Goal: Task Accomplishment & Management: Use online tool/utility

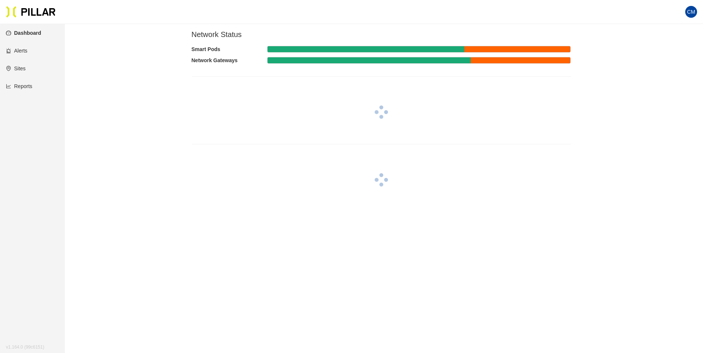
click at [24, 86] on link "Reports" at bounding box center [19, 86] width 26 height 6
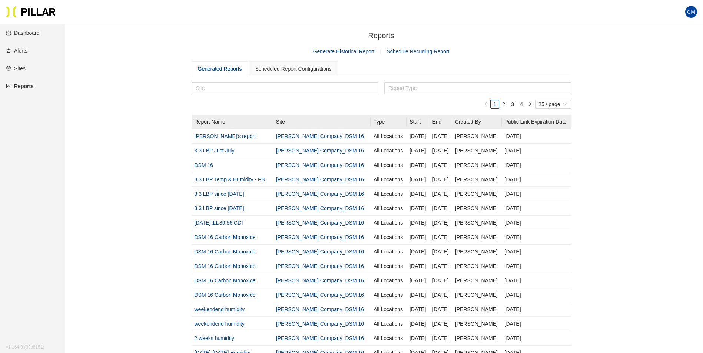
click at [343, 49] on link "Generate Historical Report" at bounding box center [343, 52] width 61 height 6
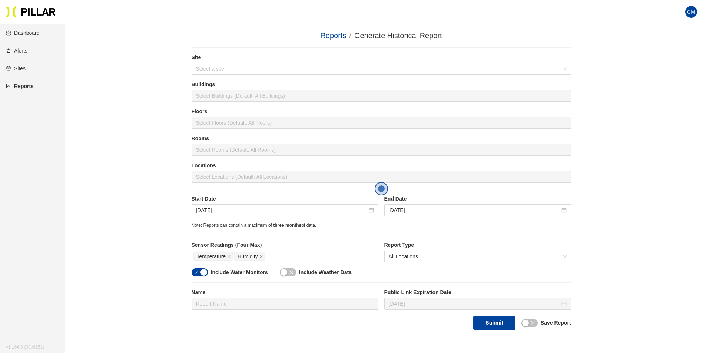
click at [277, 76] on div "Site Select a site" at bounding box center [381, 67] width 379 height 27
click at [277, 73] on input "search" at bounding box center [378, 68] width 365 height 11
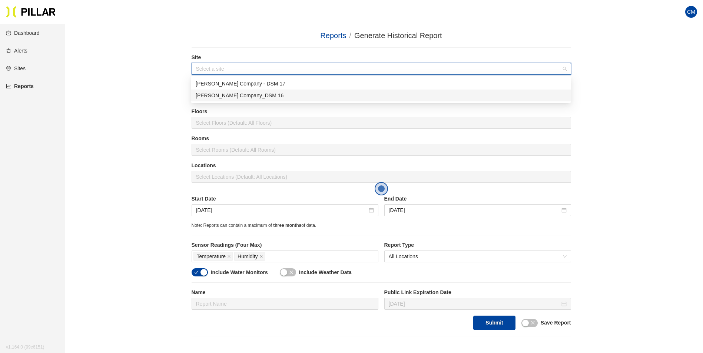
click at [274, 95] on div "[PERSON_NAME] Company_DSM 16" at bounding box center [381, 95] width 370 height 8
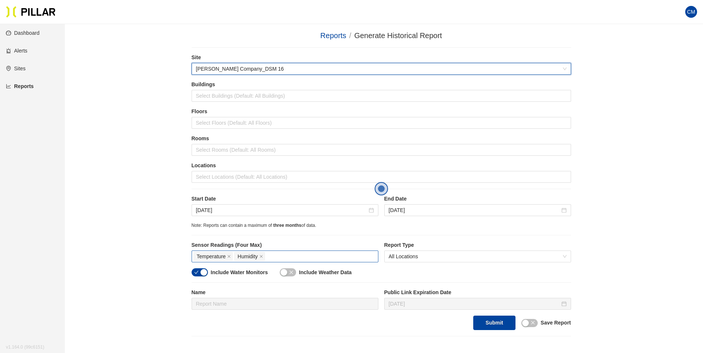
click at [287, 256] on div "Temperature Humidity" at bounding box center [284, 257] width 183 height 10
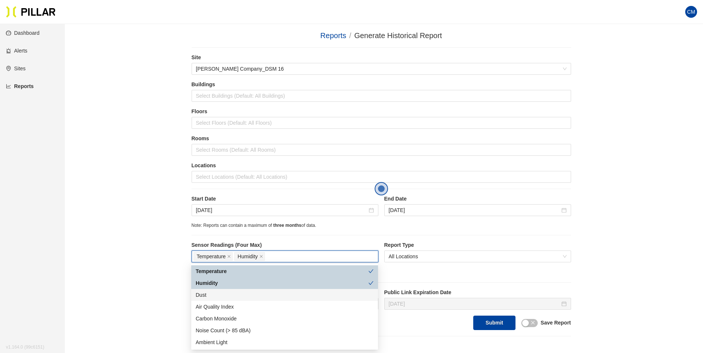
click at [217, 297] on div "Dust" at bounding box center [285, 295] width 178 height 8
click at [637, 253] on div "Reports / Generate Historical Report / Site [PERSON_NAME] Company_DSM 16 Buildi…" at bounding box center [381, 183] width 596 height 307
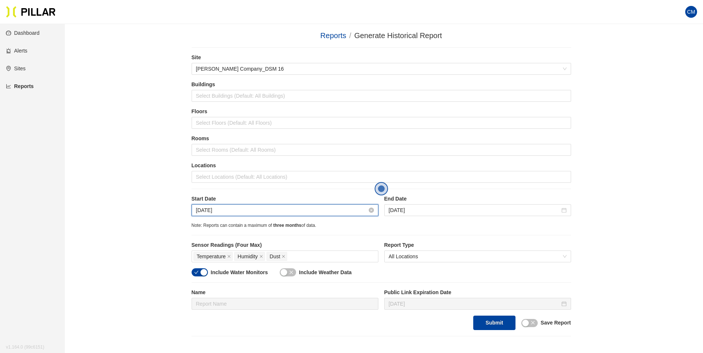
click at [244, 212] on input "[DATE]" at bounding box center [281, 210] width 171 height 8
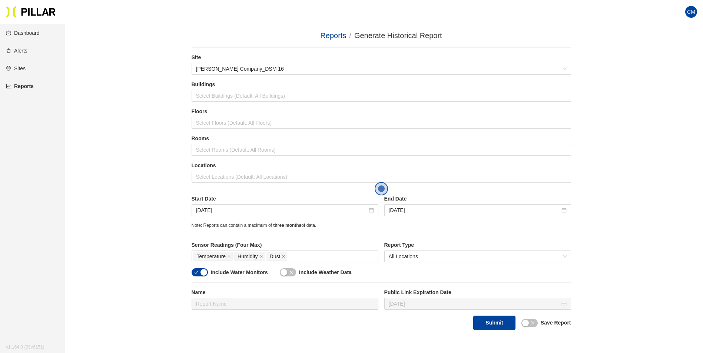
click at [565, 204] on div "End Date [DATE]" at bounding box center [477, 205] width 187 height 21
click at [206, 212] on input "[DATE]" at bounding box center [281, 210] width 171 height 8
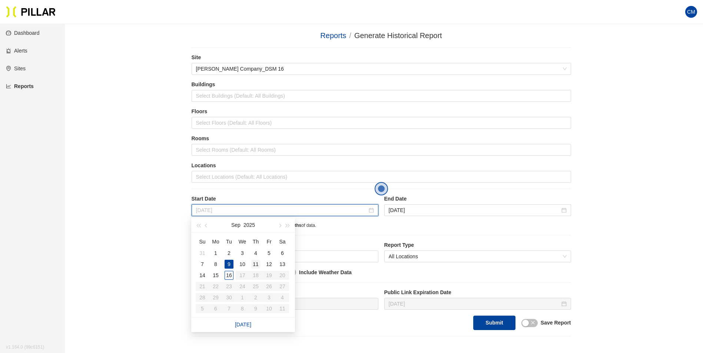
type input "[DATE]"
click at [253, 263] on div "11" at bounding box center [255, 264] width 9 height 9
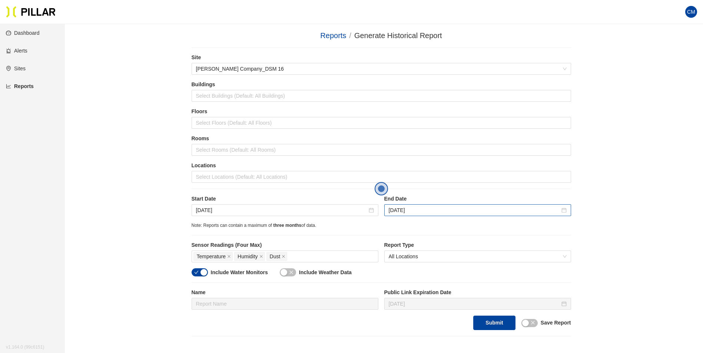
click at [409, 215] on div "[DATE]" at bounding box center [477, 210] width 187 height 12
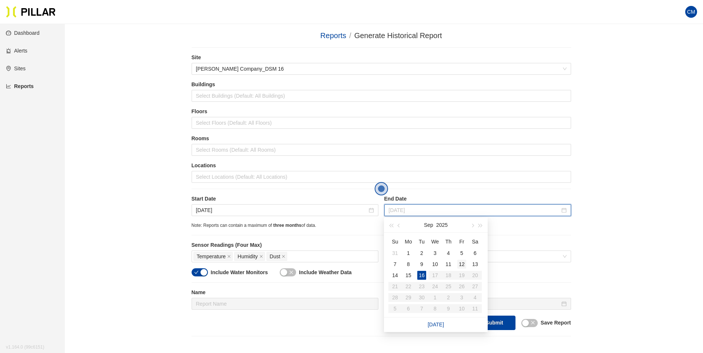
type input "[DATE]"
click at [464, 266] on div "12" at bounding box center [461, 264] width 9 height 9
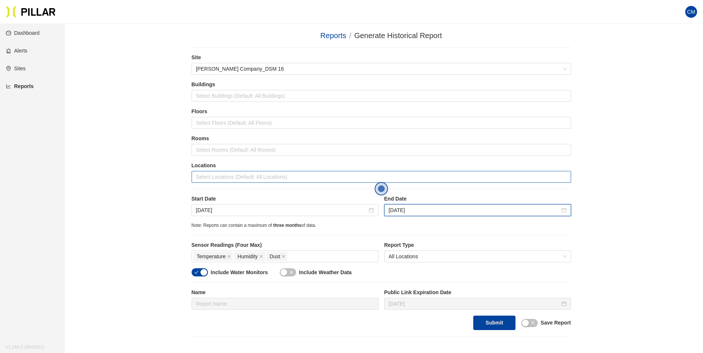
click at [256, 180] on div at bounding box center [381, 177] width 376 height 10
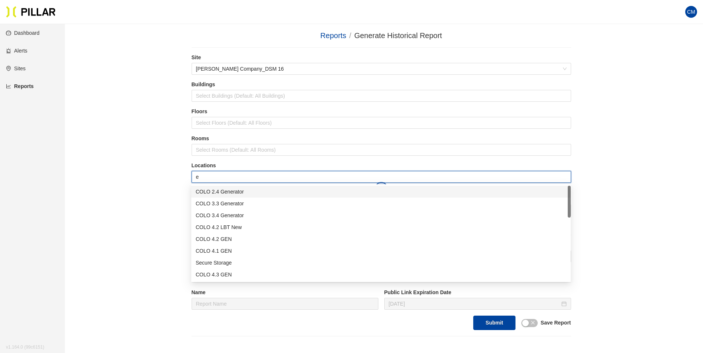
type input "er"
click at [233, 240] on div "Admin ER1" at bounding box center [381, 239] width 370 height 8
type input "er"
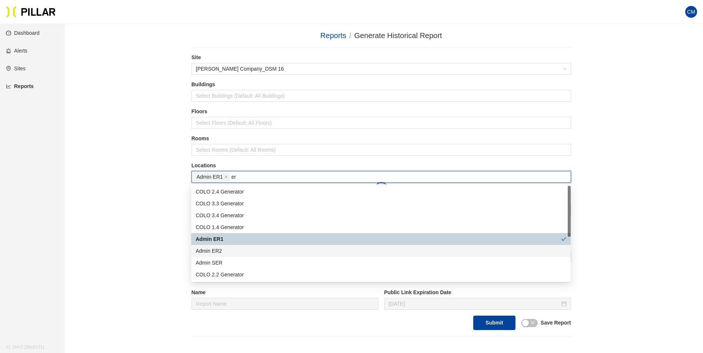
click at [235, 248] on div "Admin ER2" at bounding box center [381, 251] width 370 height 8
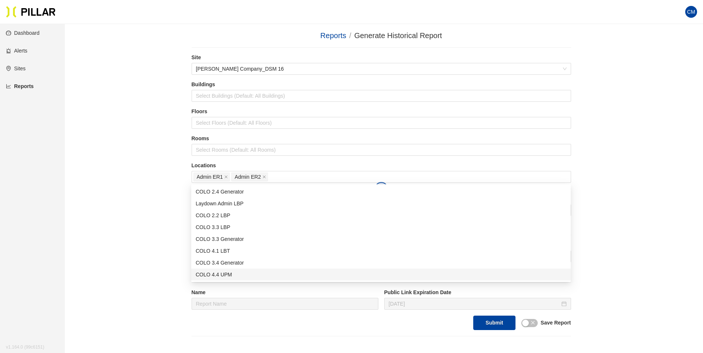
click at [630, 289] on div "Reports / Generate Historical Report / Site Weitz Company_DSM 16 Buildings Sele…" at bounding box center [381, 183] width 596 height 307
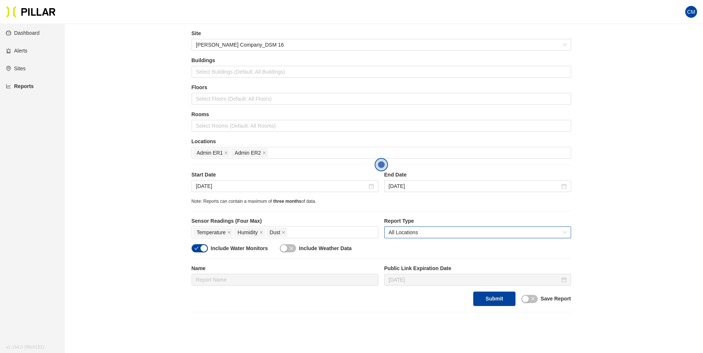
scroll to position [37, 0]
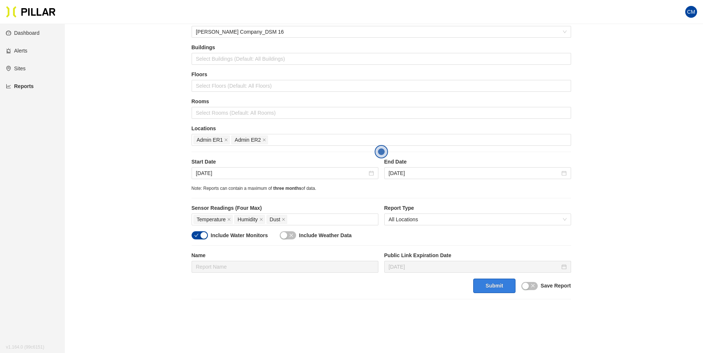
click at [483, 292] on button "Submit" at bounding box center [494, 286] width 42 height 14
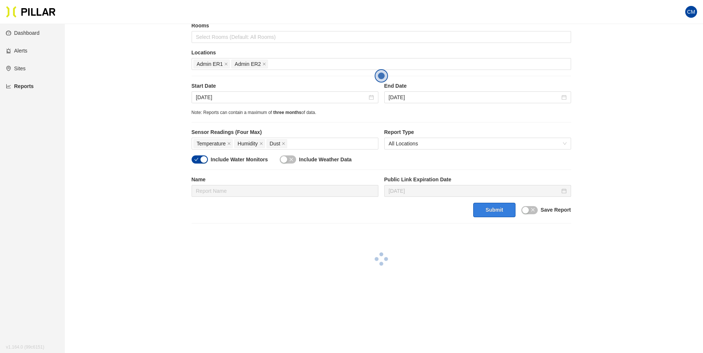
scroll to position [148, 0]
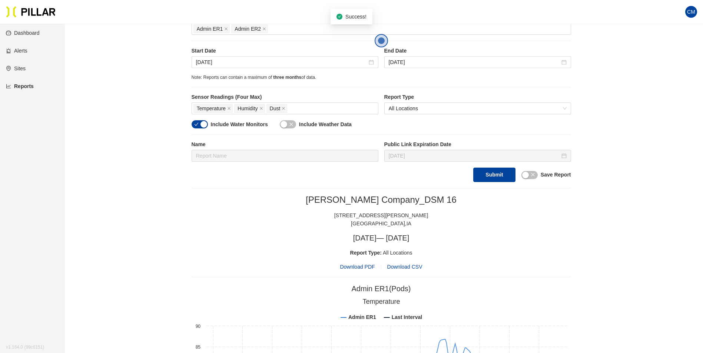
click at [368, 267] on span "Download PDF" at bounding box center [357, 267] width 35 height 8
click at [210, 63] on input "Sep 11, 2025" at bounding box center [281, 62] width 171 height 8
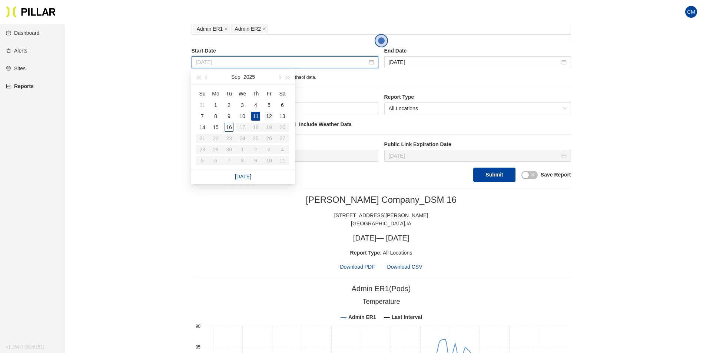
type input "Sep 12, 2025"
click at [270, 116] on div "12" at bounding box center [268, 116] width 9 height 9
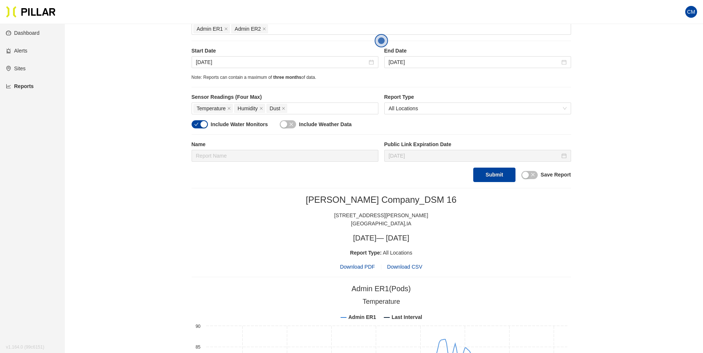
click at [429, 56] on div "End Date Sep 12, 2025" at bounding box center [477, 57] width 187 height 21
click at [407, 67] on div "Sep 12, 2025" at bounding box center [477, 62] width 187 height 12
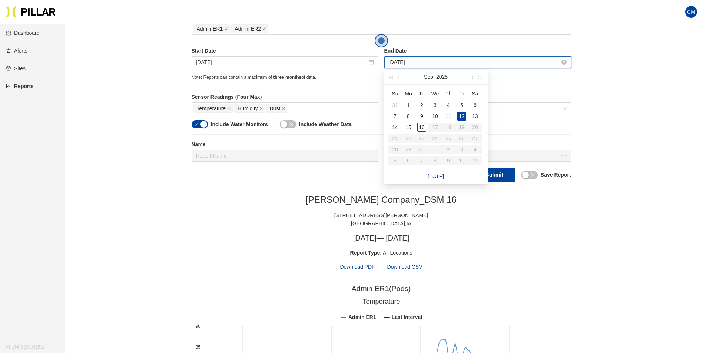
click at [413, 61] on input "Sep 12, 2025" at bounding box center [474, 62] width 171 height 8
type input "[DATE]"
click at [474, 114] on div "13" at bounding box center [474, 116] width 9 height 9
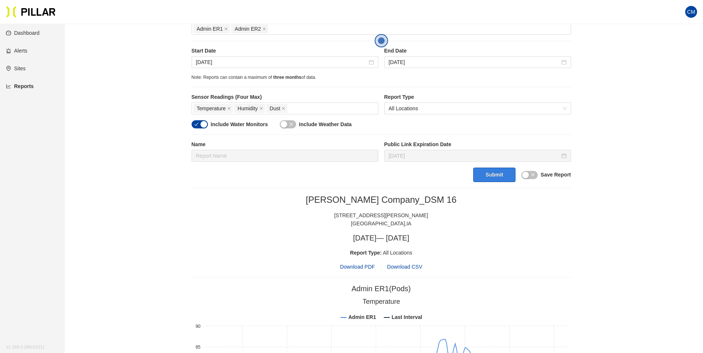
click at [501, 178] on button "Submit" at bounding box center [494, 175] width 42 height 14
click at [367, 265] on span "Download PDF" at bounding box center [357, 267] width 35 height 8
click at [259, 61] on input "[DATE]" at bounding box center [281, 62] width 171 height 8
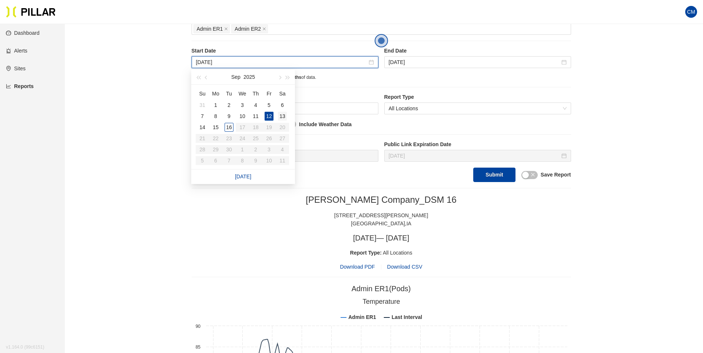
type input "[DATE]"
click at [284, 117] on div "13" at bounding box center [282, 116] width 9 height 9
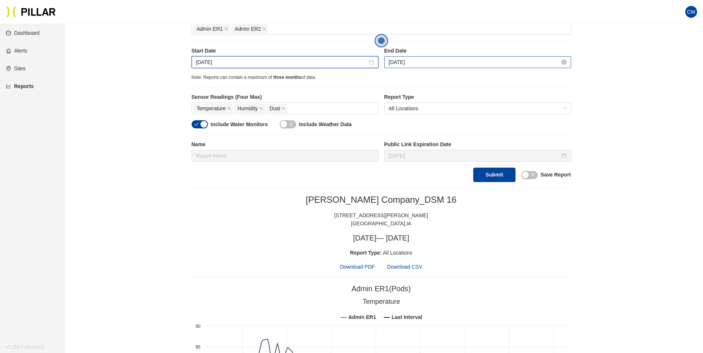
click at [409, 63] on input "[DATE]" at bounding box center [474, 62] width 171 height 8
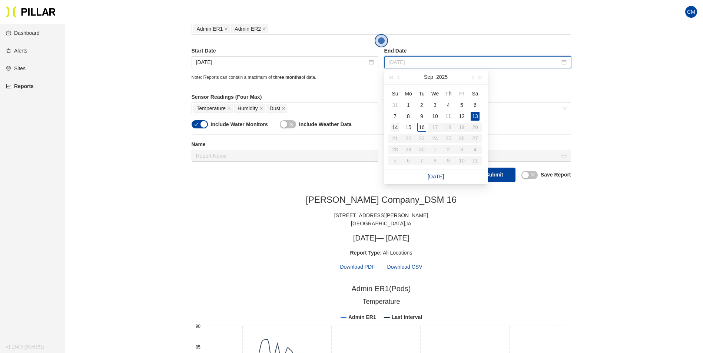
type input "[DATE]"
click at [396, 126] on div "14" at bounding box center [394, 127] width 9 height 9
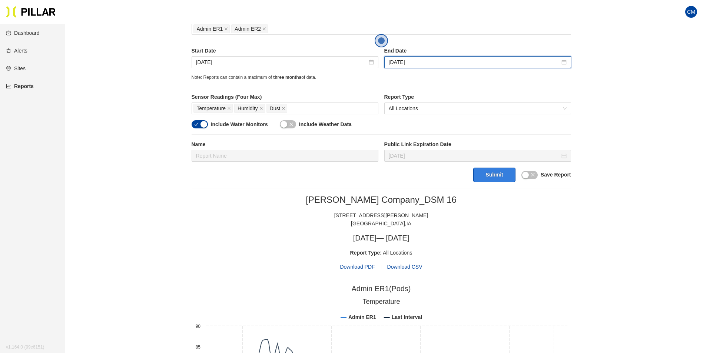
click at [490, 173] on button "Submit" at bounding box center [494, 175] width 42 height 14
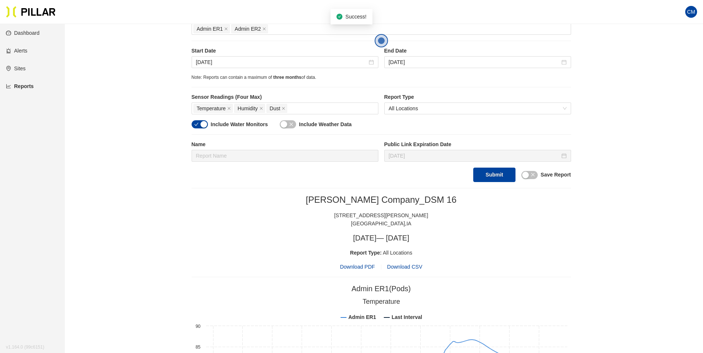
click at [368, 268] on span "Download PDF" at bounding box center [357, 267] width 35 height 8
click at [236, 60] on input "[DATE]" at bounding box center [281, 62] width 171 height 8
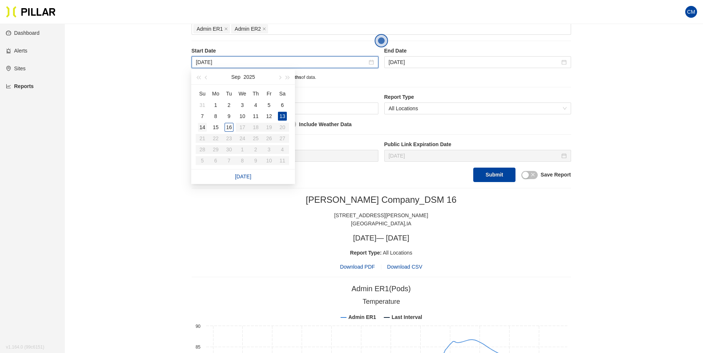
type input "[DATE]"
click at [203, 127] on div "14" at bounding box center [202, 127] width 9 height 9
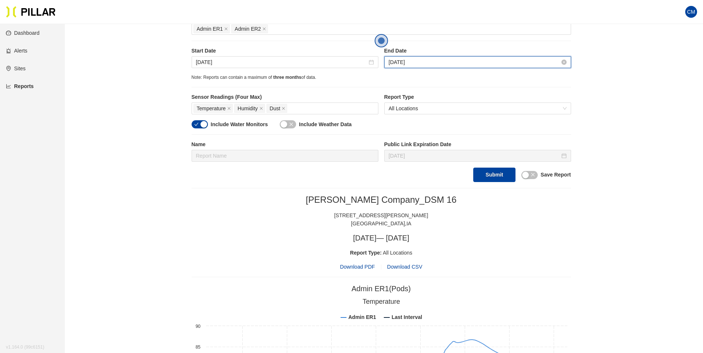
click at [422, 60] on input "[DATE]" at bounding box center [474, 62] width 171 height 8
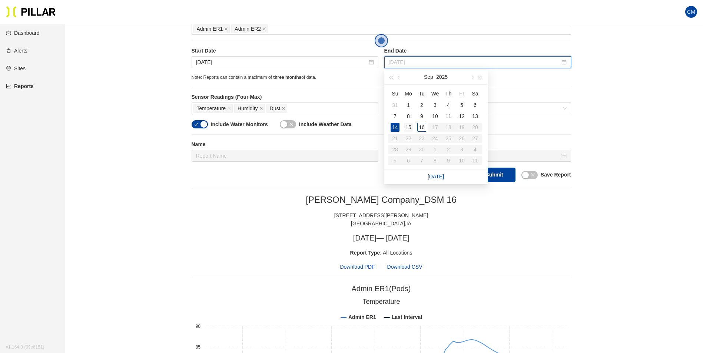
type input "[DATE]"
click at [408, 127] on div "15" at bounding box center [408, 127] width 9 height 9
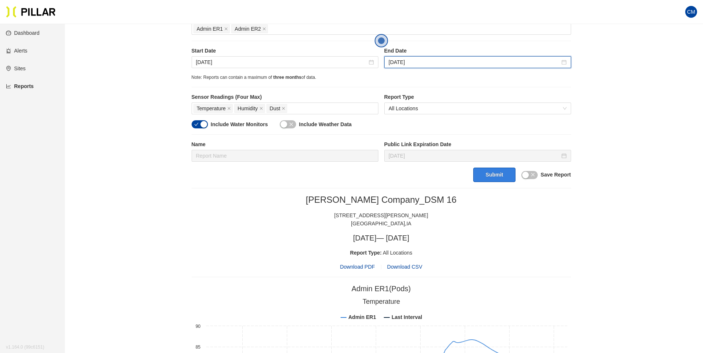
click at [490, 180] on button "Submit" at bounding box center [494, 175] width 42 height 14
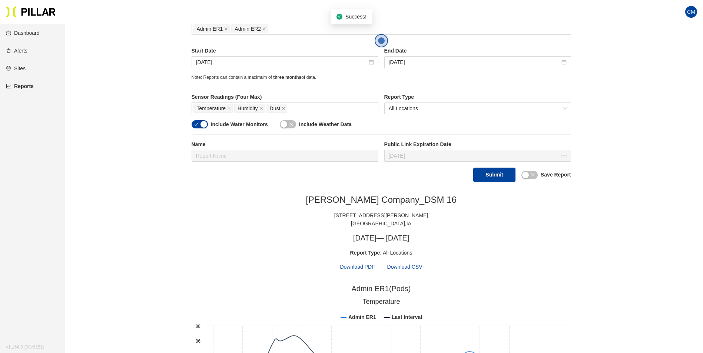
click at [366, 267] on span "Download PDF" at bounding box center [357, 267] width 35 height 8
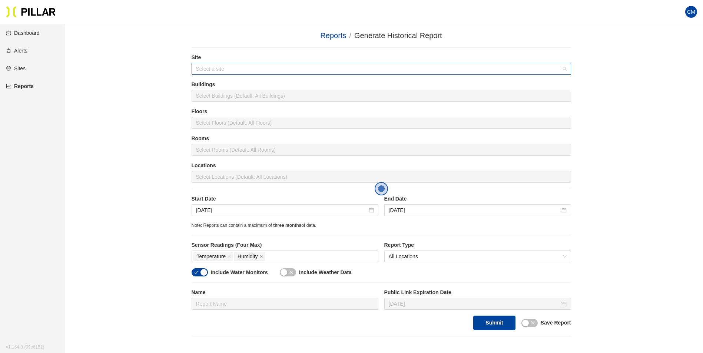
click at [252, 71] on input "search" at bounding box center [378, 68] width 365 height 11
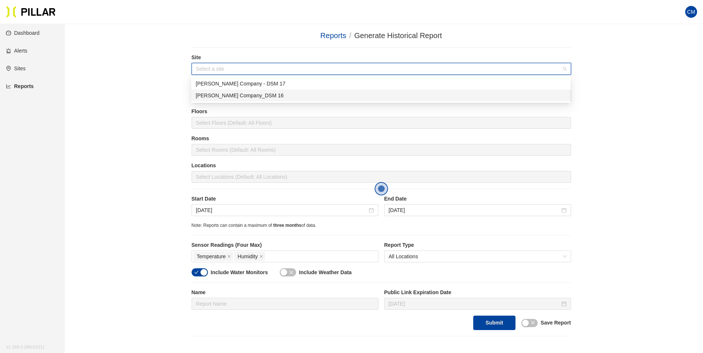
click at [254, 98] on div "[PERSON_NAME] Company_DSM 16" at bounding box center [381, 95] width 370 height 8
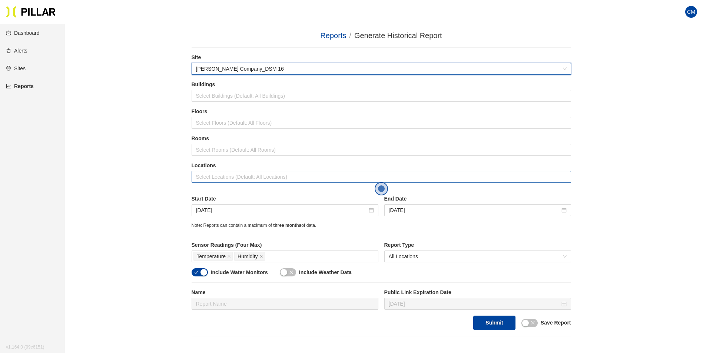
click at [250, 182] on div at bounding box center [381, 177] width 376 height 10
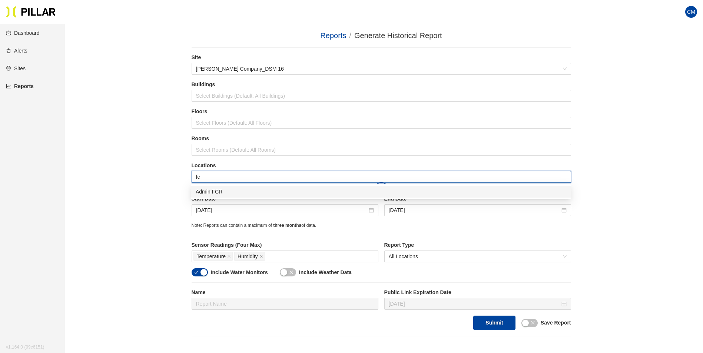
type input "fcr"
click at [227, 193] on div "Admin FCR" at bounding box center [381, 192] width 370 height 8
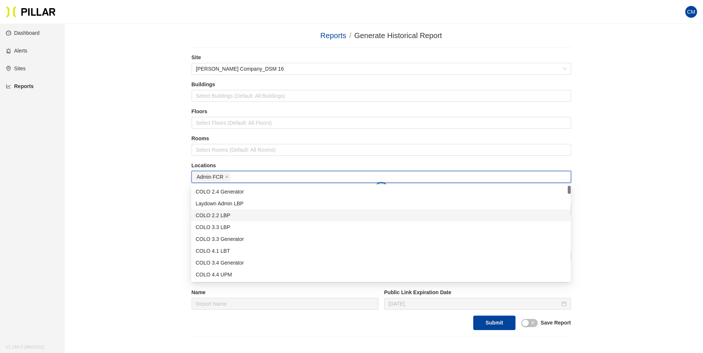
click at [623, 210] on div "Reports / Generate Historical Report / Site Weitz Company_DSM 16 Buildings Sele…" at bounding box center [381, 183] width 596 height 307
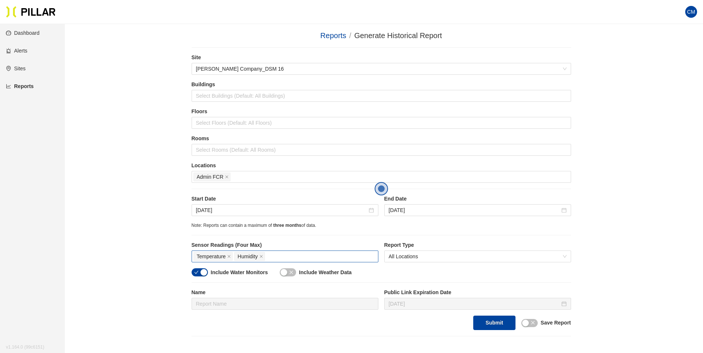
click at [285, 254] on div "Temperature Humidity" at bounding box center [284, 257] width 183 height 10
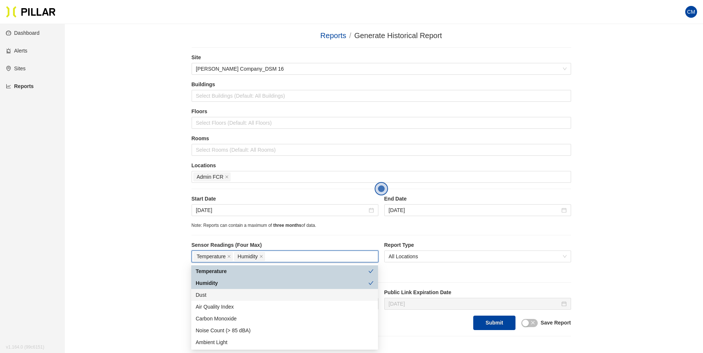
click at [246, 298] on div "Dust" at bounding box center [285, 295] width 178 height 8
click at [597, 228] on div "Reports / Generate Historical Report / Site Weitz Company_DSM 16 Buildings Sele…" at bounding box center [381, 183] width 596 height 307
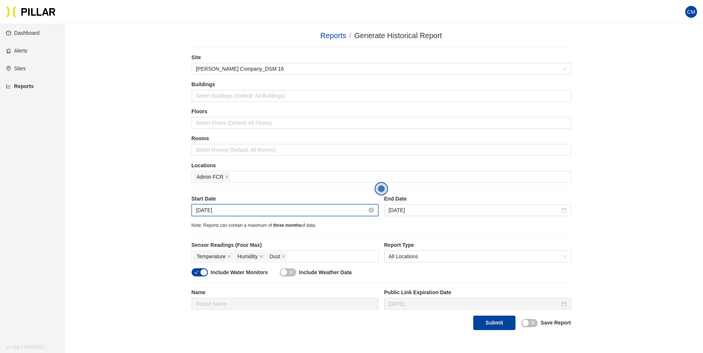
click at [269, 213] on input "[DATE]" at bounding box center [281, 210] width 171 height 8
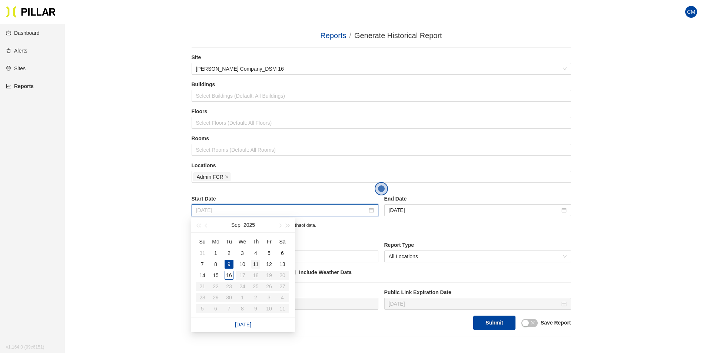
type input "[DATE]"
click at [251, 263] on div "11" at bounding box center [255, 264] width 9 height 9
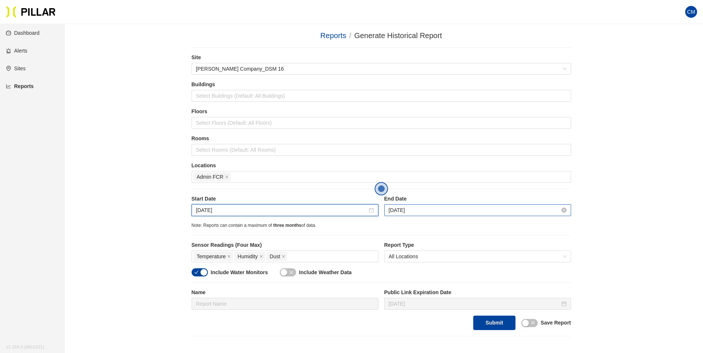
click at [400, 212] on input "[DATE]" at bounding box center [474, 210] width 171 height 8
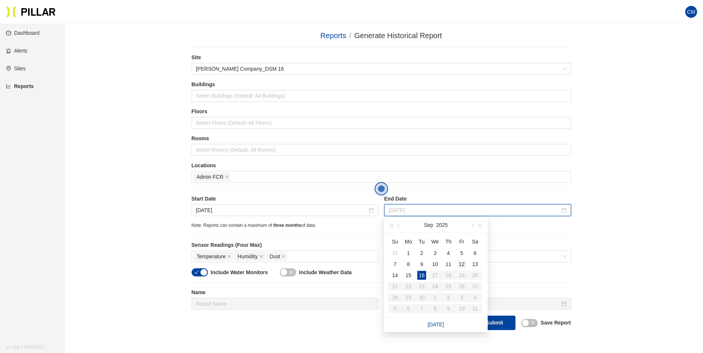
type input "[DATE]"
click at [459, 263] on div "12" at bounding box center [461, 264] width 9 height 9
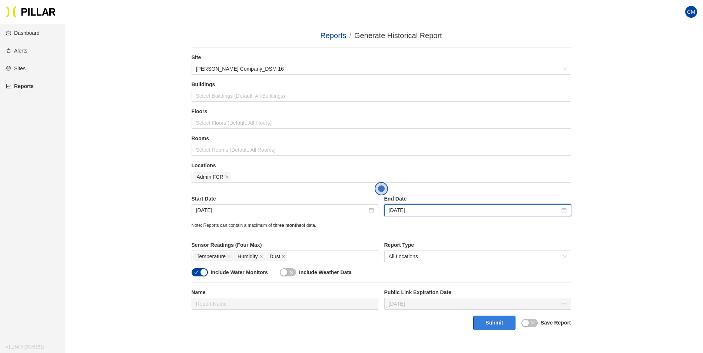
click at [489, 321] on button "Submit" at bounding box center [494, 323] width 42 height 14
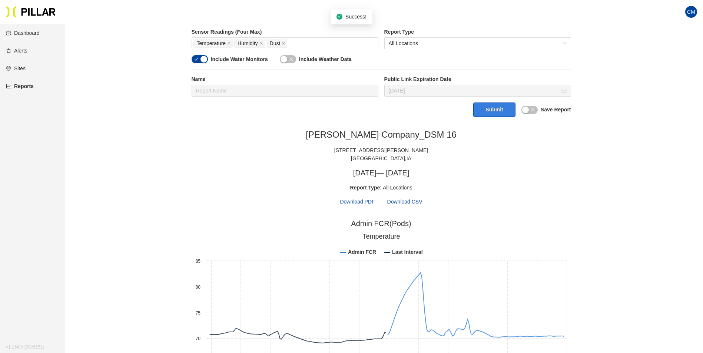
scroll to position [222, 0]
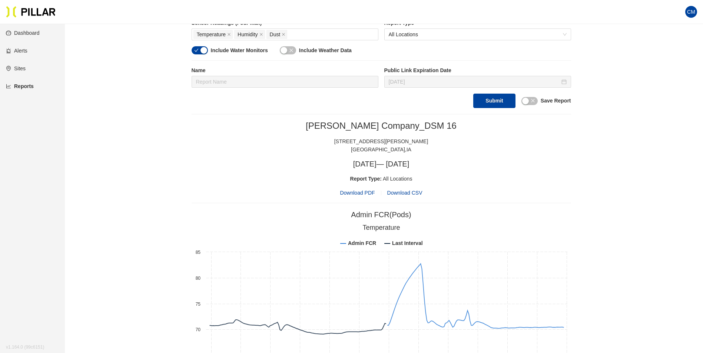
click at [367, 194] on span "Download PDF" at bounding box center [357, 193] width 35 height 8
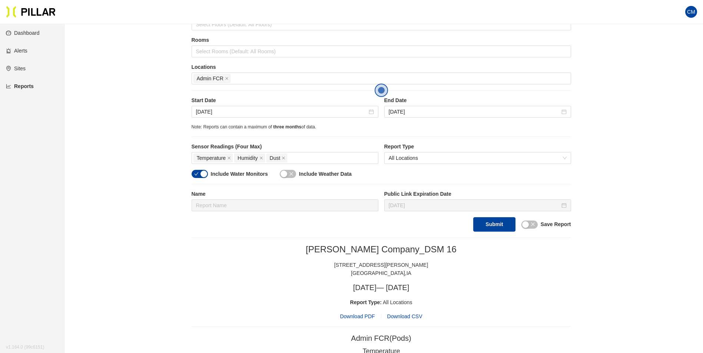
scroll to position [74, 0]
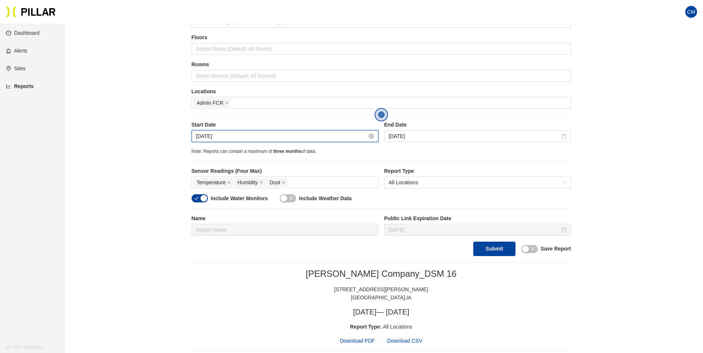
click at [231, 135] on input "[DATE]" at bounding box center [281, 136] width 171 height 8
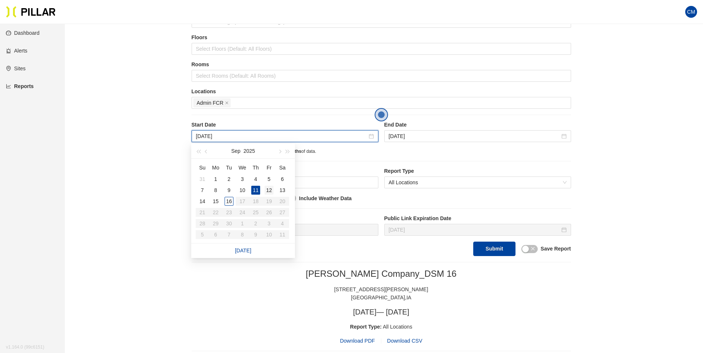
type input "[DATE]"
click at [268, 190] on div "12" at bounding box center [268, 190] width 9 height 9
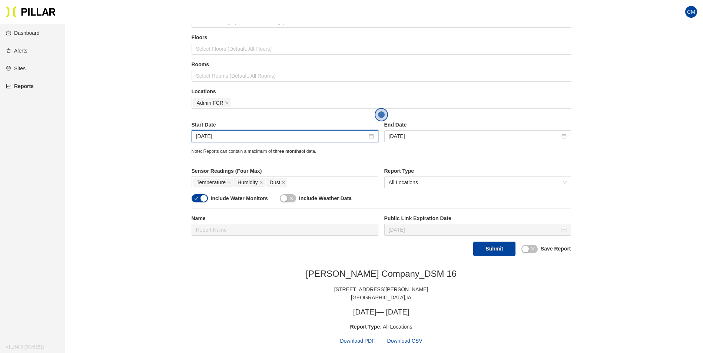
click at [410, 144] on div "Start Date Sep 12, 2025 End Date Sep 12, 2025" at bounding box center [381, 134] width 379 height 27
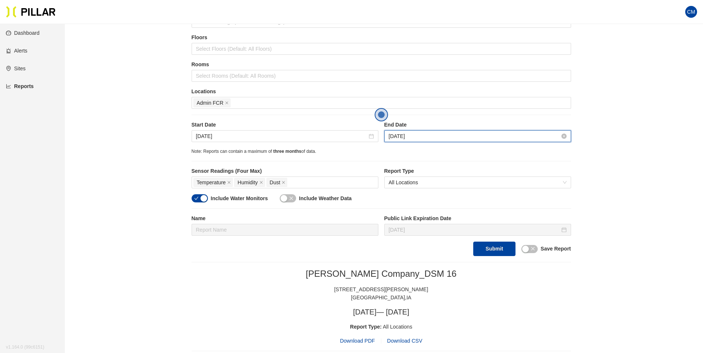
click at [416, 135] on input "[DATE]" at bounding box center [474, 136] width 171 height 8
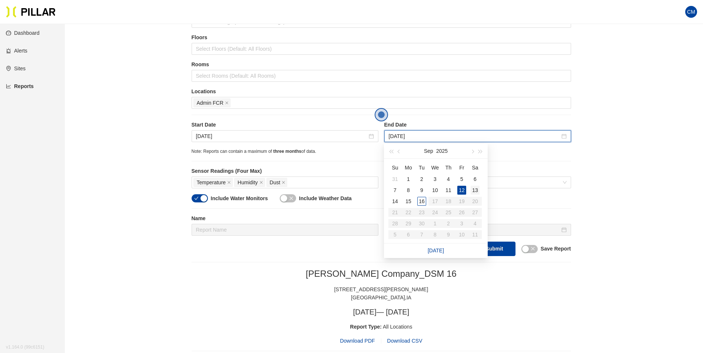
type input "[DATE]"
click at [476, 191] on div "13" at bounding box center [474, 190] width 9 height 9
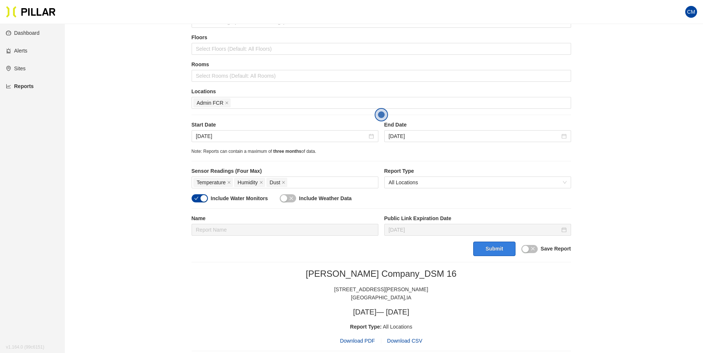
click at [492, 246] on button "Submit" at bounding box center [494, 249] width 42 height 14
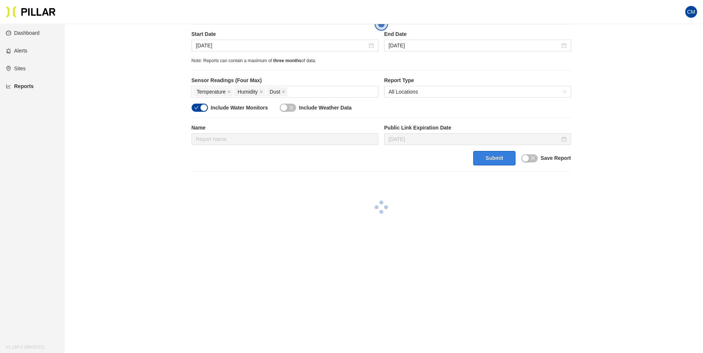
scroll to position [169, 0]
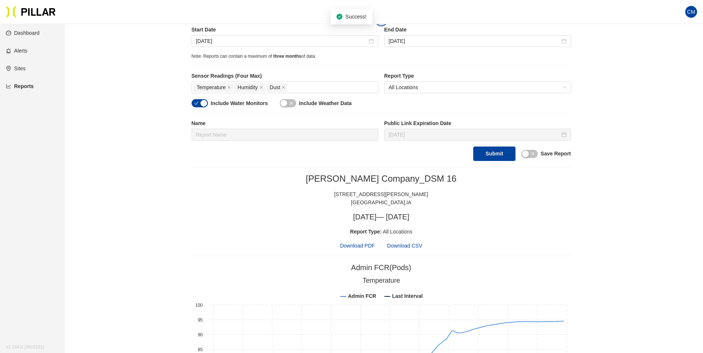
click at [361, 247] on span "Download PDF" at bounding box center [357, 246] width 35 height 8
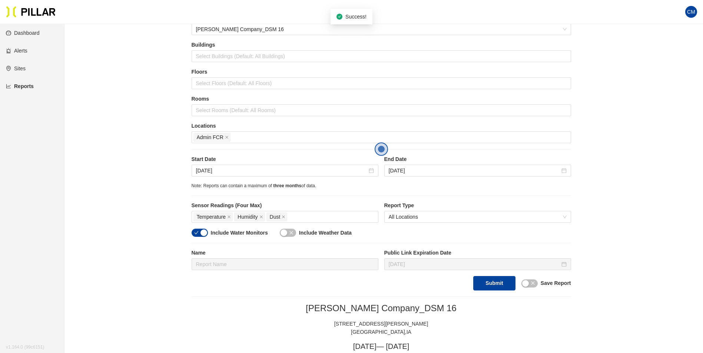
scroll to position [0, 0]
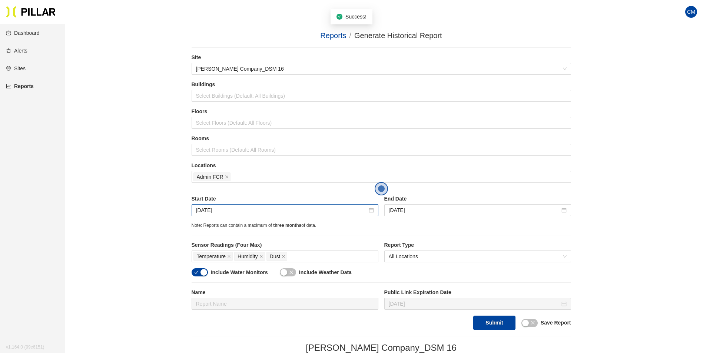
click at [254, 204] on div "[DATE]" at bounding box center [285, 210] width 187 height 12
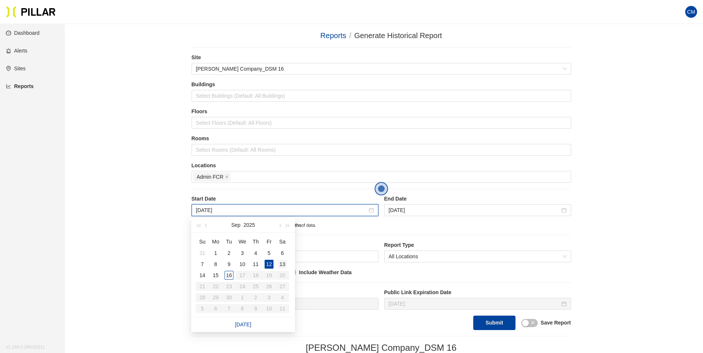
type input "[DATE]"
click at [282, 265] on div "13" at bounding box center [282, 264] width 9 height 9
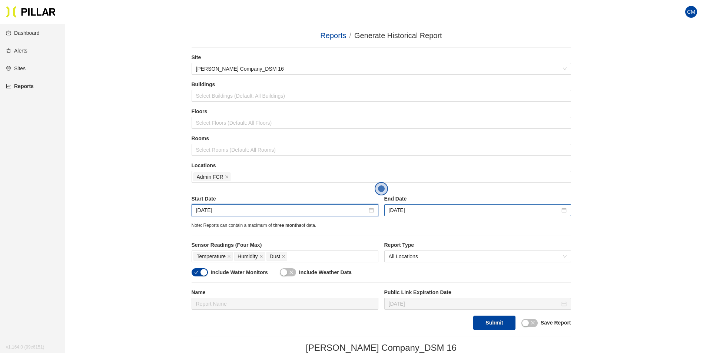
click at [412, 205] on div "[DATE]" at bounding box center [477, 210] width 187 height 12
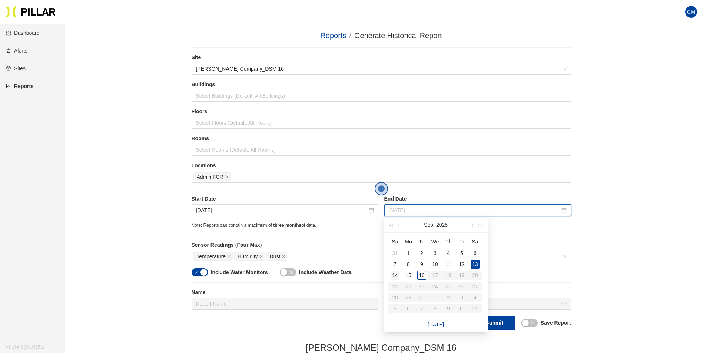
type input "[DATE]"
click at [392, 274] on div "14" at bounding box center [394, 275] width 9 height 9
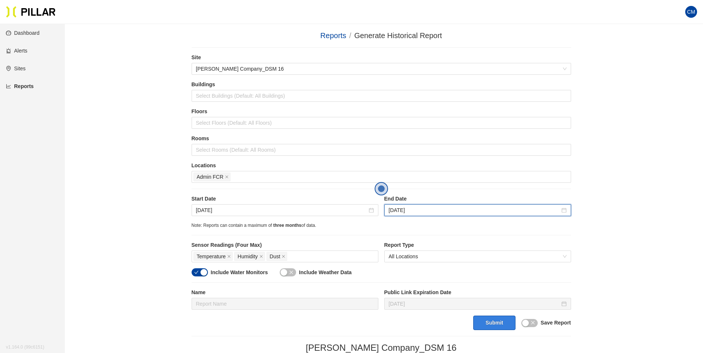
click at [481, 319] on button "Submit" at bounding box center [494, 323] width 42 height 14
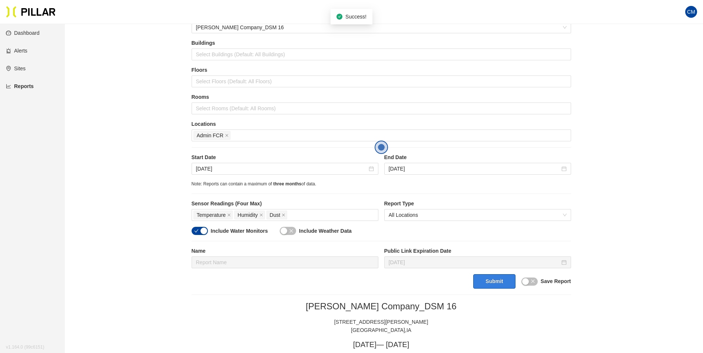
scroll to position [74, 0]
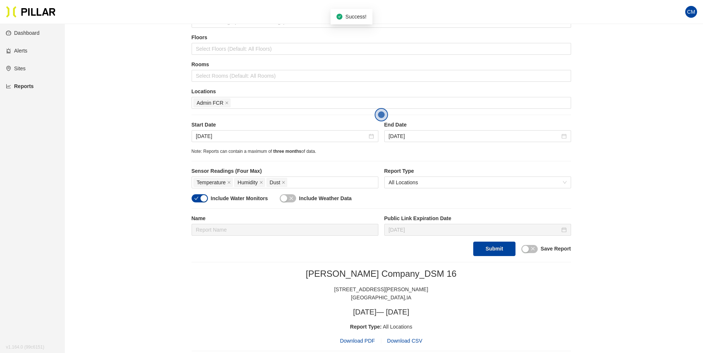
click at [362, 340] on span "Download PDF" at bounding box center [357, 341] width 35 height 8
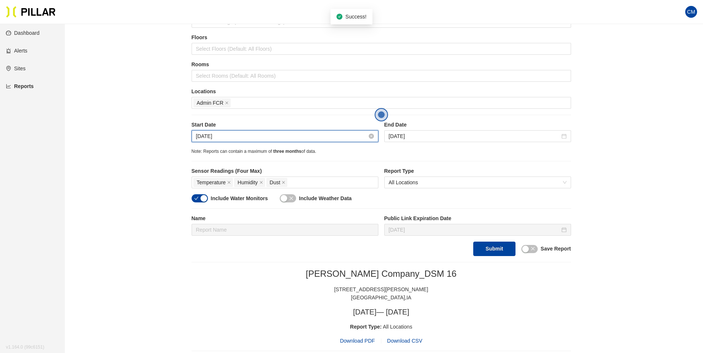
click at [264, 139] on input "[DATE]" at bounding box center [281, 136] width 171 height 8
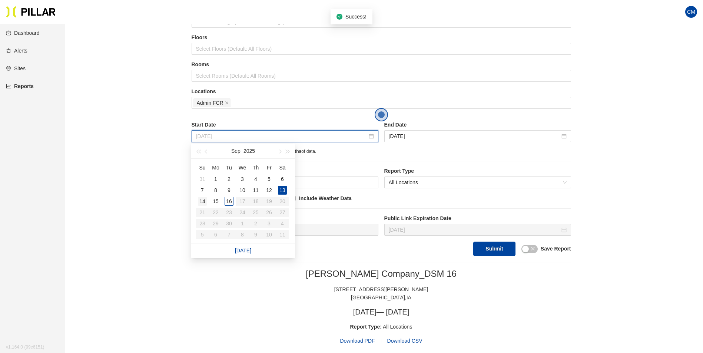
type input "[DATE]"
click at [203, 202] on div "14" at bounding box center [202, 201] width 9 height 9
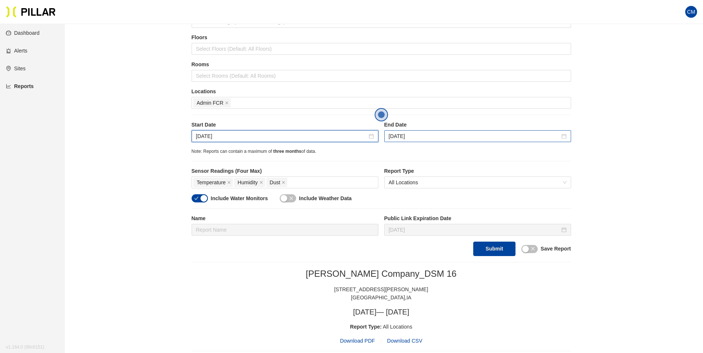
click at [416, 131] on div "[DATE]" at bounding box center [477, 136] width 187 height 12
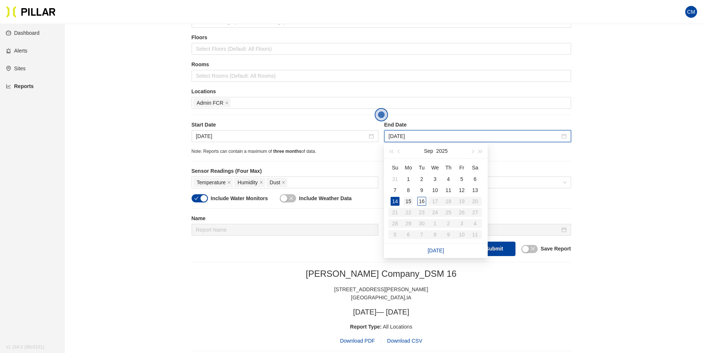
type input "[DATE]"
click at [405, 203] on div "15" at bounding box center [408, 201] width 9 height 9
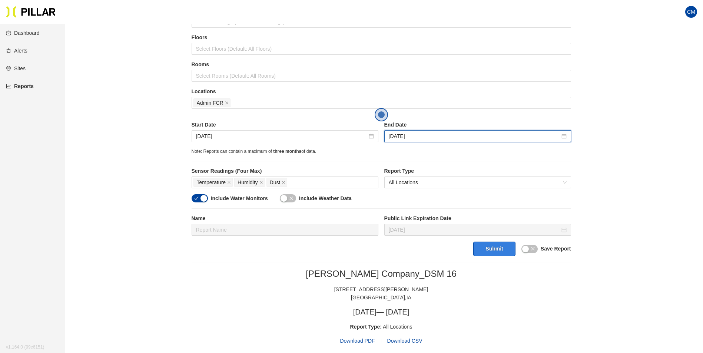
click at [490, 248] on button "Submit" at bounding box center [494, 249] width 42 height 14
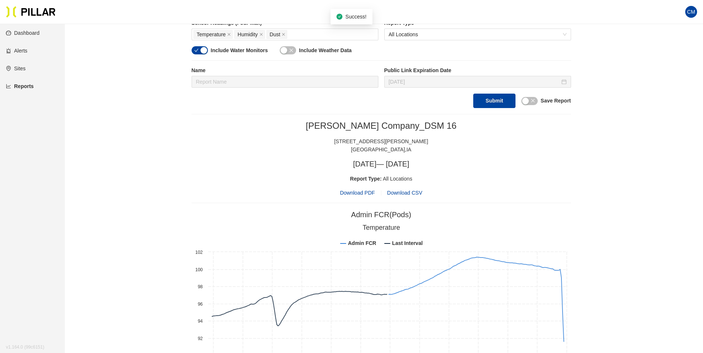
click at [355, 193] on span "Download PDF" at bounding box center [357, 193] width 35 height 8
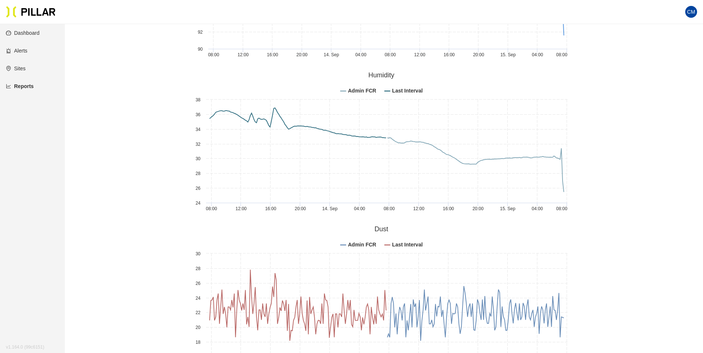
scroll to position [519, 0]
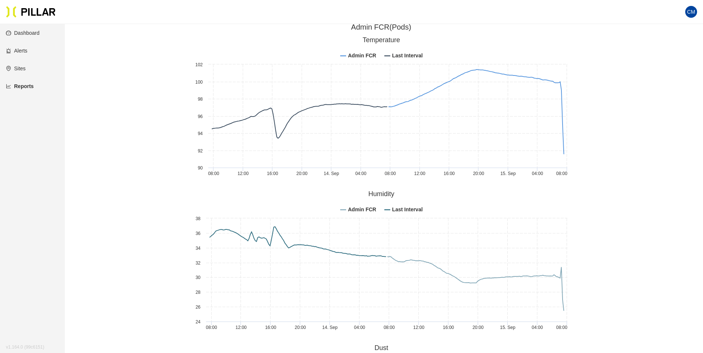
scroll to position [407, 0]
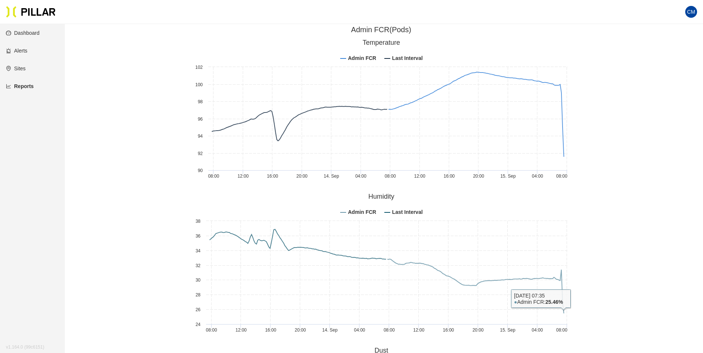
click at [646, 267] on div "Reports / Generate Historical Report / Site Weitz Company_DSM 16 Buildings Sele…" at bounding box center [381, 70] width 596 height 894
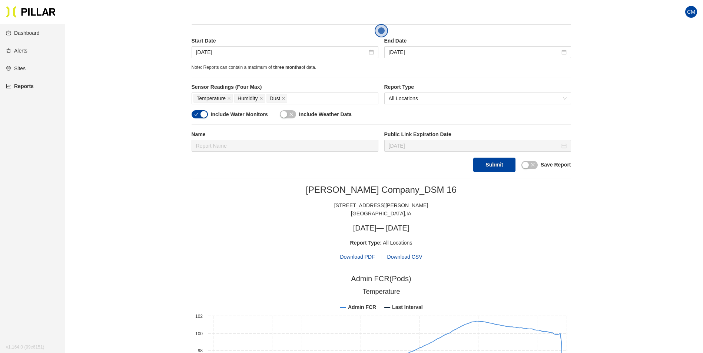
scroll to position [148, 0]
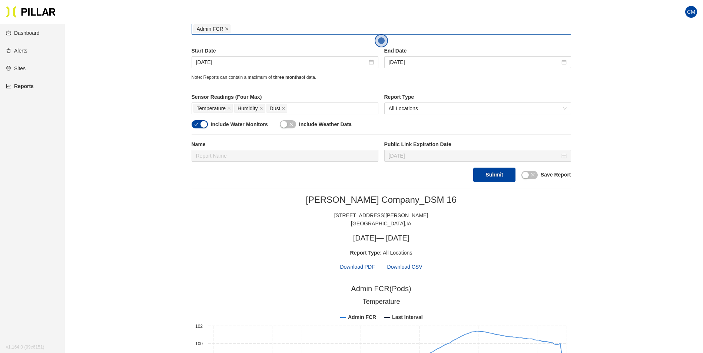
click at [225, 30] on icon "close" at bounding box center [227, 29] width 4 height 4
click at [227, 31] on div at bounding box center [381, 29] width 376 height 10
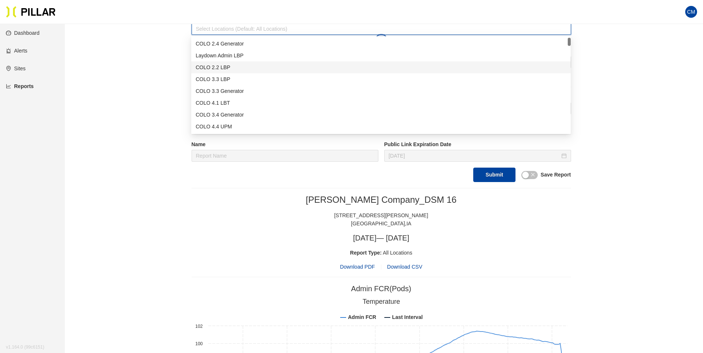
type input "e"
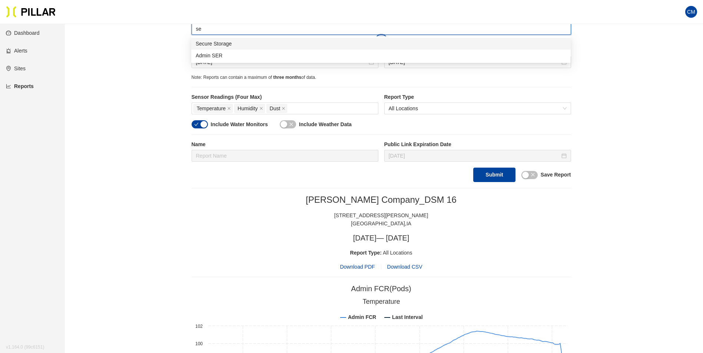
type input "ser"
click at [226, 41] on div "Admin SER" at bounding box center [381, 44] width 370 height 8
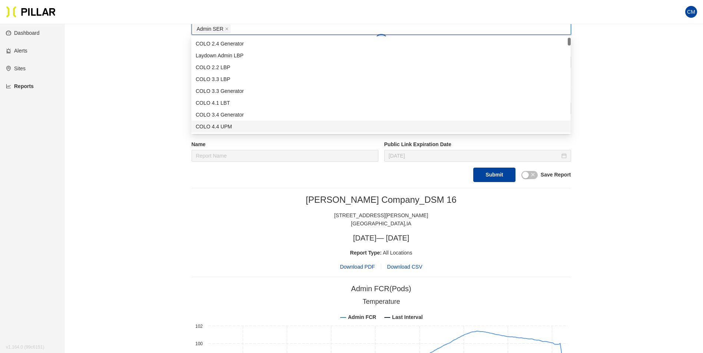
click at [590, 128] on div "Reports / Generate Historical Report / Site Weitz Company_DSM 16 Buildings Sele…" at bounding box center [381, 329] width 596 height 894
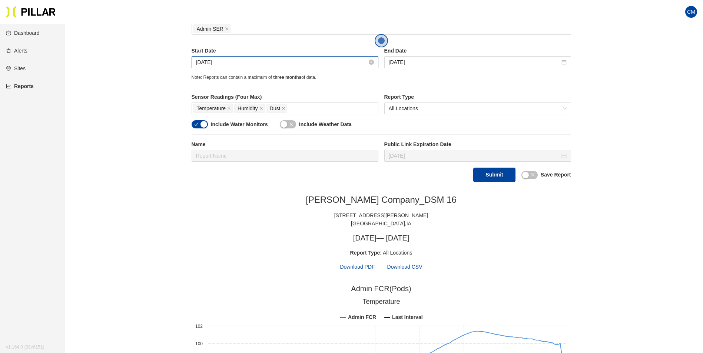
click at [209, 61] on input "Sep 14, 2025" at bounding box center [281, 62] width 171 height 8
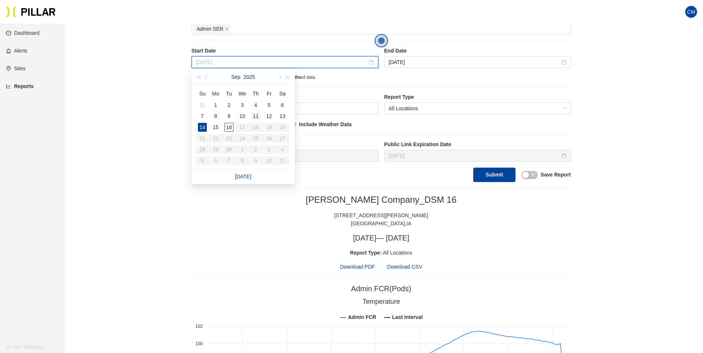
type input "Sep 11, 2025"
click at [259, 114] on div "11" at bounding box center [255, 116] width 9 height 9
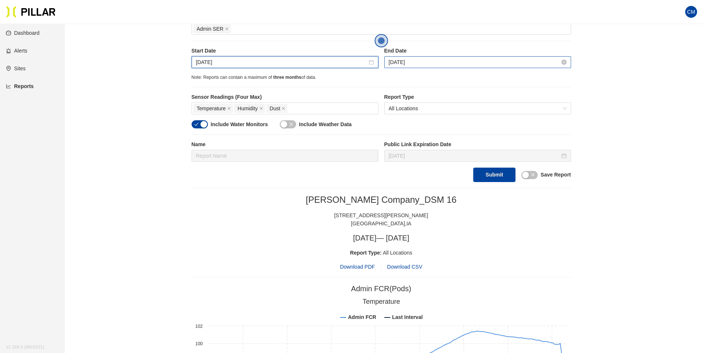
click at [409, 60] on input "Sep 15, 2025" at bounding box center [474, 62] width 171 height 8
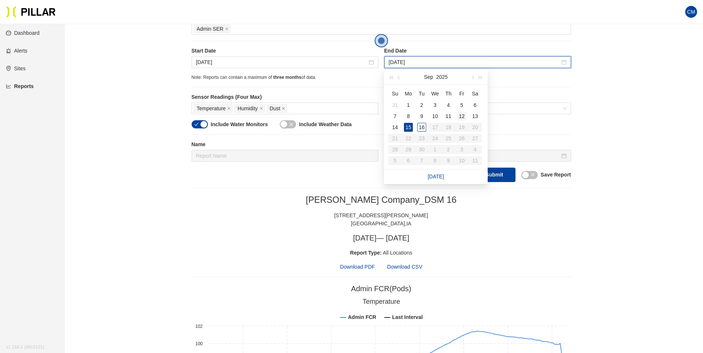
type input "Sep 12, 2025"
drag, startPoint x: 464, startPoint y: 116, endPoint x: 464, endPoint y: 122, distance: 6.3
click at [464, 116] on div "12" at bounding box center [461, 116] width 9 height 9
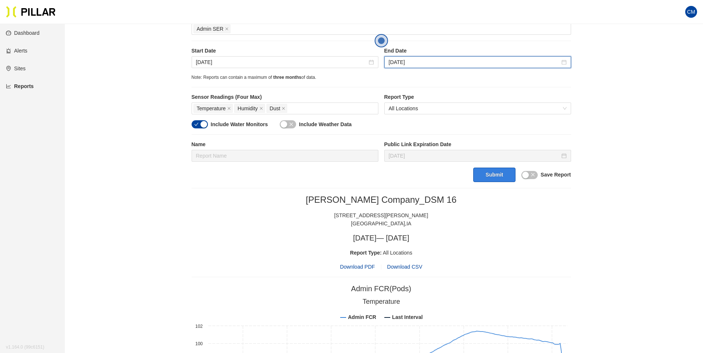
click at [504, 180] on button "Submit" at bounding box center [494, 175] width 42 height 14
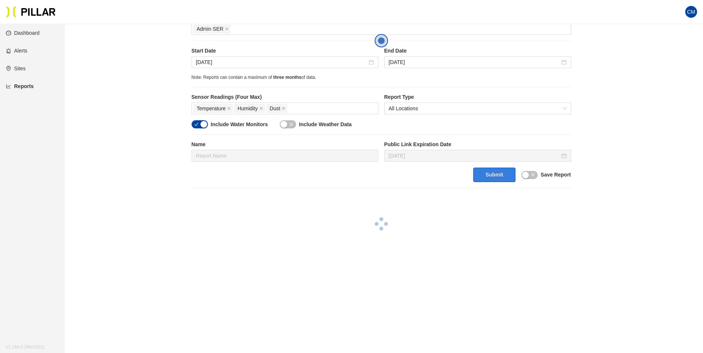
scroll to position [169, 0]
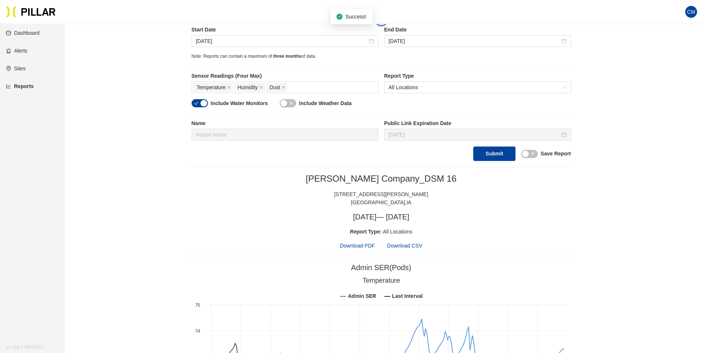
click at [354, 247] on span "Download PDF" at bounding box center [357, 246] width 35 height 8
click at [247, 44] on input "Sep 11, 2025" at bounding box center [281, 41] width 171 height 8
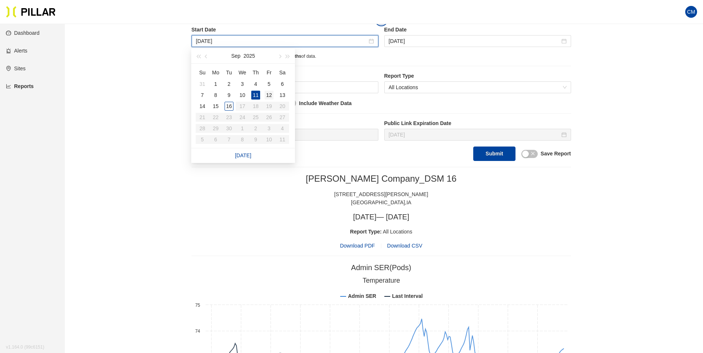
type input "Sep 12, 2025"
click at [271, 93] on div "12" at bounding box center [268, 95] width 9 height 9
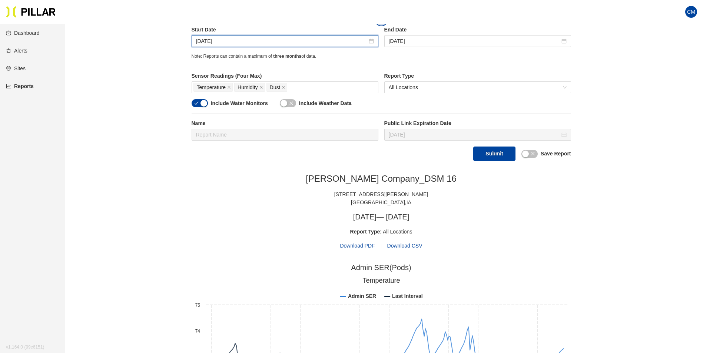
drag, startPoint x: 413, startPoint y: 39, endPoint x: 416, endPoint y: 69, distance: 30.6
click at [413, 39] on input "Sep 12, 2025" at bounding box center [474, 41] width 171 height 8
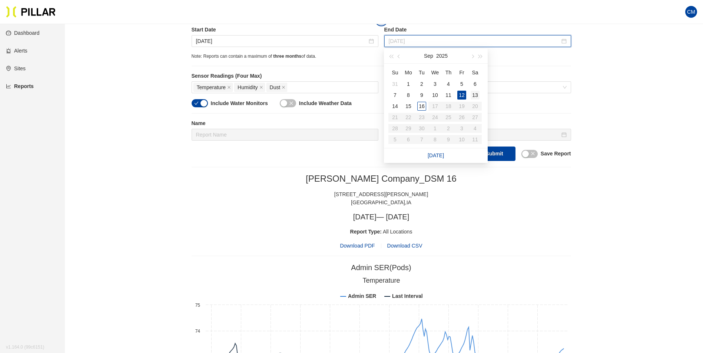
type input "Sep 13, 2025"
click at [474, 91] on div "13" at bounding box center [474, 95] width 9 height 9
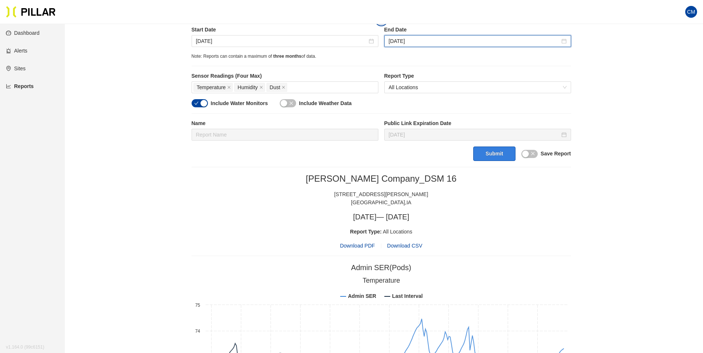
drag, startPoint x: 493, startPoint y: 156, endPoint x: 470, endPoint y: 176, distance: 30.5
click at [493, 156] on button "Submit" at bounding box center [494, 154] width 42 height 14
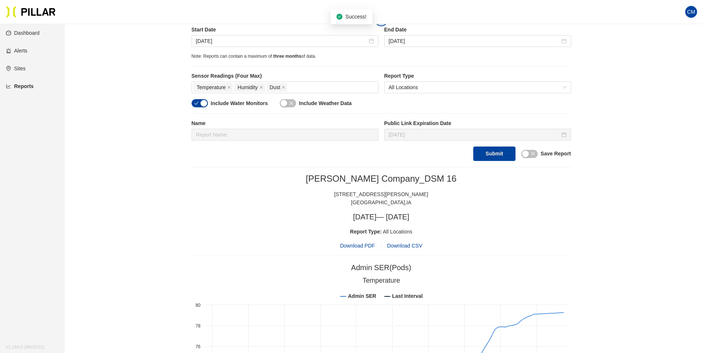
click at [353, 246] on span "Download PDF" at bounding box center [357, 246] width 35 height 8
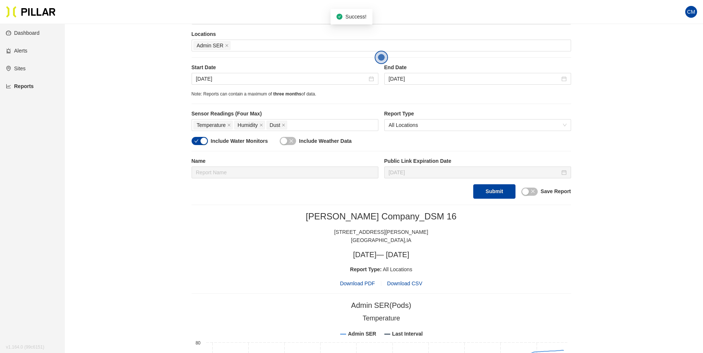
scroll to position [58, 0]
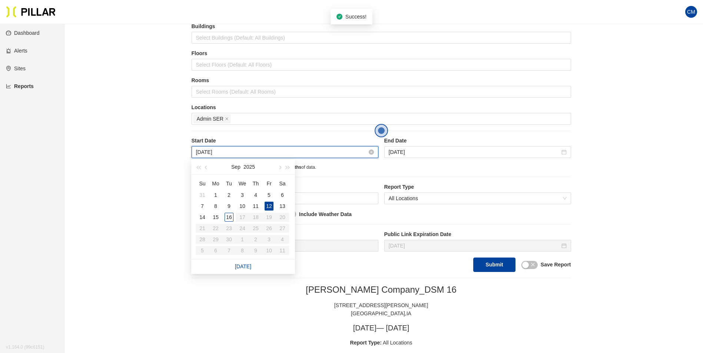
click at [237, 151] on input "Sep 12, 2025" at bounding box center [281, 152] width 171 height 8
type input "Sep 13, 2025"
click at [279, 207] on div "13" at bounding box center [282, 206] width 9 height 9
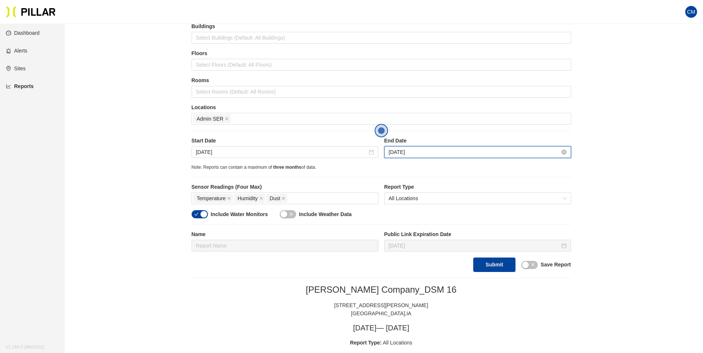
click at [406, 151] on input "Sep 13, 2025" at bounding box center [474, 152] width 171 height 8
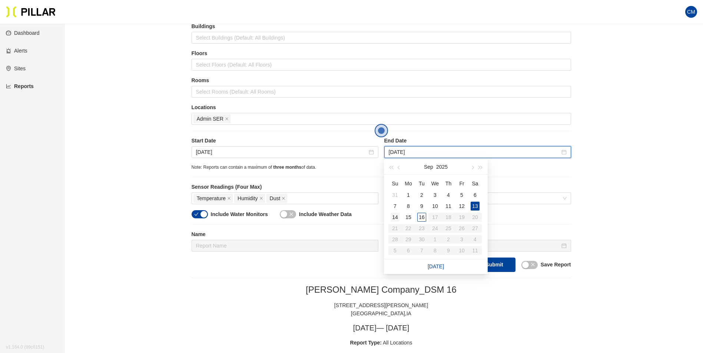
type input "Sep 14, 2025"
click at [393, 221] on div "14" at bounding box center [394, 217] width 9 height 9
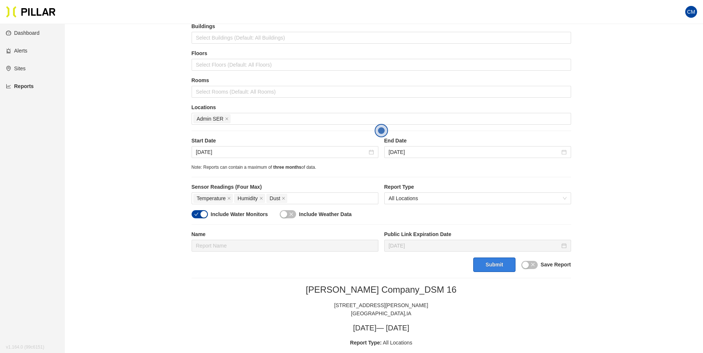
click at [492, 263] on button "Submit" at bounding box center [494, 265] width 42 height 14
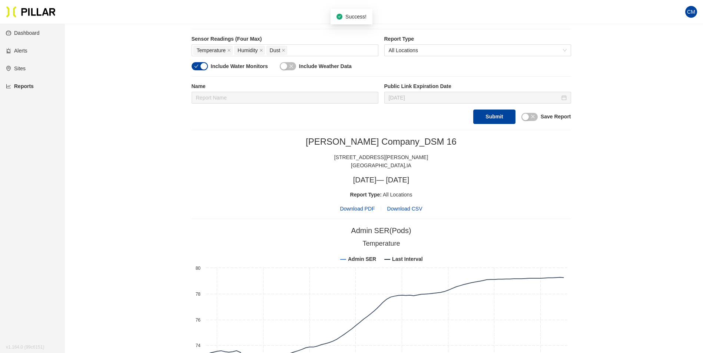
click at [363, 210] on span "Download PDF" at bounding box center [357, 209] width 35 height 8
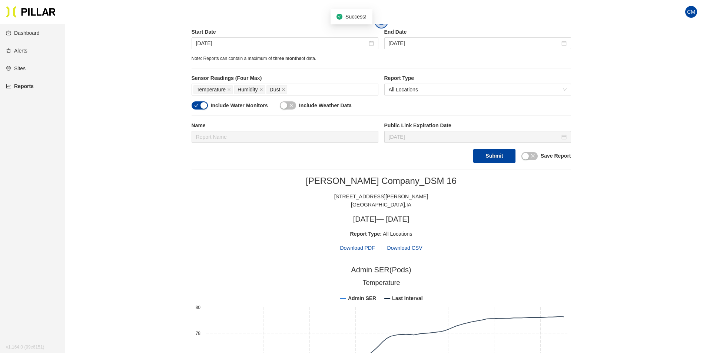
scroll to position [95, 0]
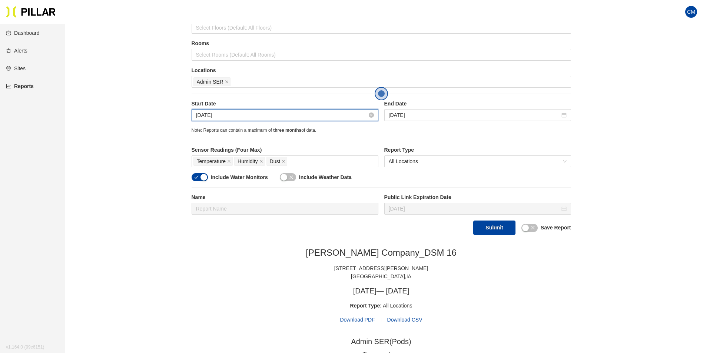
click at [233, 113] on input "Sep 13, 2025" at bounding box center [281, 115] width 171 height 8
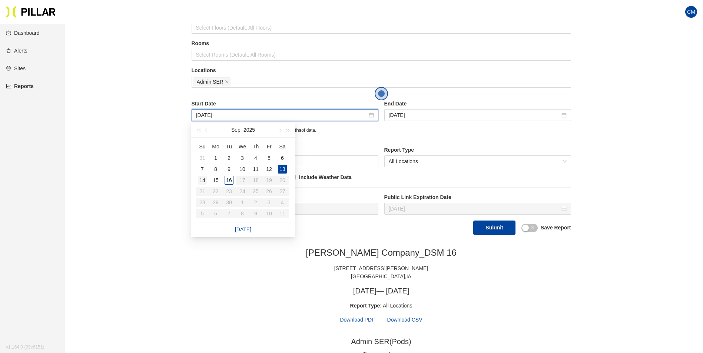
type input "Sep 14, 2025"
click at [207, 180] on td "14" at bounding box center [202, 180] width 13 height 11
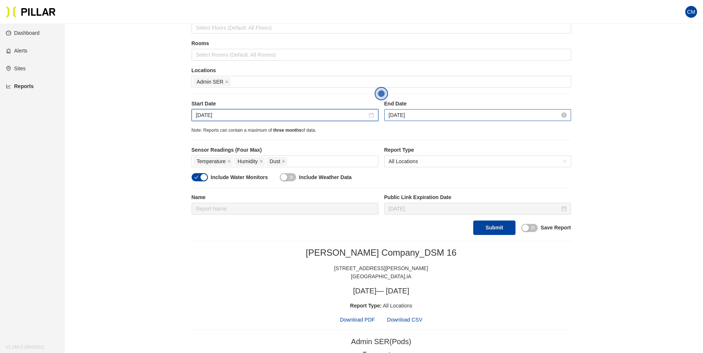
click at [419, 112] on input "Sep 14, 2025" at bounding box center [474, 115] width 171 height 8
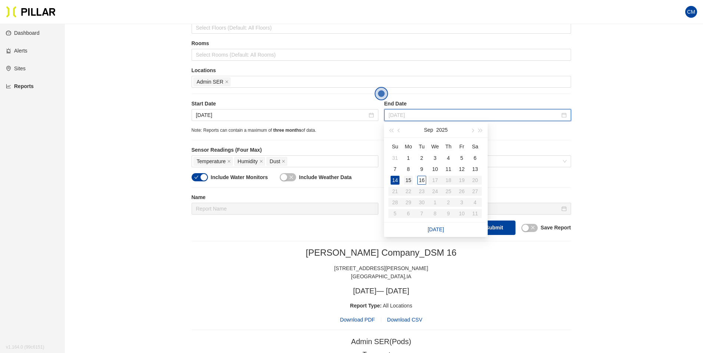
type input "Sep 15, 2025"
click at [410, 179] on div "15" at bounding box center [408, 180] width 9 height 9
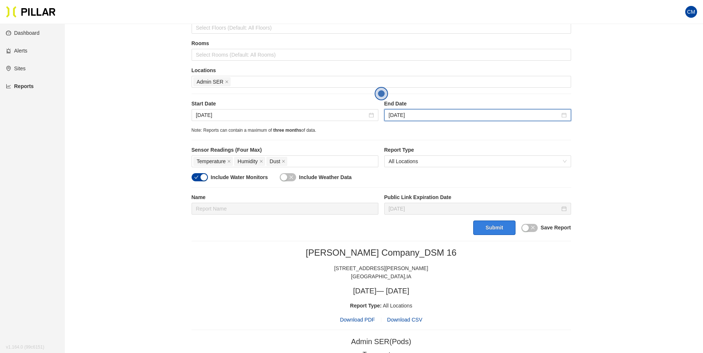
click at [496, 223] on button "Submit" at bounding box center [494, 228] width 42 height 14
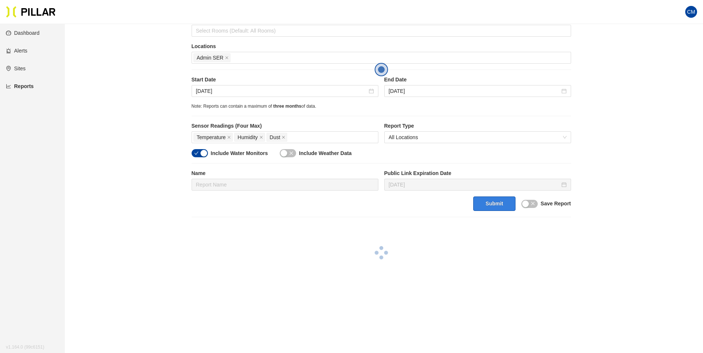
scroll to position [169, 0]
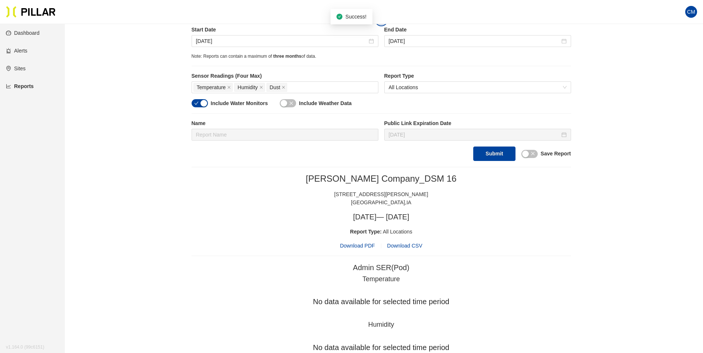
click at [363, 246] on span "Download PDF" at bounding box center [357, 246] width 35 height 8
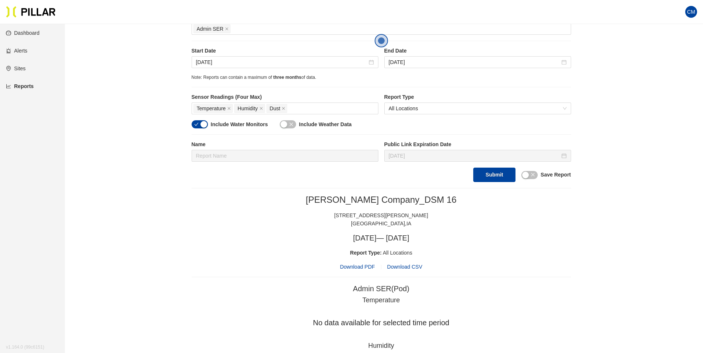
scroll to position [136, 0]
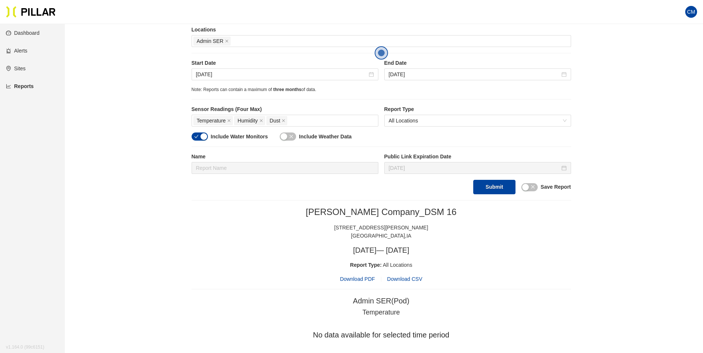
drag, startPoint x: 337, startPoint y: 214, endPoint x: 266, endPoint y: 167, distance: 85.5
click at [337, 214] on h2 "[PERSON_NAME] Company_DSM 16" at bounding box center [381, 212] width 379 height 11
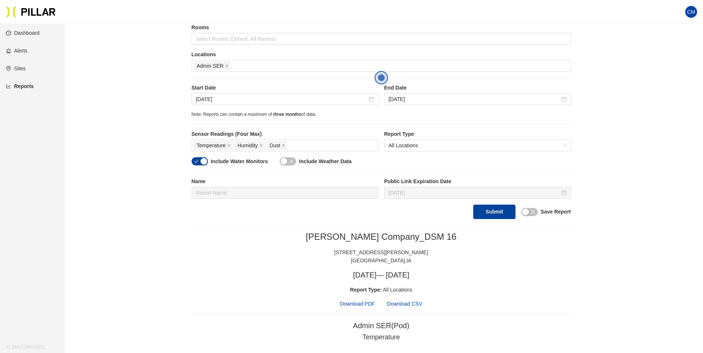
scroll to position [62, 0]
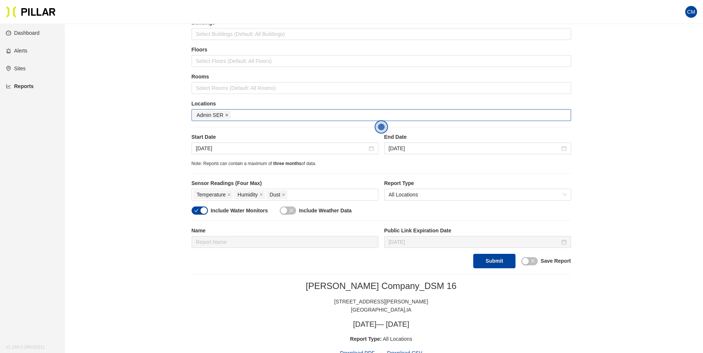
click at [227, 114] on icon "close" at bounding box center [227, 115] width 4 height 4
click at [224, 114] on div at bounding box center [381, 115] width 376 height 10
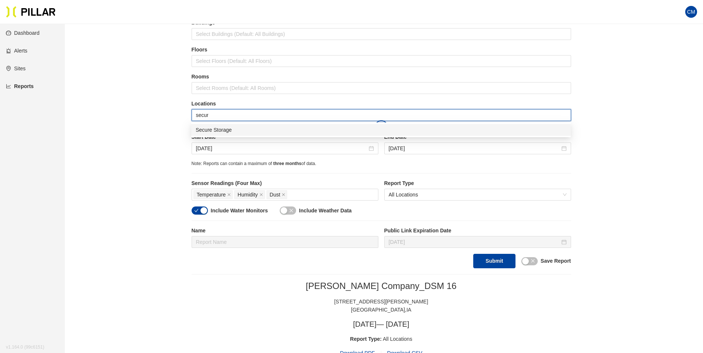
type input "secure"
click at [234, 130] on div "Secure Storage" at bounding box center [381, 130] width 370 height 8
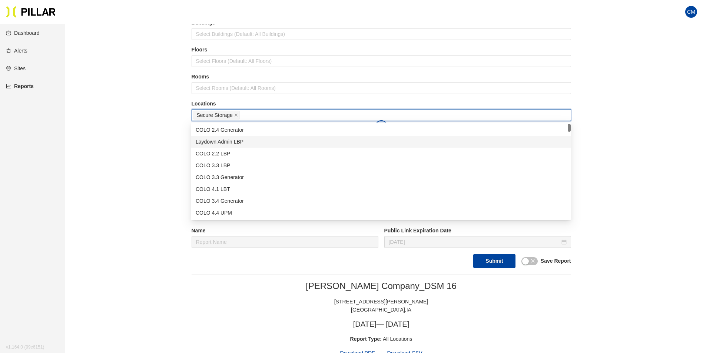
click at [644, 142] on div "Reports / Generate Historical Report / Site Weitz Company_DSM 16 Buildings Sele…" at bounding box center [381, 249] width 596 height 563
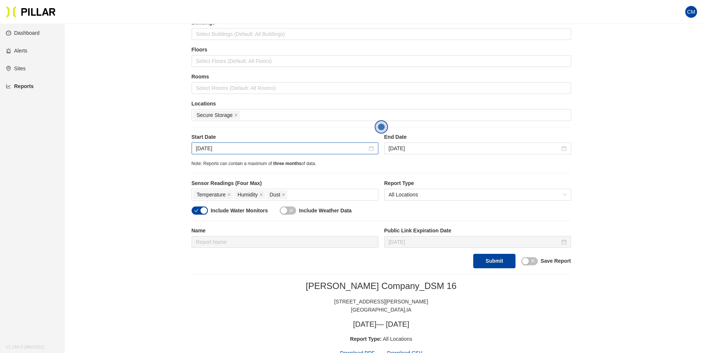
click at [287, 153] on div "Sep 14, 2025" at bounding box center [285, 149] width 187 height 12
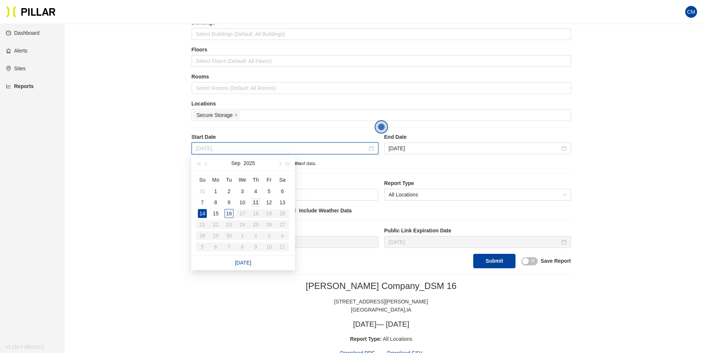
type input "Sep 11, 2025"
click at [256, 203] on div "11" at bounding box center [255, 202] width 9 height 9
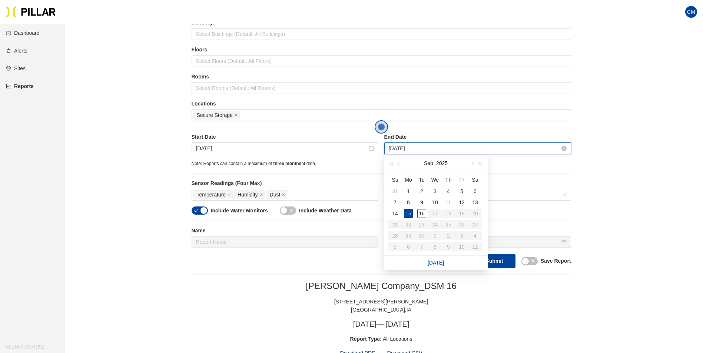
click at [436, 150] on input "Sep 15, 2025" at bounding box center [474, 148] width 171 height 8
type input "Sep 12, 2025"
click at [467, 201] on td "12" at bounding box center [461, 202] width 13 height 11
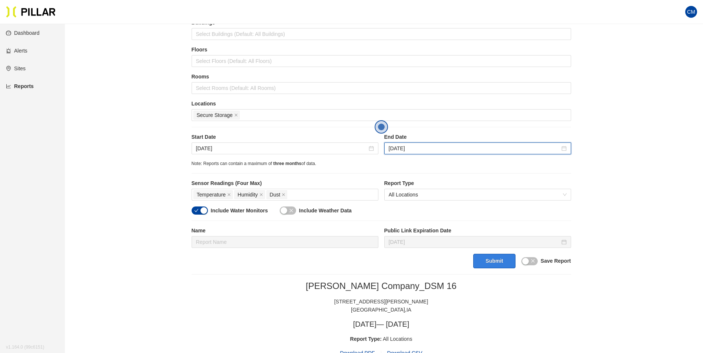
click at [510, 265] on button "Submit" at bounding box center [494, 261] width 42 height 14
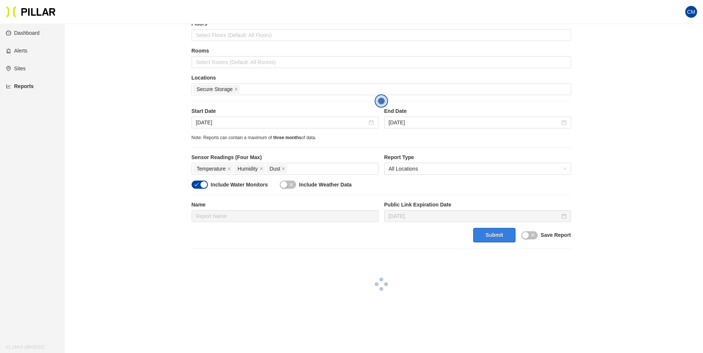
scroll to position [136, 0]
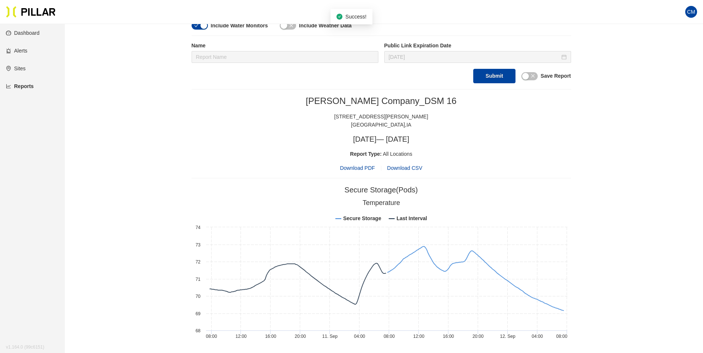
click at [363, 170] on span "Download PDF" at bounding box center [357, 168] width 35 height 8
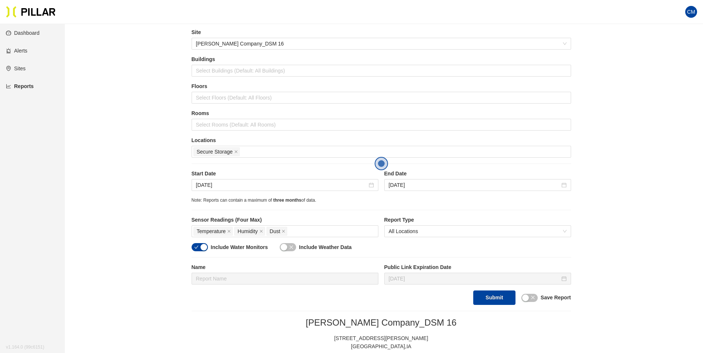
scroll to position [25, 0]
click at [237, 183] on input "Sep 11, 2025" at bounding box center [281, 186] width 171 height 8
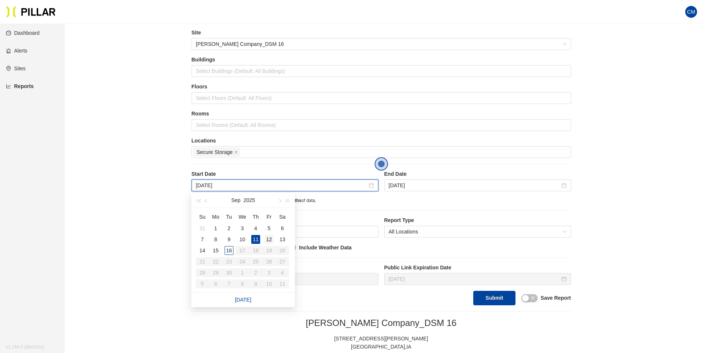
type input "Sep 12, 2025"
click at [266, 241] on div "12" at bounding box center [268, 239] width 9 height 9
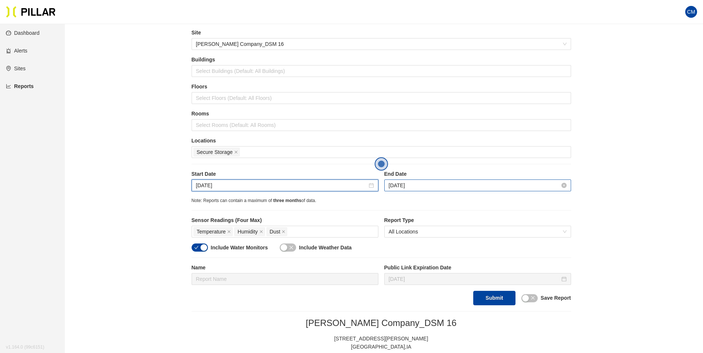
click at [406, 186] on input "Sep 12, 2025" at bounding box center [474, 186] width 171 height 8
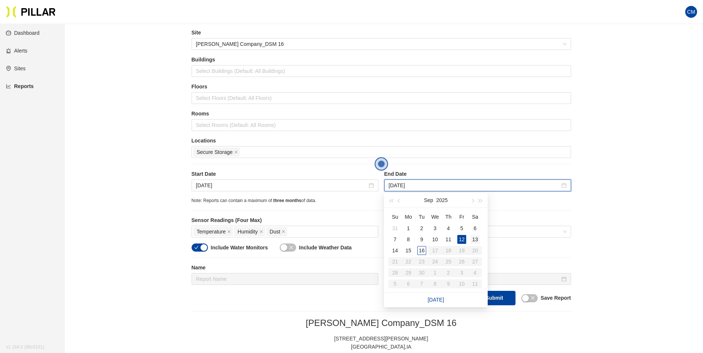
type input "Sep 13, 2025"
click at [477, 239] on div "13" at bounding box center [474, 239] width 9 height 9
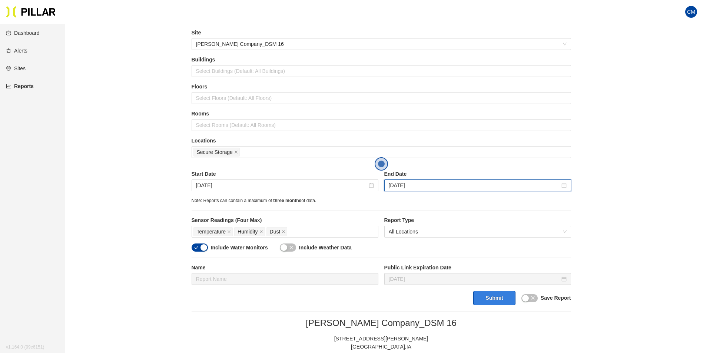
click at [493, 304] on button "Submit" at bounding box center [494, 298] width 42 height 14
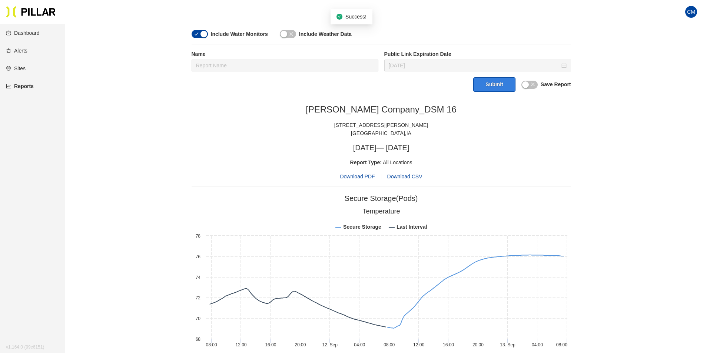
scroll to position [243, 0]
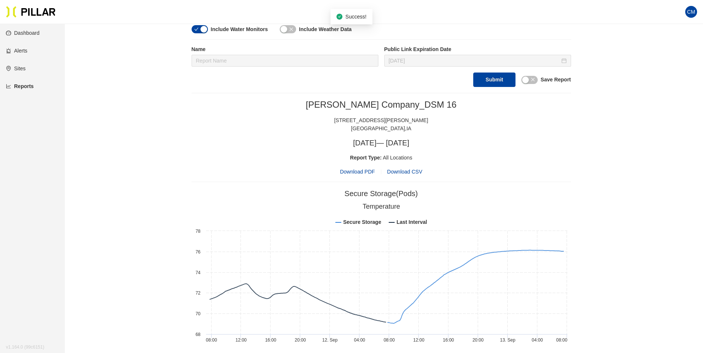
click at [366, 174] on span "Download PDF" at bounding box center [357, 172] width 35 height 8
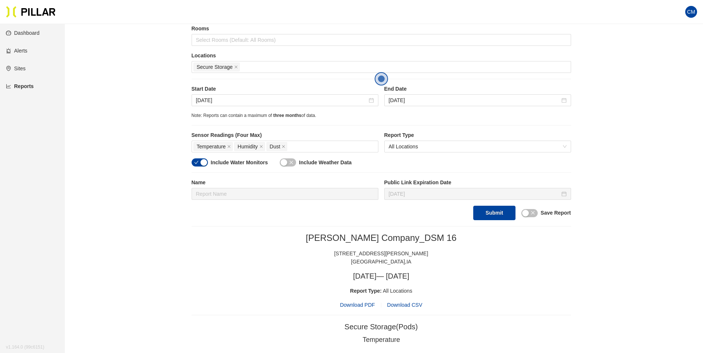
scroll to position [95, 0]
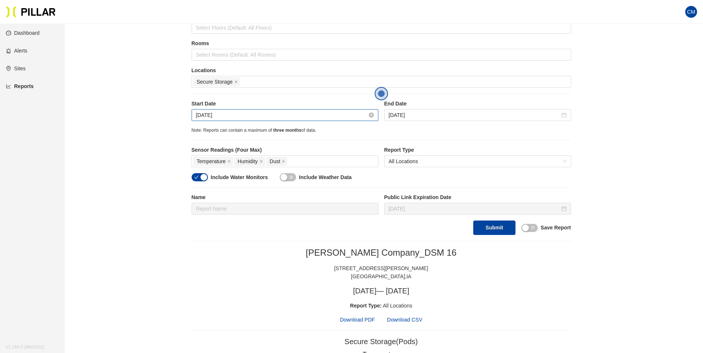
click at [298, 116] on input "Sep 12, 2025" at bounding box center [281, 115] width 171 height 8
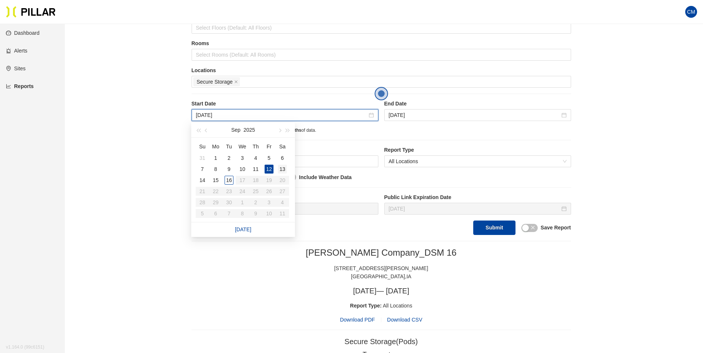
type input "Sep 13, 2025"
click at [279, 169] on div "13" at bounding box center [282, 169] width 9 height 9
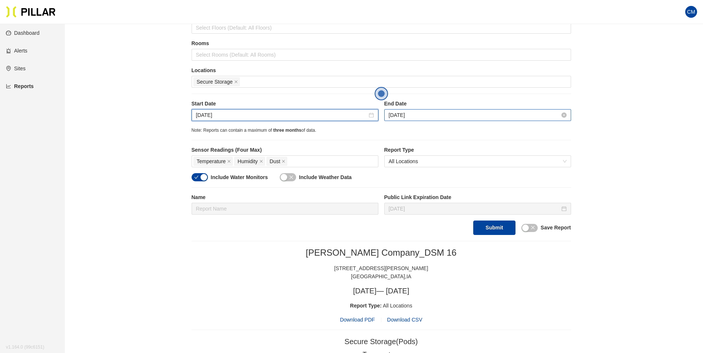
click at [414, 116] on input "Sep 13, 2025" at bounding box center [474, 115] width 171 height 8
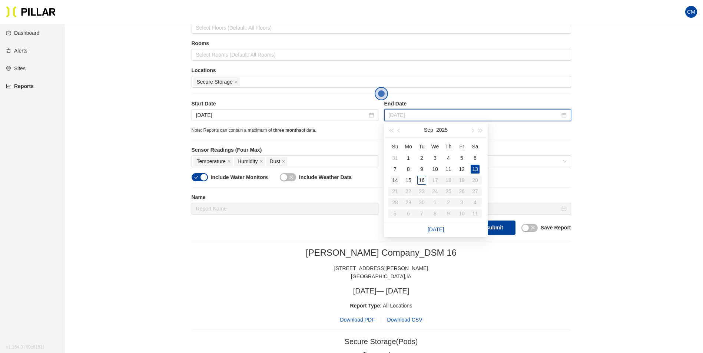
type input "Sep 14, 2025"
click at [391, 179] on div "14" at bounding box center [394, 180] width 9 height 9
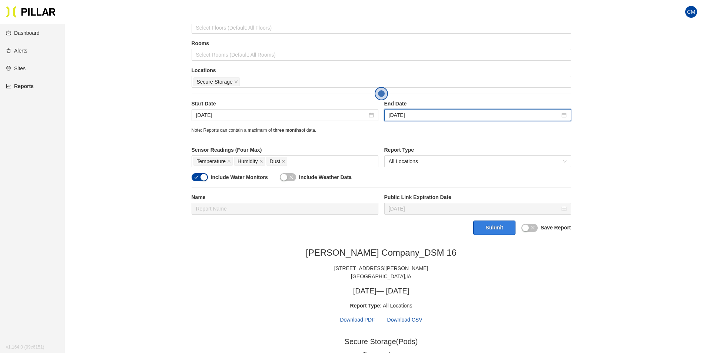
click at [491, 226] on button "Submit" at bounding box center [494, 228] width 42 height 14
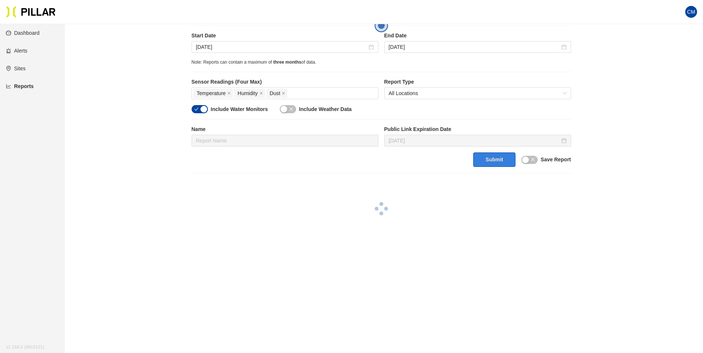
scroll to position [169, 0]
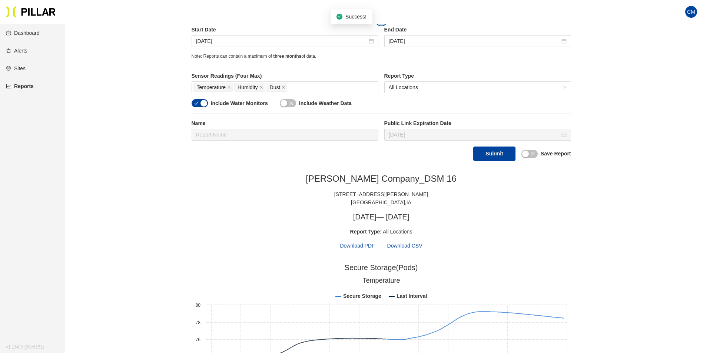
click at [365, 244] on span "Download PDF" at bounding box center [357, 246] width 35 height 8
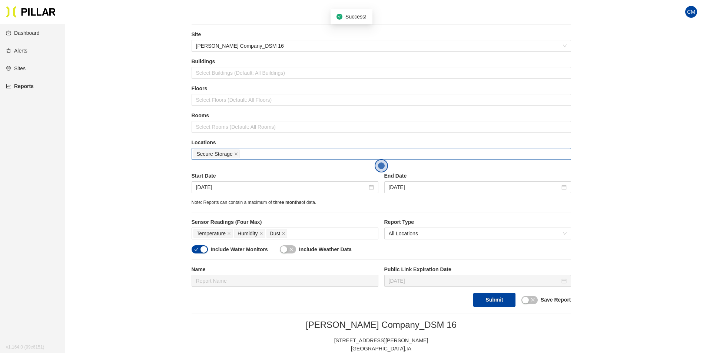
scroll to position [21, 0]
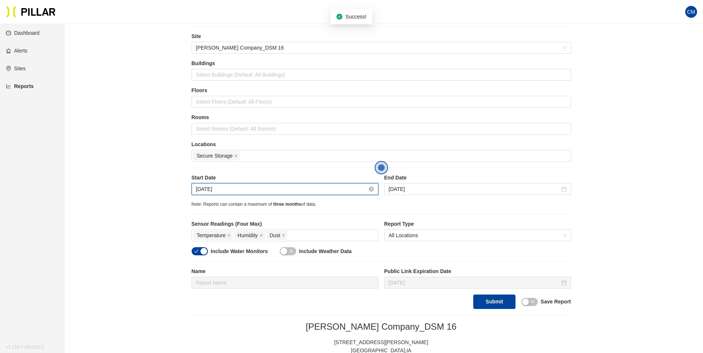
click at [216, 191] on input "Sep 13, 2025" at bounding box center [281, 189] width 171 height 8
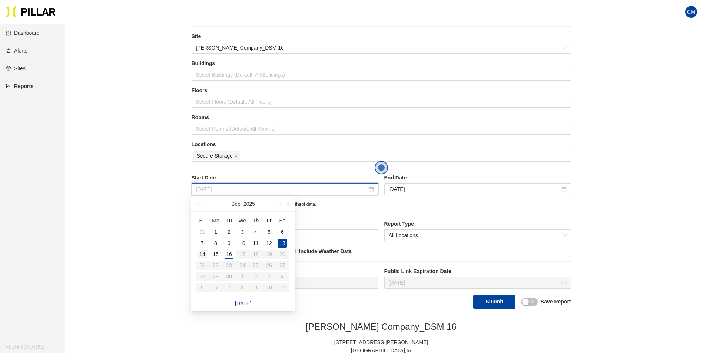
type input "Sep 14, 2025"
click at [202, 252] on div "14" at bounding box center [202, 254] width 9 height 9
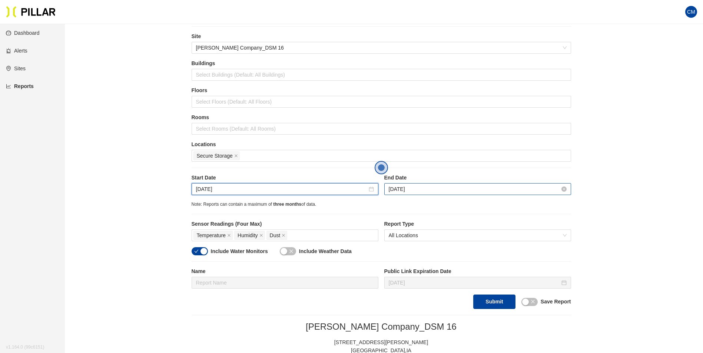
click at [403, 192] on input "Sep 14, 2025" at bounding box center [474, 189] width 171 height 8
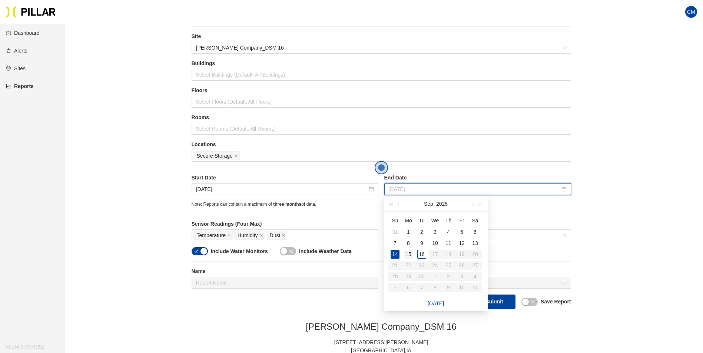
type input "Sep 15, 2025"
click at [409, 256] on div "15" at bounding box center [408, 254] width 9 height 9
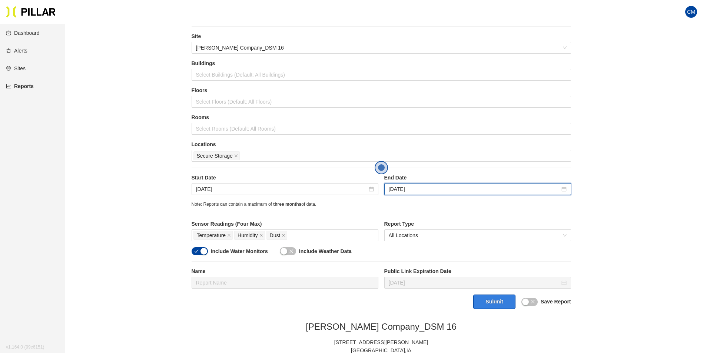
click at [497, 295] on button "Submit" at bounding box center [494, 302] width 42 height 14
click at [480, 297] on button "Submit" at bounding box center [494, 302] width 42 height 14
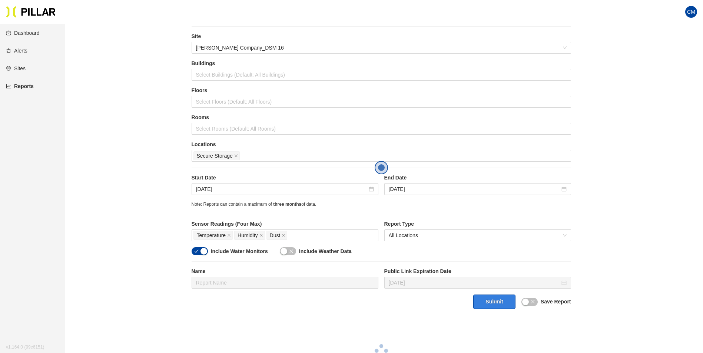
scroll to position [169, 0]
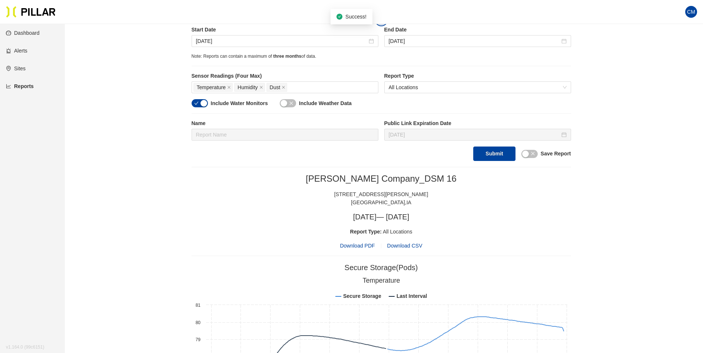
click at [356, 243] on span "Download PDF" at bounding box center [357, 246] width 35 height 8
click at [610, 258] on div "Reports / Generate Historical Report / Site Weitz Company_DSM 16 Buildings Sele…" at bounding box center [381, 308] width 596 height 894
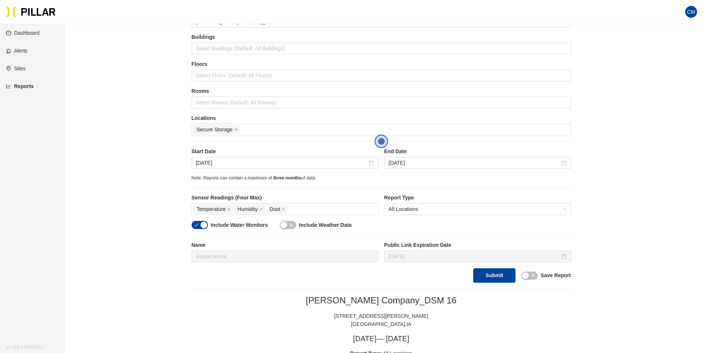
scroll to position [21, 0]
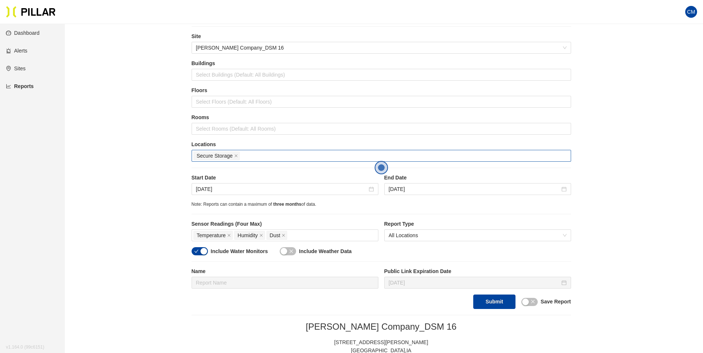
click at [232, 156] on span "Secure Storage" at bounding box center [215, 156] width 36 height 8
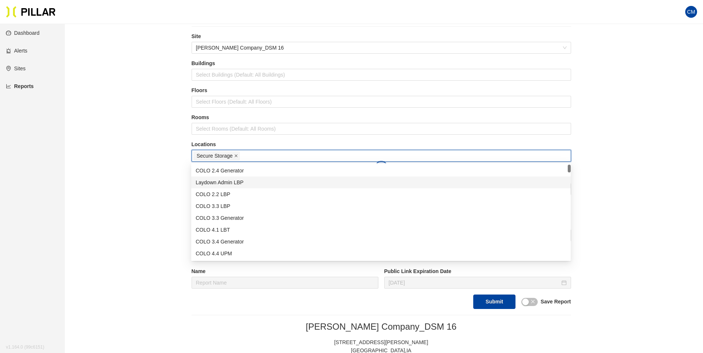
click at [234, 156] on icon "close" at bounding box center [236, 156] width 4 height 4
click at [242, 156] on div at bounding box center [381, 156] width 376 height 10
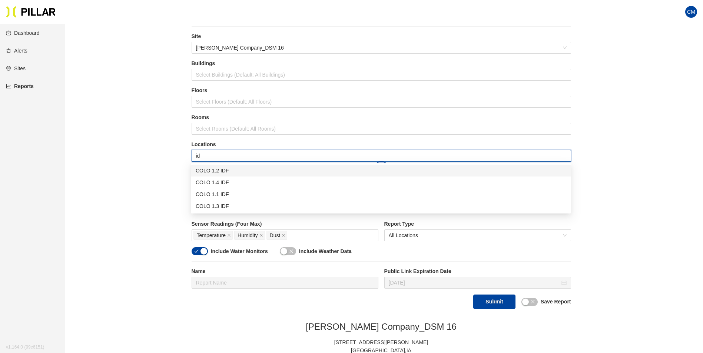
type input "idf"
click at [243, 174] on div "COLO 1.2 IDF" at bounding box center [381, 171] width 370 height 8
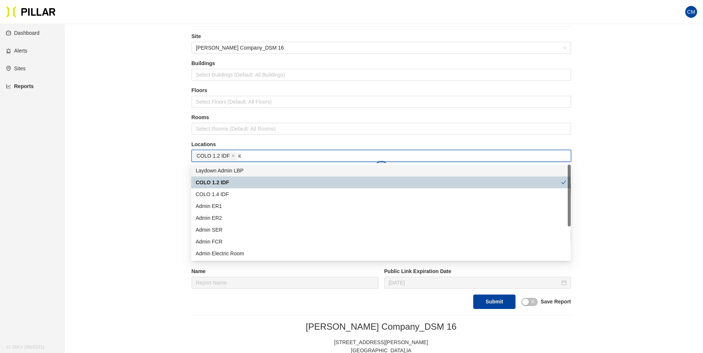
type input "idf"
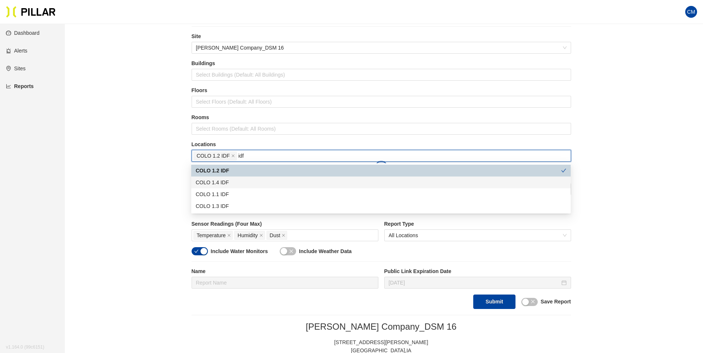
click at [242, 182] on div "COLO 1.4 IDF" at bounding box center [381, 183] width 370 height 8
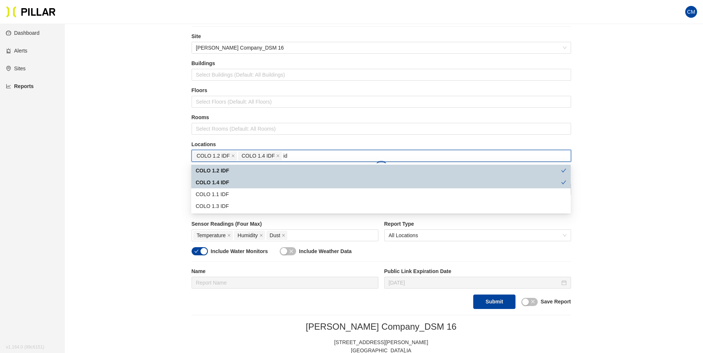
type input "idf"
click at [241, 195] on div "COLO 1.1 IDF" at bounding box center [381, 194] width 370 height 8
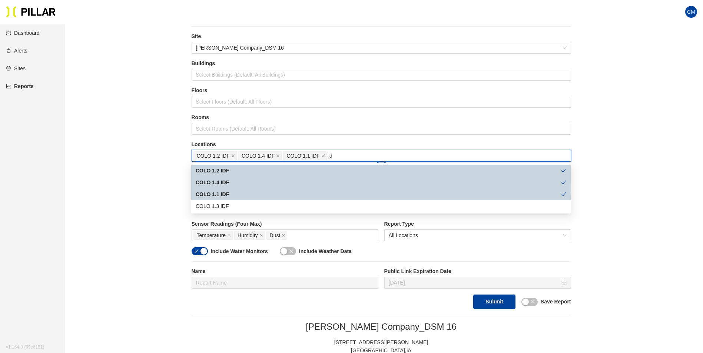
type input "idf"
click at [244, 206] on div "COLO 1.3 IDF" at bounding box center [381, 206] width 370 height 8
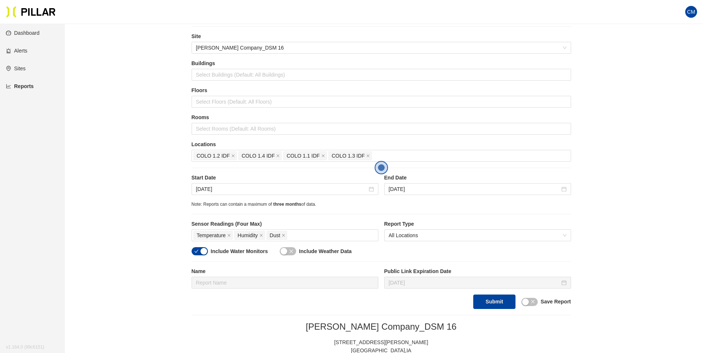
click at [206, 190] on input "Sep 14, 2025" at bounding box center [281, 189] width 171 height 8
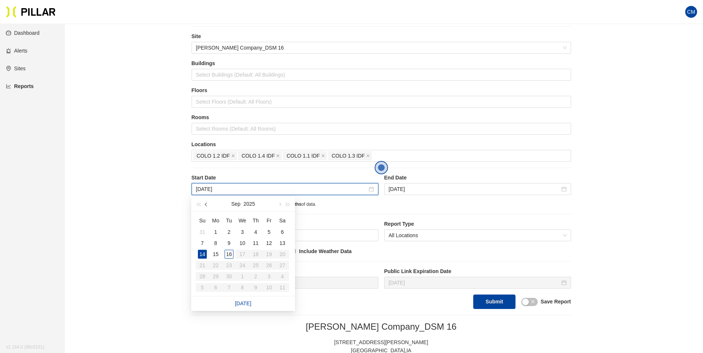
click at [207, 207] on button "button" at bounding box center [206, 204] width 8 height 15
type input "[DATE]"
click at [270, 232] on div "1" at bounding box center [268, 232] width 9 height 9
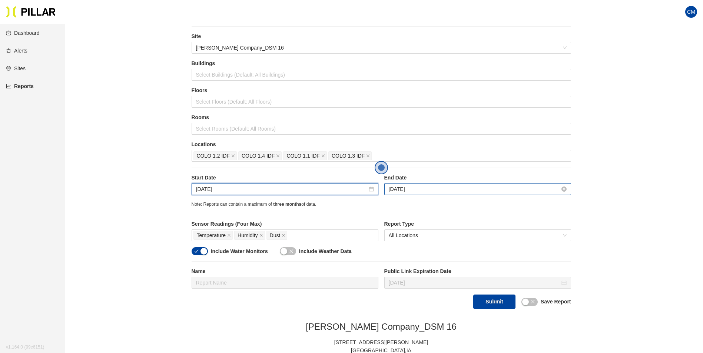
click at [402, 188] on input "Sep 15, 2025" at bounding box center [474, 189] width 171 height 8
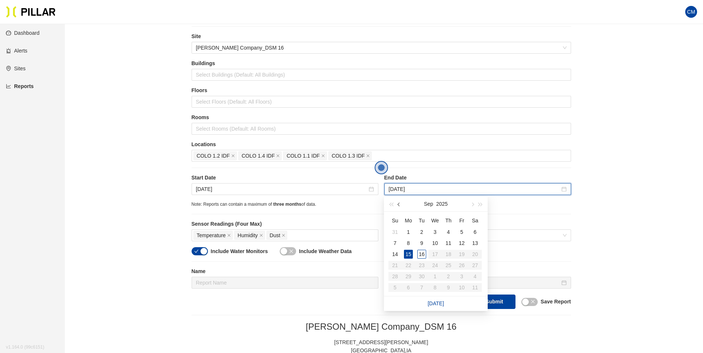
click at [400, 206] on button "button" at bounding box center [399, 204] width 8 height 15
type input "[DATE]"
click at [469, 230] on td "2" at bounding box center [474, 232] width 13 height 11
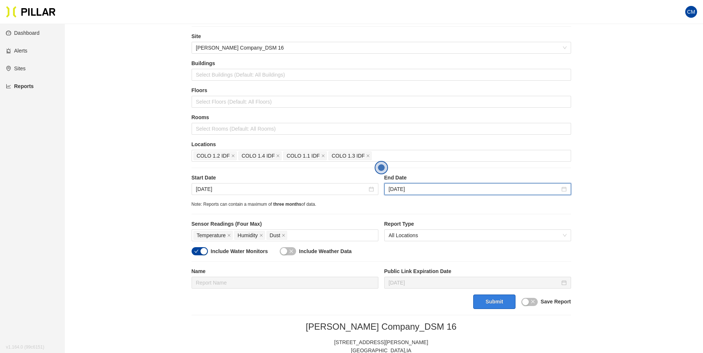
click at [497, 299] on button "Submit" at bounding box center [494, 302] width 42 height 14
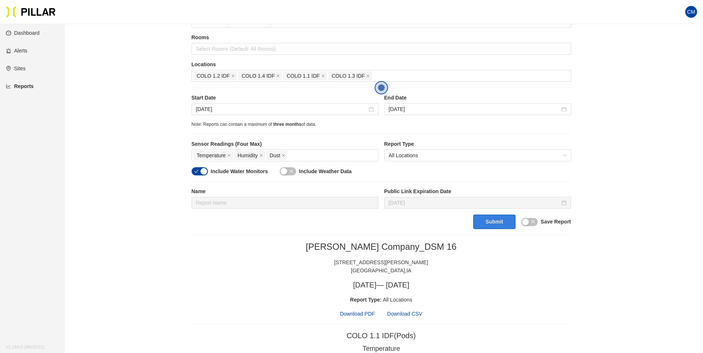
scroll to position [58, 0]
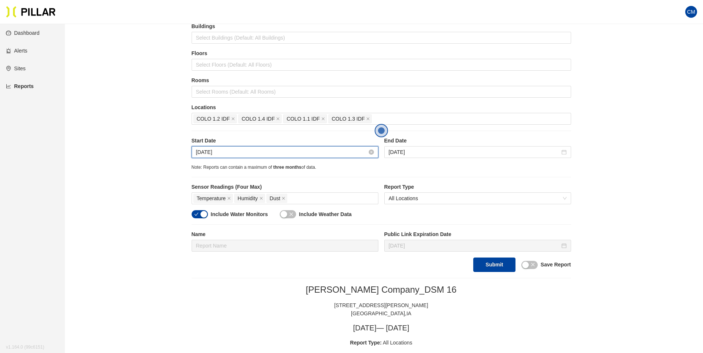
click at [209, 149] on input "[DATE]" at bounding box center [281, 152] width 171 height 8
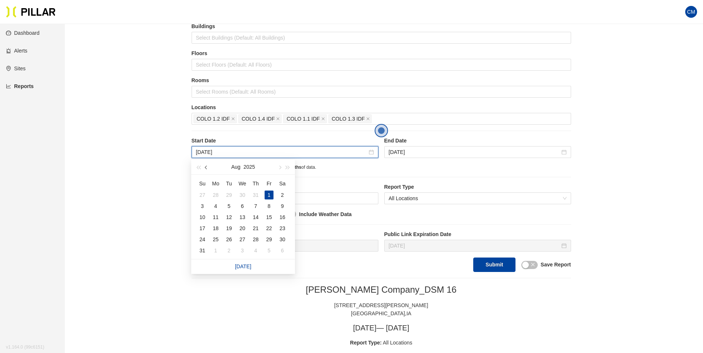
click at [204, 169] on button "button" at bounding box center [206, 167] width 8 height 15
type input "[DATE]"
click at [255, 217] on div "17" at bounding box center [255, 217] width 9 height 9
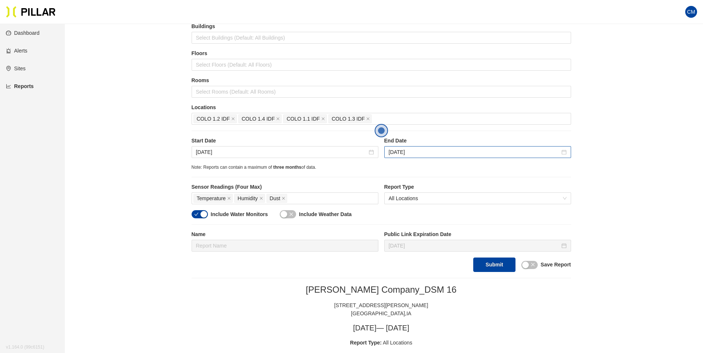
click at [401, 148] on div "[DATE]" at bounding box center [477, 152] width 187 height 12
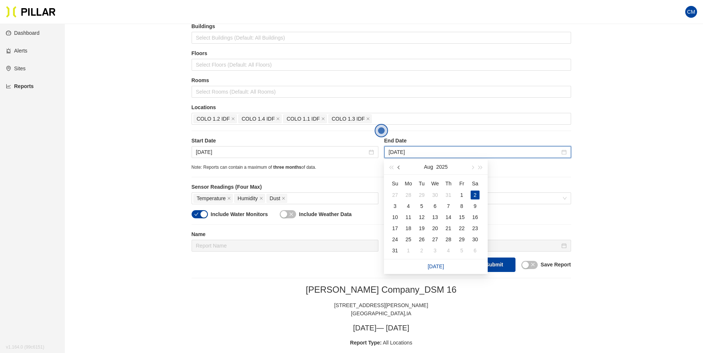
click at [402, 168] on button "button" at bounding box center [399, 167] width 8 height 15
type input "[DATE]"
click at [459, 217] on div "18" at bounding box center [461, 217] width 9 height 9
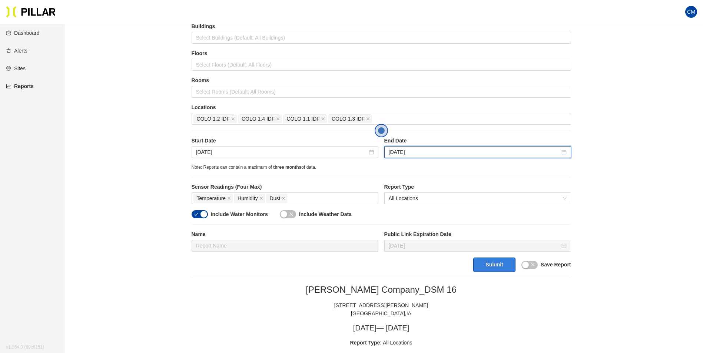
click at [487, 264] on button "Submit" at bounding box center [494, 265] width 42 height 14
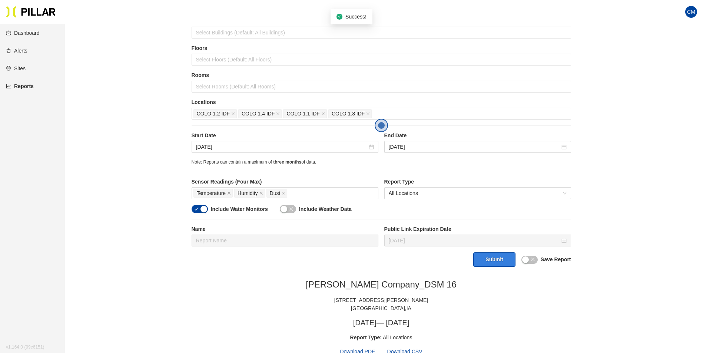
scroll to position [21, 0]
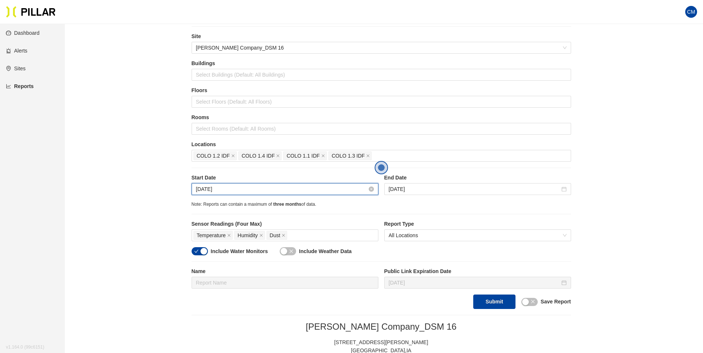
click at [209, 188] on input "[DATE]" at bounding box center [281, 189] width 171 height 8
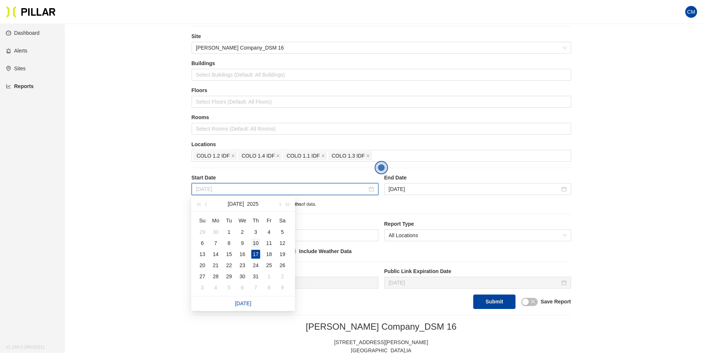
type input "[DATE]"
click at [254, 242] on div "10" at bounding box center [255, 243] width 9 height 9
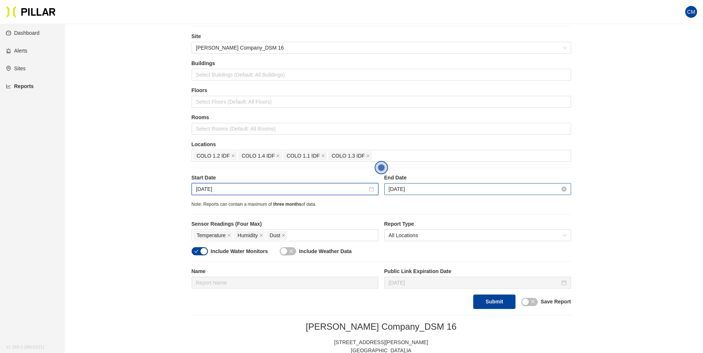
click at [396, 190] on input "[DATE]" at bounding box center [474, 189] width 171 height 8
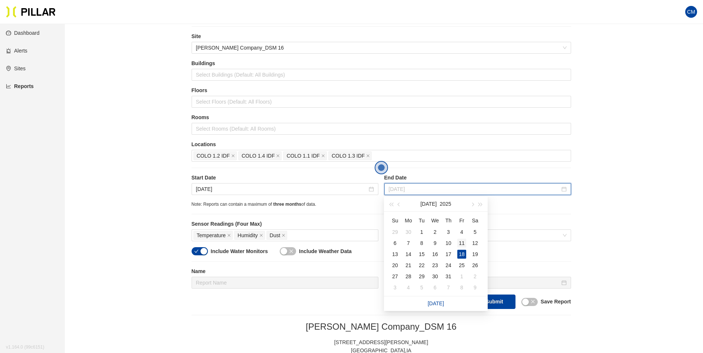
type input "[DATE]"
click at [459, 242] on div "11" at bounding box center [461, 243] width 9 height 9
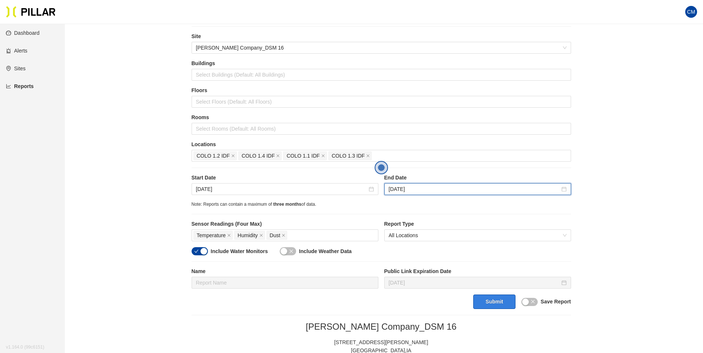
click at [490, 299] on button "Submit" at bounding box center [494, 302] width 42 height 14
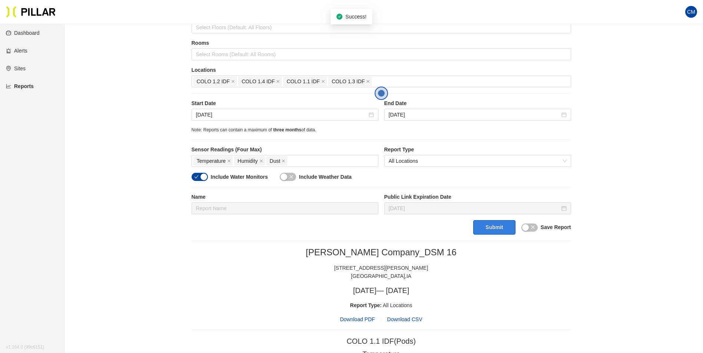
scroll to position [95, 0]
click at [255, 114] on input "[DATE]" at bounding box center [281, 115] width 171 height 8
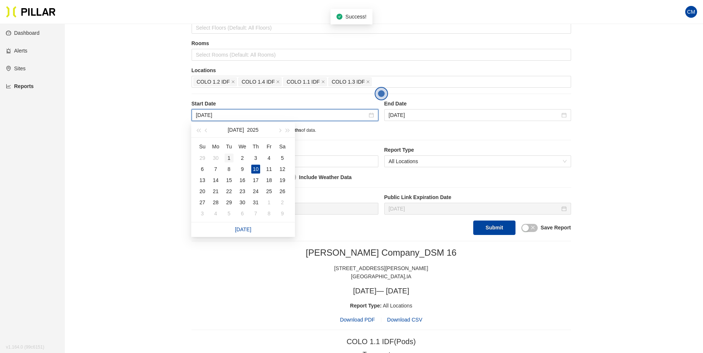
type input "[DATE]"
click at [226, 161] on div "1" at bounding box center [228, 158] width 9 height 9
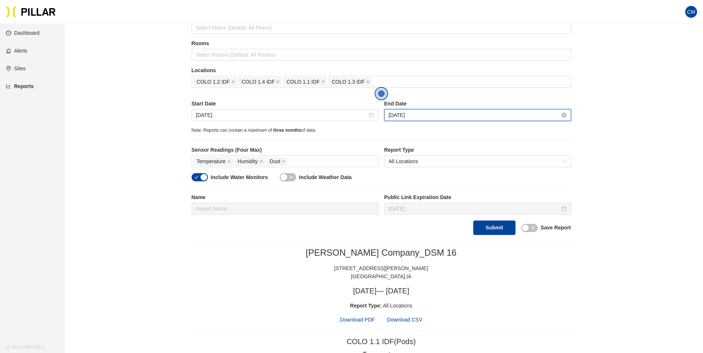
click at [413, 115] on input "[DATE]" at bounding box center [474, 115] width 171 height 8
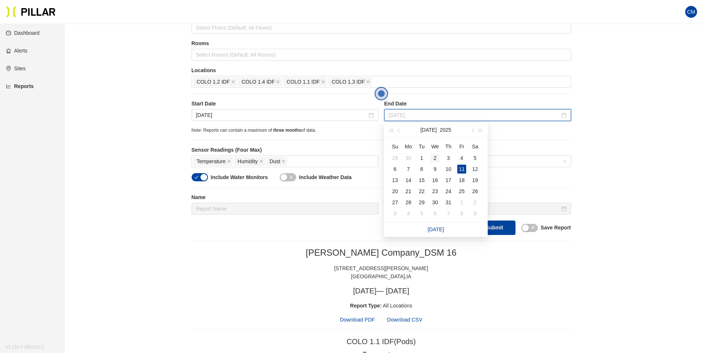
type input "[DATE]"
click at [431, 156] on div "2" at bounding box center [434, 158] width 9 height 9
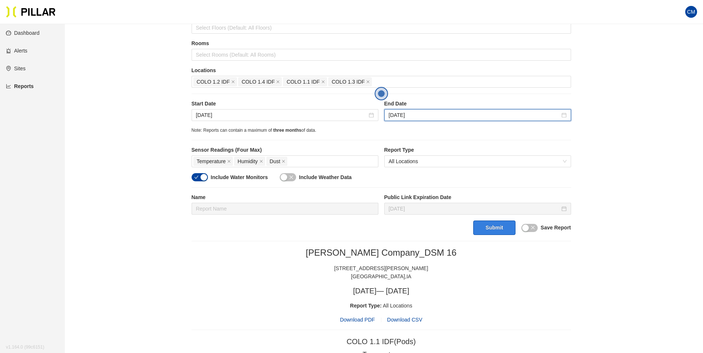
click at [486, 230] on button "Submit" at bounding box center [494, 228] width 42 height 14
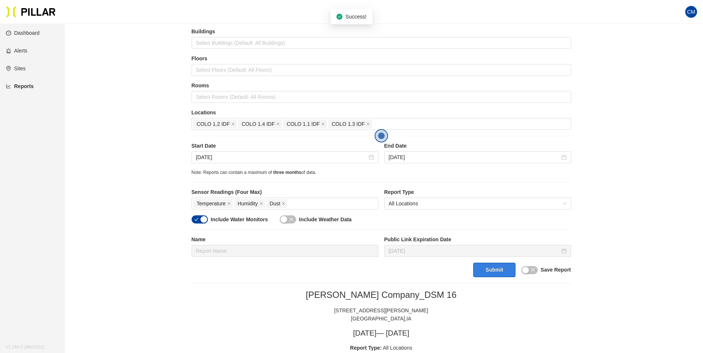
scroll to position [21, 0]
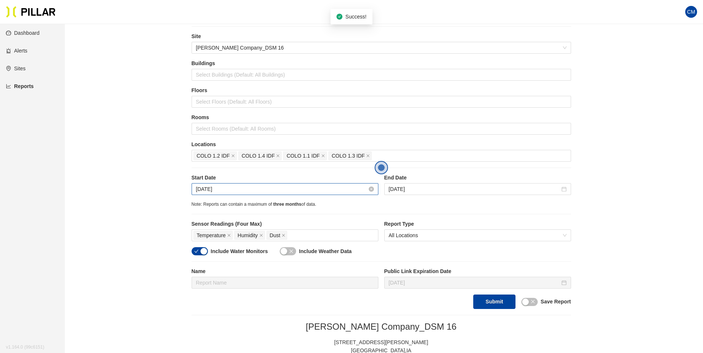
click at [208, 188] on input "[DATE]" at bounding box center [281, 189] width 171 height 8
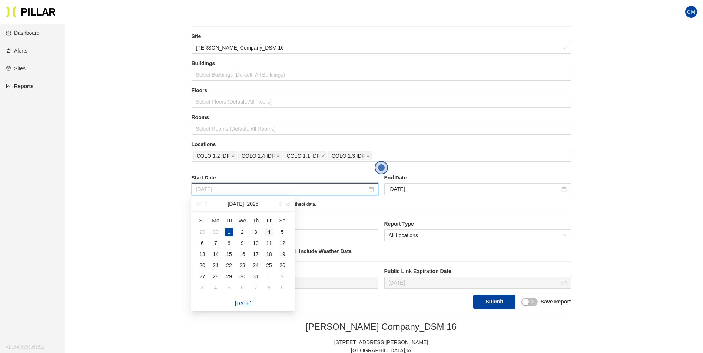
type input "[DATE]"
click at [272, 232] on div "4" at bounding box center [268, 232] width 9 height 9
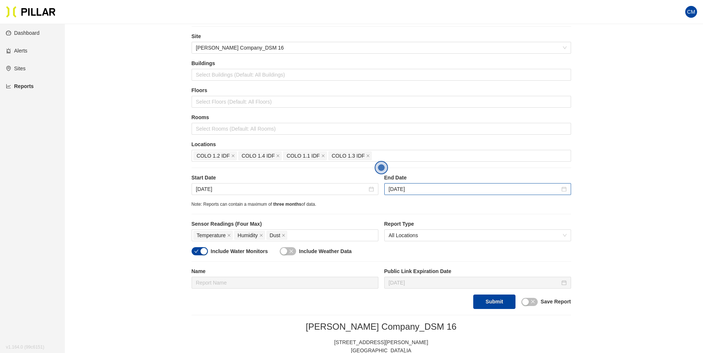
click at [409, 185] on div "[DATE]" at bounding box center [477, 189] width 187 height 12
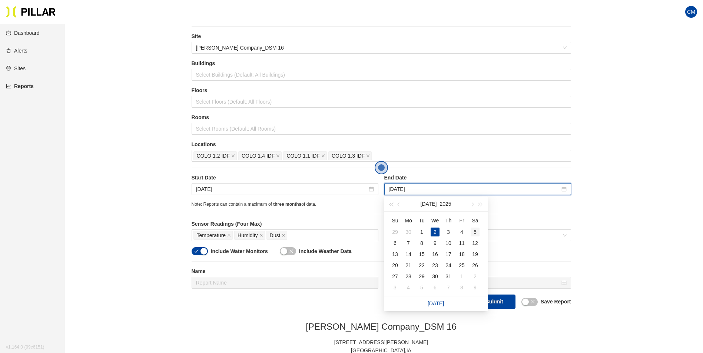
type input "[DATE]"
click at [475, 233] on div "5" at bounding box center [474, 232] width 9 height 9
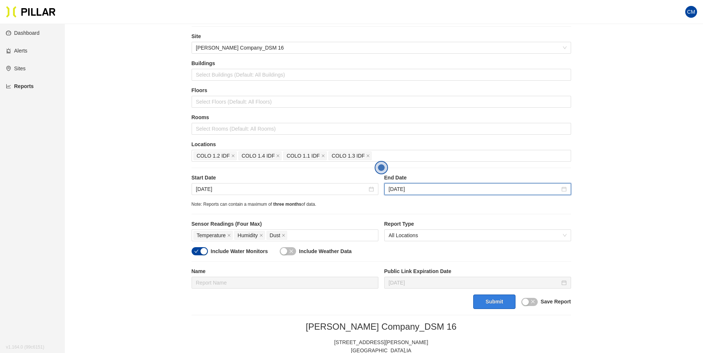
click at [497, 302] on button "Submit" at bounding box center [494, 302] width 42 height 14
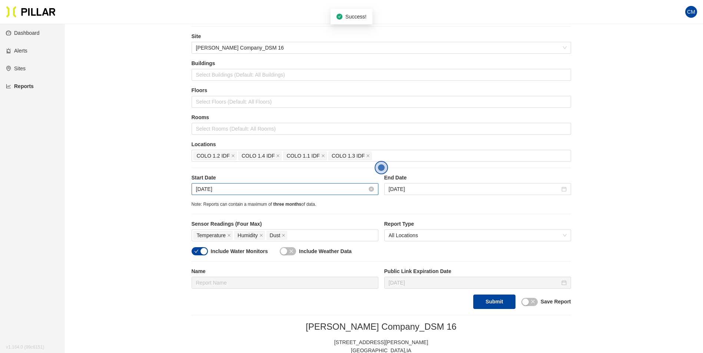
click at [216, 189] on input "[DATE]" at bounding box center [281, 189] width 171 height 8
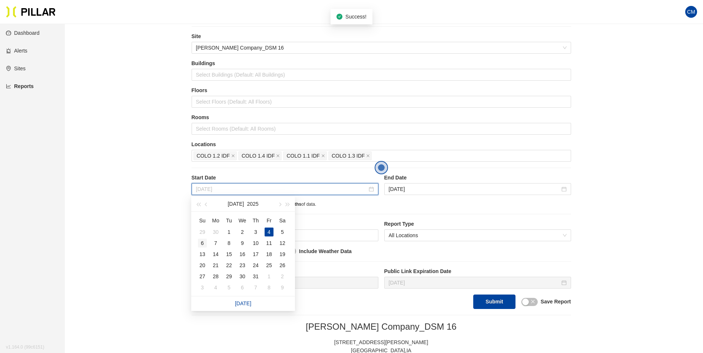
type input "[DATE]"
click at [203, 246] on div "6" at bounding box center [202, 243] width 9 height 9
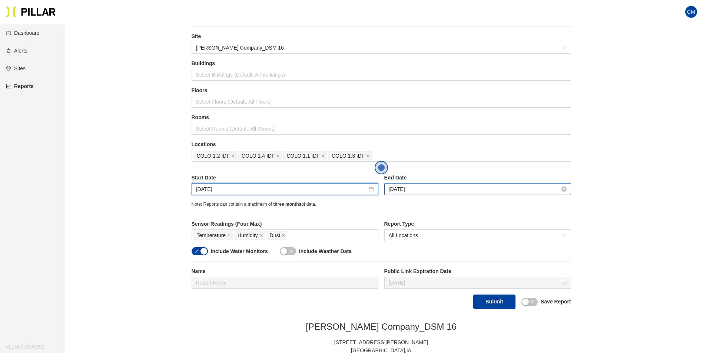
click at [395, 190] on input "[DATE]" at bounding box center [474, 189] width 171 height 8
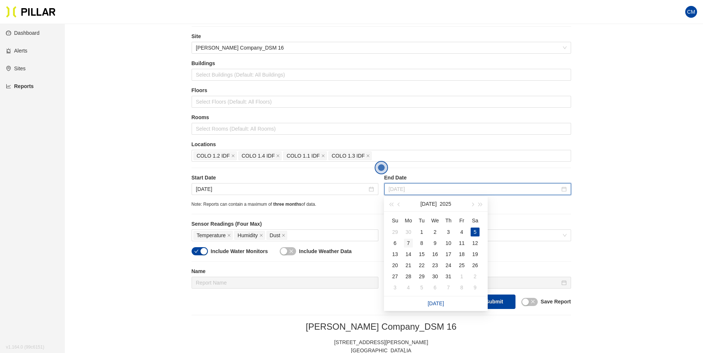
type input "[DATE]"
click at [411, 242] on div "7" at bounding box center [408, 243] width 9 height 9
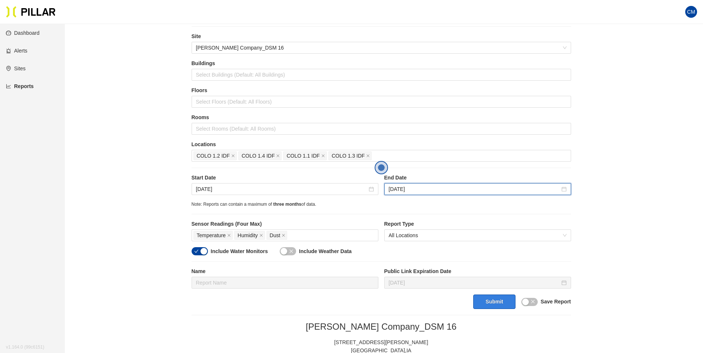
click at [488, 299] on button "Submit" at bounding box center [494, 302] width 42 height 14
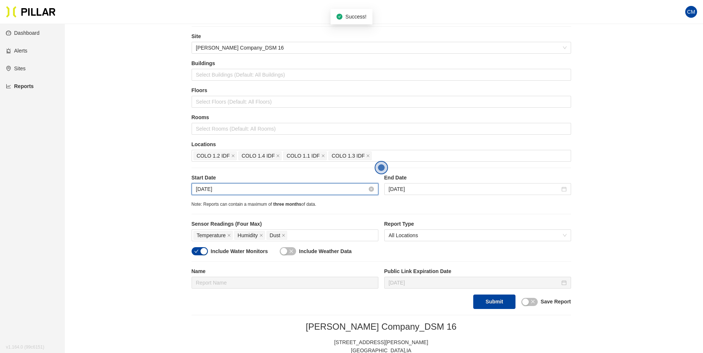
click at [211, 186] on input "[DATE]" at bounding box center [281, 189] width 171 height 8
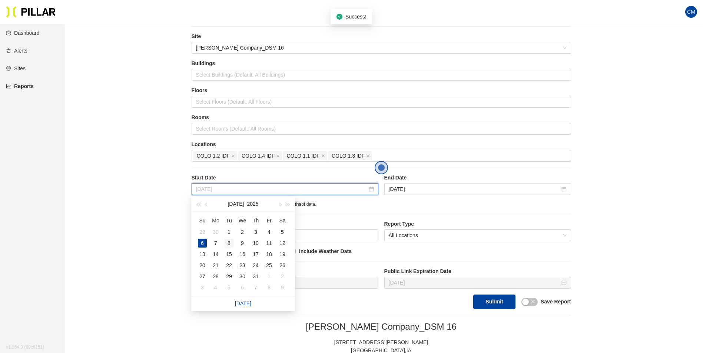
type input "[DATE]"
click at [231, 242] on div "8" at bounding box center [228, 243] width 9 height 9
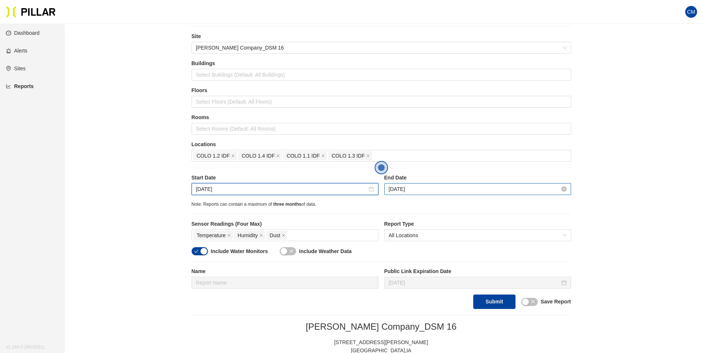
click at [404, 190] on input "[DATE]" at bounding box center [474, 189] width 171 height 8
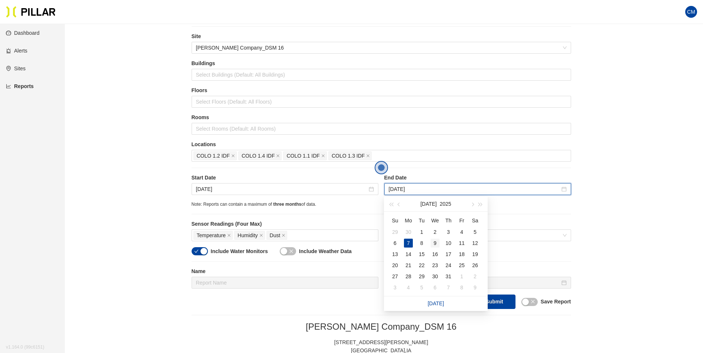
type input "[DATE]"
click at [437, 243] on div "9" at bounding box center [434, 243] width 9 height 9
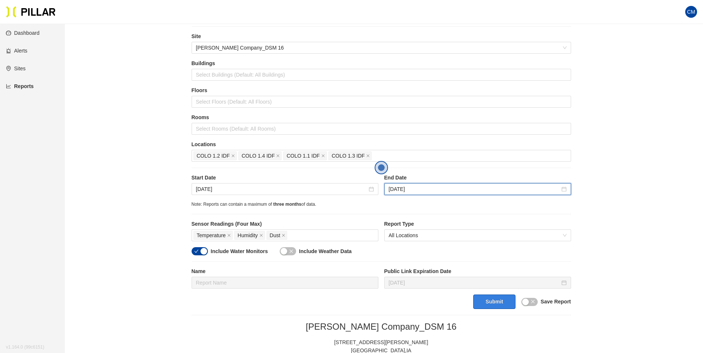
click at [481, 296] on button "Submit" at bounding box center [494, 302] width 42 height 14
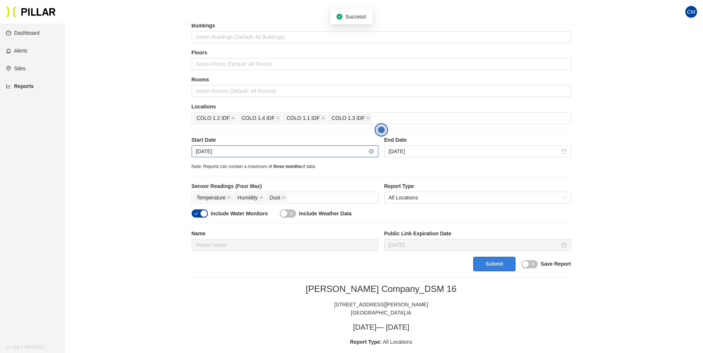
scroll to position [58, 0]
click at [249, 158] on div "Jul 8, 2025" at bounding box center [285, 152] width 187 height 12
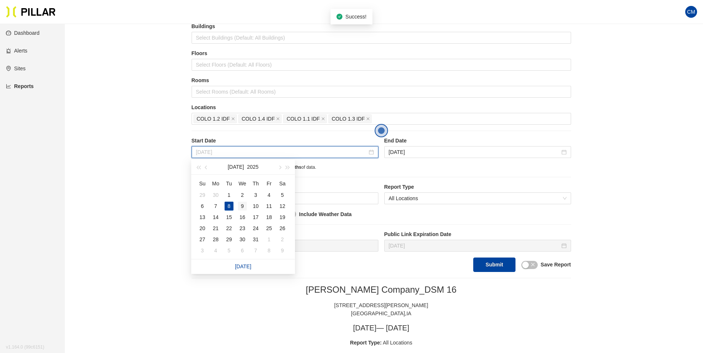
type input "Jul 9, 2025"
click at [243, 206] on div "9" at bounding box center [242, 206] width 9 height 9
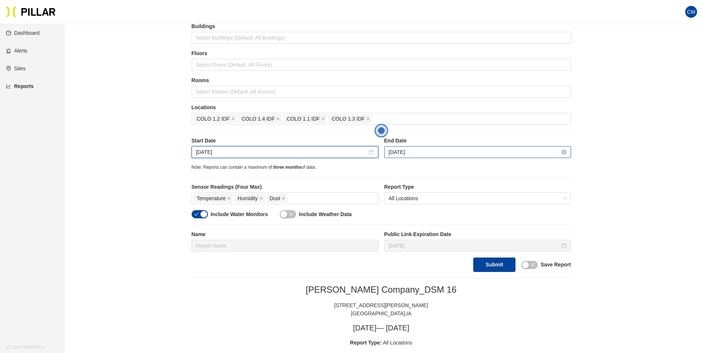
click at [413, 149] on input "Jul 9, 2025" at bounding box center [474, 152] width 171 height 8
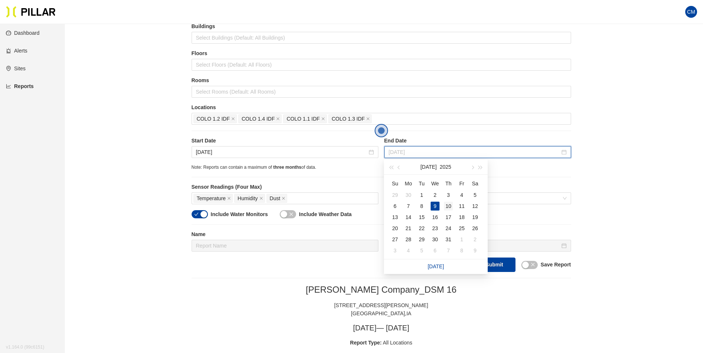
type input "Jul 10, 2025"
click at [447, 207] on div "10" at bounding box center [448, 206] width 9 height 9
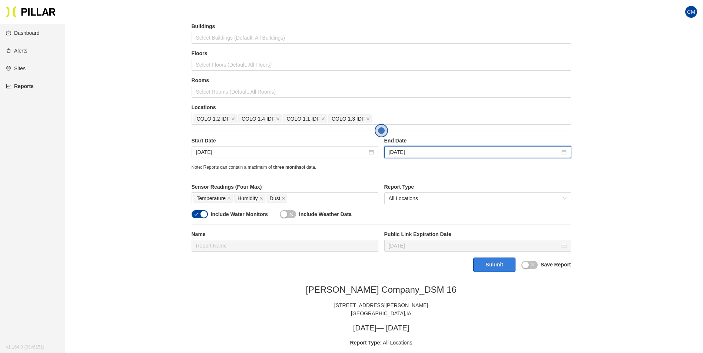
click at [493, 263] on button "Submit" at bounding box center [494, 265] width 42 height 14
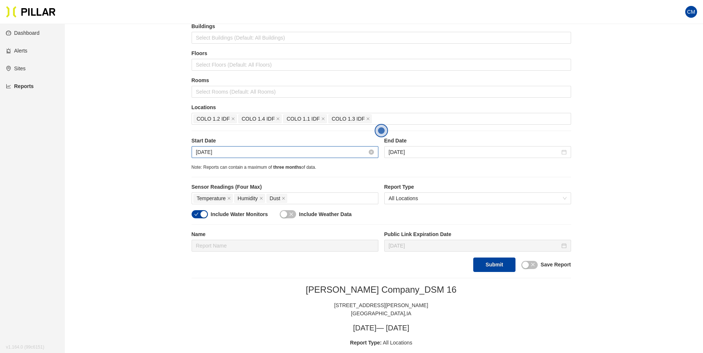
click at [207, 154] on input "Jul 9, 2025" at bounding box center [281, 152] width 171 height 8
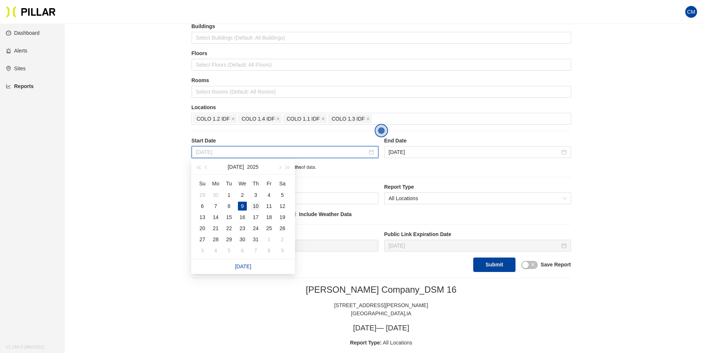
type input "Jul 10, 2025"
click at [253, 204] on div "10" at bounding box center [255, 206] width 9 height 9
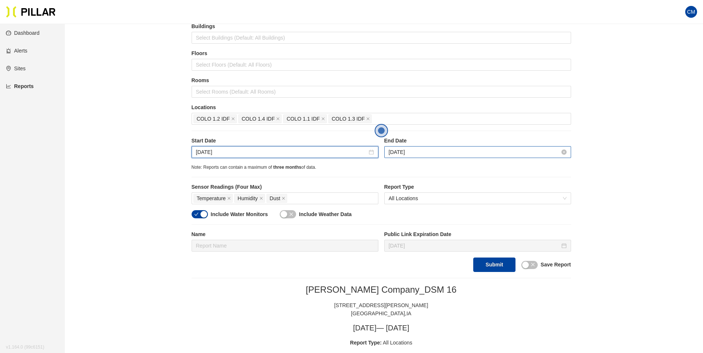
click at [392, 154] on input "Jul 10, 2025" at bounding box center [474, 152] width 171 height 8
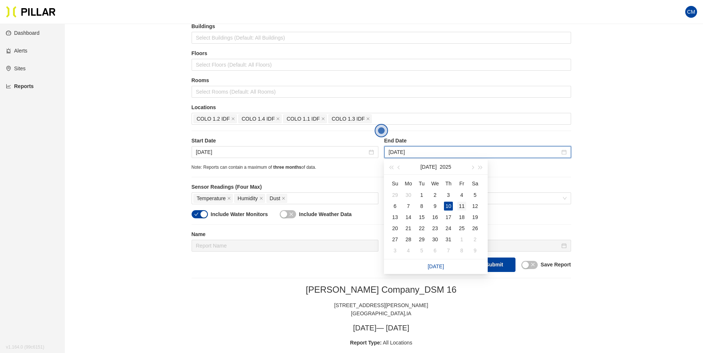
type input "Jul 11, 2025"
click at [459, 208] on div "11" at bounding box center [461, 206] width 9 height 9
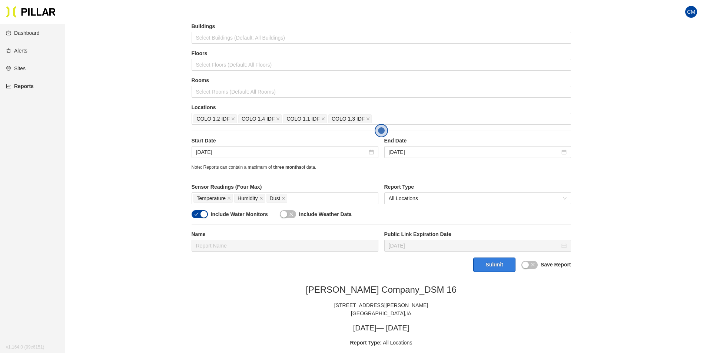
click at [497, 263] on button "Submit" at bounding box center [494, 265] width 42 height 14
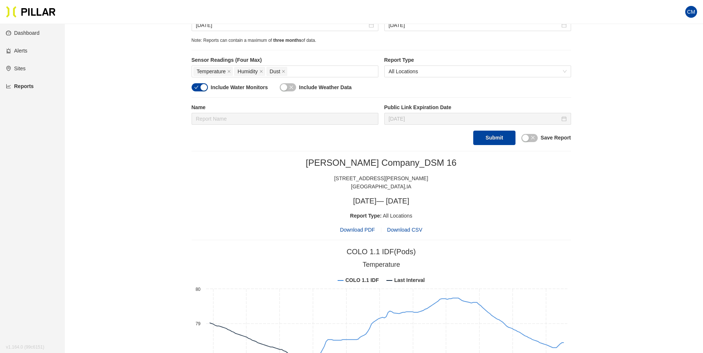
scroll to position [111, 0]
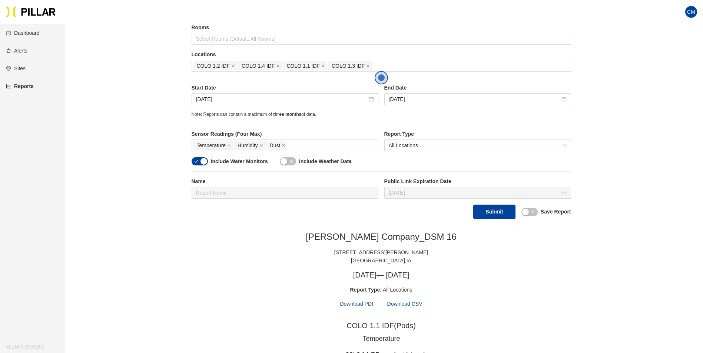
click at [360, 302] on span "Download PDF" at bounding box center [357, 304] width 35 height 8
drag, startPoint x: 215, startPoint y: 100, endPoint x: 239, endPoint y: 116, distance: 28.6
click at [215, 100] on input "Jul 10, 2025" at bounding box center [281, 99] width 171 height 8
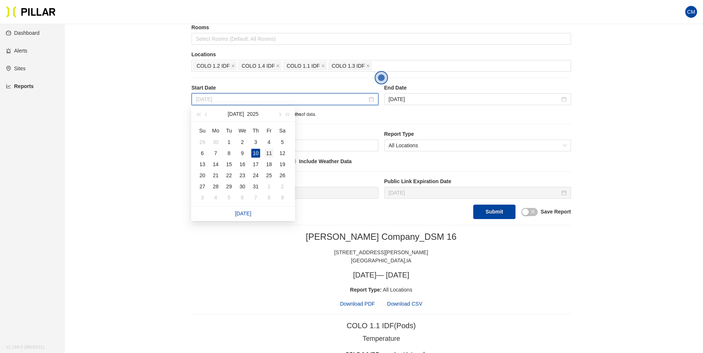
type input "Jul 11, 2025"
click at [267, 150] on div "11" at bounding box center [268, 153] width 9 height 9
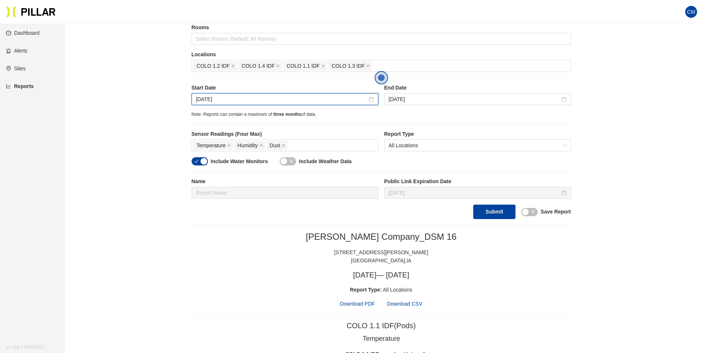
click at [425, 90] on label "End Date" at bounding box center [477, 88] width 187 height 8
click at [416, 96] on input "Jul 11, 2025" at bounding box center [474, 99] width 171 height 8
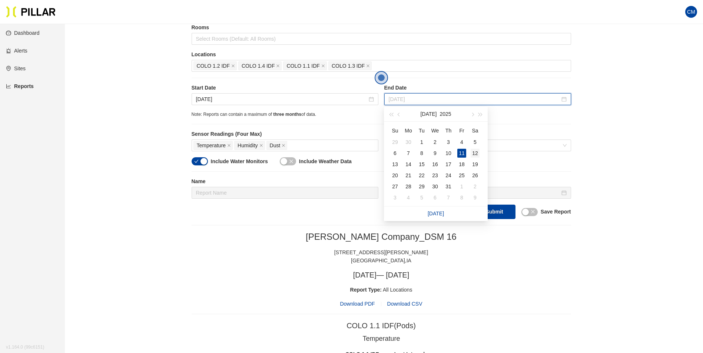
type input "Jul 12, 2025"
click at [481, 153] on td "12" at bounding box center [474, 153] width 13 height 11
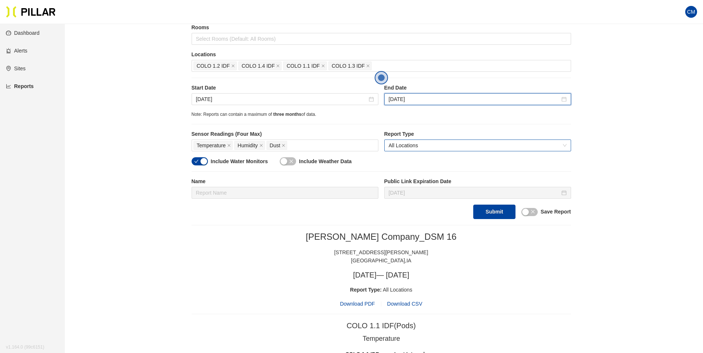
click at [476, 151] on div "All Locations" at bounding box center [477, 146] width 187 height 12
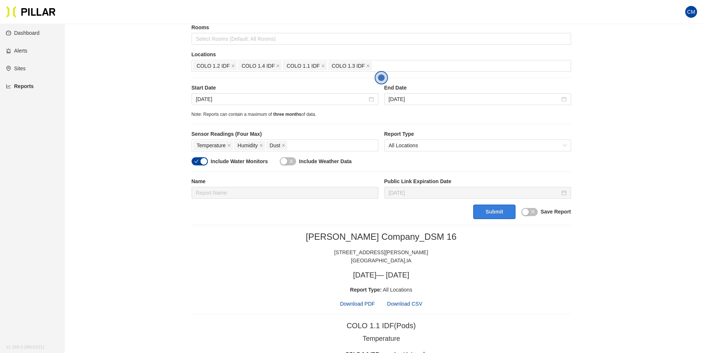
click at [489, 213] on button "Submit" at bounding box center [494, 212] width 42 height 14
click at [366, 302] on span "Download PDF" at bounding box center [357, 304] width 35 height 8
click at [228, 100] on input "Jul 11, 2025" at bounding box center [281, 99] width 171 height 8
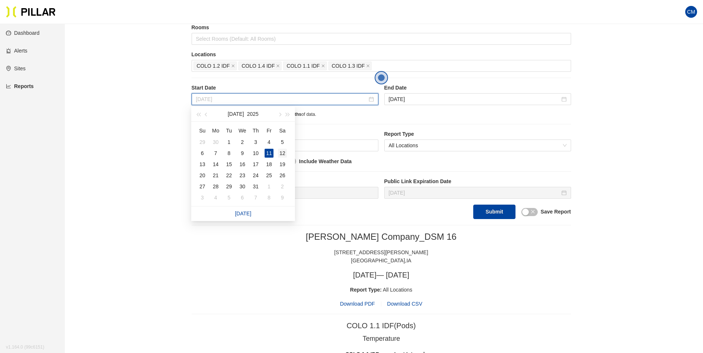
type input "Jul 12, 2025"
click at [280, 155] on div "12" at bounding box center [282, 153] width 9 height 9
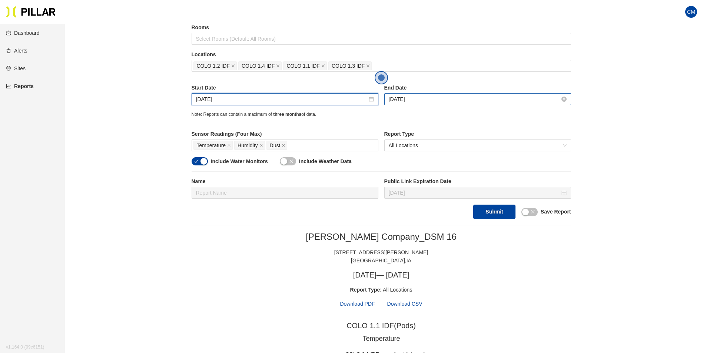
click at [414, 99] on input "Jul 12, 2025" at bounding box center [474, 99] width 171 height 8
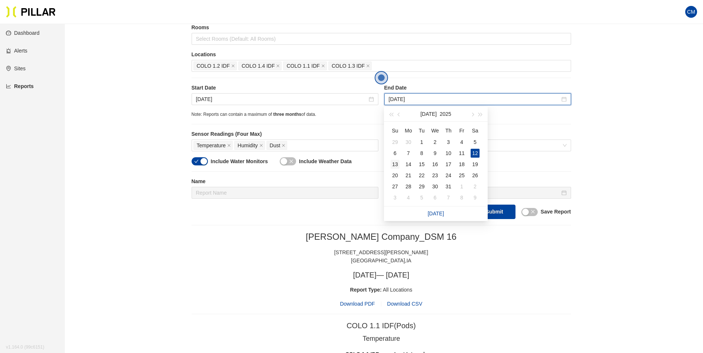
type input "Jul 13, 2025"
click at [393, 162] on div "13" at bounding box center [394, 164] width 9 height 9
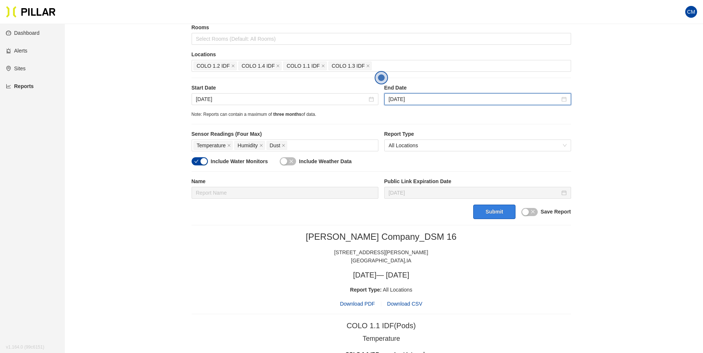
click at [486, 212] on button "Submit" at bounding box center [494, 212] width 42 height 14
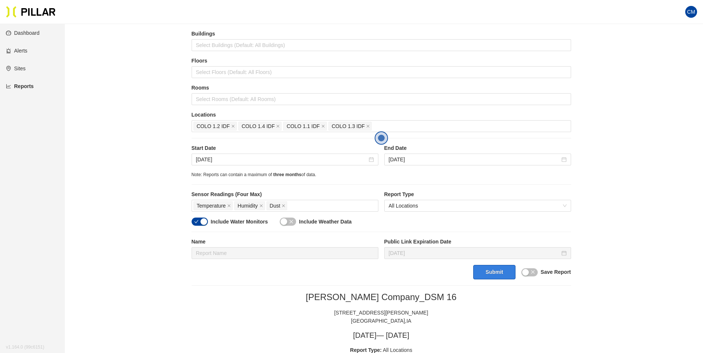
scroll to position [125, 0]
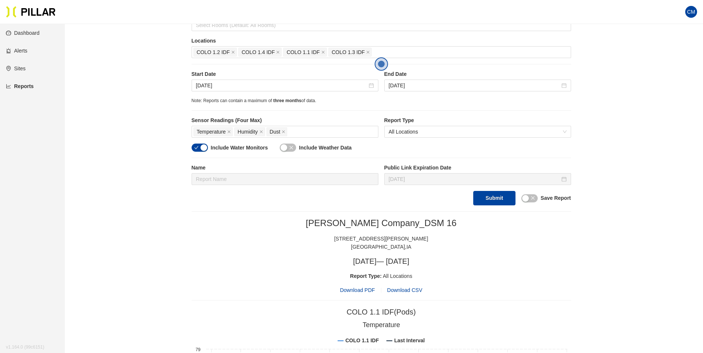
click at [363, 294] on span "Download PDF" at bounding box center [357, 290] width 35 height 8
click at [205, 86] on input "Jul 12, 2025" at bounding box center [281, 85] width 171 height 8
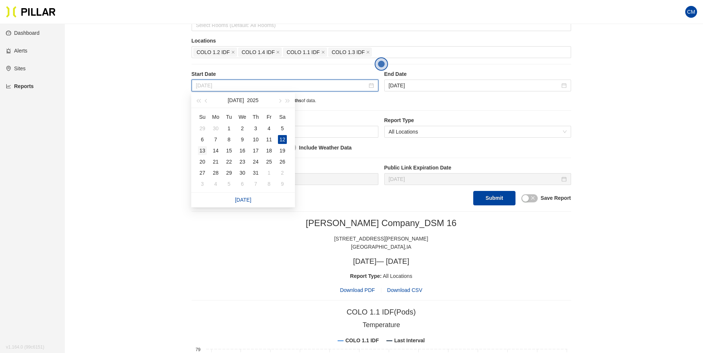
type input "Jul 13, 2025"
click at [201, 153] on div "13" at bounding box center [202, 150] width 9 height 9
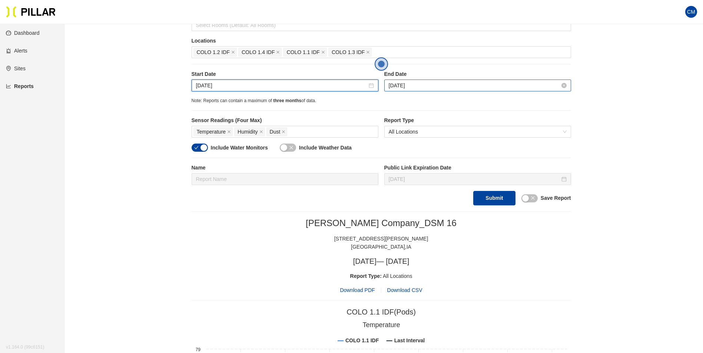
click at [422, 86] on input "Jul 13, 2025" at bounding box center [474, 85] width 171 height 8
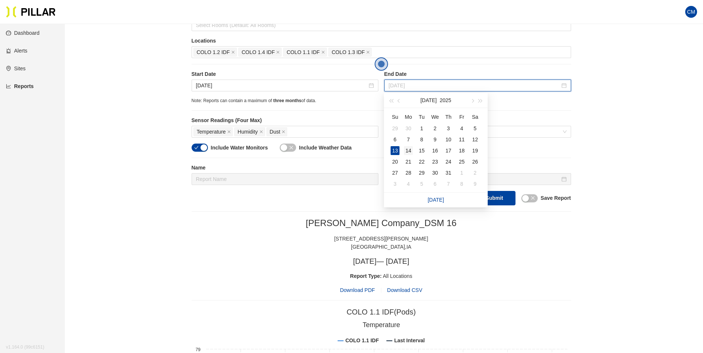
type input "Jul 14, 2025"
click at [408, 148] on div "14" at bounding box center [408, 150] width 9 height 9
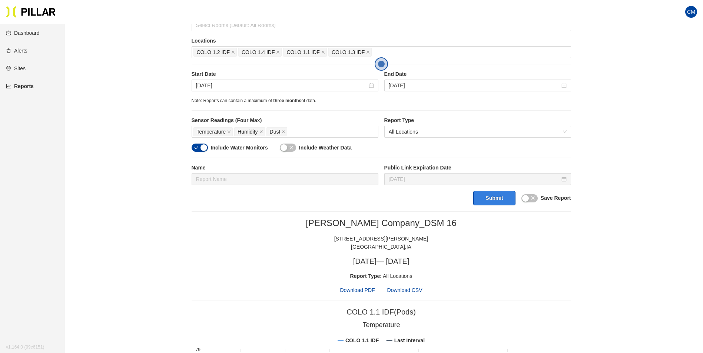
click at [506, 204] on button "Submit" at bounding box center [494, 198] width 42 height 14
click at [362, 289] on span "Download PDF" at bounding box center [357, 290] width 35 height 8
click at [226, 85] on input "Jul 13, 2025" at bounding box center [281, 85] width 171 height 8
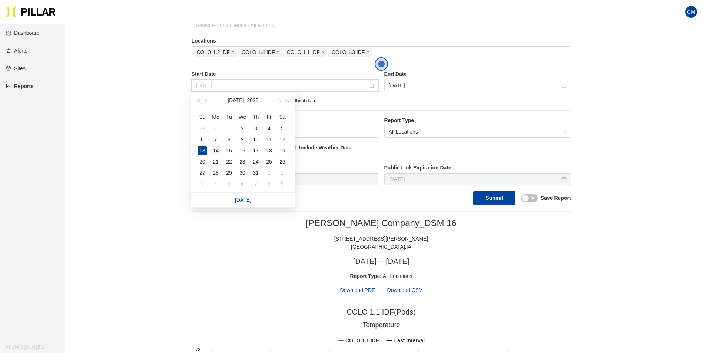
type input "Jul 14, 2025"
click at [218, 150] on div "14" at bounding box center [215, 150] width 9 height 9
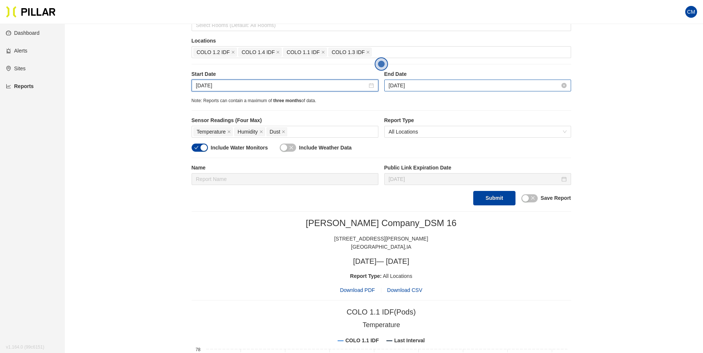
click at [427, 87] on input "Jul 14, 2025" at bounding box center [474, 85] width 171 height 8
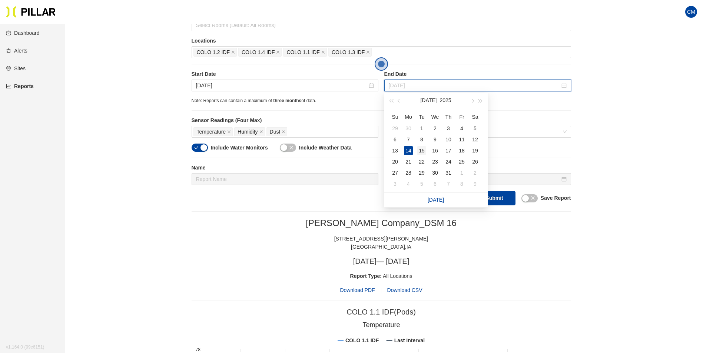
type input "Jul 15, 2025"
click at [423, 150] on div "15" at bounding box center [421, 150] width 9 height 9
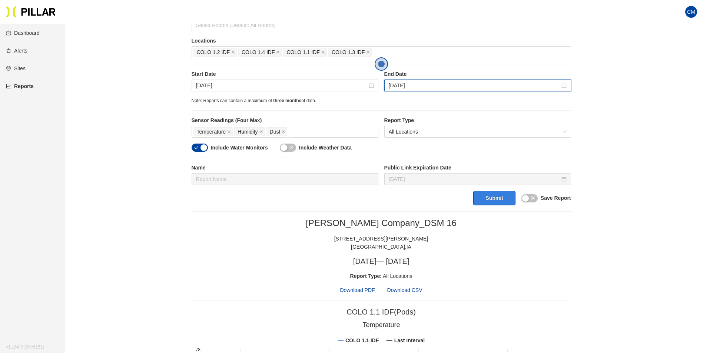
click at [503, 197] on button "Submit" at bounding box center [494, 198] width 42 height 14
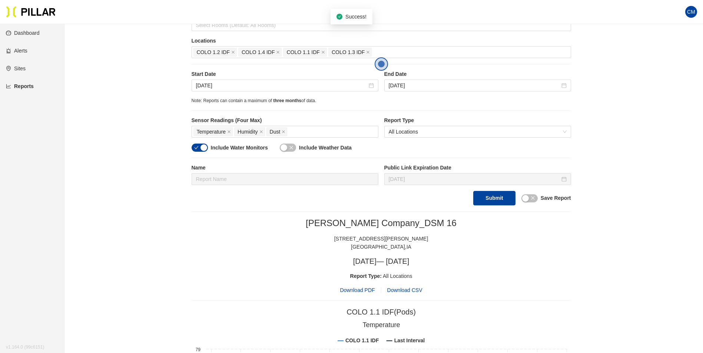
click at [360, 291] on span "Download PDF" at bounding box center [357, 290] width 35 height 8
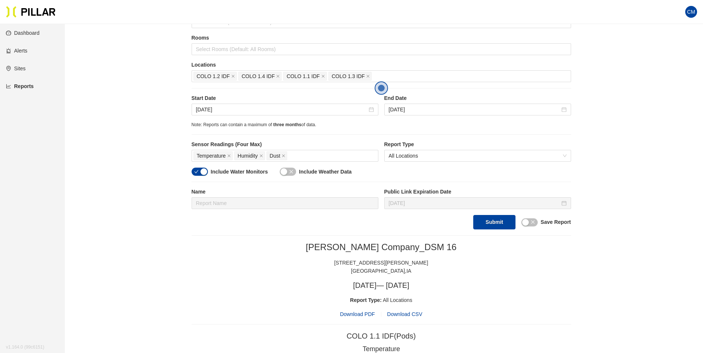
scroll to position [88, 0]
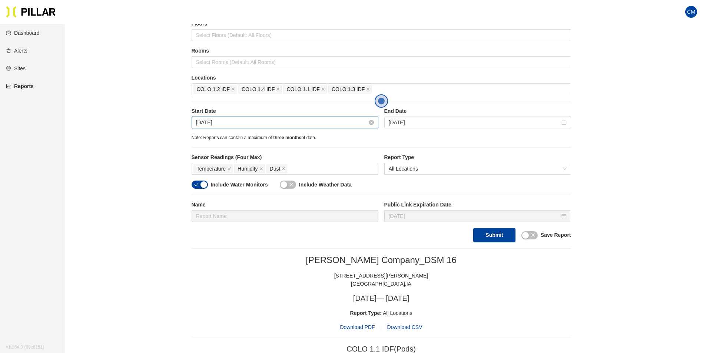
click at [212, 123] on input "Jul 14, 2025" at bounding box center [281, 123] width 171 height 8
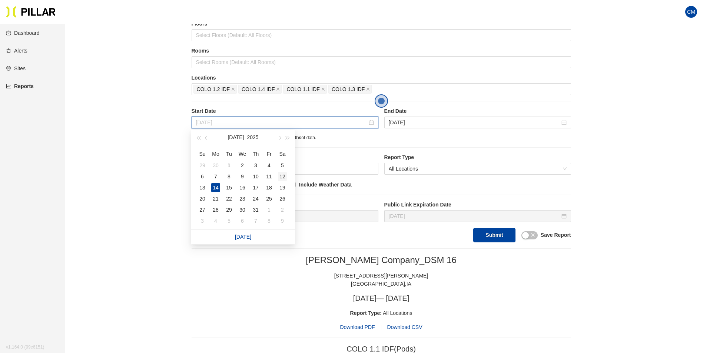
type input "Jul 12, 2025"
click at [282, 175] on div "12" at bounding box center [282, 176] width 9 height 9
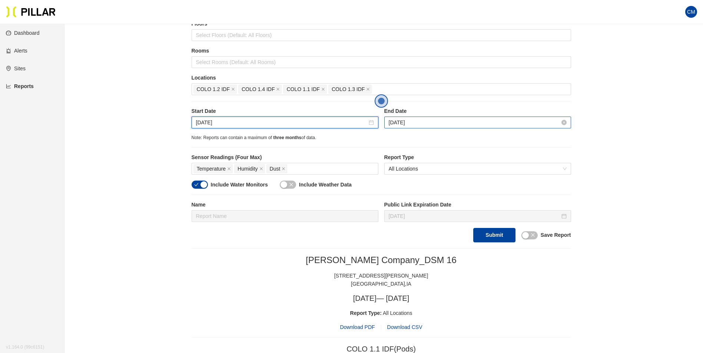
click at [403, 123] on input "Jul 15, 2025" at bounding box center [474, 123] width 171 height 8
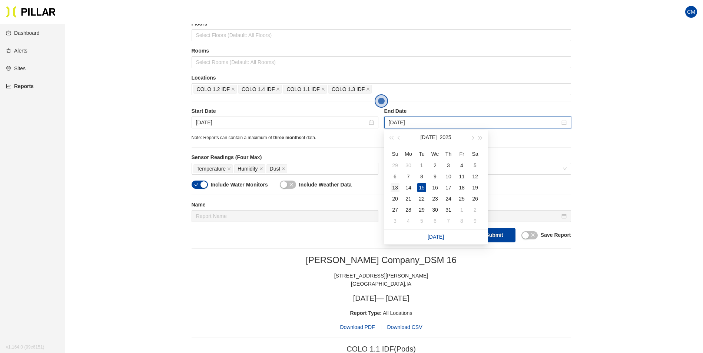
type input "Jul 13, 2025"
click at [390, 186] on td "13" at bounding box center [394, 187] width 13 height 11
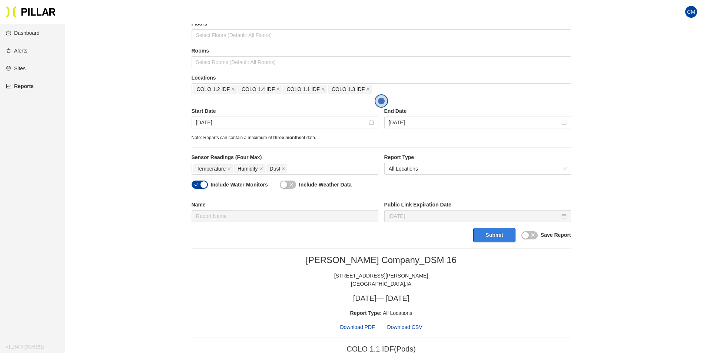
click at [500, 239] on button "Submit" at bounding box center [494, 235] width 42 height 14
click at [367, 325] on span "Download PDF" at bounding box center [357, 327] width 35 height 8
click at [208, 121] on input "Jul 12, 2025" at bounding box center [281, 123] width 171 height 8
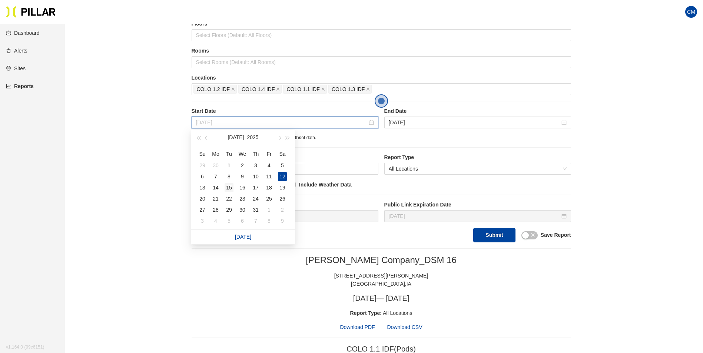
type input "Jul 15, 2025"
click at [232, 187] on div "15" at bounding box center [228, 187] width 9 height 9
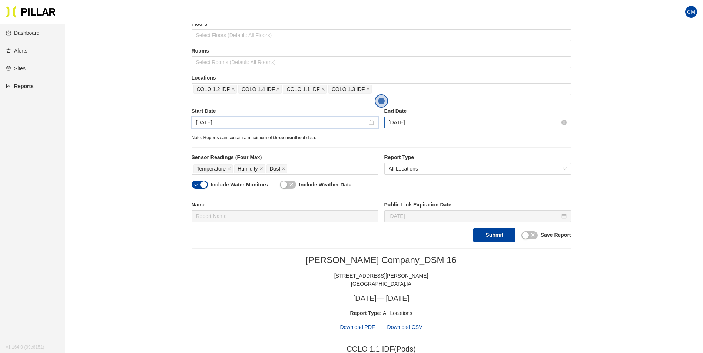
click at [436, 126] on input "Jul 13, 2025" at bounding box center [474, 123] width 171 height 8
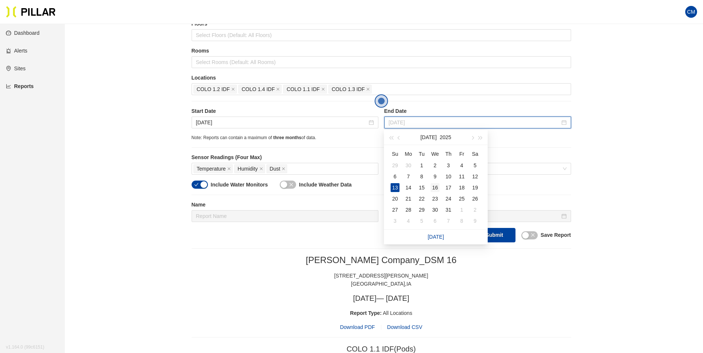
type input "Jul 16, 2025"
click at [434, 190] on div "16" at bounding box center [434, 187] width 9 height 9
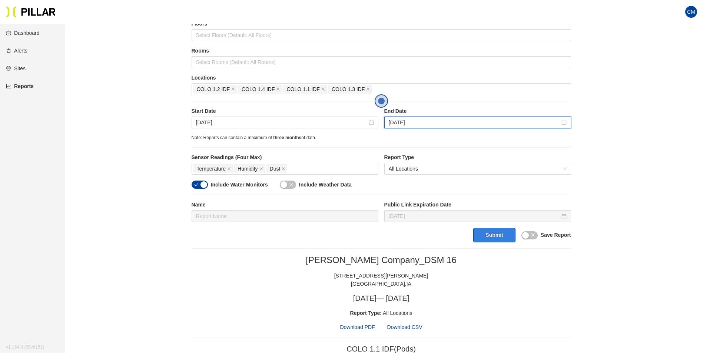
click at [495, 234] on button "Submit" at bounding box center [494, 235] width 42 height 14
click at [370, 326] on span "Download PDF" at bounding box center [357, 327] width 35 height 8
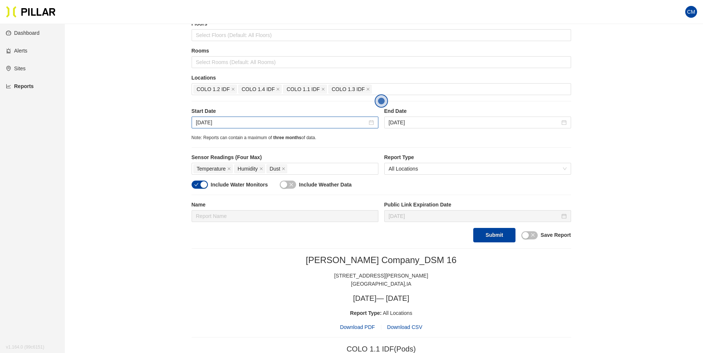
click at [250, 118] on div "Jul 15, 2025" at bounding box center [285, 123] width 187 height 12
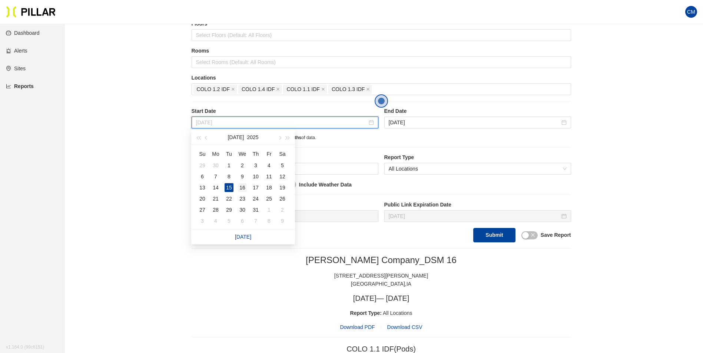
type input "Jul 16, 2025"
click at [246, 188] on div "16" at bounding box center [242, 187] width 9 height 9
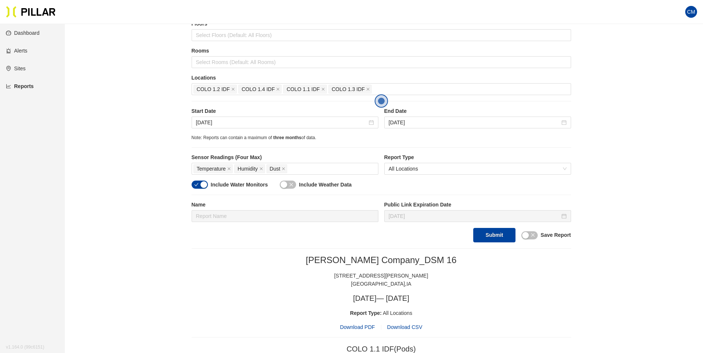
click at [404, 130] on div "Start Date Jul 16, 2025 End Date Jul 16, 2025" at bounding box center [381, 120] width 379 height 27
click at [405, 124] on input "Jul 16, 2025" at bounding box center [474, 123] width 171 height 8
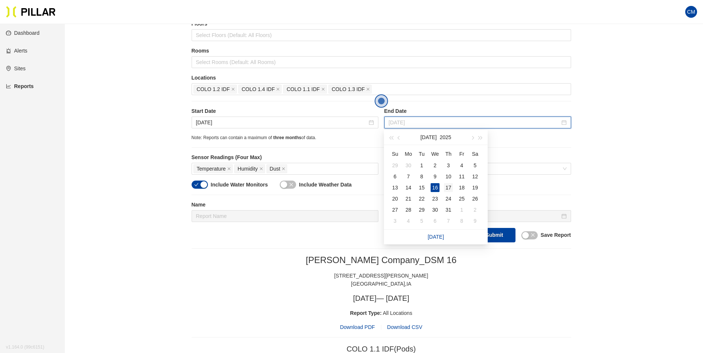
type input "Jul 17, 2025"
click at [451, 185] on div "17" at bounding box center [448, 187] width 9 height 9
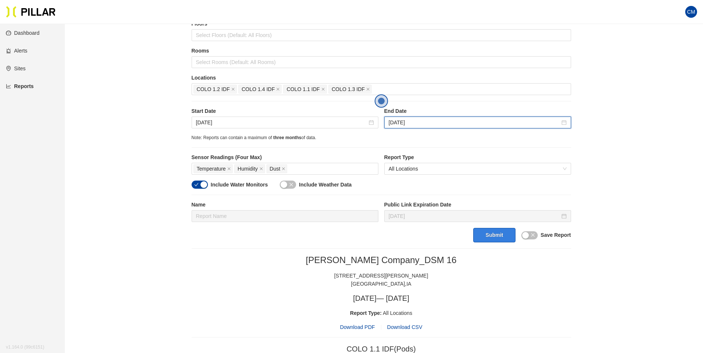
click at [501, 232] on button "Submit" at bounding box center [494, 235] width 42 height 14
click at [363, 327] on span "Download PDF" at bounding box center [357, 327] width 35 height 8
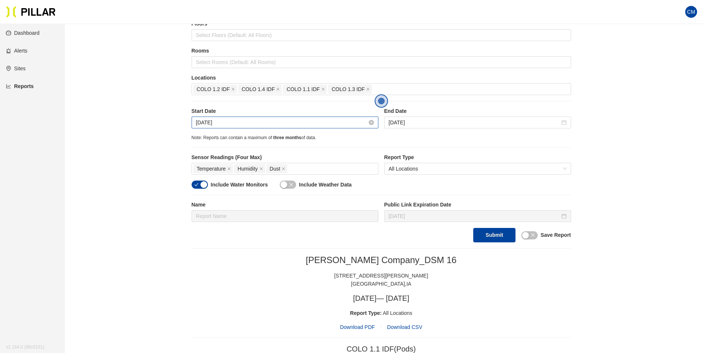
click at [198, 126] on input "Jul 16, 2025" at bounding box center [281, 123] width 171 height 8
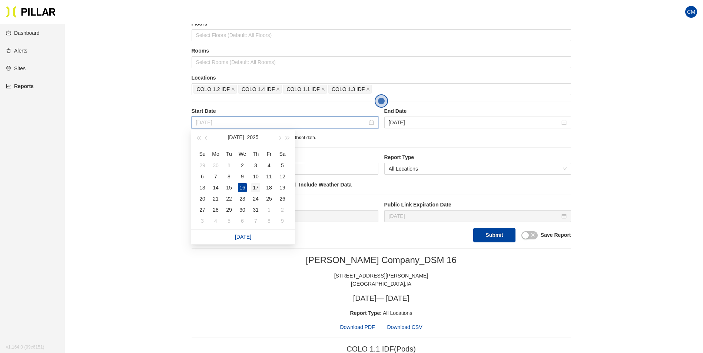
type input "Jul 17, 2025"
click at [257, 188] on div "17" at bounding box center [255, 187] width 9 height 9
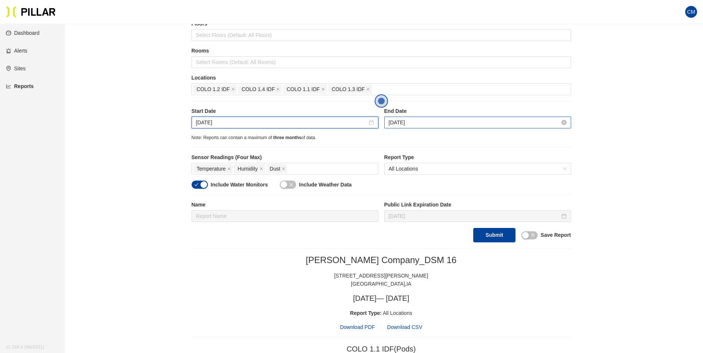
click at [410, 120] on input "Jul 17, 2025" at bounding box center [474, 123] width 171 height 8
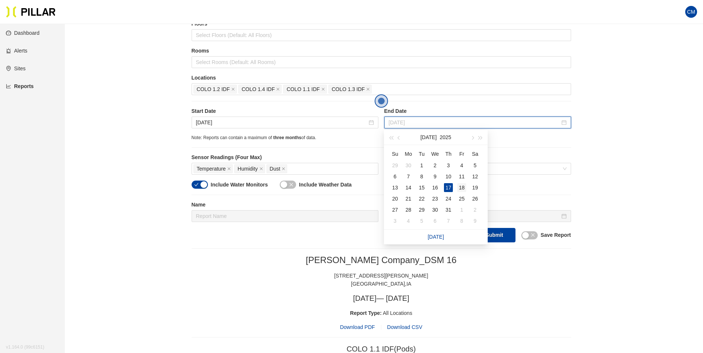
type input "Jul 18, 2025"
click at [457, 184] on div "18" at bounding box center [461, 187] width 9 height 9
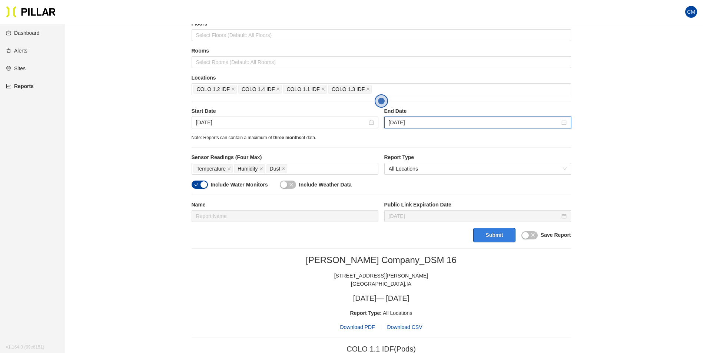
click at [492, 237] on button "Submit" at bounding box center [494, 235] width 42 height 14
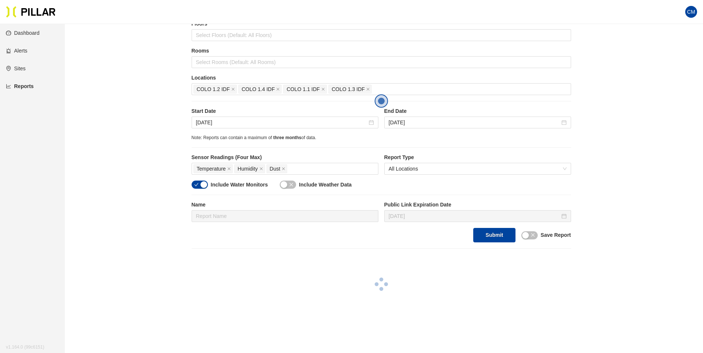
click at [414, 284] on div at bounding box center [381, 286] width 379 height 14
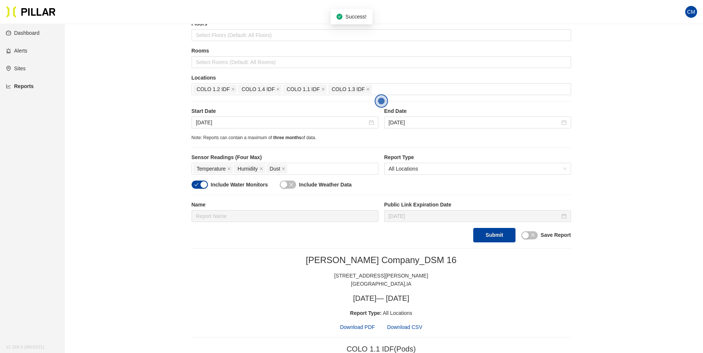
click at [371, 325] on span "Download PDF" at bounding box center [357, 327] width 35 height 8
click at [231, 124] on input "Jul 17, 2025" at bounding box center [281, 123] width 171 height 8
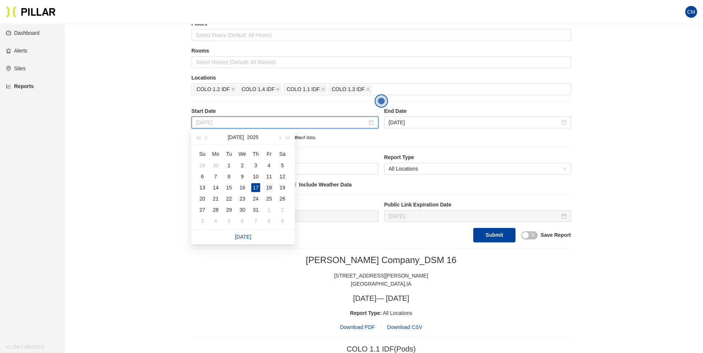
type input "Jul 18, 2025"
click at [270, 189] on div "18" at bounding box center [268, 187] width 9 height 9
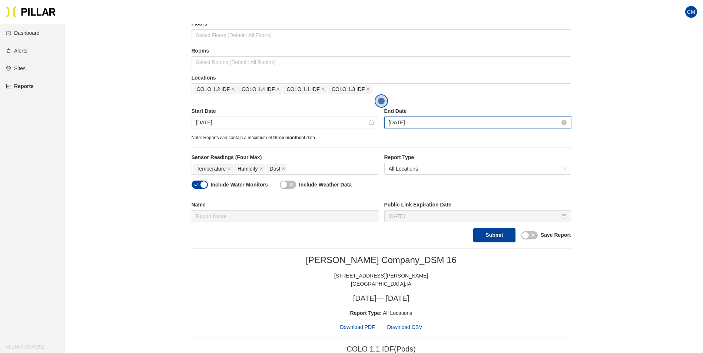
click at [402, 122] on input "Jul 18, 2025" at bounding box center [474, 123] width 171 height 8
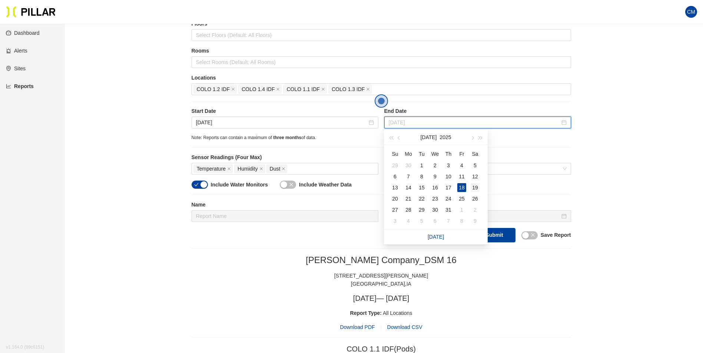
type input "Jul 19, 2025"
click at [478, 186] on div "19" at bounding box center [474, 187] width 9 height 9
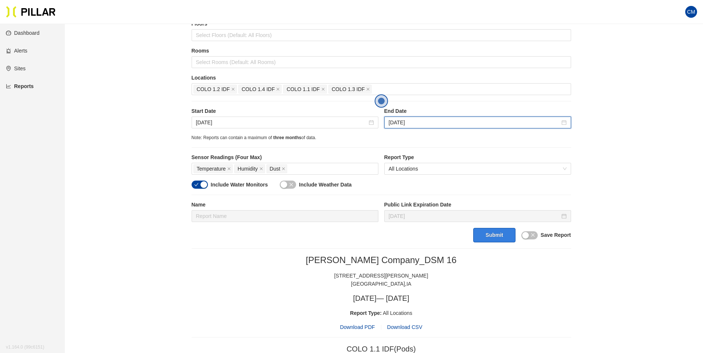
click at [498, 233] on button "Submit" at bounding box center [494, 235] width 42 height 14
click at [364, 326] on span "Download PDF" at bounding box center [357, 327] width 35 height 8
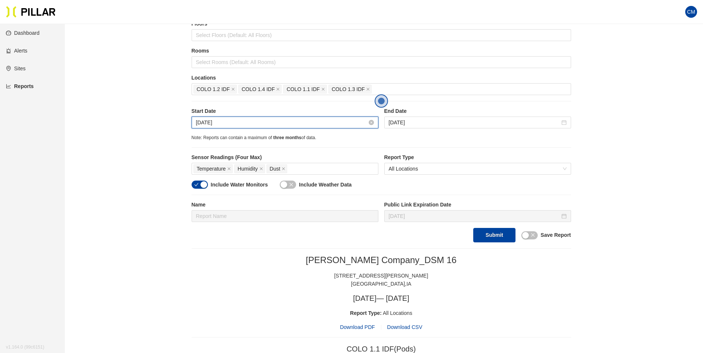
click at [239, 120] on input "Jul 18, 2025" at bounding box center [281, 123] width 171 height 8
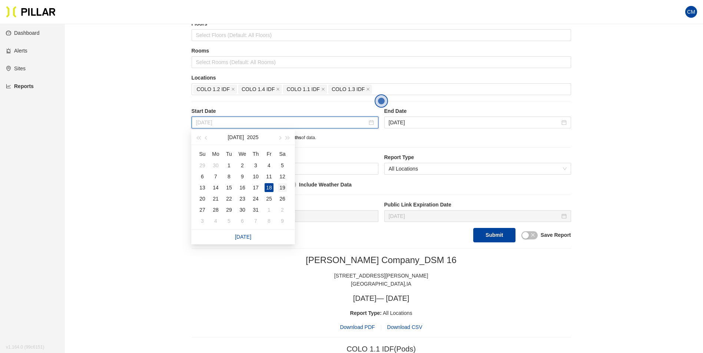
type input "Jul 19, 2025"
click at [284, 183] on div "19" at bounding box center [282, 187] width 9 height 9
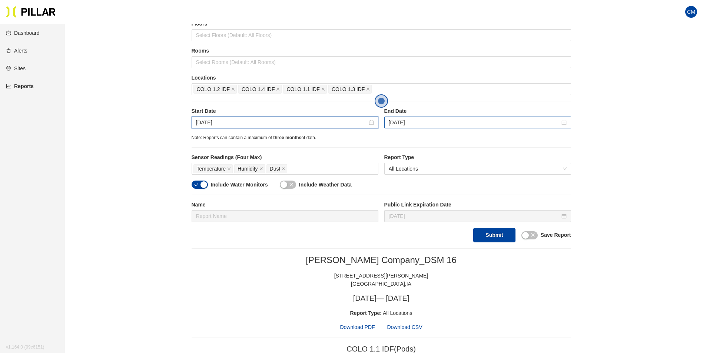
click at [411, 118] on div "Jul 19, 2025" at bounding box center [477, 123] width 187 height 12
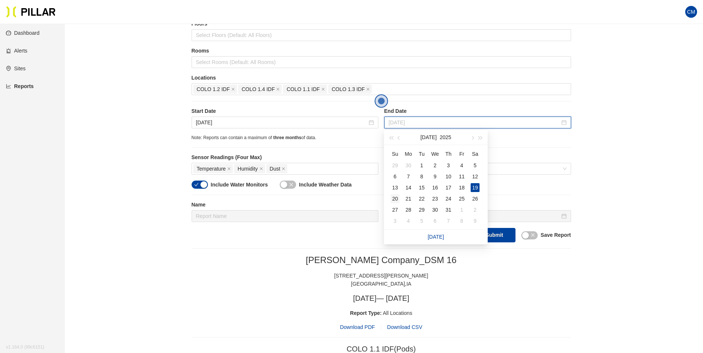
type input "Jul 20, 2025"
click at [392, 199] on div "20" at bounding box center [394, 198] width 9 height 9
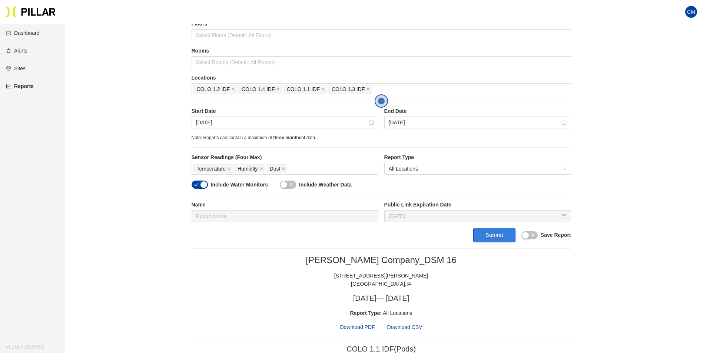
click at [486, 240] on button "Submit" at bounding box center [494, 235] width 42 height 14
click at [356, 330] on span "Download PDF" at bounding box center [357, 327] width 35 height 8
click at [236, 126] on input "Jul 19, 2025" at bounding box center [281, 123] width 171 height 8
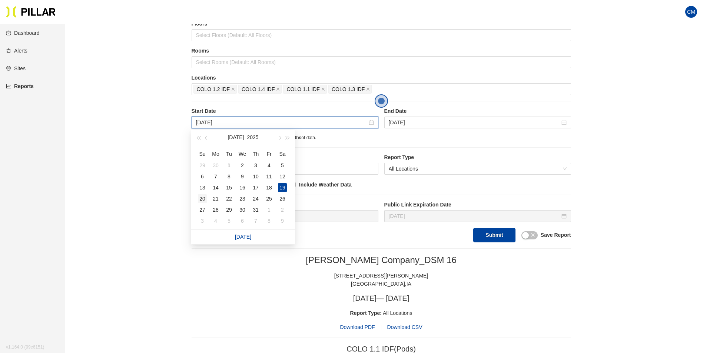
type input "Jul 20, 2025"
click at [199, 199] on div "20" at bounding box center [202, 198] width 9 height 9
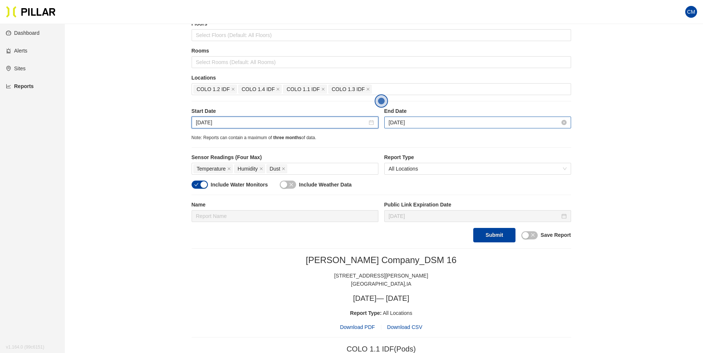
click at [457, 124] on input "Jul 20, 2025" at bounding box center [474, 123] width 171 height 8
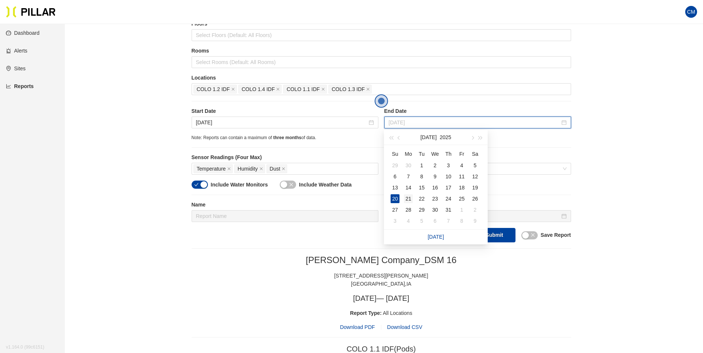
type input "Jul 21, 2025"
click at [409, 201] on div "21" at bounding box center [408, 198] width 9 height 9
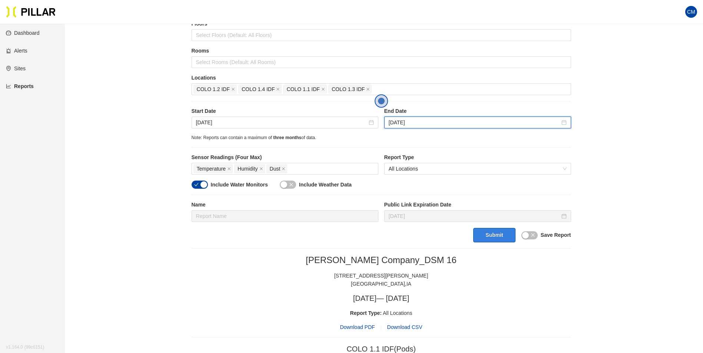
click at [483, 237] on button "Submit" at bounding box center [494, 235] width 42 height 14
click at [351, 324] on span "Download PDF" at bounding box center [357, 327] width 35 height 8
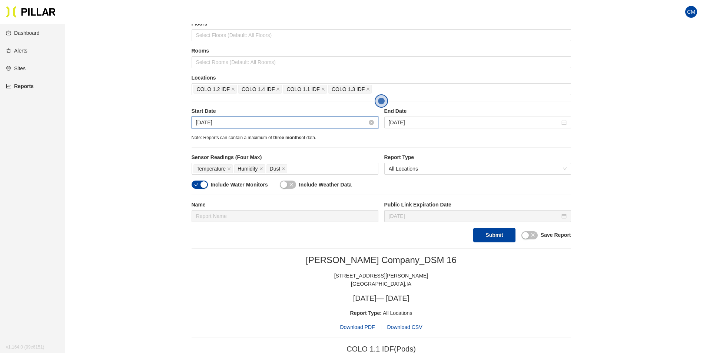
click at [239, 122] on input "Jul 20, 2025" at bounding box center [281, 123] width 171 height 8
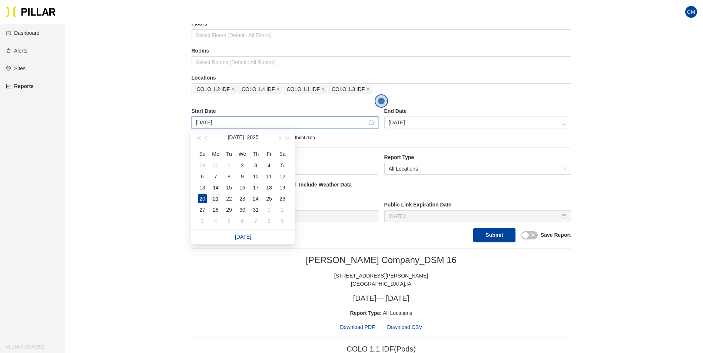
type input "Jul 21, 2025"
click at [212, 198] on div "21" at bounding box center [215, 198] width 9 height 9
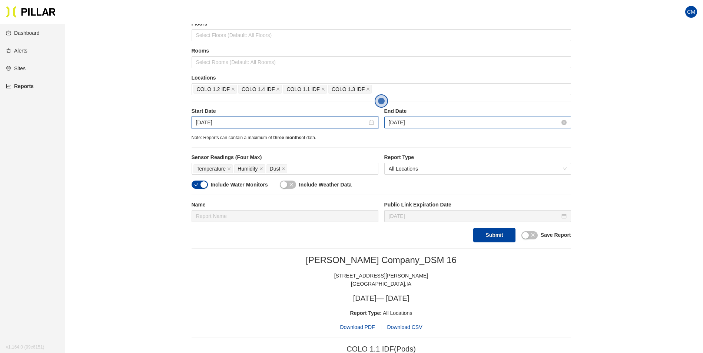
click at [416, 119] on input "Jul 21, 2025" at bounding box center [474, 123] width 171 height 8
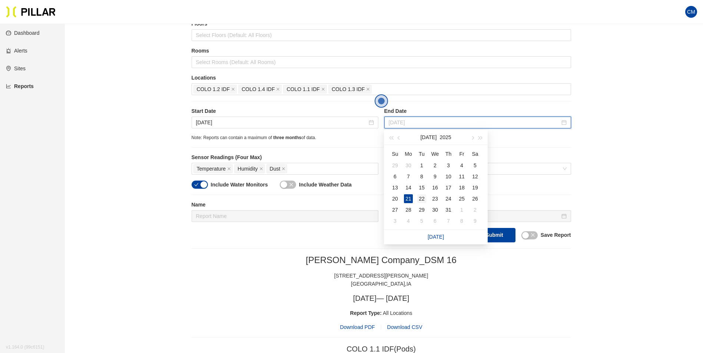
type input "Jul 22, 2025"
click at [423, 196] on div "22" at bounding box center [421, 198] width 9 height 9
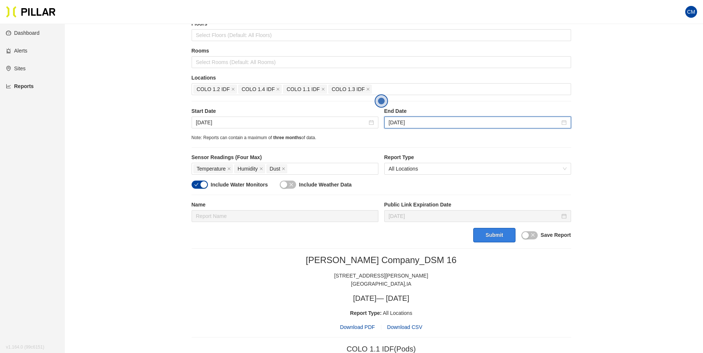
click at [489, 236] on button "Submit" at bounding box center [494, 235] width 42 height 14
click at [361, 328] on span "Download PDF" at bounding box center [357, 327] width 35 height 8
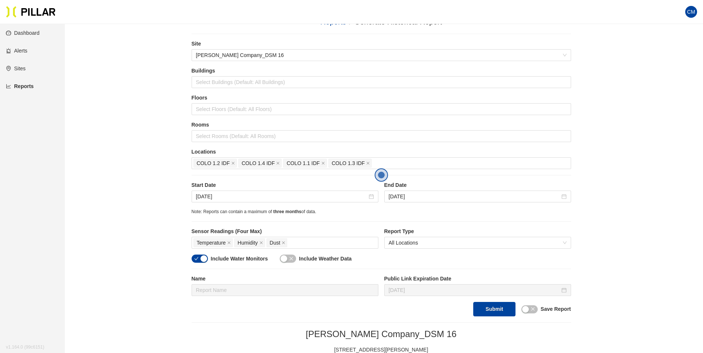
scroll to position [51, 0]
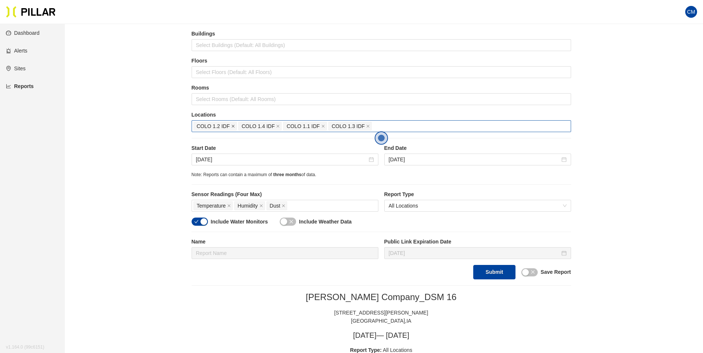
click at [233, 125] on icon "close" at bounding box center [233, 126] width 4 height 4
click at [233, 125] on div at bounding box center [381, 126] width 376 height 10
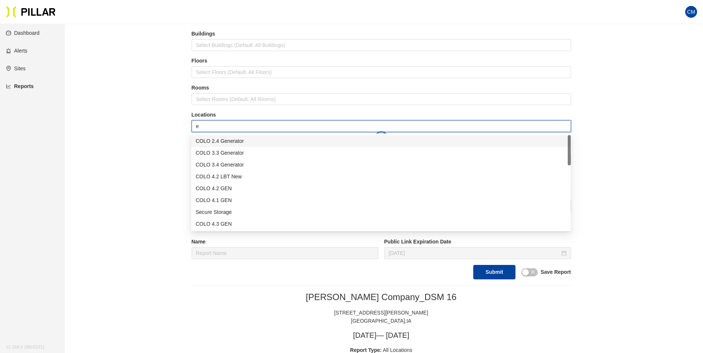
type input "er"
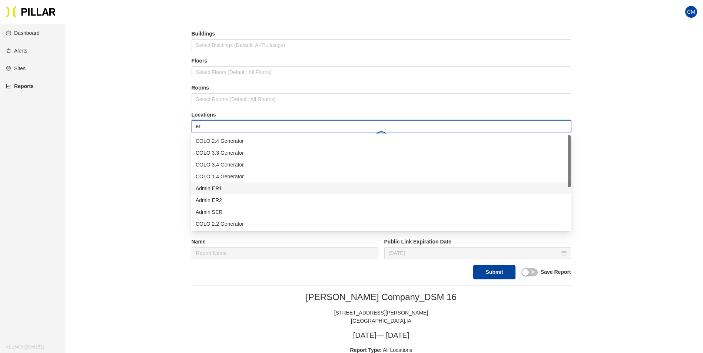
click at [230, 192] on div "Admin ER1" at bounding box center [381, 188] width 370 height 8
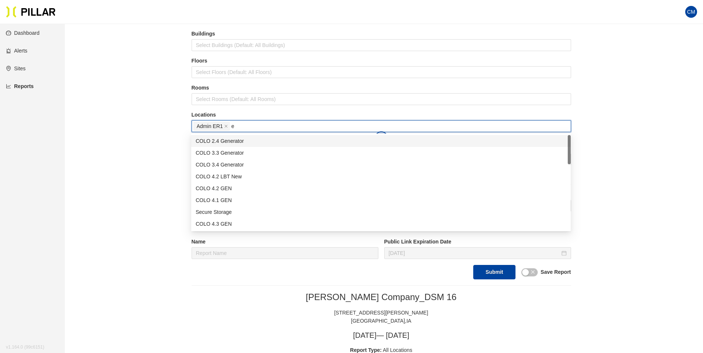
type input "er"
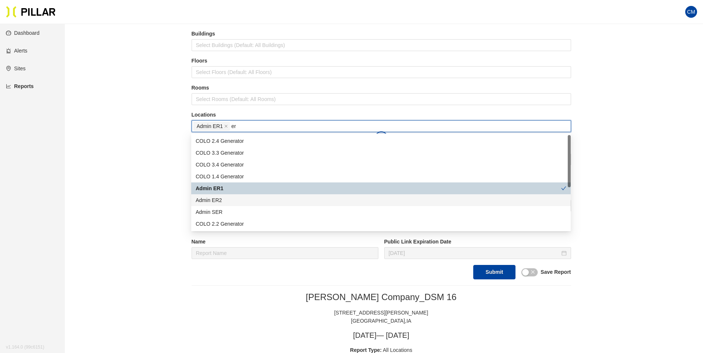
click at [233, 202] on div "Admin ER2" at bounding box center [381, 200] width 370 height 8
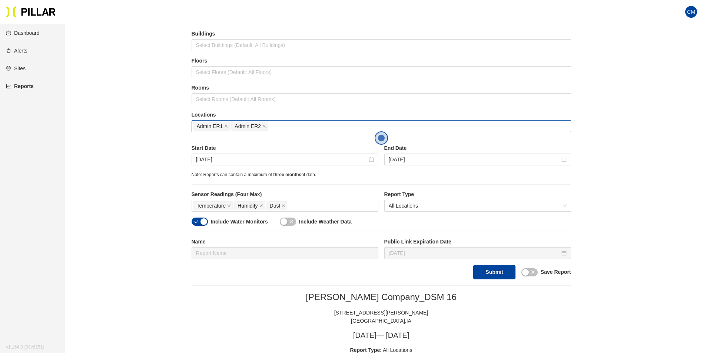
click at [500, 274] on button "Submit" at bounding box center [494, 272] width 42 height 14
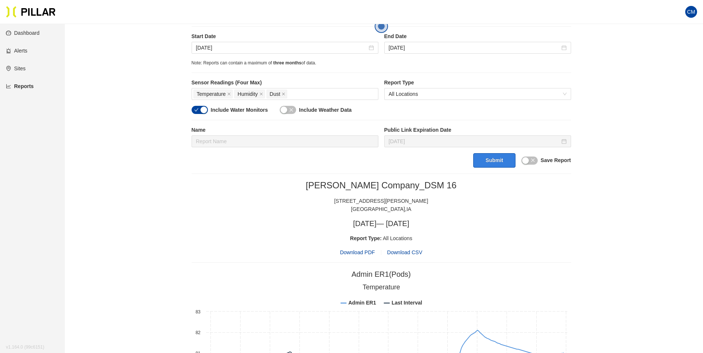
scroll to position [162, 0]
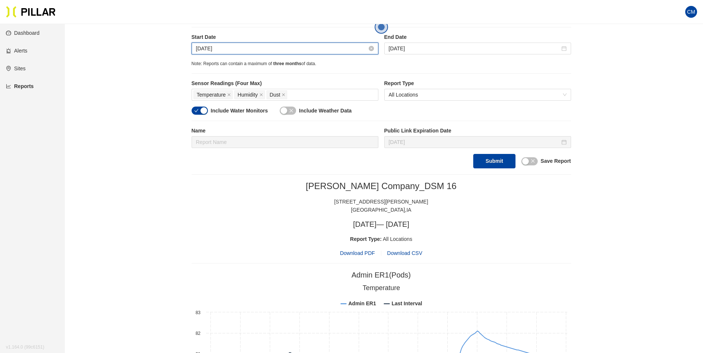
click at [207, 47] on input "Jul 21, 2025" at bounding box center [281, 48] width 171 height 8
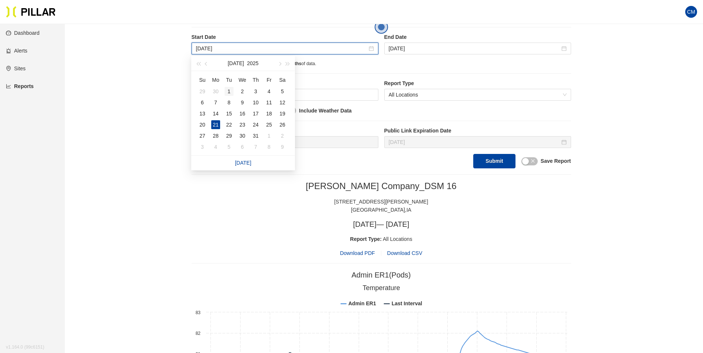
type input "Jul 1, 2025"
click at [232, 91] on div "1" at bounding box center [228, 91] width 9 height 9
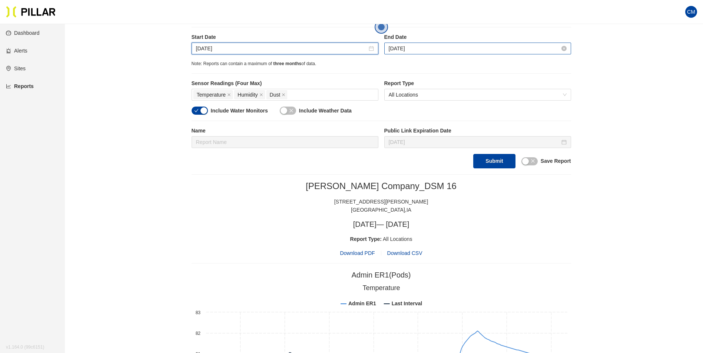
click at [399, 47] on input "Jul 22, 2025" at bounding box center [474, 48] width 171 height 8
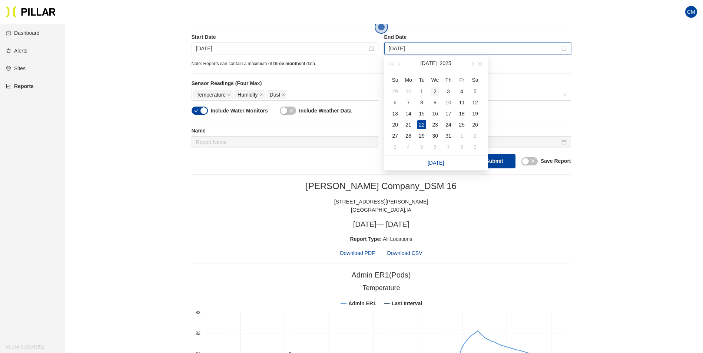
type input "Jul 2, 2025"
click at [435, 90] on div "2" at bounding box center [434, 91] width 9 height 9
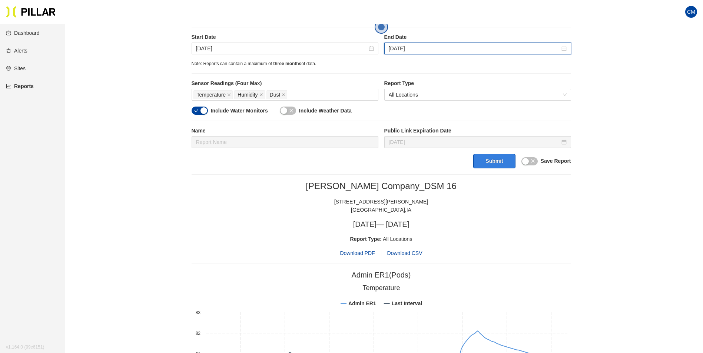
click at [487, 159] on button "Submit" at bounding box center [494, 161] width 42 height 14
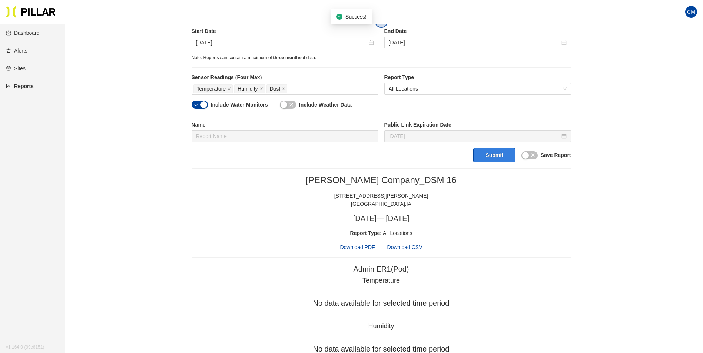
scroll to position [169, 0]
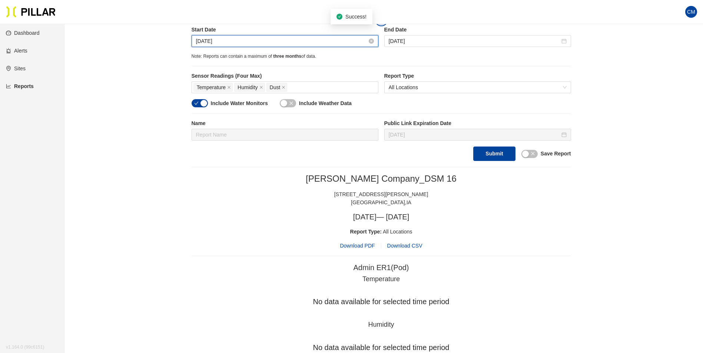
click at [212, 43] on input "Jul 1, 2025" at bounding box center [281, 41] width 171 height 8
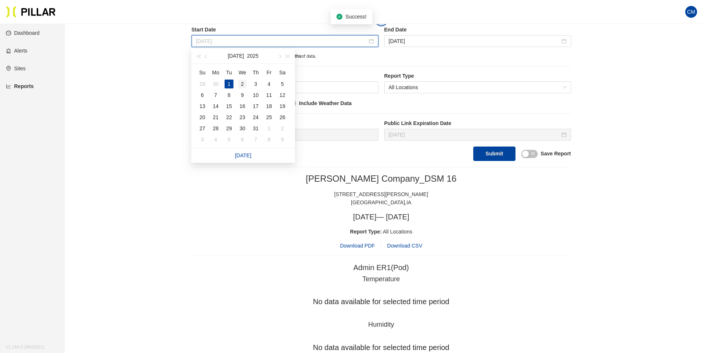
type input "Jul 2, 2025"
click at [246, 85] on div "2" at bounding box center [242, 84] width 9 height 9
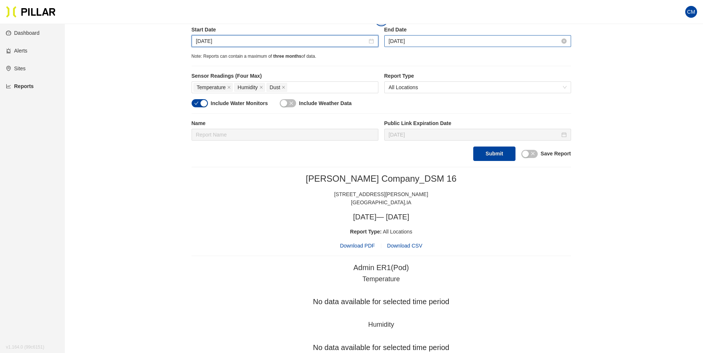
click at [404, 44] on input "Jul 2, 2025" at bounding box center [474, 41] width 171 height 8
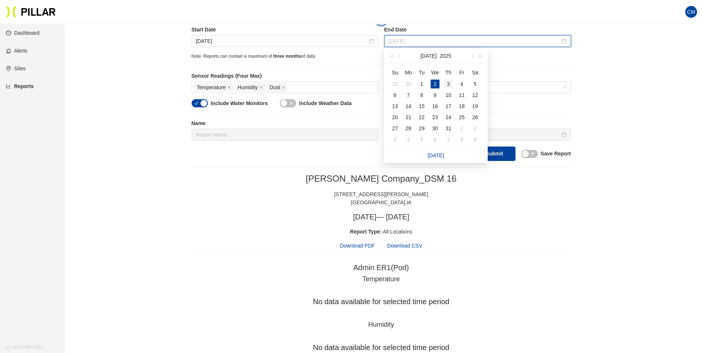
click at [447, 84] on div "3" at bounding box center [448, 84] width 9 height 9
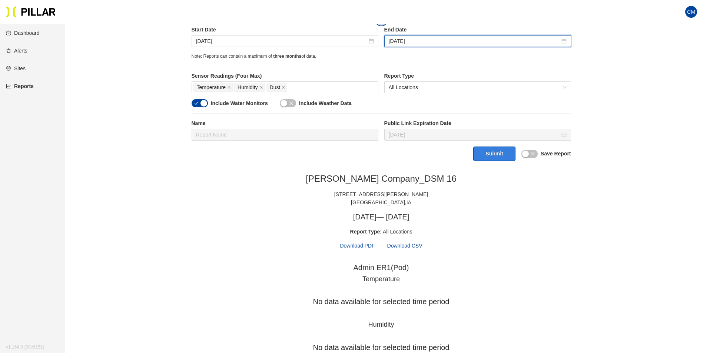
click at [487, 154] on button "Submit" at bounding box center [494, 154] width 42 height 14
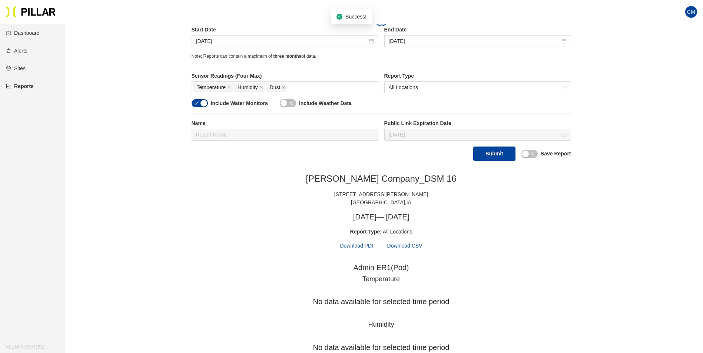
click at [402, 34] on label "End Date" at bounding box center [477, 30] width 187 height 8
click at [404, 38] on input "Jul 3, 2025" at bounding box center [474, 41] width 171 height 8
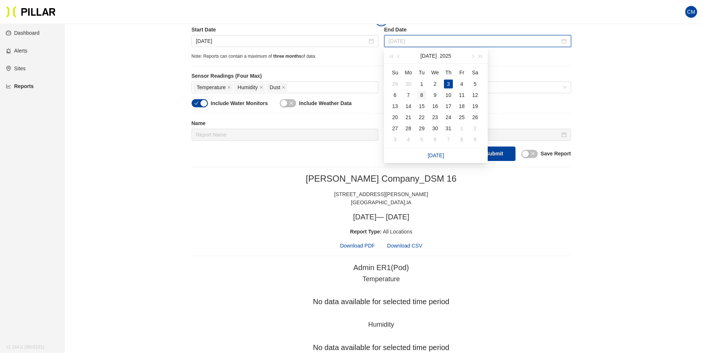
click at [421, 94] on div "8" at bounding box center [421, 95] width 9 height 9
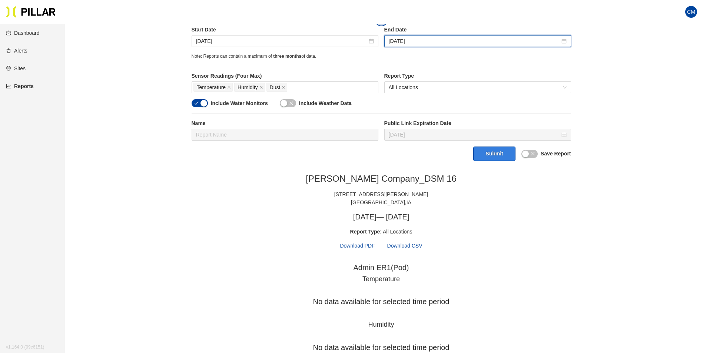
click at [480, 150] on button "Submit" at bounding box center [494, 154] width 42 height 14
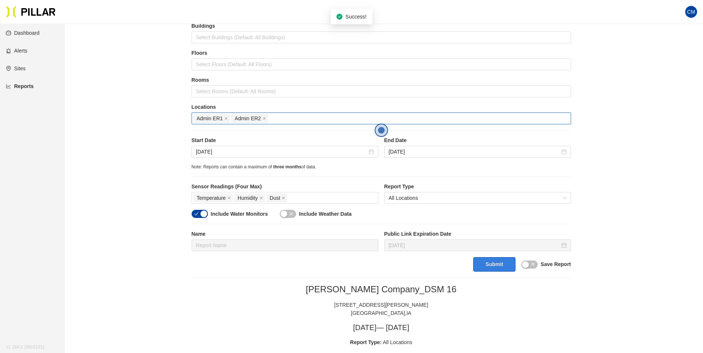
scroll to position [58, 0]
click at [401, 153] on input "Jul 8, 2025" at bounding box center [474, 152] width 171 height 8
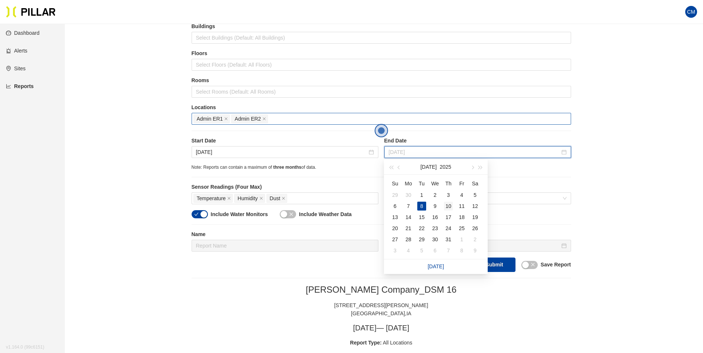
type input "Jul 10, 2025"
click at [444, 206] on div "10" at bounding box center [448, 206] width 9 height 9
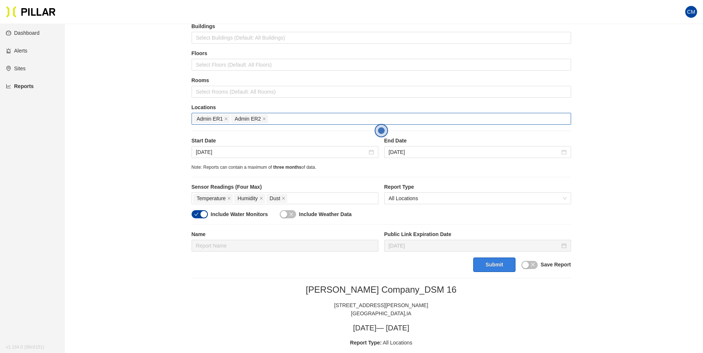
click at [494, 263] on button "Submit" at bounding box center [494, 265] width 42 height 14
click at [206, 150] on input "Jul 2, 2025" at bounding box center [281, 152] width 171 height 8
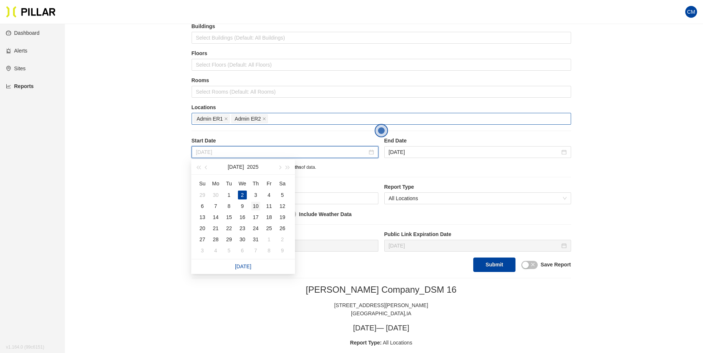
type input "Jul 10, 2025"
click at [254, 206] on div "10" at bounding box center [255, 206] width 9 height 9
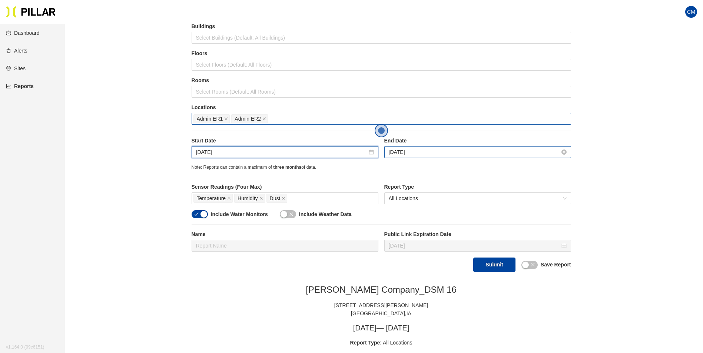
click at [403, 152] on input "Jul 10, 2025" at bounding box center [474, 152] width 171 height 8
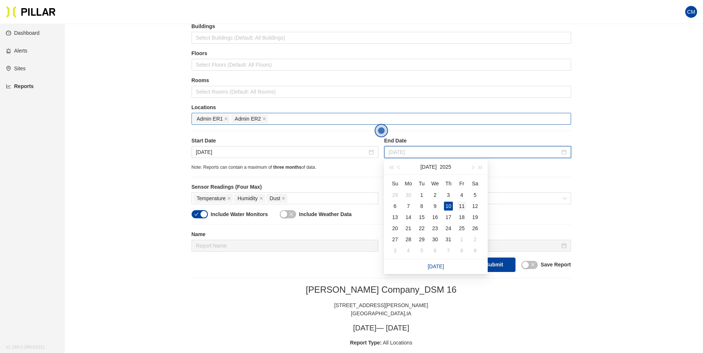
type input "Jul 11, 2025"
click at [464, 204] on div "11" at bounding box center [461, 206] width 9 height 9
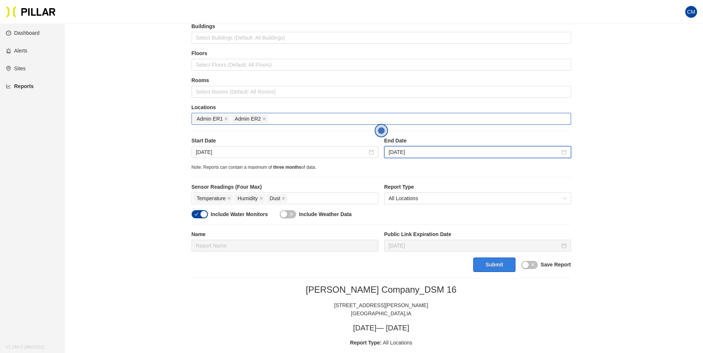
click at [498, 270] on button "Submit" at bounding box center [494, 265] width 42 height 14
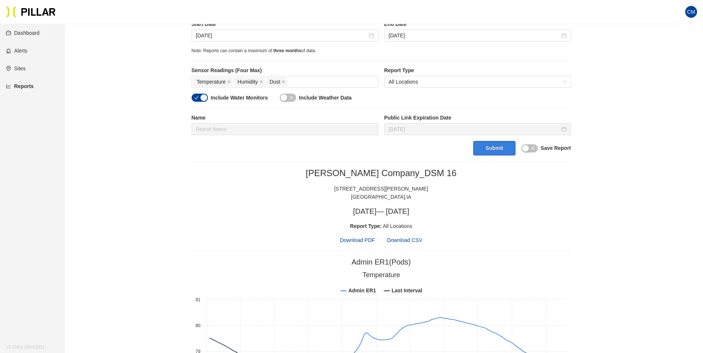
scroll to position [132, 0]
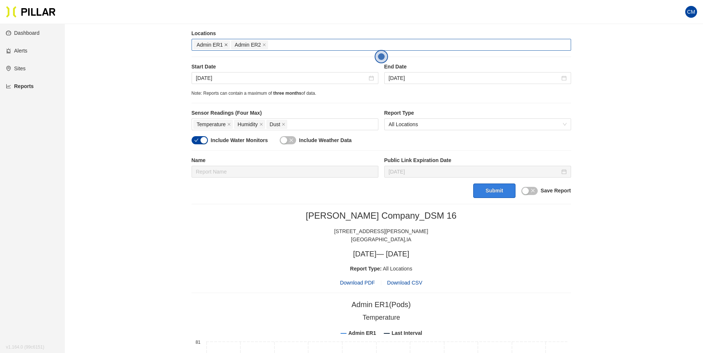
click at [224, 44] on icon "close" at bounding box center [226, 45] width 4 height 4
click at [225, 45] on icon "close" at bounding box center [226, 45] width 4 height 4
click at [225, 45] on div at bounding box center [381, 45] width 376 height 10
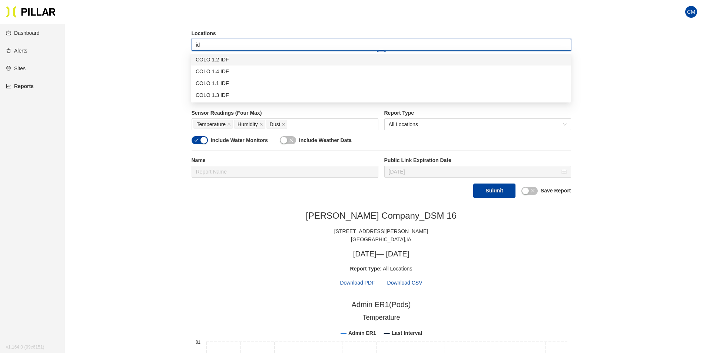
type input "idf"
click at [230, 63] on div "COLO 1.2 IDF" at bounding box center [381, 60] width 370 height 8
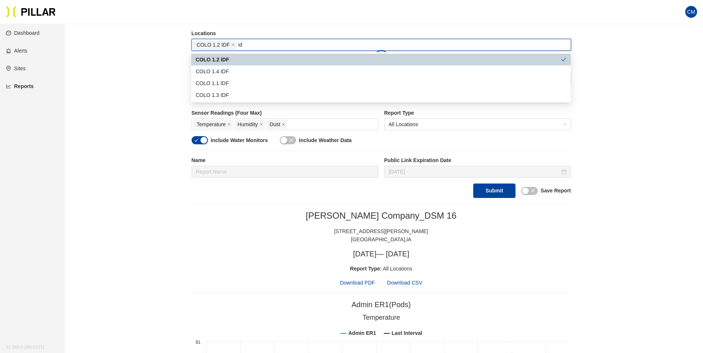
type input "idf"
click at [237, 83] on div "COLO 1.1 IDF" at bounding box center [381, 83] width 370 height 8
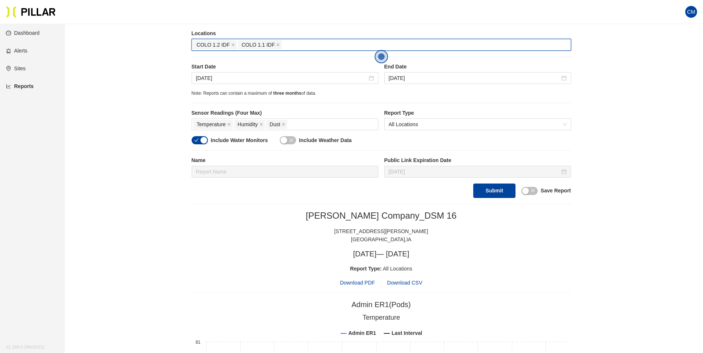
drag, startPoint x: 255, startPoint y: 45, endPoint x: 193, endPoint y: 44, distance: 61.9
click at [193, 44] on div "COLO 1.2 IDF COLO 1.1 IDF" at bounding box center [381, 45] width 376 height 10
click at [230, 47] on span "COLO 1.2 IDF" at bounding box center [214, 44] width 43 height 9
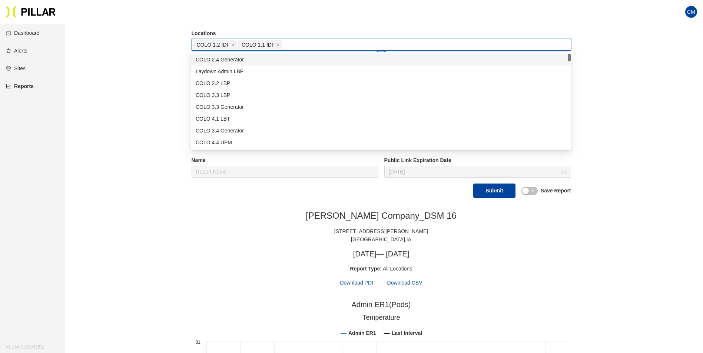
click at [230, 46] on span "COLO 1.2 IDF" at bounding box center [214, 44] width 43 height 9
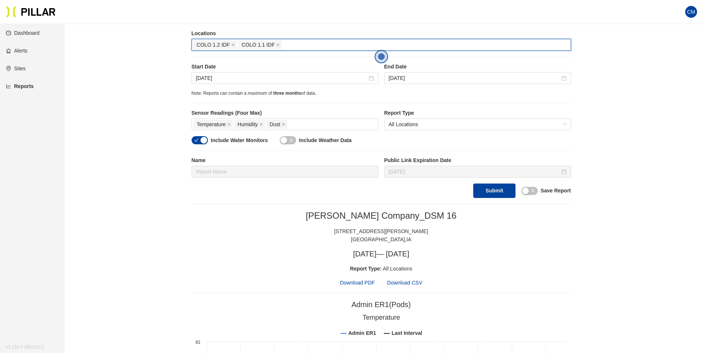
click at [230, 46] on span "COLO 1.2 IDF" at bounding box center [214, 44] width 43 height 9
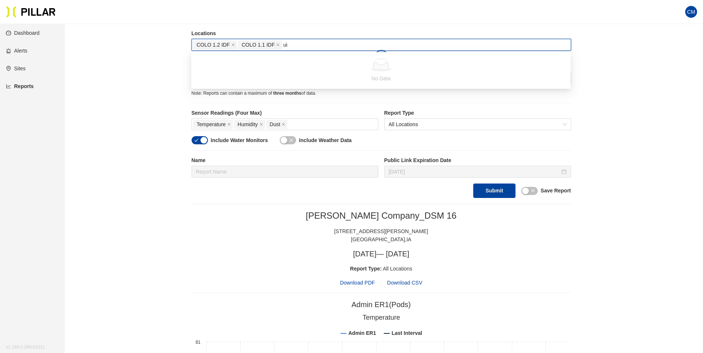
type input "u"
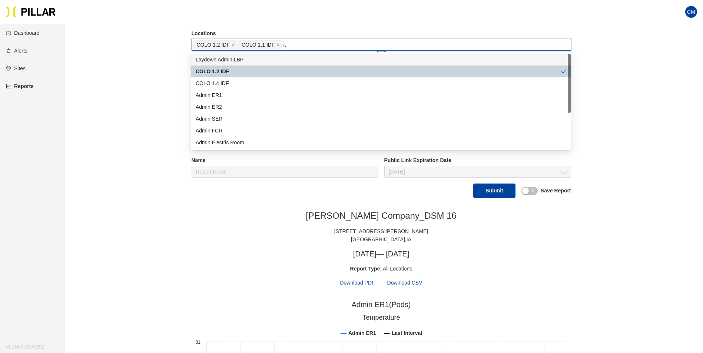
type input "idf"
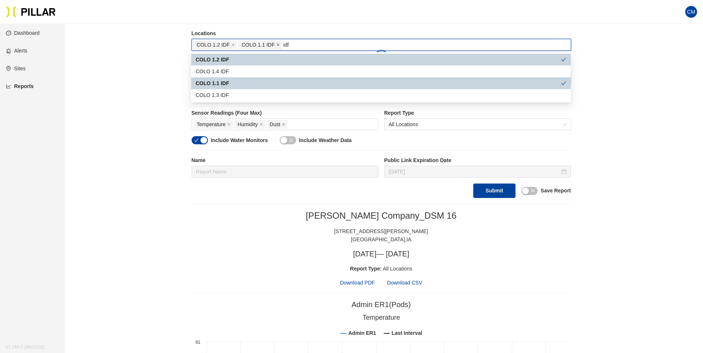
click at [277, 44] on icon "close" at bounding box center [278, 45] width 4 height 4
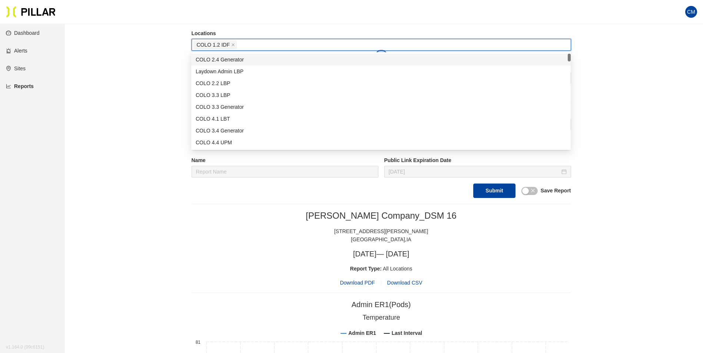
click at [233, 46] on icon "close" at bounding box center [233, 45] width 3 height 3
click at [234, 46] on div at bounding box center [381, 45] width 376 height 10
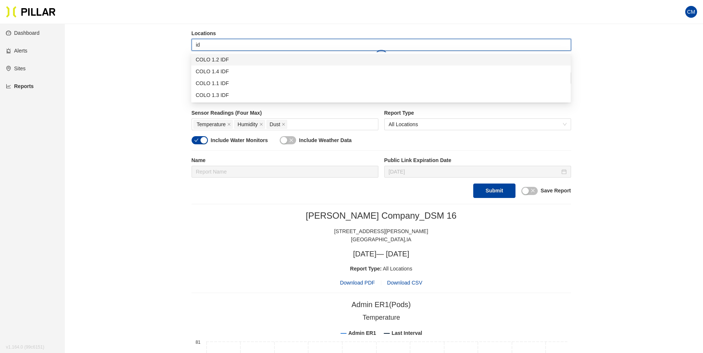
type input "idf"
click at [230, 84] on div "COLO 1.1 IDF" at bounding box center [381, 83] width 370 height 8
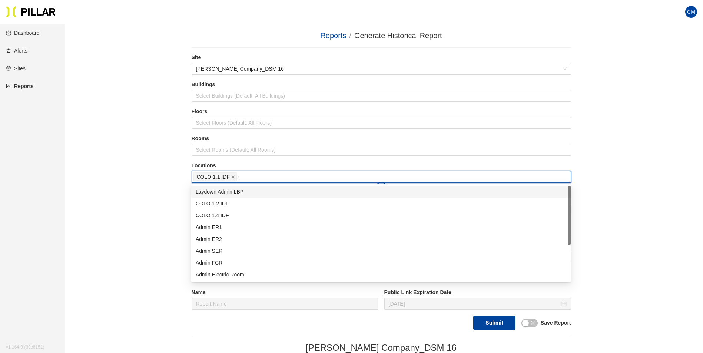
scroll to position [132, 0]
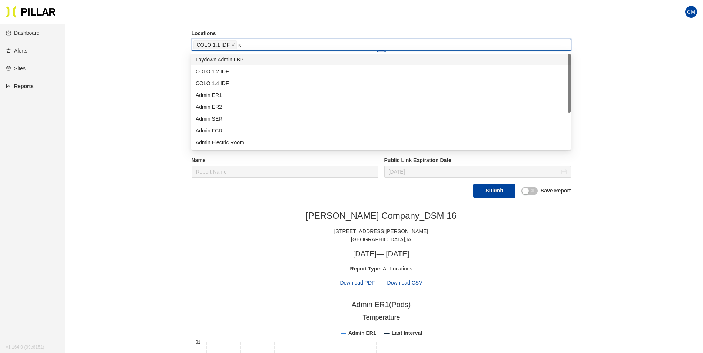
type input "idf"
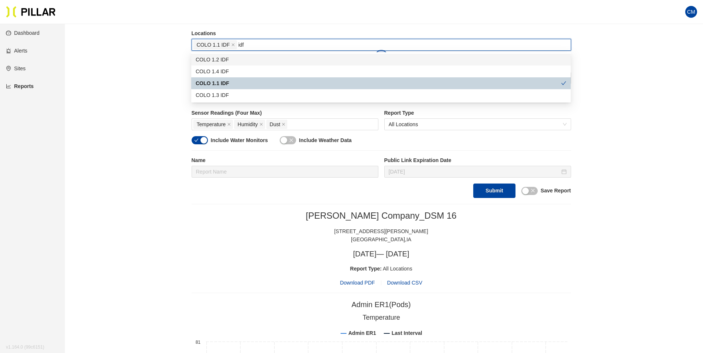
click at [242, 63] on div "COLO 1.2 IDF" at bounding box center [381, 60] width 370 height 8
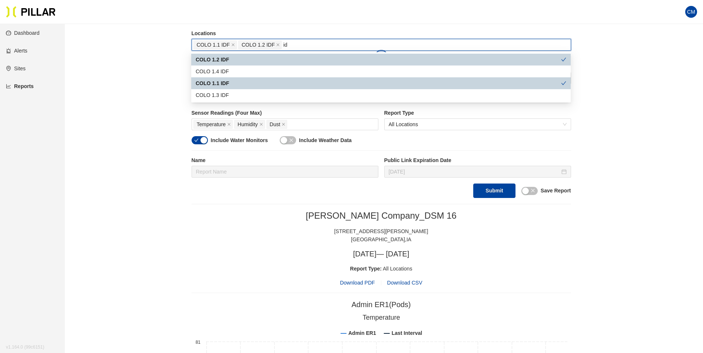
type input "idf"
click at [243, 95] on div "COLO 1.3 IDF" at bounding box center [381, 95] width 370 height 8
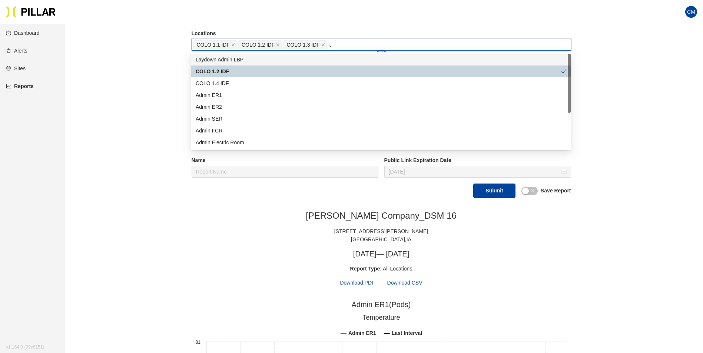
type input "idf"
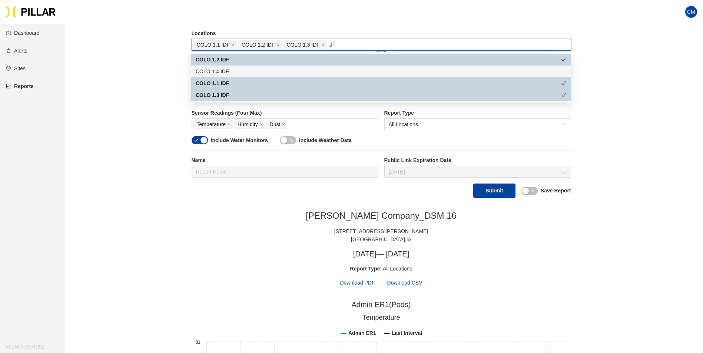
click at [268, 71] on div "COLO 1.4 IDF" at bounding box center [381, 71] width 370 height 8
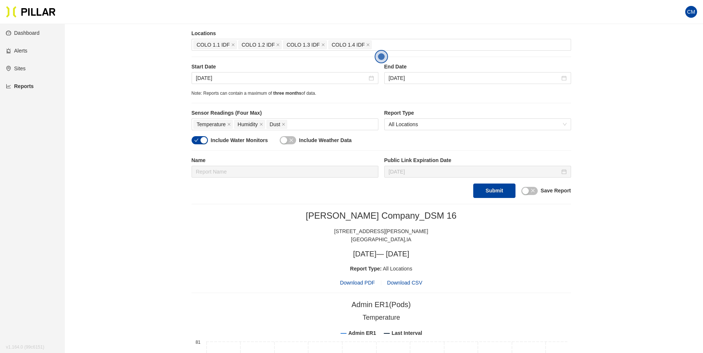
click at [490, 187] on button "Submit" at bounding box center [494, 191] width 42 height 14
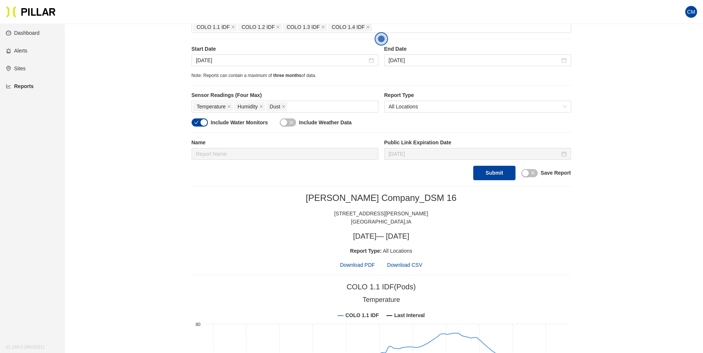
scroll to position [58, 0]
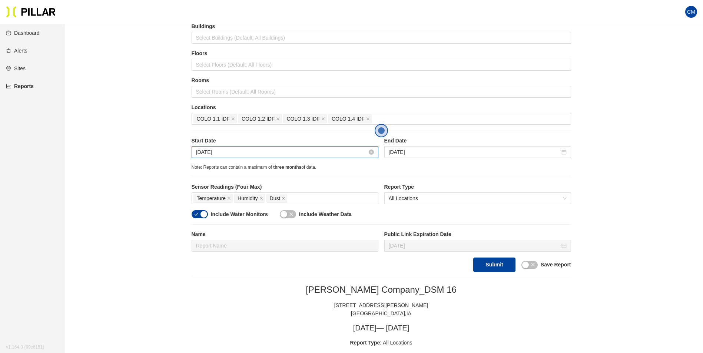
click at [205, 153] on input "[DATE]" at bounding box center [281, 152] width 171 height 8
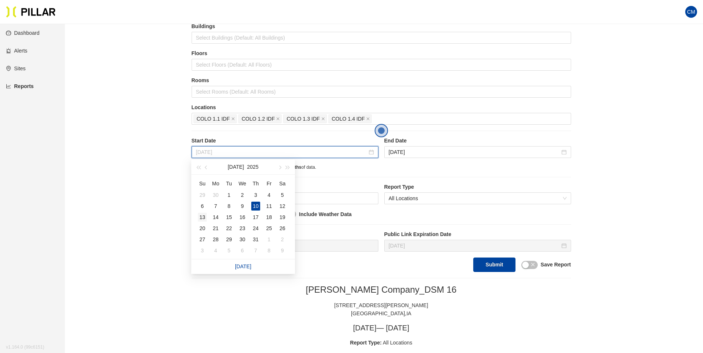
type input "Jul 13, 2025"
click at [207, 217] on td "13" at bounding box center [202, 217] width 13 height 11
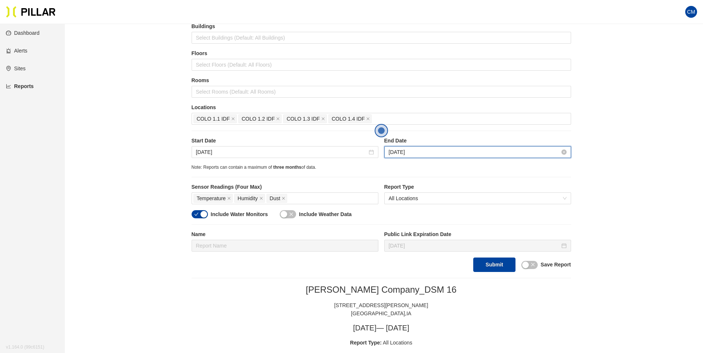
click at [404, 153] on input "[DATE]" at bounding box center [474, 152] width 171 height 8
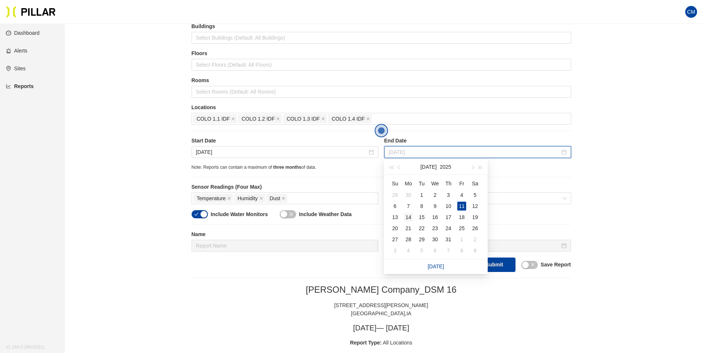
type input "Jul 14, 2025"
click at [406, 217] on div "14" at bounding box center [408, 217] width 9 height 9
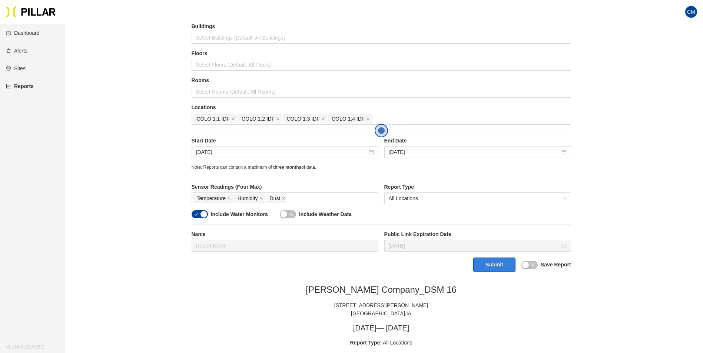
click at [493, 262] on button "Submit" at bounding box center [494, 265] width 42 height 14
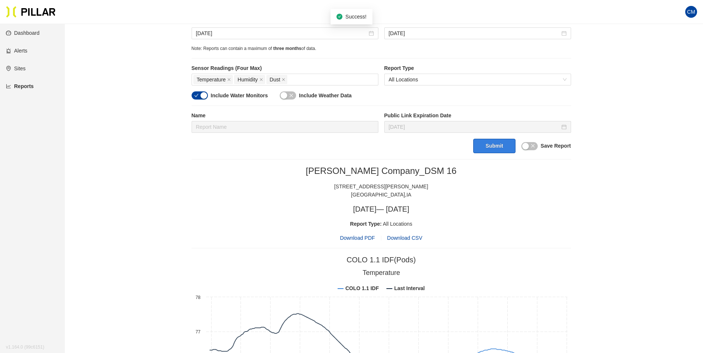
scroll to position [206, 0]
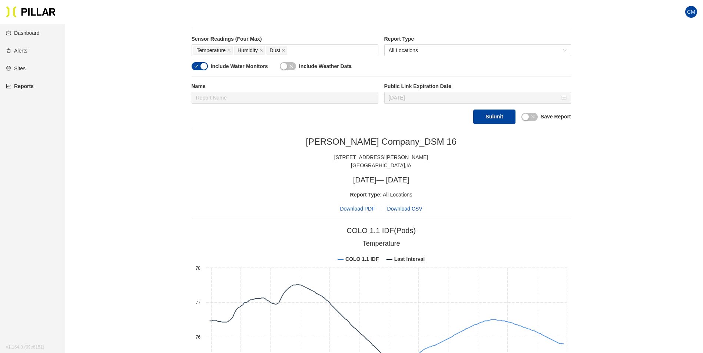
click at [362, 209] on span "Download PDF" at bounding box center [357, 209] width 35 height 8
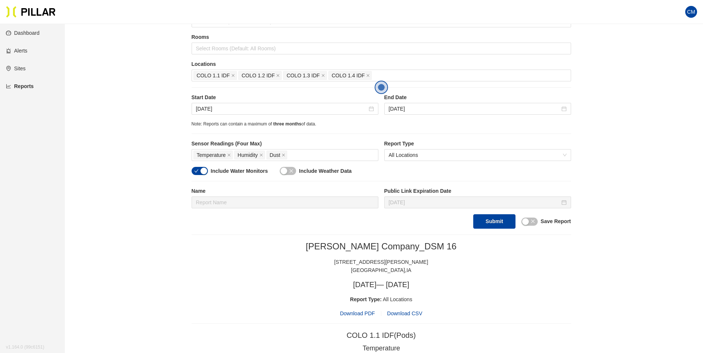
scroll to position [95, 0]
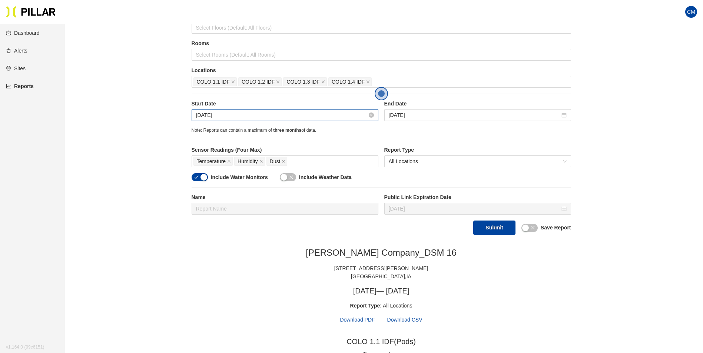
click at [205, 116] on input "Jul 13, 2025" at bounding box center [281, 115] width 171 height 8
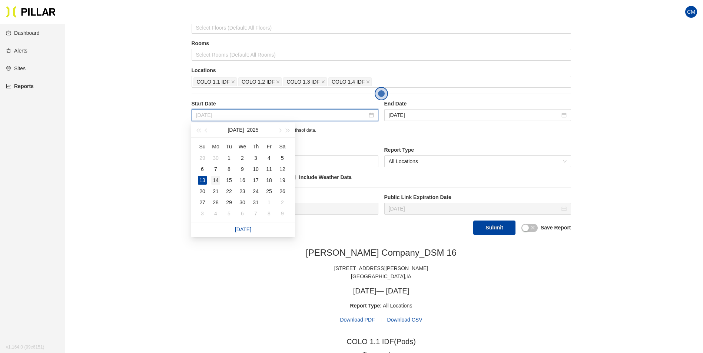
type input "Jul 14, 2025"
click at [215, 182] on div "14" at bounding box center [215, 180] width 9 height 9
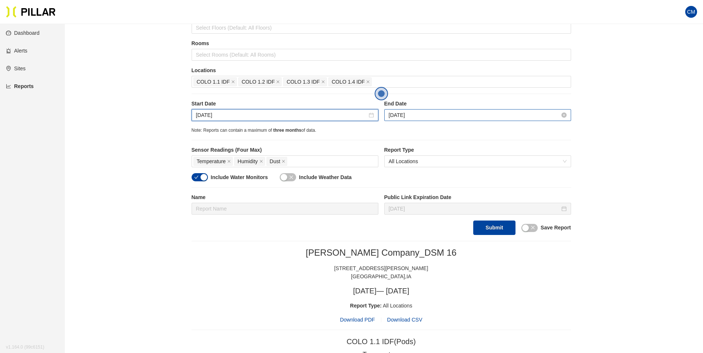
click at [409, 113] on input "Jul 14, 2025" at bounding box center [474, 115] width 171 height 8
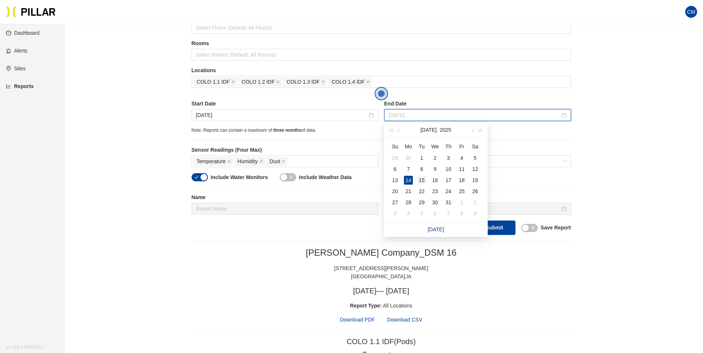
type input "Jul 15, 2025"
click at [424, 184] on div "15" at bounding box center [421, 180] width 9 height 9
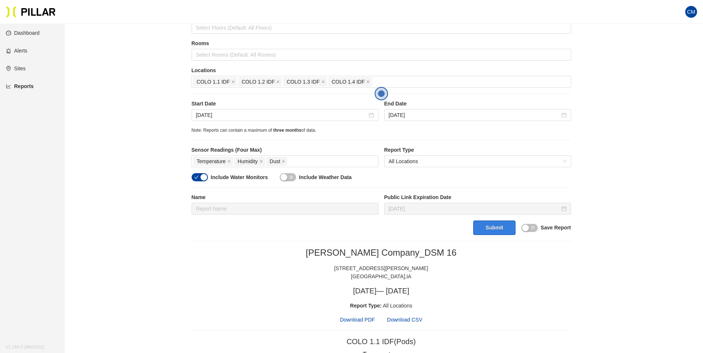
click at [487, 226] on button "Submit" at bounding box center [494, 228] width 42 height 14
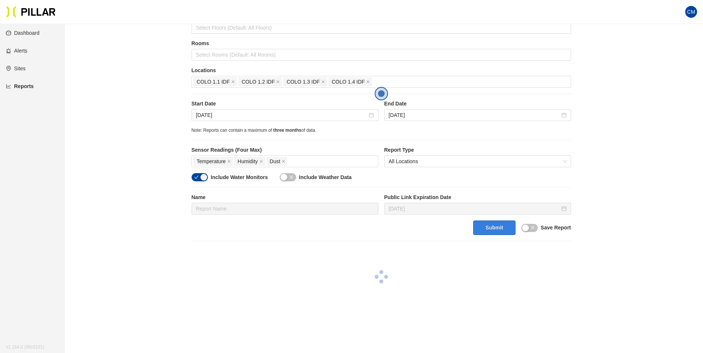
scroll to position [169, 0]
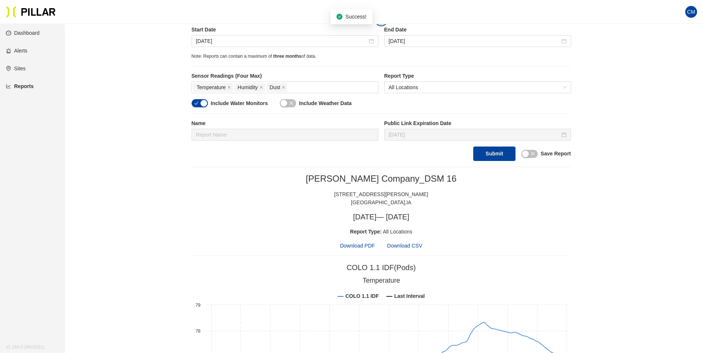
click at [365, 246] on span "Download PDF" at bounding box center [357, 246] width 35 height 8
click at [198, 38] on input "Jul 14, 2025" at bounding box center [281, 41] width 171 height 8
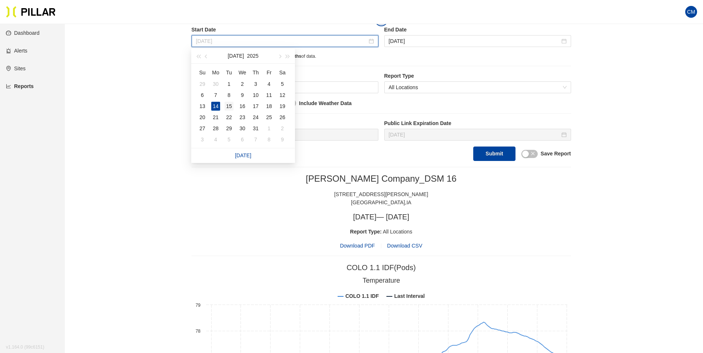
type input "Jul 15, 2025"
click at [226, 107] on div "15" at bounding box center [228, 106] width 9 height 9
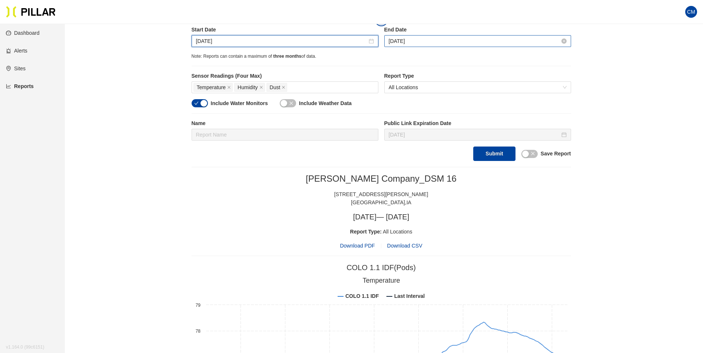
click at [399, 41] on input "Jul 15, 2025" at bounding box center [474, 41] width 171 height 8
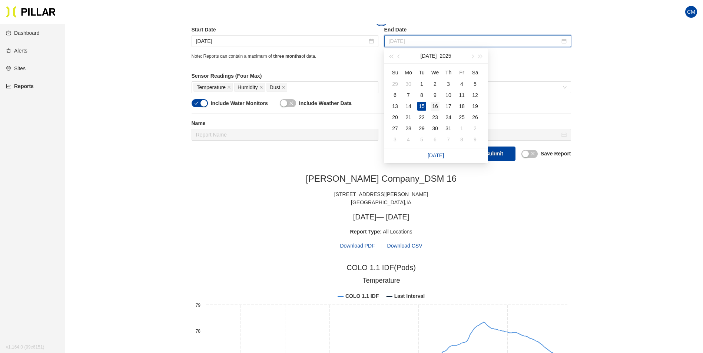
type input "[DATE]"
drag, startPoint x: 436, startPoint y: 108, endPoint x: 473, endPoint y: 132, distance: 44.7
click at [436, 107] on div "16" at bounding box center [434, 106] width 9 height 9
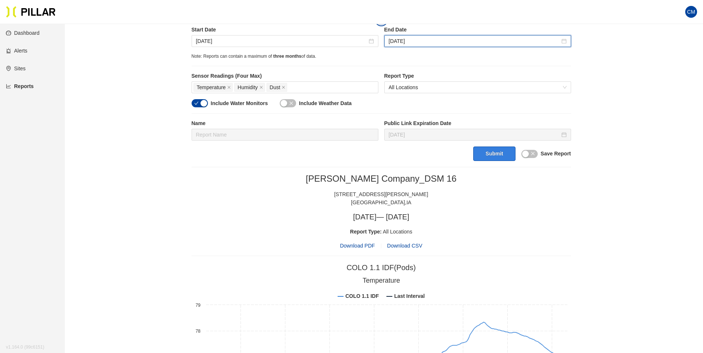
click at [507, 154] on button "Submit" at bounding box center [494, 154] width 42 height 14
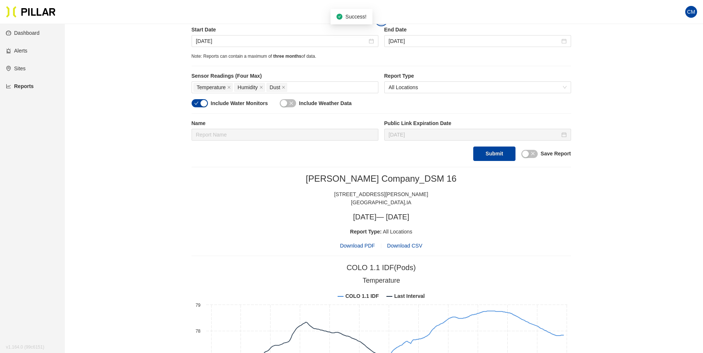
click at [360, 248] on span "Download PDF" at bounding box center [357, 246] width 35 height 8
click at [204, 42] on input "[DATE]" at bounding box center [281, 41] width 171 height 8
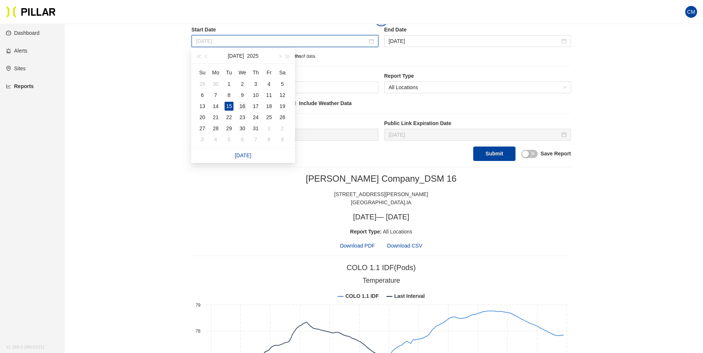
type input "[DATE]"
click at [240, 108] on div "16" at bounding box center [242, 106] width 9 height 9
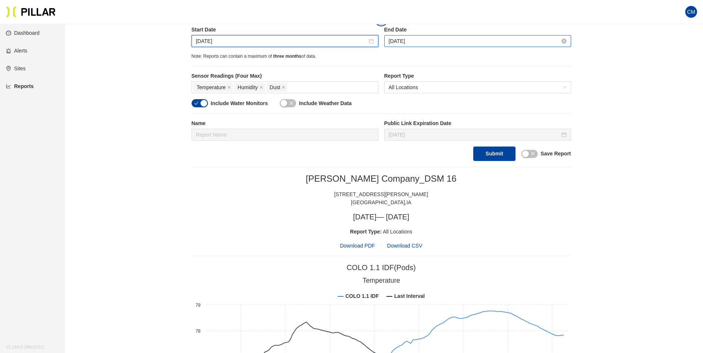
click at [401, 43] on input "[DATE]" at bounding box center [474, 41] width 171 height 8
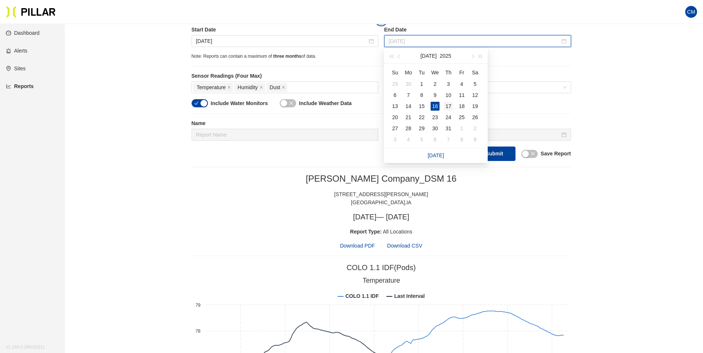
type input "[DATE]"
click at [450, 106] on div "17" at bounding box center [448, 106] width 9 height 9
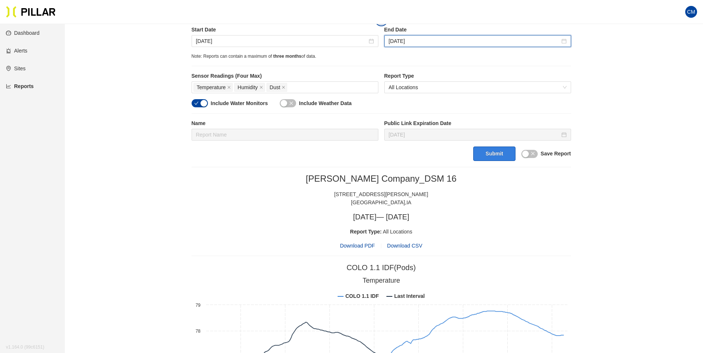
click at [502, 157] on button "Submit" at bounding box center [494, 154] width 42 height 14
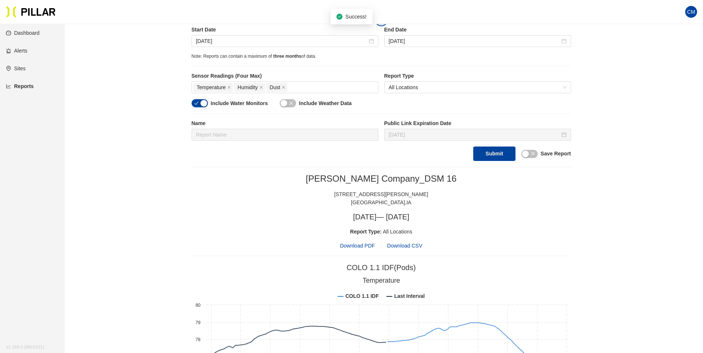
click at [346, 250] on span "Download PDF" at bounding box center [357, 246] width 35 height 8
drag, startPoint x: 268, startPoint y: 42, endPoint x: 266, endPoint y: 53, distance: 11.0
click at [268, 42] on input "[DATE]" at bounding box center [281, 41] width 171 height 8
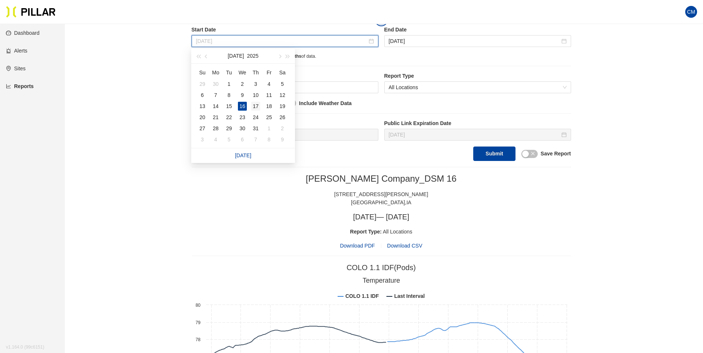
type input "[DATE]"
click at [258, 107] on div "17" at bounding box center [255, 106] width 9 height 9
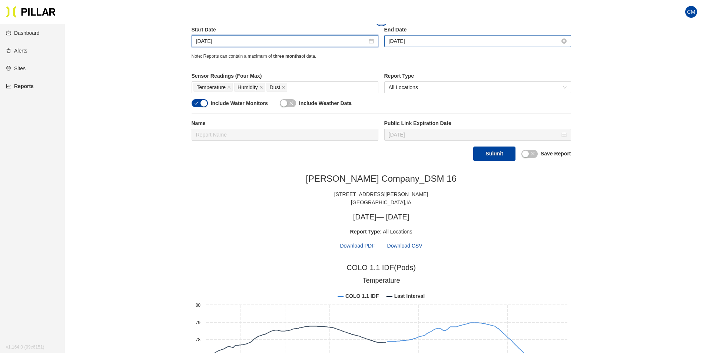
click at [408, 44] on input "[DATE]" at bounding box center [474, 41] width 171 height 8
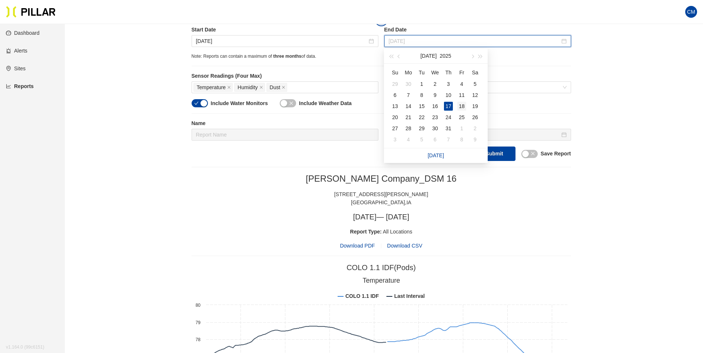
type input "[DATE]"
click at [458, 104] on div "18" at bounding box center [461, 106] width 9 height 9
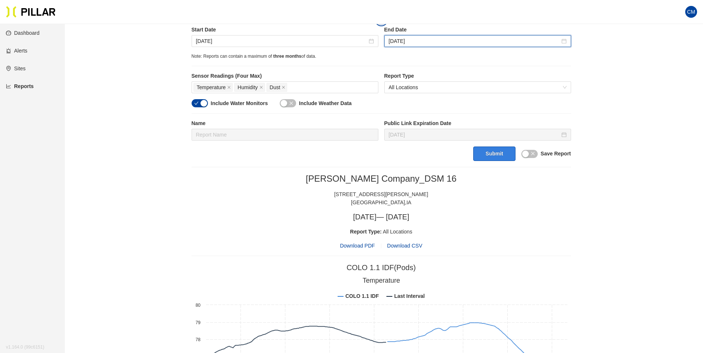
click at [492, 156] on button "Submit" at bounding box center [494, 154] width 42 height 14
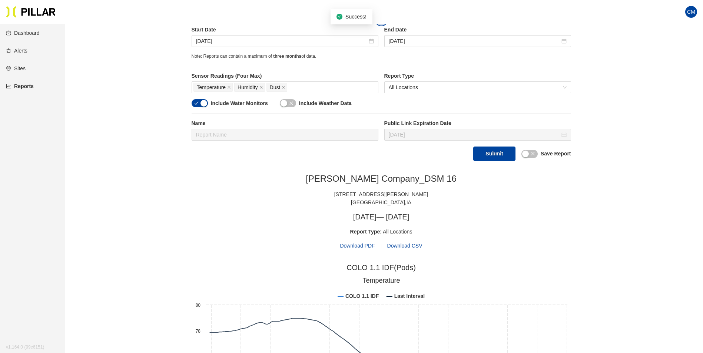
click at [367, 243] on span "Download PDF" at bounding box center [357, 246] width 35 height 8
click at [326, 34] on label "Start Date" at bounding box center [285, 30] width 187 height 8
click at [321, 37] on input "[DATE]" at bounding box center [281, 41] width 171 height 8
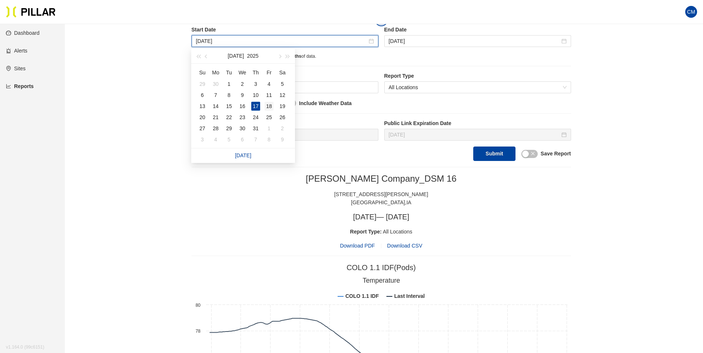
type input "[DATE]"
click at [272, 108] on div "18" at bounding box center [268, 106] width 9 height 9
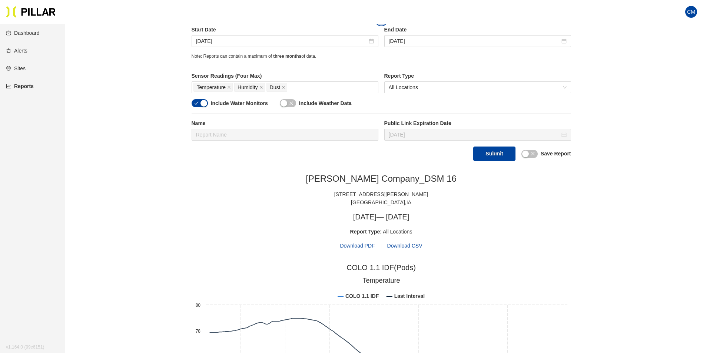
click at [419, 48] on div "Start Date Jul 18, 2025 End Date Jul 18, 2025" at bounding box center [381, 39] width 379 height 27
click at [424, 44] on input "[DATE]" at bounding box center [474, 41] width 171 height 8
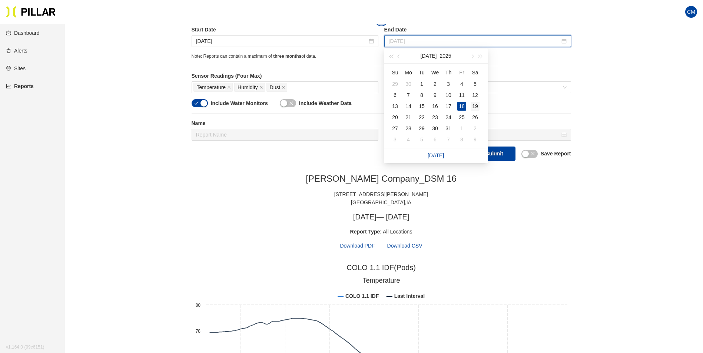
type input "[DATE]"
click at [475, 104] on div "19" at bounding box center [474, 106] width 9 height 9
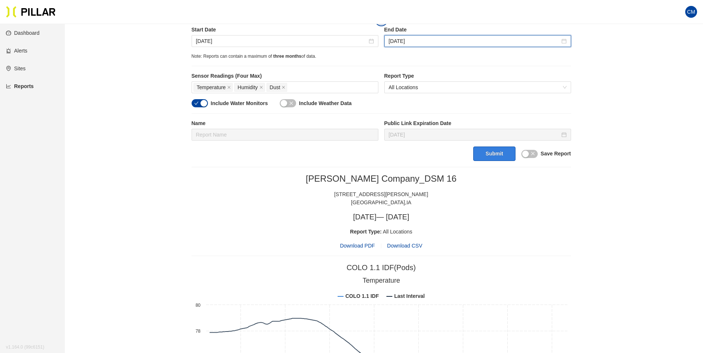
click at [497, 151] on button "Submit" at bounding box center [494, 154] width 42 height 14
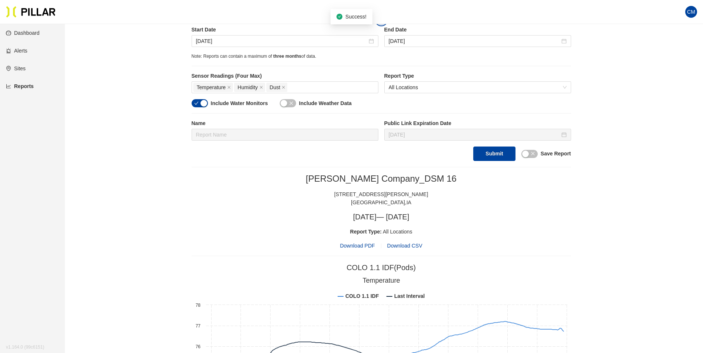
click at [372, 243] on span "Download PDF" at bounding box center [357, 246] width 35 height 8
click at [232, 43] on input "[DATE]" at bounding box center [281, 41] width 171 height 8
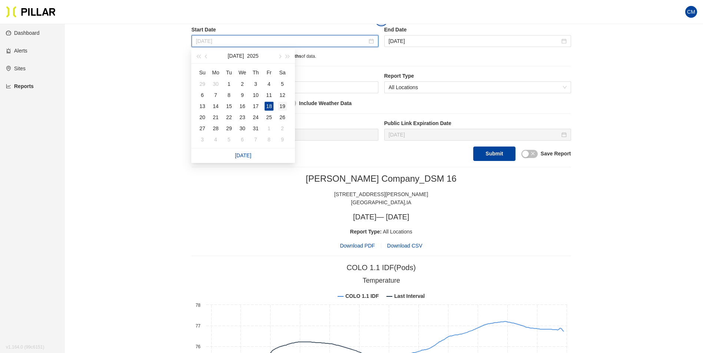
type input "[DATE]"
click at [282, 106] on div "19" at bounding box center [282, 106] width 9 height 9
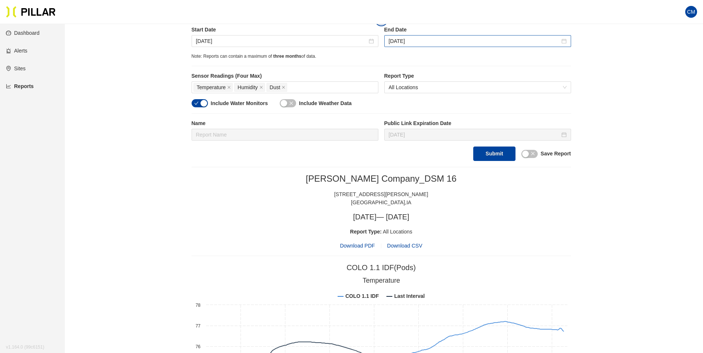
click at [408, 47] on div "[DATE]" at bounding box center [477, 41] width 187 height 12
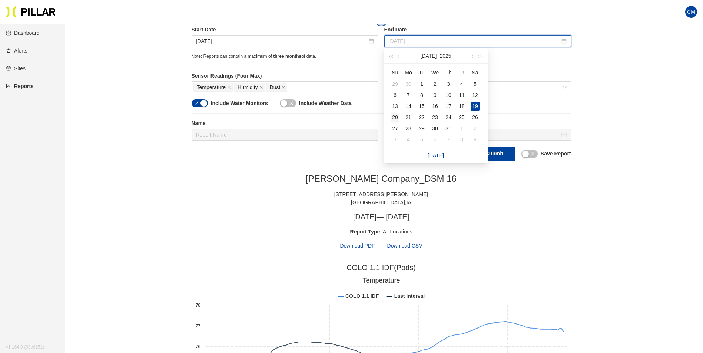
type input "[DATE]"
click at [396, 118] on div "20" at bounding box center [394, 117] width 9 height 9
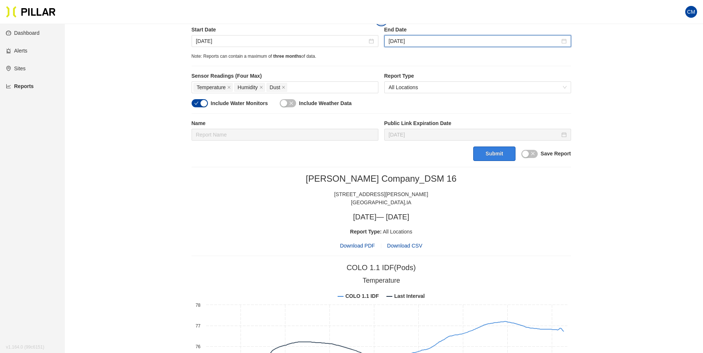
click at [507, 156] on button "Submit" at bounding box center [494, 154] width 42 height 14
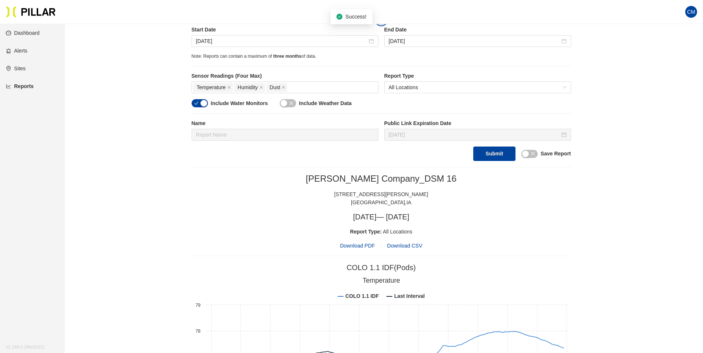
click at [364, 246] on span "Download PDF" at bounding box center [357, 246] width 35 height 8
click at [239, 46] on div "[DATE]" at bounding box center [285, 41] width 187 height 12
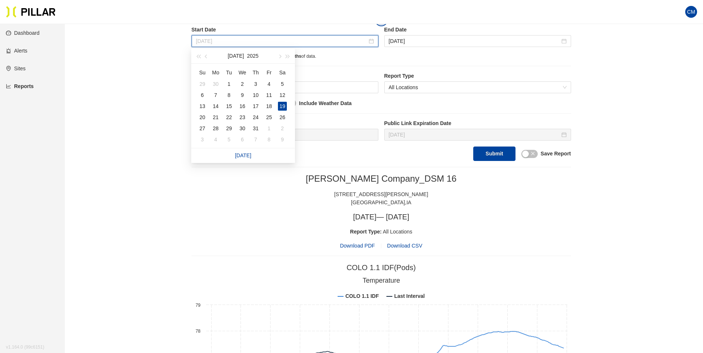
drag, startPoint x: 215, startPoint y: 119, endPoint x: 220, endPoint y: 113, distance: 7.3
click at [215, 119] on div "21" at bounding box center [215, 117] width 9 height 9
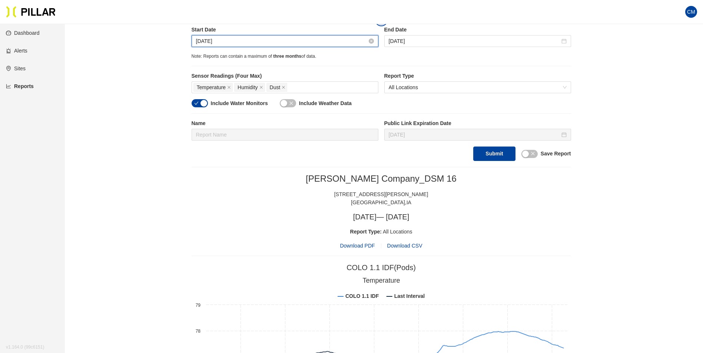
click at [210, 42] on input "[DATE]" at bounding box center [281, 41] width 171 height 8
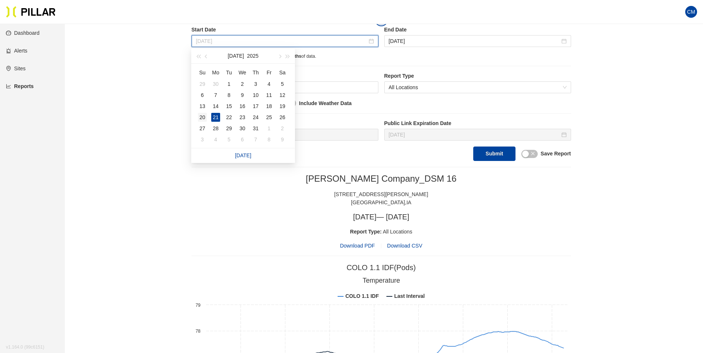
type input "[DATE]"
click at [206, 115] on div "20" at bounding box center [202, 117] width 9 height 9
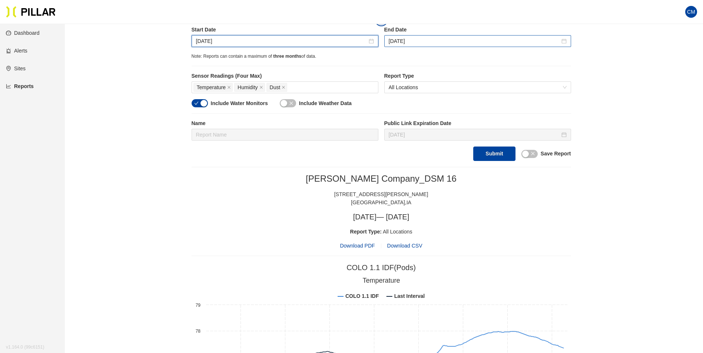
click at [404, 36] on div "[DATE]" at bounding box center [477, 41] width 187 height 12
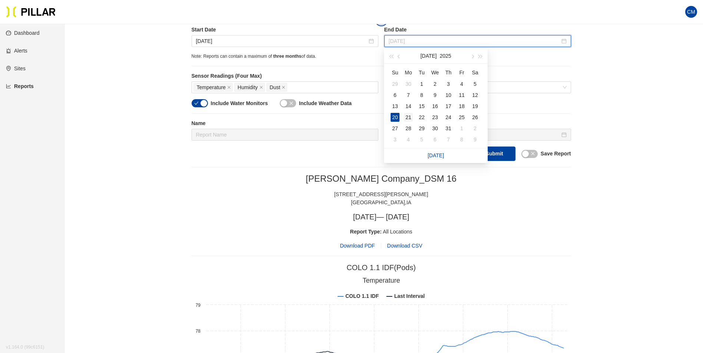
type input "[DATE]"
click at [411, 116] on div "21" at bounding box center [408, 117] width 9 height 9
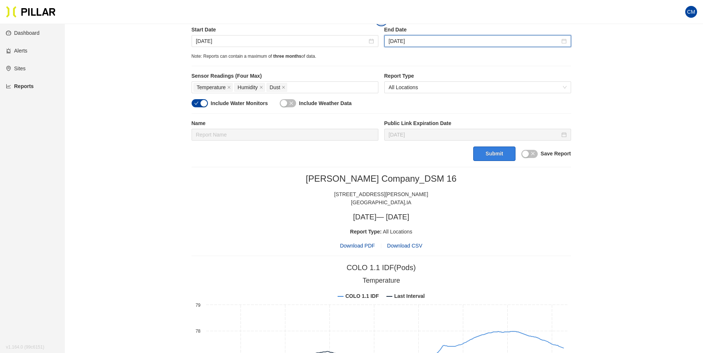
click at [497, 154] on button "Submit" at bounding box center [494, 154] width 42 height 14
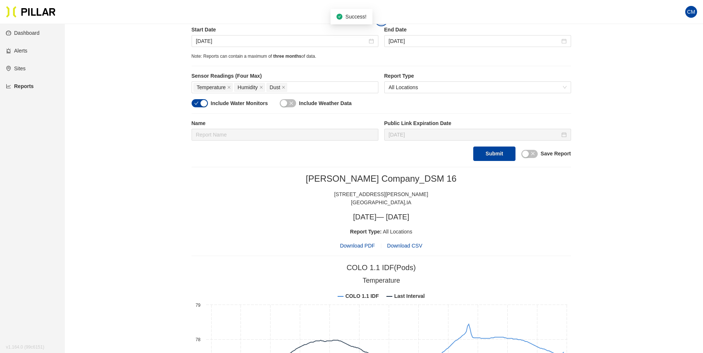
click at [362, 246] on span "Download PDF" at bounding box center [357, 246] width 35 height 8
click at [221, 43] on input "[DATE]" at bounding box center [281, 41] width 171 height 8
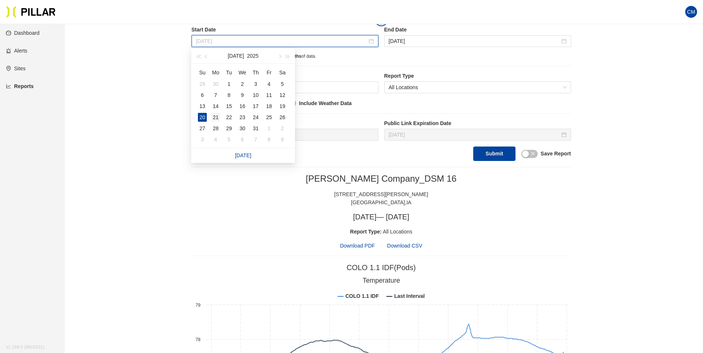
type input "[DATE]"
click at [216, 117] on div "21" at bounding box center [215, 117] width 9 height 9
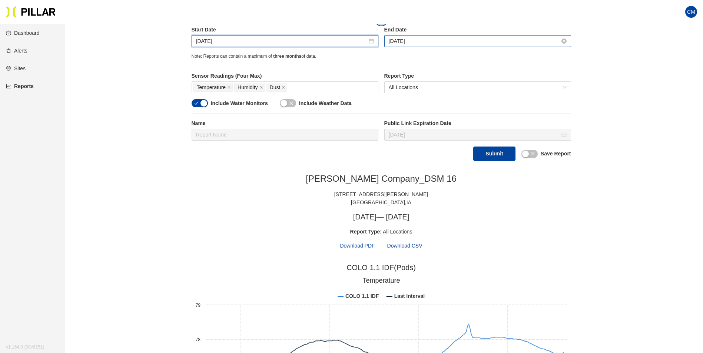
click at [411, 40] on input "[DATE]" at bounding box center [474, 41] width 171 height 8
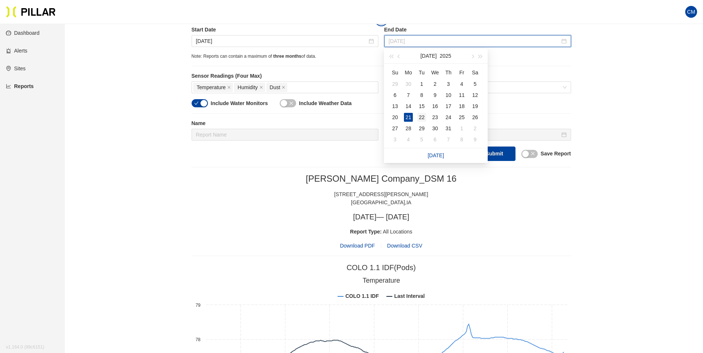
type input "[DATE]"
click at [421, 114] on div "22" at bounding box center [421, 117] width 9 height 9
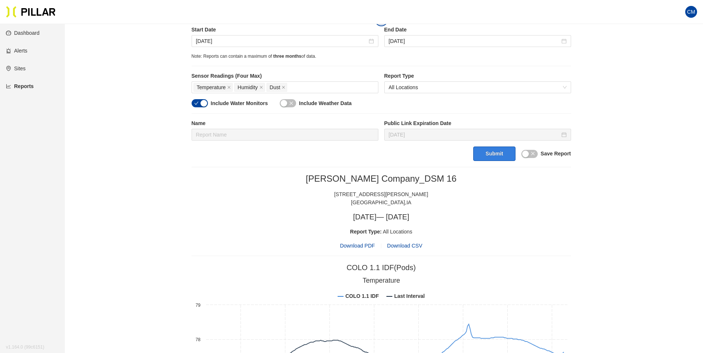
click at [481, 151] on button "Submit" at bounding box center [494, 154] width 42 height 14
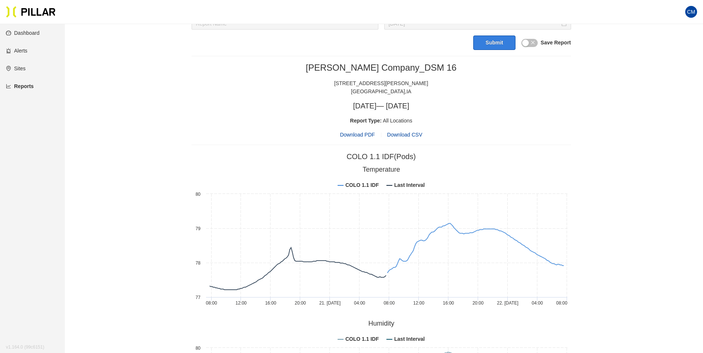
scroll to position [243, 0]
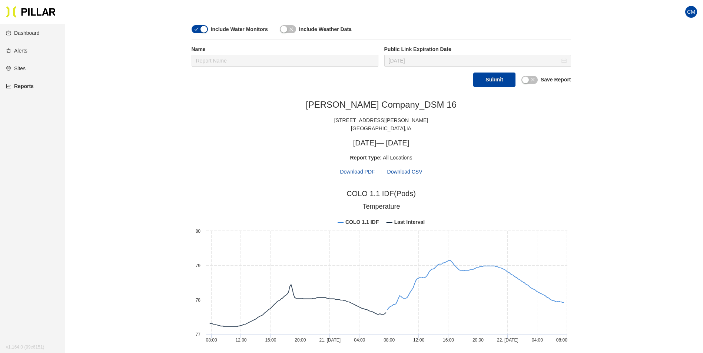
click at [347, 171] on span "Download PDF" at bounding box center [357, 172] width 35 height 8
drag, startPoint x: 426, startPoint y: 116, endPoint x: 380, endPoint y: 106, distance: 47.4
click at [426, 116] on div "Weitz Company_DSM 16 1475 SE Maffit Lake Road West Des Moines , IA" at bounding box center [381, 115] width 379 height 33
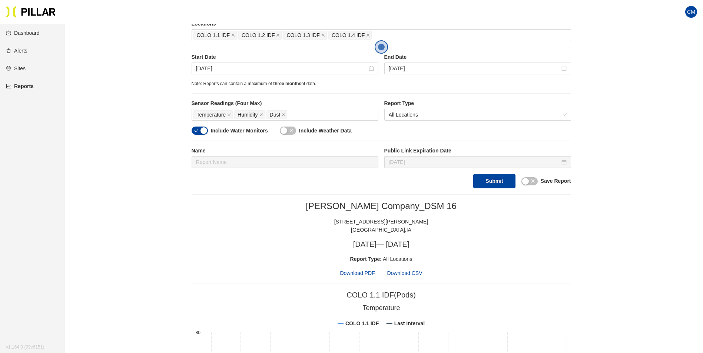
scroll to position [95, 0]
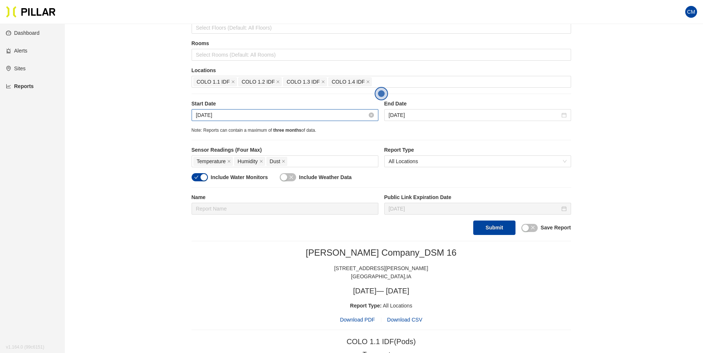
click at [261, 119] on input "[DATE]" at bounding box center [281, 115] width 171 height 8
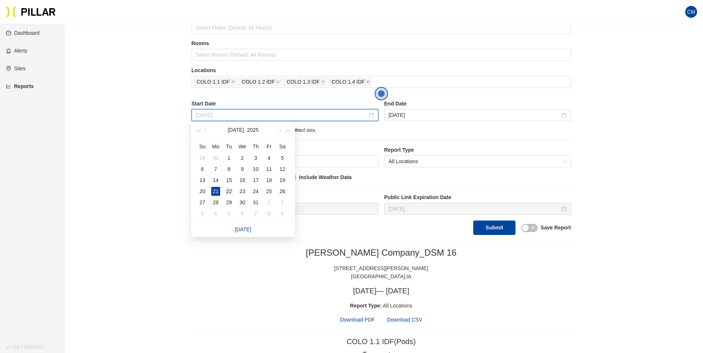
type input "[DATE]"
click at [228, 190] on div "22" at bounding box center [228, 191] width 9 height 9
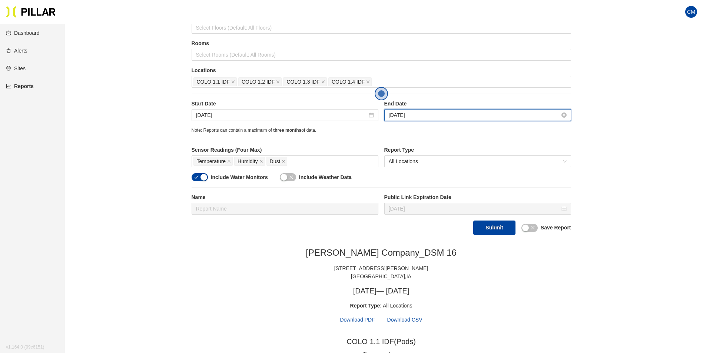
click at [438, 111] on input "[DATE]" at bounding box center [474, 115] width 171 height 8
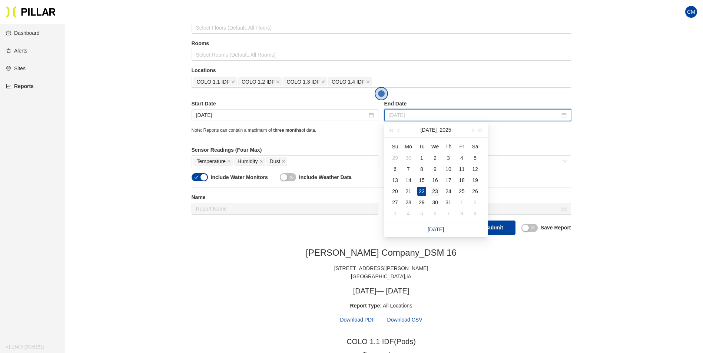
type input "[DATE]"
click at [438, 189] on div "23" at bounding box center [434, 191] width 9 height 9
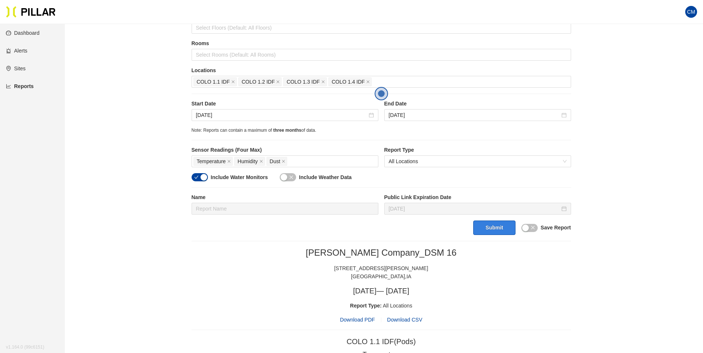
drag, startPoint x: 487, startPoint y: 224, endPoint x: 495, endPoint y: 222, distance: 8.4
click at [487, 224] on button "Submit" at bounding box center [494, 228] width 42 height 14
click at [368, 322] on span "Download PDF" at bounding box center [357, 320] width 35 height 8
click at [206, 116] on input "[DATE]" at bounding box center [281, 115] width 171 height 8
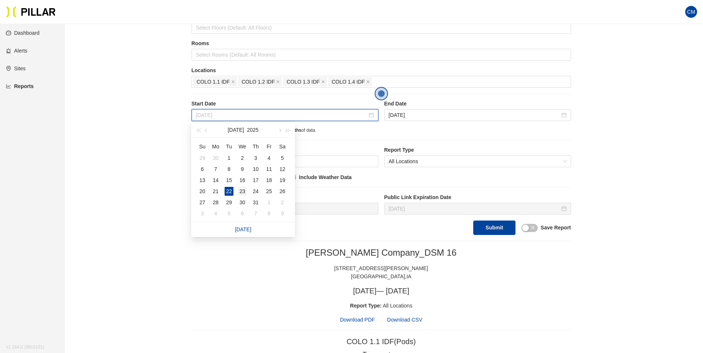
type input "[DATE]"
click at [242, 189] on div "23" at bounding box center [242, 191] width 9 height 9
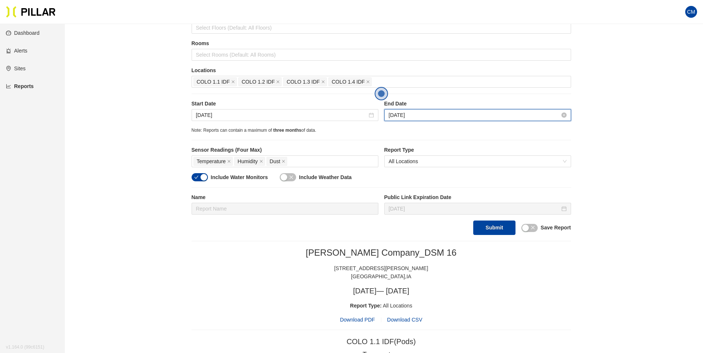
click at [399, 116] on input "[DATE]" at bounding box center [474, 115] width 171 height 8
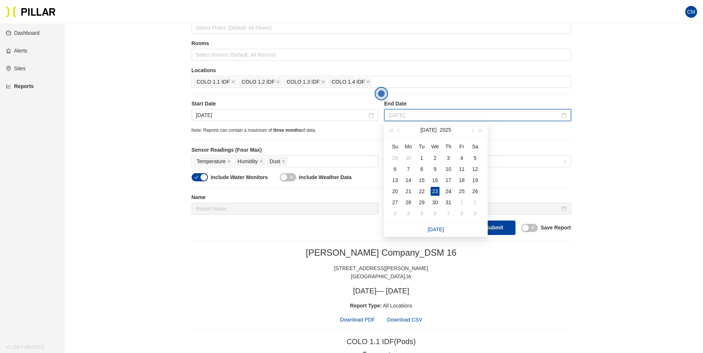
type input "[DATE]"
drag, startPoint x: 449, startPoint y: 188, endPoint x: 453, endPoint y: 192, distance: 5.8
click at [449, 189] on div "24" at bounding box center [448, 191] width 9 height 9
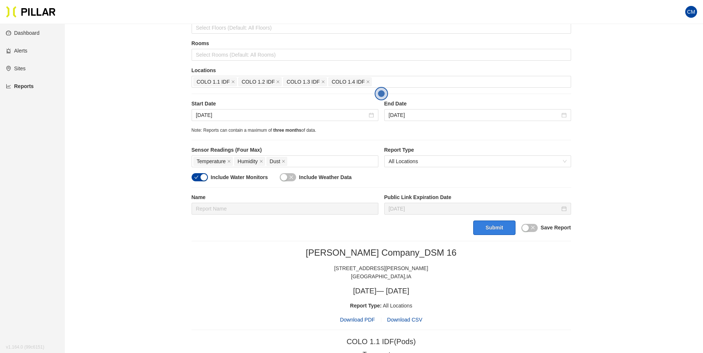
click at [496, 229] on button "Submit" at bounding box center [494, 228] width 42 height 14
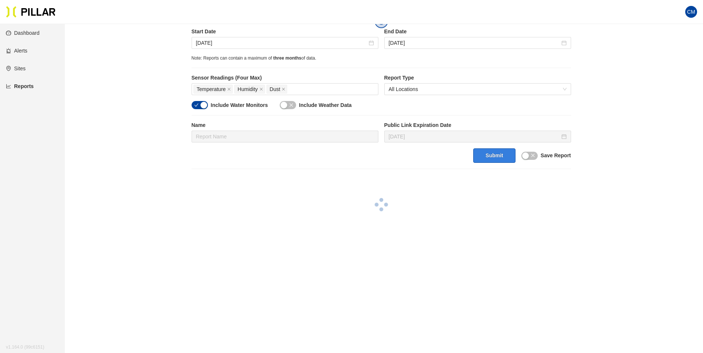
scroll to position [169, 0]
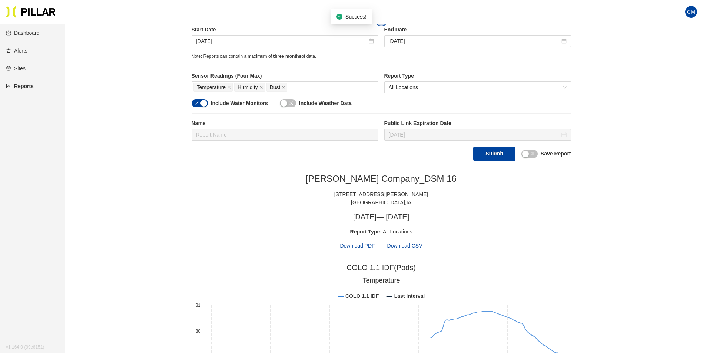
click at [354, 246] on span "Download PDF" at bounding box center [357, 246] width 35 height 8
click at [211, 39] on input "[DATE]" at bounding box center [281, 41] width 171 height 8
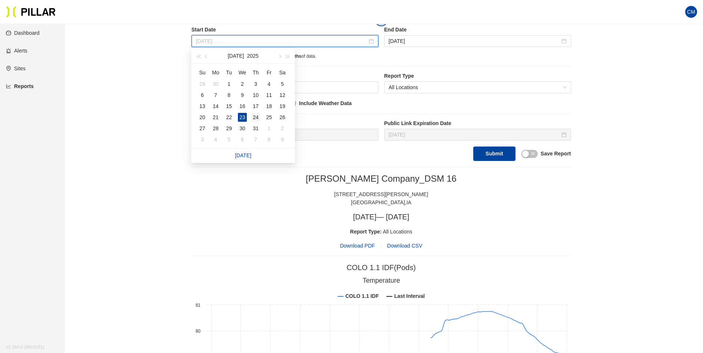
type input "[DATE]"
click at [260, 118] on div "24" at bounding box center [255, 117] width 9 height 9
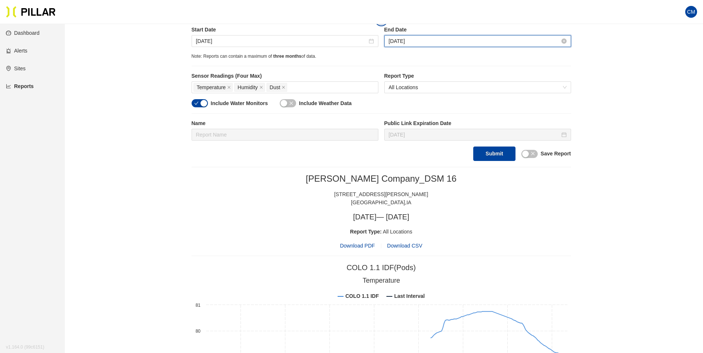
click at [403, 40] on input "[DATE]" at bounding box center [474, 41] width 171 height 8
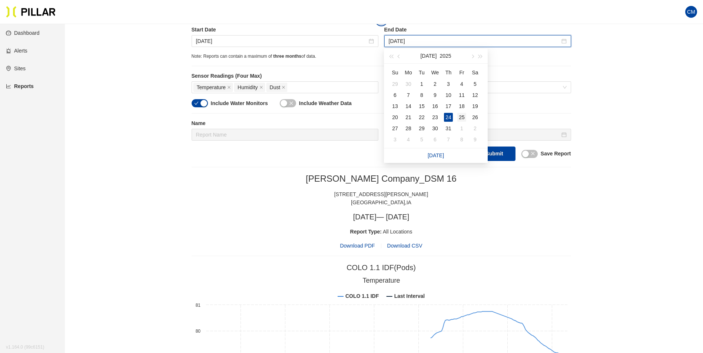
type input "[DATE]"
click at [464, 121] on div "25" at bounding box center [461, 117] width 9 height 9
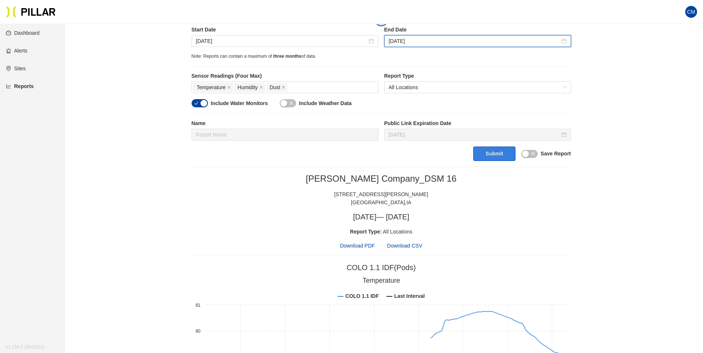
click at [497, 154] on button "Submit" at bounding box center [494, 154] width 42 height 14
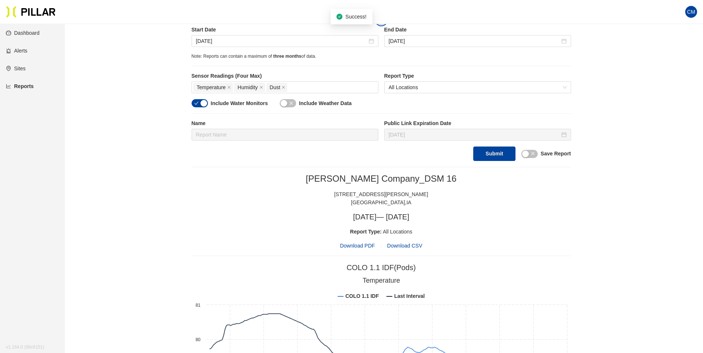
click at [366, 244] on span "Download PDF" at bounding box center [357, 246] width 35 height 8
drag, startPoint x: 214, startPoint y: 41, endPoint x: 254, endPoint y: 75, distance: 52.3
click at [214, 41] on input "[DATE]" at bounding box center [281, 41] width 171 height 8
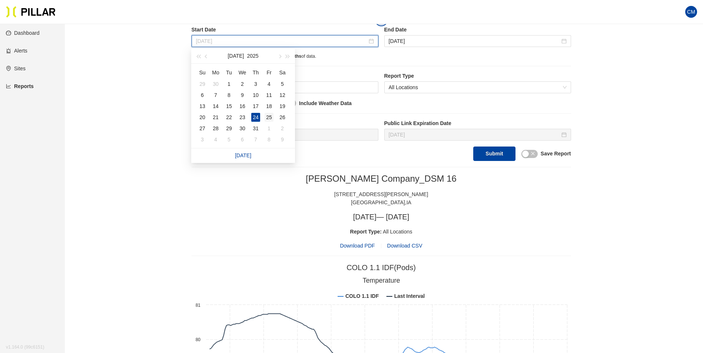
type input "[DATE]"
click at [267, 116] on div "25" at bounding box center [268, 117] width 9 height 9
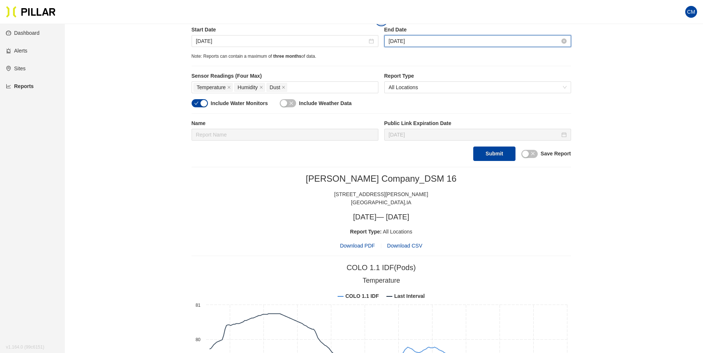
click at [406, 43] on input "[DATE]" at bounding box center [474, 41] width 171 height 8
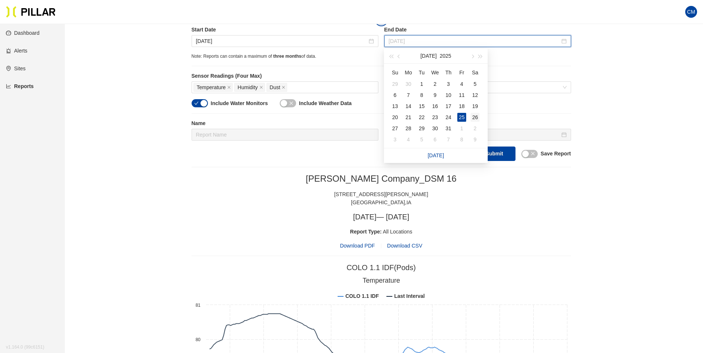
type input "[DATE]"
click at [472, 113] on div "26" at bounding box center [474, 117] width 9 height 9
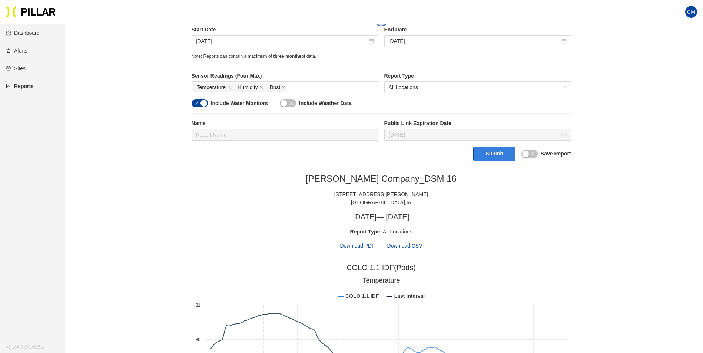
click at [496, 150] on button "Submit" at bounding box center [494, 154] width 42 height 14
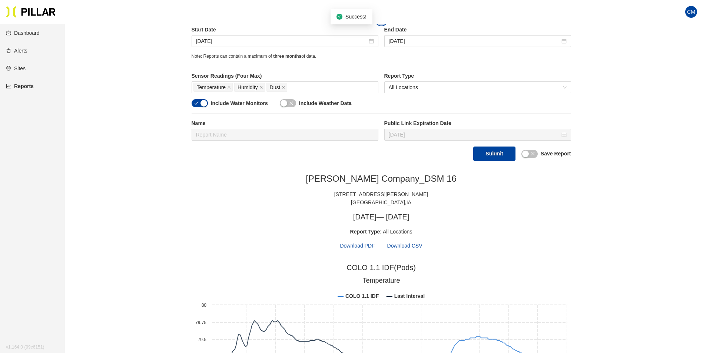
click at [358, 244] on div "Weitz Company_DSM 16 1475 SE Maffit Lake Road West Des Moines , IA Fri, Jul 25,…" at bounding box center [381, 211] width 379 height 77
click at [358, 244] on span "Download PDF" at bounding box center [357, 246] width 35 height 8
click at [227, 42] on input "[DATE]" at bounding box center [281, 41] width 171 height 8
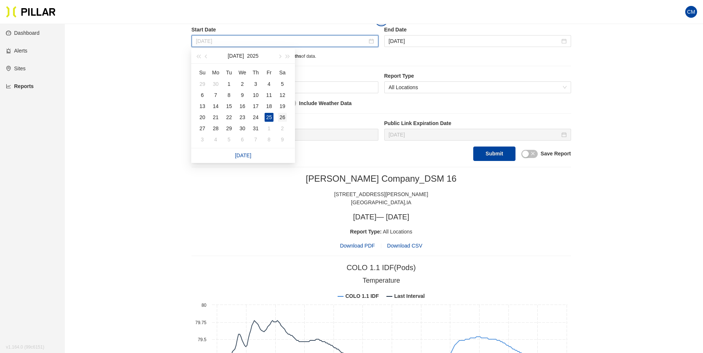
type input "[DATE]"
click at [277, 115] on td "26" at bounding box center [282, 117] width 13 height 11
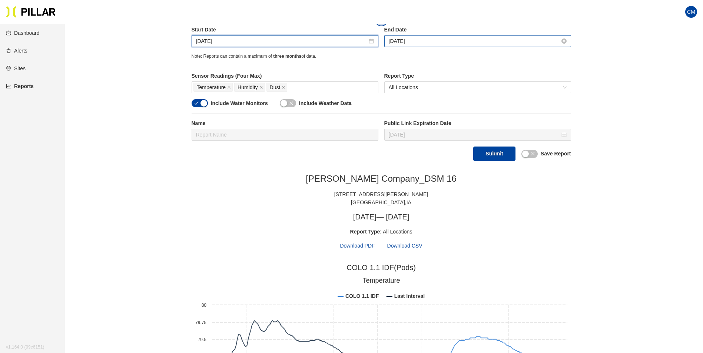
click at [396, 40] on input "[DATE]" at bounding box center [474, 41] width 171 height 8
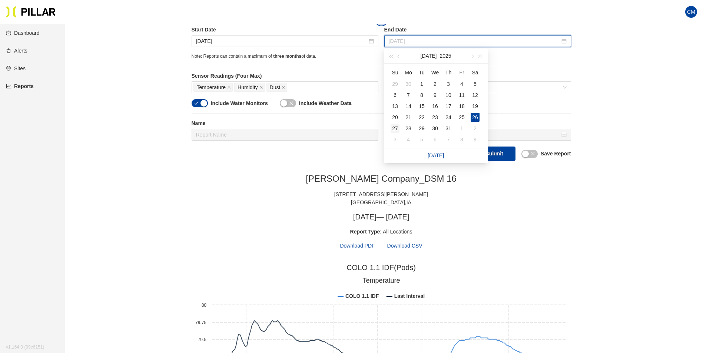
type input "[DATE]"
click at [396, 124] on div "27" at bounding box center [394, 128] width 9 height 9
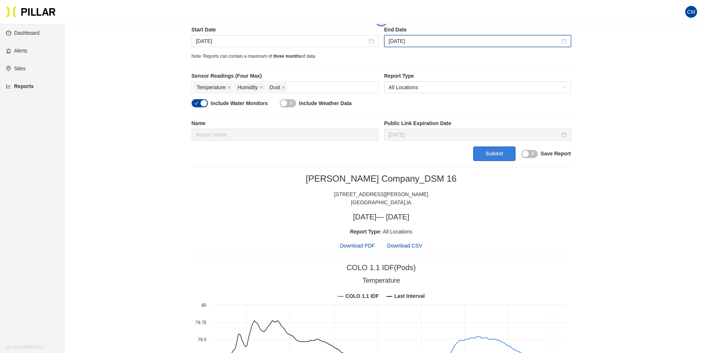
click at [504, 156] on button "Submit" at bounding box center [494, 154] width 42 height 14
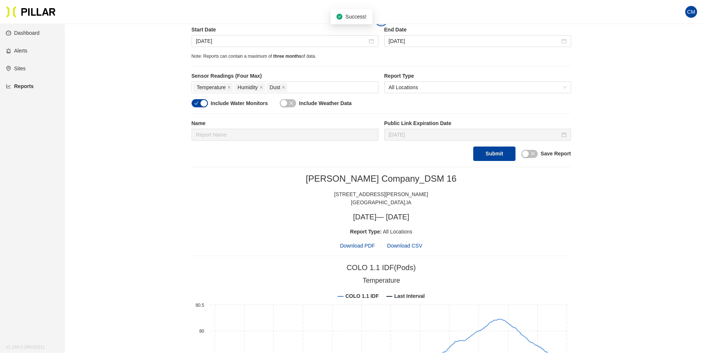
click at [359, 243] on span "Download PDF" at bounding box center [357, 246] width 35 height 8
click at [212, 41] on input "[DATE]" at bounding box center [281, 41] width 171 height 8
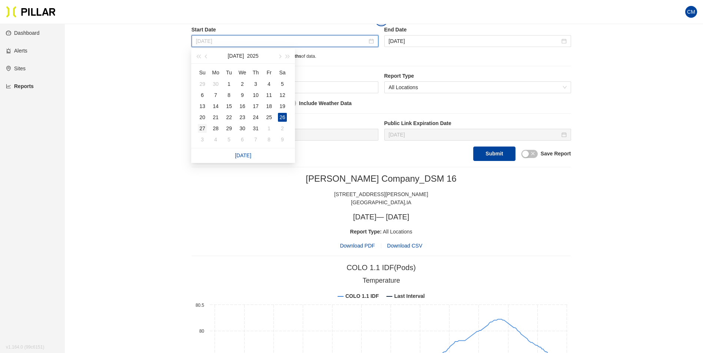
type input "[DATE]"
click at [202, 127] on div "27" at bounding box center [202, 128] width 9 height 9
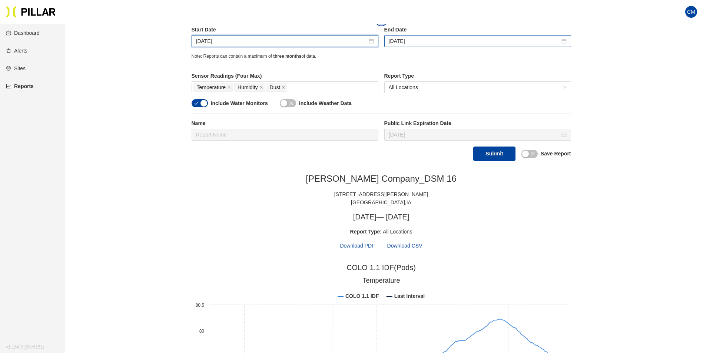
click at [439, 35] on div "[DATE]" at bounding box center [477, 41] width 187 height 12
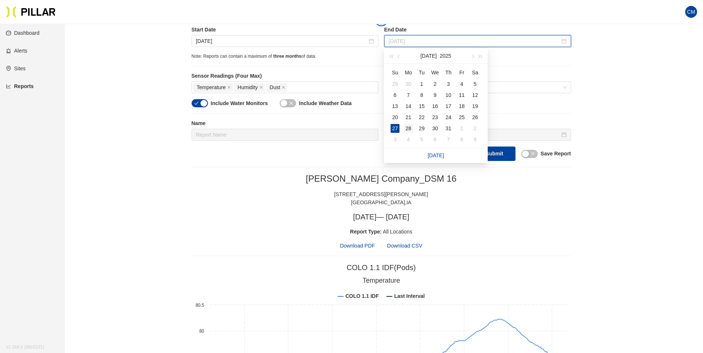
type input "[DATE]"
click at [409, 128] on div "28" at bounding box center [408, 128] width 9 height 9
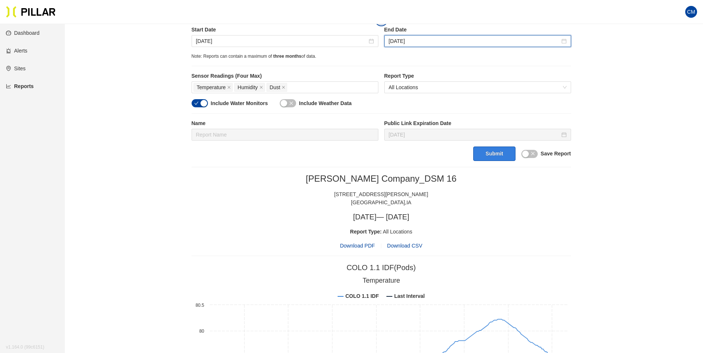
click at [497, 154] on button "Submit" at bounding box center [494, 154] width 42 height 14
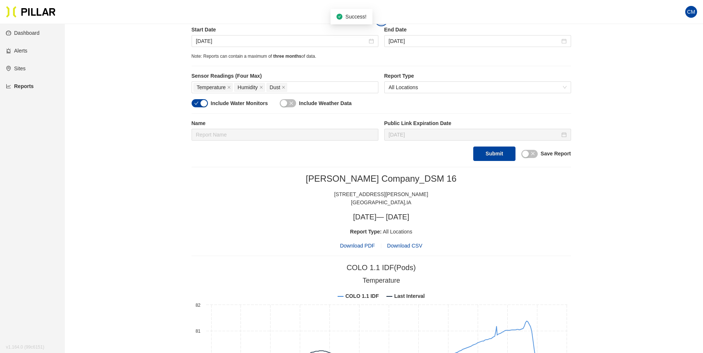
click at [347, 243] on span "Download PDF" at bounding box center [357, 246] width 35 height 8
click at [213, 31] on label "Start Date" at bounding box center [285, 30] width 187 height 8
click at [211, 37] on input "[DATE]" at bounding box center [281, 41] width 171 height 8
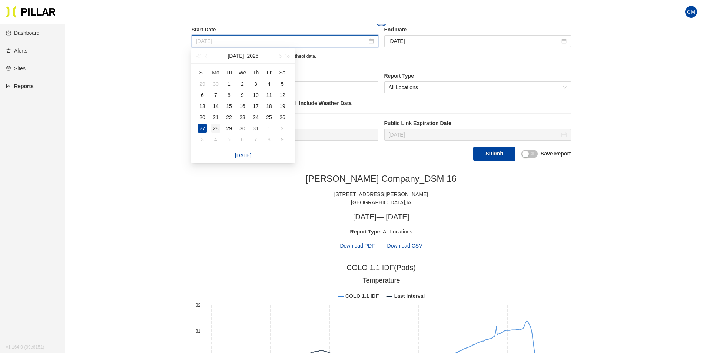
type input "[DATE]"
click at [214, 126] on div "28" at bounding box center [215, 128] width 9 height 9
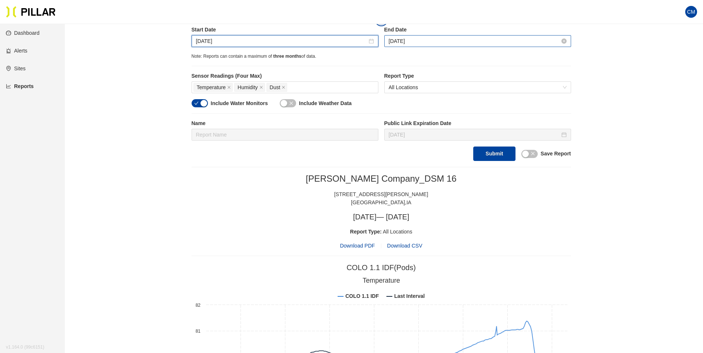
click at [393, 39] on input "[DATE]" at bounding box center [474, 41] width 171 height 8
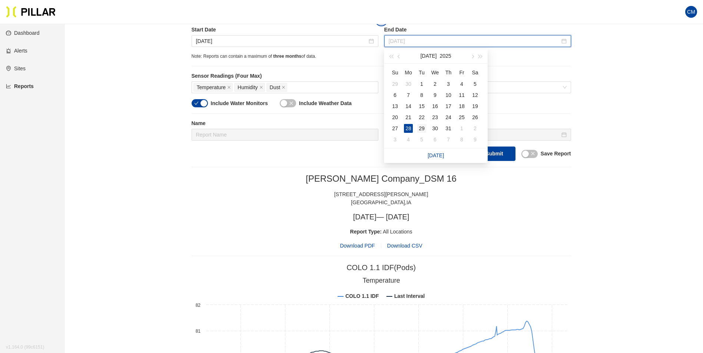
type input "[DATE]"
click at [418, 127] on div "29" at bounding box center [421, 128] width 9 height 9
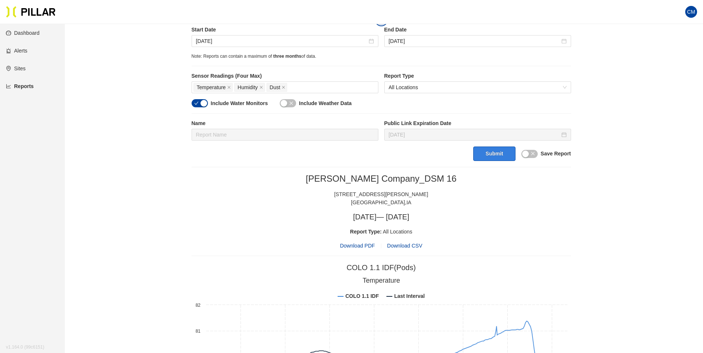
click at [498, 154] on button "Submit" at bounding box center [494, 154] width 42 height 14
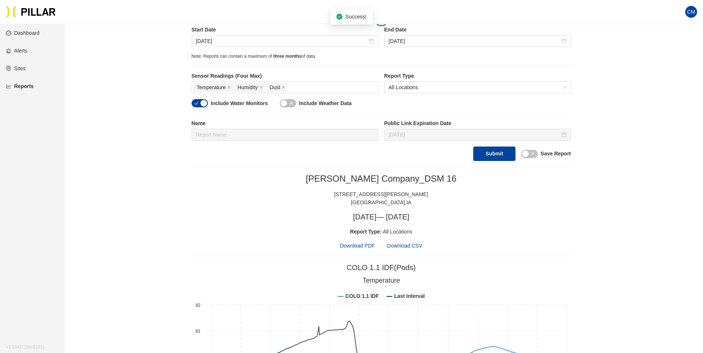
click at [366, 242] on div "Weitz Company_DSM 16 1475 SE Maffit Lake Road West Des Moines , IA Mon, Jul 28,…" at bounding box center [381, 211] width 379 height 77
click at [368, 244] on span "Download PDF" at bounding box center [357, 246] width 35 height 8
click at [227, 37] on input "[DATE]" at bounding box center [281, 41] width 171 height 8
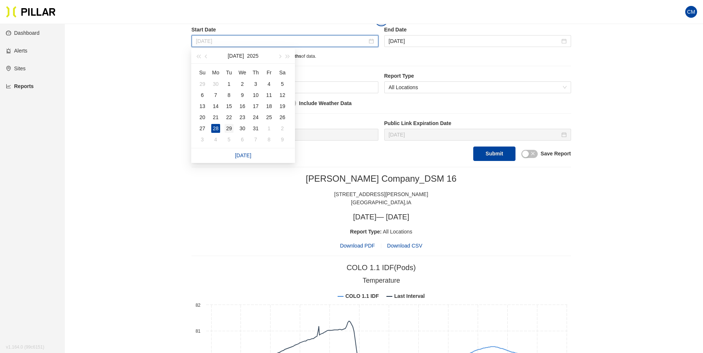
type input "[DATE]"
click at [227, 129] on div "29" at bounding box center [228, 128] width 9 height 9
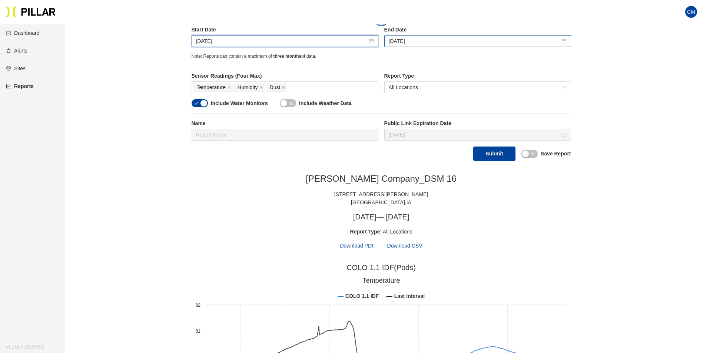
click at [420, 36] on div "[DATE]" at bounding box center [477, 41] width 187 height 12
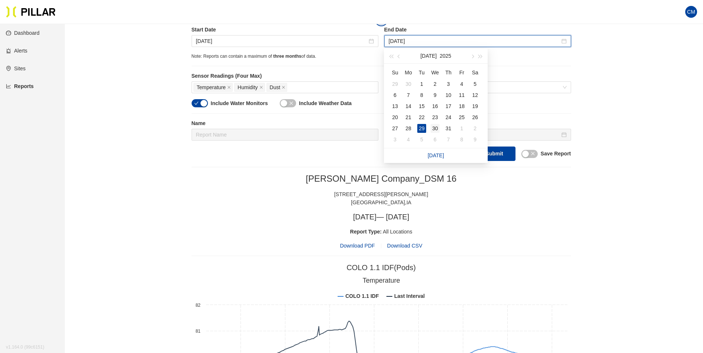
type input "[DATE]"
click at [433, 128] on div "30" at bounding box center [434, 128] width 9 height 9
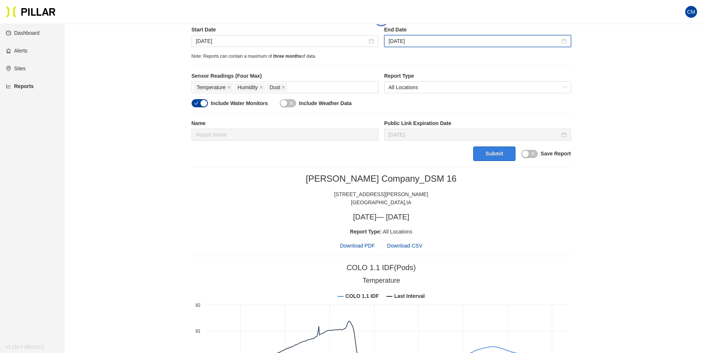
click at [506, 154] on button "Submit" at bounding box center [494, 154] width 42 height 14
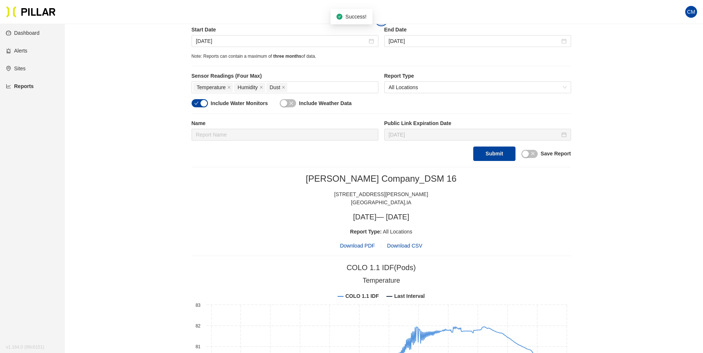
drag, startPoint x: 356, startPoint y: 244, endPoint x: 623, endPoint y: 68, distance: 319.7
click at [356, 244] on span "Download PDF" at bounding box center [357, 246] width 35 height 8
click at [224, 38] on input "[DATE]" at bounding box center [281, 41] width 171 height 8
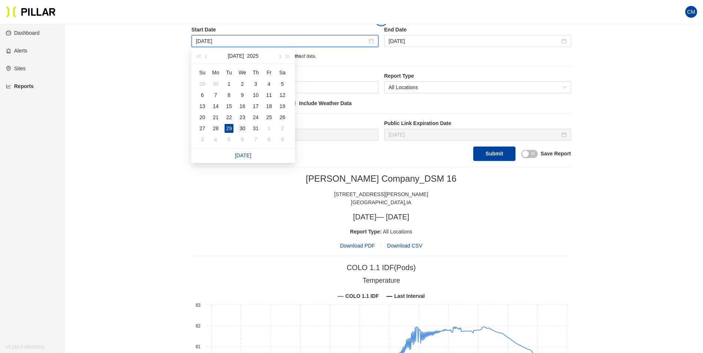
type input "[DATE]"
click at [243, 129] on div "30" at bounding box center [242, 128] width 9 height 9
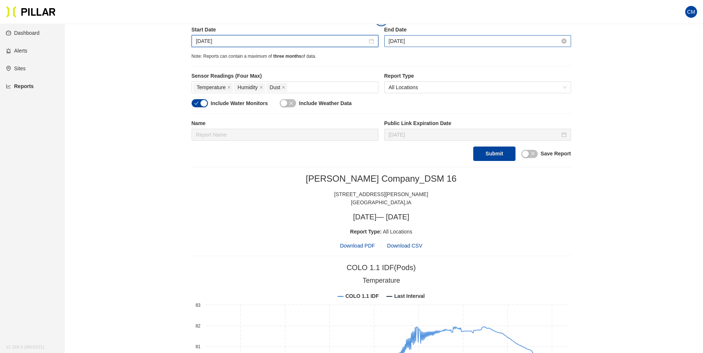
click at [409, 44] on input "[DATE]" at bounding box center [474, 41] width 171 height 8
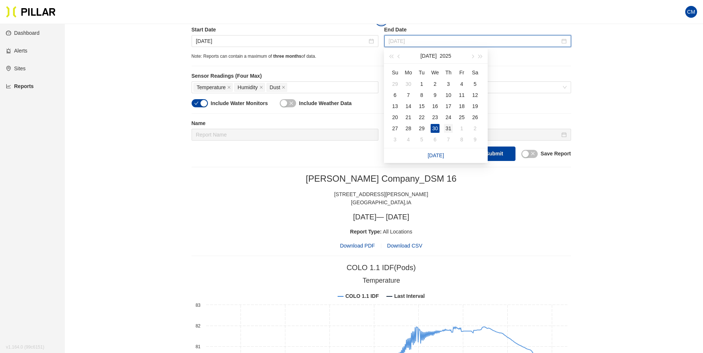
type input "[DATE]"
click at [449, 126] on div "31" at bounding box center [448, 128] width 9 height 9
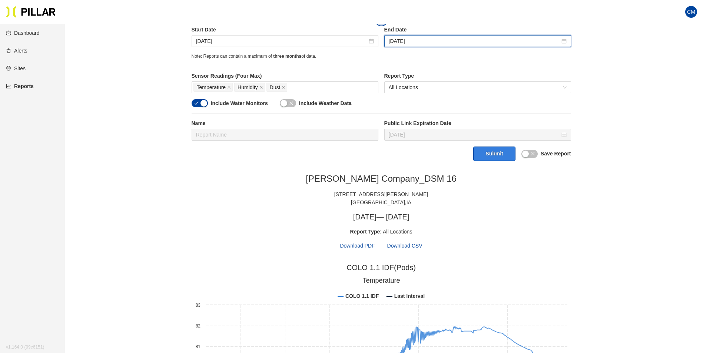
click at [490, 156] on button "Submit" at bounding box center [494, 154] width 42 height 14
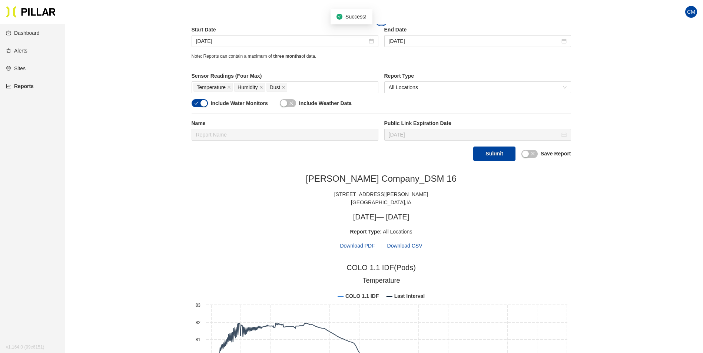
click at [361, 249] on span "Download PDF" at bounding box center [357, 246] width 35 height 8
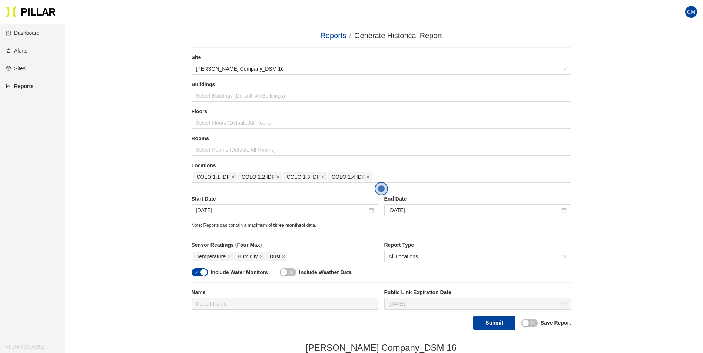
scroll to position [169, 0]
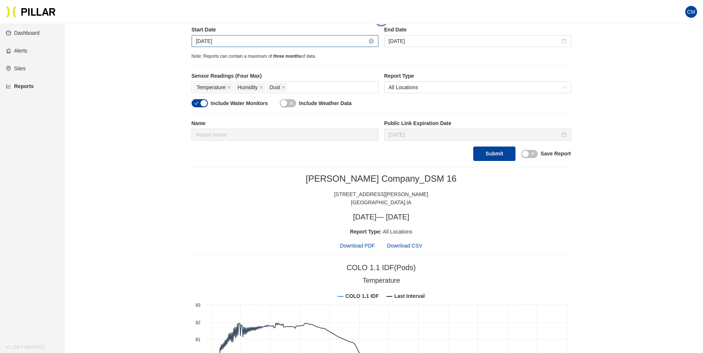
click at [209, 42] on input "[DATE]" at bounding box center [281, 41] width 171 height 8
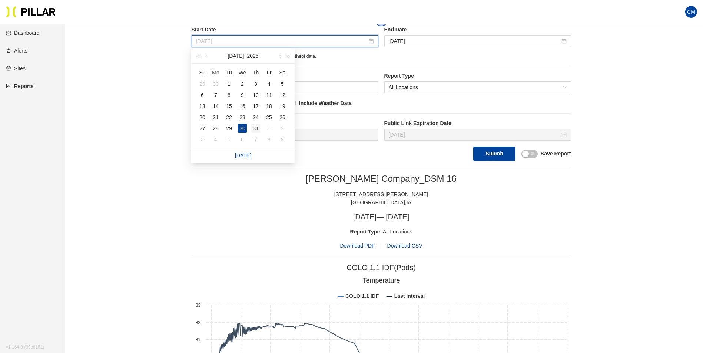
type input "[DATE]"
click at [257, 127] on div "31" at bounding box center [255, 128] width 9 height 9
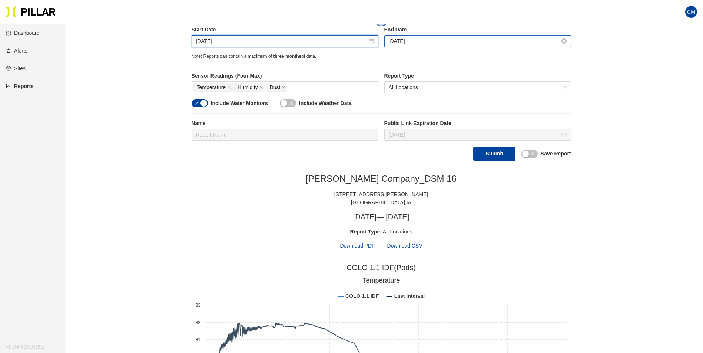
click at [395, 41] on input "[DATE]" at bounding box center [474, 41] width 171 height 8
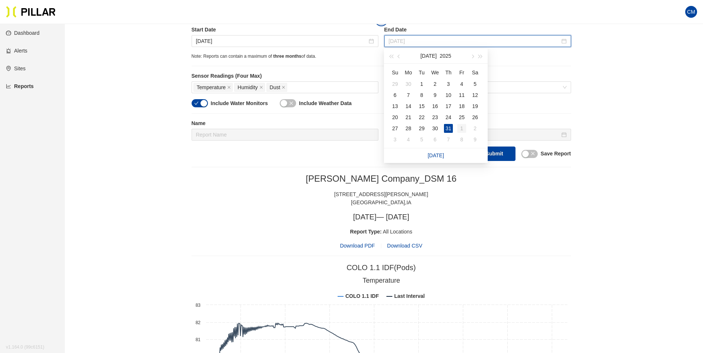
type input "[DATE]"
click at [463, 127] on div "1" at bounding box center [461, 128] width 9 height 9
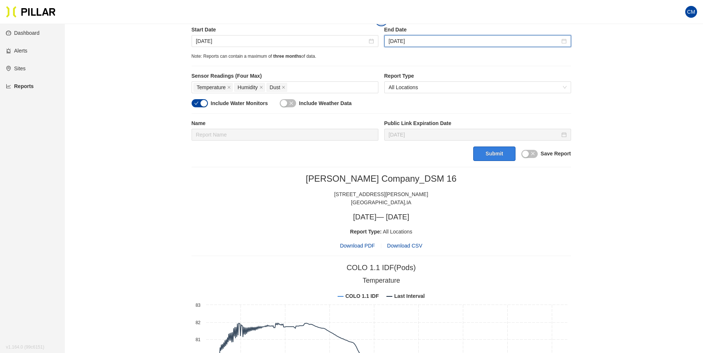
click at [492, 154] on button "Submit" at bounding box center [494, 154] width 42 height 14
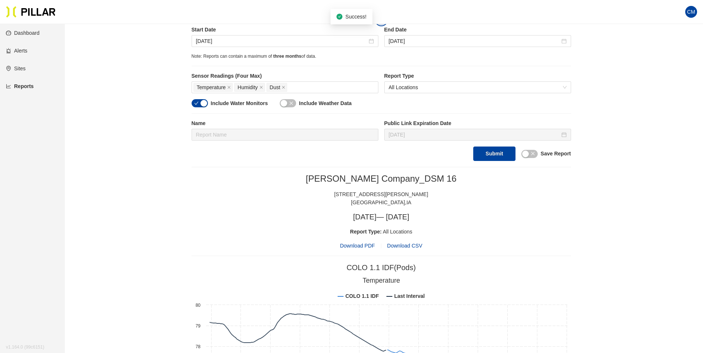
click at [369, 241] on div "Weitz Company_DSM 16 1475 SE Maffit Lake Road West Des Moines , IA Thu, Jul 31,…" at bounding box center [381, 211] width 379 height 77
click at [367, 246] on span "Download PDF" at bounding box center [357, 246] width 35 height 8
click at [210, 43] on input "[DATE]" at bounding box center [281, 41] width 171 height 8
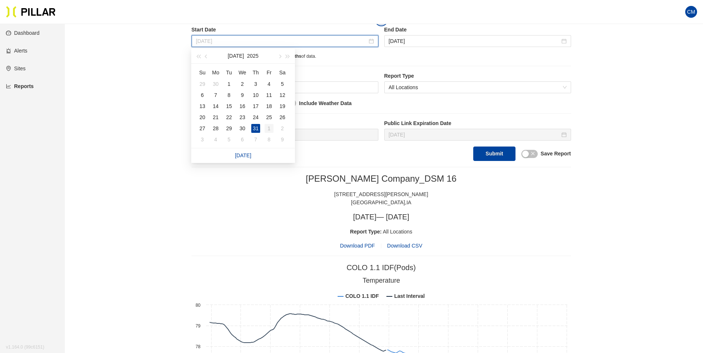
type input "[DATE]"
click at [266, 126] on div "1" at bounding box center [268, 128] width 9 height 9
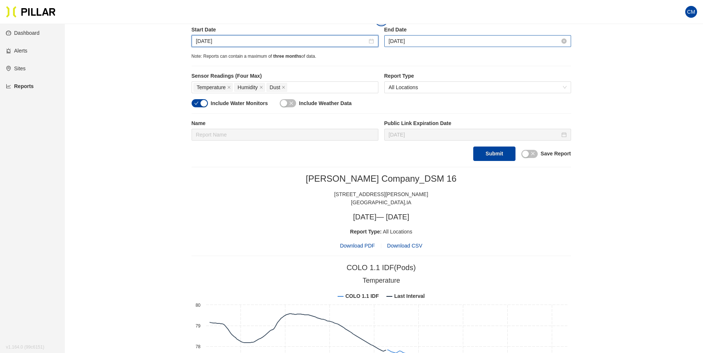
click at [419, 44] on input "[DATE]" at bounding box center [474, 41] width 171 height 8
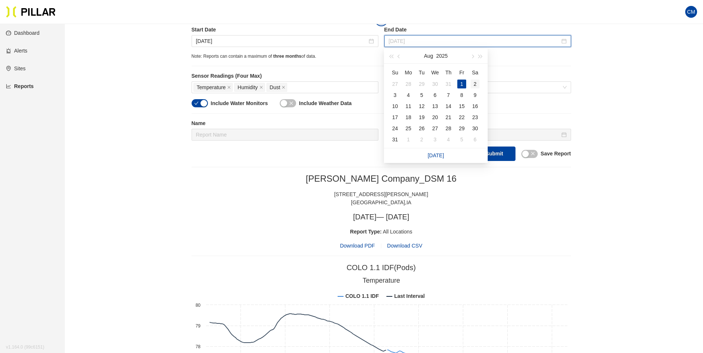
type input "[DATE]"
click at [473, 83] on div "2" at bounding box center [474, 84] width 9 height 9
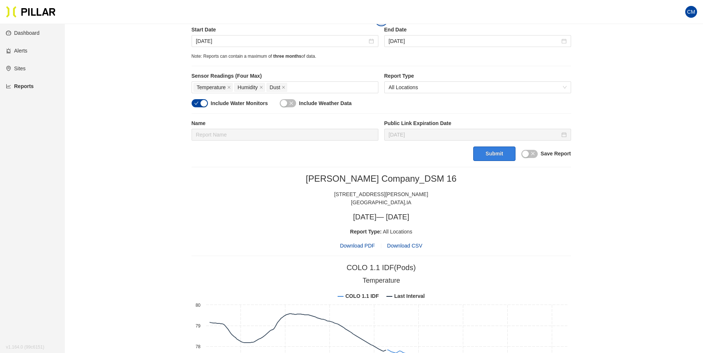
click at [500, 155] on button "Submit" at bounding box center [494, 154] width 42 height 14
click at [362, 245] on span "Download PDF" at bounding box center [357, 246] width 35 height 8
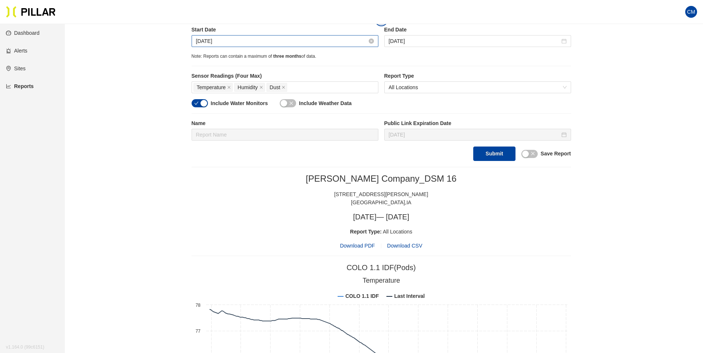
click at [207, 37] on input "[DATE]" at bounding box center [281, 41] width 171 height 8
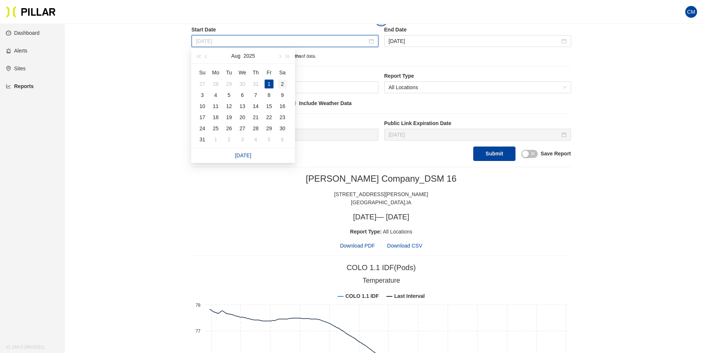
type input "[DATE]"
click at [283, 83] on div "2" at bounding box center [282, 84] width 9 height 9
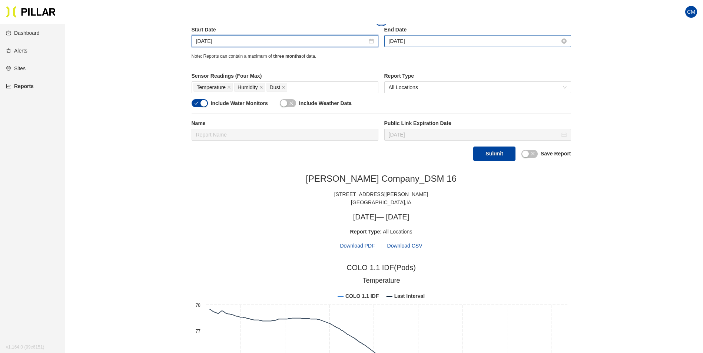
click at [412, 44] on input "[DATE]" at bounding box center [474, 41] width 171 height 8
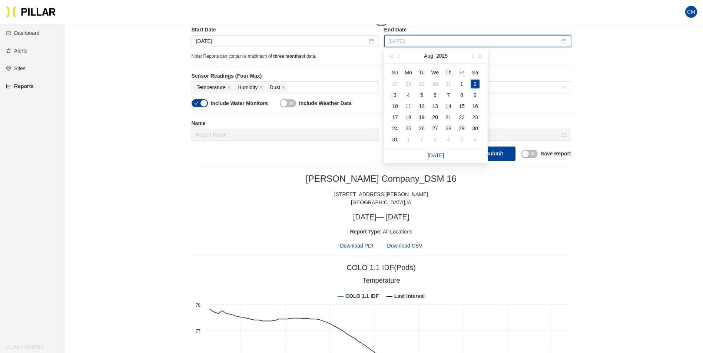
type input "[DATE]"
click at [392, 96] on div "3" at bounding box center [394, 95] width 9 height 9
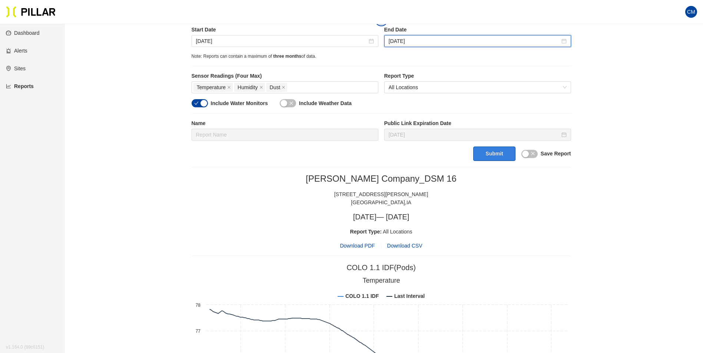
click at [497, 156] on button "Submit" at bounding box center [494, 154] width 42 height 14
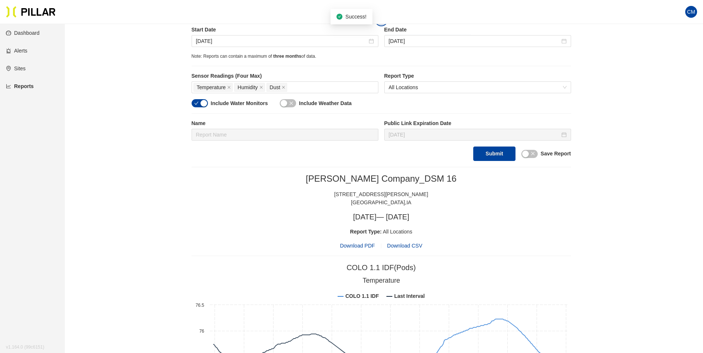
click at [360, 242] on div "Weitz Company_DSM 16 1475 SE Maffit Lake Road West Des Moines , IA Sat, Aug 2, …" at bounding box center [381, 211] width 379 height 77
click at [361, 244] on span "Download PDF" at bounding box center [357, 246] width 35 height 8
click at [210, 42] on input "[DATE]" at bounding box center [281, 41] width 171 height 8
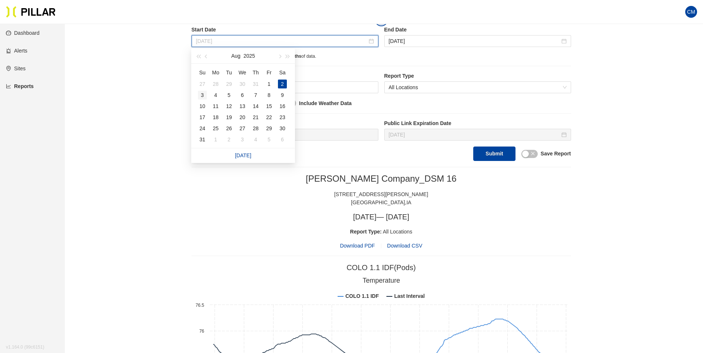
type input "[DATE]"
click at [199, 94] on div "3" at bounding box center [202, 95] width 9 height 9
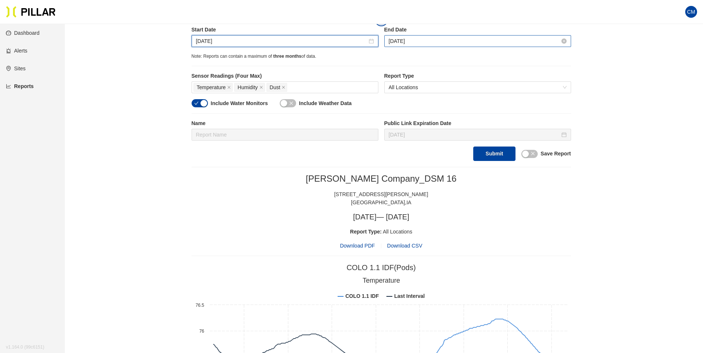
click at [406, 43] on input "[DATE]" at bounding box center [474, 41] width 171 height 8
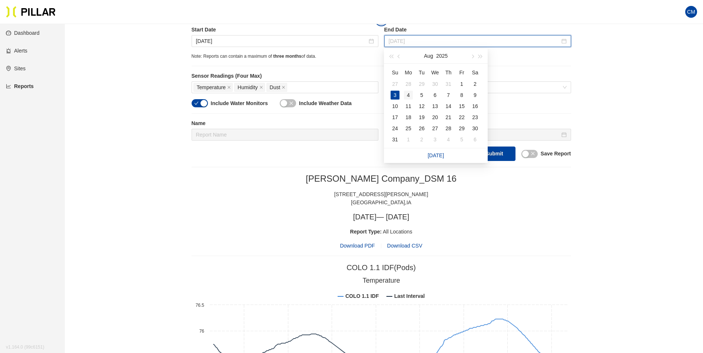
type input "[DATE]"
click at [410, 93] on div "4" at bounding box center [408, 95] width 9 height 9
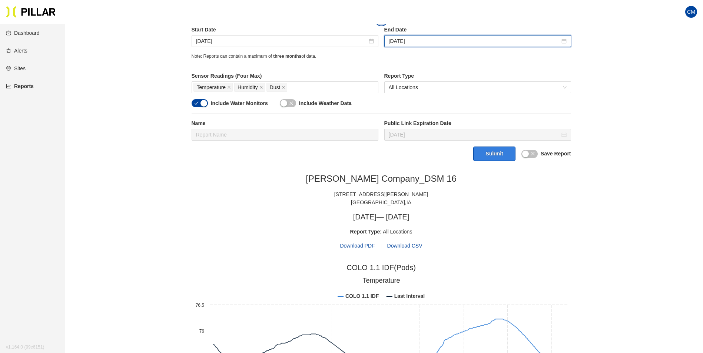
click at [505, 153] on button "Submit" at bounding box center [494, 154] width 42 height 14
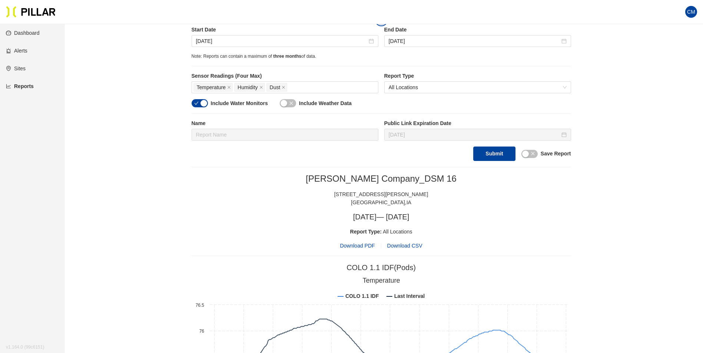
click at [359, 245] on span "Download PDF" at bounding box center [357, 246] width 35 height 8
click at [225, 35] on div "[DATE]" at bounding box center [285, 41] width 187 height 12
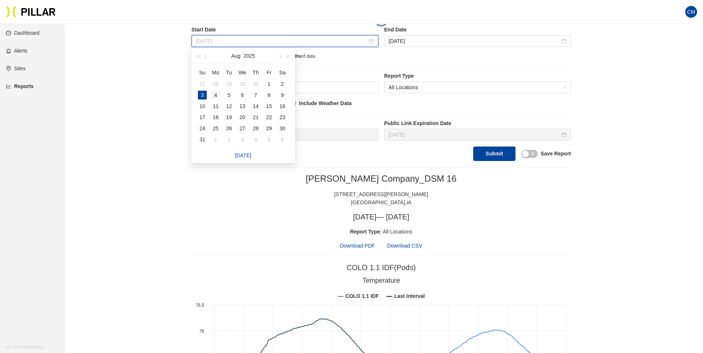
type input "[DATE]"
click at [215, 97] on div "4" at bounding box center [215, 95] width 9 height 9
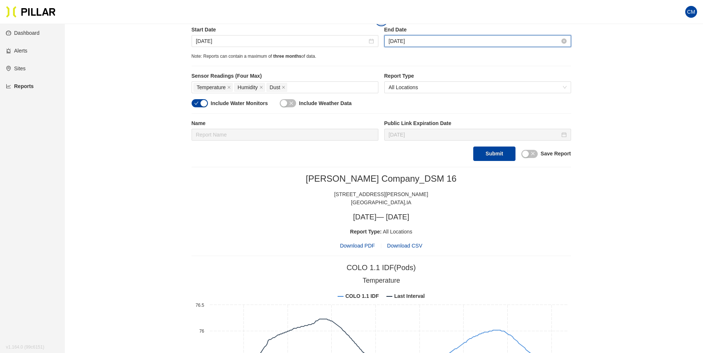
click at [425, 44] on input "[DATE]" at bounding box center [474, 41] width 171 height 8
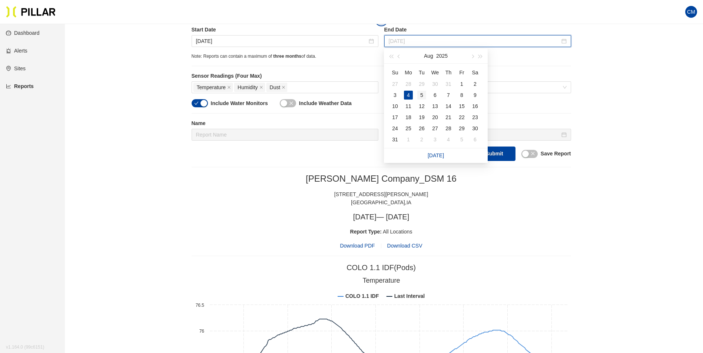
type input "[DATE]"
click at [419, 95] on div "5" at bounding box center [421, 95] width 9 height 9
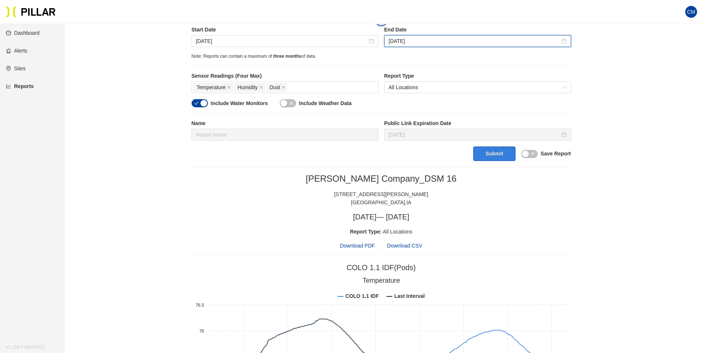
click at [490, 157] on button "Submit" at bounding box center [494, 154] width 42 height 14
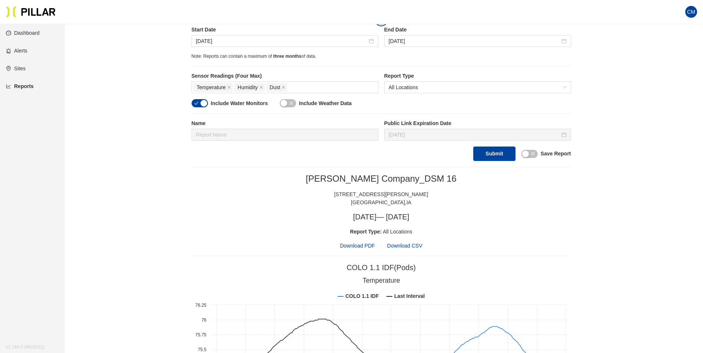
click at [363, 244] on span "Download PDF" at bounding box center [357, 246] width 35 height 8
drag, startPoint x: 202, startPoint y: 41, endPoint x: 214, endPoint y: 58, distance: 20.9
click at [202, 41] on input "[DATE]" at bounding box center [281, 41] width 171 height 8
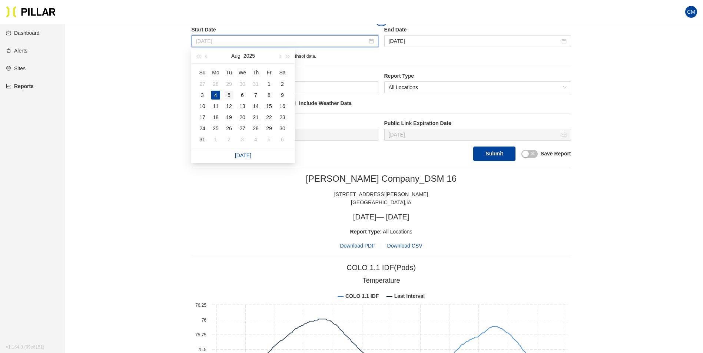
type input "[DATE]"
click at [230, 97] on div "5" at bounding box center [228, 95] width 9 height 9
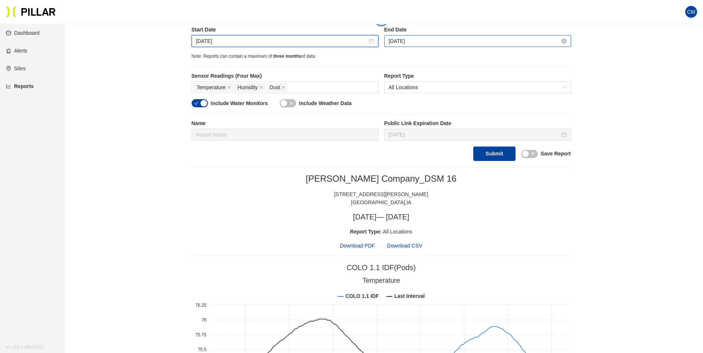
click at [428, 40] on input "[DATE]" at bounding box center [474, 41] width 171 height 8
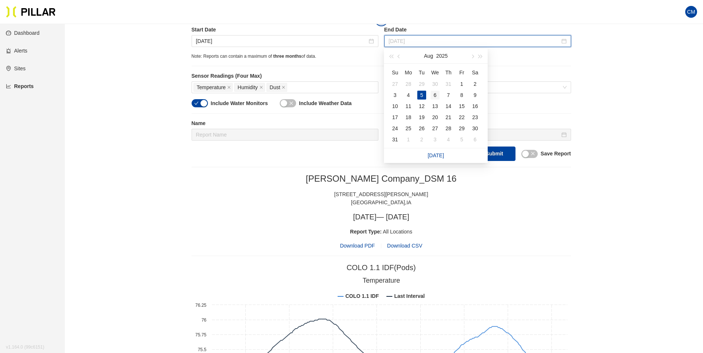
type input "[DATE]"
click at [436, 93] on div "6" at bounding box center [434, 95] width 9 height 9
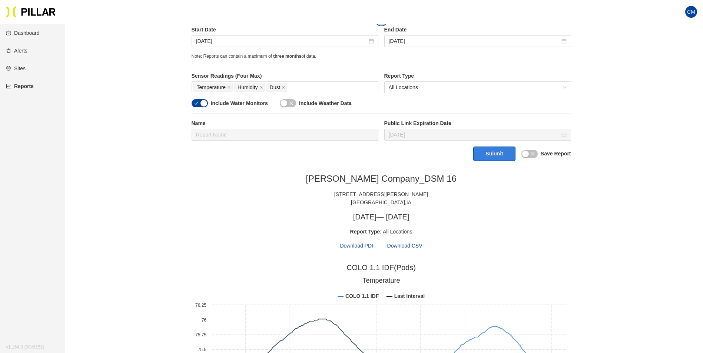
click at [497, 156] on button "Submit" at bounding box center [494, 154] width 42 height 14
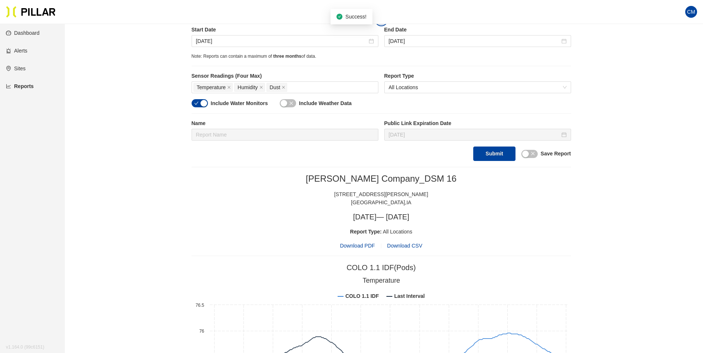
click at [362, 246] on span "Download PDF" at bounding box center [357, 246] width 35 height 8
click at [223, 44] on input "[DATE]" at bounding box center [281, 41] width 171 height 8
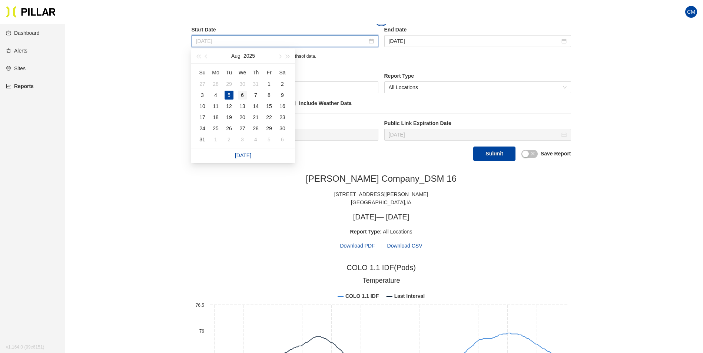
type input "[DATE]"
click at [239, 96] on div "6" at bounding box center [242, 95] width 9 height 9
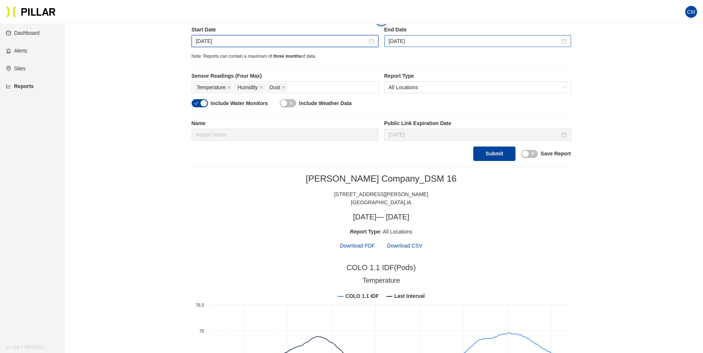
click at [394, 47] on div "[DATE]" at bounding box center [477, 41] width 187 height 12
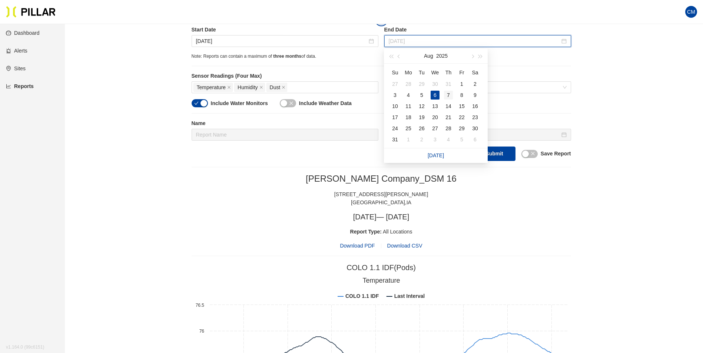
type input "[DATE]"
click at [447, 96] on div "7" at bounding box center [448, 95] width 9 height 9
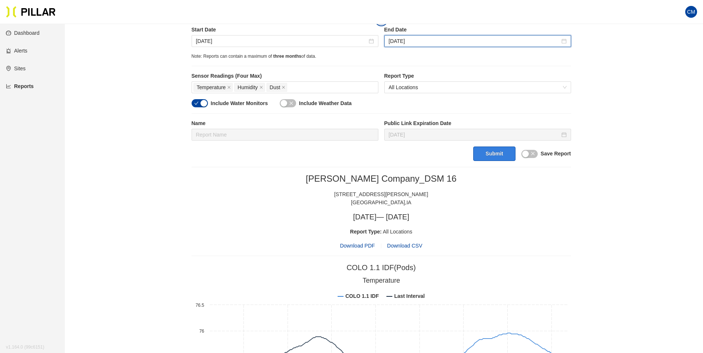
click at [500, 159] on button "Submit" at bounding box center [494, 154] width 42 height 14
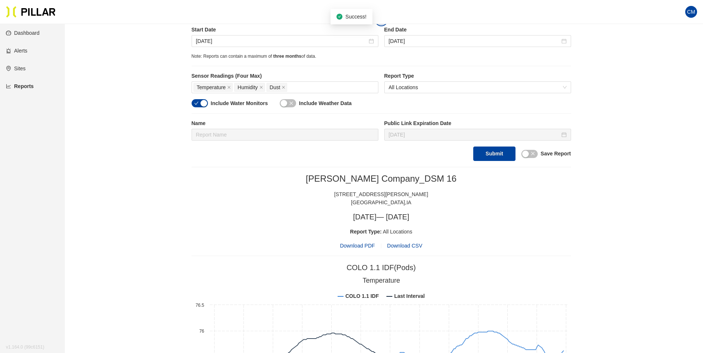
click at [367, 244] on span "Download PDF" at bounding box center [357, 246] width 35 height 8
click at [211, 40] on input "[DATE]" at bounding box center [281, 41] width 171 height 8
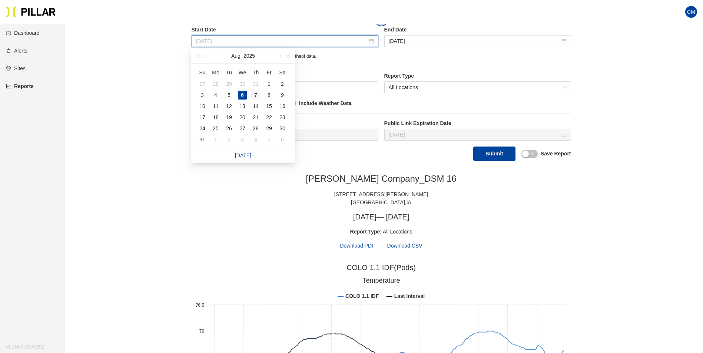
type input "[DATE]"
click at [253, 95] on div "7" at bounding box center [255, 95] width 9 height 9
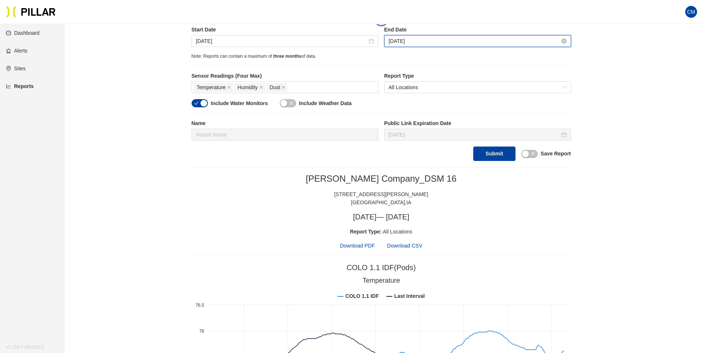
click at [422, 45] on input "[DATE]" at bounding box center [474, 41] width 171 height 8
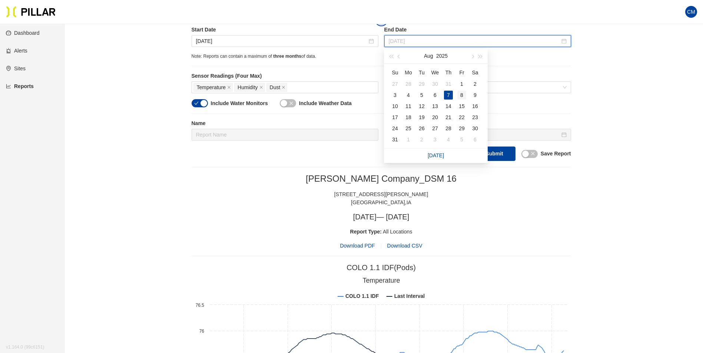
type input "[DATE]"
click at [459, 96] on div "8" at bounding box center [461, 95] width 9 height 9
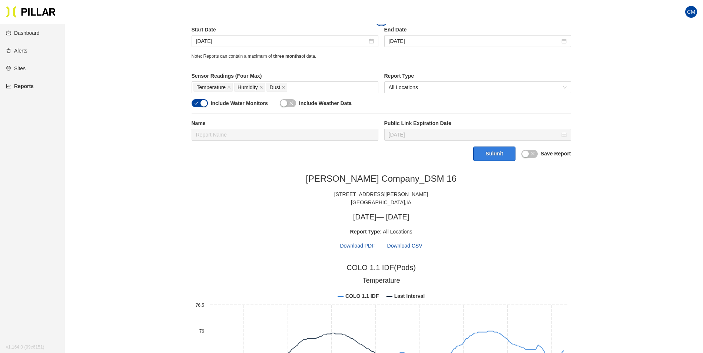
click at [491, 151] on button "Submit" at bounding box center [494, 154] width 42 height 14
click at [362, 245] on span "Download PDF" at bounding box center [357, 246] width 35 height 8
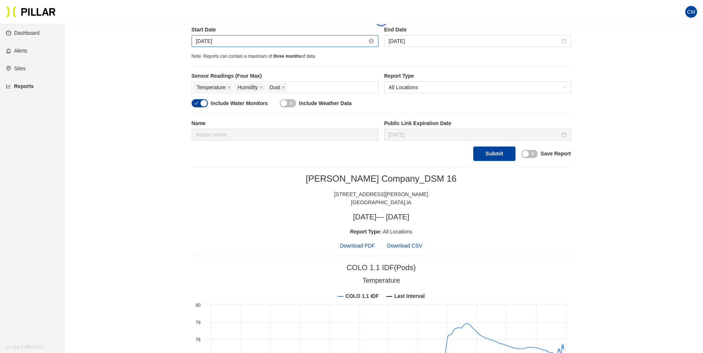
click at [222, 39] on input "[DATE]" at bounding box center [281, 41] width 171 height 8
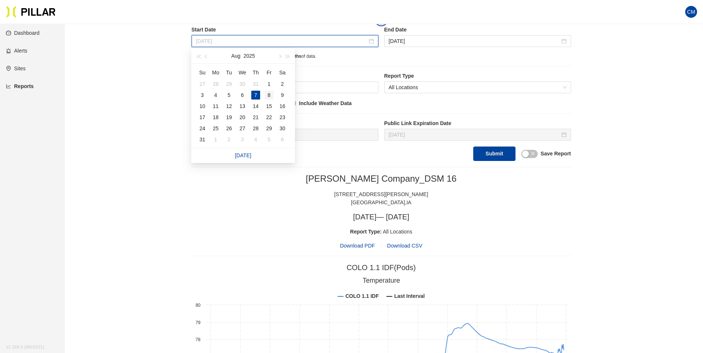
type input "[DATE]"
click at [267, 96] on div "8" at bounding box center [268, 95] width 9 height 9
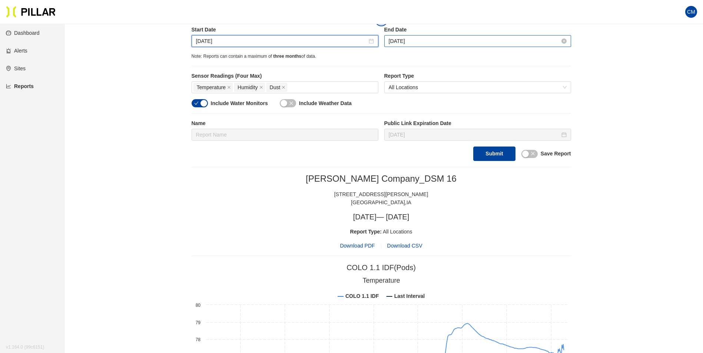
click at [395, 44] on input "[DATE]" at bounding box center [474, 41] width 171 height 8
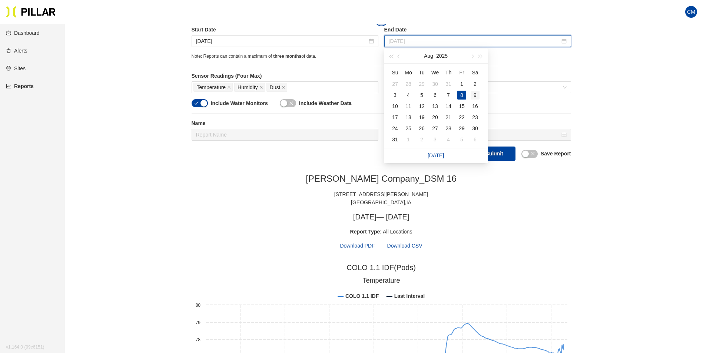
type input "[DATE]"
click at [476, 95] on div "9" at bounding box center [474, 95] width 9 height 9
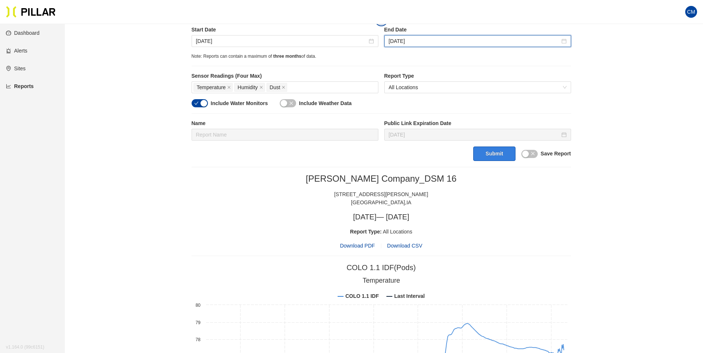
click at [490, 160] on button "Submit" at bounding box center [494, 154] width 42 height 14
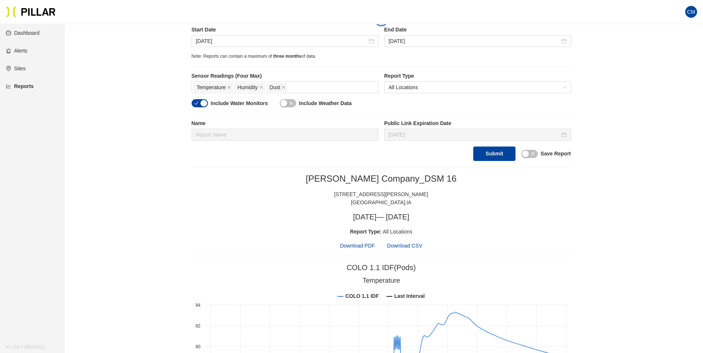
click at [356, 249] on span "Download PDF" at bounding box center [357, 246] width 35 height 8
drag, startPoint x: 307, startPoint y: 167, endPoint x: 250, endPoint y: 67, distance: 114.5
click at [219, 36] on div "[DATE]" at bounding box center [285, 41] width 187 height 12
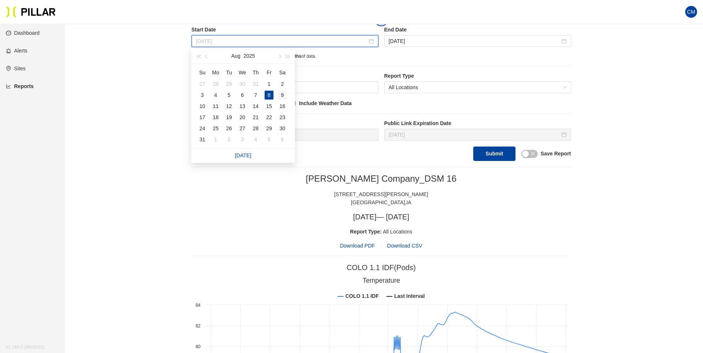
type input "[DATE]"
click at [284, 97] on div "9" at bounding box center [282, 95] width 9 height 9
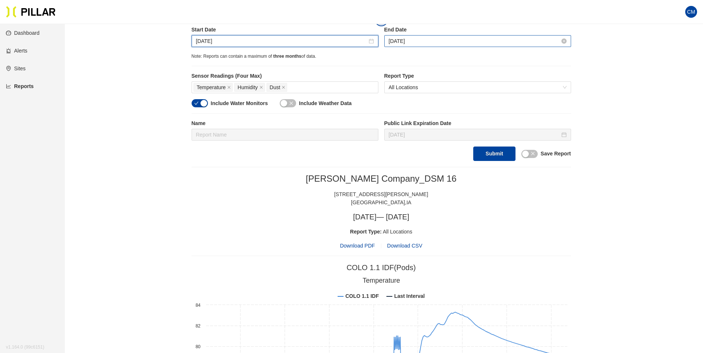
click at [406, 44] on input "[DATE]" at bounding box center [474, 41] width 171 height 8
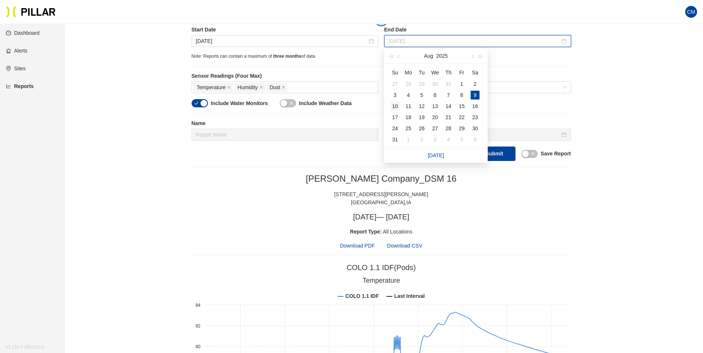
type input "[DATE]"
click at [399, 106] on td "10" at bounding box center [394, 106] width 13 height 11
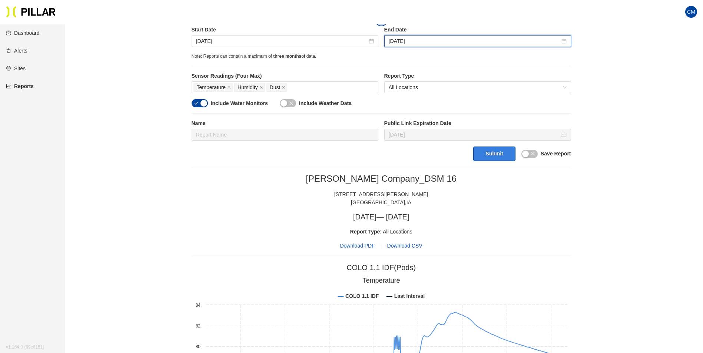
click at [498, 151] on button "Submit" at bounding box center [494, 154] width 42 height 14
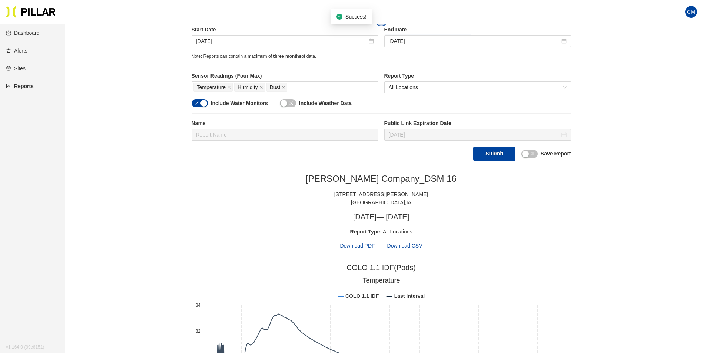
click at [361, 247] on span "Download PDF" at bounding box center [357, 246] width 35 height 8
click at [222, 40] on input "[DATE]" at bounding box center [281, 41] width 171 height 8
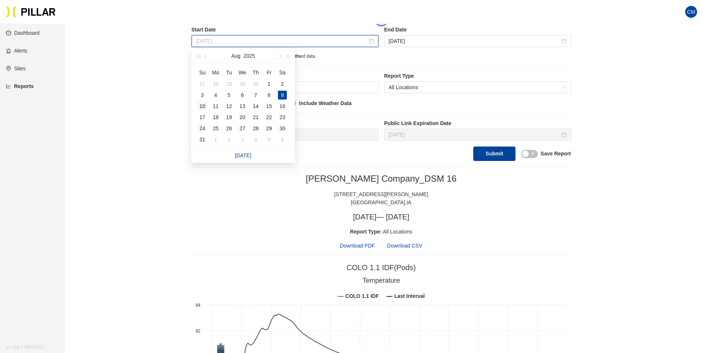
type input "[DATE]"
click at [204, 106] on div "10" at bounding box center [202, 106] width 9 height 9
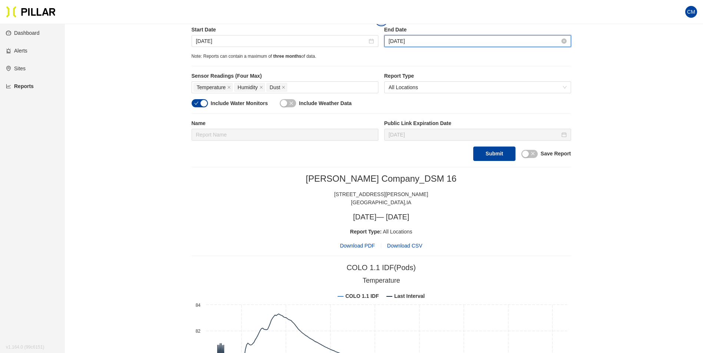
click at [399, 42] on input "[DATE]" at bounding box center [474, 41] width 171 height 8
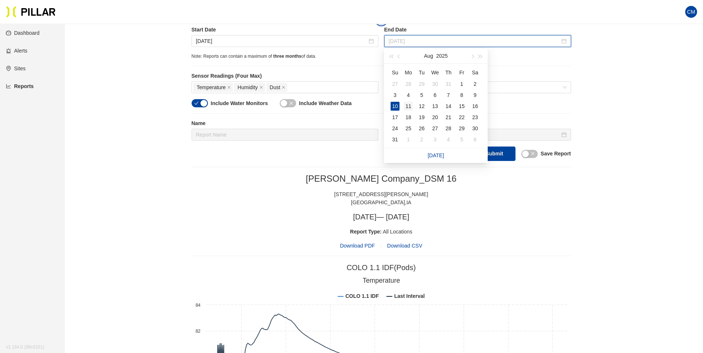
type input "[DATE]"
click at [405, 106] on div "11" at bounding box center [408, 106] width 9 height 9
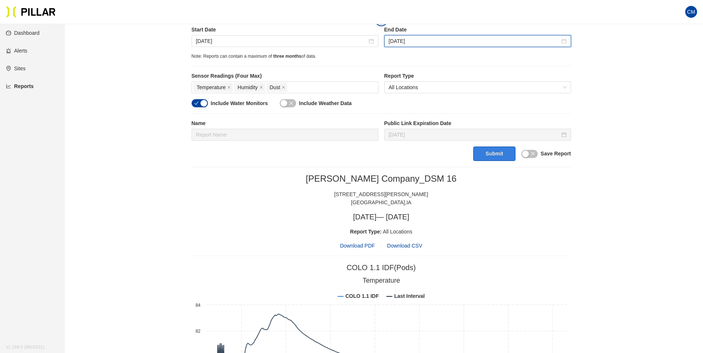
click at [483, 153] on button "Submit" at bounding box center [494, 154] width 42 height 14
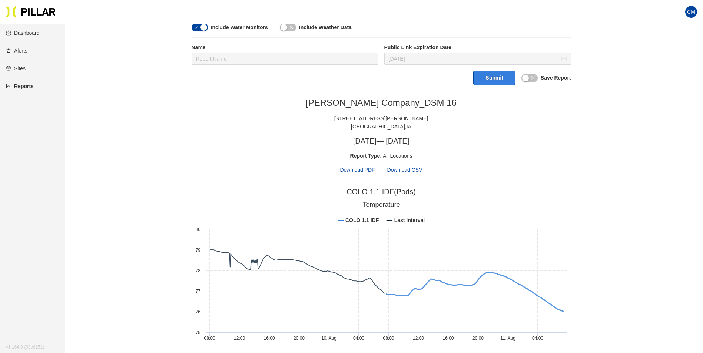
scroll to position [243, 0]
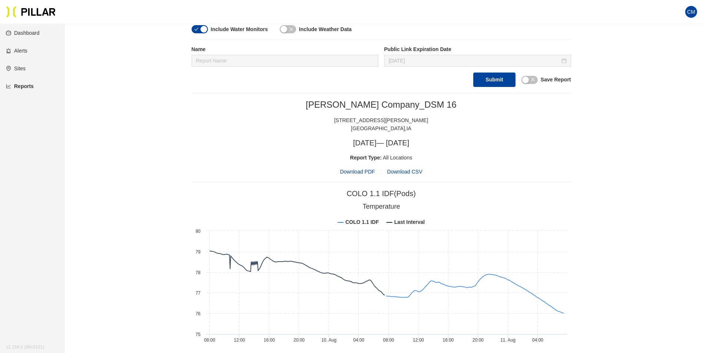
click at [363, 173] on span "Download PDF" at bounding box center [357, 172] width 35 height 8
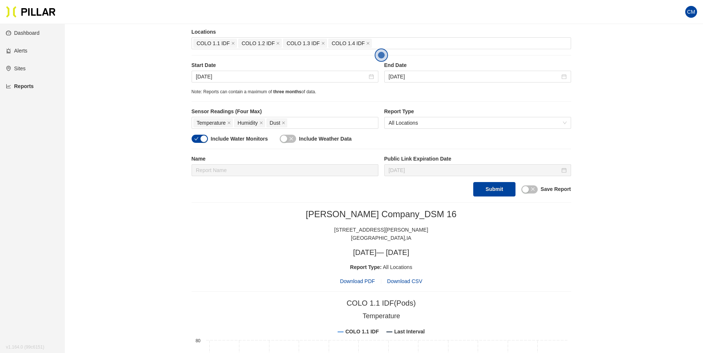
scroll to position [95, 0]
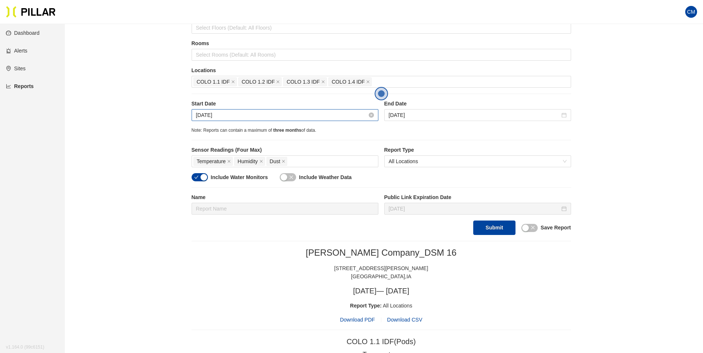
click at [222, 116] on input "[DATE]" at bounding box center [281, 115] width 171 height 8
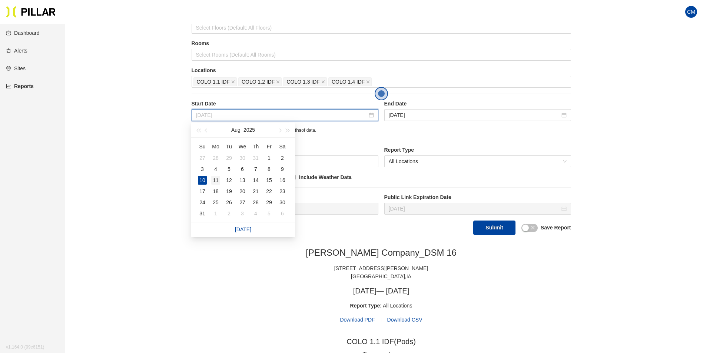
type input "[DATE]"
click at [218, 180] on div "11" at bounding box center [215, 180] width 9 height 9
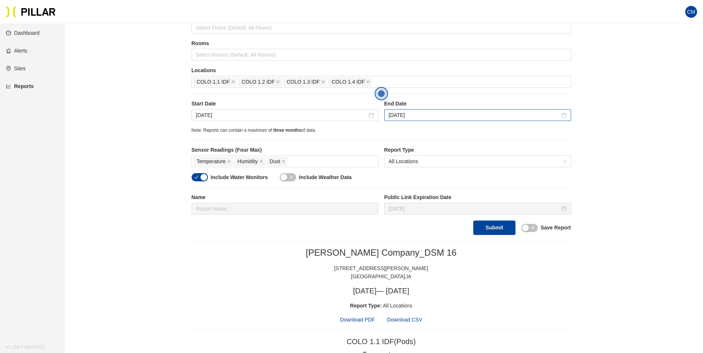
click at [449, 110] on div "[DATE]" at bounding box center [477, 115] width 187 height 12
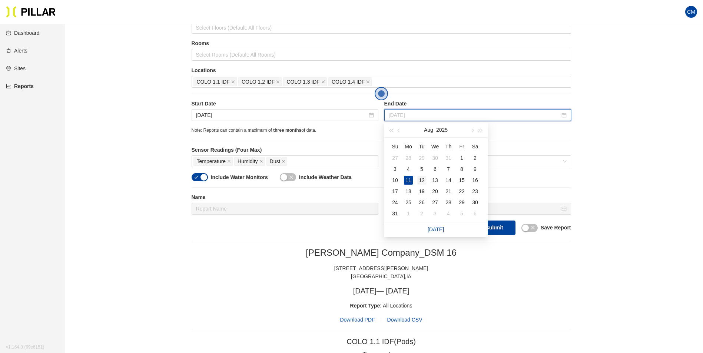
type input "[DATE]"
click at [420, 179] on div "12" at bounding box center [421, 180] width 9 height 9
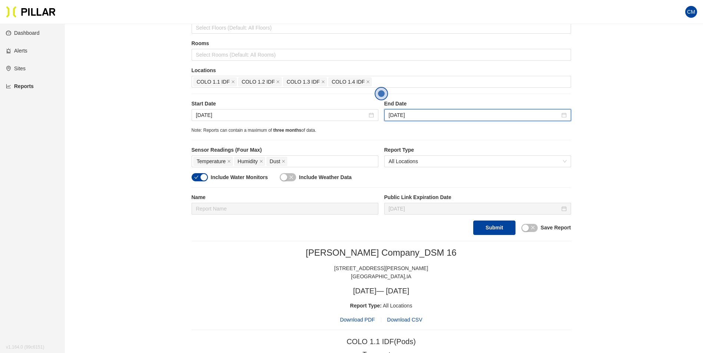
click at [494, 228] on button "Submit" at bounding box center [494, 228] width 42 height 14
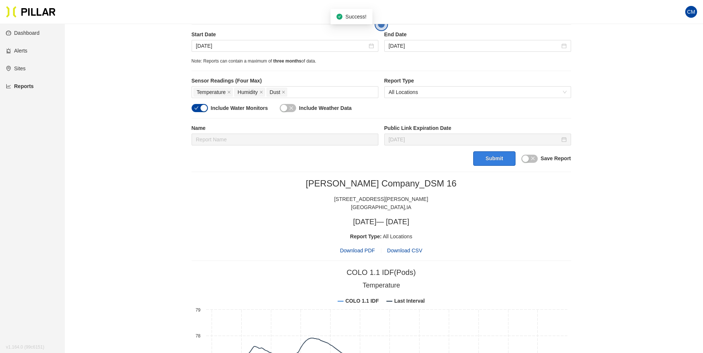
scroll to position [169, 0]
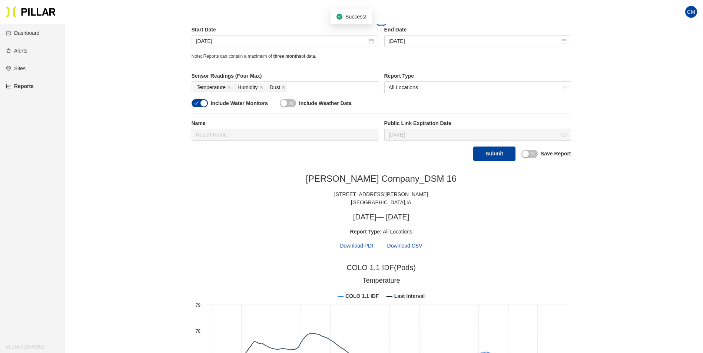
click at [367, 249] on span "Download PDF" at bounding box center [357, 246] width 35 height 8
click at [219, 42] on input "[DATE]" at bounding box center [281, 41] width 171 height 8
click at [562, 204] on div "West Des Moines , IA" at bounding box center [381, 203] width 379 height 8
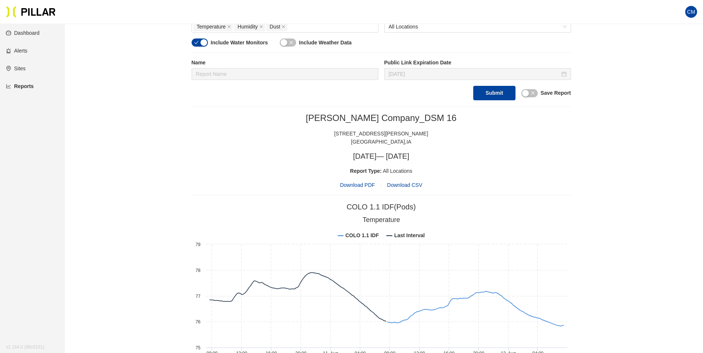
scroll to position [280, 0]
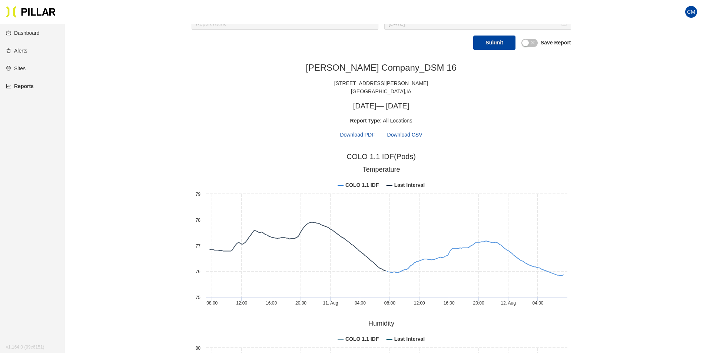
drag, startPoint x: 622, startPoint y: 67, endPoint x: 617, endPoint y: 73, distance: 7.4
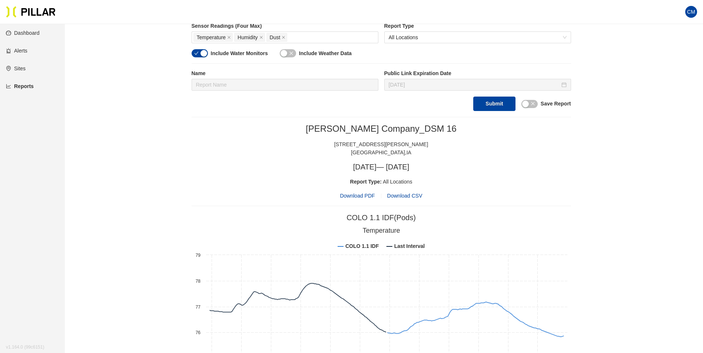
scroll to position [95, 0]
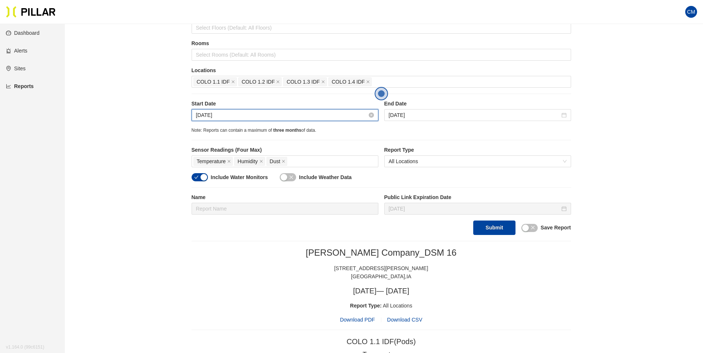
click at [216, 115] on input "[DATE]" at bounding box center [281, 115] width 171 height 8
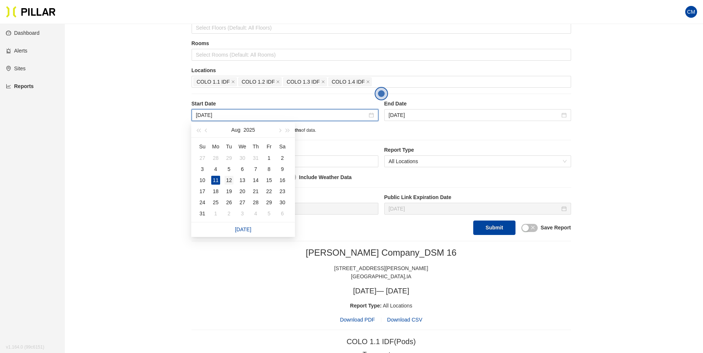
type input "[DATE]"
click at [227, 182] on div "12" at bounding box center [228, 180] width 9 height 9
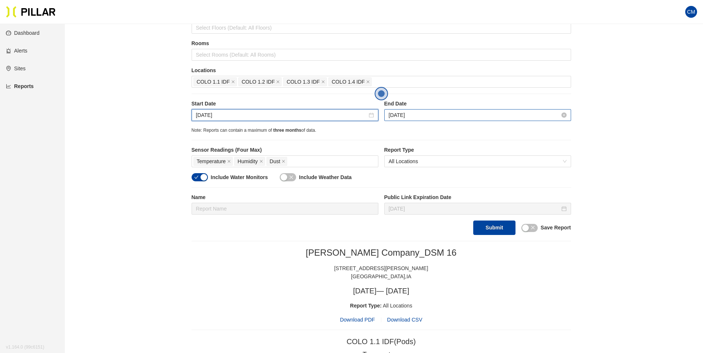
click at [421, 116] on input "[DATE]" at bounding box center [474, 115] width 171 height 8
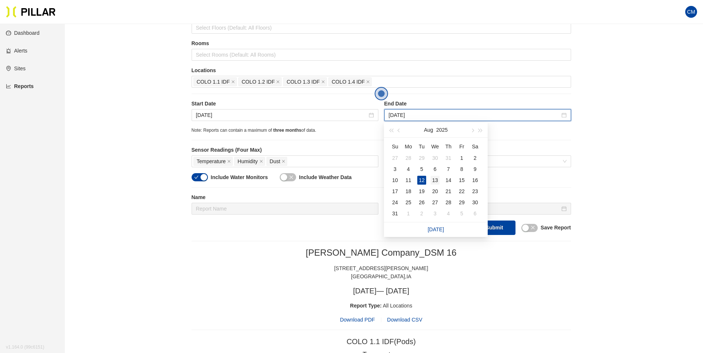
type input "[DATE]"
click at [435, 179] on div "13" at bounding box center [434, 180] width 9 height 9
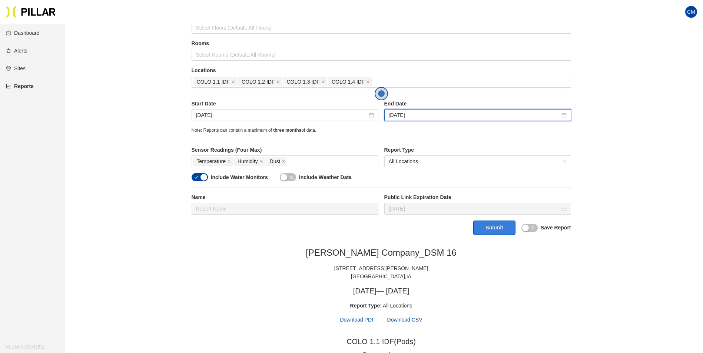
click at [501, 223] on button "Submit" at bounding box center [494, 228] width 42 height 14
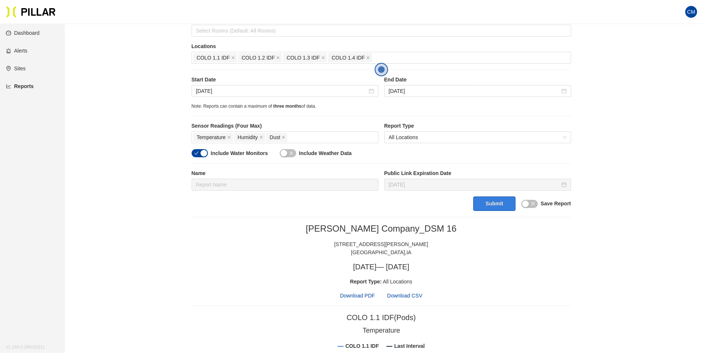
scroll to position [132, 0]
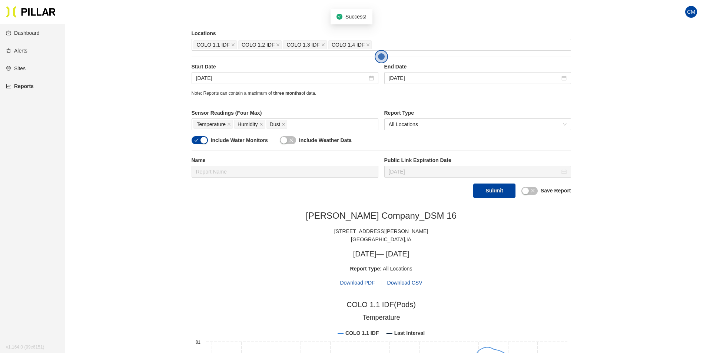
click at [367, 280] on span "Download PDF" at bounding box center [357, 283] width 35 height 8
click at [199, 80] on input "[DATE]" at bounding box center [281, 78] width 171 height 8
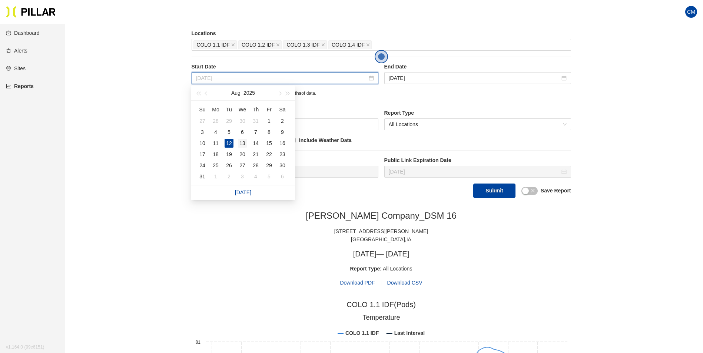
type input "[DATE]"
click at [239, 142] on div "13" at bounding box center [242, 143] width 9 height 9
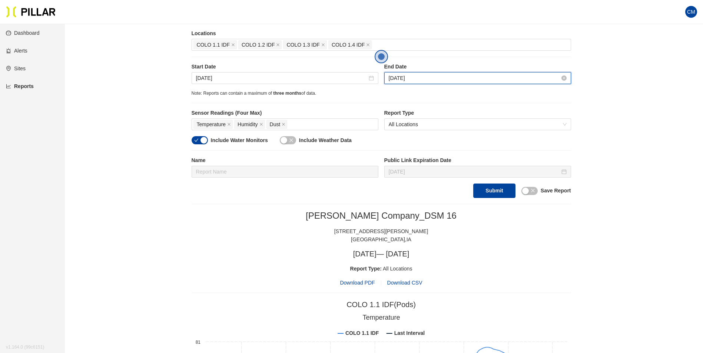
click at [410, 81] on input "[DATE]" at bounding box center [474, 78] width 171 height 8
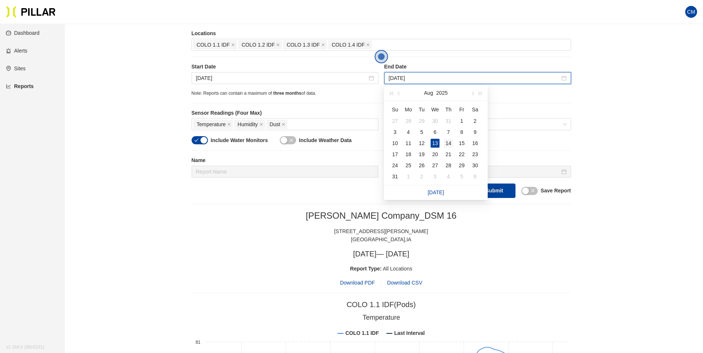
type input "[DATE]"
click at [446, 142] on div "14" at bounding box center [448, 143] width 9 height 9
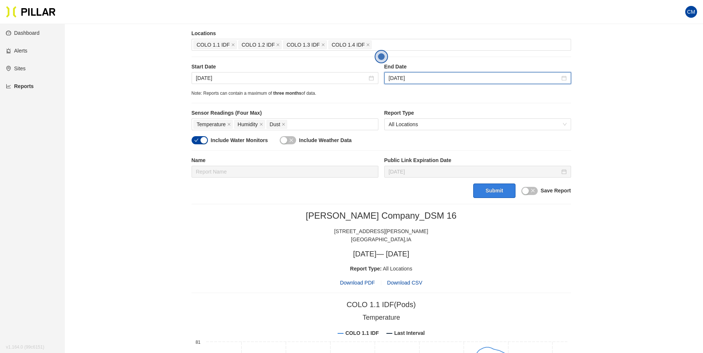
click at [490, 189] on button "Submit" at bounding box center [494, 191] width 42 height 14
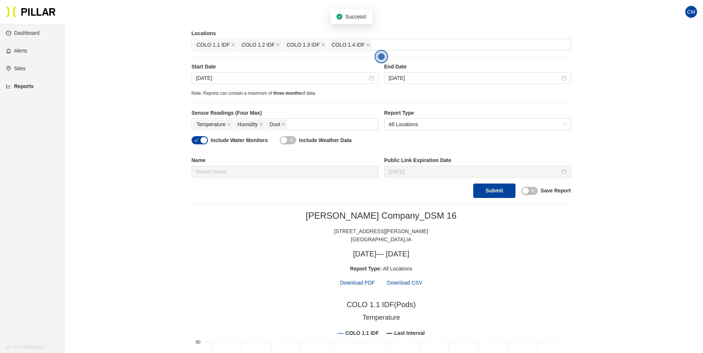
click at [352, 285] on span "Download PDF" at bounding box center [357, 283] width 35 height 8
drag, startPoint x: 216, startPoint y: 86, endPoint x: 217, endPoint y: 82, distance: 3.8
click at [216, 86] on div "Start Date Aug 13, 2025 End Date Aug 14, 2025" at bounding box center [381, 76] width 379 height 27
click at [219, 79] on input "[DATE]" at bounding box center [281, 78] width 171 height 8
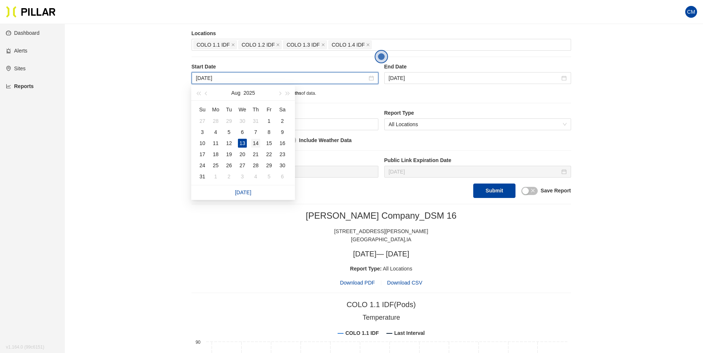
type input "[DATE]"
drag, startPoint x: 252, startPoint y: 142, endPoint x: 305, endPoint y: 111, distance: 61.6
click at [252, 142] on div "14" at bounding box center [255, 143] width 9 height 9
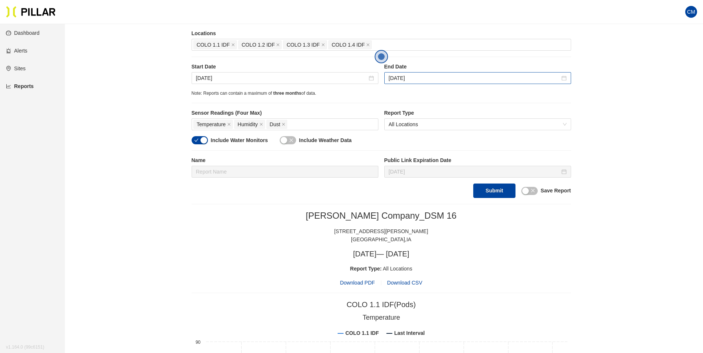
click at [419, 72] on div "[DATE]" at bounding box center [477, 78] width 187 height 12
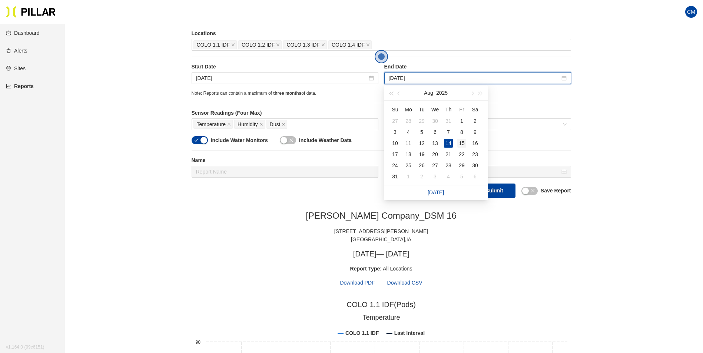
type input "[DATE]"
click at [467, 144] on td "15" at bounding box center [461, 143] width 13 height 11
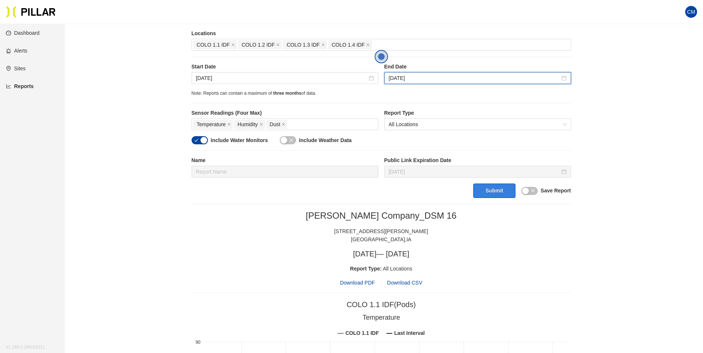
click at [493, 190] on button "Submit" at bounding box center [494, 191] width 42 height 14
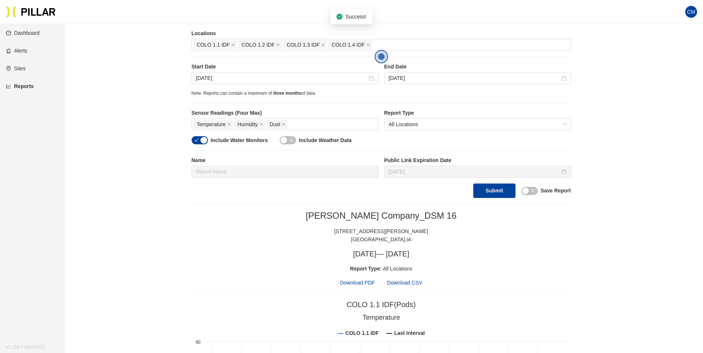
click at [354, 284] on span "Download PDF" at bounding box center [357, 283] width 35 height 8
click at [236, 77] on input "[DATE]" at bounding box center [281, 78] width 171 height 8
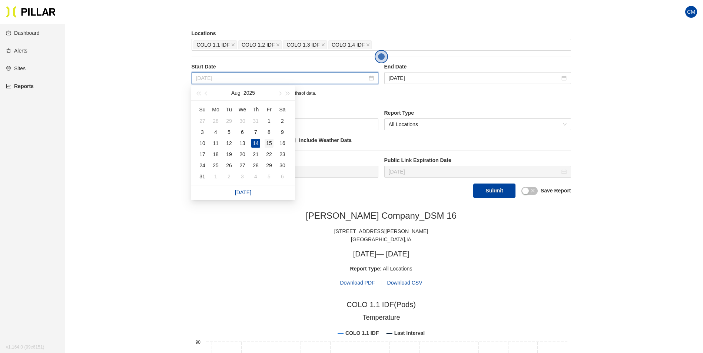
type input "[DATE]"
click at [266, 142] on div "15" at bounding box center [268, 143] width 9 height 9
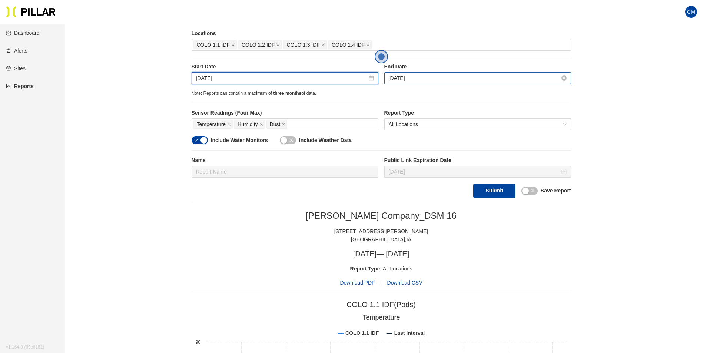
click at [392, 76] on input "[DATE]" at bounding box center [474, 78] width 171 height 8
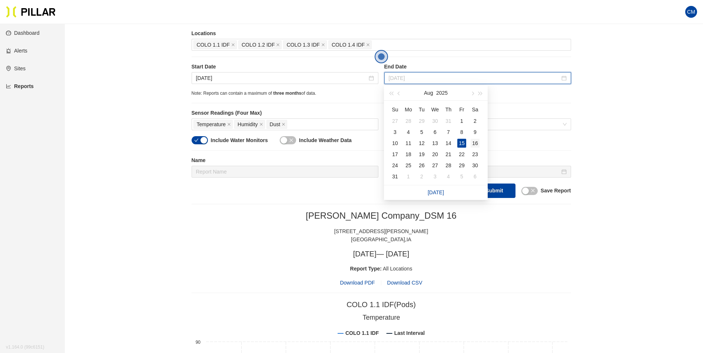
type input "[DATE]"
click at [480, 141] on td "16" at bounding box center [474, 143] width 13 height 11
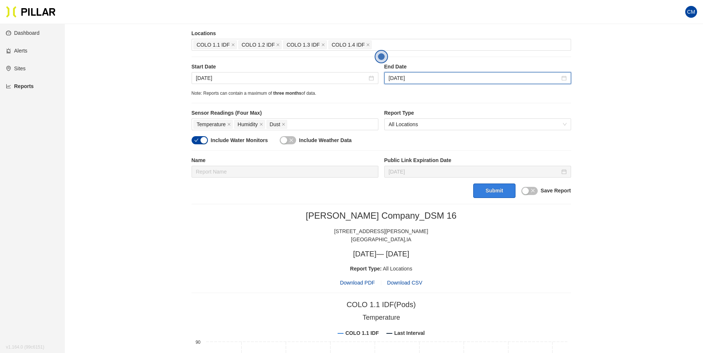
click at [498, 194] on button "Submit" at bounding box center [494, 191] width 42 height 14
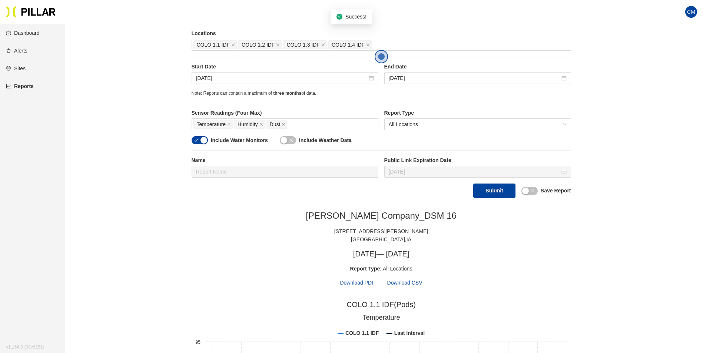
click at [360, 284] on span "Download PDF" at bounding box center [357, 283] width 35 height 8
click at [219, 80] on input "[DATE]" at bounding box center [281, 78] width 171 height 8
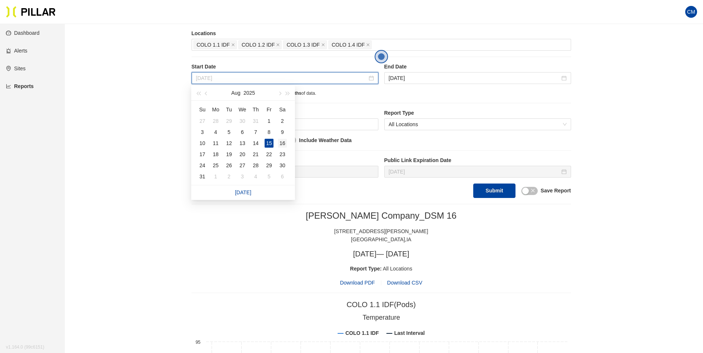
type input "[DATE]"
click at [283, 142] on div "16" at bounding box center [282, 143] width 9 height 9
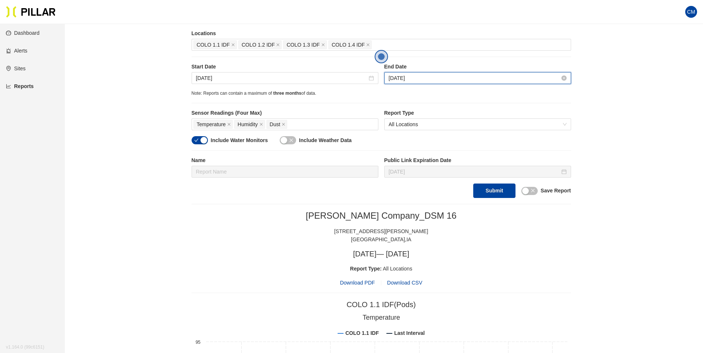
click at [417, 76] on input "[DATE]" at bounding box center [474, 78] width 171 height 8
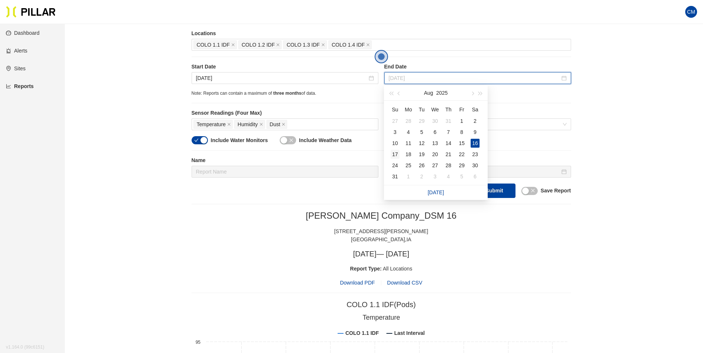
type input "[DATE]"
click at [397, 156] on div "17" at bounding box center [394, 154] width 9 height 9
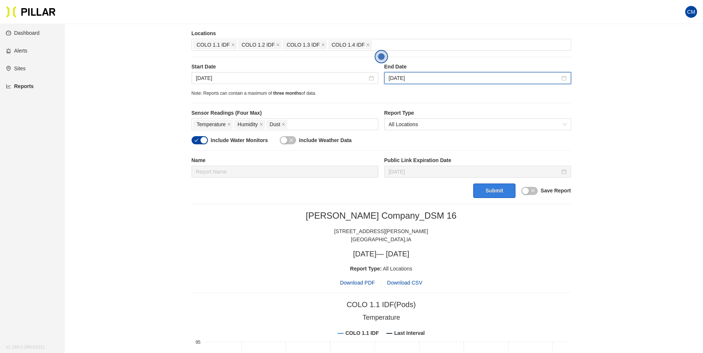
drag, startPoint x: 489, startPoint y: 194, endPoint x: 497, endPoint y: 187, distance: 10.8
click at [489, 193] on button "Submit" at bounding box center [494, 191] width 42 height 14
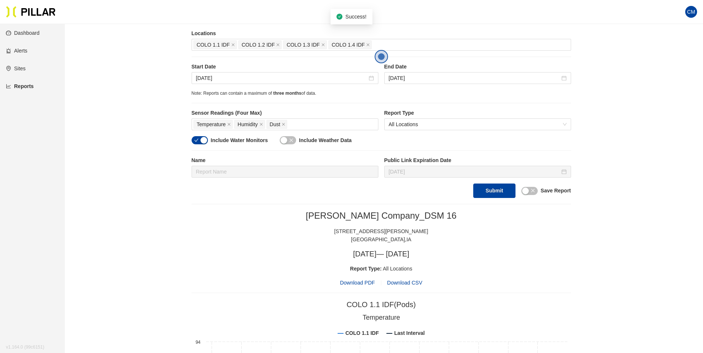
click at [356, 284] on span "Download PDF" at bounding box center [357, 283] width 35 height 8
click at [225, 81] on input "[DATE]" at bounding box center [281, 78] width 171 height 8
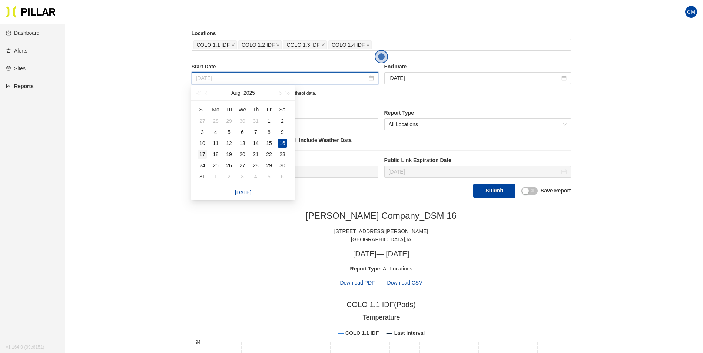
type input "[DATE]"
click at [201, 155] on div "17" at bounding box center [202, 154] width 9 height 9
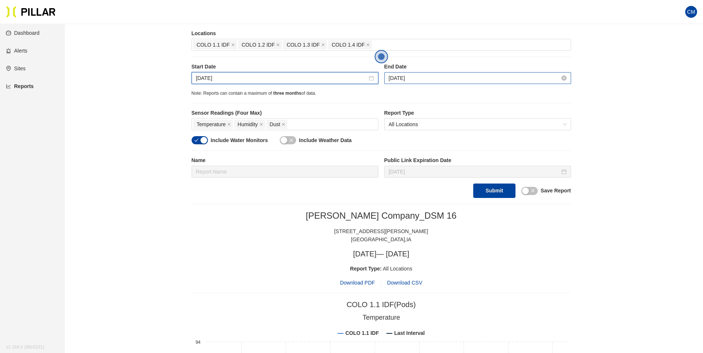
click at [409, 80] on input "[DATE]" at bounding box center [474, 78] width 171 height 8
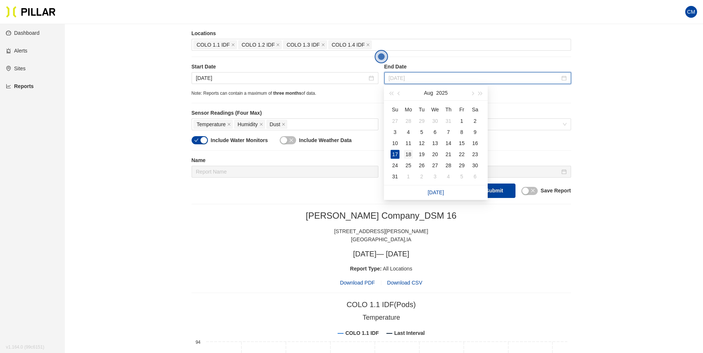
type input "[DATE]"
click at [406, 154] on div "18" at bounding box center [408, 154] width 9 height 9
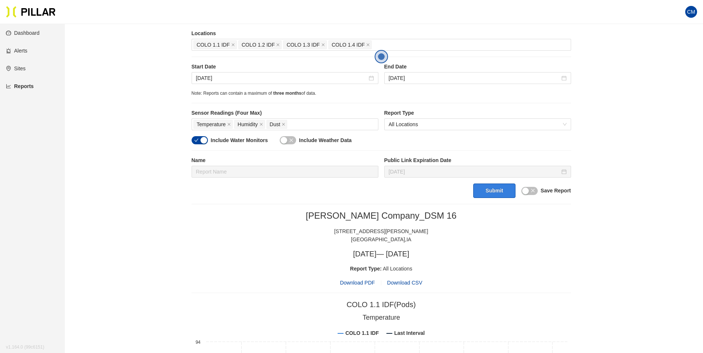
click at [492, 192] on button "Submit" at bounding box center [494, 191] width 42 height 14
click at [357, 282] on span "Download PDF" at bounding box center [357, 283] width 35 height 8
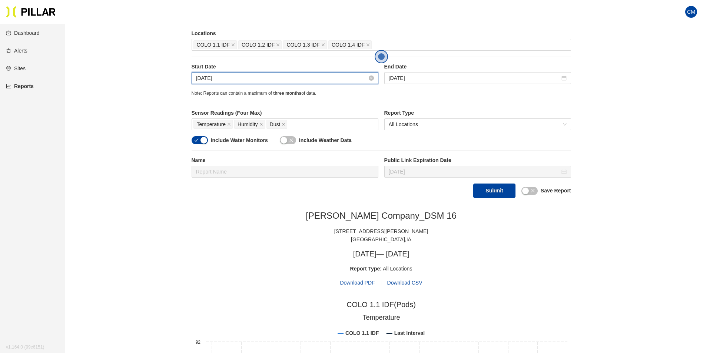
click at [206, 78] on input "[DATE]" at bounding box center [281, 78] width 171 height 8
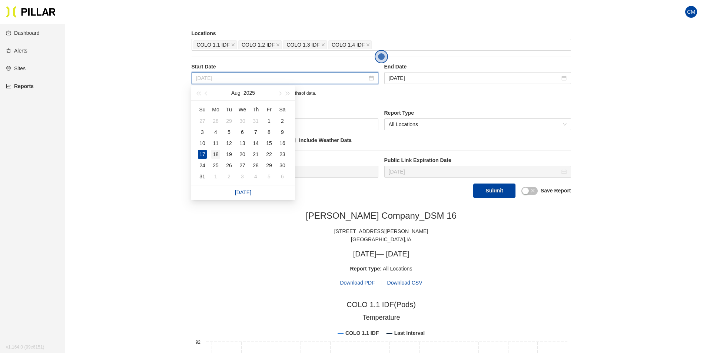
type input "[DATE]"
click at [217, 152] on div "18" at bounding box center [215, 154] width 9 height 9
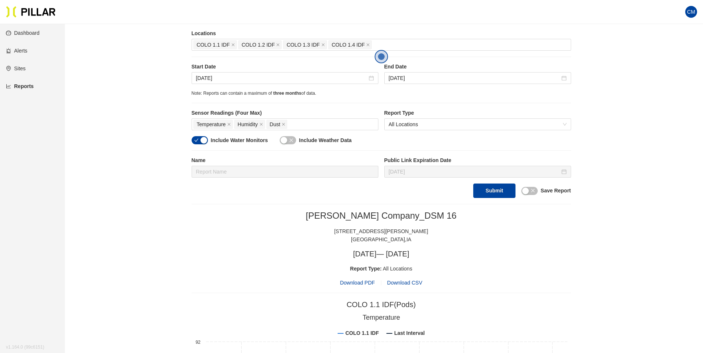
drag, startPoint x: 374, startPoint y: 88, endPoint x: 386, endPoint y: 85, distance: 12.2
click at [375, 88] on div "Start Date Aug 18, 2025 End Date Aug 18, 2025" at bounding box center [381, 76] width 379 height 27
click at [397, 80] on input "[DATE]" at bounding box center [474, 78] width 171 height 8
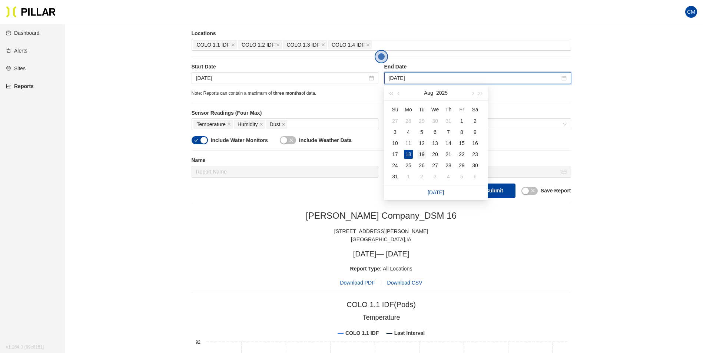
type input "[DATE]"
click at [423, 153] on div "19" at bounding box center [421, 154] width 9 height 9
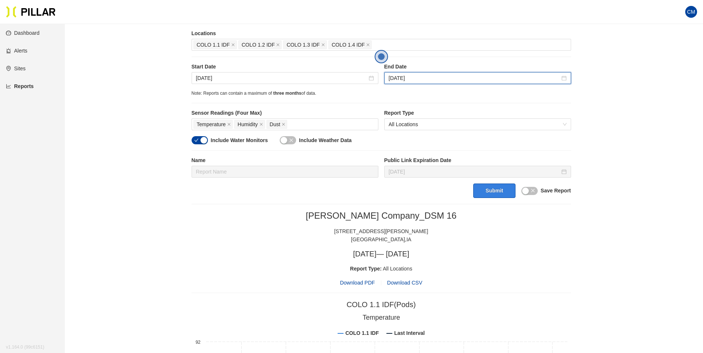
click at [496, 194] on button "Submit" at bounding box center [494, 191] width 42 height 14
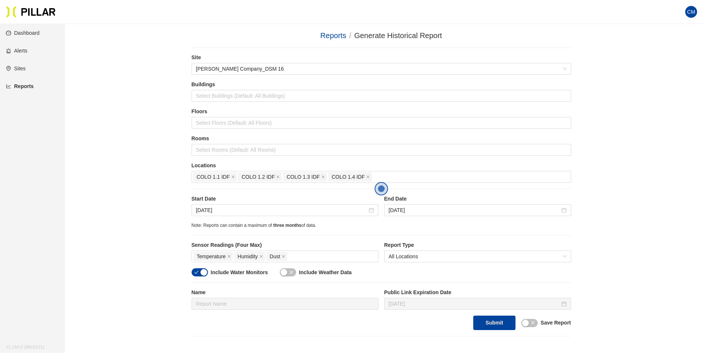
scroll to position [132, 0]
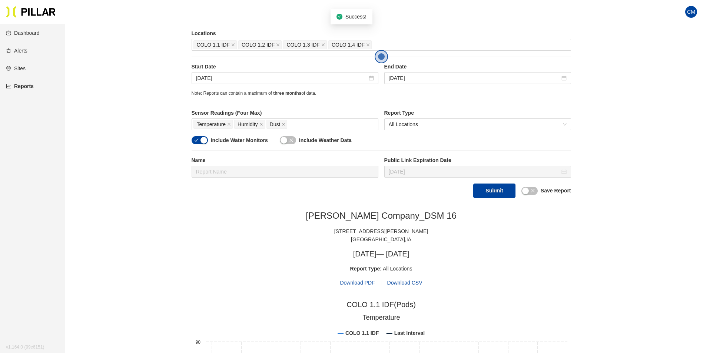
click at [360, 283] on span "Download PDF" at bounding box center [357, 283] width 35 height 8
click at [474, 103] on div "Site [PERSON_NAME] Company_DSM 16 Buildings Select Buildings (Default: All Buil…" at bounding box center [381, 59] width 379 height 277
click at [285, 81] on input "[DATE]" at bounding box center [281, 78] width 171 height 8
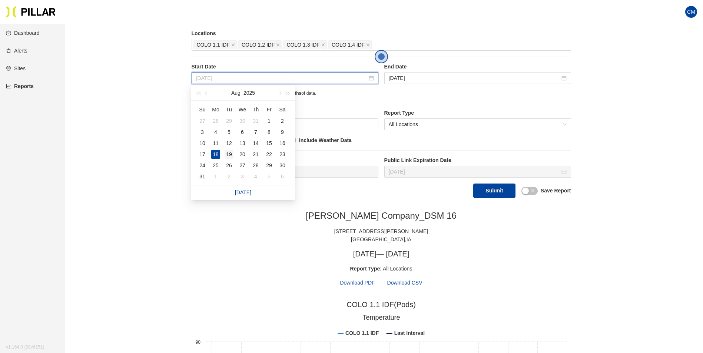
type input "[DATE]"
click at [225, 154] on div "19" at bounding box center [228, 154] width 9 height 9
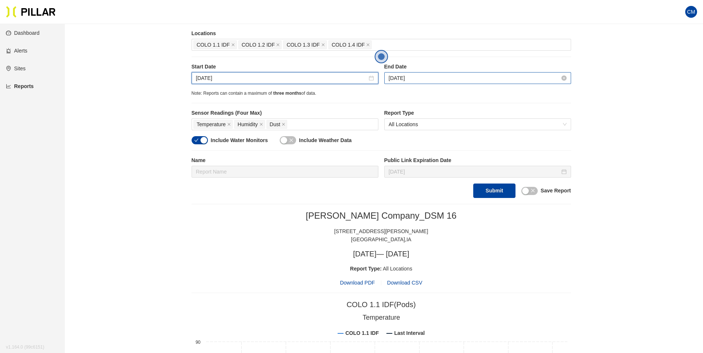
click at [418, 77] on input "[DATE]" at bounding box center [474, 78] width 171 height 8
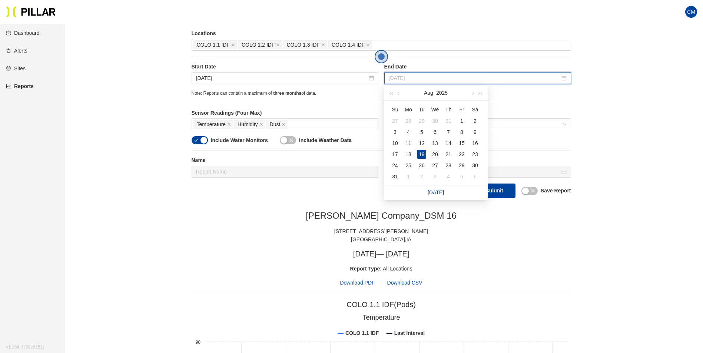
type input "[DATE]"
click at [432, 152] on div "20" at bounding box center [434, 154] width 9 height 9
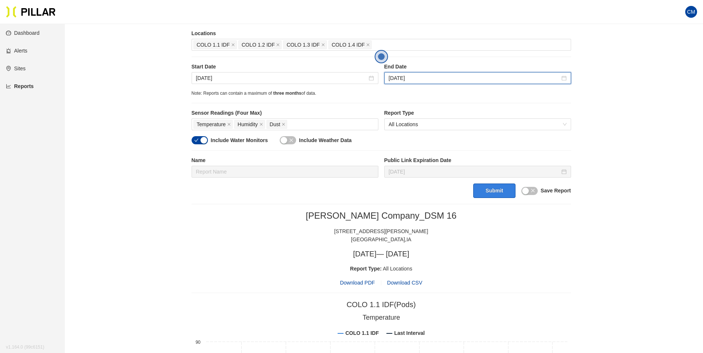
click at [494, 188] on button "Submit" at bounding box center [494, 191] width 42 height 14
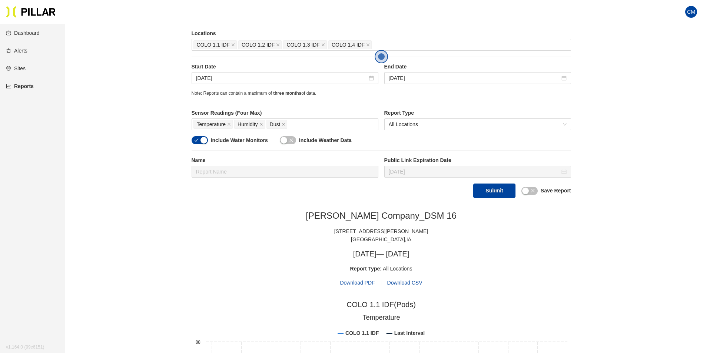
click at [364, 284] on span "Download PDF" at bounding box center [357, 283] width 35 height 8
click at [209, 81] on input "[DATE]" at bounding box center [281, 78] width 171 height 8
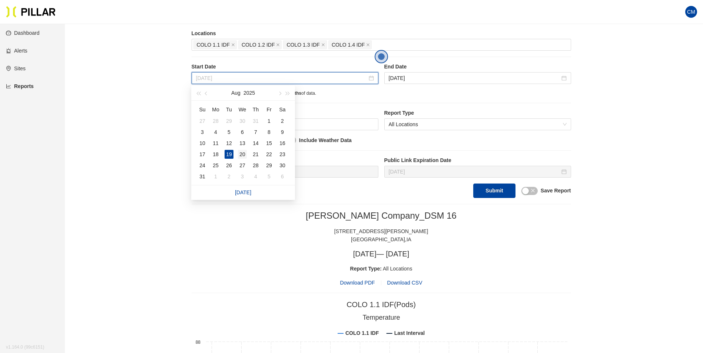
type input "[DATE]"
click at [243, 153] on div "20" at bounding box center [242, 154] width 9 height 9
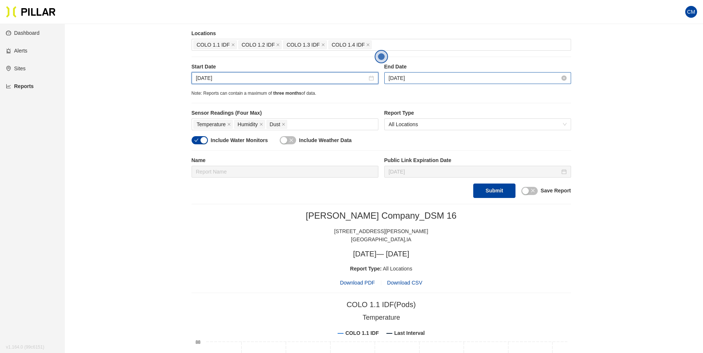
click at [418, 81] on input "[DATE]" at bounding box center [474, 78] width 171 height 8
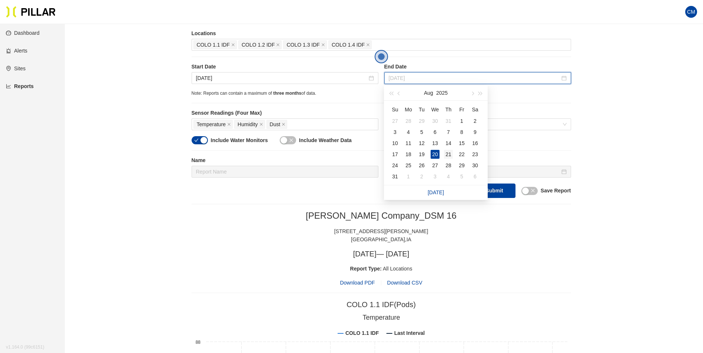
type input "[DATE]"
click at [449, 157] on div "21" at bounding box center [448, 154] width 9 height 9
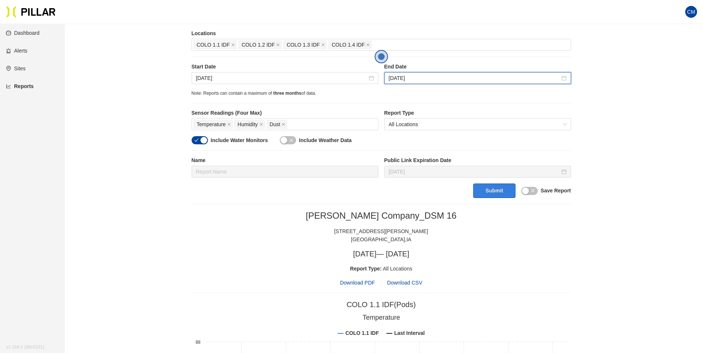
click at [490, 186] on button "Submit" at bounding box center [494, 191] width 42 height 14
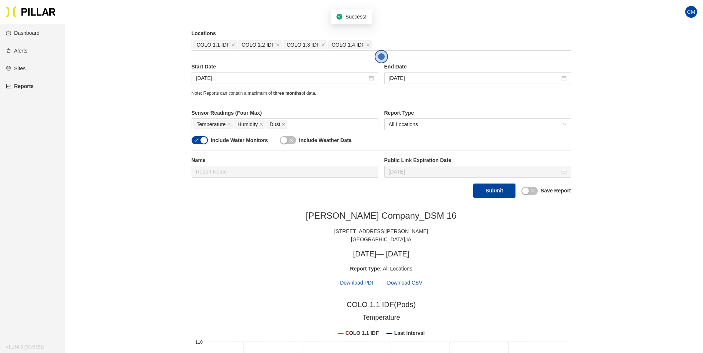
click at [361, 282] on span "Download PDF" at bounding box center [357, 283] width 35 height 8
click at [209, 76] on input "[DATE]" at bounding box center [281, 78] width 171 height 8
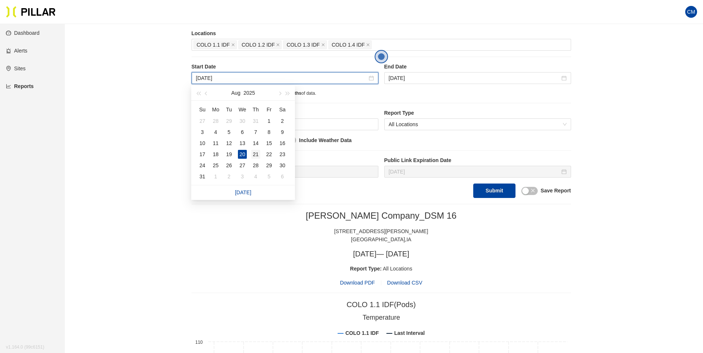
type input "[DATE]"
click at [256, 154] on div "21" at bounding box center [255, 154] width 9 height 9
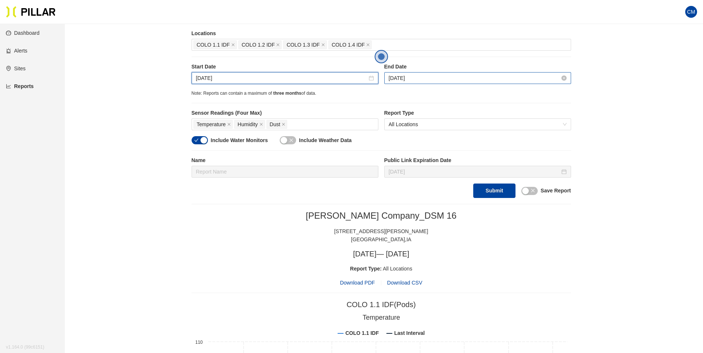
click at [422, 77] on input "[DATE]" at bounding box center [474, 78] width 171 height 8
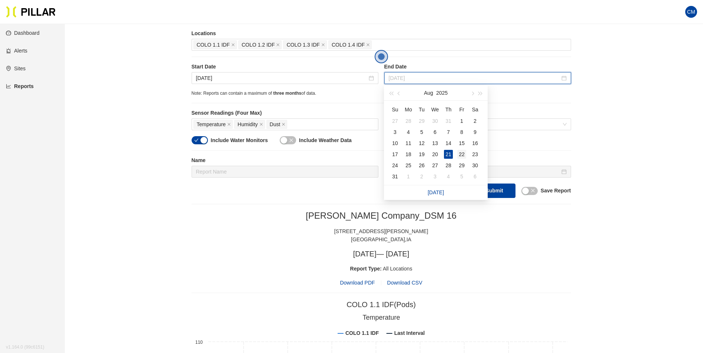
type input "[DATE]"
click at [459, 153] on div "22" at bounding box center [461, 154] width 9 height 9
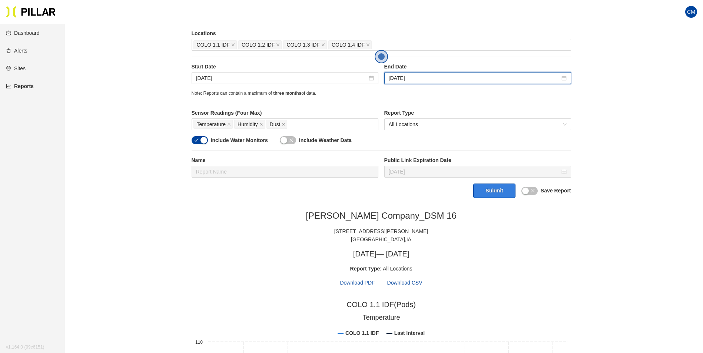
click at [489, 193] on button "Submit" at bounding box center [494, 191] width 42 height 14
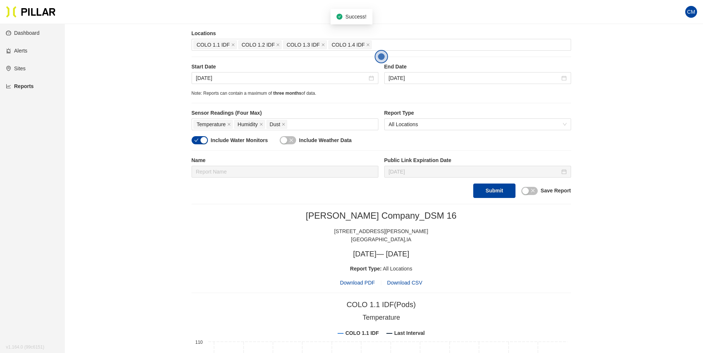
click at [354, 283] on span "Download PDF" at bounding box center [357, 283] width 35 height 8
click at [206, 78] on input "[DATE]" at bounding box center [281, 78] width 171 height 8
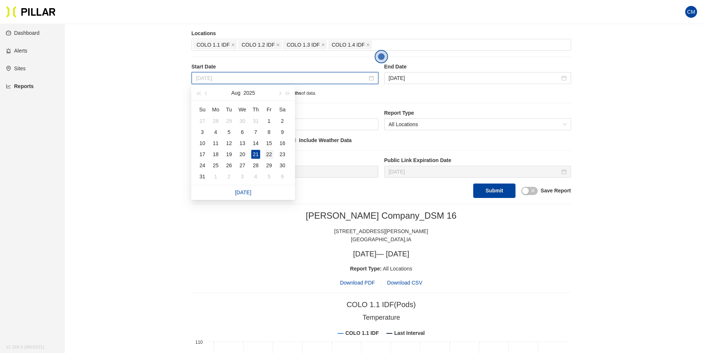
type input "[DATE]"
click at [266, 156] on div "22" at bounding box center [268, 154] width 9 height 9
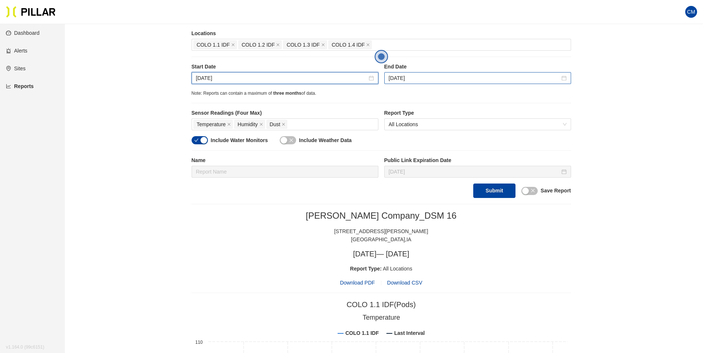
click at [405, 83] on div "[DATE]" at bounding box center [477, 78] width 187 height 12
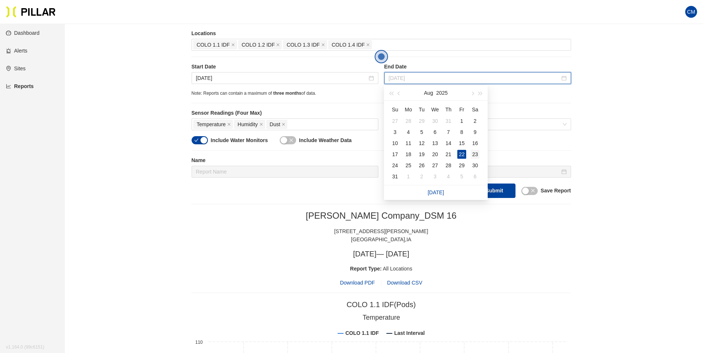
type input "[DATE]"
click at [474, 153] on div "23" at bounding box center [474, 154] width 9 height 9
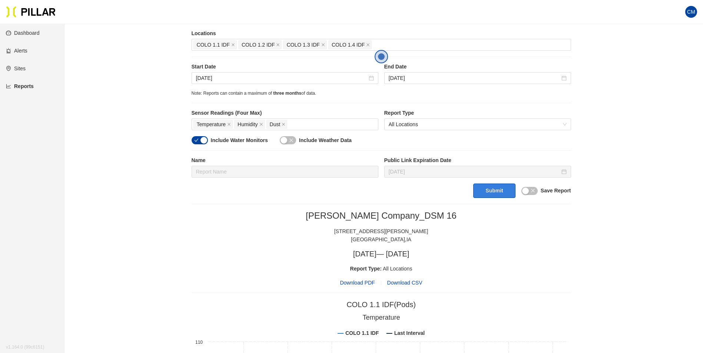
click at [495, 193] on button "Submit" at bounding box center [494, 191] width 42 height 14
click at [368, 282] on span "Download PDF" at bounding box center [357, 283] width 35 height 8
drag, startPoint x: 279, startPoint y: 208, endPoint x: 255, endPoint y: 141, distance: 70.9
click at [204, 77] on input "[DATE]" at bounding box center [281, 78] width 171 height 8
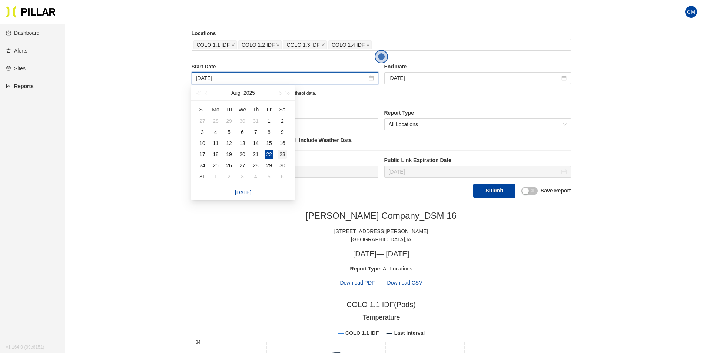
type input "[DATE]"
click at [287, 154] on td "23" at bounding box center [282, 154] width 13 height 11
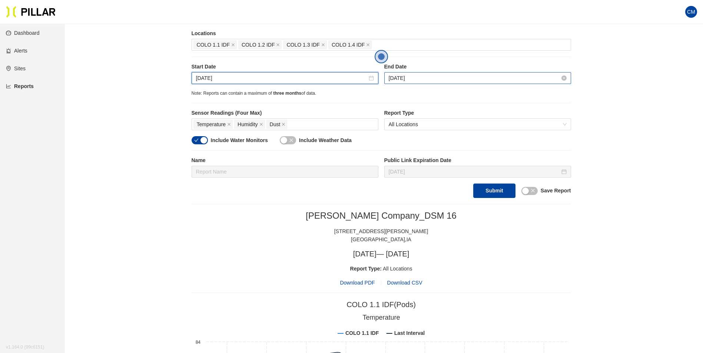
click at [405, 76] on input "[DATE]" at bounding box center [474, 78] width 171 height 8
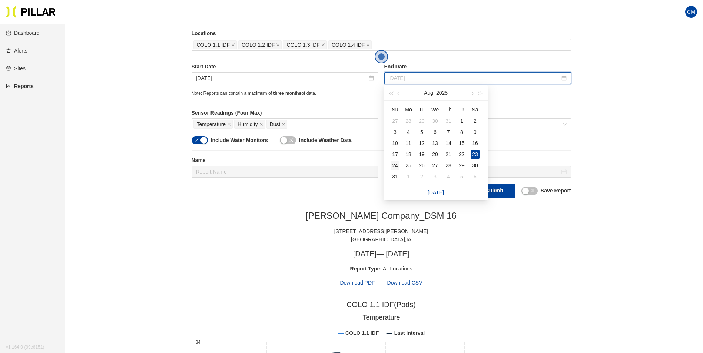
type input "[DATE]"
drag, startPoint x: 397, startPoint y: 167, endPoint x: 412, endPoint y: 167, distance: 14.1
click at [398, 167] on div "24" at bounding box center [394, 165] width 9 height 9
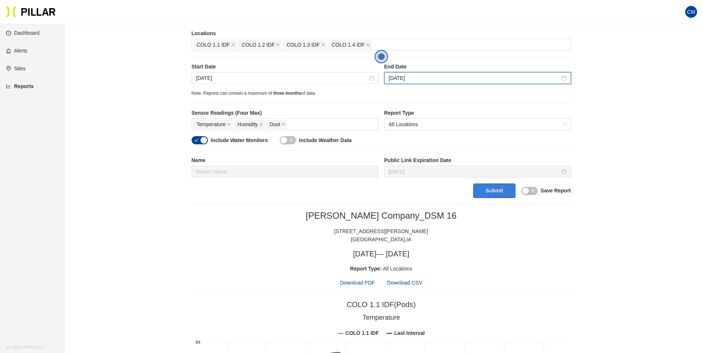
click at [479, 188] on button "Submit" at bounding box center [494, 191] width 42 height 14
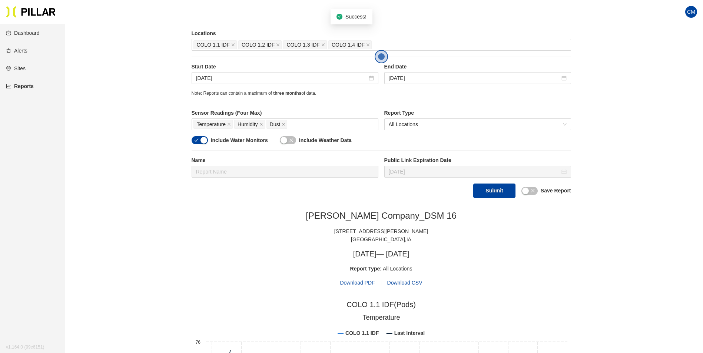
click at [355, 279] on span "Download PDF" at bounding box center [357, 283] width 35 height 8
click at [200, 77] on input "[DATE]" at bounding box center [281, 78] width 171 height 8
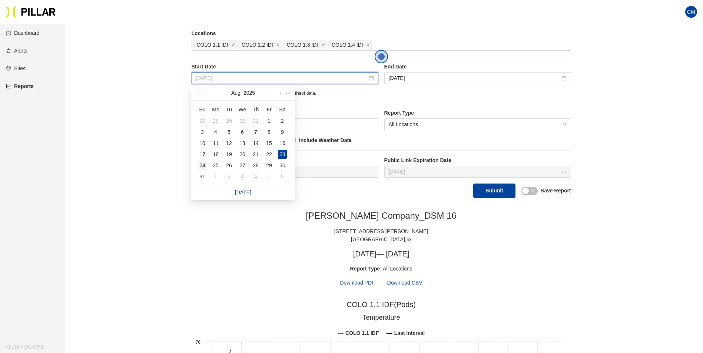
type input "[DATE]"
click at [203, 166] on div "24" at bounding box center [202, 165] width 9 height 9
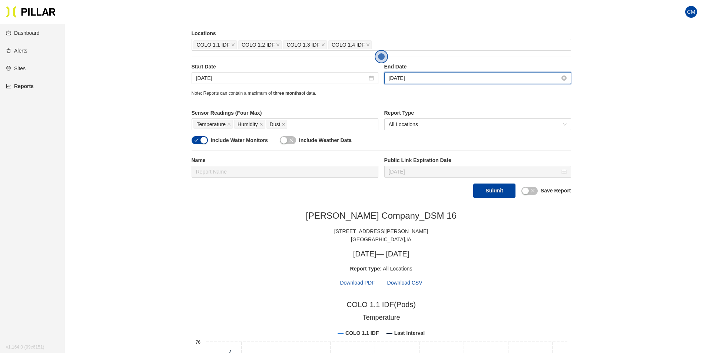
click at [441, 81] on input "[DATE]" at bounding box center [474, 78] width 171 height 8
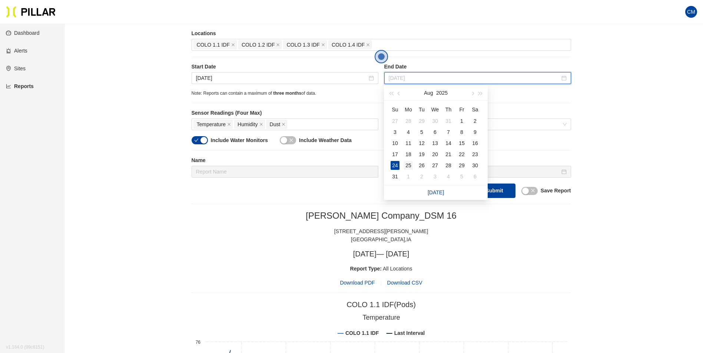
type input "[DATE]"
click at [406, 163] on div "25" at bounding box center [408, 165] width 9 height 9
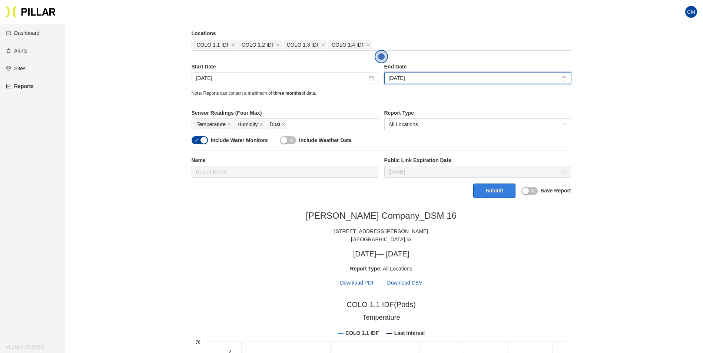
click at [486, 185] on button "Submit" at bounding box center [494, 191] width 42 height 14
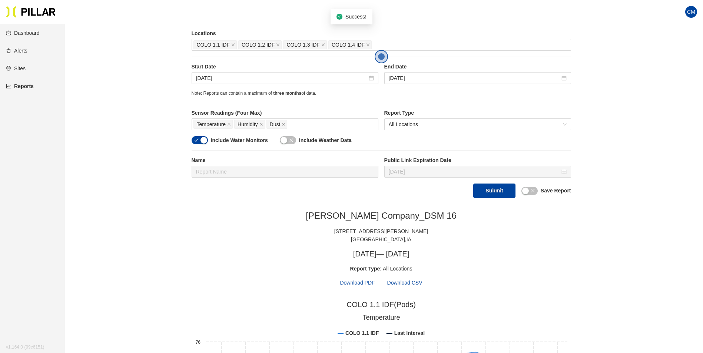
click at [355, 280] on span "Download PDF" at bounding box center [357, 283] width 35 height 8
click at [210, 82] on input "[DATE]" at bounding box center [281, 78] width 171 height 8
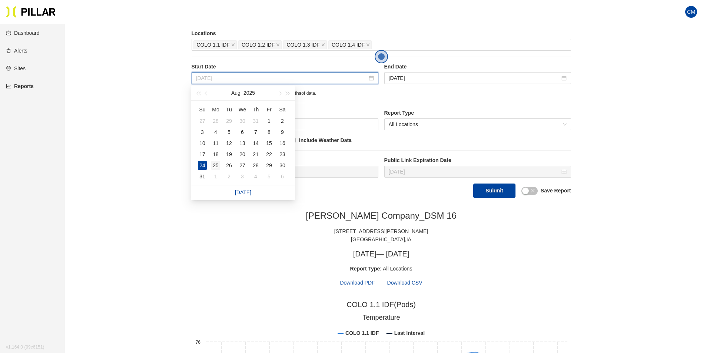
type input "[DATE]"
drag, startPoint x: 214, startPoint y: 164, endPoint x: 252, endPoint y: 147, distance: 41.4
click at [214, 164] on div "25" at bounding box center [215, 165] width 9 height 9
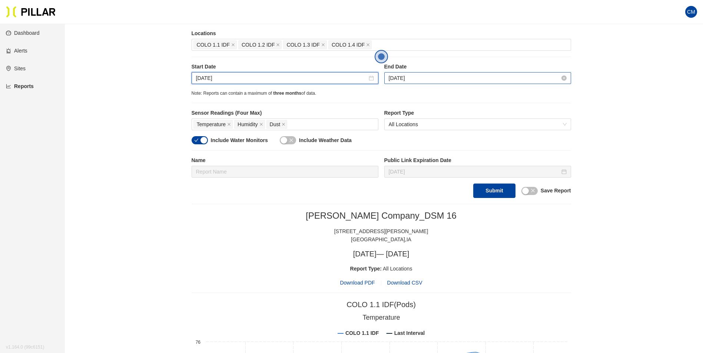
click at [399, 77] on input "[DATE]" at bounding box center [474, 78] width 171 height 8
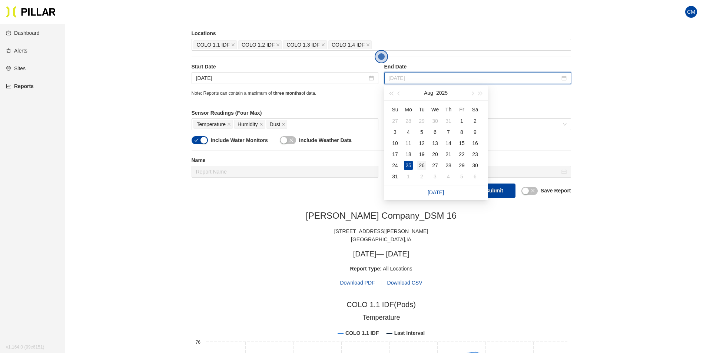
type input "[DATE]"
click at [423, 163] on div "26" at bounding box center [421, 165] width 9 height 9
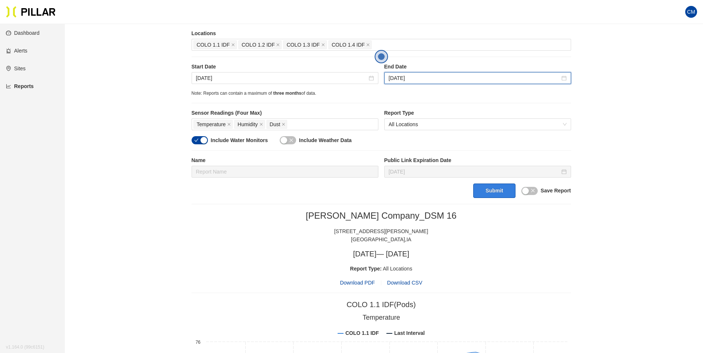
click at [490, 194] on button "Submit" at bounding box center [494, 191] width 42 height 14
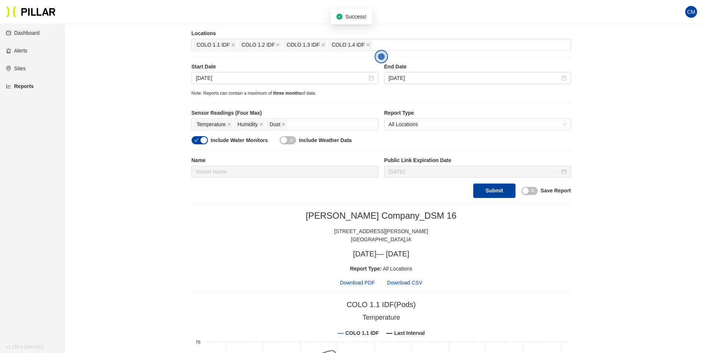
click at [361, 284] on span "Download PDF" at bounding box center [357, 283] width 35 height 8
click at [203, 80] on input "[DATE]" at bounding box center [281, 78] width 171 height 8
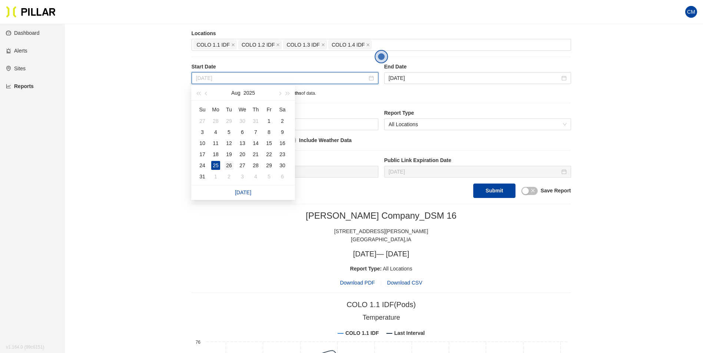
type input "[DATE]"
click at [225, 162] on div "26" at bounding box center [228, 165] width 9 height 9
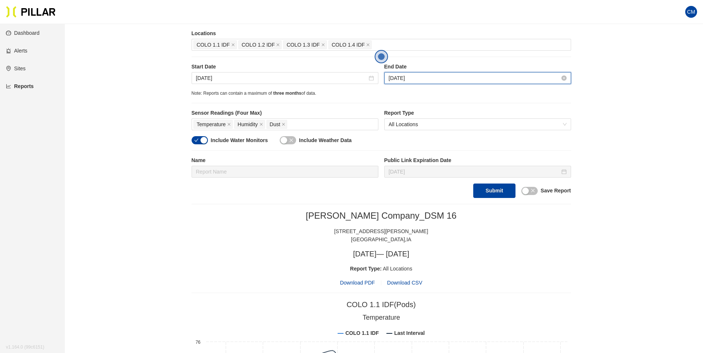
click at [409, 76] on input "[DATE]" at bounding box center [474, 78] width 171 height 8
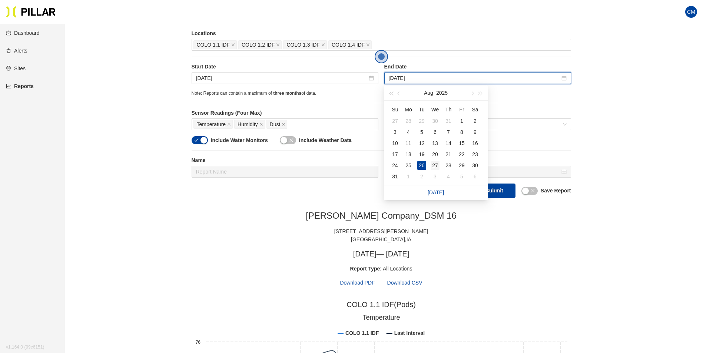
type input "[DATE]"
click at [435, 166] on div "27" at bounding box center [434, 165] width 9 height 9
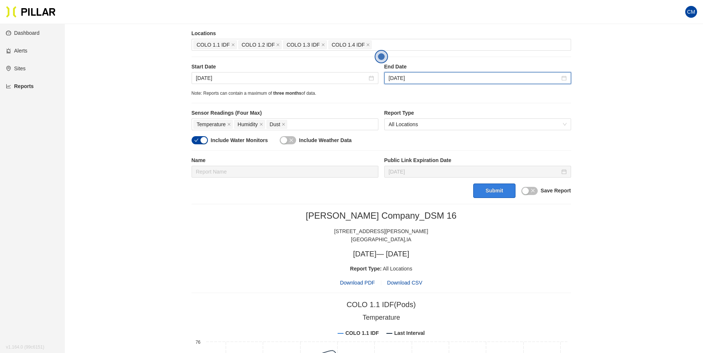
click at [493, 196] on button "Submit" at bounding box center [494, 191] width 42 height 14
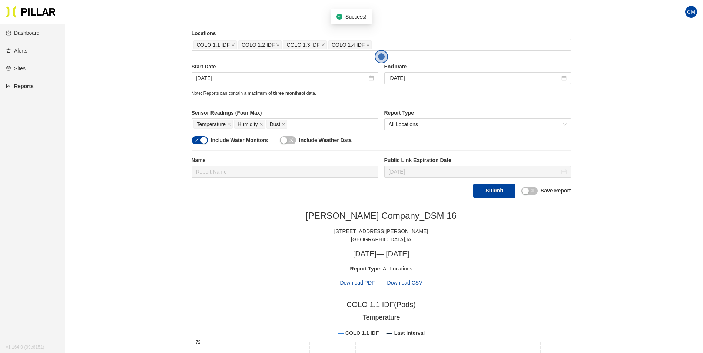
click at [364, 283] on span "Download PDF" at bounding box center [357, 283] width 35 height 8
click at [226, 73] on div "[DATE]" at bounding box center [285, 78] width 187 height 12
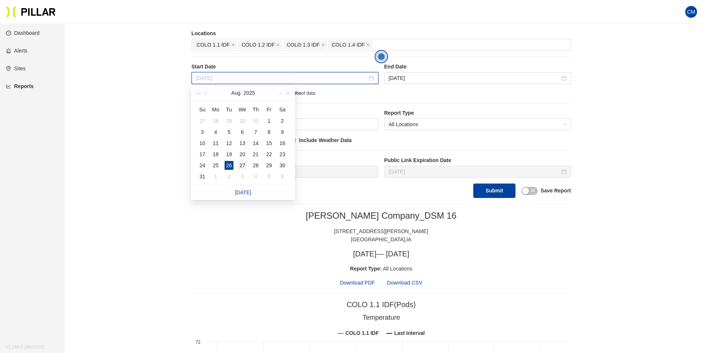
type input "[DATE]"
click at [245, 164] on div "27" at bounding box center [242, 165] width 9 height 9
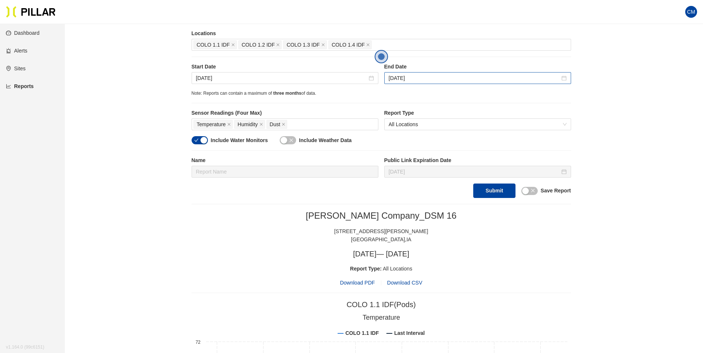
click at [436, 74] on div "[DATE]" at bounding box center [477, 78] width 187 height 12
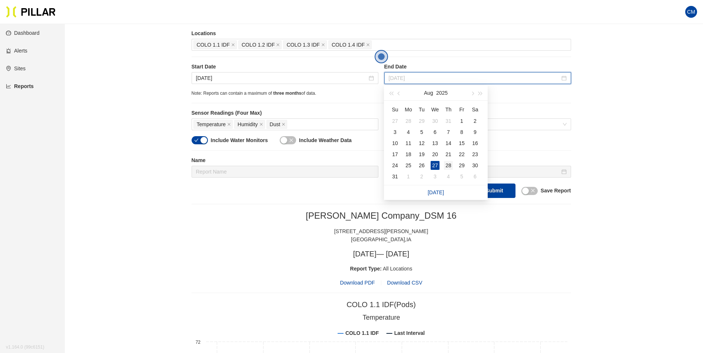
type input "[DATE]"
click at [450, 162] on div "28" at bounding box center [448, 165] width 9 height 9
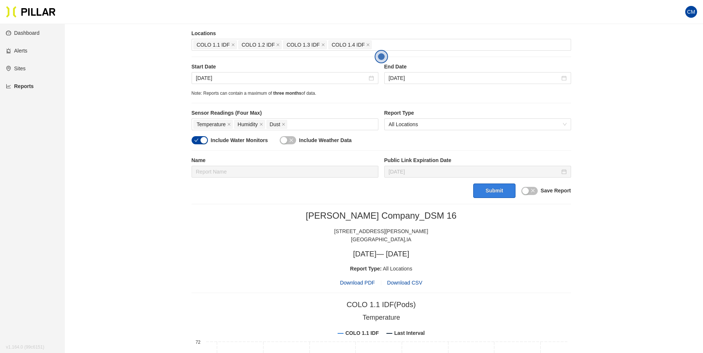
click at [488, 191] on button "Submit" at bounding box center [494, 191] width 42 height 14
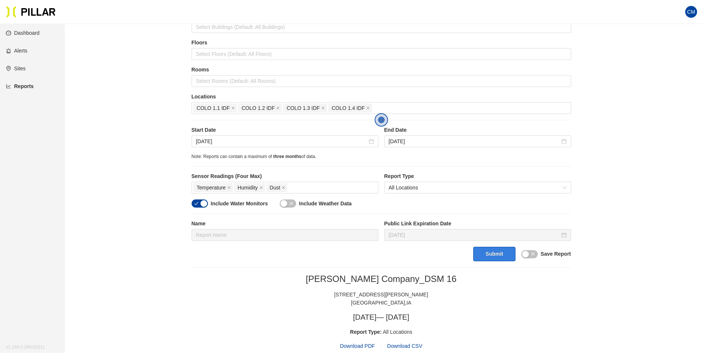
scroll to position [74, 0]
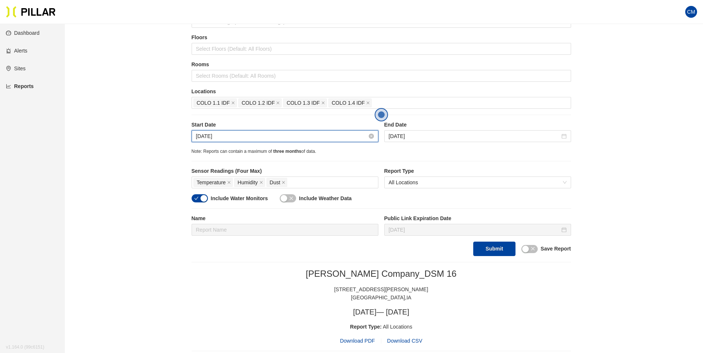
click at [205, 134] on input "[DATE]" at bounding box center [281, 136] width 171 height 8
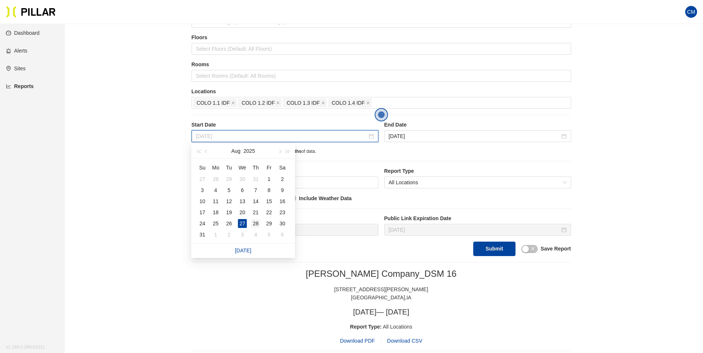
type input "[DATE]"
click at [255, 223] on div "28" at bounding box center [255, 223] width 9 height 9
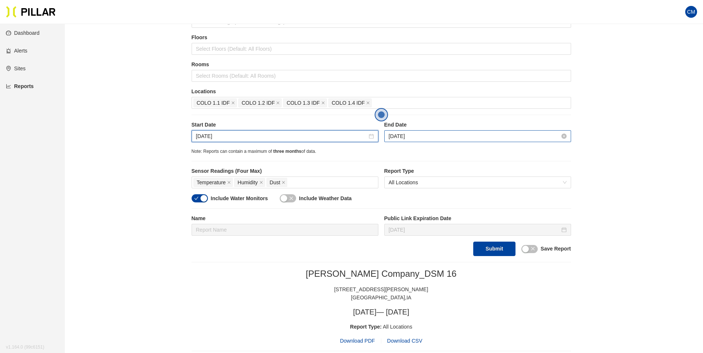
click at [400, 135] on input "[DATE]" at bounding box center [474, 136] width 171 height 8
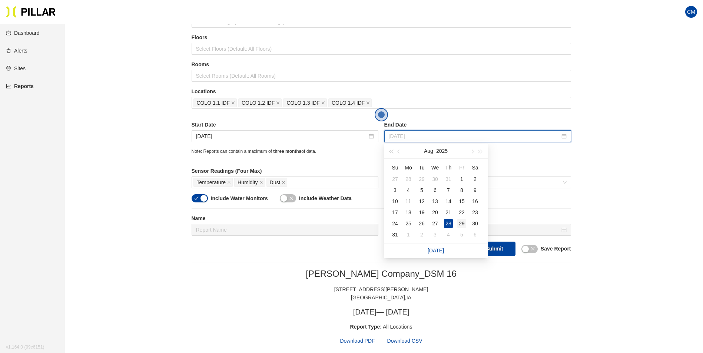
type input "[DATE]"
click at [463, 223] on div "29" at bounding box center [461, 223] width 9 height 9
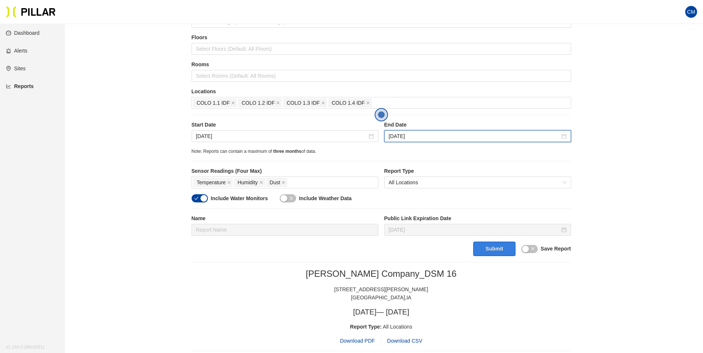
click at [494, 251] on button "Submit" at bounding box center [494, 249] width 42 height 14
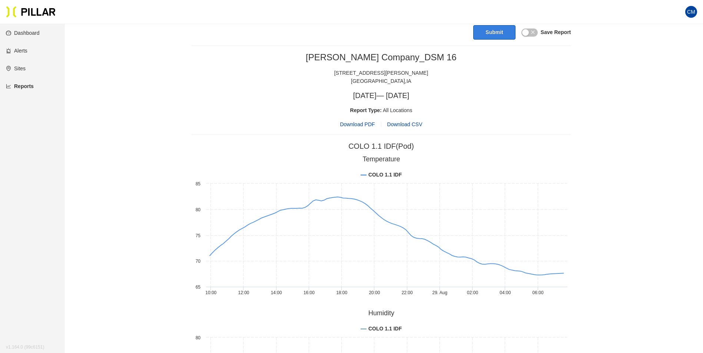
scroll to position [259, 0]
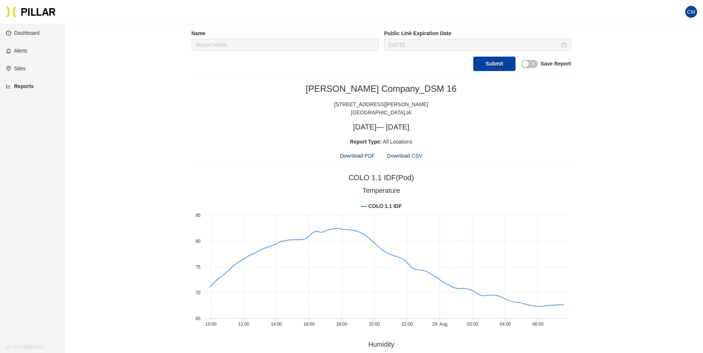
click at [350, 157] on span "Download PDF" at bounding box center [357, 156] width 35 height 8
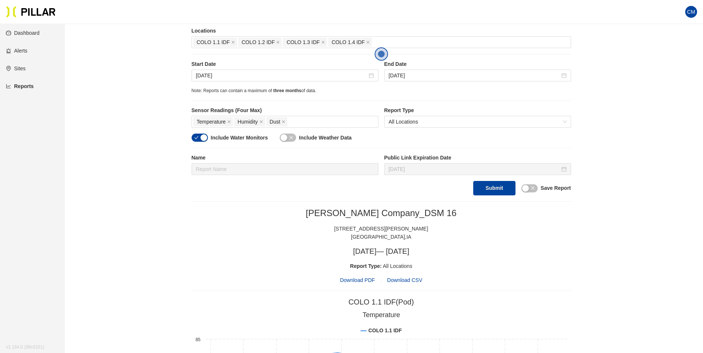
scroll to position [111, 0]
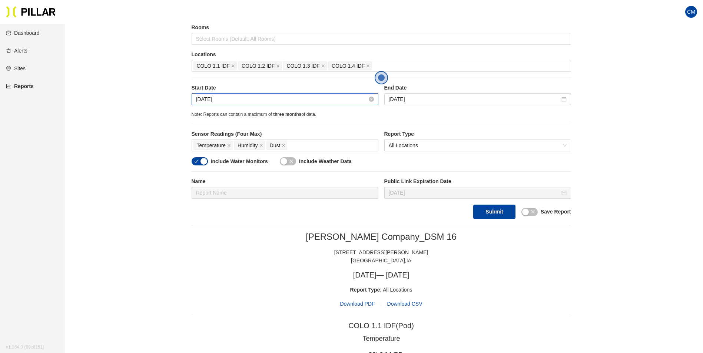
click at [213, 101] on input "[DATE]" at bounding box center [281, 99] width 171 height 8
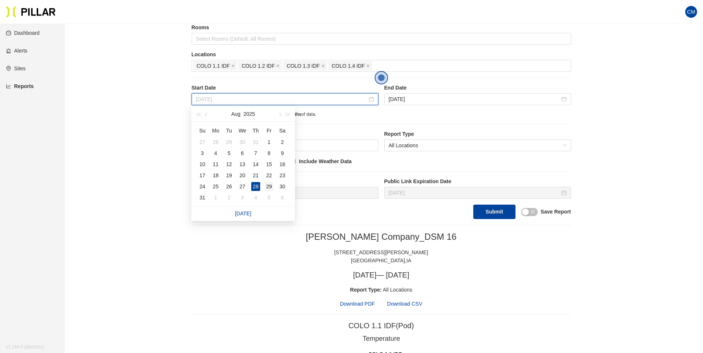
type input "[DATE]"
click at [268, 184] on div "29" at bounding box center [268, 186] width 9 height 9
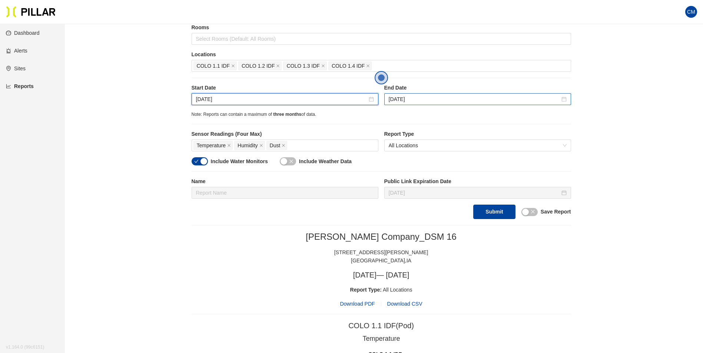
click at [404, 94] on div "[DATE]" at bounding box center [477, 99] width 187 height 12
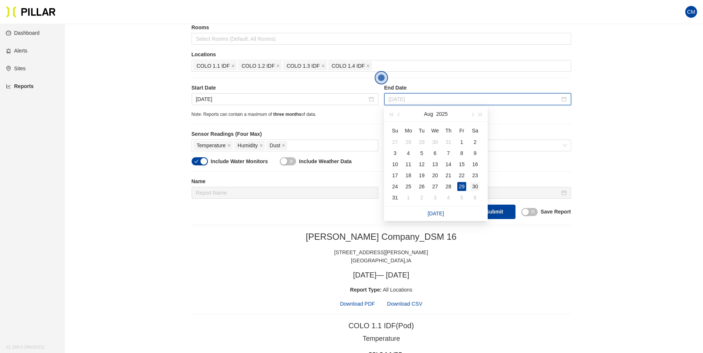
type input "[DATE]"
click at [473, 186] on div "30" at bounding box center [474, 186] width 9 height 9
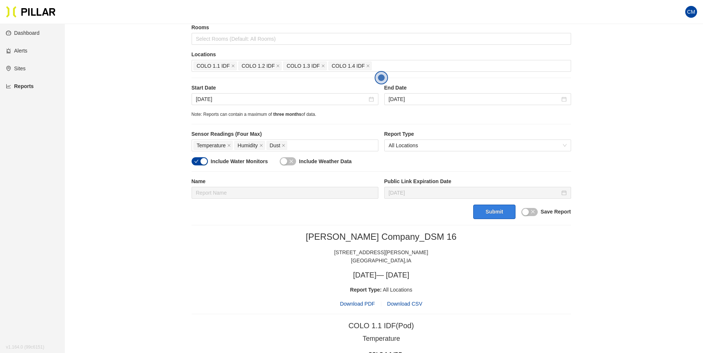
click at [501, 213] on button "Submit" at bounding box center [494, 212] width 42 height 14
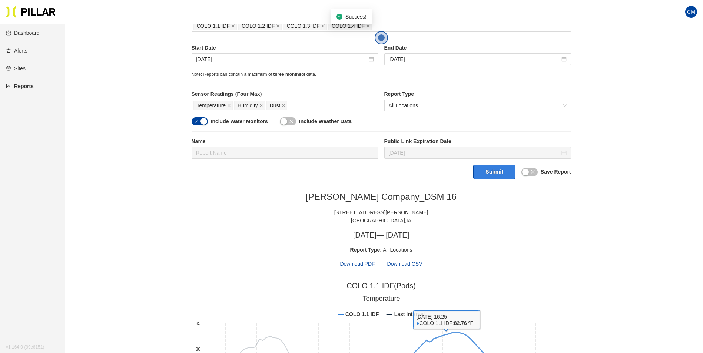
scroll to position [148, 0]
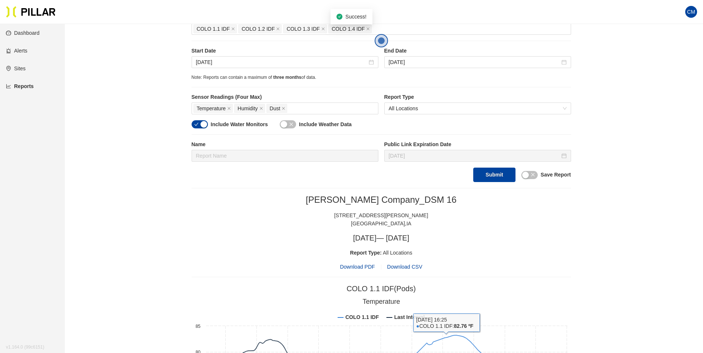
click at [367, 267] on span "Download PDF" at bounding box center [357, 267] width 35 height 8
click at [231, 69] on div "Start Date [DATE] End Date [DATE]" at bounding box center [381, 60] width 379 height 27
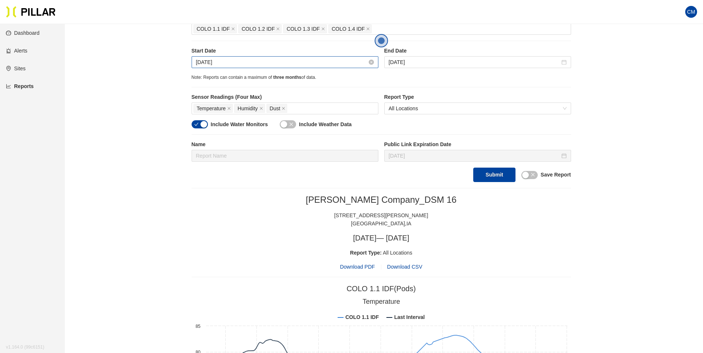
click at [234, 63] on input "[DATE]" at bounding box center [281, 62] width 171 height 8
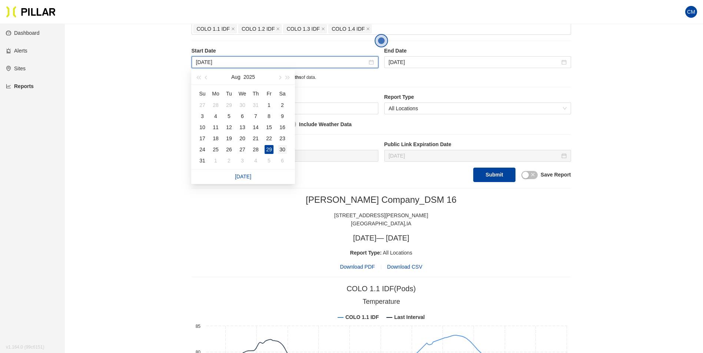
type input "[DATE]"
click at [280, 148] on div "30" at bounding box center [282, 149] width 9 height 9
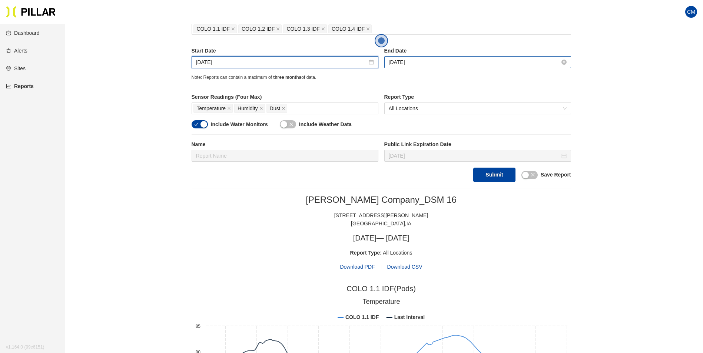
click at [417, 61] on input "[DATE]" at bounding box center [474, 62] width 171 height 8
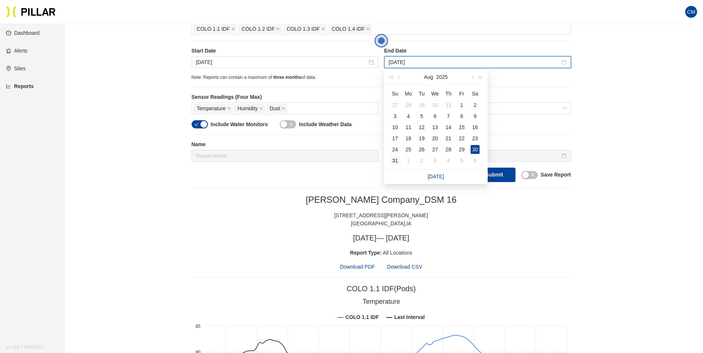
type input "[DATE]"
click at [392, 160] on div "31" at bounding box center [394, 160] width 9 height 9
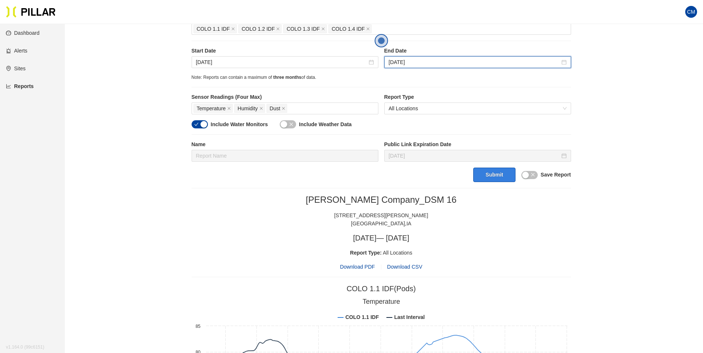
click at [496, 178] on button "Submit" at bounding box center [494, 175] width 42 height 14
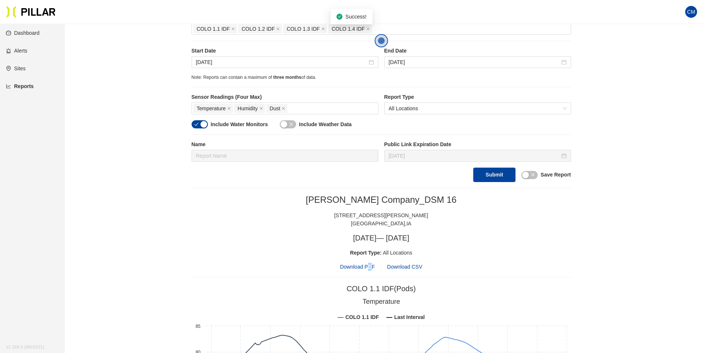
click at [369, 267] on span "Download PDF" at bounding box center [357, 267] width 35 height 8
click at [211, 61] on input "[DATE]" at bounding box center [281, 62] width 171 height 8
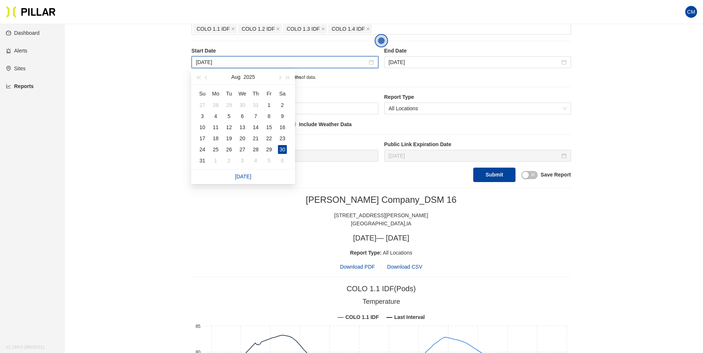
click at [194, 161] on div "Su Mo Tu We Th Fr Sa 27 28 29 30 31 1 2 3 4 5 6 7 8 9 10 11 12 13 14 15 16 17 1…" at bounding box center [243, 127] width 104 height 84
type input "[DATE]"
click at [198, 160] on div "31" at bounding box center [202, 160] width 9 height 9
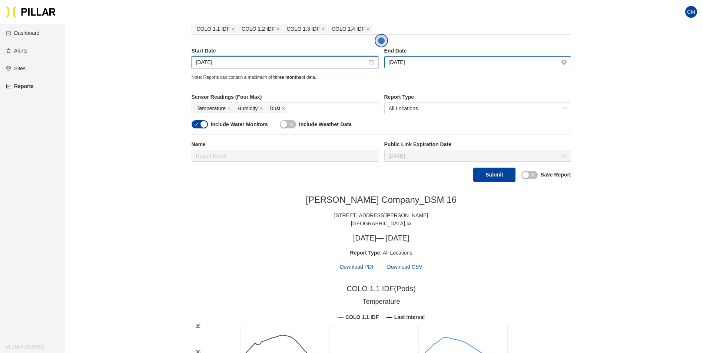
click at [410, 63] on input "[DATE]" at bounding box center [474, 62] width 171 height 8
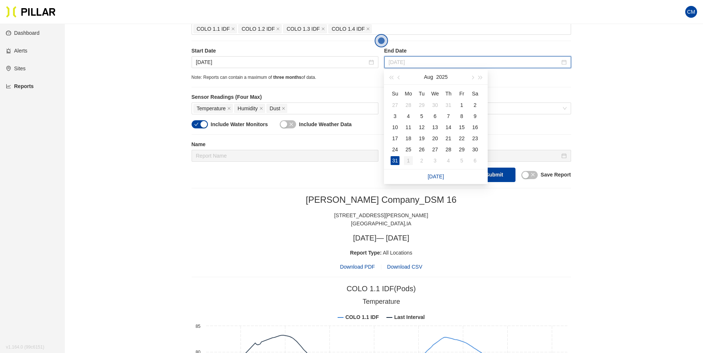
type input "[DATE]"
click at [405, 162] on div "1" at bounding box center [408, 160] width 9 height 9
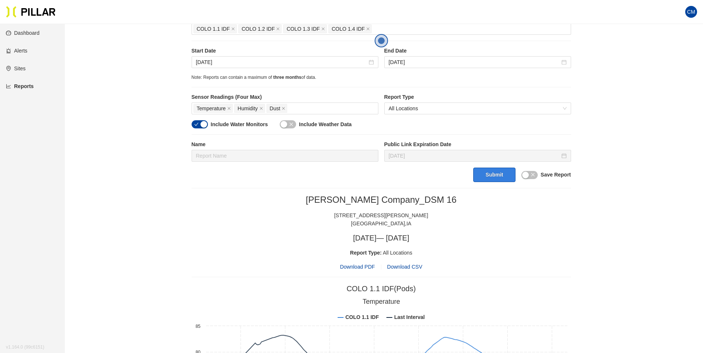
click at [494, 177] on button "Submit" at bounding box center [494, 175] width 42 height 14
click at [356, 264] on span "Download PDF" at bounding box center [357, 267] width 35 height 8
click at [215, 63] on input "[DATE]" at bounding box center [281, 62] width 171 height 8
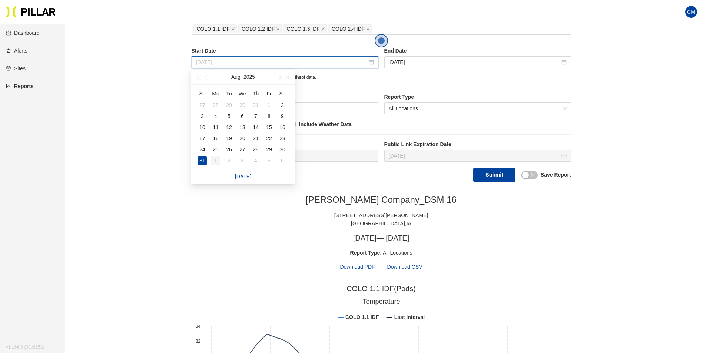
type input "[DATE]"
click at [213, 164] on div "1" at bounding box center [215, 160] width 9 height 9
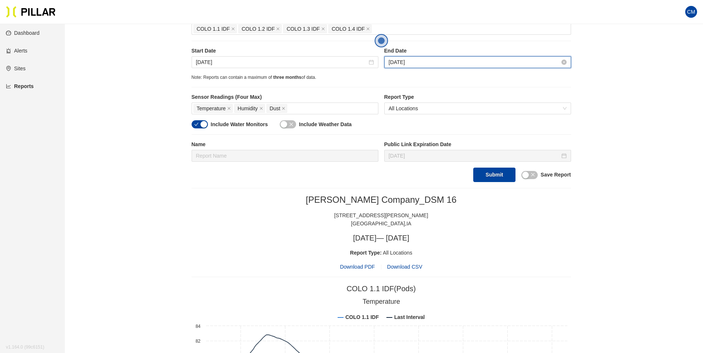
click at [409, 64] on input "[DATE]" at bounding box center [474, 62] width 171 height 8
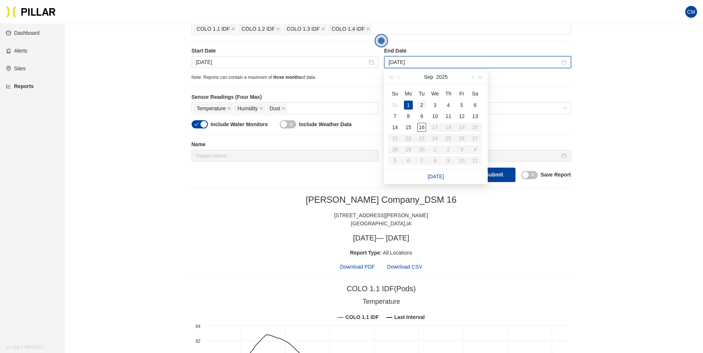
type input "[DATE]"
click at [420, 106] on div "2" at bounding box center [421, 105] width 9 height 9
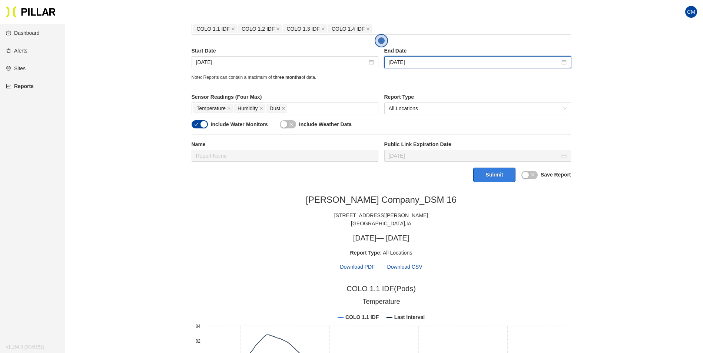
click at [490, 177] on button "Submit" at bounding box center [494, 175] width 42 height 14
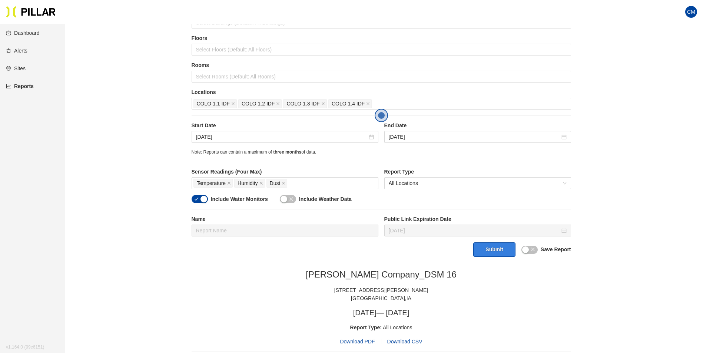
scroll to position [74, 0]
click at [362, 343] on span "Download PDF" at bounding box center [357, 341] width 35 height 8
click at [224, 139] on input "[DATE]" at bounding box center [281, 136] width 171 height 8
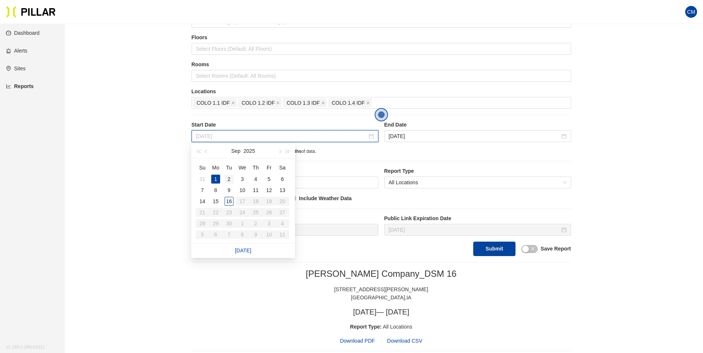
type input "[DATE]"
click at [228, 177] on div "2" at bounding box center [228, 179] width 9 height 9
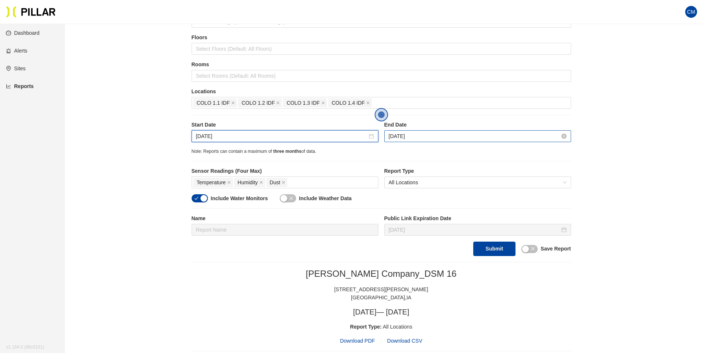
click at [400, 133] on input "[DATE]" at bounding box center [474, 136] width 171 height 8
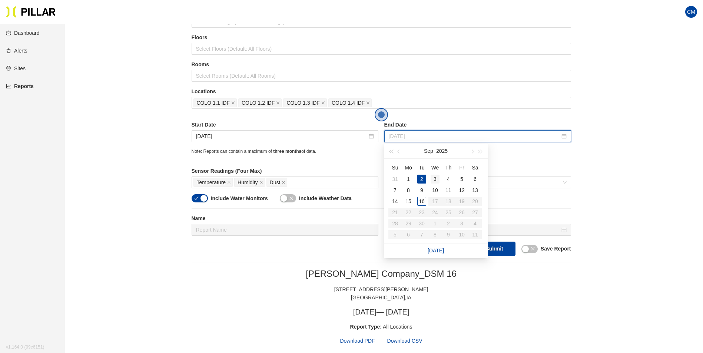
click at [434, 176] on div "3" at bounding box center [434, 179] width 9 height 9
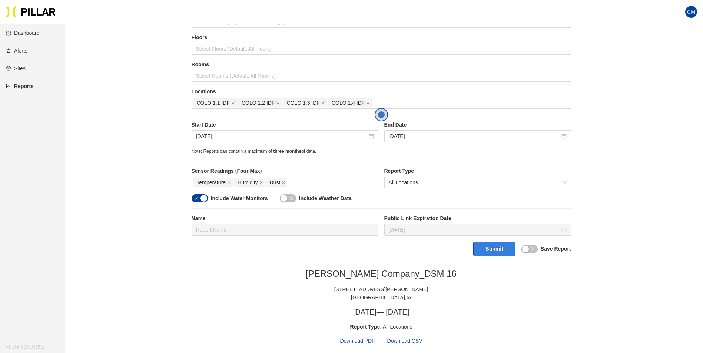
click at [501, 252] on button "Submit" at bounding box center [494, 249] width 42 height 14
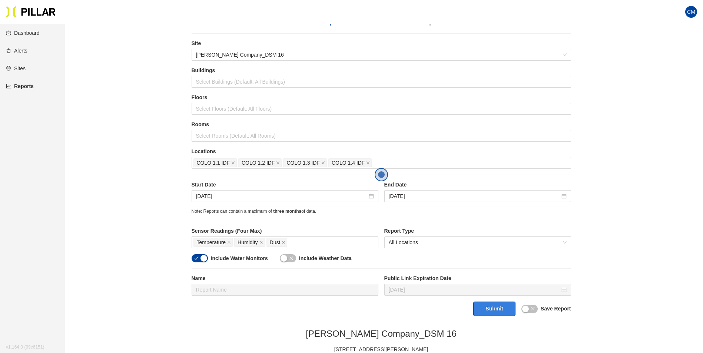
scroll to position [0, 0]
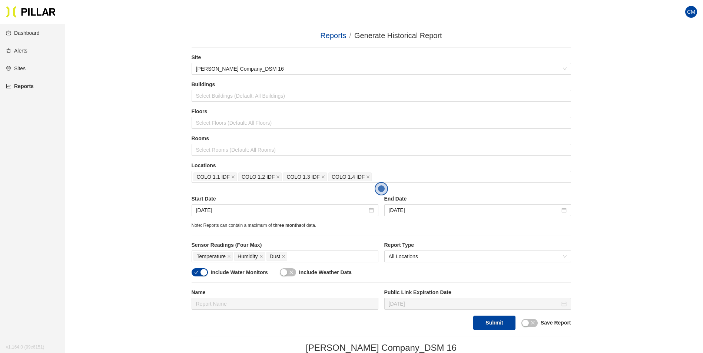
click at [404, 204] on div "End Date [DATE]" at bounding box center [477, 205] width 187 height 21
click at [404, 212] on input "[DATE]" at bounding box center [474, 210] width 171 height 8
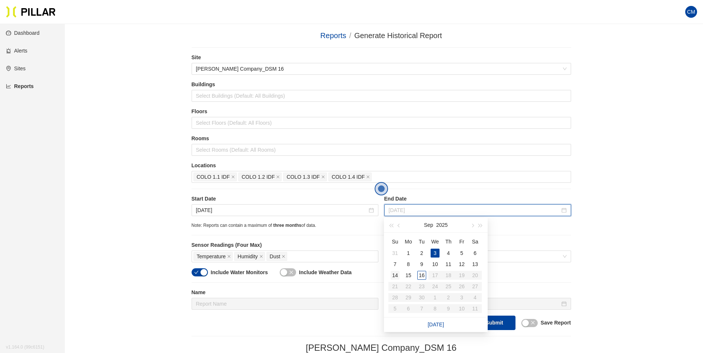
click at [401, 277] on td "14" at bounding box center [394, 275] width 13 height 11
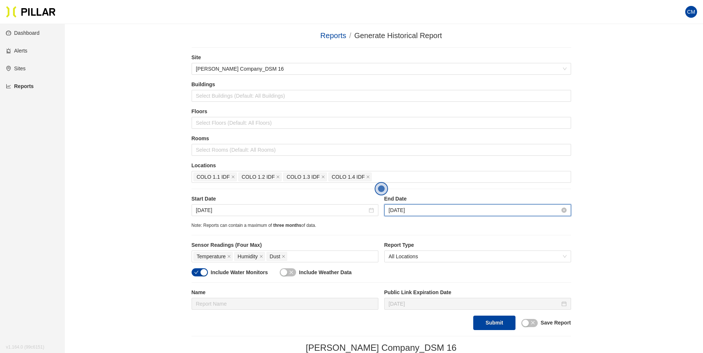
click at [416, 211] on input "[DATE]" at bounding box center [474, 210] width 171 height 8
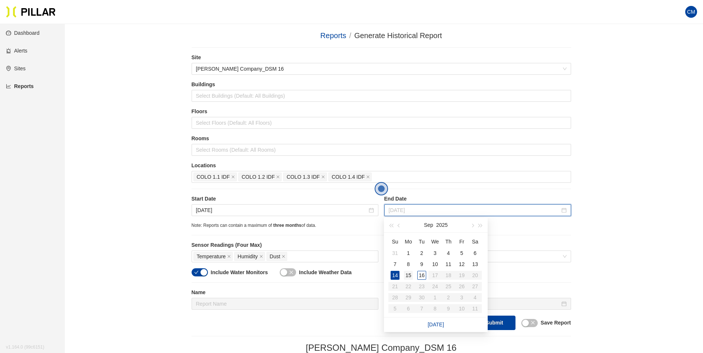
type input "[DATE]"
click at [410, 276] on div "15" at bounding box center [408, 275] width 9 height 9
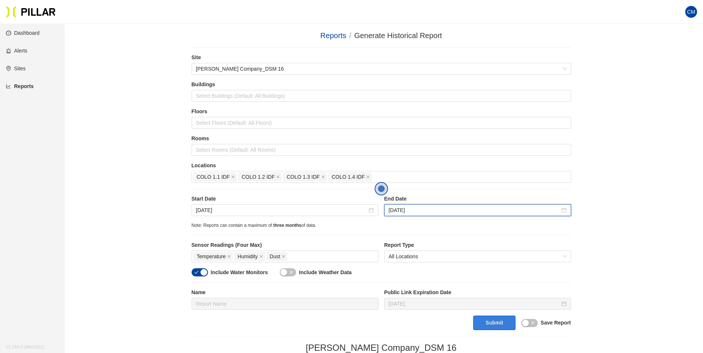
click at [489, 325] on button "Submit" at bounding box center [494, 323] width 42 height 14
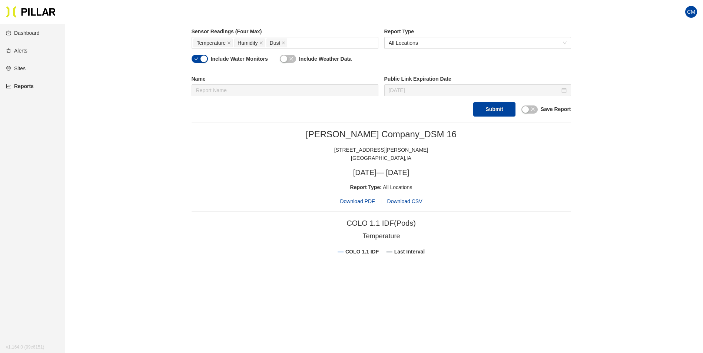
scroll to position [95, 0]
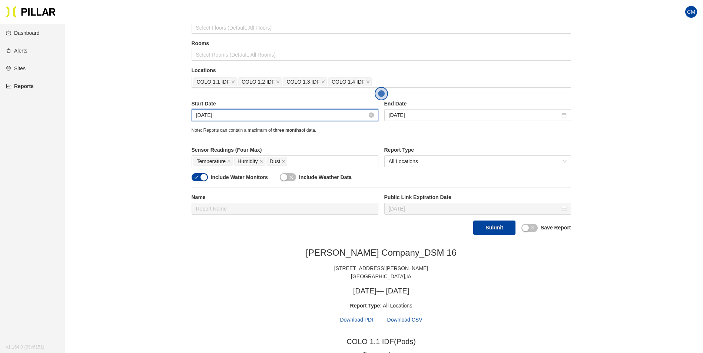
click at [207, 116] on input "[DATE]" at bounding box center [281, 115] width 171 height 8
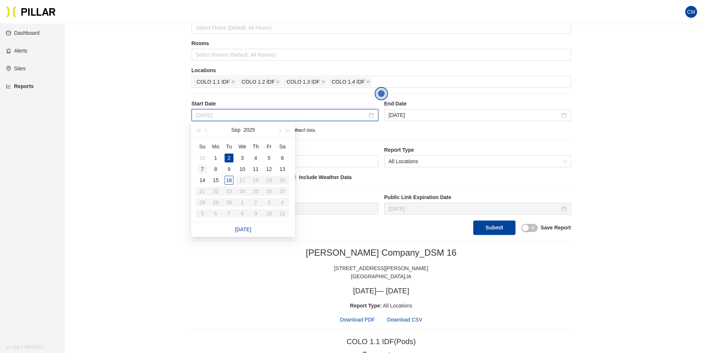
click at [201, 168] on div "7" at bounding box center [202, 169] width 9 height 9
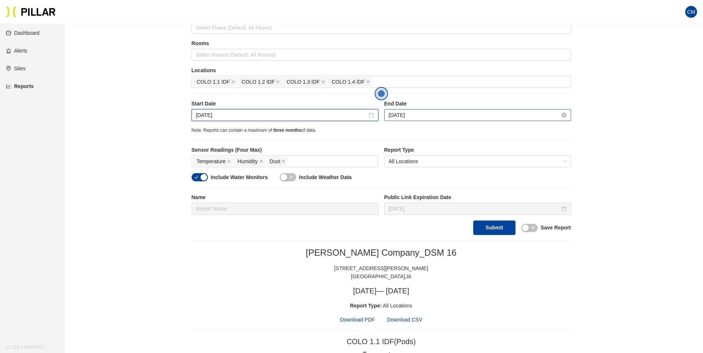
click at [404, 116] on input "[DATE]" at bounding box center [474, 115] width 171 height 8
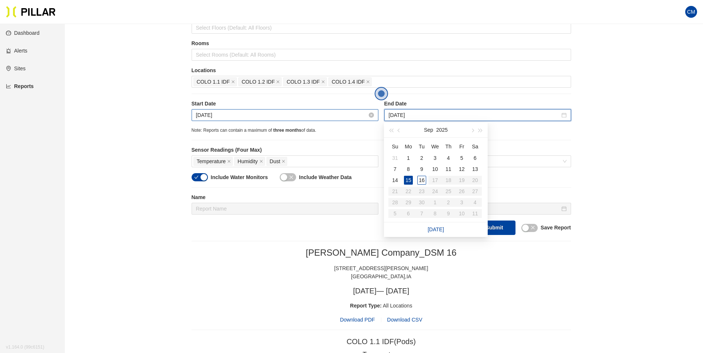
click at [252, 118] on input "[DATE]" at bounding box center [281, 115] width 171 height 8
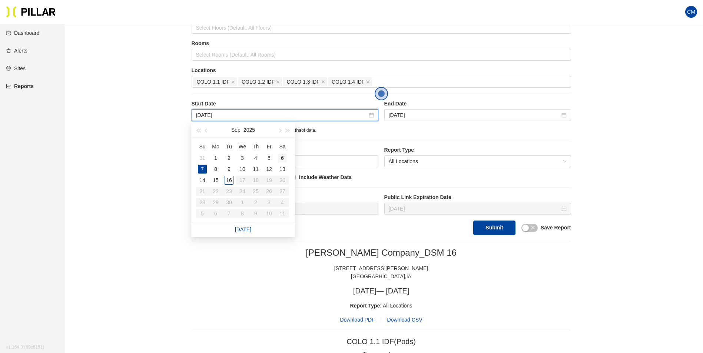
type input "[DATE]"
click at [283, 158] on div "6" at bounding box center [282, 158] width 9 height 9
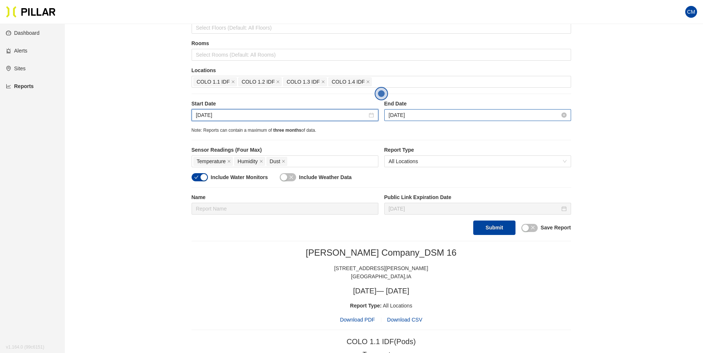
click at [404, 117] on input "[DATE]" at bounding box center [474, 115] width 171 height 8
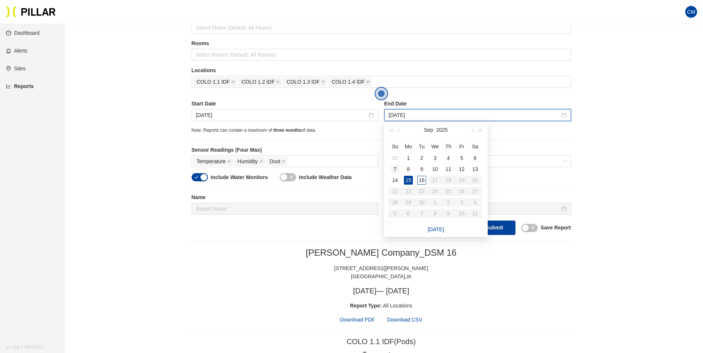
type input "[DATE]"
click at [392, 168] on div "7" at bounding box center [394, 169] width 9 height 9
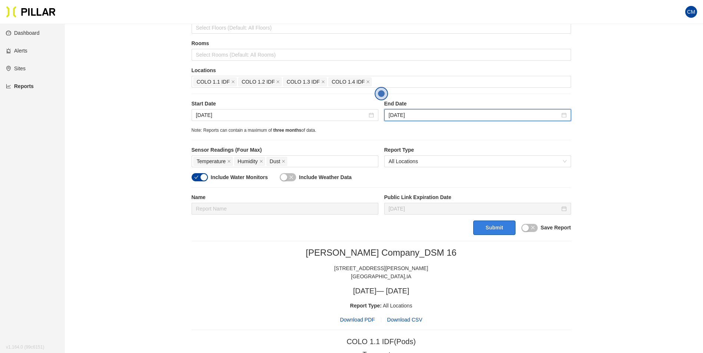
click at [492, 229] on button "Submit" at bounding box center [494, 228] width 42 height 14
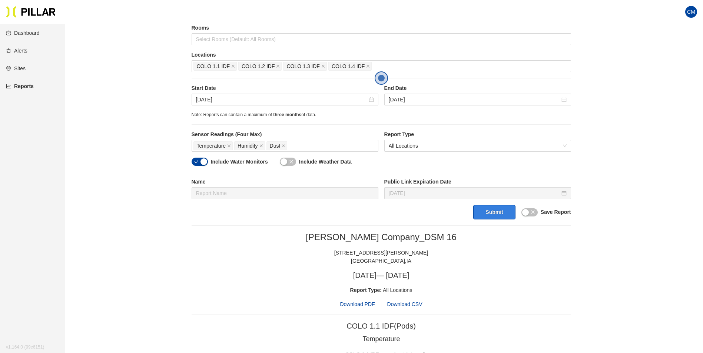
scroll to position [111, 0]
click at [359, 303] on span "Download PDF" at bounding box center [357, 304] width 35 height 8
click at [405, 40] on div at bounding box center [381, 39] width 376 height 10
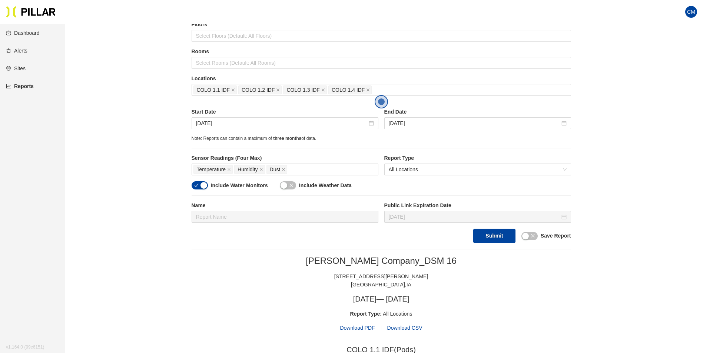
scroll to position [74, 0]
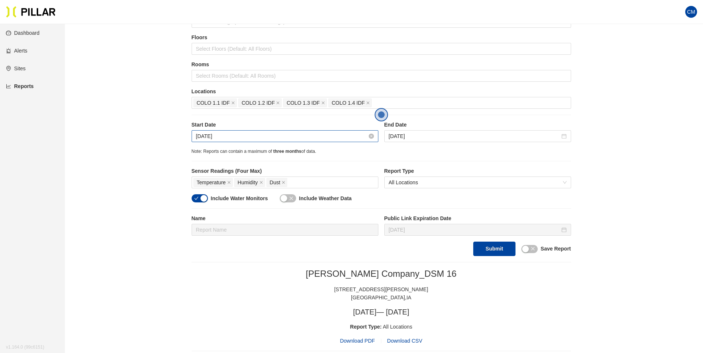
click at [208, 136] on input "[DATE]" at bounding box center [281, 136] width 171 height 8
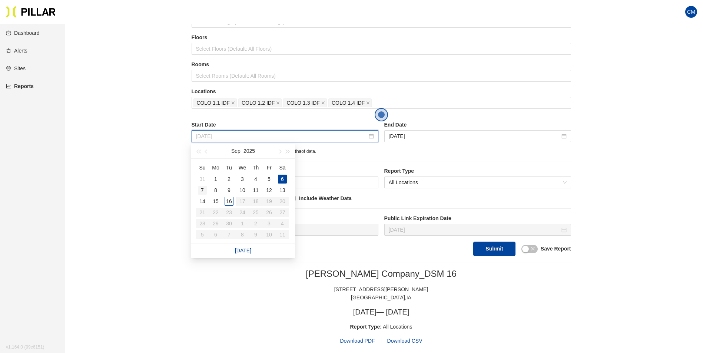
type input "[DATE]"
click at [205, 189] on div "7" at bounding box center [202, 190] width 9 height 9
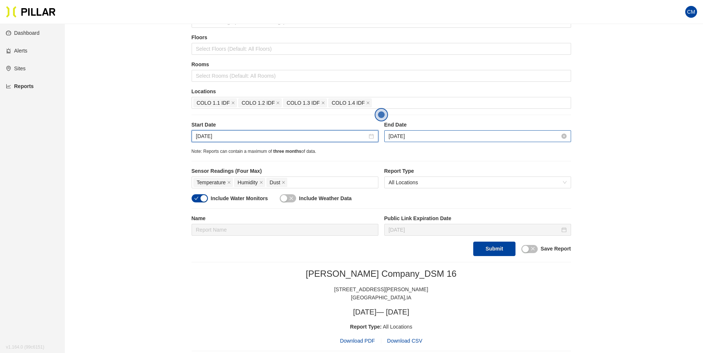
click at [414, 133] on input "[DATE]" at bounding box center [474, 136] width 171 height 8
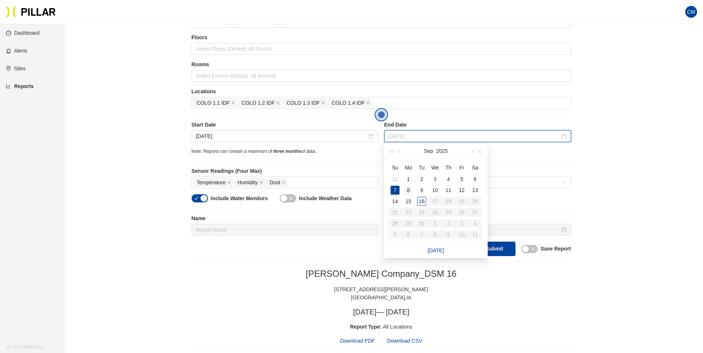
type input "[DATE]"
click at [409, 190] on div "8" at bounding box center [408, 190] width 9 height 9
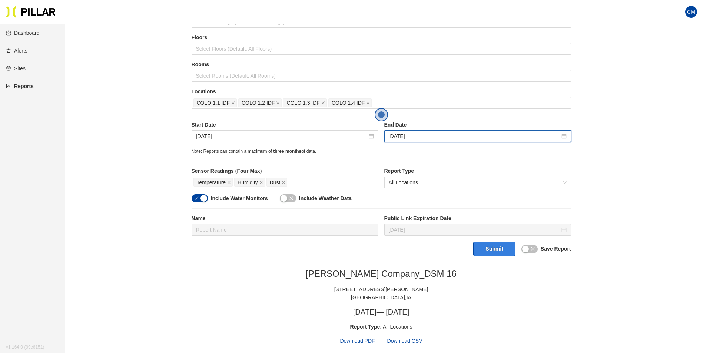
click at [479, 248] on button "Submit" at bounding box center [494, 249] width 42 height 14
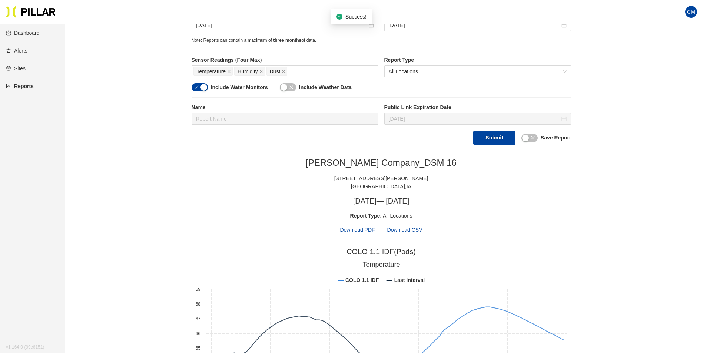
click at [359, 230] on span "Download PDF" at bounding box center [357, 230] width 35 height 8
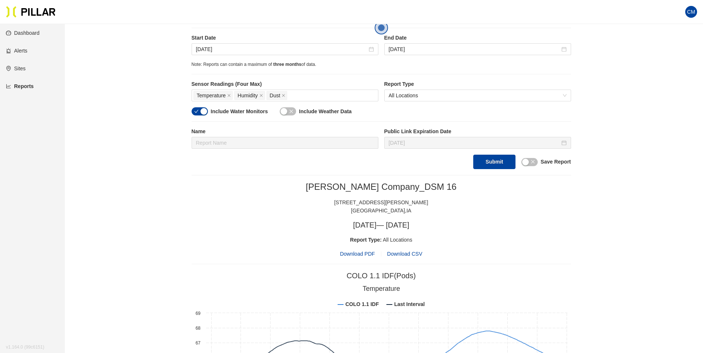
scroll to position [148, 0]
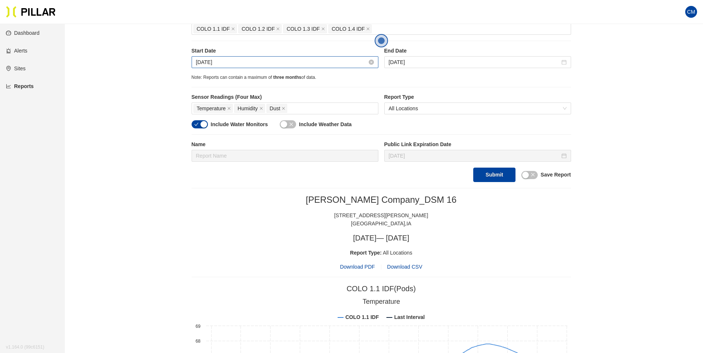
click at [215, 60] on input "[DATE]" at bounding box center [281, 62] width 171 height 8
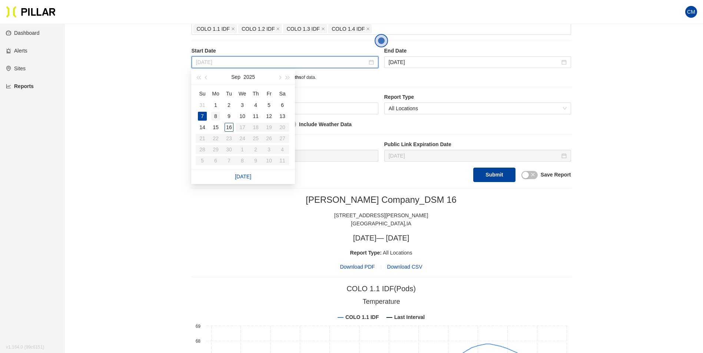
type input "[DATE]"
click at [216, 118] on div "8" at bounding box center [215, 116] width 9 height 9
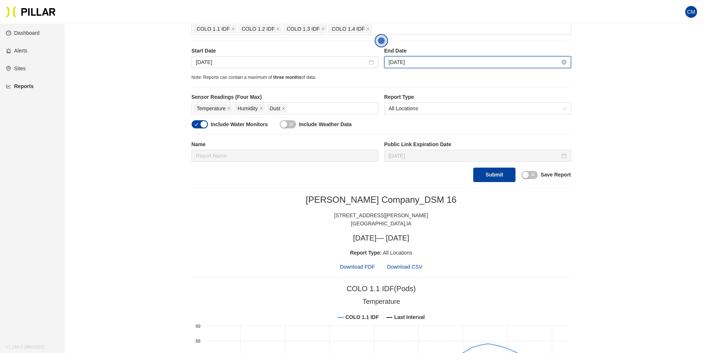
click at [445, 64] on input "[DATE]" at bounding box center [474, 62] width 171 height 8
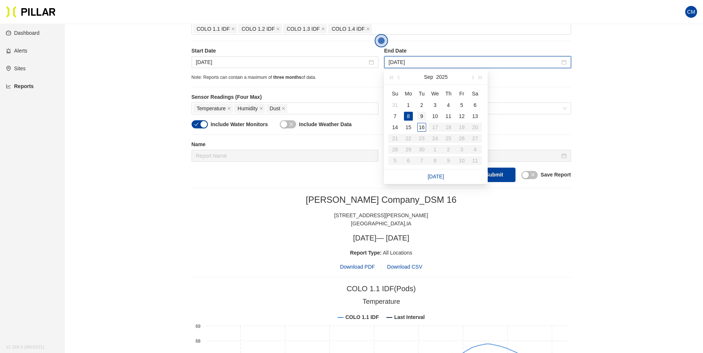
type input "[DATE]"
click at [421, 117] on div "9" at bounding box center [421, 116] width 9 height 9
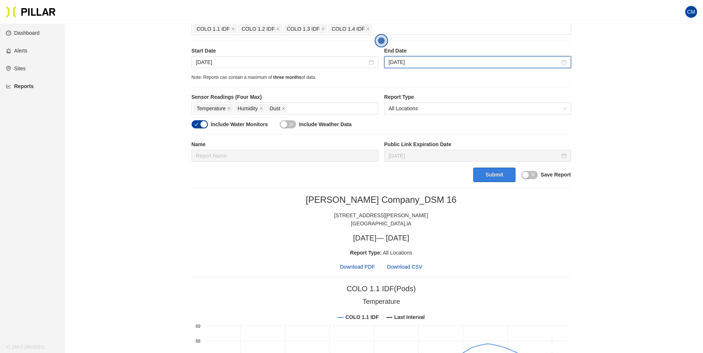
click at [496, 176] on button "Submit" at bounding box center [494, 175] width 42 height 14
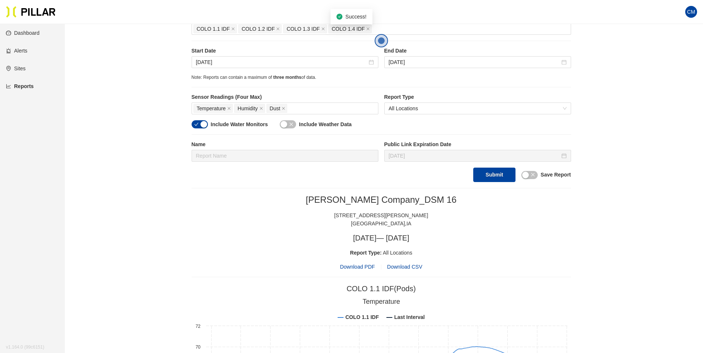
drag, startPoint x: 357, startPoint y: 264, endPoint x: 611, endPoint y: 80, distance: 313.5
click at [358, 264] on span "Download PDF" at bounding box center [357, 267] width 35 height 8
drag, startPoint x: 217, startPoint y: 54, endPoint x: 214, endPoint y: 60, distance: 6.5
click at [217, 54] on label "Start Date" at bounding box center [285, 51] width 187 height 8
click at [214, 60] on input "[DATE]" at bounding box center [281, 62] width 171 height 8
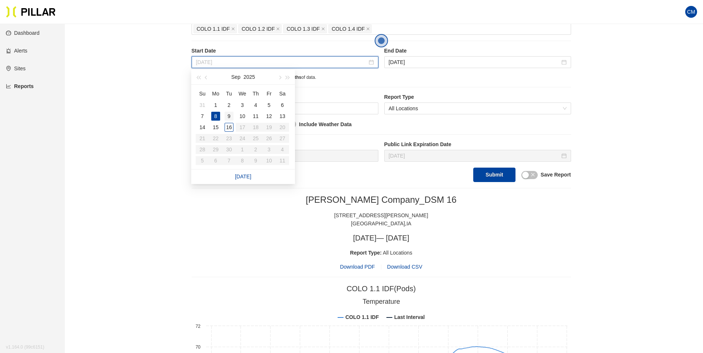
type input "[DATE]"
drag, startPoint x: 229, startPoint y: 115, endPoint x: 246, endPoint y: 107, distance: 18.6
click at [229, 115] on div "9" at bounding box center [228, 116] width 9 height 9
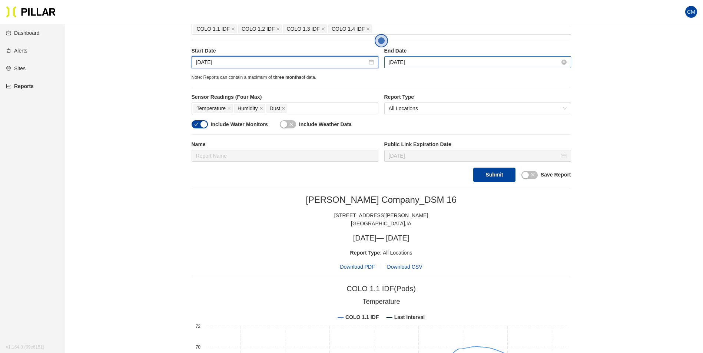
click at [397, 63] on input "[DATE]" at bounding box center [474, 62] width 171 height 8
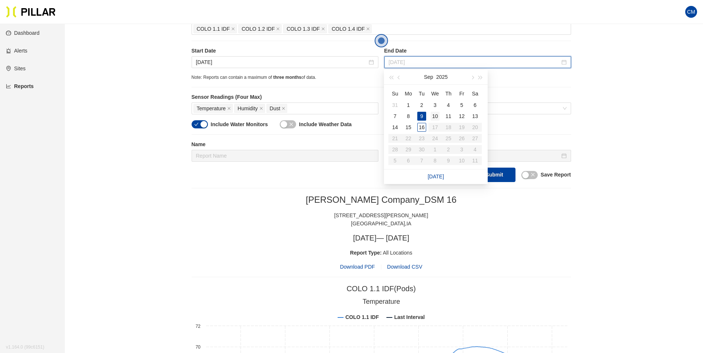
type input "[DATE]"
click at [436, 115] on div "10" at bounding box center [434, 116] width 9 height 9
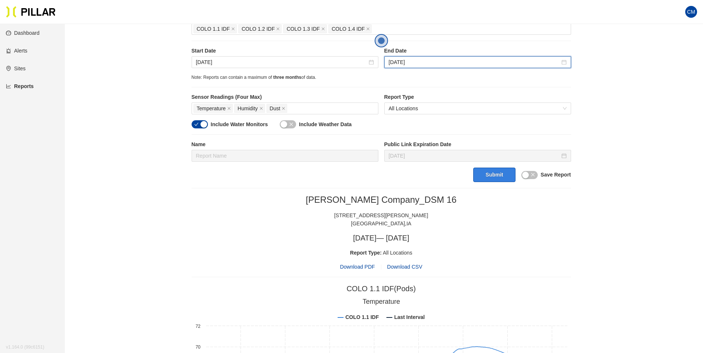
click at [480, 171] on button "Submit" at bounding box center [494, 175] width 42 height 14
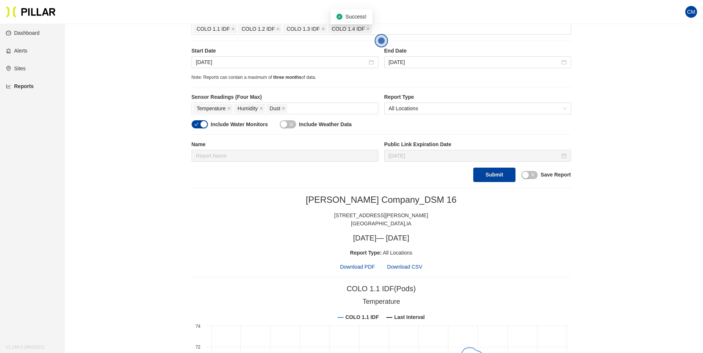
click at [364, 265] on span "Download PDF" at bounding box center [357, 267] width 35 height 8
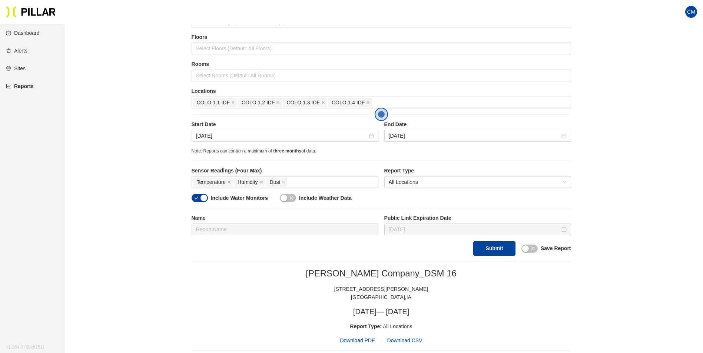
scroll to position [74, 0]
click at [197, 138] on input "[DATE]" at bounding box center [281, 136] width 171 height 8
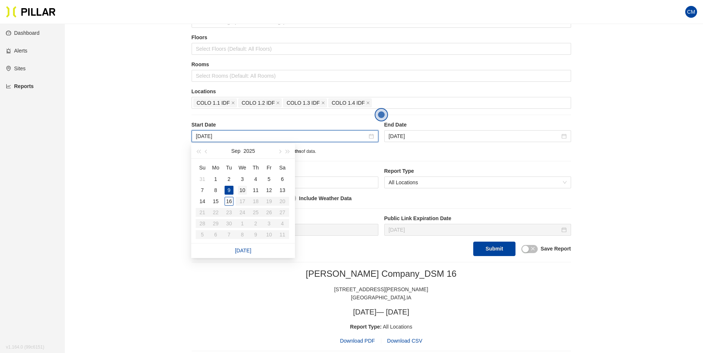
type input "[DATE]"
click at [242, 193] on div "10" at bounding box center [242, 190] width 9 height 9
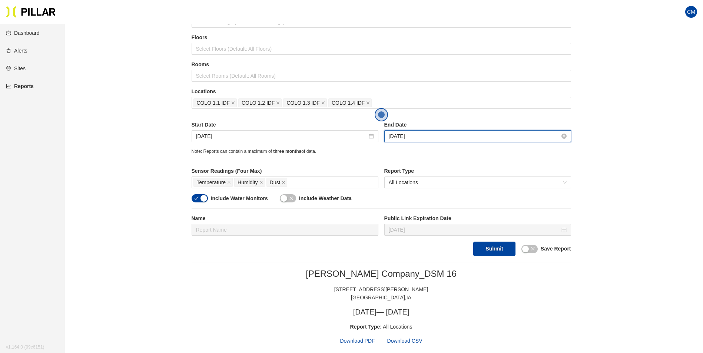
click at [404, 136] on input "[DATE]" at bounding box center [474, 136] width 171 height 8
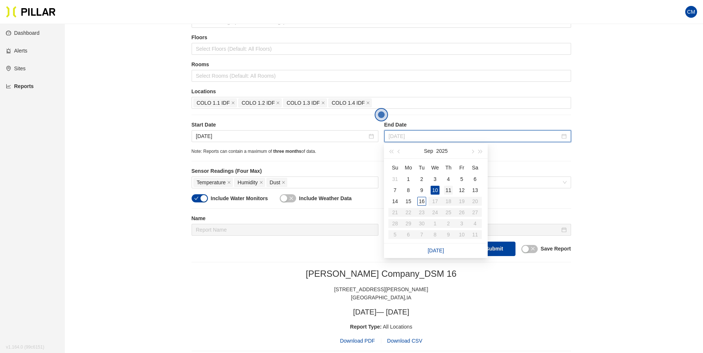
type input "[DATE]"
click at [449, 191] on div "11" at bounding box center [448, 190] width 9 height 9
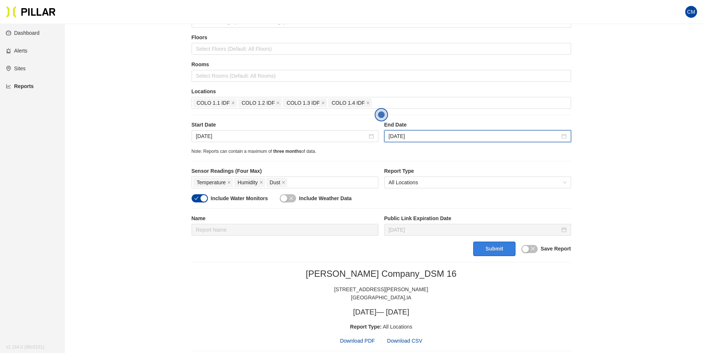
click at [503, 249] on button "Submit" at bounding box center [494, 249] width 42 height 14
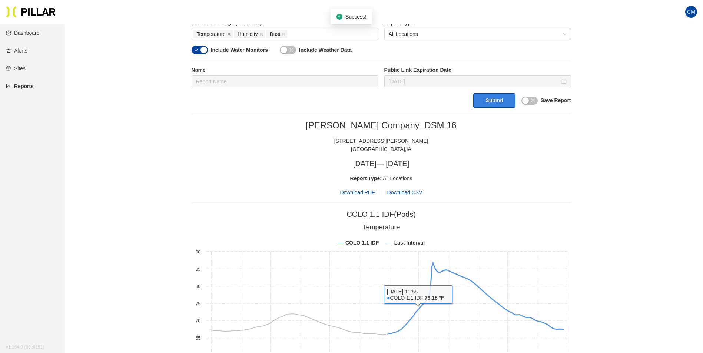
scroll to position [222, 0]
click at [357, 194] on span "Download PDF" at bounding box center [357, 193] width 35 height 8
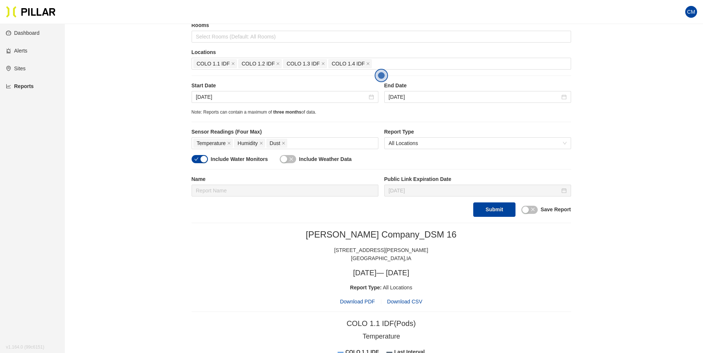
scroll to position [111, 0]
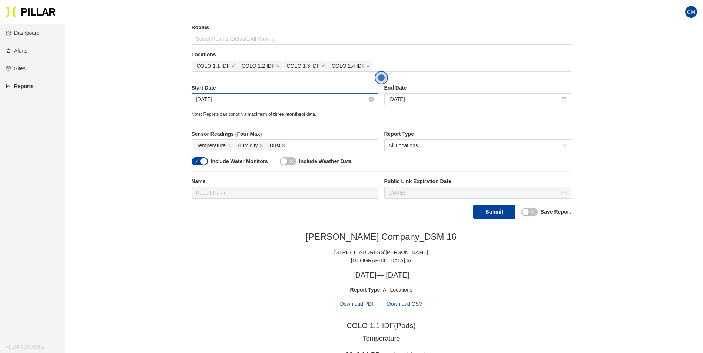
click at [216, 97] on input "[DATE]" at bounding box center [281, 99] width 171 height 8
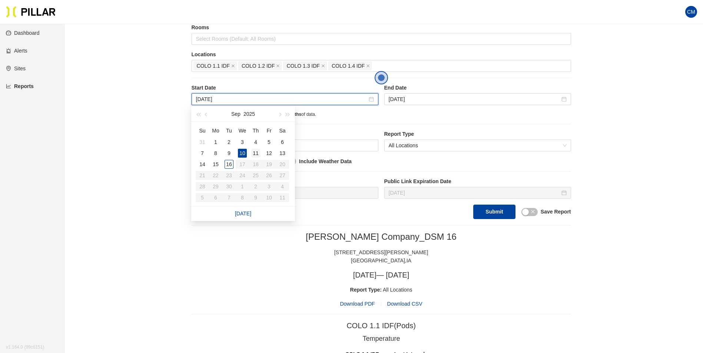
type input "[DATE]"
click at [256, 155] on div "11" at bounding box center [255, 153] width 9 height 9
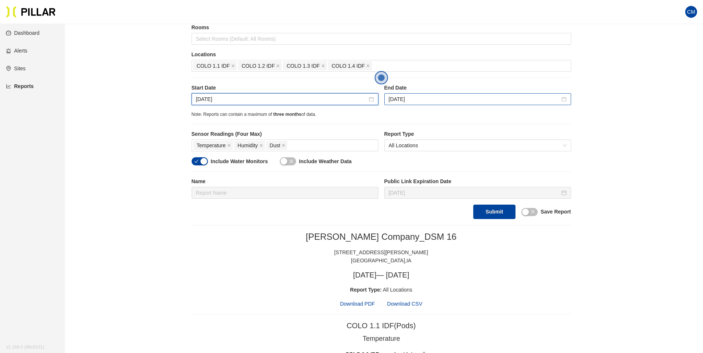
click at [403, 95] on div "[DATE]" at bounding box center [477, 99] width 187 height 12
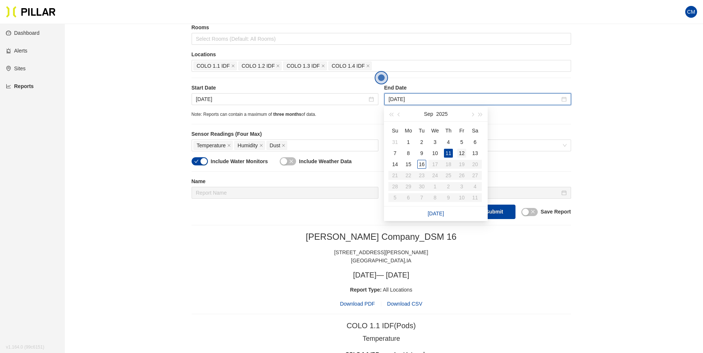
type input "[DATE]"
click at [460, 153] on div "12" at bounding box center [461, 153] width 9 height 9
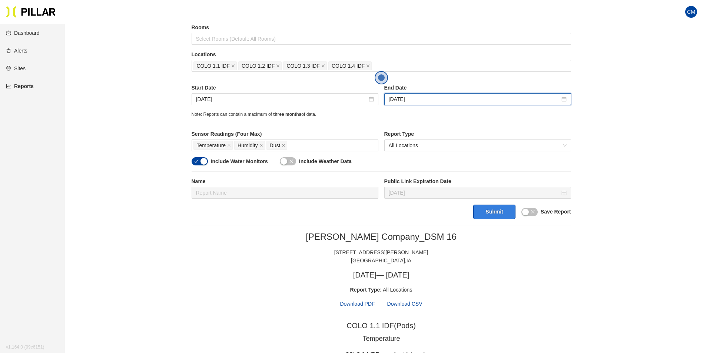
click at [490, 212] on button "Submit" at bounding box center [494, 212] width 42 height 14
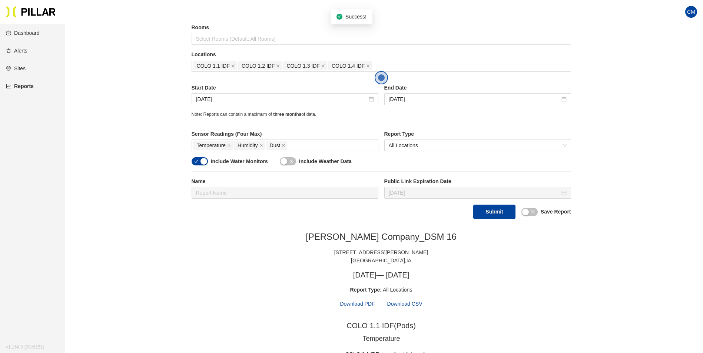
click at [359, 307] on span "Download PDF" at bounding box center [357, 304] width 35 height 8
click at [212, 94] on div "[DATE]" at bounding box center [285, 99] width 187 height 12
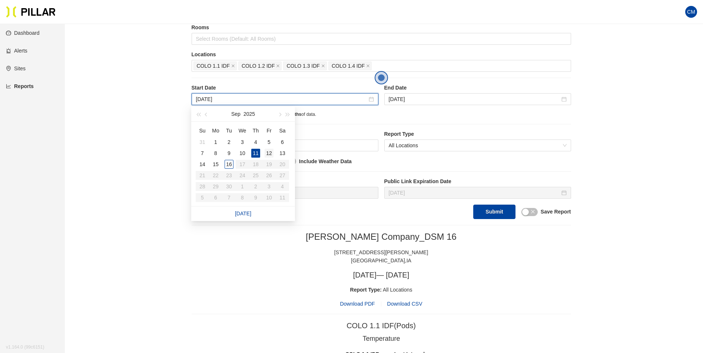
type input "[DATE]"
click at [267, 153] on div "12" at bounding box center [268, 153] width 9 height 9
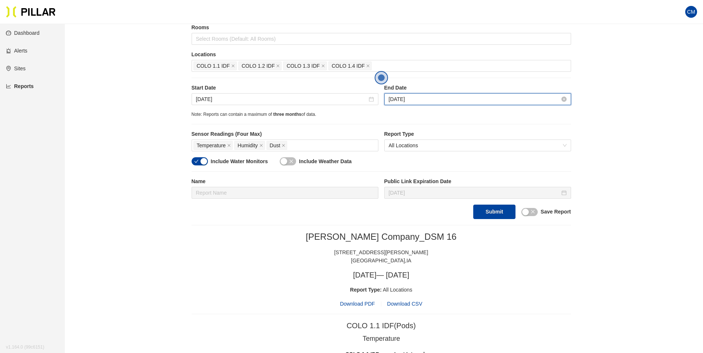
click at [415, 101] on input "[DATE]" at bounding box center [474, 99] width 171 height 8
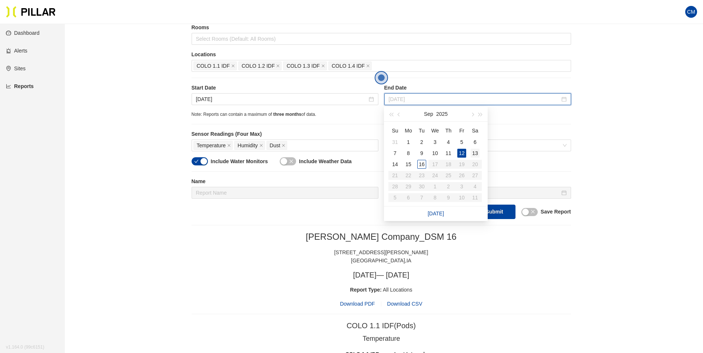
type input "[DATE]"
click at [479, 151] on div "13" at bounding box center [474, 153] width 9 height 9
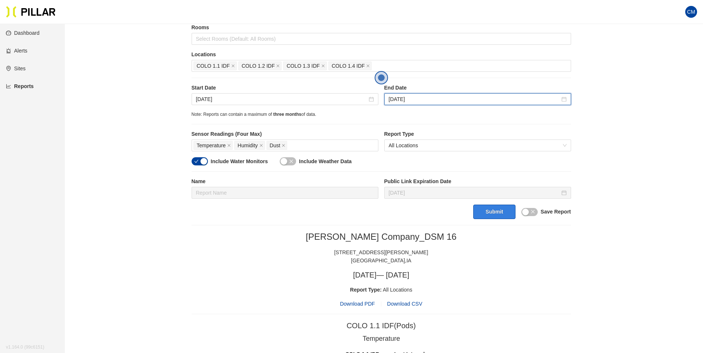
click at [501, 212] on button "Submit" at bounding box center [494, 212] width 42 height 14
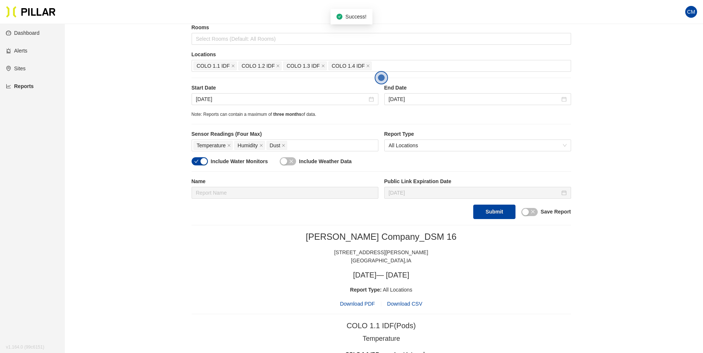
click at [365, 305] on span "Download PDF" at bounding box center [357, 304] width 35 height 8
click at [221, 95] on input "[DATE]" at bounding box center [281, 99] width 171 height 8
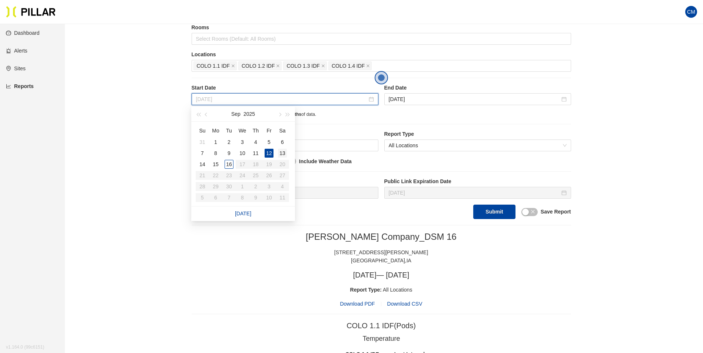
type input "[DATE]"
click at [283, 150] on div "13" at bounding box center [282, 153] width 9 height 9
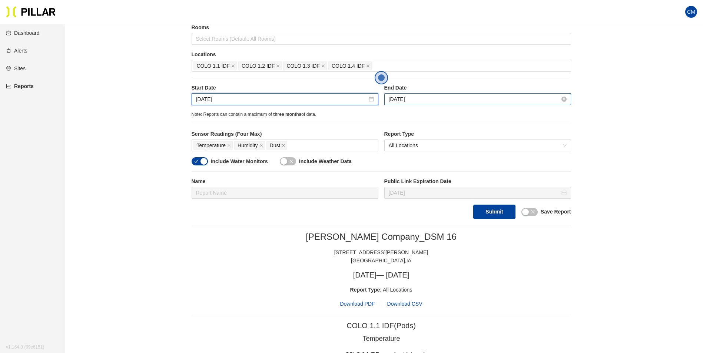
click at [416, 97] on input "[DATE]" at bounding box center [474, 99] width 171 height 8
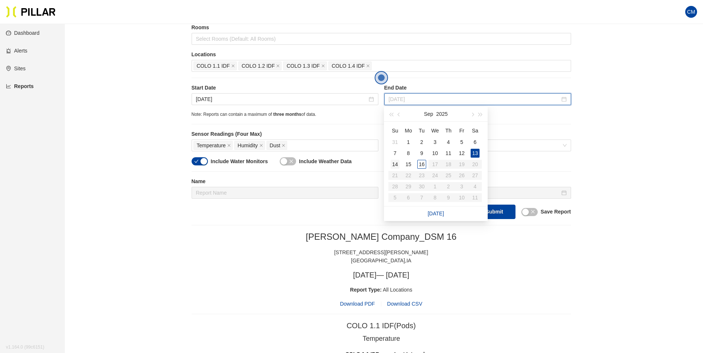
type input "[DATE]"
click at [399, 162] on div "14" at bounding box center [394, 164] width 9 height 9
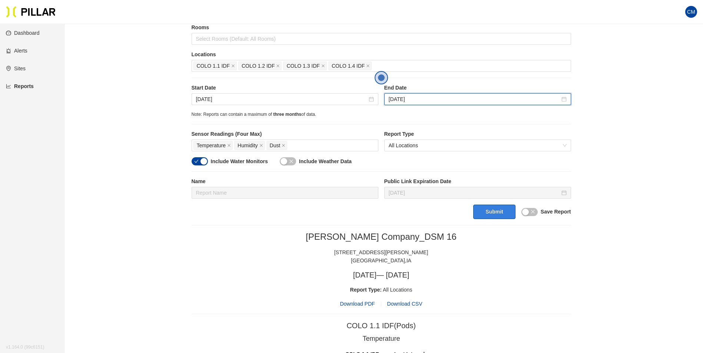
drag, startPoint x: 490, startPoint y: 209, endPoint x: 496, endPoint y: 209, distance: 6.7
click at [491, 210] on button "Submit" at bounding box center [494, 212] width 42 height 14
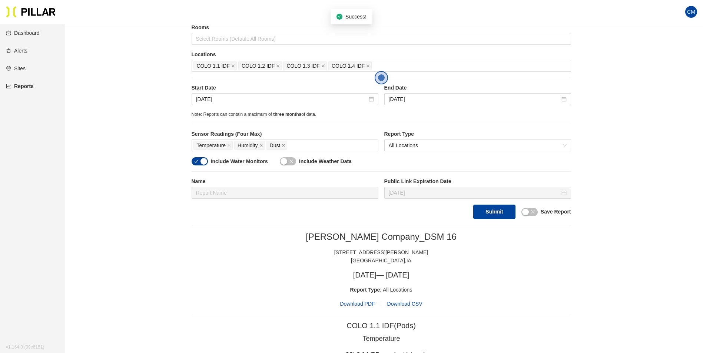
click at [359, 303] on span "Download PDF" at bounding box center [357, 304] width 35 height 8
click at [224, 101] on input "[DATE]" at bounding box center [281, 99] width 171 height 8
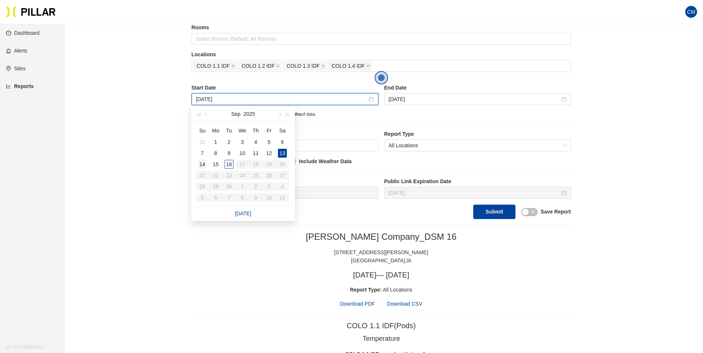
type input "[DATE]"
click at [197, 163] on td "14" at bounding box center [202, 164] width 13 height 11
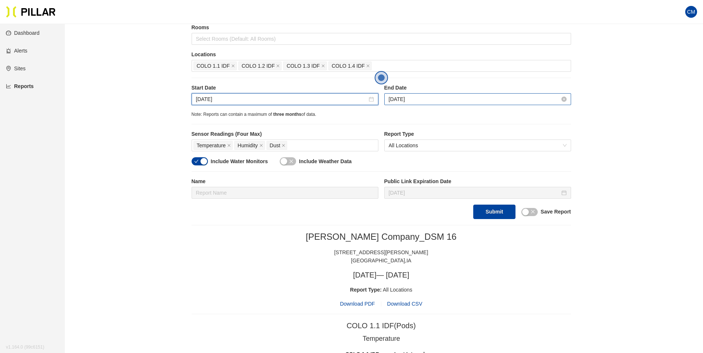
click at [394, 101] on input "[DATE]" at bounding box center [474, 99] width 171 height 8
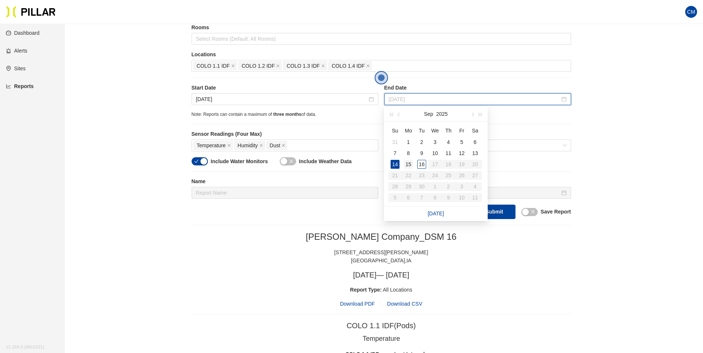
type input "[DATE]"
click at [407, 163] on div "15" at bounding box center [408, 164] width 9 height 9
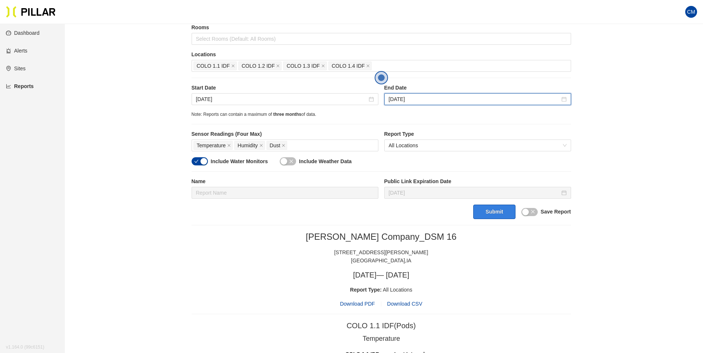
click at [484, 216] on button "Submit" at bounding box center [494, 212] width 42 height 14
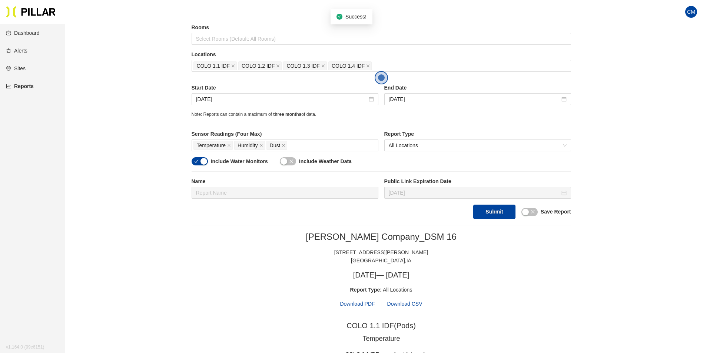
click at [367, 304] on span "Download PDF" at bounding box center [357, 304] width 35 height 8
click at [233, 65] on icon "close" at bounding box center [233, 66] width 4 height 4
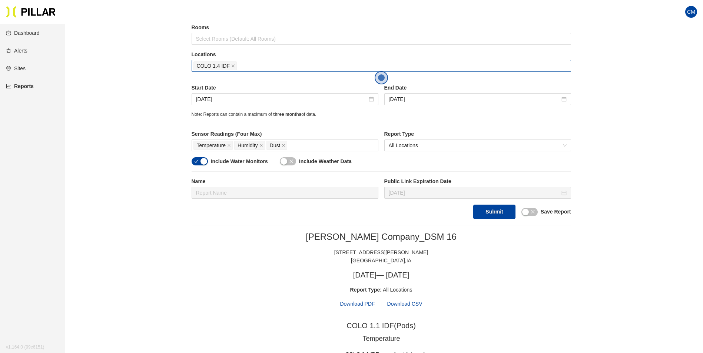
click at [233, 65] on icon "close" at bounding box center [233, 66] width 4 height 4
click at [233, 65] on div at bounding box center [381, 66] width 376 height 10
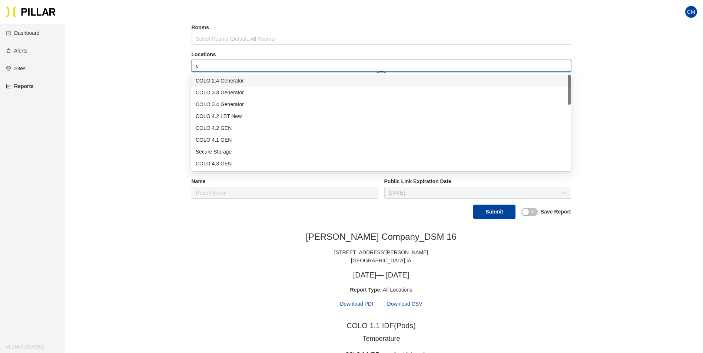
type input "er"
click at [232, 132] on div "Admin ER1" at bounding box center [380, 128] width 379 height 12
type input "er"
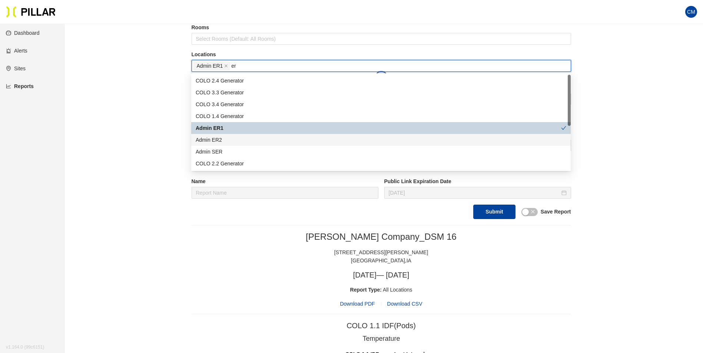
click at [239, 139] on div "Admin ER2" at bounding box center [381, 140] width 370 height 8
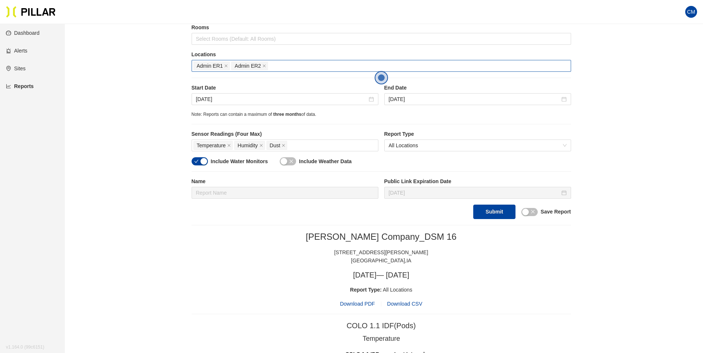
click at [241, 98] on input "[DATE]" at bounding box center [281, 99] width 171 height 8
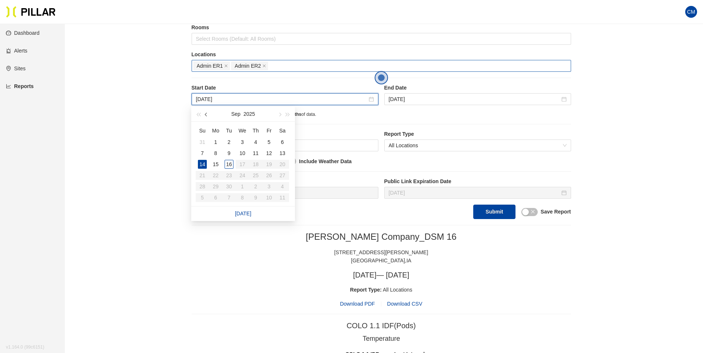
click at [206, 114] on span "button" at bounding box center [207, 115] width 4 height 4
type input "[DATE]"
click at [244, 152] on div "9" at bounding box center [242, 153] width 9 height 9
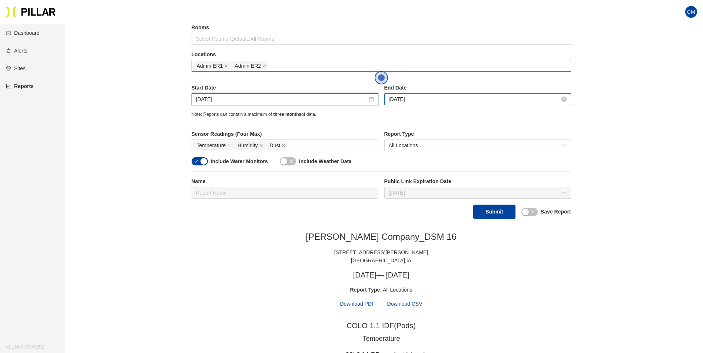
click at [391, 100] on input "[DATE]" at bounding box center [474, 99] width 171 height 8
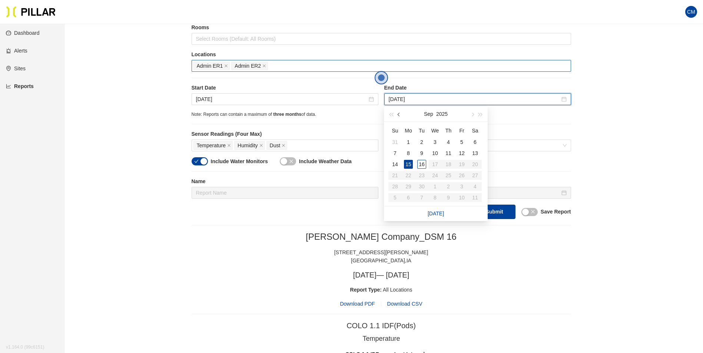
click at [399, 116] on span "button" at bounding box center [399, 115] width 4 height 4
click at [472, 113] on span "button" at bounding box center [472, 115] width 4 height 4
type input "[DATE]"
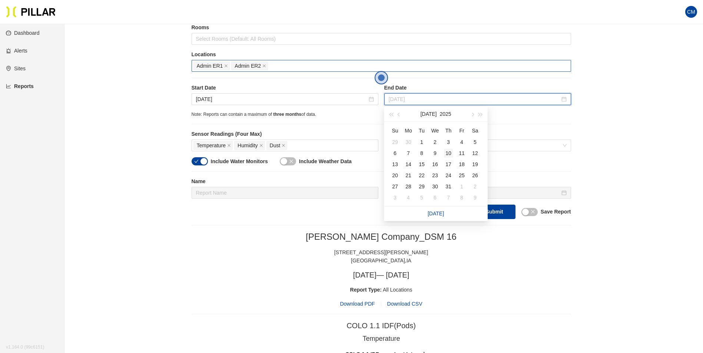
click at [451, 152] on div "10" at bounding box center [448, 153] width 9 height 9
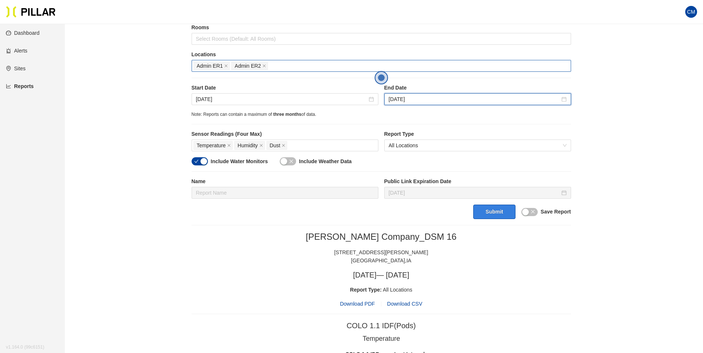
click at [482, 207] on button "Submit" at bounding box center [494, 212] width 42 height 14
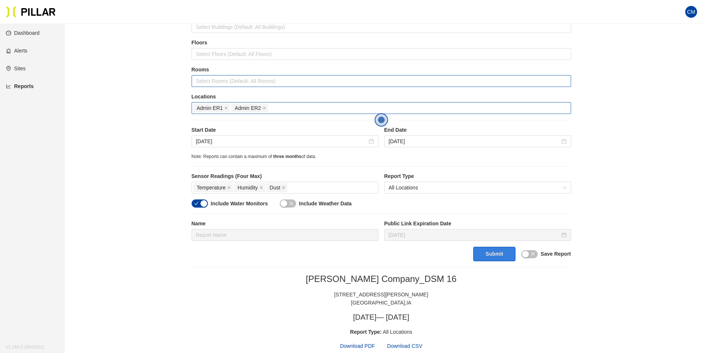
scroll to position [58, 0]
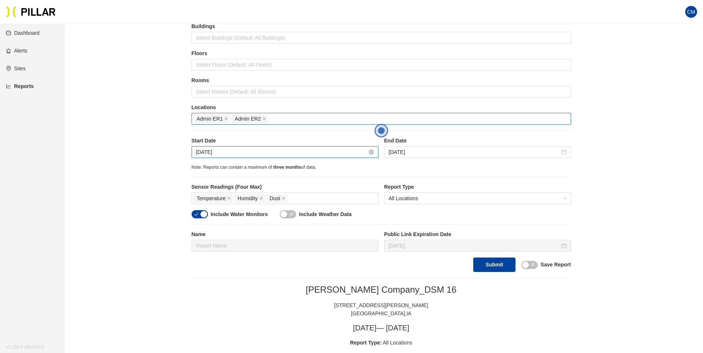
click at [209, 154] on input "[DATE]" at bounding box center [281, 152] width 171 height 8
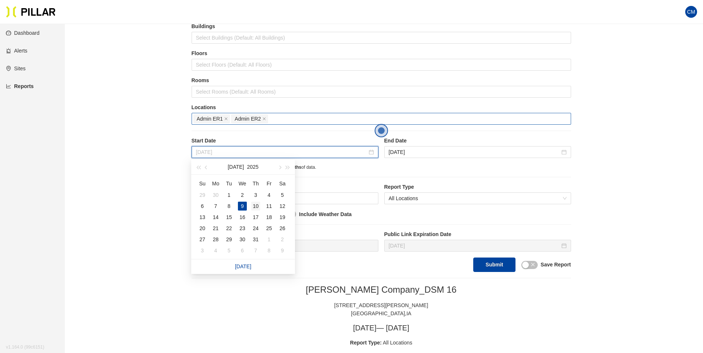
type input "[DATE]"
click at [253, 205] on div "10" at bounding box center [255, 206] width 9 height 9
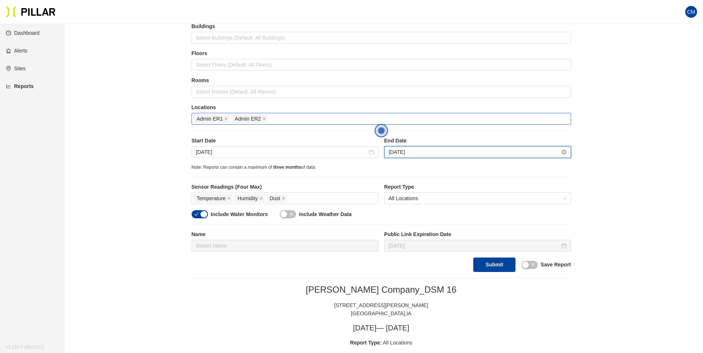
click at [400, 154] on input "[DATE]" at bounding box center [474, 152] width 171 height 8
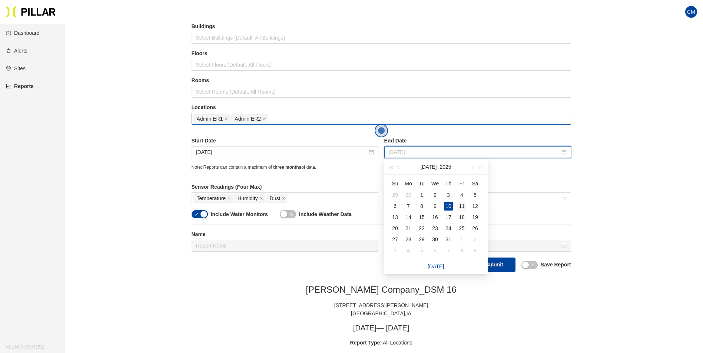
type input "[DATE]"
click at [458, 208] on div "11" at bounding box center [461, 206] width 9 height 9
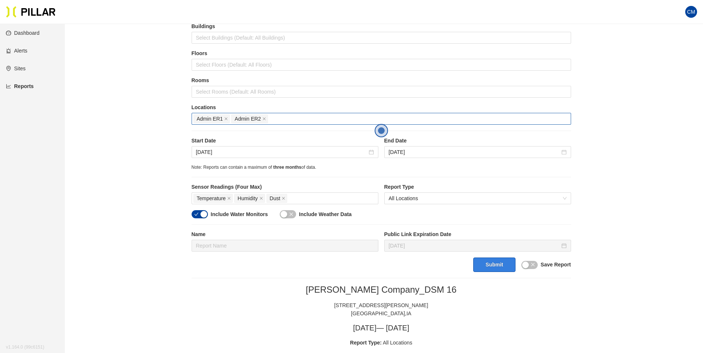
click at [494, 263] on button "Submit" at bounding box center [494, 265] width 42 height 14
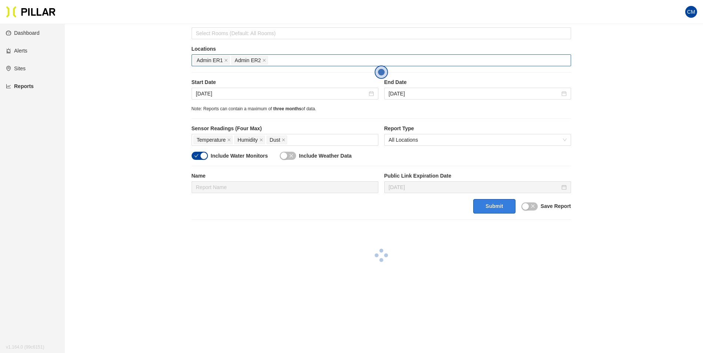
scroll to position [169, 0]
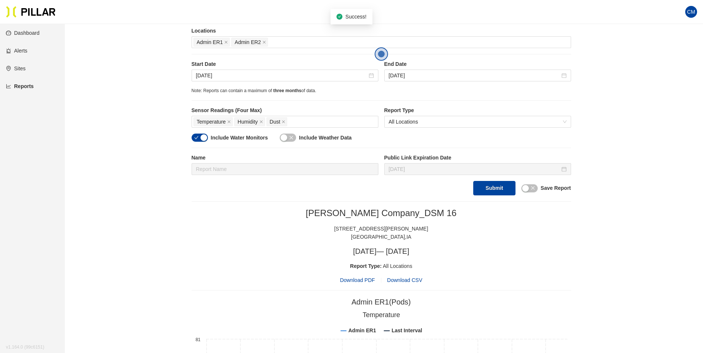
scroll to position [132, 0]
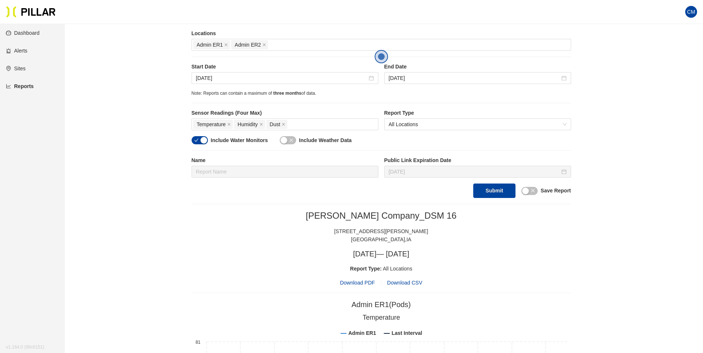
click at [354, 283] on span "Download PDF" at bounding box center [357, 283] width 35 height 8
click at [233, 77] on input "[DATE]" at bounding box center [281, 78] width 171 height 8
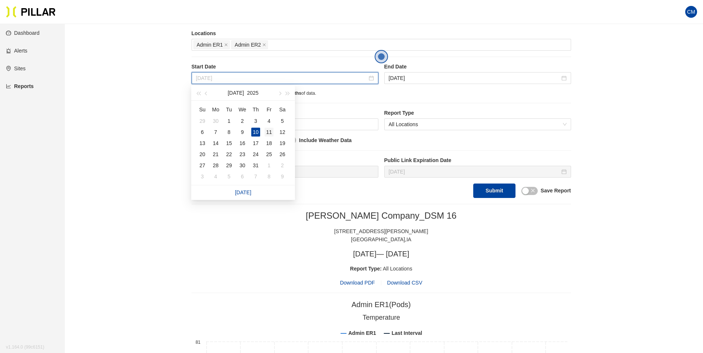
type input "[DATE]"
click at [272, 131] on div "11" at bounding box center [268, 132] width 9 height 9
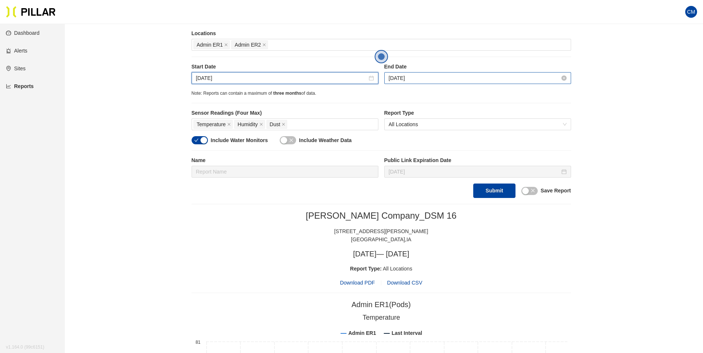
click at [419, 82] on input "[DATE]" at bounding box center [474, 78] width 171 height 8
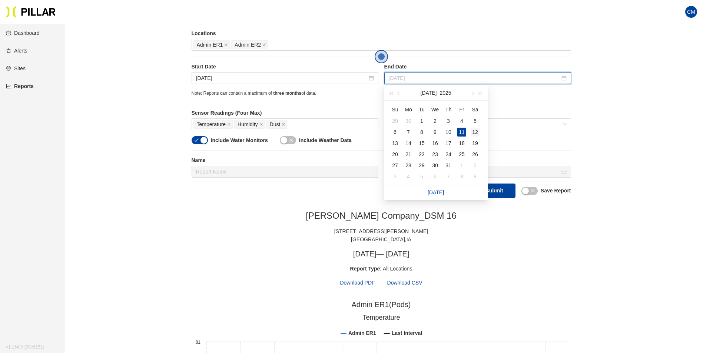
type input "[DATE]"
click at [479, 129] on td "12" at bounding box center [474, 132] width 13 height 11
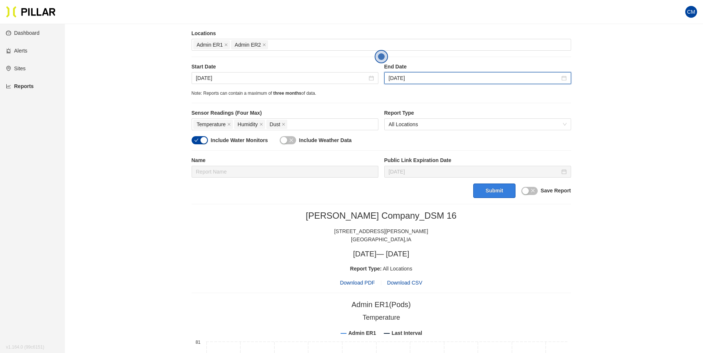
click at [488, 190] on button "Submit" at bounding box center [494, 191] width 42 height 14
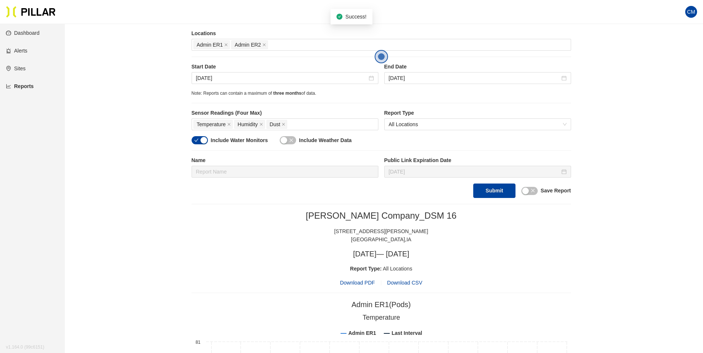
click at [354, 283] on span "Download PDF" at bounding box center [357, 283] width 35 height 8
drag, startPoint x: 223, startPoint y: 81, endPoint x: 231, endPoint y: 88, distance: 9.7
click at [223, 81] on input "[DATE]" at bounding box center [281, 78] width 171 height 8
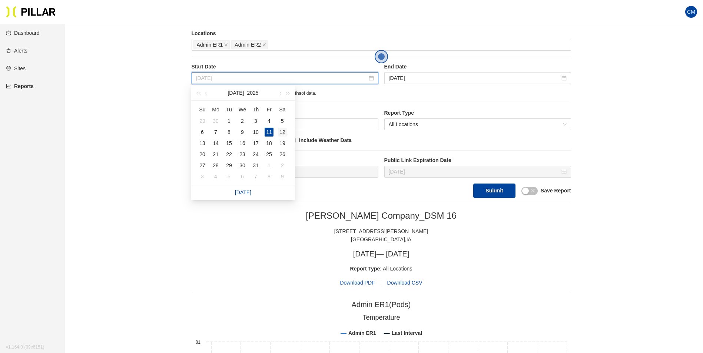
type input "[DATE]"
click at [286, 130] on div "12" at bounding box center [282, 132] width 9 height 9
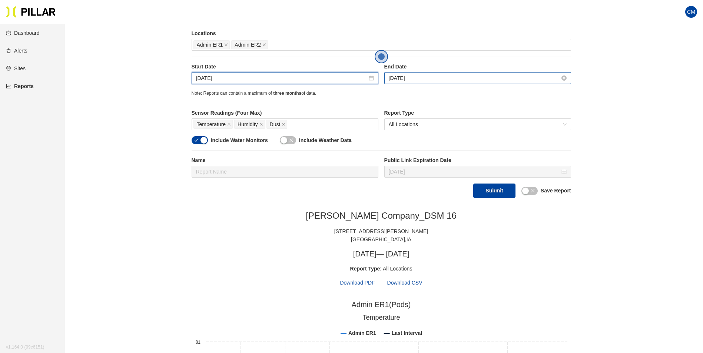
click at [395, 81] on input "[DATE]" at bounding box center [474, 78] width 171 height 8
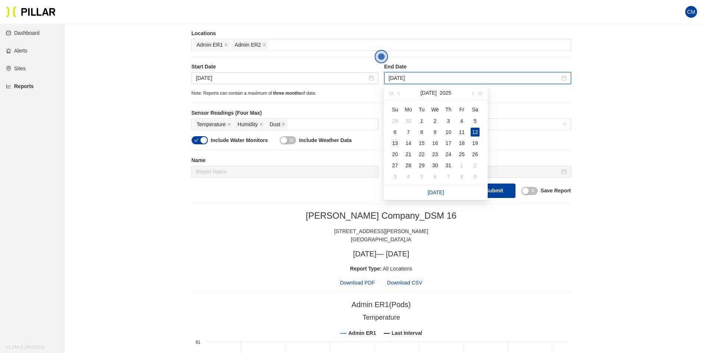
type input "[DATE]"
click at [393, 139] on td "13" at bounding box center [394, 143] width 13 height 11
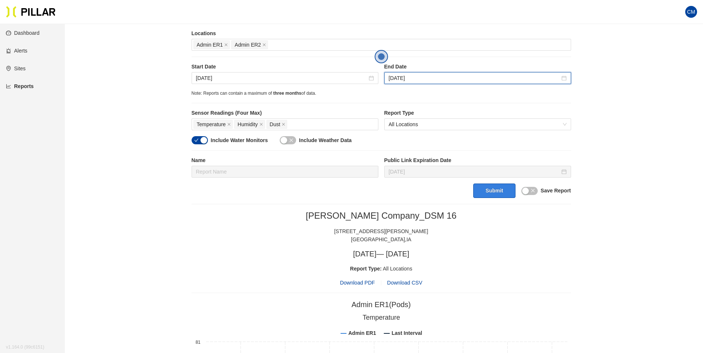
click at [486, 187] on button "Submit" at bounding box center [494, 191] width 42 height 14
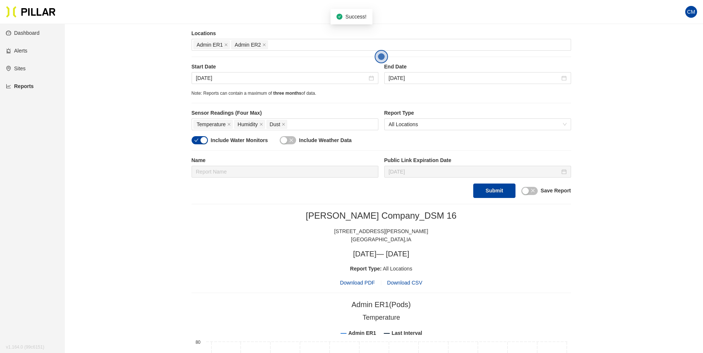
click at [363, 283] on span "Download PDF" at bounding box center [357, 283] width 35 height 8
click at [257, 80] on input "[DATE]" at bounding box center [281, 78] width 171 height 8
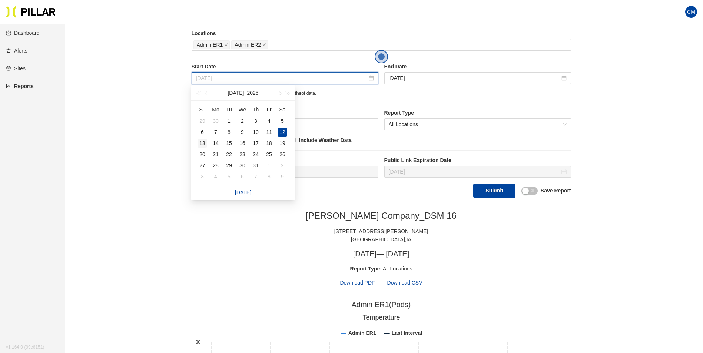
type input "[DATE]"
click at [203, 147] on div "13" at bounding box center [202, 143] width 9 height 9
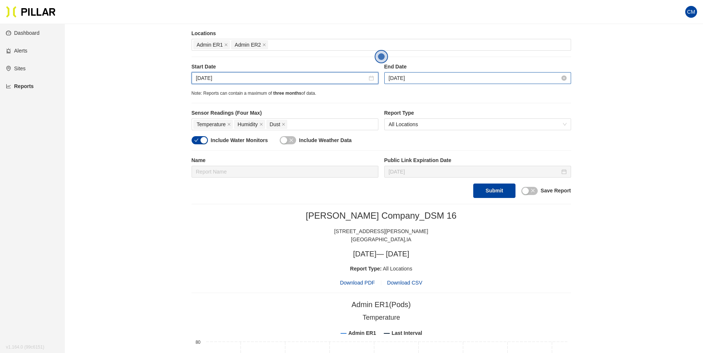
click at [431, 76] on input "[DATE]" at bounding box center [474, 78] width 171 height 8
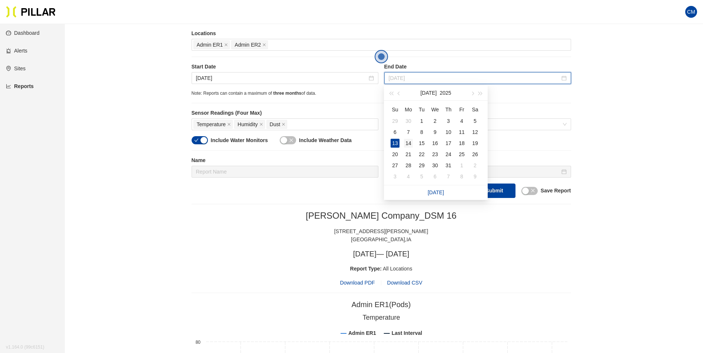
type input "[DATE]"
click at [409, 141] on div "14" at bounding box center [408, 143] width 9 height 9
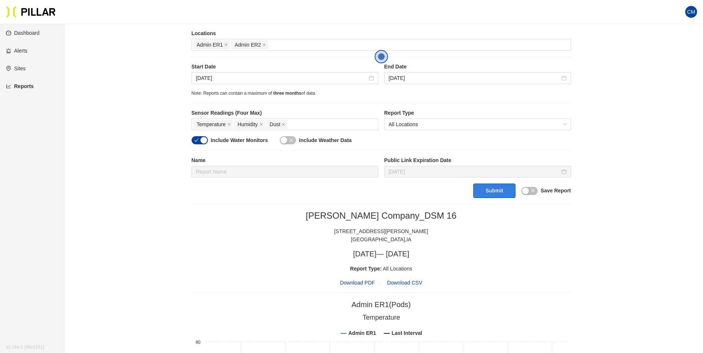
click at [495, 192] on button "Submit" at bounding box center [494, 191] width 42 height 14
click at [366, 284] on span "Download PDF" at bounding box center [357, 283] width 35 height 8
click at [210, 78] on input "[DATE]" at bounding box center [281, 78] width 171 height 8
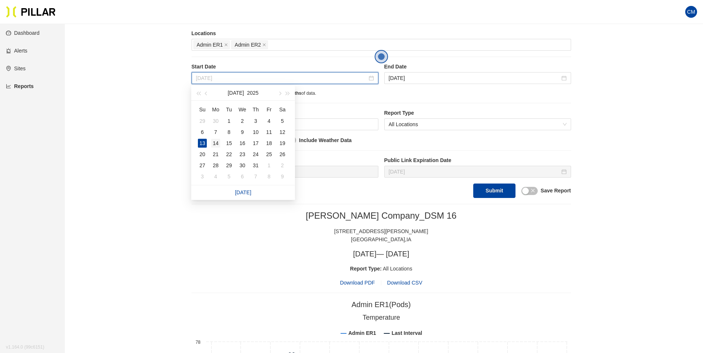
type input "[DATE]"
click at [217, 143] on div "14" at bounding box center [215, 143] width 9 height 9
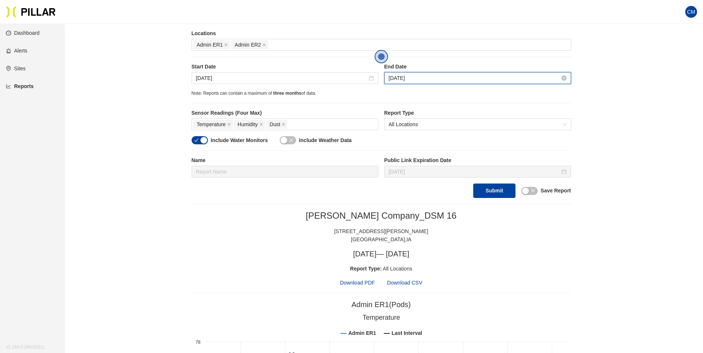
click at [417, 77] on input "[DATE]" at bounding box center [474, 78] width 171 height 8
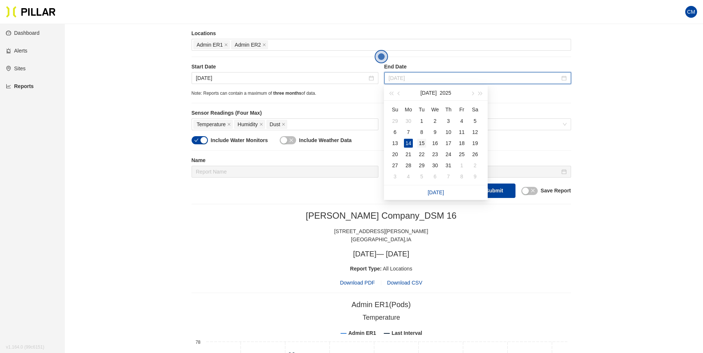
type input "[DATE]"
click at [420, 143] on div "15" at bounding box center [421, 143] width 9 height 9
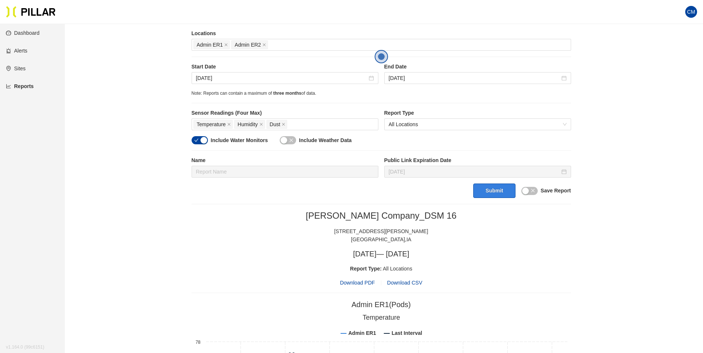
click at [498, 196] on button "Submit" at bounding box center [494, 191] width 42 height 14
click at [362, 280] on span "Download PDF" at bounding box center [357, 283] width 35 height 8
click at [208, 78] on input "[DATE]" at bounding box center [281, 78] width 171 height 8
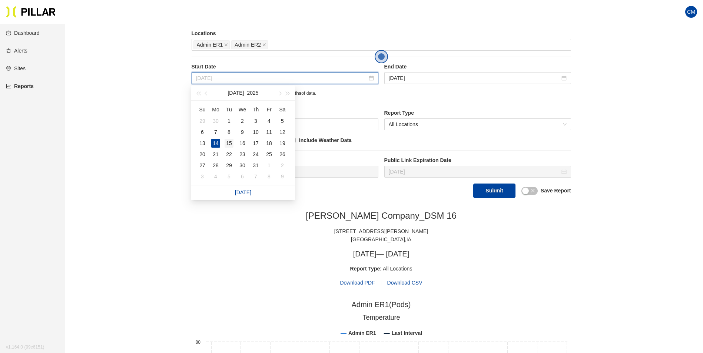
type input "[DATE]"
click at [224, 144] on div "15" at bounding box center [228, 143] width 9 height 9
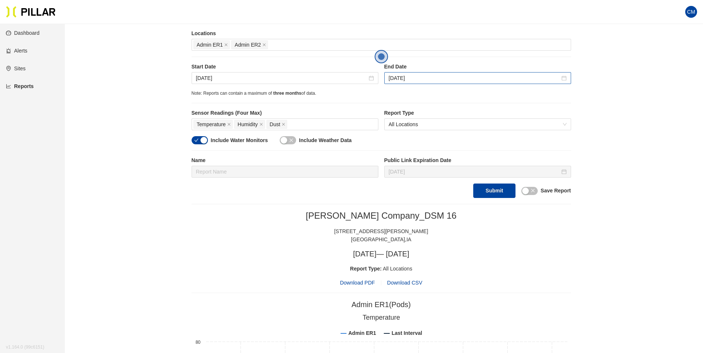
click at [402, 84] on div "[DATE]" at bounding box center [477, 78] width 187 height 12
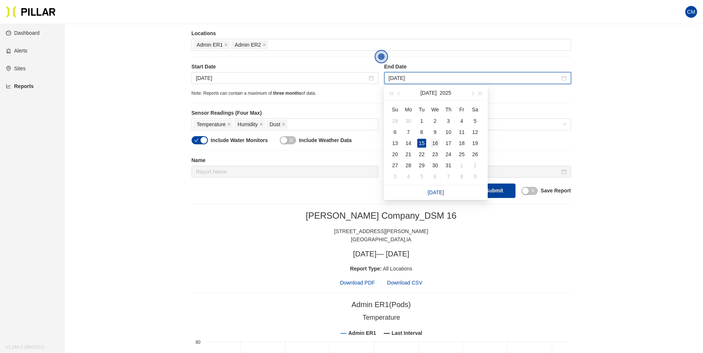
type input "[DATE]"
click at [439, 144] on td "16" at bounding box center [434, 143] width 13 height 11
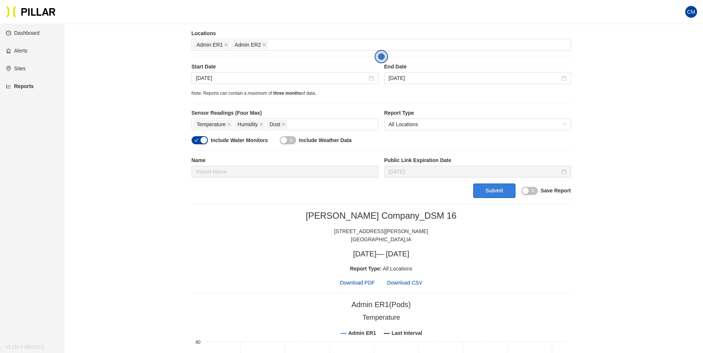
click at [485, 189] on button "Submit" at bounding box center [494, 191] width 42 height 14
click at [351, 287] on span "Download PDF" at bounding box center [357, 283] width 35 height 8
click at [359, 281] on span "Download PDF" at bounding box center [357, 283] width 35 height 8
click at [364, 285] on span "Download PDF" at bounding box center [357, 283] width 35 height 8
click at [357, 282] on span "Download PDF" at bounding box center [357, 283] width 35 height 8
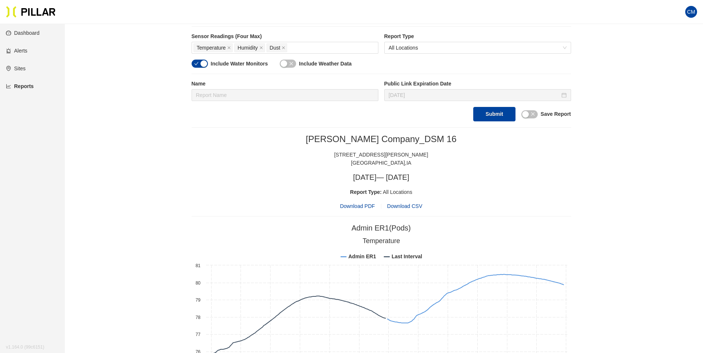
scroll to position [95, 0]
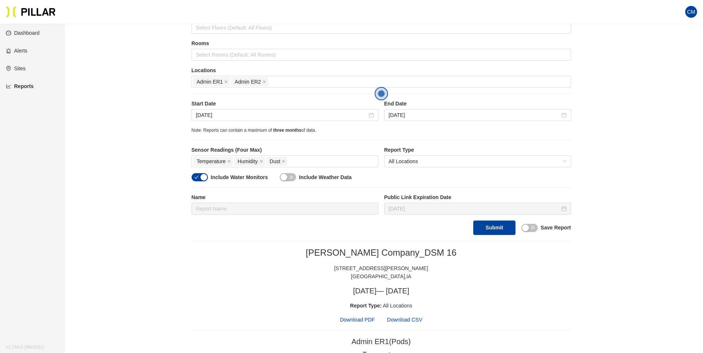
click at [357, 319] on span "Download PDF" at bounding box center [357, 320] width 35 height 8
click at [206, 117] on input "[DATE]" at bounding box center [281, 115] width 171 height 8
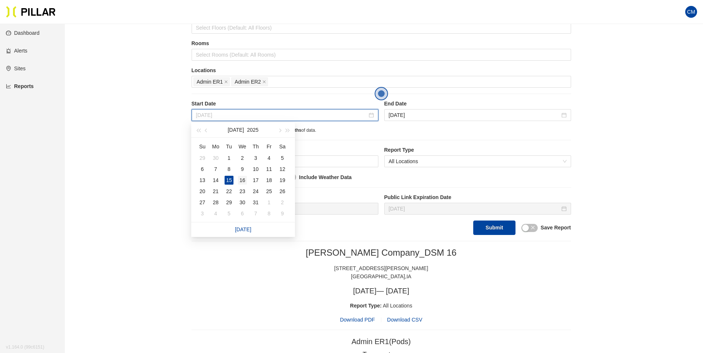
type input "[DATE]"
drag, startPoint x: 241, startPoint y: 183, endPoint x: 340, endPoint y: 157, distance: 102.1
click at [242, 183] on div "16" at bounding box center [242, 180] width 9 height 9
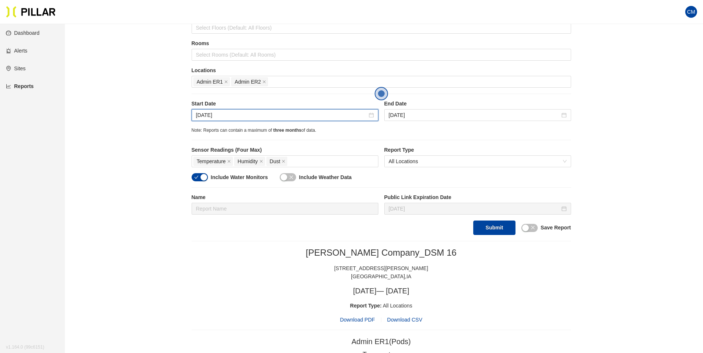
click at [434, 123] on div "Start Date [DATE] End Date [DATE]" at bounding box center [381, 113] width 379 height 27
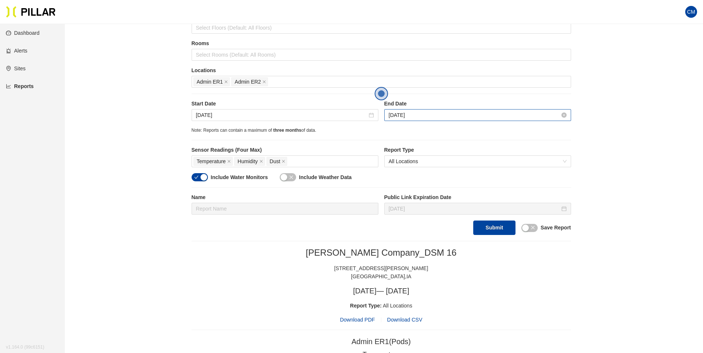
click at [435, 119] on input "[DATE]" at bounding box center [474, 115] width 171 height 8
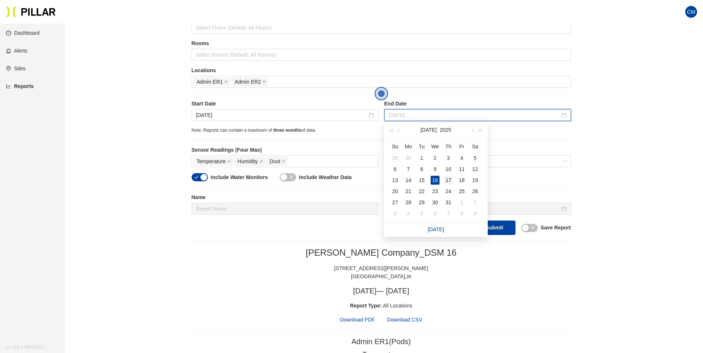
type input "[DATE]"
click at [447, 178] on div "17" at bounding box center [448, 180] width 9 height 9
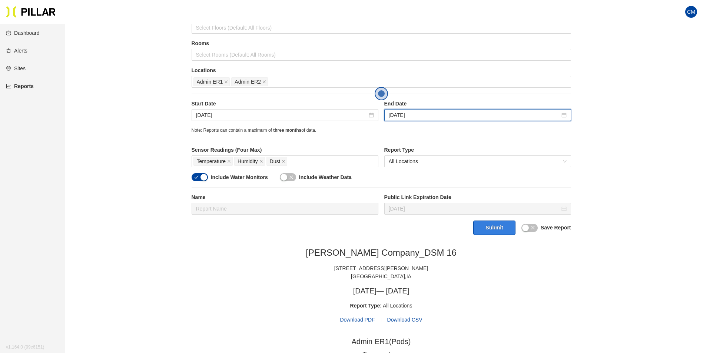
click at [497, 231] on button "Submit" at bounding box center [494, 228] width 42 height 14
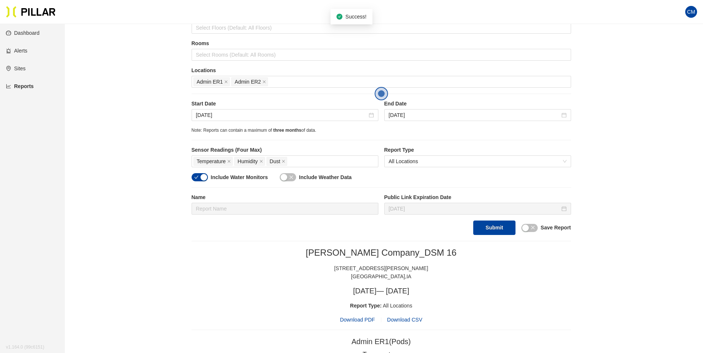
click at [370, 318] on span "Download PDF" at bounding box center [357, 320] width 35 height 8
click at [200, 116] on input "[DATE]" at bounding box center [281, 115] width 171 height 8
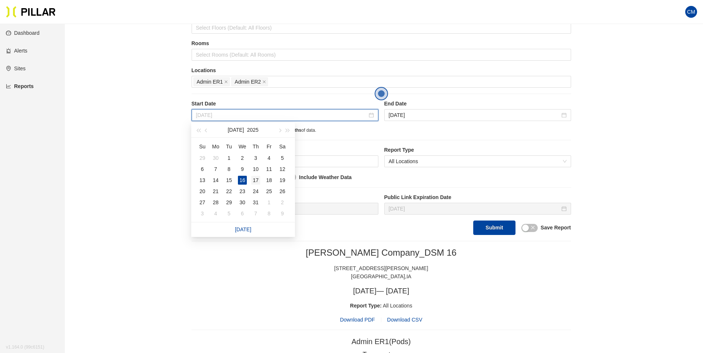
type input "[DATE]"
click at [251, 179] on td "17" at bounding box center [255, 180] width 13 height 11
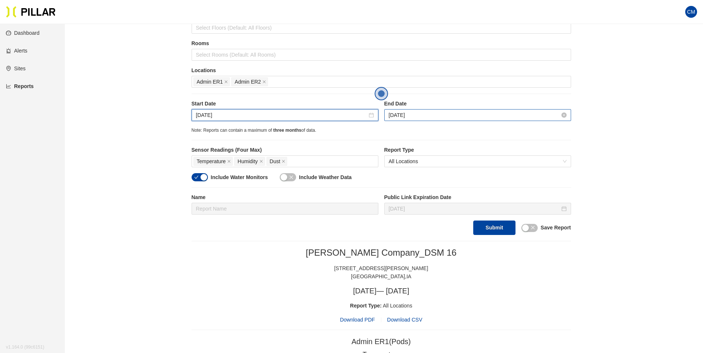
click at [399, 113] on input "[DATE]" at bounding box center [474, 115] width 171 height 8
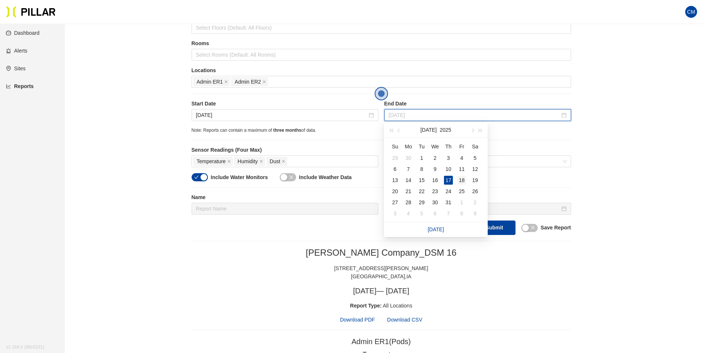
type input "[DATE]"
click at [463, 178] on div "18" at bounding box center [461, 180] width 9 height 9
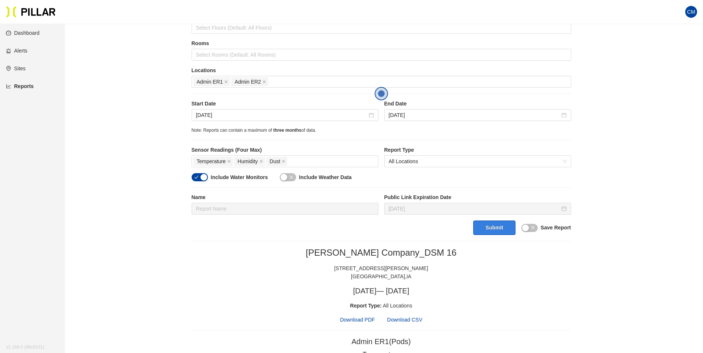
click at [501, 229] on button "Submit" at bounding box center [494, 228] width 42 height 14
click at [351, 322] on span "Download PDF" at bounding box center [357, 320] width 35 height 8
click at [210, 116] on input "[DATE]" at bounding box center [281, 115] width 171 height 8
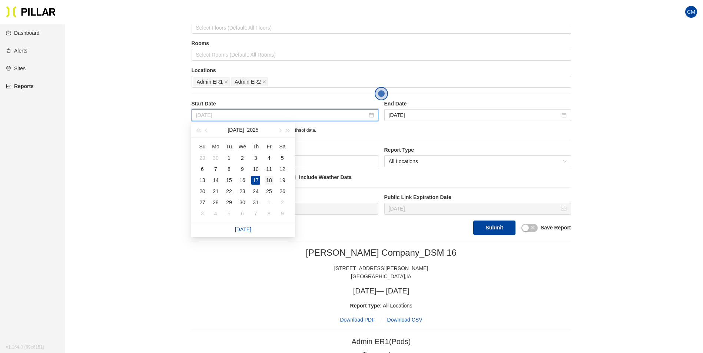
type input "[DATE]"
click at [270, 180] on div "18" at bounding box center [268, 180] width 9 height 9
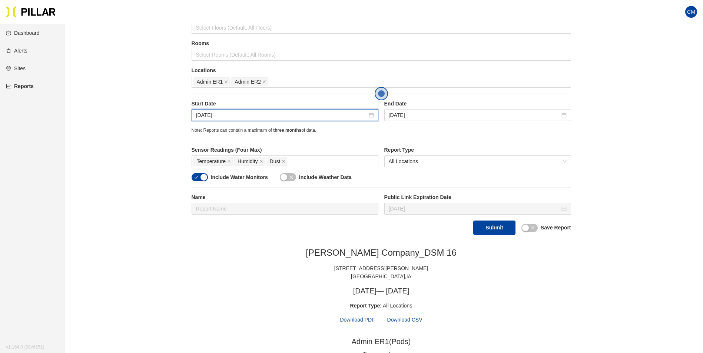
click at [427, 99] on div "Site [PERSON_NAME] Company_DSM 16 Buildings Select Buildings (Default: All Buil…" at bounding box center [381, 97] width 379 height 277
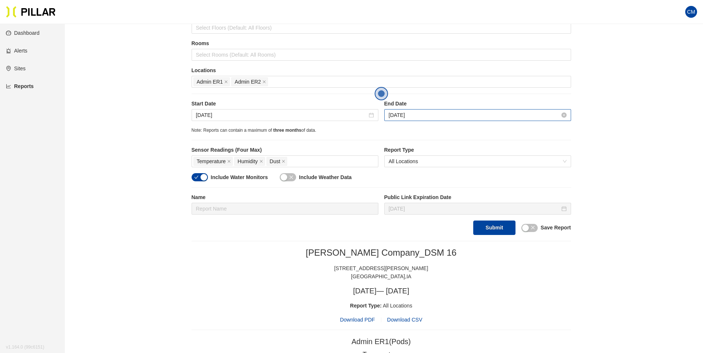
click at [423, 114] on input "[DATE]" at bounding box center [474, 115] width 171 height 8
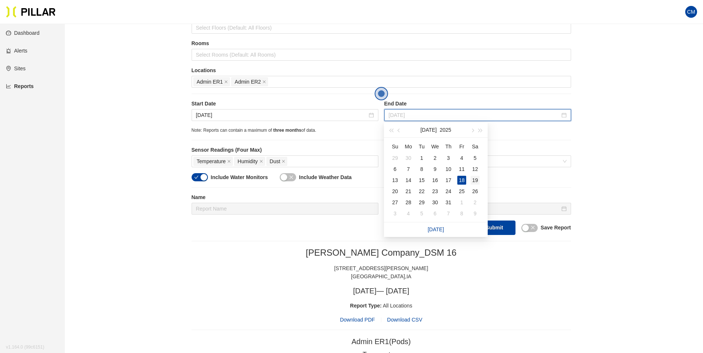
type input "[DATE]"
click at [474, 177] on div "19" at bounding box center [474, 180] width 9 height 9
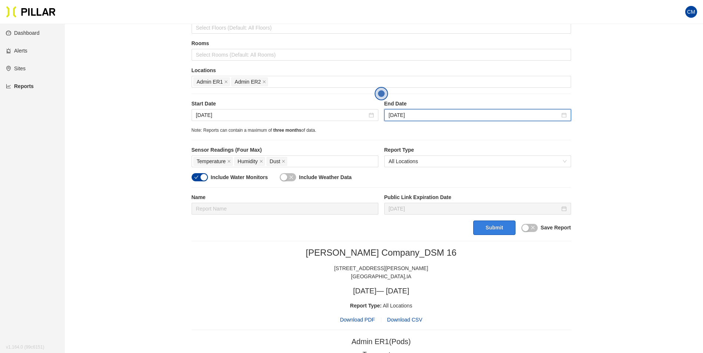
click at [490, 228] on button "Submit" at bounding box center [494, 228] width 42 height 14
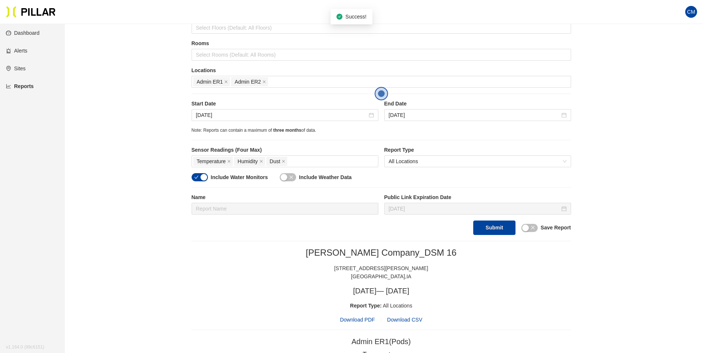
click at [358, 323] on span "Download PDF" at bounding box center [357, 320] width 35 height 8
click at [206, 114] on input "[DATE]" at bounding box center [281, 115] width 171 height 8
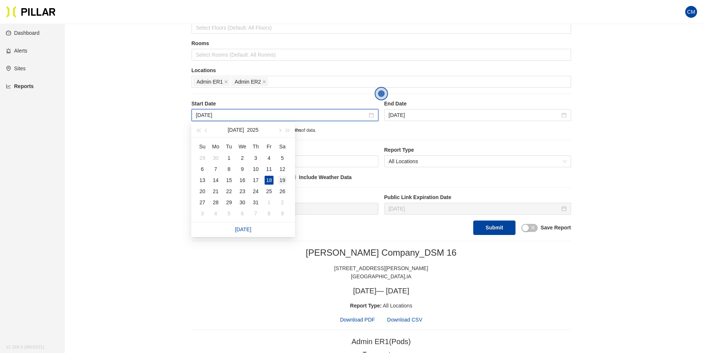
type input "[DATE]"
click at [285, 181] on div "19" at bounding box center [282, 180] width 9 height 9
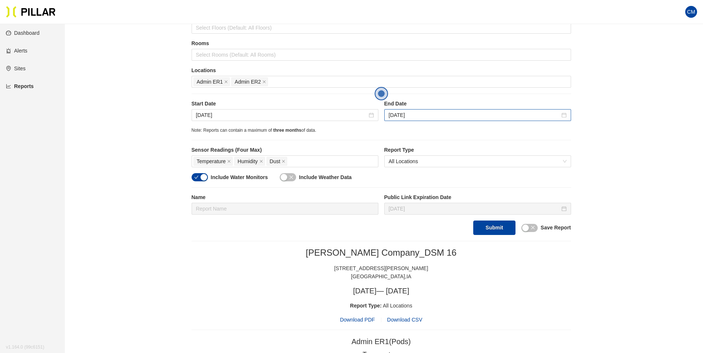
click at [400, 120] on div "[DATE]" at bounding box center [477, 115] width 187 height 12
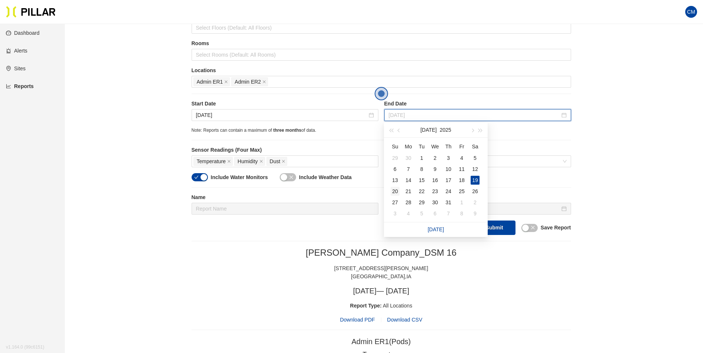
type input "[DATE]"
click at [395, 192] on div "20" at bounding box center [394, 191] width 9 height 9
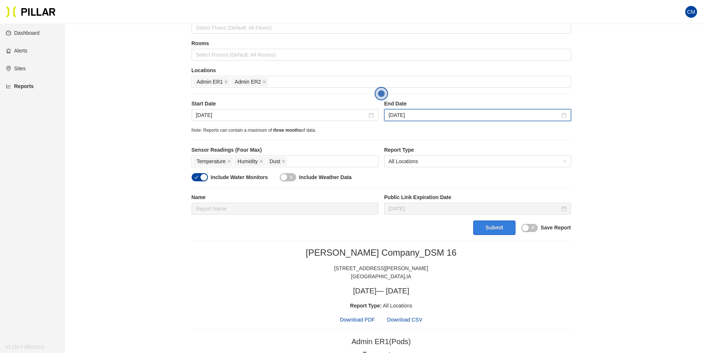
click at [506, 229] on button "Submit" at bounding box center [494, 228] width 42 height 14
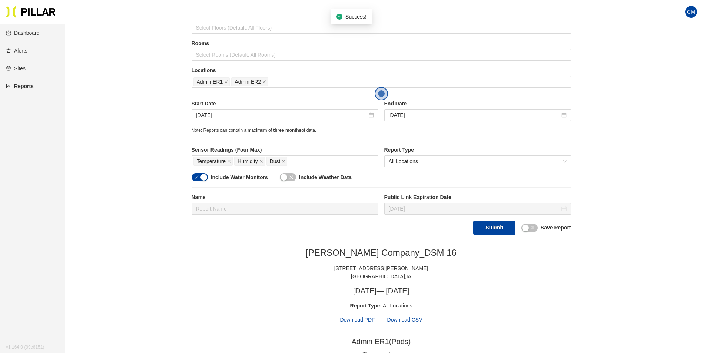
click at [359, 319] on span "Download PDF" at bounding box center [357, 320] width 35 height 8
click at [203, 116] on input "[DATE]" at bounding box center [281, 115] width 171 height 8
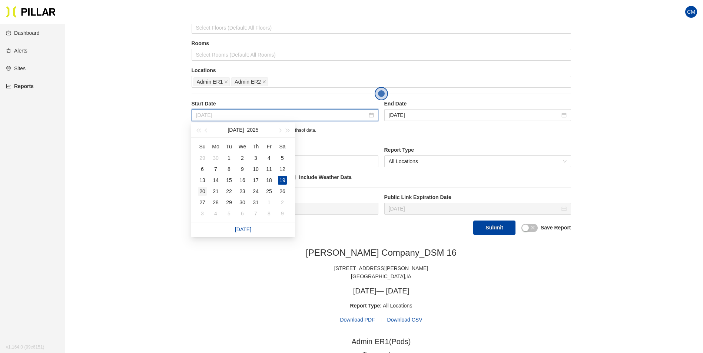
type input "[DATE]"
click at [202, 191] on div "20" at bounding box center [202, 191] width 9 height 9
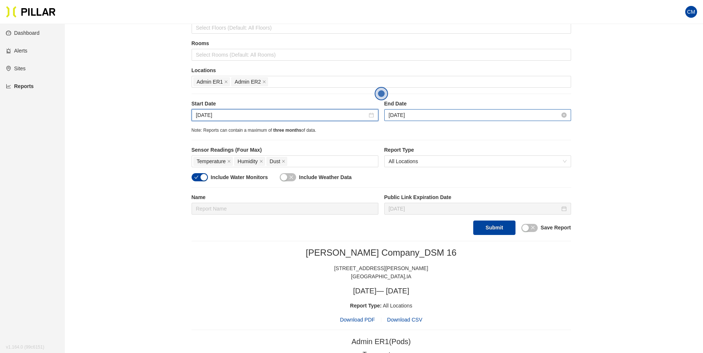
click at [430, 113] on input "[DATE]" at bounding box center [474, 115] width 171 height 8
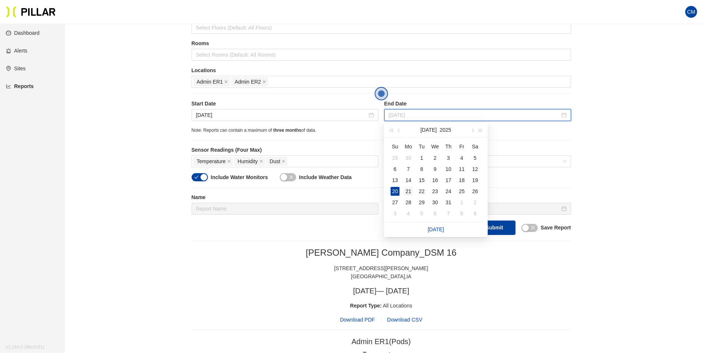
type input "[DATE]"
click at [404, 193] on div "21" at bounding box center [408, 191] width 9 height 9
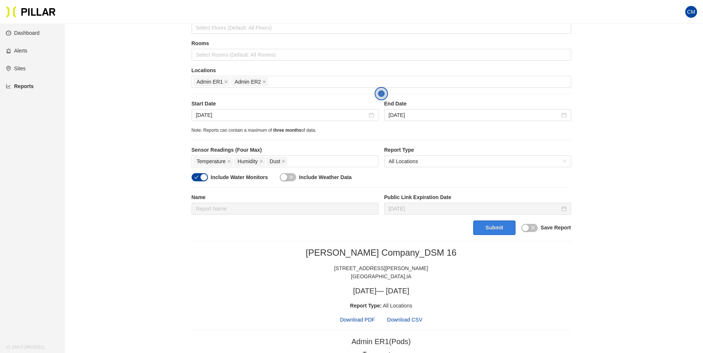
click at [495, 229] on button "Submit" at bounding box center [494, 228] width 42 height 14
click at [362, 322] on span "Download PDF" at bounding box center [357, 320] width 35 height 8
click at [216, 117] on input "[DATE]" at bounding box center [281, 115] width 171 height 8
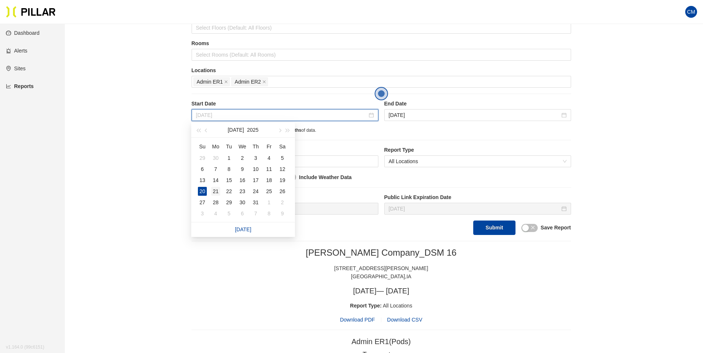
type input "[DATE]"
click at [218, 191] on div "21" at bounding box center [215, 191] width 9 height 9
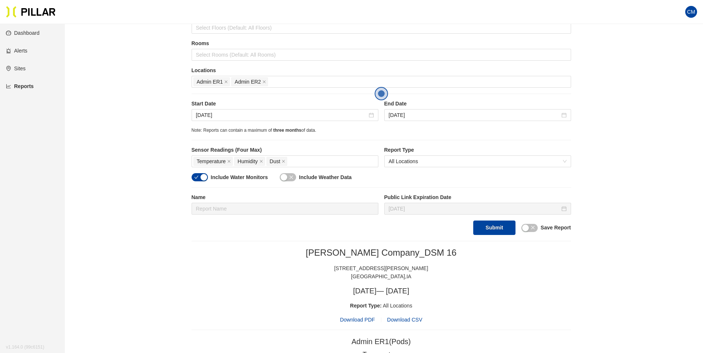
click at [387, 126] on div "Start Date [DATE] End Date [DATE] Note: Reports can contain a maximum of three …" at bounding box center [381, 117] width 379 height 34
drag, startPoint x: 387, startPoint y: 126, endPoint x: 467, endPoint y: 121, distance: 80.5
click at [484, 121] on div "[DATE]" at bounding box center [477, 115] width 187 height 12
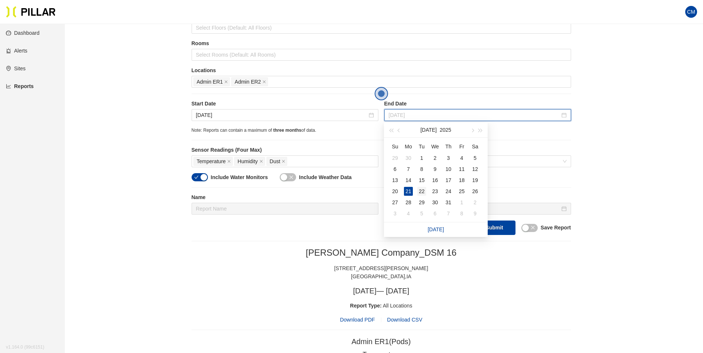
type input "[DATE]"
click at [420, 191] on div "22" at bounding box center [421, 191] width 9 height 9
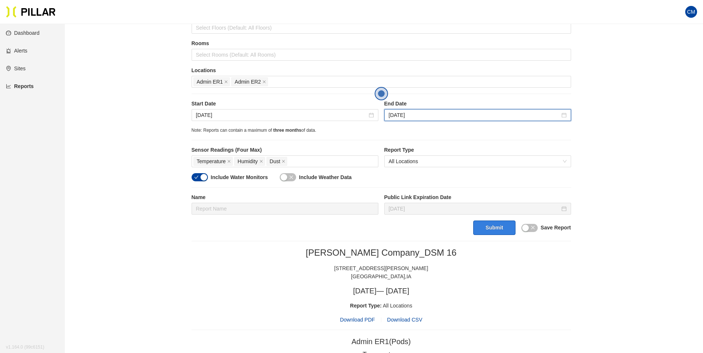
click at [505, 229] on button "Submit" at bounding box center [494, 228] width 42 height 14
drag, startPoint x: 363, startPoint y: 318, endPoint x: 572, endPoint y: 90, distance: 309.9
click at [363, 318] on span "Download PDF" at bounding box center [357, 320] width 35 height 8
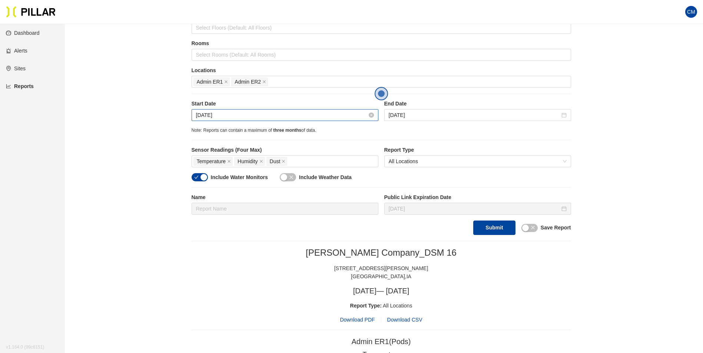
click at [210, 116] on input "[DATE]" at bounding box center [281, 115] width 171 height 8
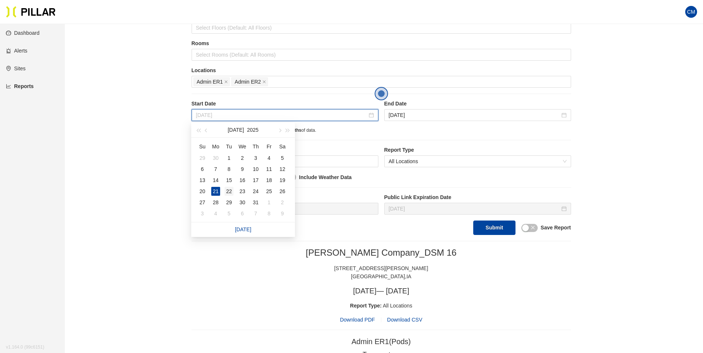
type input "[DATE]"
click at [229, 190] on div "22" at bounding box center [228, 191] width 9 height 9
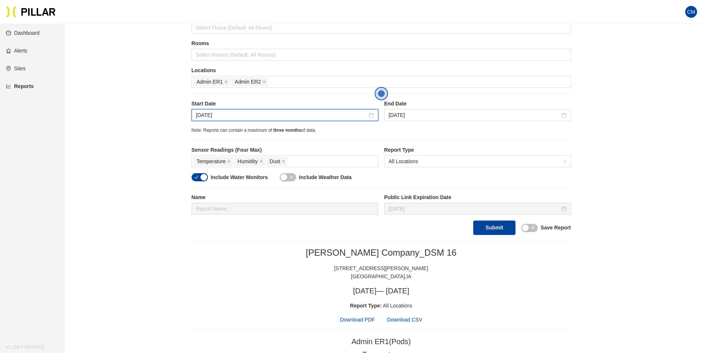
click at [423, 106] on label "End Date" at bounding box center [477, 104] width 187 height 8
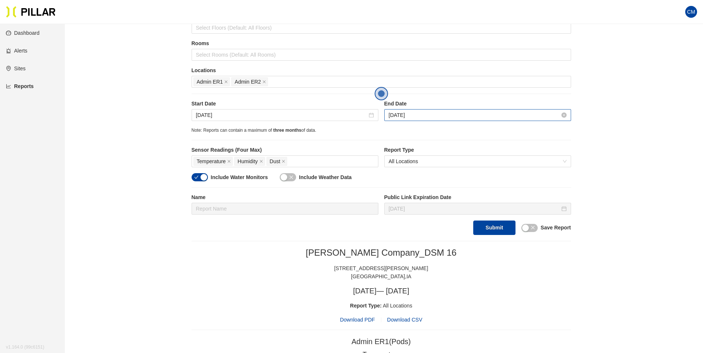
click at [422, 112] on input "[DATE]" at bounding box center [474, 115] width 171 height 8
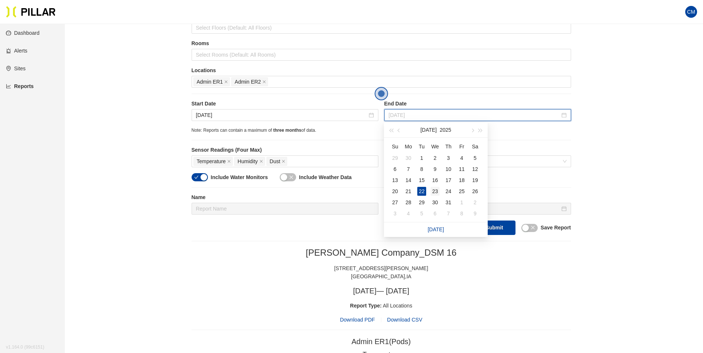
type input "[DATE]"
click at [434, 192] on div "23" at bounding box center [434, 191] width 9 height 9
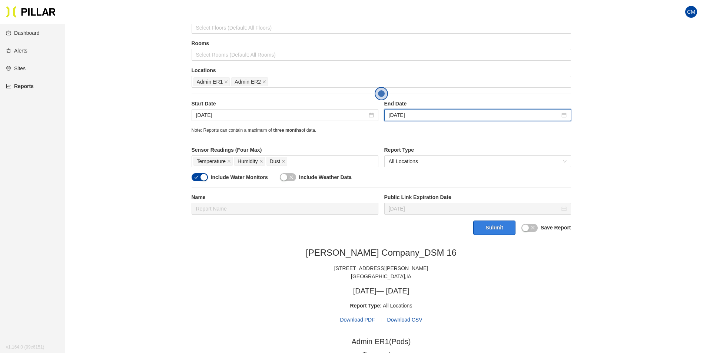
click at [482, 223] on button "Submit" at bounding box center [494, 228] width 42 height 14
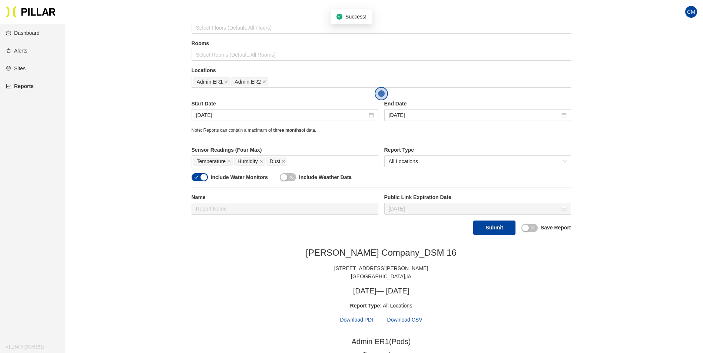
click at [357, 321] on span "Download PDF" at bounding box center [357, 320] width 35 height 8
click at [219, 114] on input "[DATE]" at bounding box center [281, 115] width 171 height 8
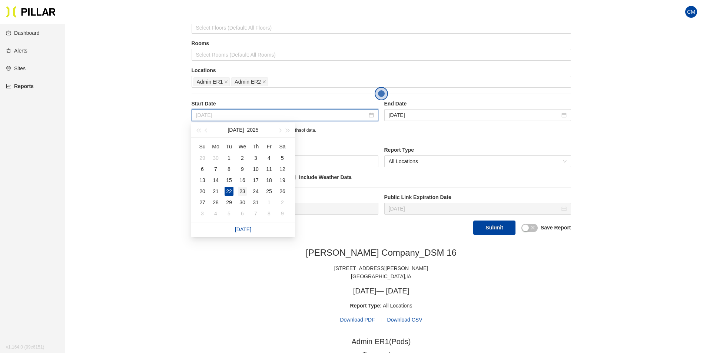
type input "[DATE]"
click at [241, 189] on div "23" at bounding box center [242, 191] width 9 height 9
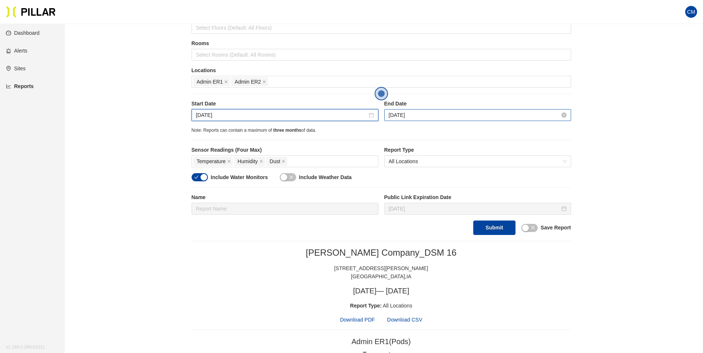
click at [420, 119] on input "[DATE]" at bounding box center [474, 115] width 171 height 8
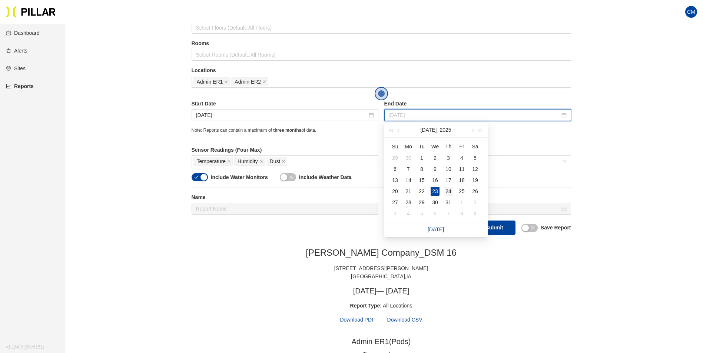
type input "[DATE]"
click at [448, 193] on div "24" at bounding box center [448, 191] width 9 height 9
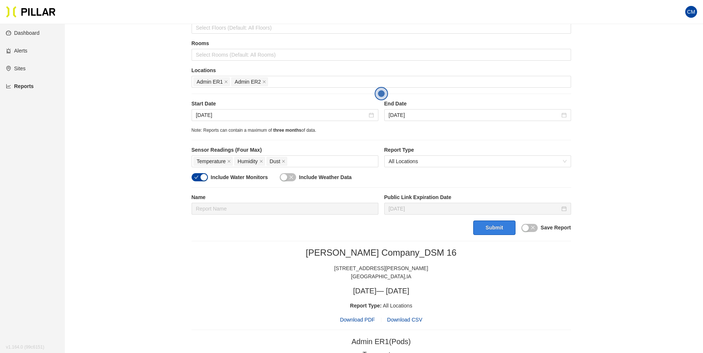
click at [499, 228] on button "Submit" at bounding box center [494, 228] width 42 height 14
click at [356, 321] on span "Download PDF" at bounding box center [357, 320] width 35 height 8
click at [211, 117] on input "[DATE]" at bounding box center [281, 115] width 171 height 8
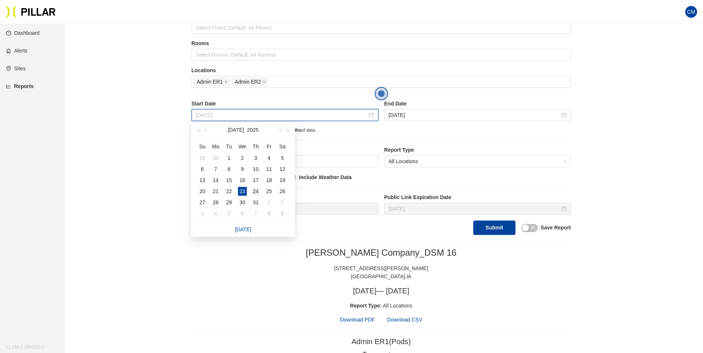
type input "[DATE]"
click at [256, 192] on div "24" at bounding box center [255, 191] width 9 height 9
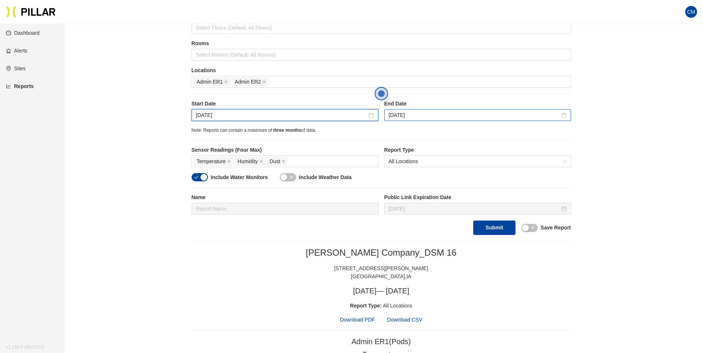
click at [426, 121] on div "[DATE]" at bounding box center [477, 115] width 187 height 12
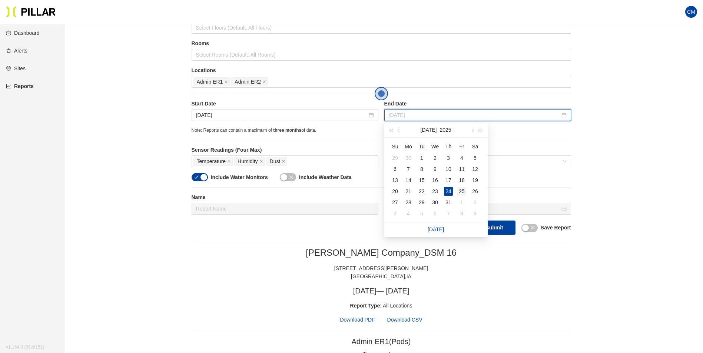
type input "[DATE]"
click at [461, 193] on div "25" at bounding box center [461, 191] width 9 height 9
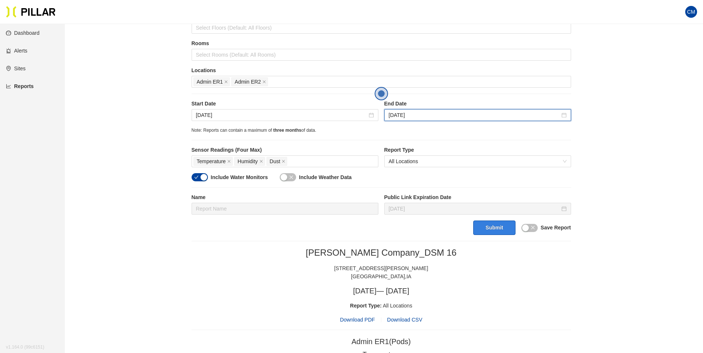
click at [488, 221] on button "Submit" at bounding box center [494, 228] width 42 height 14
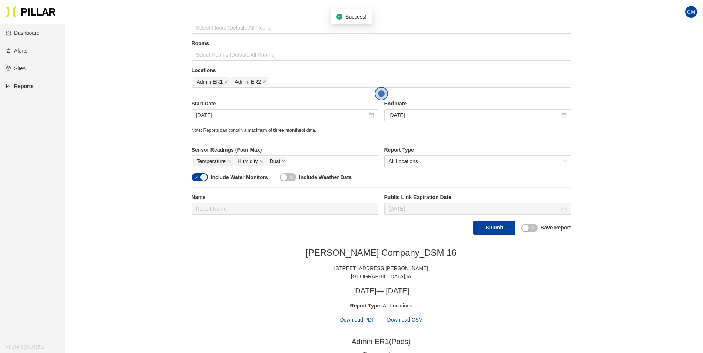
click at [360, 321] on span "Download PDF" at bounding box center [357, 320] width 35 height 8
click at [201, 112] on input "[DATE]" at bounding box center [281, 115] width 171 height 8
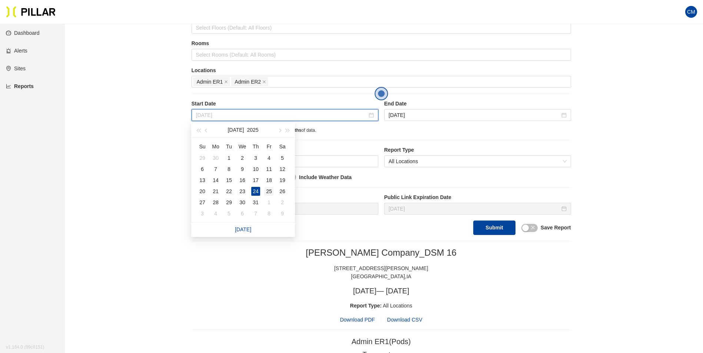
type input "[DATE]"
drag, startPoint x: 264, startPoint y: 192, endPoint x: 266, endPoint y: 188, distance: 4.0
click at [264, 192] on td "25" at bounding box center [268, 191] width 13 height 11
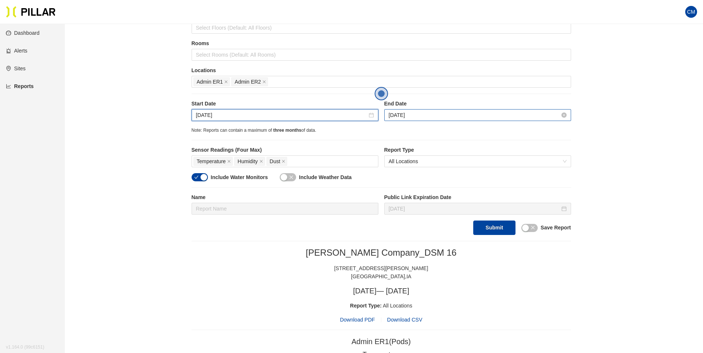
click at [392, 117] on input "[DATE]" at bounding box center [474, 115] width 171 height 8
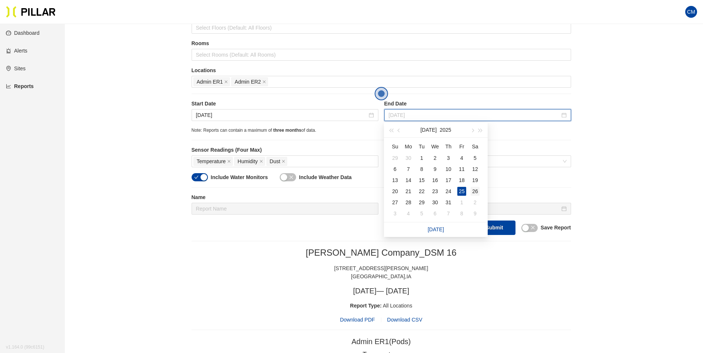
type input "[DATE]"
click at [471, 193] on div "26" at bounding box center [474, 191] width 9 height 9
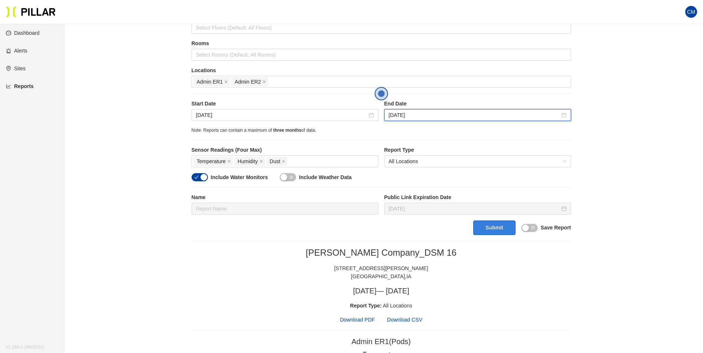
click at [489, 226] on button "Submit" at bounding box center [494, 228] width 42 height 14
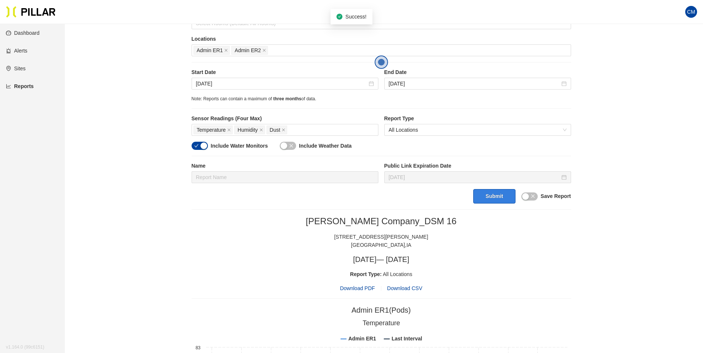
scroll to position [169, 0]
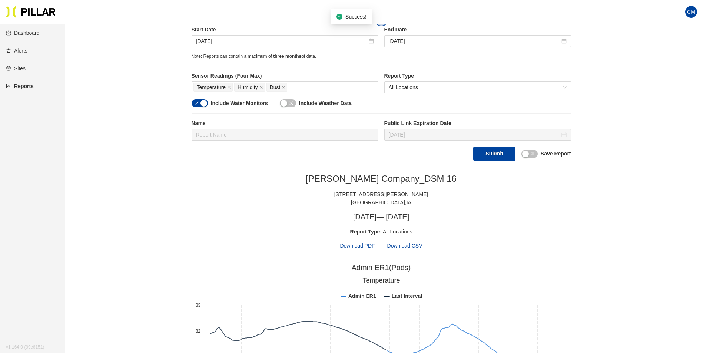
click at [360, 235] on div "Report Type: All Locations" at bounding box center [381, 232] width 379 height 8
click at [362, 247] on span "Download PDF" at bounding box center [357, 246] width 35 height 8
click at [210, 41] on input "[DATE]" at bounding box center [281, 41] width 171 height 8
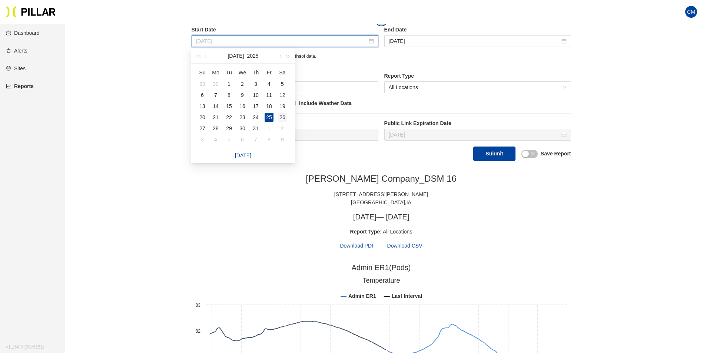
type input "[DATE]"
click at [283, 117] on div "26" at bounding box center [282, 117] width 9 height 9
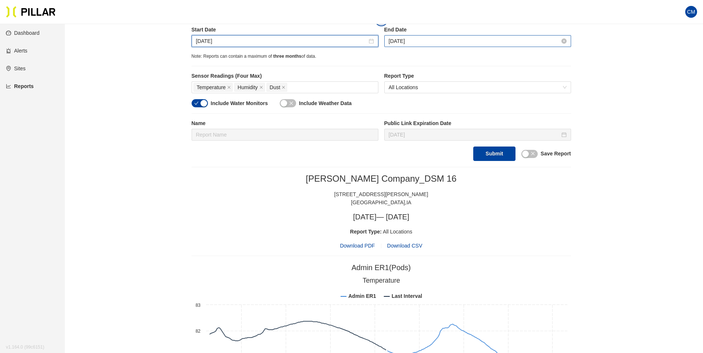
click at [415, 40] on input "[DATE]" at bounding box center [474, 41] width 171 height 8
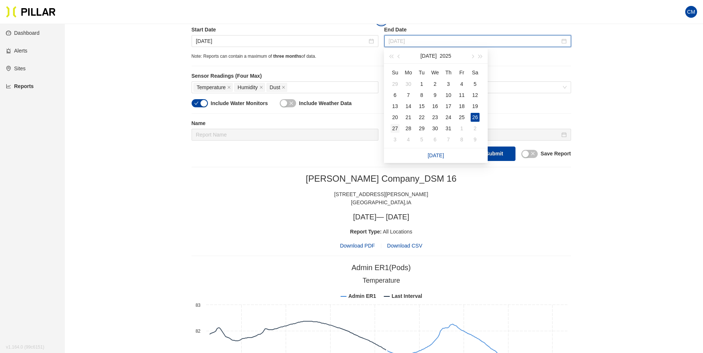
type input "[DATE]"
click at [396, 129] on div "27" at bounding box center [394, 128] width 9 height 9
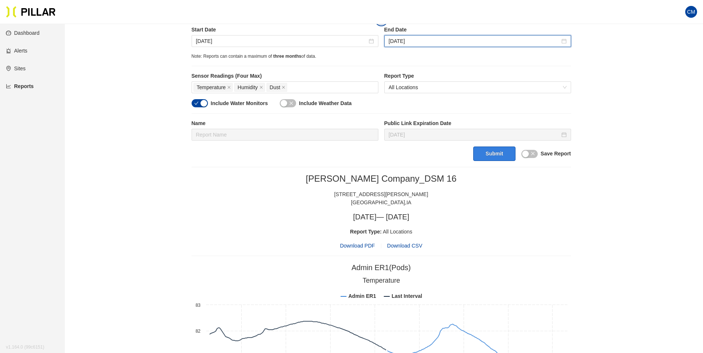
click at [496, 150] on button "Submit" at bounding box center [494, 154] width 42 height 14
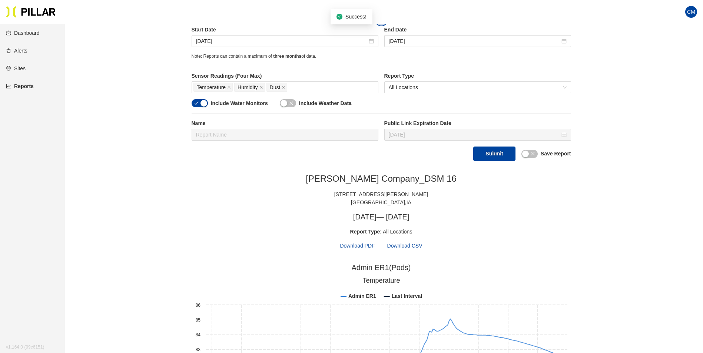
click at [357, 246] on span "Download PDF" at bounding box center [357, 246] width 35 height 8
drag, startPoint x: 217, startPoint y: 40, endPoint x: 259, endPoint y: 63, distance: 47.4
click at [217, 40] on input "[DATE]" at bounding box center [281, 41] width 171 height 8
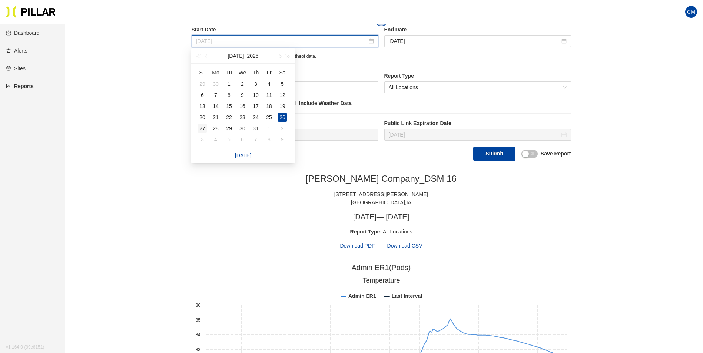
type input "[DATE]"
click at [196, 125] on td "27" at bounding box center [202, 128] width 13 height 11
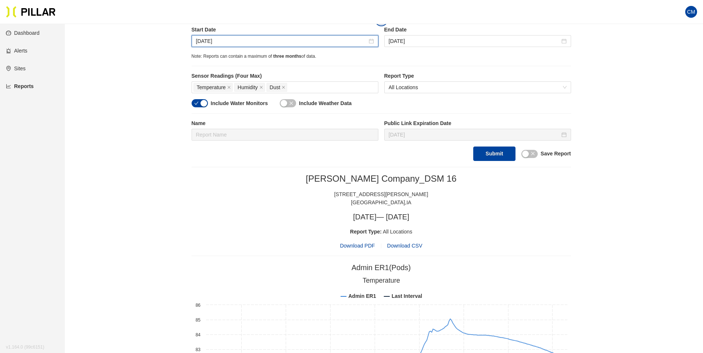
click at [442, 48] on div "Start Date [DATE] End Date [DATE]" at bounding box center [381, 39] width 379 height 27
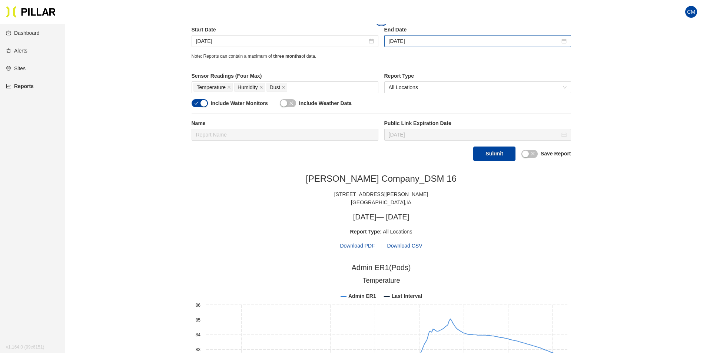
click at [442, 46] on div "[DATE]" at bounding box center [477, 41] width 187 height 12
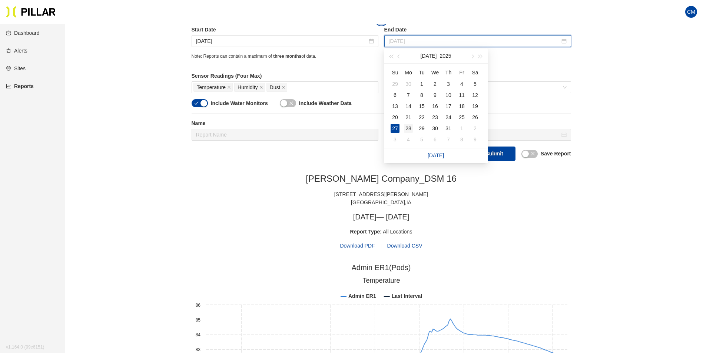
type input "[DATE]"
click at [410, 127] on div "28" at bounding box center [408, 128] width 9 height 9
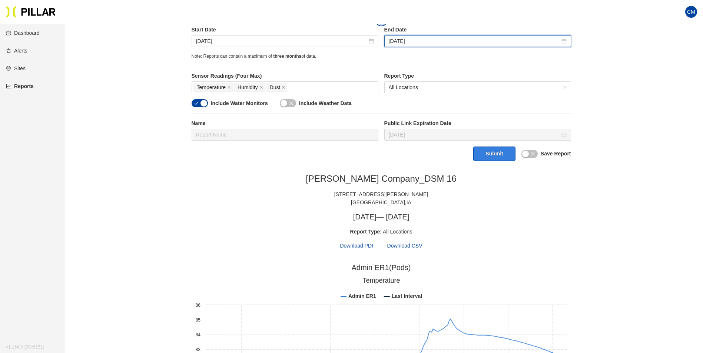
click at [493, 157] on button "Submit" at bounding box center [494, 154] width 42 height 14
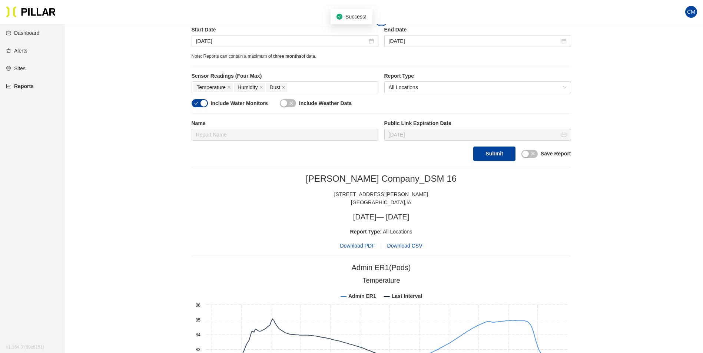
click at [368, 242] on div "[PERSON_NAME] Company_DSM 16 [STREET_ADDRESS][PERSON_NAME] [DATE] — [DATE] Repo…" at bounding box center [381, 211] width 379 height 77
click at [368, 245] on span "Download PDF" at bounding box center [357, 246] width 35 height 8
click at [213, 43] on input "[DATE]" at bounding box center [281, 41] width 171 height 8
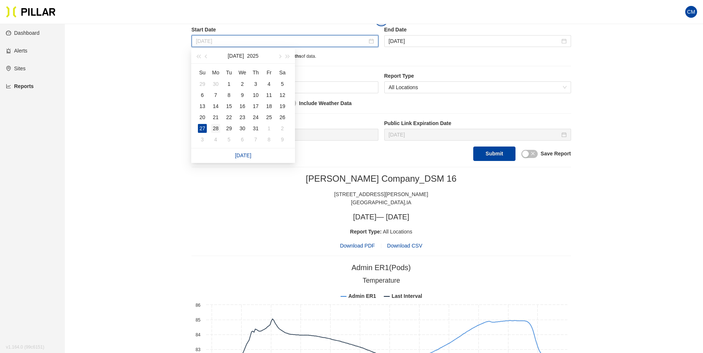
type input "[DATE]"
click at [219, 127] on div "28" at bounding box center [215, 128] width 9 height 9
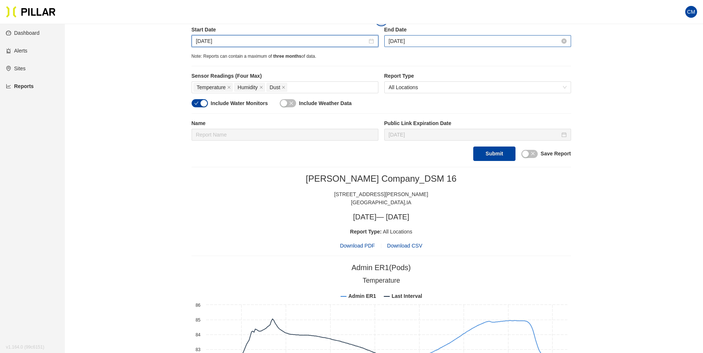
click at [436, 43] on input "[DATE]" at bounding box center [474, 41] width 171 height 8
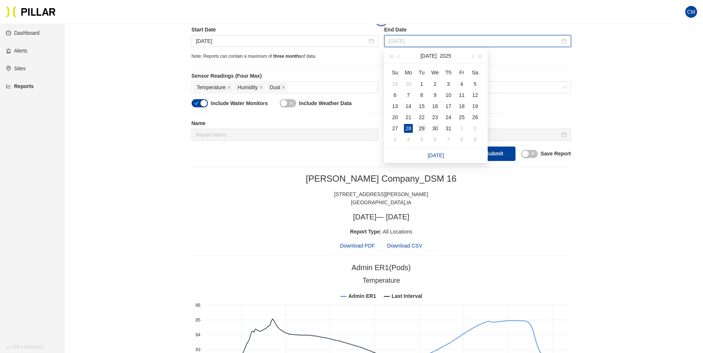
type input "[DATE]"
click at [422, 129] on div "29" at bounding box center [421, 128] width 9 height 9
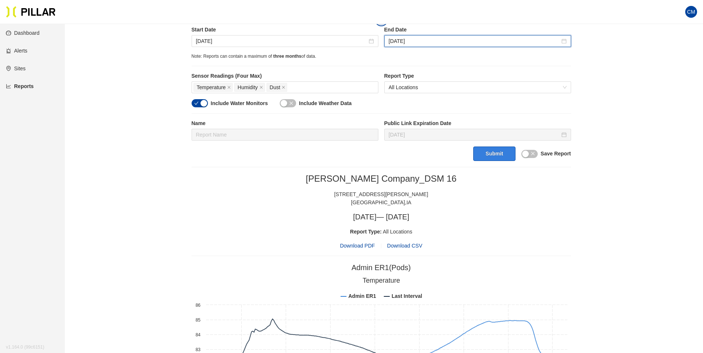
click at [487, 157] on button "Submit" at bounding box center [494, 154] width 42 height 14
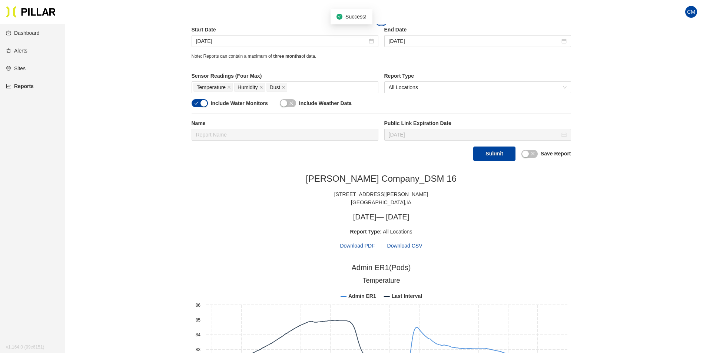
click at [355, 247] on span "Download PDF" at bounding box center [357, 246] width 35 height 8
click at [214, 43] on input "[DATE]" at bounding box center [281, 41] width 171 height 8
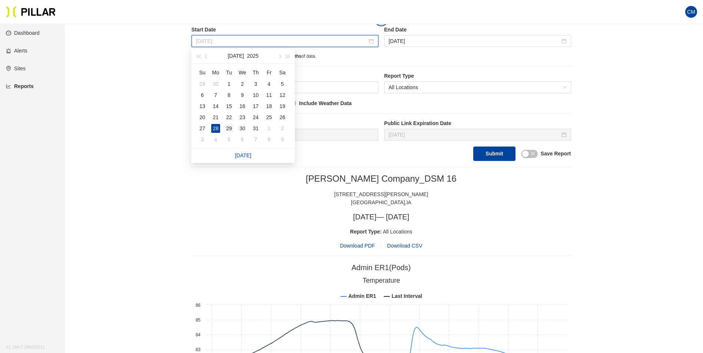
type input "[DATE]"
click at [224, 129] on div "29" at bounding box center [228, 128] width 9 height 9
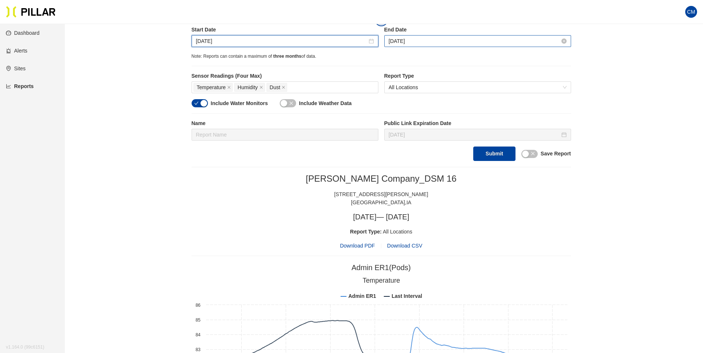
click at [401, 42] on input "[DATE]" at bounding box center [474, 41] width 171 height 8
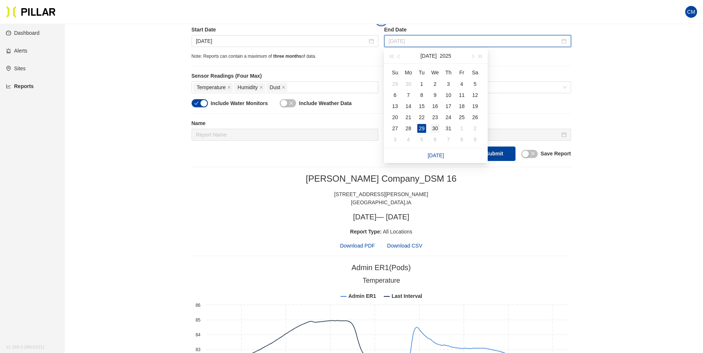
type input "[DATE]"
click at [434, 130] on div "30" at bounding box center [434, 128] width 9 height 9
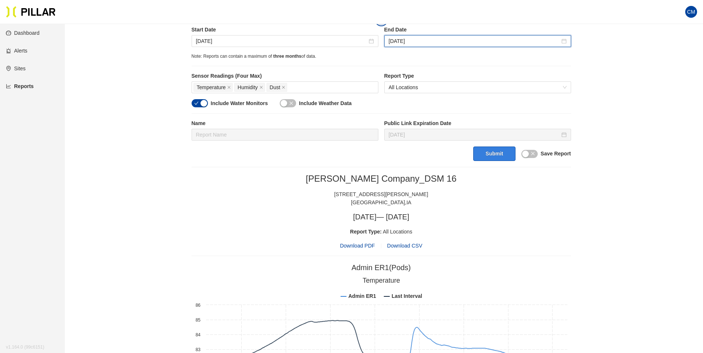
click at [487, 153] on button "Submit" at bounding box center [494, 154] width 42 height 14
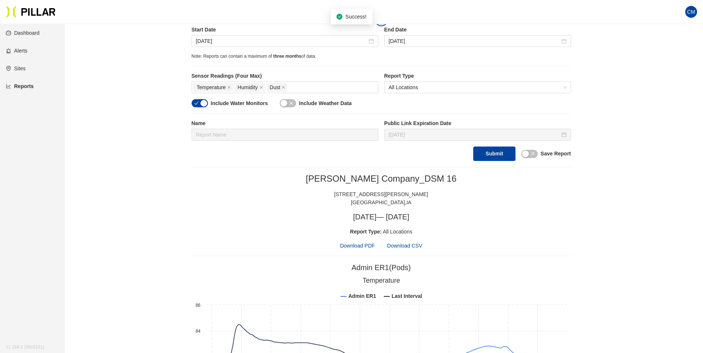
click at [364, 245] on span "Download PDF" at bounding box center [357, 246] width 35 height 8
click at [210, 42] on input "[DATE]" at bounding box center [281, 41] width 171 height 8
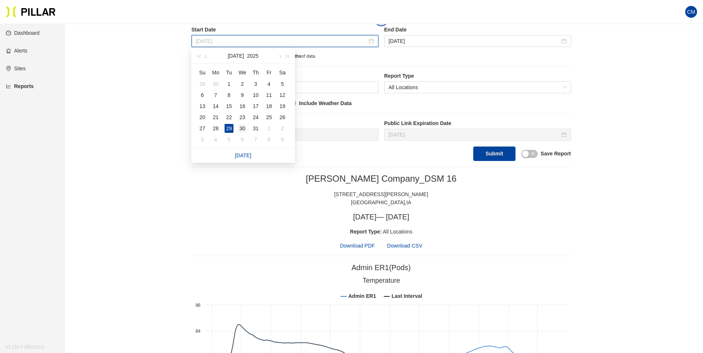
type input "[DATE]"
click at [244, 127] on div "30" at bounding box center [242, 128] width 9 height 9
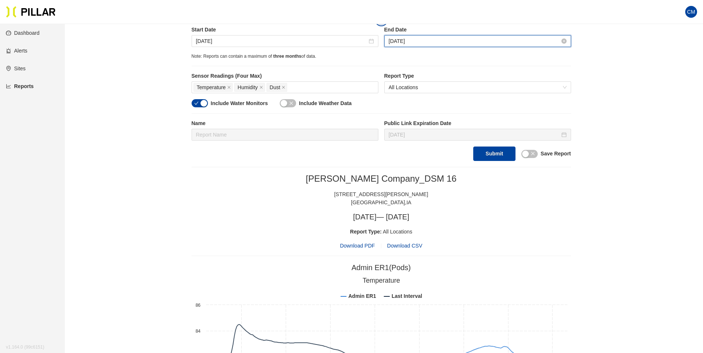
click at [429, 41] on input "[DATE]" at bounding box center [474, 41] width 171 height 8
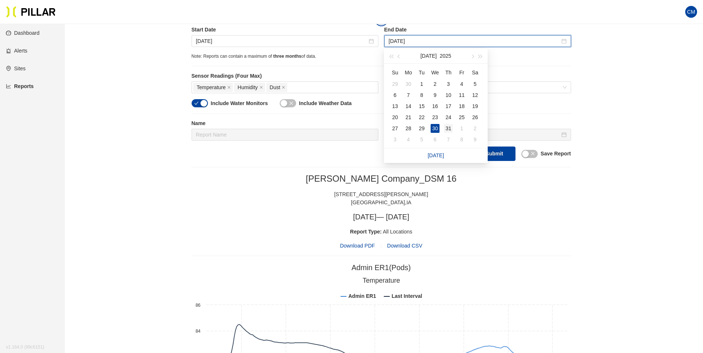
type input "[DATE]"
click at [450, 126] on div "31" at bounding box center [448, 128] width 9 height 9
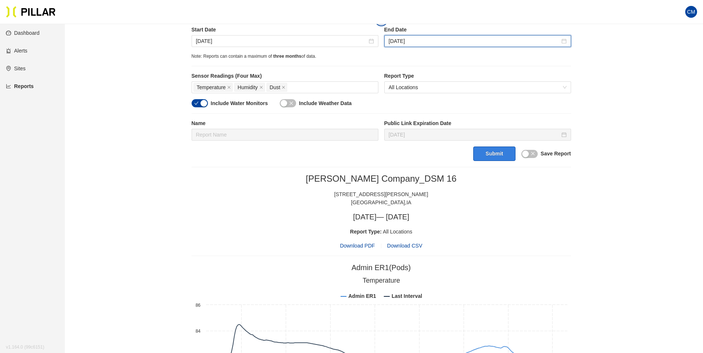
click at [490, 153] on button "Submit" at bounding box center [494, 154] width 42 height 14
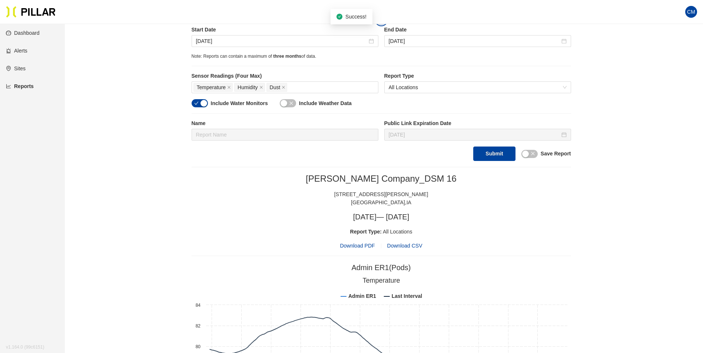
click at [368, 246] on span "Download PDF" at bounding box center [357, 246] width 35 height 8
click at [208, 38] on input "[DATE]" at bounding box center [281, 41] width 171 height 8
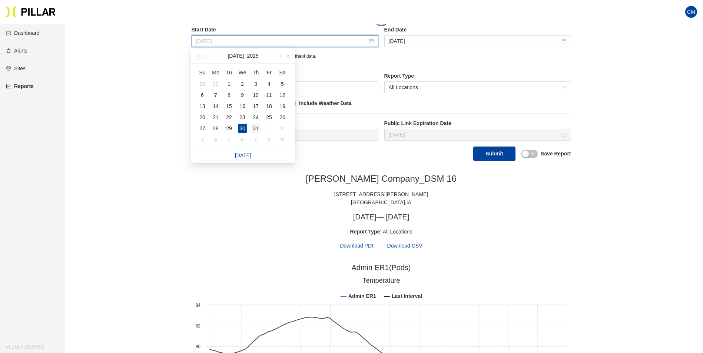
type input "[DATE]"
click at [254, 129] on div "31" at bounding box center [255, 128] width 9 height 9
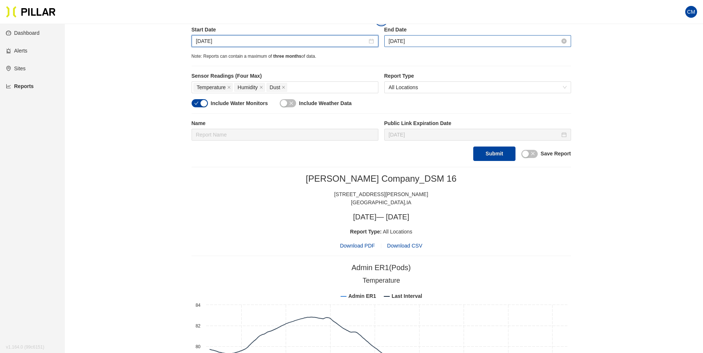
click at [410, 40] on input "[DATE]" at bounding box center [474, 41] width 171 height 8
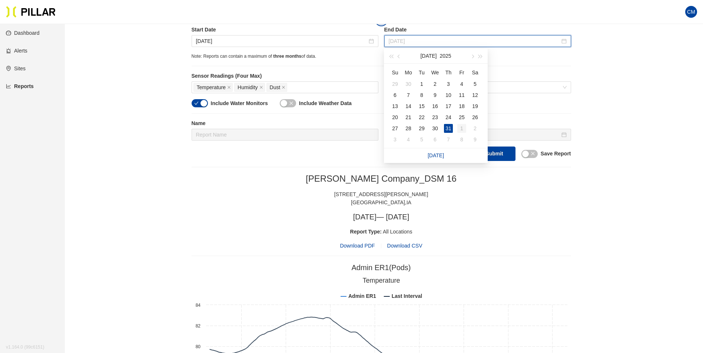
type input "[DATE]"
click at [455, 128] on td "1" at bounding box center [461, 128] width 13 height 11
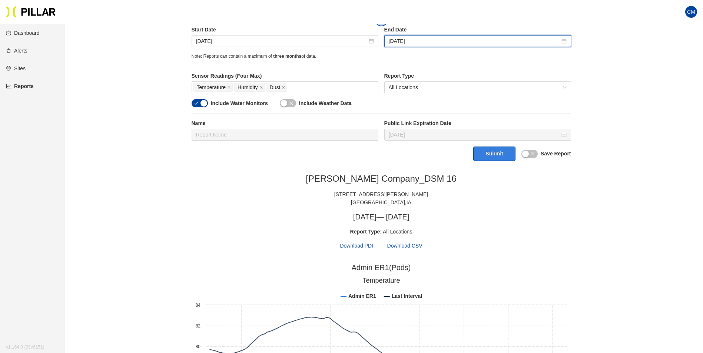
click at [489, 156] on button "Submit" at bounding box center [494, 154] width 42 height 14
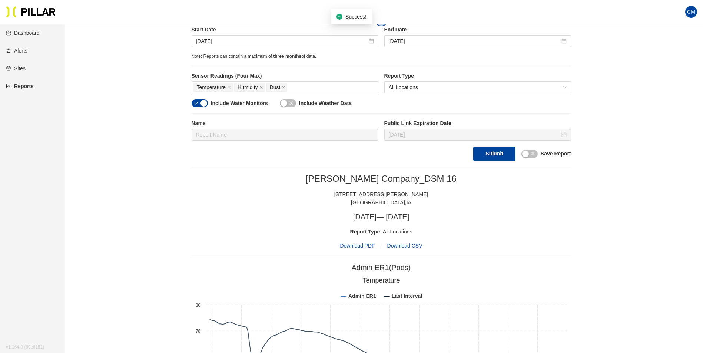
click at [362, 246] on span "Download PDF" at bounding box center [357, 246] width 35 height 8
click at [215, 45] on input "[DATE]" at bounding box center [281, 41] width 171 height 8
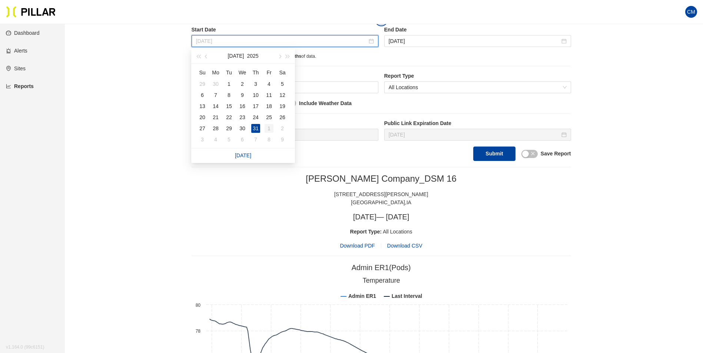
type input "[DATE]"
click at [269, 128] on div "1" at bounding box center [268, 128] width 9 height 9
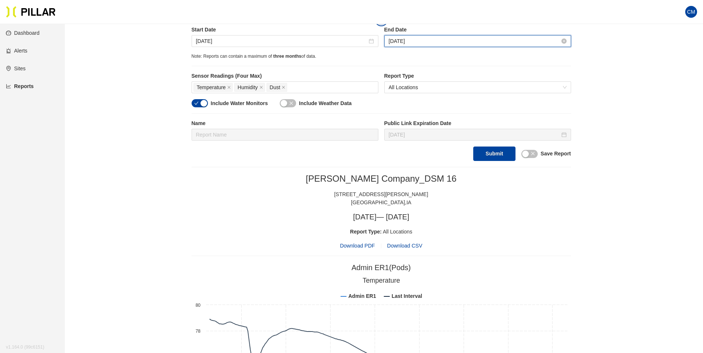
click at [417, 40] on input "[DATE]" at bounding box center [474, 41] width 171 height 8
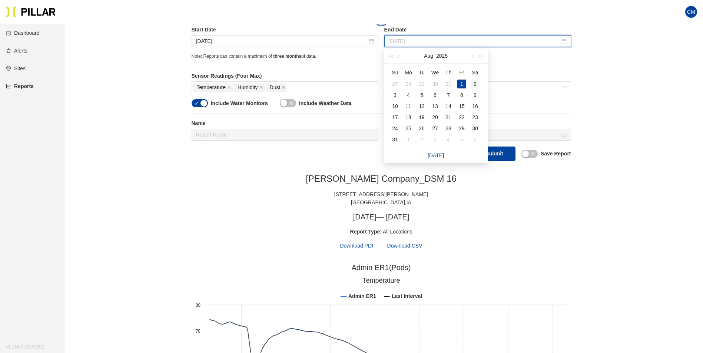
type input "[DATE]"
click at [470, 83] on td "2" at bounding box center [474, 84] width 13 height 11
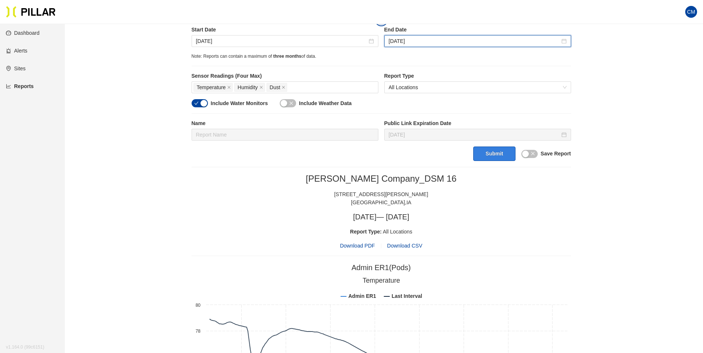
click at [502, 158] on button "Submit" at bounding box center [494, 154] width 42 height 14
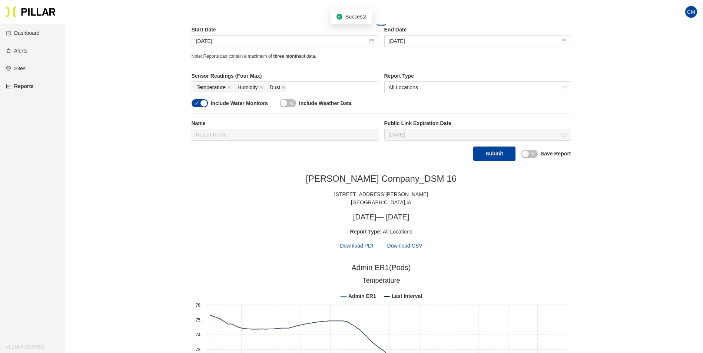
click at [361, 245] on span "Download PDF" at bounding box center [357, 246] width 35 height 8
drag, startPoint x: 210, startPoint y: 44, endPoint x: 240, endPoint y: 73, distance: 42.2
click at [210, 44] on input "[DATE]" at bounding box center [281, 41] width 171 height 8
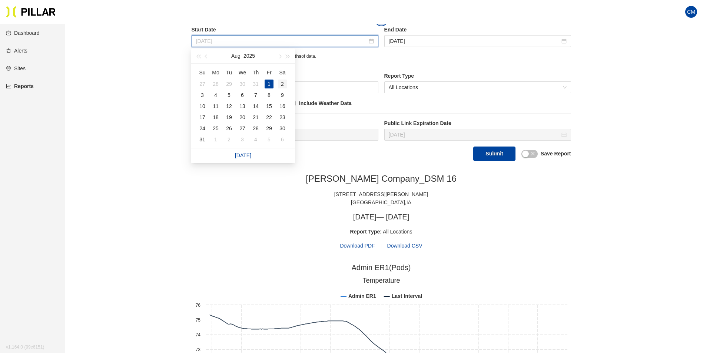
type input "[DATE]"
click at [282, 84] on div "2" at bounding box center [282, 84] width 9 height 9
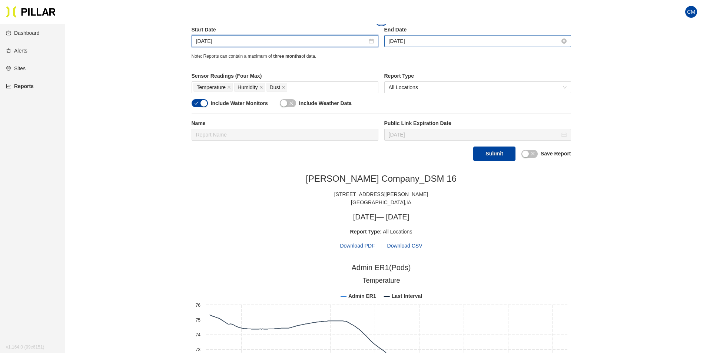
click at [427, 43] on input "[DATE]" at bounding box center [474, 41] width 171 height 8
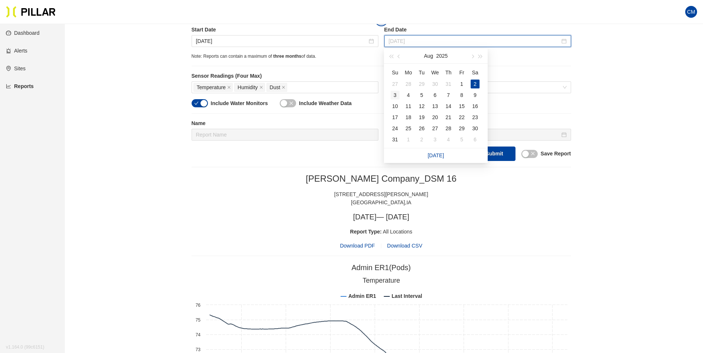
type input "[DATE]"
click at [393, 92] on div "3" at bounding box center [394, 95] width 9 height 9
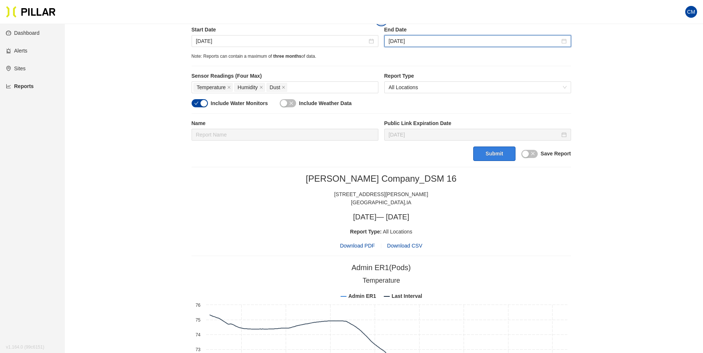
click at [497, 153] on button "Submit" at bounding box center [494, 154] width 42 height 14
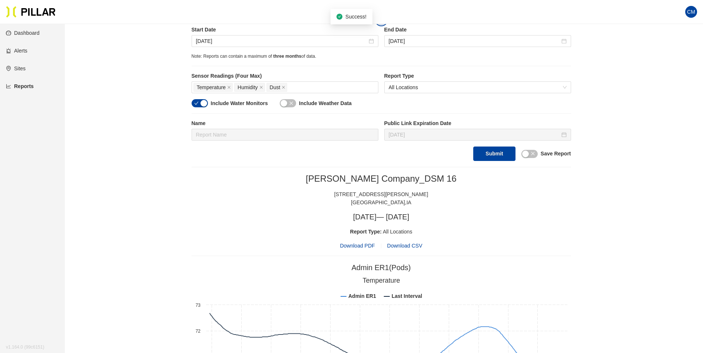
click at [354, 247] on span "Download PDF" at bounding box center [357, 246] width 35 height 8
drag, startPoint x: 217, startPoint y: 44, endPoint x: 222, endPoint y: 56, distance: 12.8
click at [217, 44] on input "[DATE]" at bounding box center [281, 41] width 171 height 8
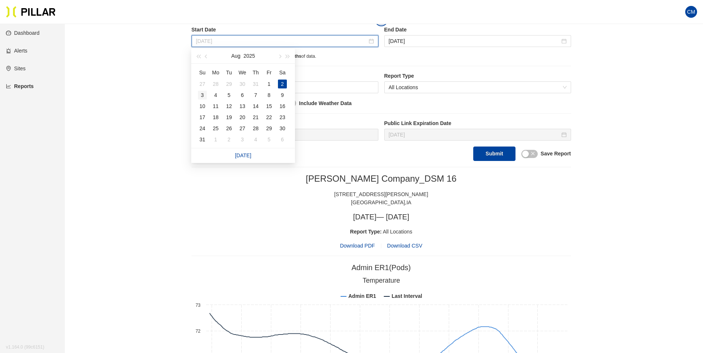
type input "[DATE]"
click at [200, 95] on div "3" at bounding box center [202, 95] width 9 height 9
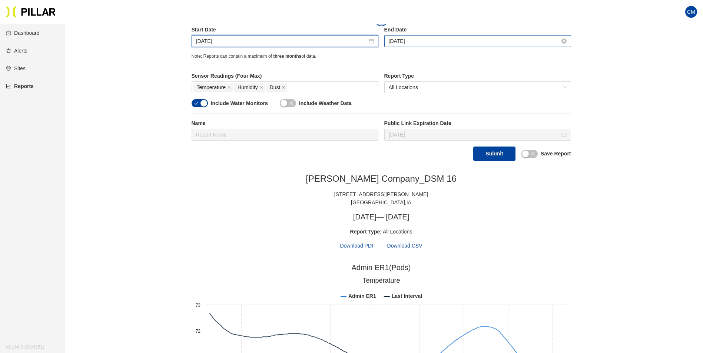
click at [394, 41] on input "[DATE]" at bounding box center [474, 41] width 171 height 8
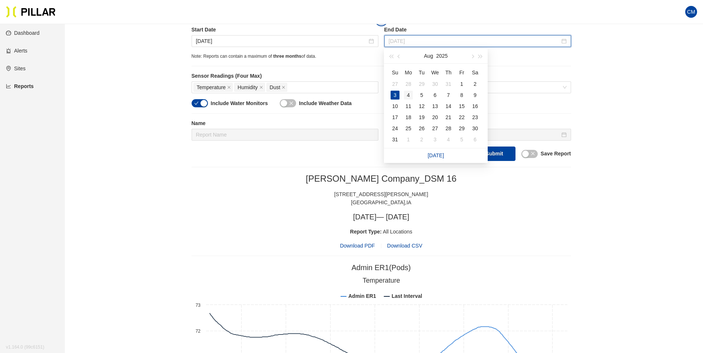
type input "[DATE]"
click at [410, 93] on div "4" at bounding box center [408, 95] width 9 height 9
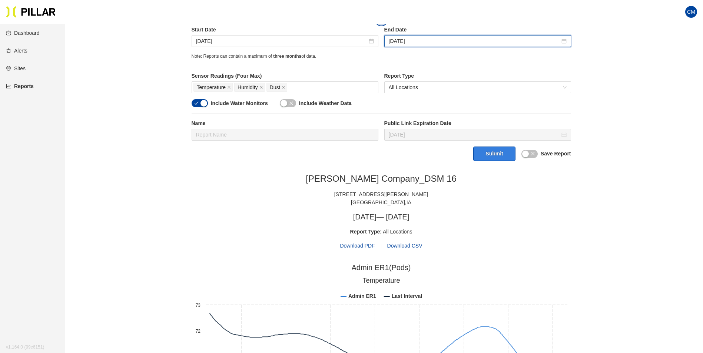
click at [505, 154] on button "Submit" at bounding box center [494, 154] width 42 height 14
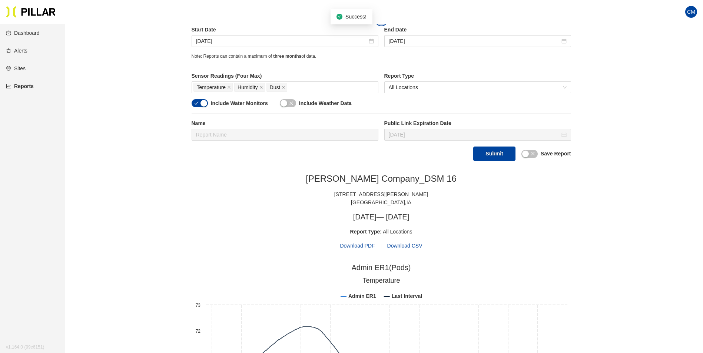
click at [373, 249] on span "Download PDF" at bounding box center [357, 246] width 35 height 8
click at [210, 40] on input "[DATE]" at bounding box center [281, 41] width 171 height 8
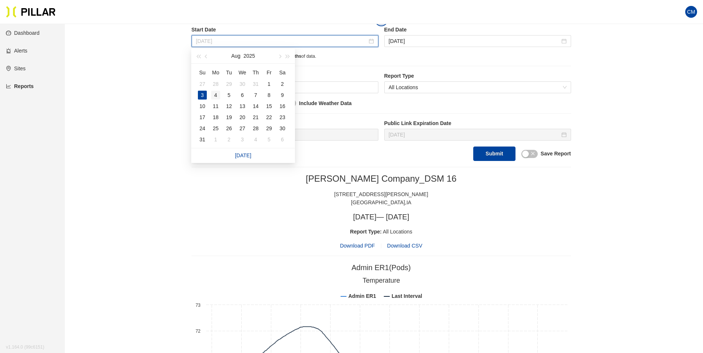
type input "[DATE]"
click at [213, 96] on div "4" at bounding box center [215, 95] width 9 height 9
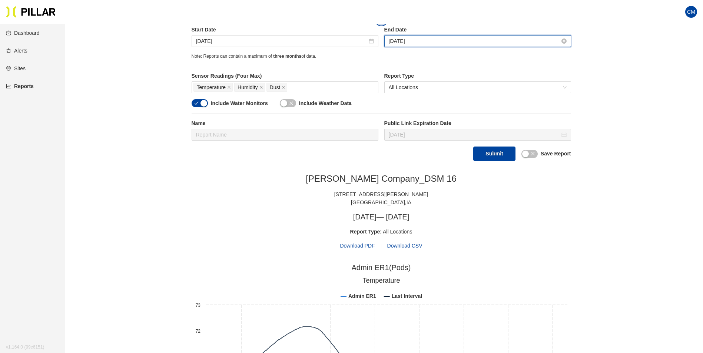
click at [409, 39] on input "[DATE]" at bounding box center [474, 41] width 171 height 8
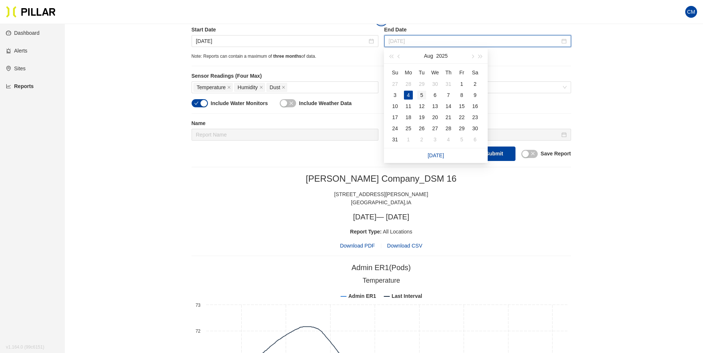
type input "[DATE]"
click at [424, 96] on div "5" at bounding box center [421, 95] width 9 height 9
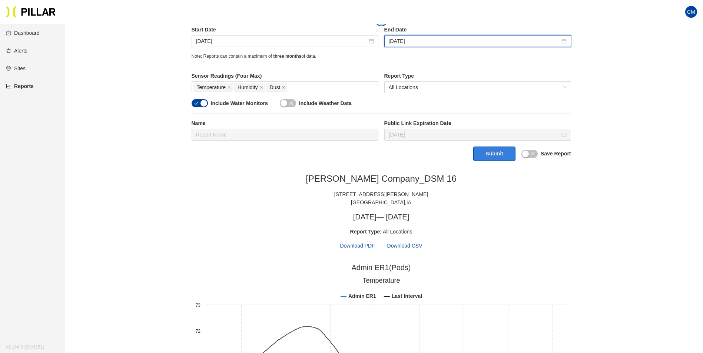
click at [501, 157] on button "Submit" at bounding box center [494, 154] width 42 height 14
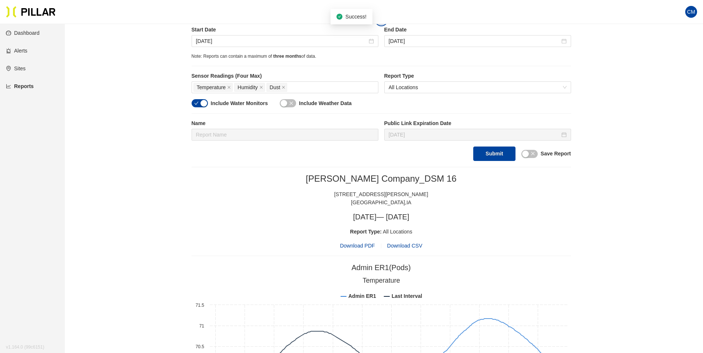
click at [363, 242] on span "Download PDF" at bounding box center [357, 246] width 35 height 8
click at [211, 42] on input "[DATE]" at bounding box center [281, 41] width 171 height 8
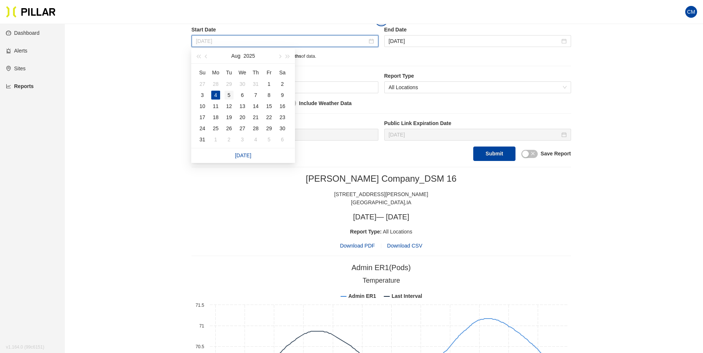
type input "[DATE]"
click at [230, 94] on div "5" at bounding box center [228, 95] width 9 height 9
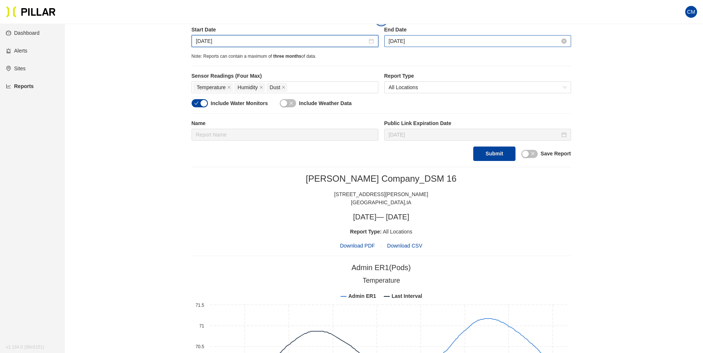
click at [397, 44] on input "[DATE]" at bounding box center [474, 41] width 171 height 8
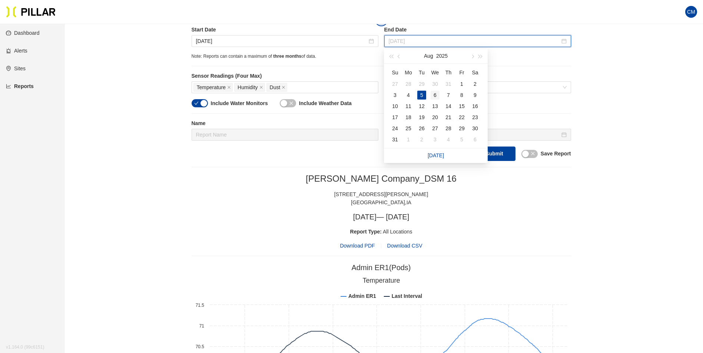
type input "[DATE]"
click at [439, 95] on div "6" at bounding box center [434, 95] width 9 height 9
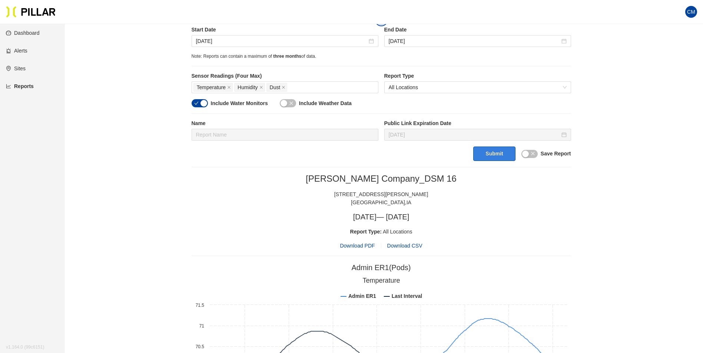
click at [484, 150] on button "Submit" at bounding box center [494, 154] width 42 height 14
click at [359, 244] on span "Download PDF" at bounding box center [357, 246] width 35 height 8
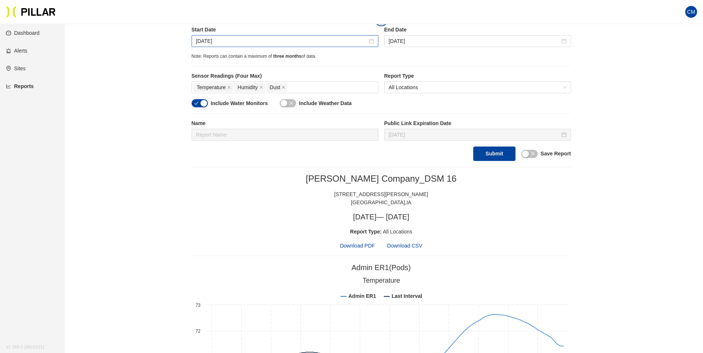
click at [200, 39] on input "[DATE]" at bounding box center [281, 41] width 171 height 8
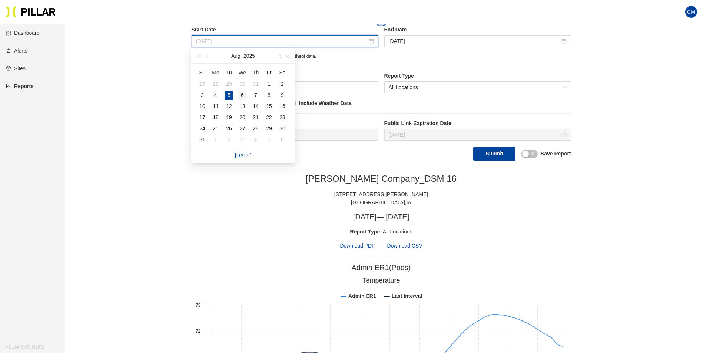
type input "[DATE]"
click at [241, 95] on div "6" at bounding box center [242, 95] width 9 height 9
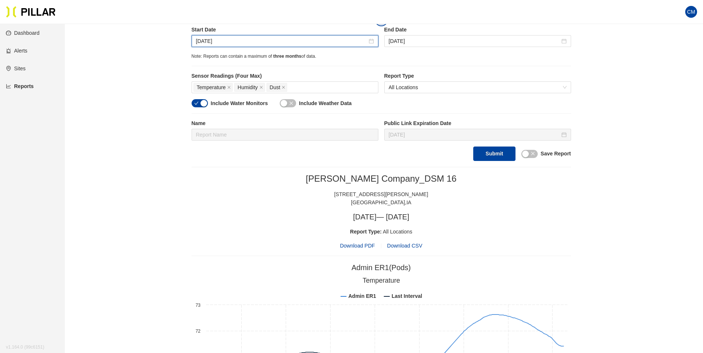
click at [414, 33] on label "End Date" at bounding box center [477, 30] width 187 height 8
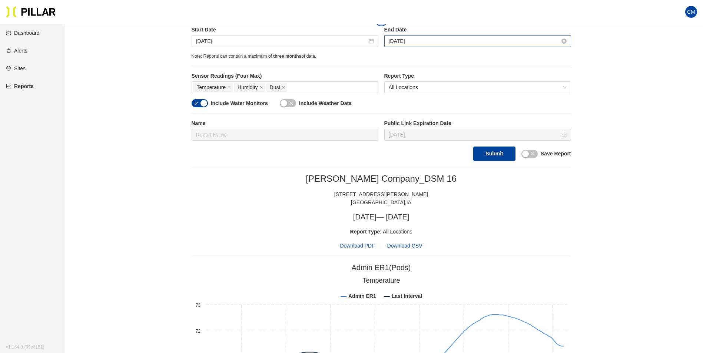
click at [413, 41] on input "[DATE]" at bounding box center [474, 41] width 171 height 8
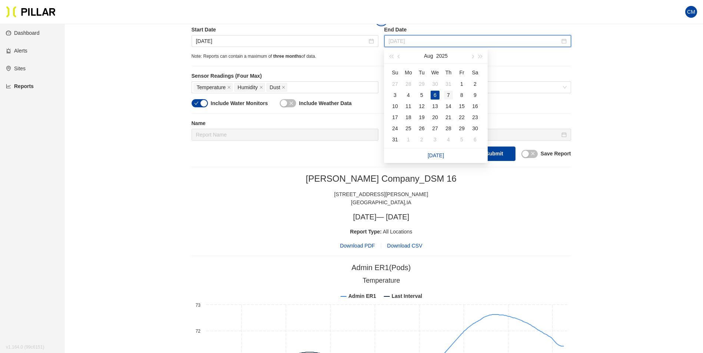
type input "[DATE]"
click at [450, 95] on div "7" at bounding box center [448, 95] width 9 height 9
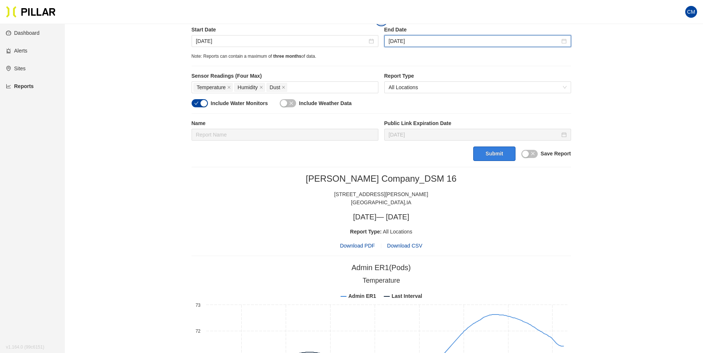
click at [503, 154] on button "Submit" at bounding box center [494, 154] width 42 height 14
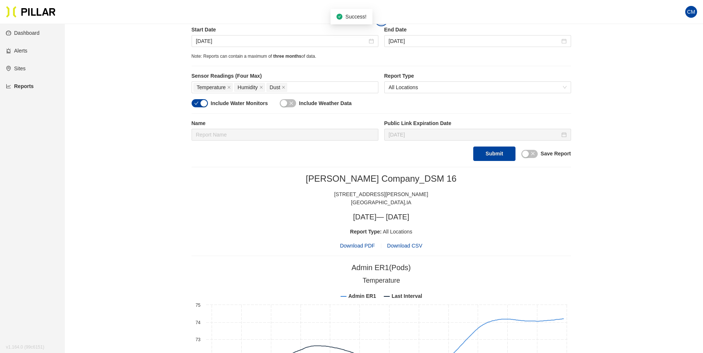
click at [361, 243] on span "Download PDF" at bounding box center [357, 246] width 35 height 8
click at [212, 45] on input "[DATE]" at bounding box center [281, 41] width 171 height 8
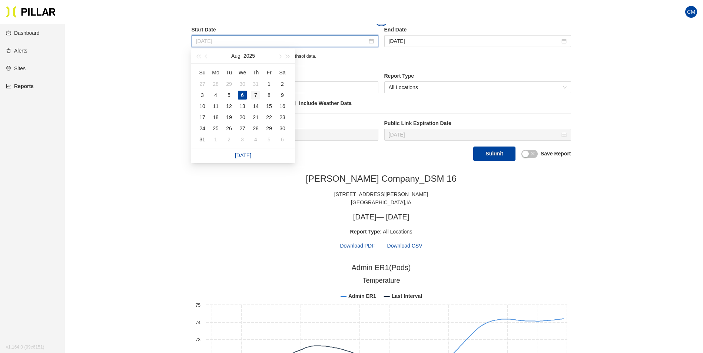
type input "[DATE]"
click at [254, 94] on div "7" at bounding box center [255, 95] width 9 height 9
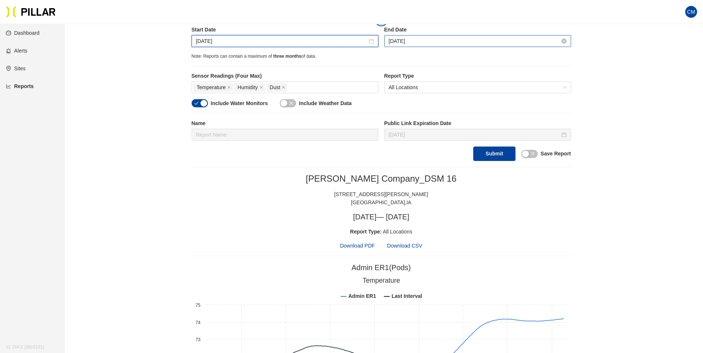
click at [401, 45] on input "[DATE]" at bounding box center [474, 41] width 171 height 8
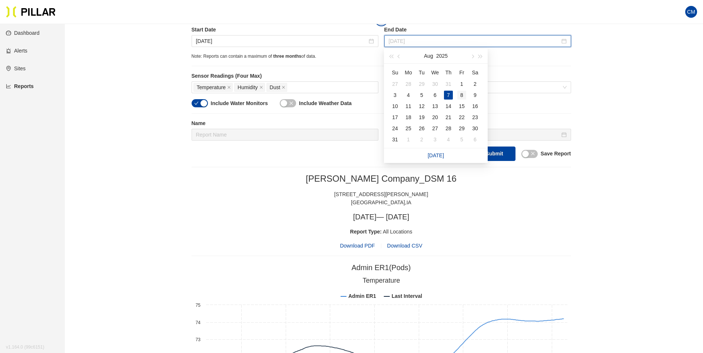
type input "[DATE]"
click at [462, 94] on div "8" at bounding box center [461, 95] width 9 height 9
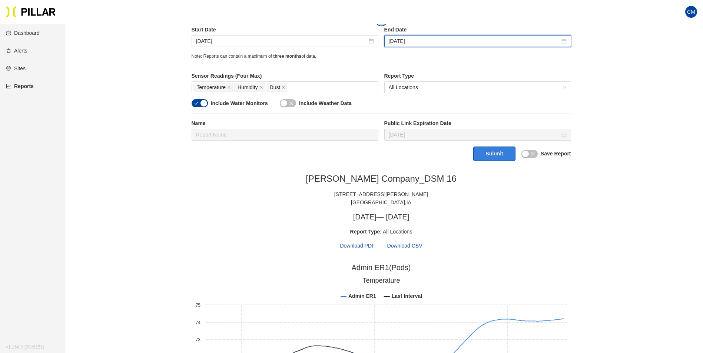
click at [498, 158] on button "Submit" at bounding box center [494, 154] width 42 height 14
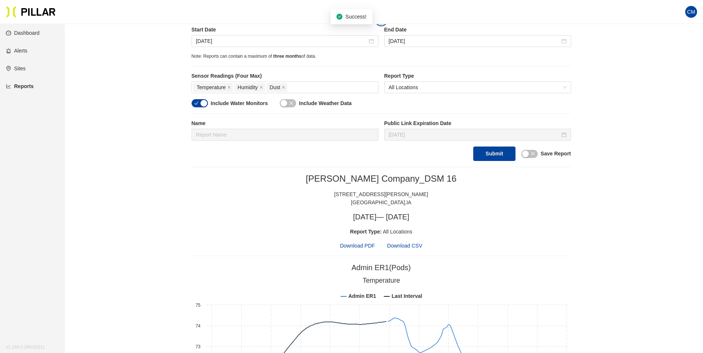
click at [348, 245] on span "Download PDF" at bounding box center [357, 246] width 35 height 8
drag, startPoint x: 212, startPoint y: 43, endPoint x: 216, endPoint y: 47, distance: 5.8
click at [212, 43] on input "[DATE]" at bounding box center [281, 41] width 171 height 8
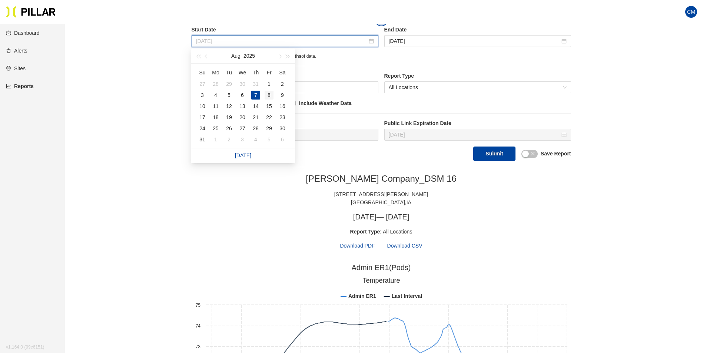
type input "[DATE]"
click at [269, 97] on div "8" at bounding box center [268, 95] width 9 height 9
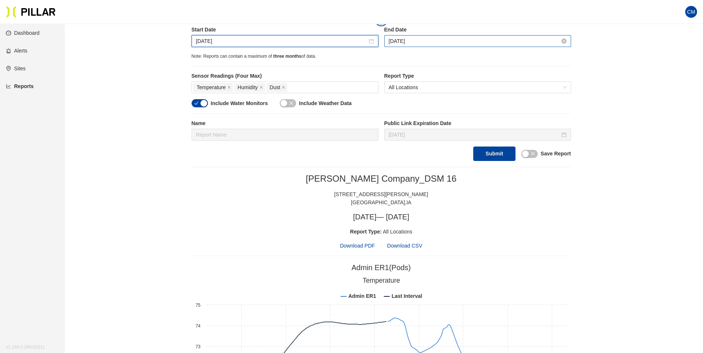
click at [398, 44] on input "[DATE]" at bounding box center [474, 41] width 171 height 8
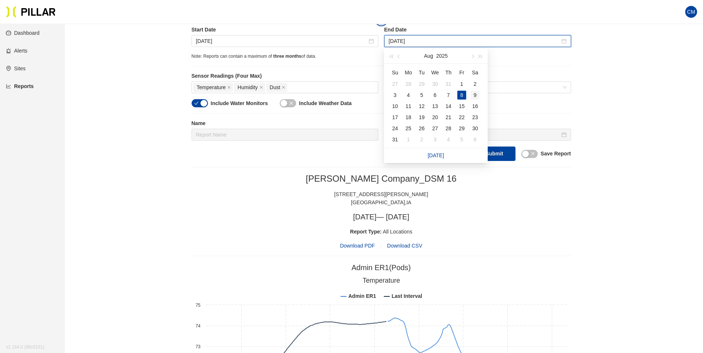
type input "[DATE]"
click at [477, 98] on div "9" at bounding box center [474, 95] width 9 height 9
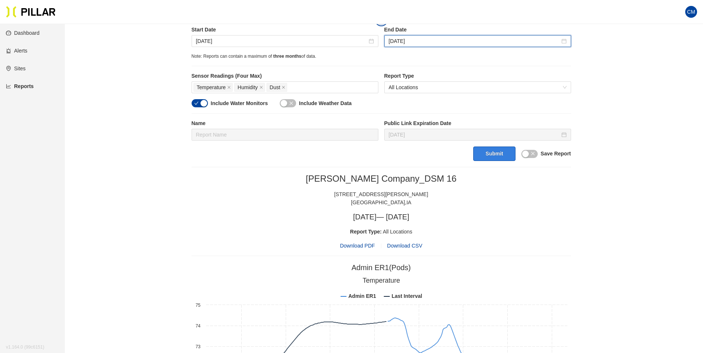
click at [496, 150] on button "Submit" at bounding box center [494, 154] width 42 height 14
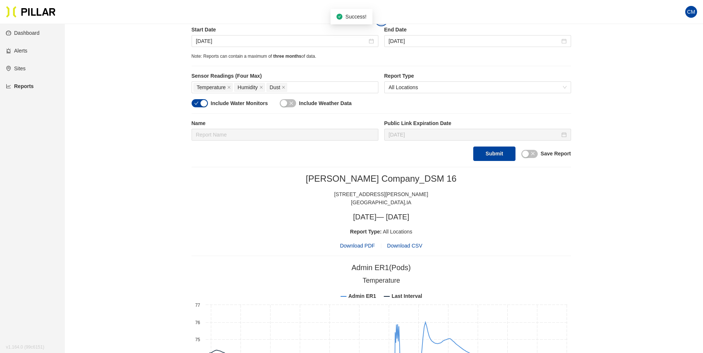
click at [359, 247] on span "Download PDF" at bounding box center [357, 246] width 35 height 8
click at [205, 36] on div "[DATE]" at bounding box center [285, 41] width 187 height 12
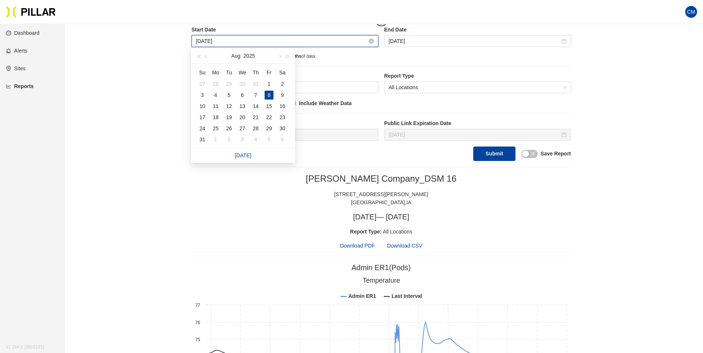
click at [208, 39] on input "[DATE]" at bounding box center [281, 41] width 171 height 8
type input "[DATE]"
click at [283, 94] on div "9" at bounding box center [282, 95] width 9 height 9
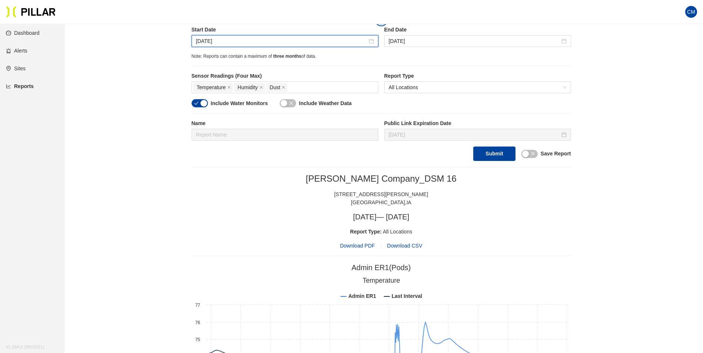
click at [442, 25] on div "Site [PERSON_NAME] Company_DSM 16 Buildings Select Buildings (Default: All Buil…" at bounding box center [381, 22] width 379 height 277
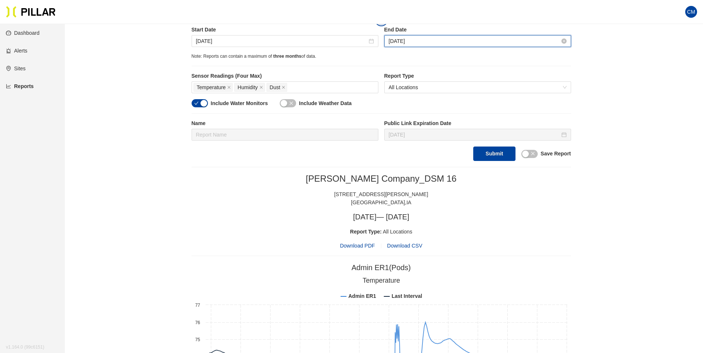
click at [426, 39] on input "[DATE]" at bounding box center [474, 41] width 171 height 8
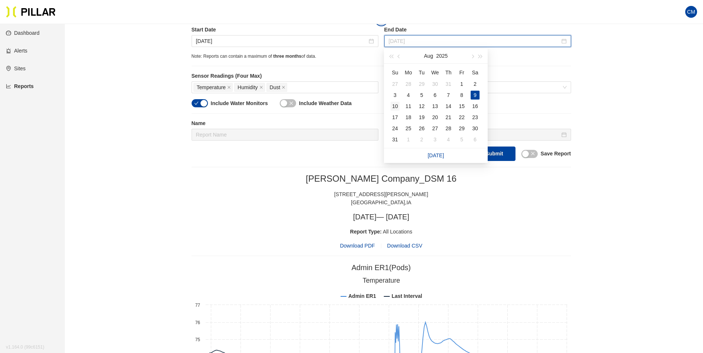
type input "[DATE]"
click at [397, 106] on div "10" at bounding box center [394, 106] width 9 height 9
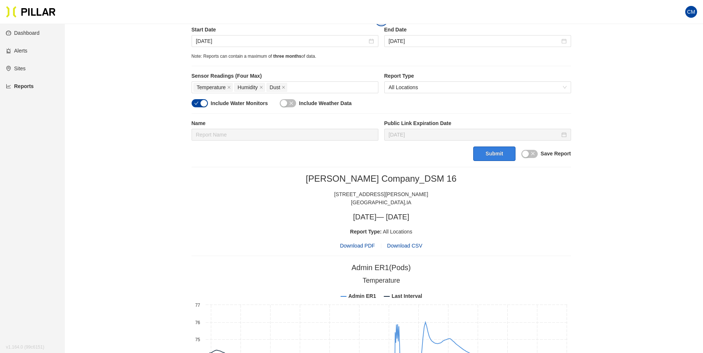
click at [491, 152] on button "Submit" at bounding box center [494, 154] width 42 height 14
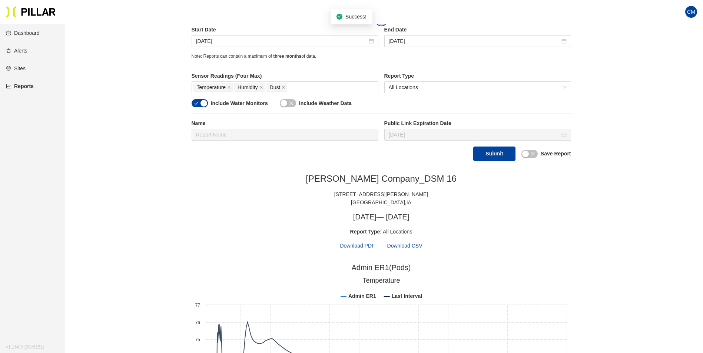
click at [365, 242] on div "[PERSON_NAME] Company_DSM 16 [STREET_ADDRESS][PERSON_NAME] [DATE] — [DATE] Repo…" at bounding box center [381, 211] width 379 height 77
click at [366, 245] on span "Download PDF" at bounding box center [357, 246] width 35 height 8
click at [219, 41] on input "[DATE]" at bounding box center [281, 41] width 171 height 8
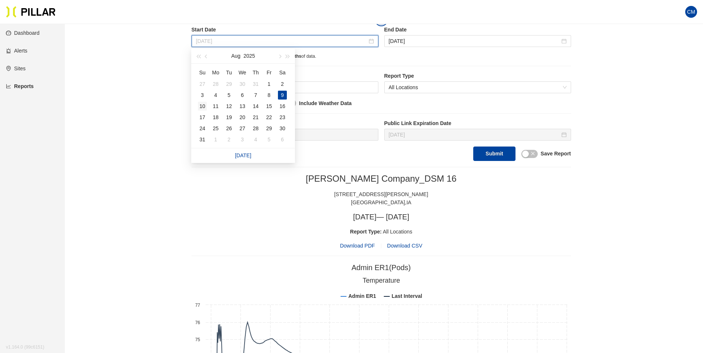
type input "[DATE]"
click at [202, 106] on div "10" at bounding box center [202, 106] width 9 height 9
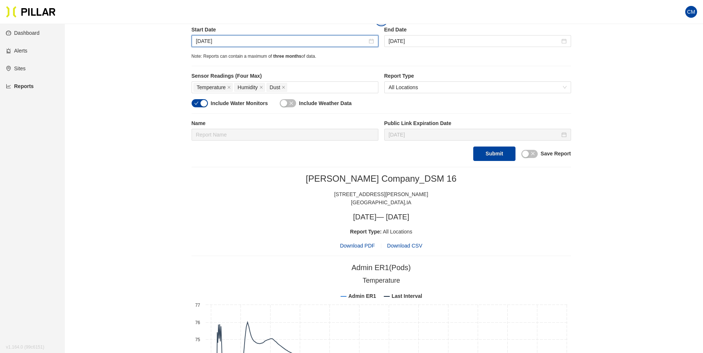
click at [391, 49] on div "Start Date [DATE] End Date [DATE]" at bounding box center [381, 39] width 379 height 27
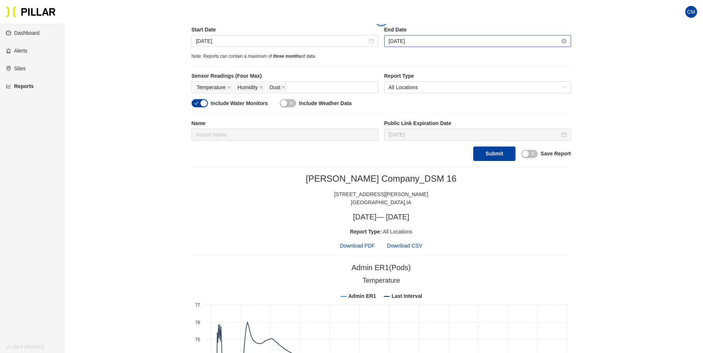
click at [403, 41] on input "[DATE]" at bounding box center [474, 41] width 171 height 8
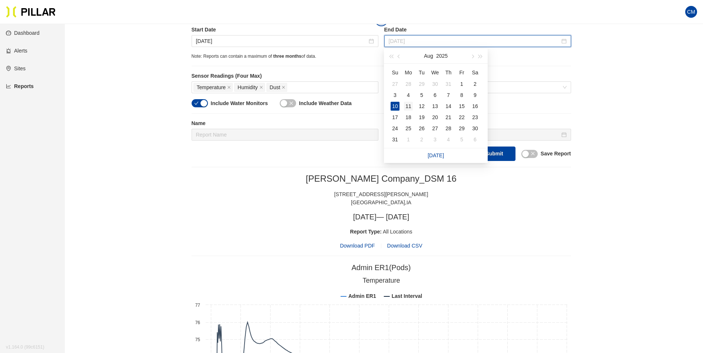
type input "[DATE]"
click at [405, 107] on div "11" at bounding box center [408, 106] width 9 height 9
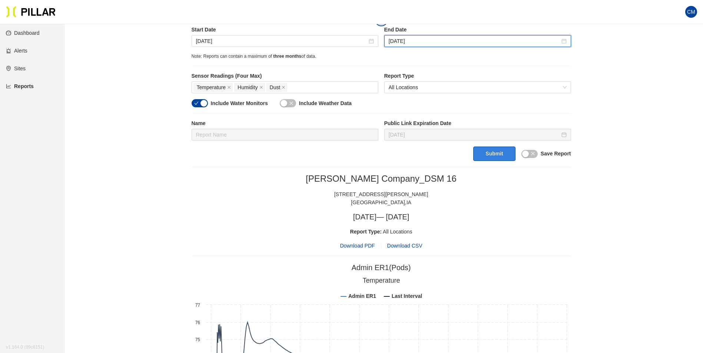
click at [477, 155] on div "Submit Save Report" at bounding box center [381, 154] width 379 height 14
click at [489, 156] on button "Submit" at bounding box center [494, 154] width 42 height 14
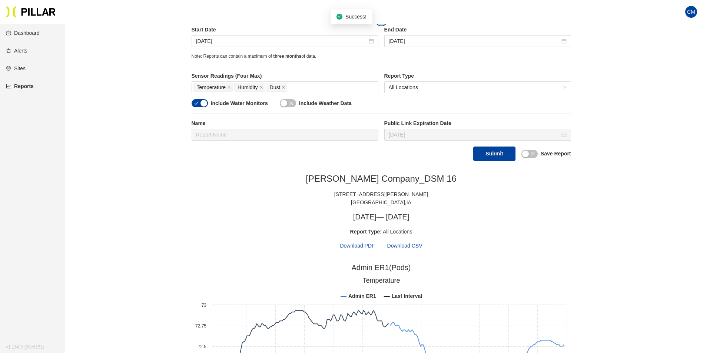
click at [362, 244] on span "Download PDF" at bounding box center [357, 246] width 35 height 8
click at [210, 40] on input "[DATE]" at bounding box center [281, 41] width 171 height 8
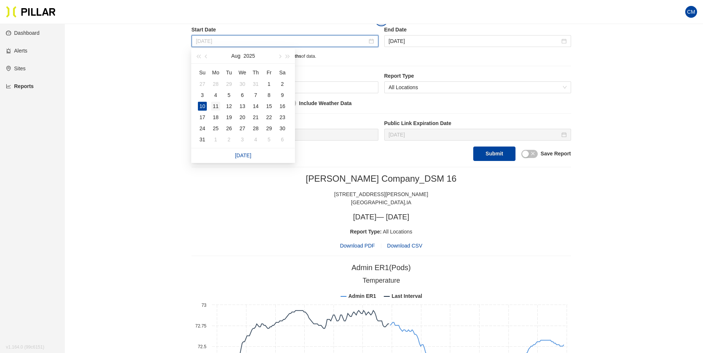
type input "[DATE]"
click at [213, 108] on div "11" at bounding box center [215, 106] width 9 height 9
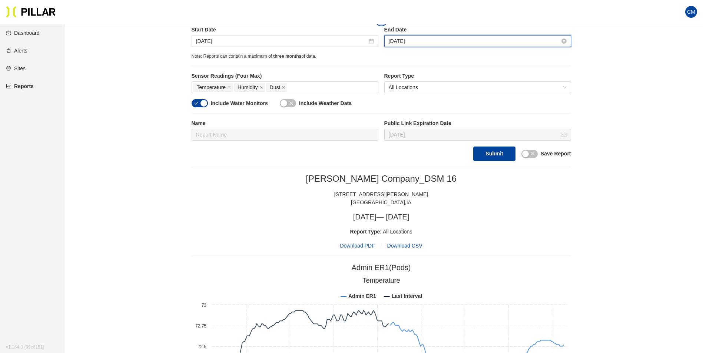
click at [411, 43] on input "[DATE]" at bounding box center [474, 41] width 171 height 8
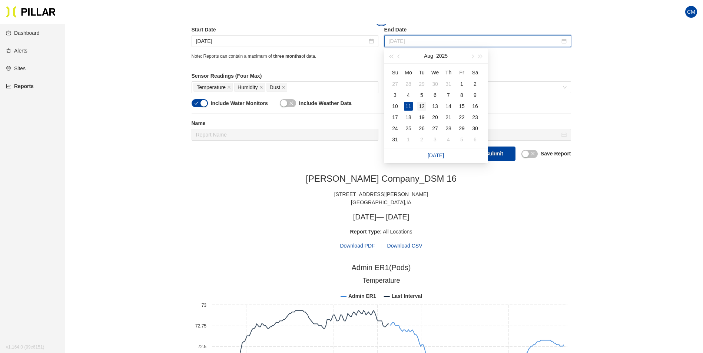
type input "[DATE]"
click at [419, 104] on div "12" at bounding box center [421, 106] width 9 height 9
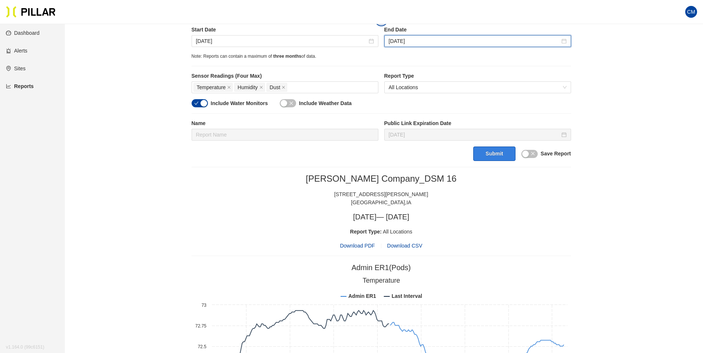
click at [487, 151] on button "Submit" at bounding box center [494, 154] width 42 height 14
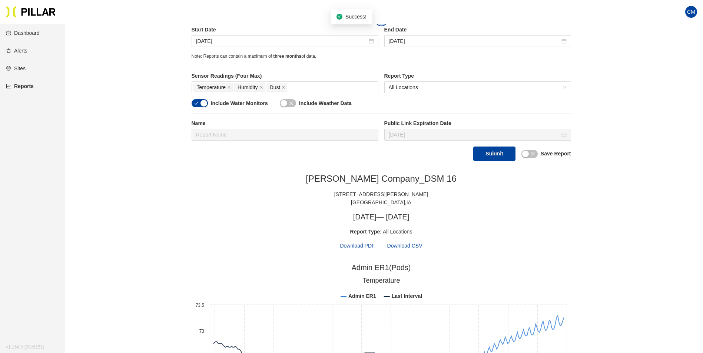
click at [364, 248] on span "Download PDF" at bounding box center [357, 246] width 35 height 8
click at [202, 44] on input "[DATE]" at bounding box center [281, 41] width 171 height 8
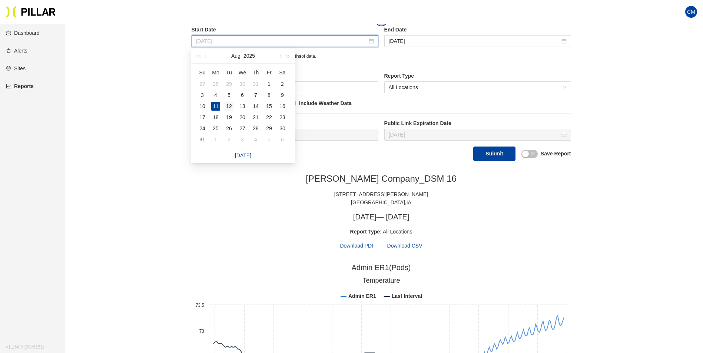
type input "[DATE]"
click at [228, 106] on div "12" at bounding box center [228, 106] width 9 height 9
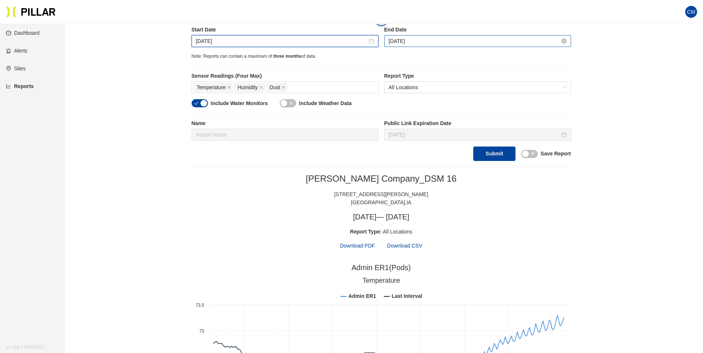
click at [437, 43] on input "[DATE]" at bounding box center [474, 41] width 171 height 8
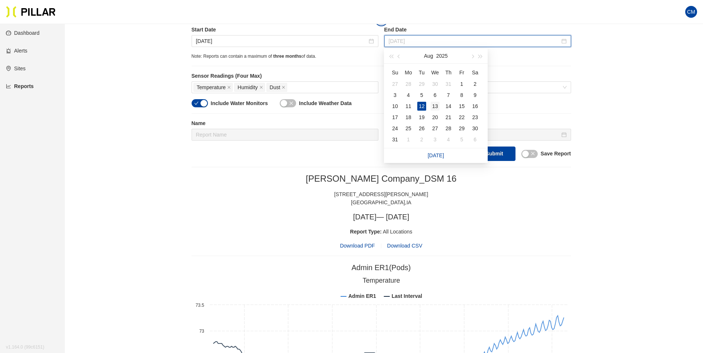
type input "[DATE]"
click at [433, 106] on div "13" at bounding box center [434, 106] width 9 height 9
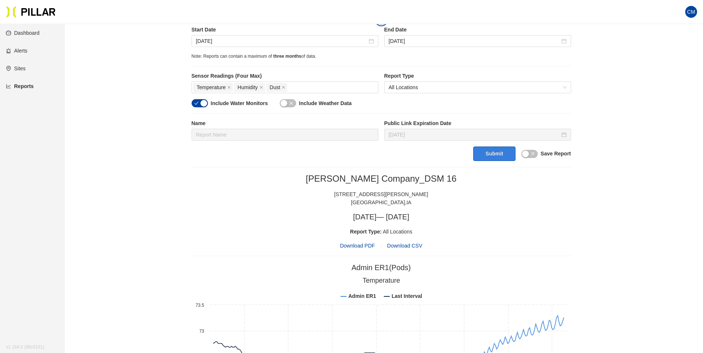
click at [484, 154] on button "Submit" at bounding box center [494, 154] width 42 height 14
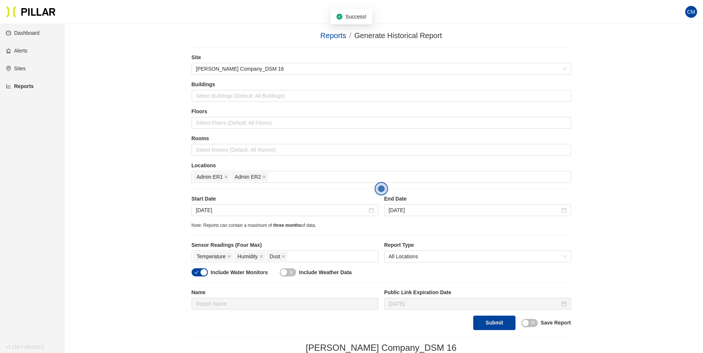
scroll to position [169, 0]
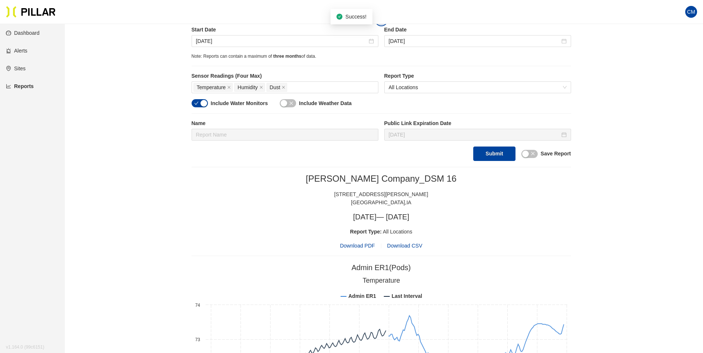
click at [349, 248] on span "Download PDF" at bounding box center [357, 246] width 35 height 8
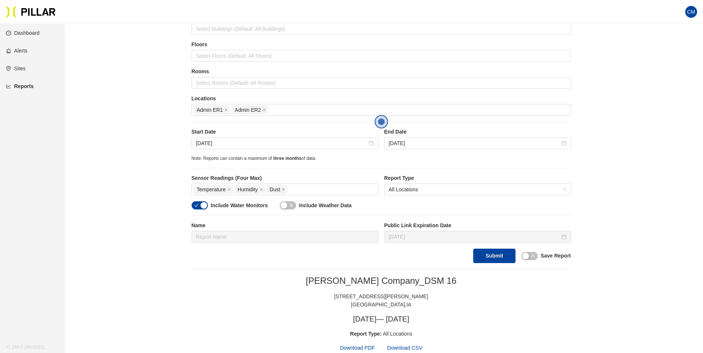
scroll to position [58, 0]
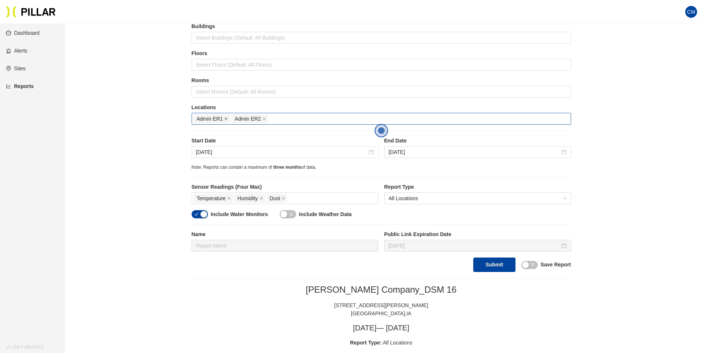
click at [225, 119] on icon "close" at bounding box center [226, 119] width 4 height 4
click at [225, 119] on div at bounding box center [381, 119] width 376 height 10
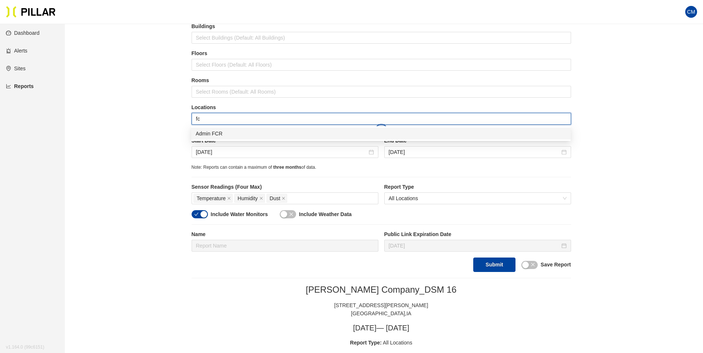
type input "fcr"
click at [233, 135] on div "Admin FCR" at bounding box center [381, 134] width 370 height 8
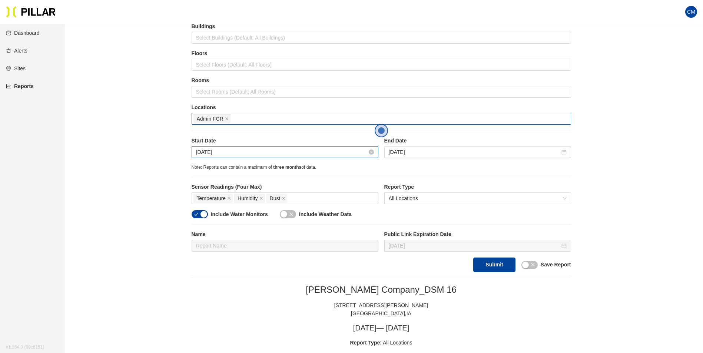
click at [211, 153] on input "[DATE]" at bounding box center [281, 152] width 171 height 8
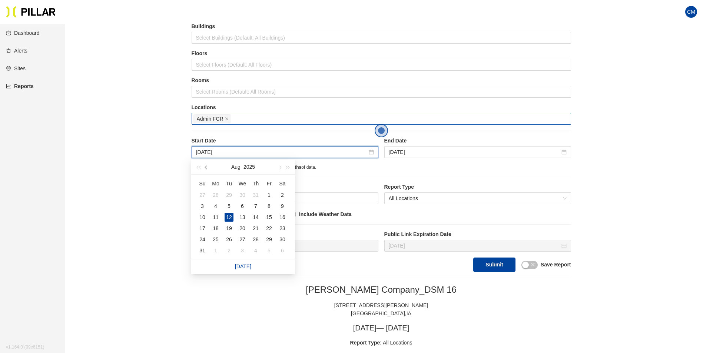
click at [208, 167] on span "button" at bounding box center [207, 168] width 4 height 4
click at [240, 207] on div "9" at bounding box center [242, 206] width 9 height 9
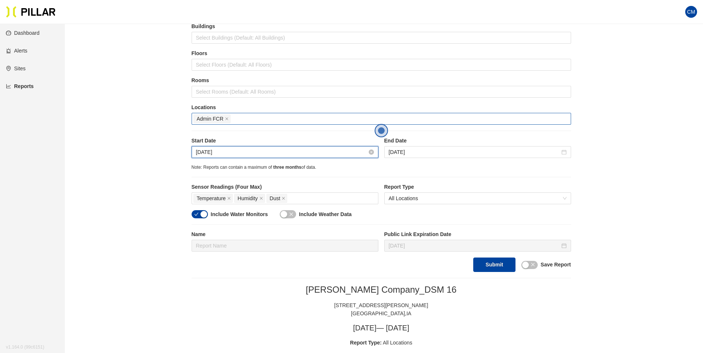
click at [202, 153] on input "[DATE]" at bounding box center [281, 152] width 171 height 8
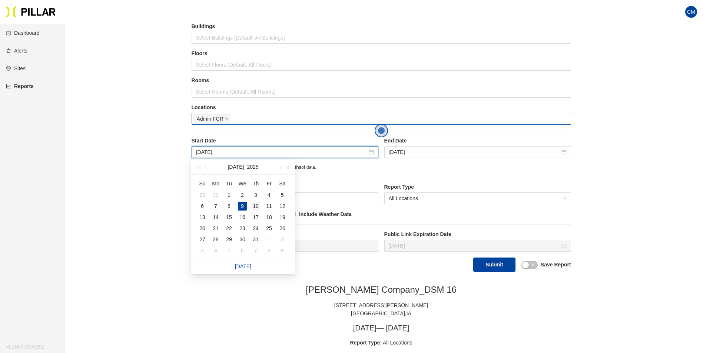
type input "[DATE]"
click at [255, 205] on div "10" at bounding box center [255, 206] width 9 height 9
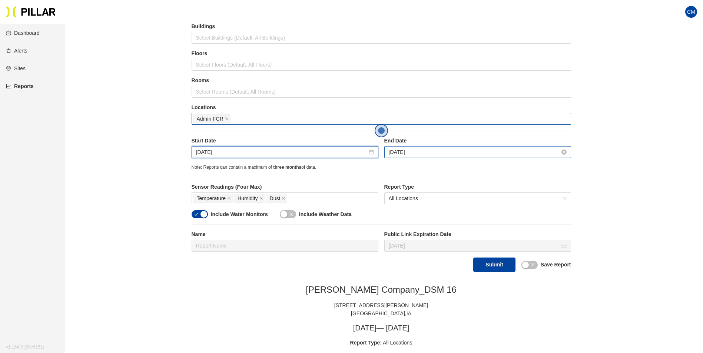
click at [403, 151] on input "[DATE]" at bounding box center [474, 152] width 171 height 8
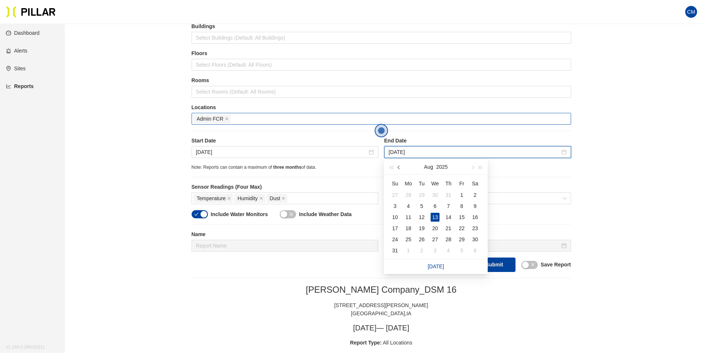
click at [399, 165] on button "button" at bounding box center [399, 167] width 8 height 15
type input "[DATE]"
click at [458, 207] on div "11" at bounding box center [461, 206] width 9 height 9
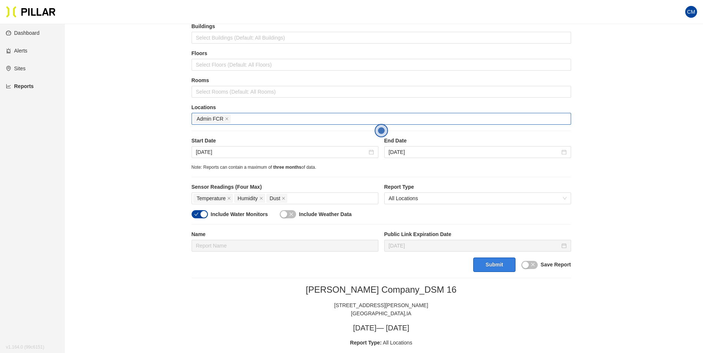
click at [490, 261] on button "Submit" at bounding box center [494, 265] width 42 height 14
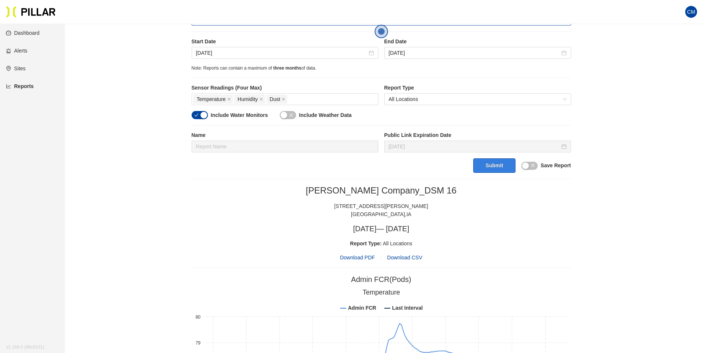
scroll to position [170, 0]
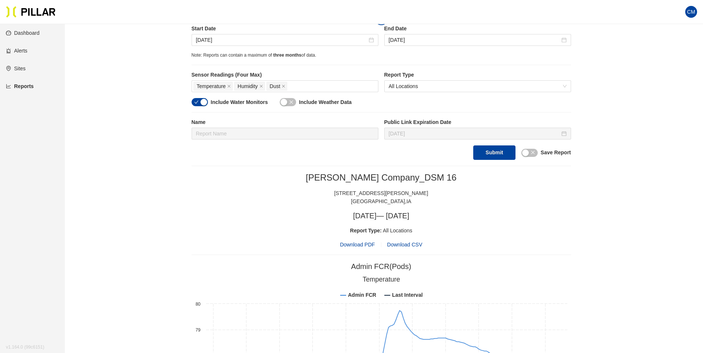
click at [360, 242] on span "Download PDF" at bounding box center [357, 245] width 35 height 8
click at [219, 40] on input "[DATE]" at bounding box center [281, 40] width 171 height 8
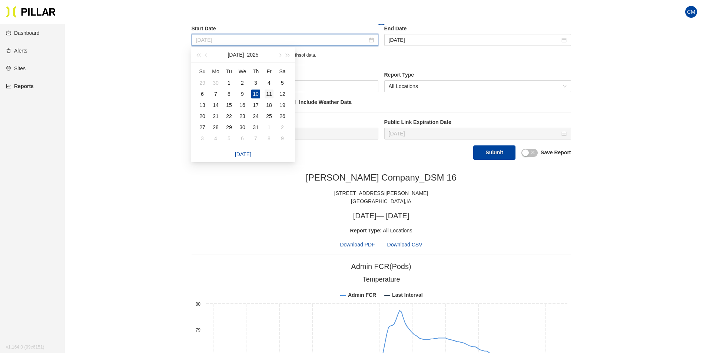
type input "[DATE]"
click at [272, 93] on div "11" at bounding box center [268, 94] width 9 height 9
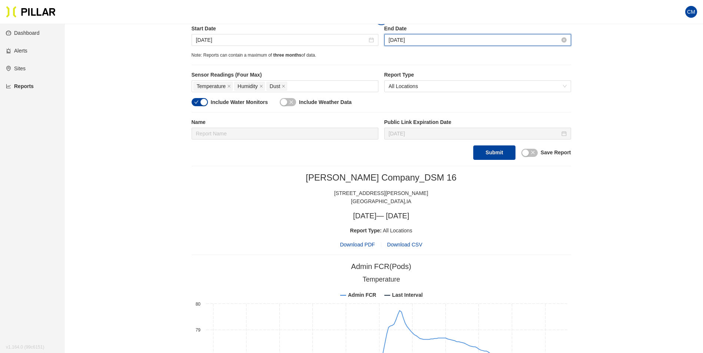
click at [440, 37] on input "[DATE]" at bounding box center [474, 40] width 171 height 8
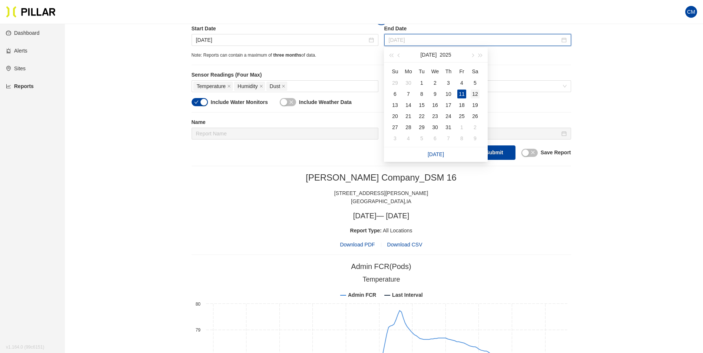
type input "[DATE]"
click at [472, 93] on div "12" at bounding box center [474, 94] width 9 height 9
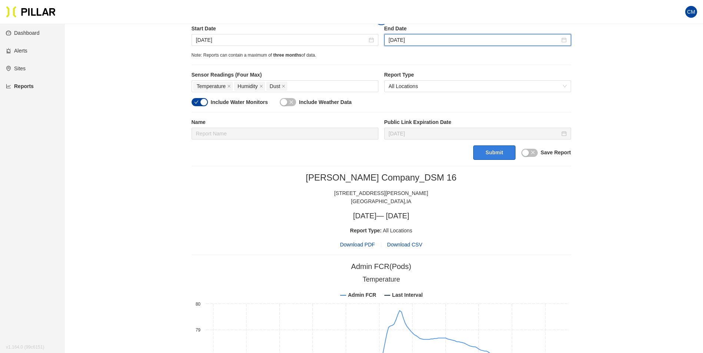
click at [489, 151] on button "Submit" at bounding box center [494, 153] width 42 height 14
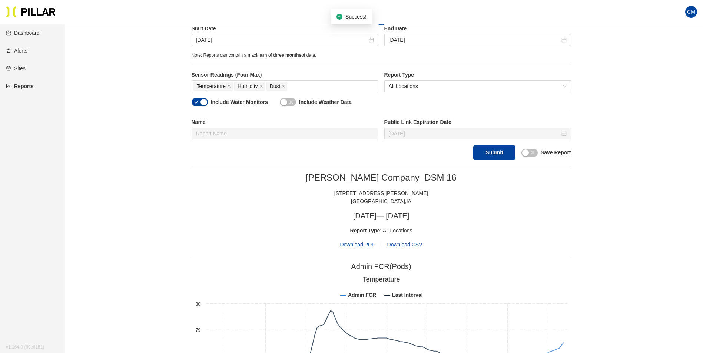
click at [359, 244] on span "Download PDF" at bounding box center [357, 245] width 35 height 8
drag, startPoint x: 213, startPoint y: 39, endPoint x: 230, endPoint y: 57, distance: 25.4
click at [213, 39] on input "[DATE]" at bounding box center [281, 40] width 171 height 8
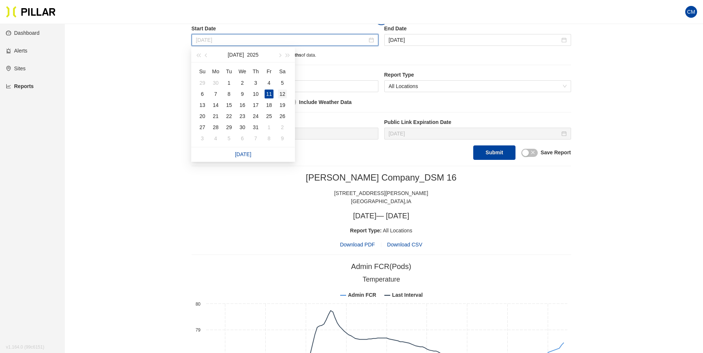
type input "[DATE]"
click at [280, 92] on div "12" at bounding box center [282, 94] width 9 height 9
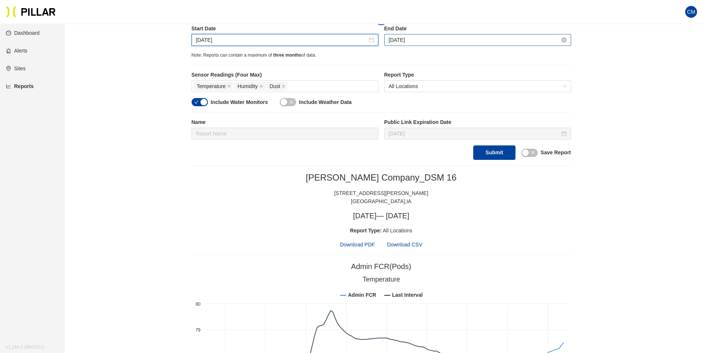
click at [412, 36] on input "[DATE]" at bounding box center [474, 40] width 171 height 8
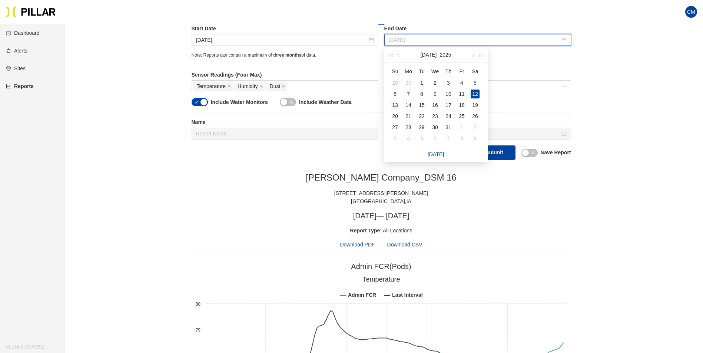
type input "[DATE]"
click at [392, 104] on div "13" at bounding box center [394, 105] width 9 height 9
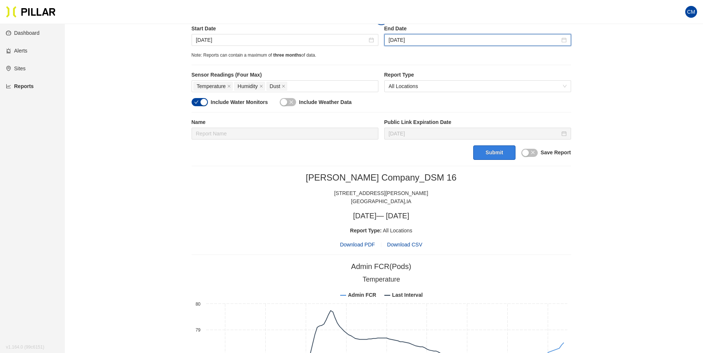
click at [480, 154] on button "Submit" at bounding box center [494, 153] width 42 height 14
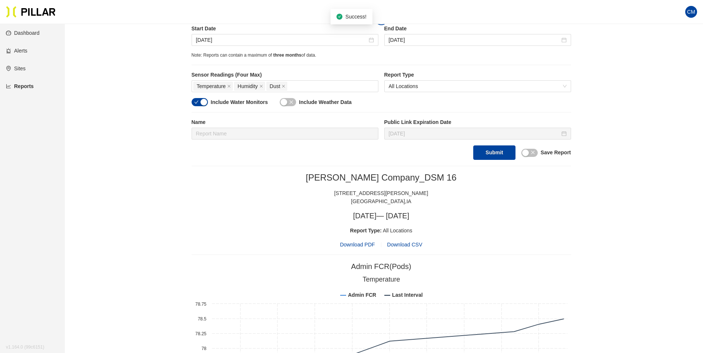
click at [367, 245] on span "Download PDF" at bounding box center [357, 245] width 35 height 8
click at [219, 43] on input "[DATE]" at bounding box center [281, 40] width 171 height 8
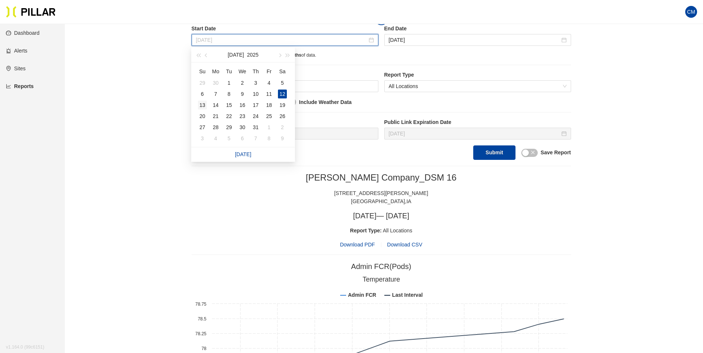
type input "[DATE]"
click at [202, 105] on div "13" at bounding box center [202, 105] width 9 height 9
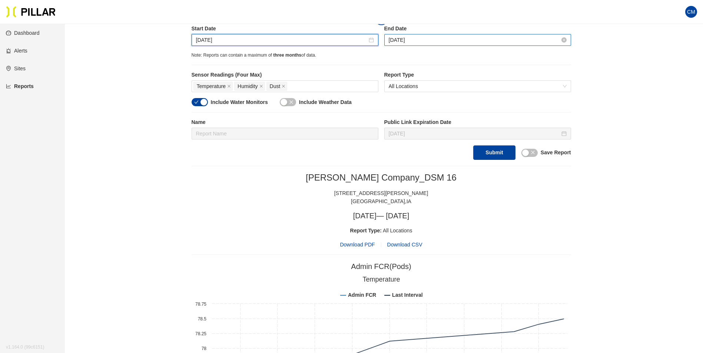
click at [421, 40] on input "[DATE]" at bounding box center [474, 40] width 171 height 8
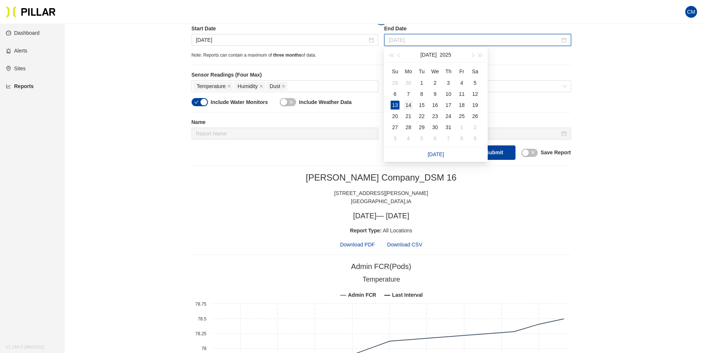
type input "[DATE]"
click at [406, 102] on div "14" at bounding box center [408, 105] width 9 height 9
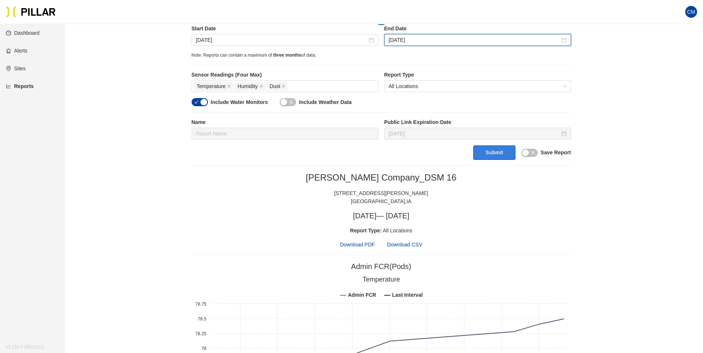
click at [499, 153] on button "Submit" at bounding box center [494, 153] width 42 height 14
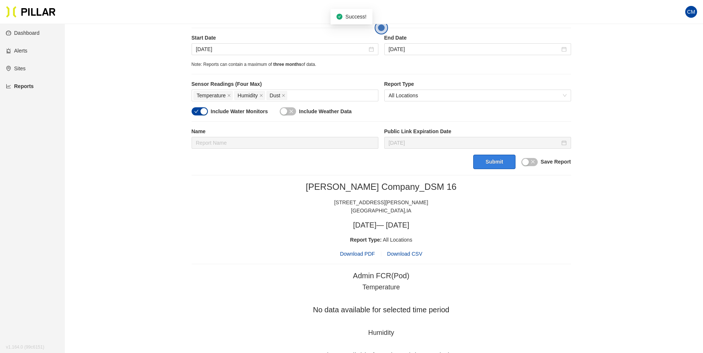
scroll to position [133, 0]
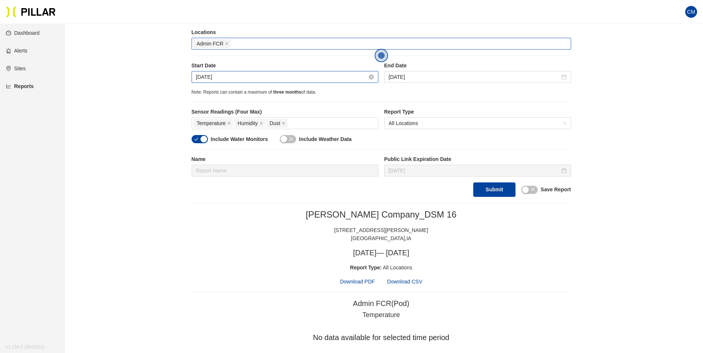
click at [206, 77] on input "[DATE]" at bounding box center [281, 77] width 171 height 8
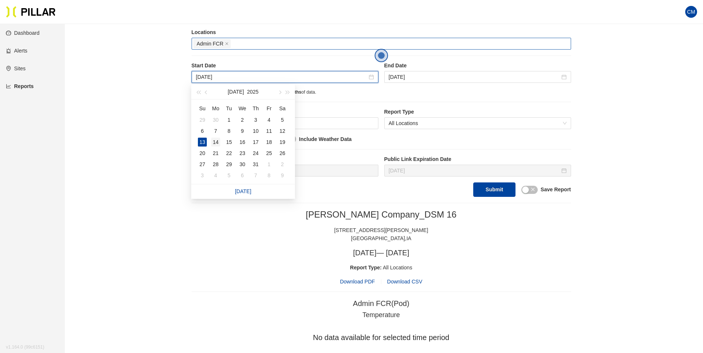
type input "[DATE]"
click at [217, 143] on div "14" at bounding box center [215, 142] width 9 height 9
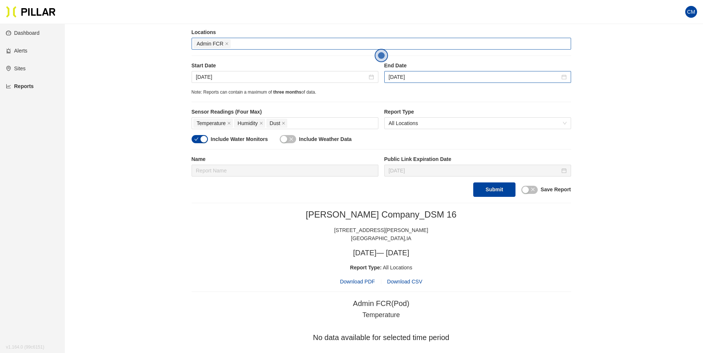
click at [438, 71] on div "End Date [DATE]" at bounding box center [477, 72] width 187 height 21
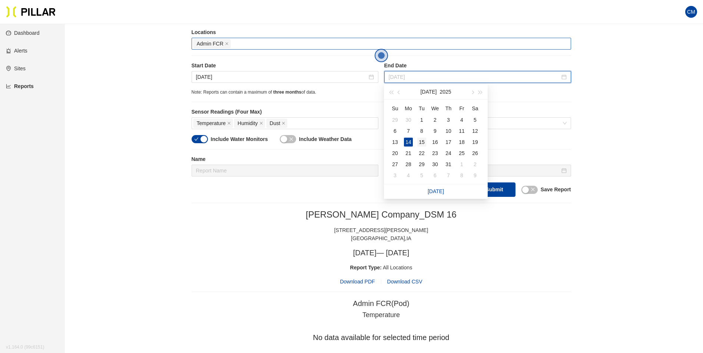
type input "[DATE]"
click at [423, 141] on div "15" at bounding box center [421, 142] width 9 height 9
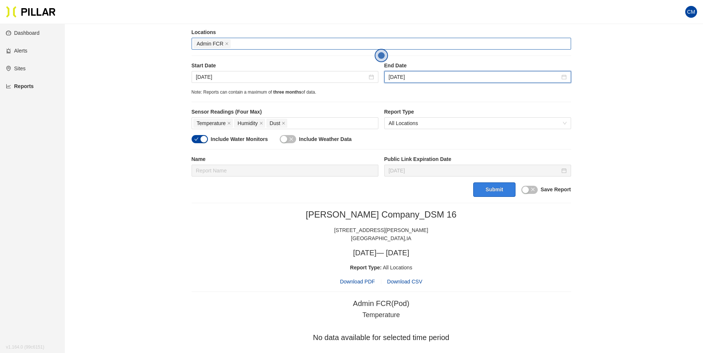
click at [491, 193] on button "Submit" at bounding box center [494, 190] width 42 height 14
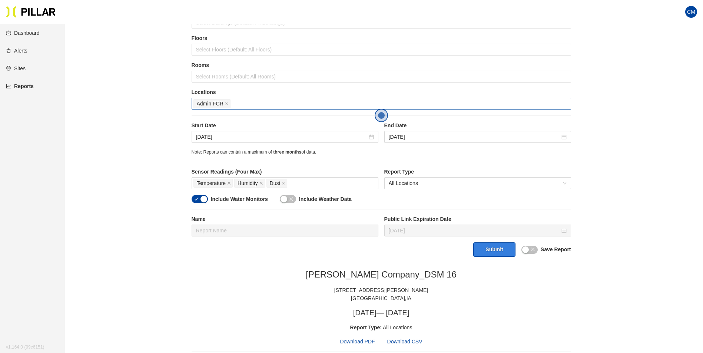
scroll to position [74, 0]
click at [353, 340] on span "Download PDF" at bounding box center [357, 341] width 35 height 8
click at [211, 142] on div "[DATE]" at bounding box center [285, 136] width 187 height 12
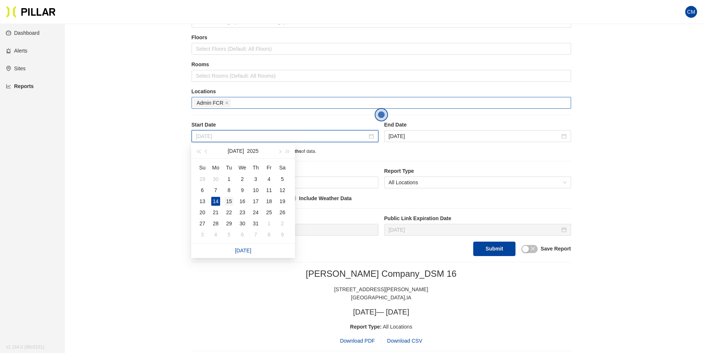
type input "[DATE]"
click at [232, 202] on div "15" at bounding box center [228, 201] width 9 height 9
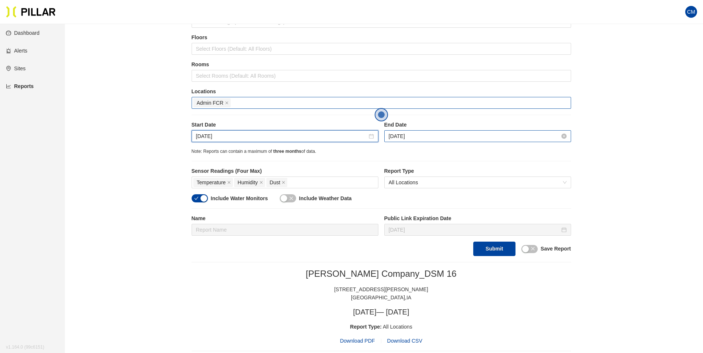
click at [408, 138] on input "[DATE]" at bounding box center [474, 136] width 171 height 8
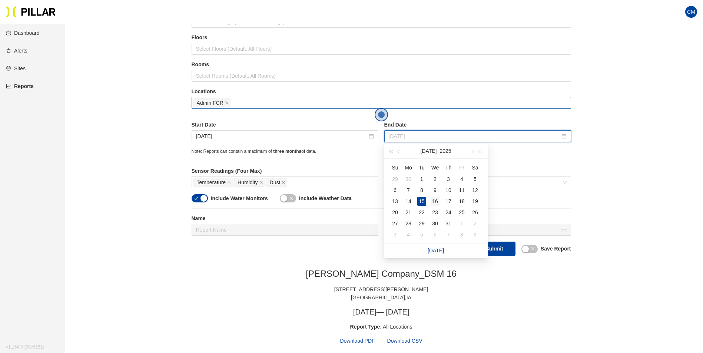
type input "[DATE]"
drag, startPoint x: 436, startPoint y: 200, endPoint x: 443, endPoint y: 205, distance: 8.4
click at [436, 200] on div "16" at bounding box center [434, 201] width 9 height 9
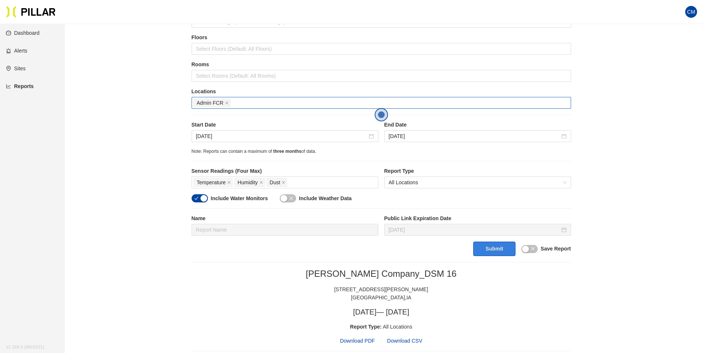
click at [502, 252] on button "Submit" at bounding box center [494, 249] width 42 height 14
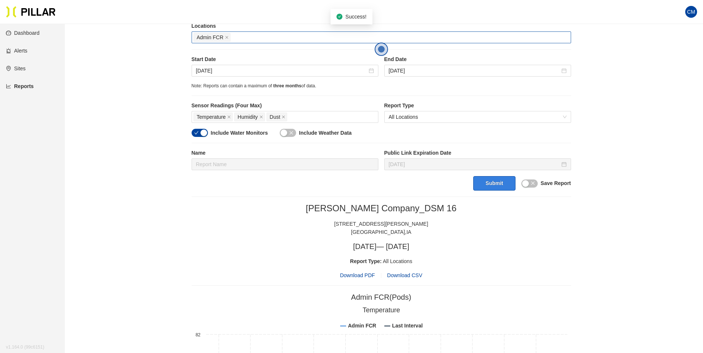
scroll to position [222, 0]
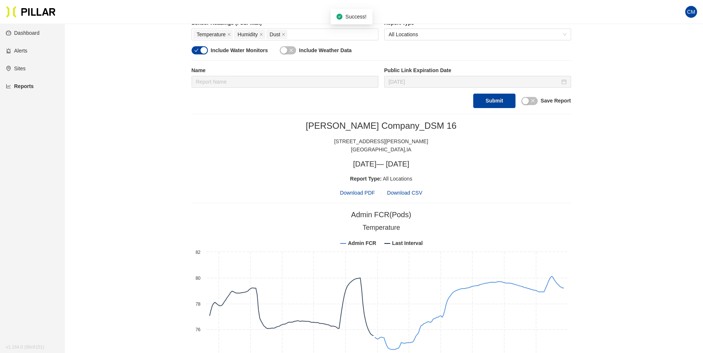
click at [367, 191] on span "Download PDF" at bounding box center [357, 193] width 35 height 8
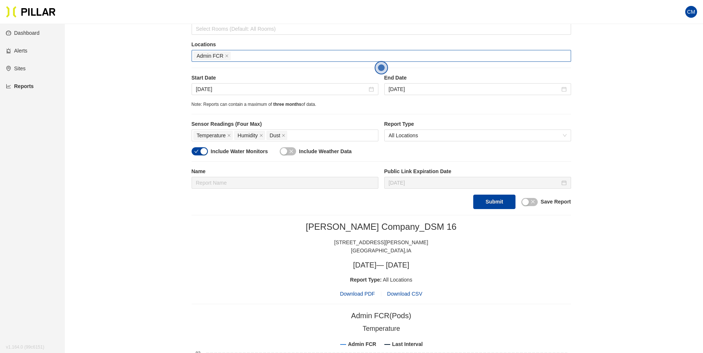
scroll to position [111, 0]
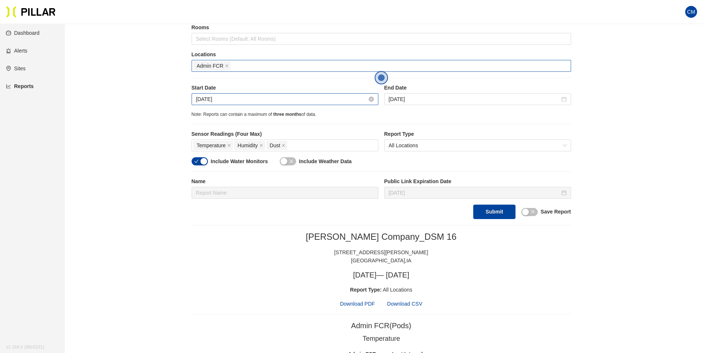
click at [210, 99] on input "[DATE]" at bounding box center [281, 99] width 171 height 8
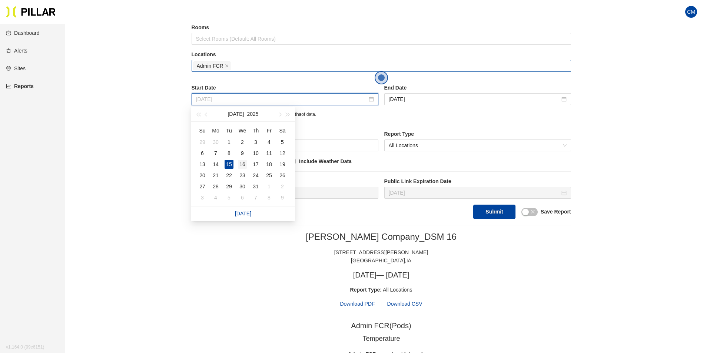
type input "[DATE]"
click at [242, 164] on div "16" at bounding box center [242, 164] width 9 height 9
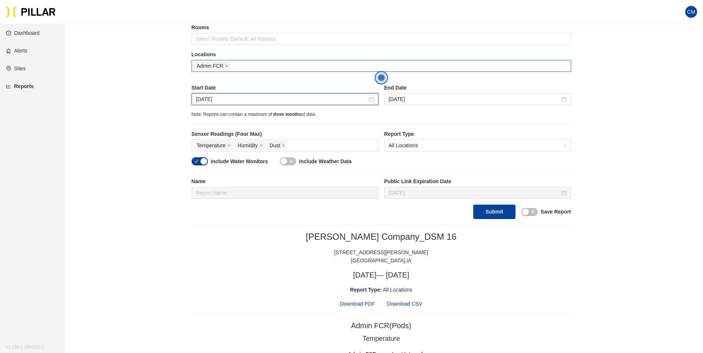
drag, startPoint x: 408, startPoint y: 100, endPoint x: 410, endPoint y: 108, distance: 7.9
click at [409, 100] on input "[DATE]" at bounding box center [474, 99] width 171 height 8
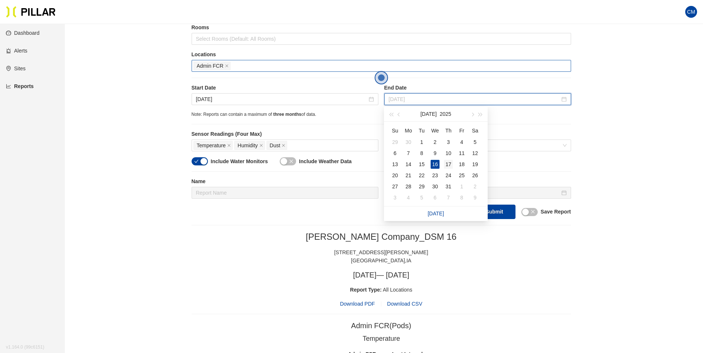
type input "[DATE]"
click at [449, 166] on div "17" at bounding box center [448, 164] width 9 height 9
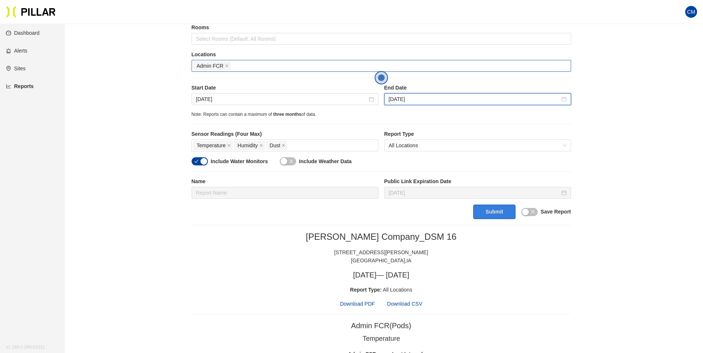
click at [488, 216] on button "Submit" at bounding box center [494, 212] width 42 height 14
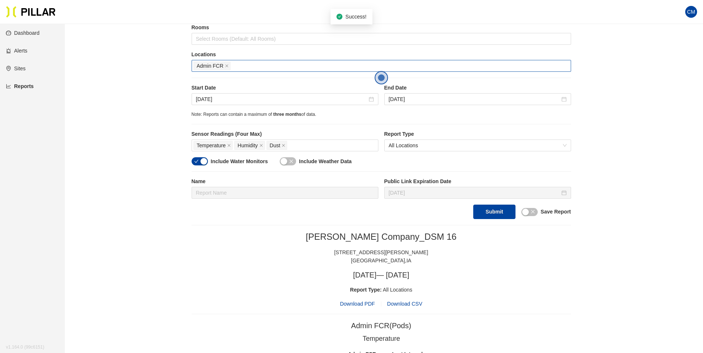
click at [364, 304] on span "Download PDF" at bounding box center [357, 304] width 35 height 8
click at [202, 97] on input "[DATE]" at bounding box center [281, 99] width 171 height 8
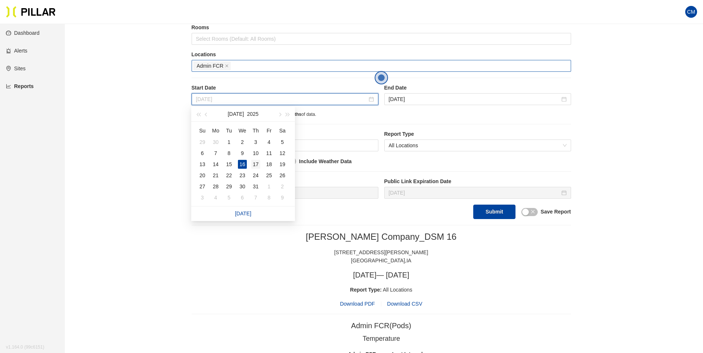
type input "[DATE]"
click at [260, 166] on div "17" at bounding box center [255, 164] width 9 height 9
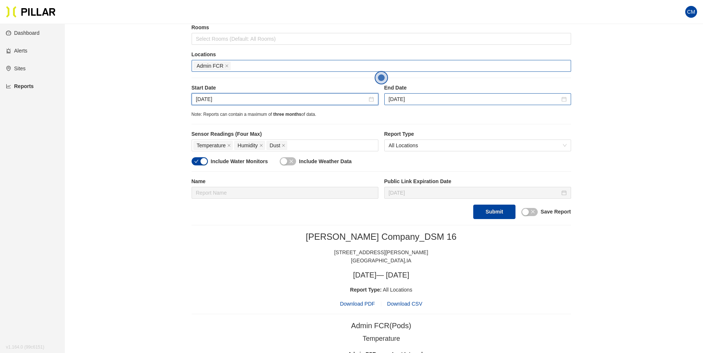
click at [473, 94] on div "[DATE]" at bounding box center [477, 99] width 187 height 12
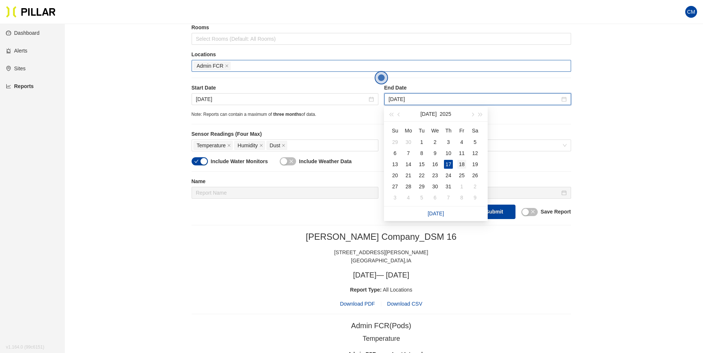
type input "[DATE]"
click at [464, 164] on div "18" at bounding box center [461, 164] width 9 height 9
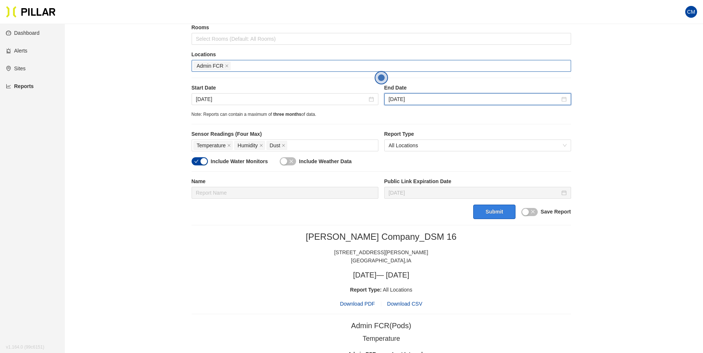
click at [502, 210] on button "Submit" at bounding box center [494, 212] width 42 height 14
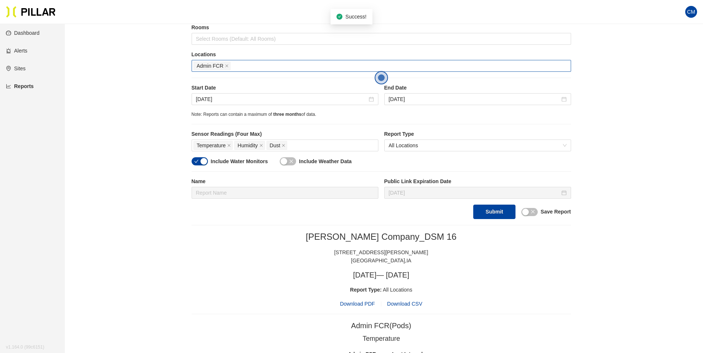
click at [359, 304] on span "Download PDF" at bounding box center [357, 304] width 35 height 8
drag, startPoint x: 216, startPoint y: 103, endPoint x: 247, endPoint y: 114, distance: 32.7
click at [216, 103] on input "[DATE]" at bounding box center [281, 99] width 171 height 8
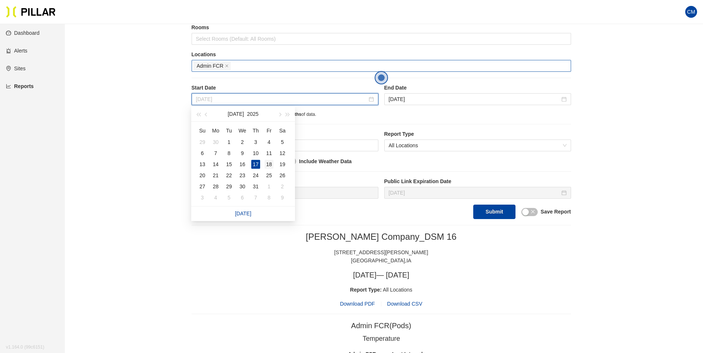
type input "[DATE]"
click at [268, 163] on div "18" at bounding box center [268, 164] width 9 height 9
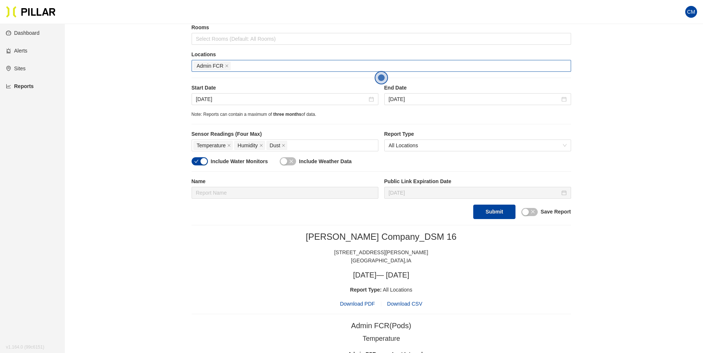
click at [411, 91] on label "End Date" at bounding box center [477, 88] width 187 height 8
click at [419, 100] on input "[DATE]" at bounding box center [474, 99] width 171 height 8
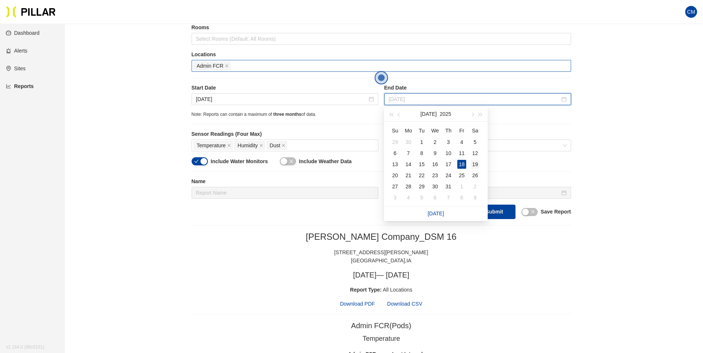
type input "[DATE]"
click at [477, 161] on div "19" at bounding box center [474, 164] width 9 height 9
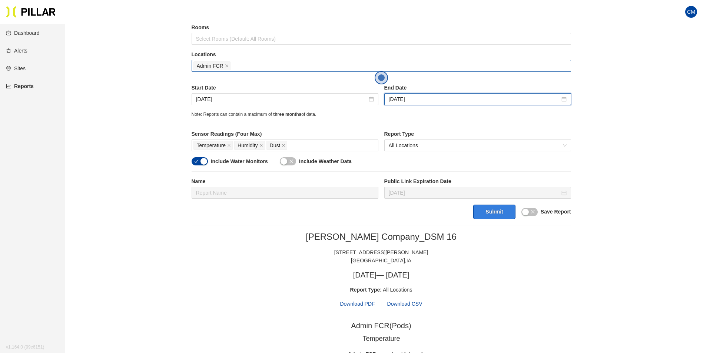
click at [496, 207] on button "Submit" at bounding box center [494, 212] width 42 height 14
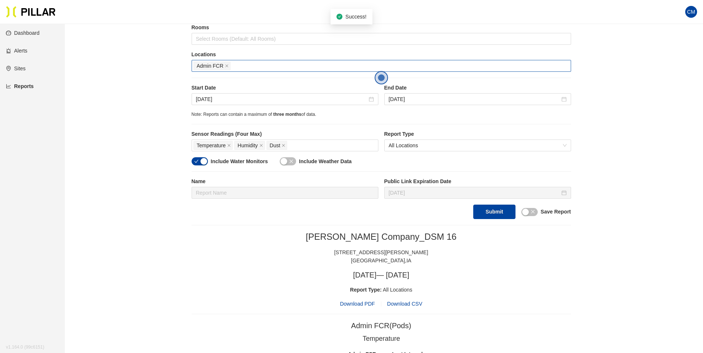
click at [362, 305] on span "Download PDF" at bounding box center [357, 304] width 35 height 8
click at [223, 101] on input "[DATE]" at bounding box center [281, 99] width 171 height 8
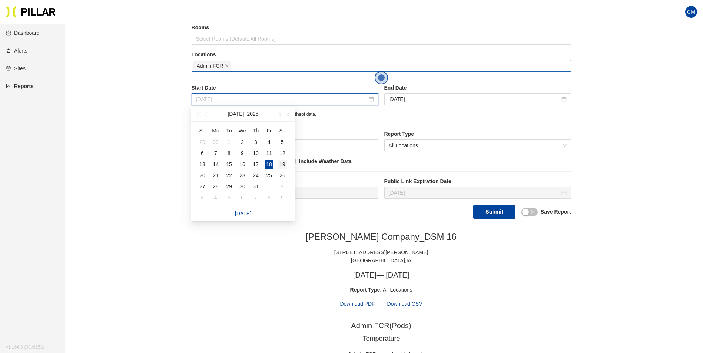
type input "[DATE]"
click at [283, 163] on div "19" at bounding box center [282, 164] width 9 height 9
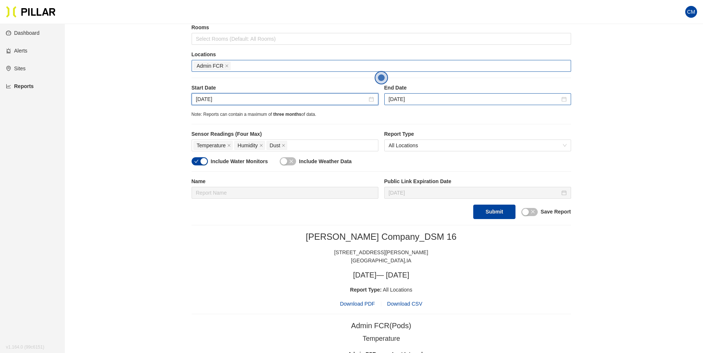
click at [411, 94] on div "[DATE]" at bounding box center [477, 99] width 187 height 12
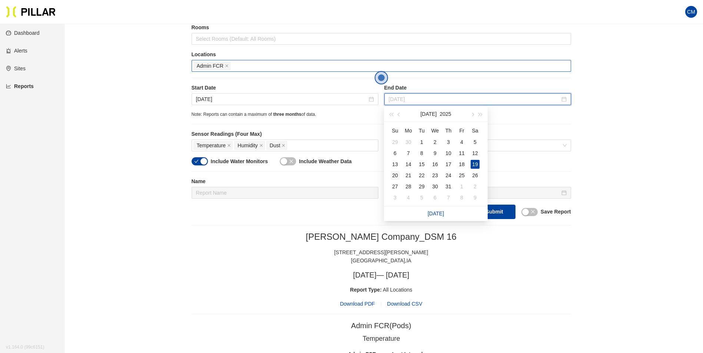
type input "[DATE]"
click at [400, 176] on td "20" at bounding box center [394, 175] width 13 height 11
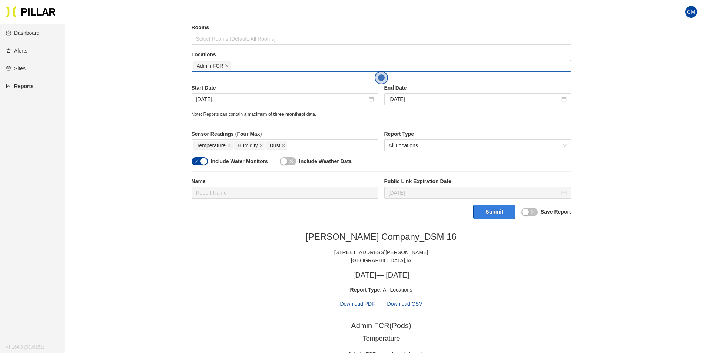
click at [493, 218] on button "Submit" at bounding box center [494, 212] width 42 height 14
click at [358, 304] on span "Download PDF" at bounding box center [357, 304] width 35 height 8
click at [217, 104] on div "[DATE]" at bounding box center [285, 99] width 187 height 12
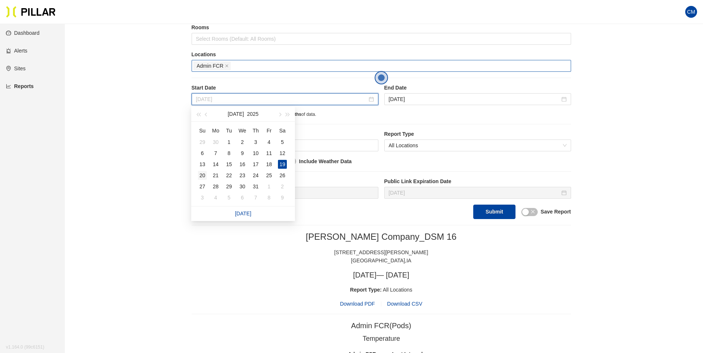
type input "[DATE]"
drag, startPoint x: 203, startPoint y: 174, endPoint x: 279, endPoint y: 144, distance: 81.6
click at [204, 174] on div "20" at bounding box center [202, 175] width 9 height 9
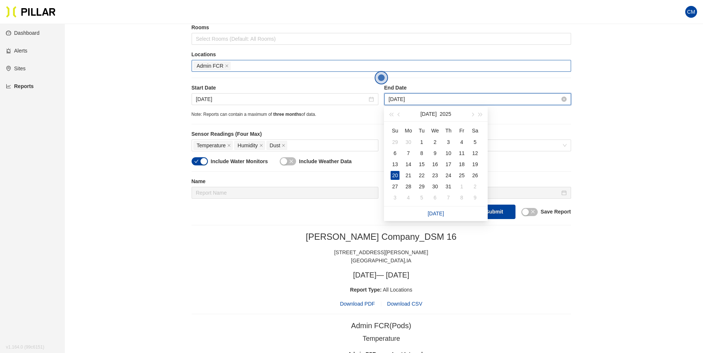
click at [405, 96] on input "[DATE]" at bounding box center [474, 99] width 171 height 8
type input "[DATE]"
click at [410, 176] on div "21" at bounding box center [408, 175] width 9 height 9
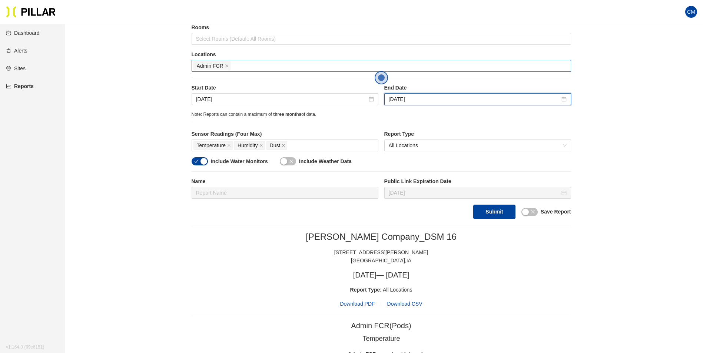
click at [486, 204] on div "Name Public Link Expiration Date [DATE]" at bounding box center [381, 191] width 379 height 27
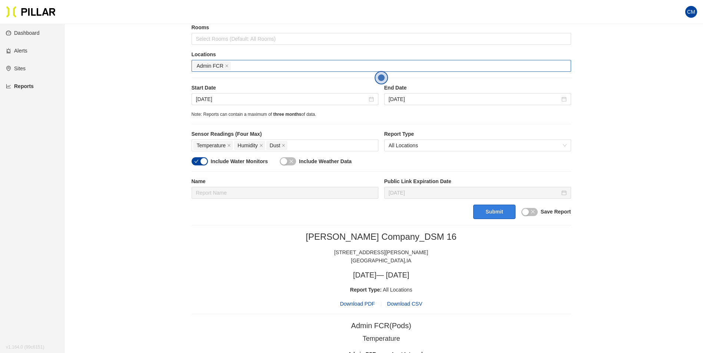
click at [489, 209] on button "Submit" at bounding box center [494, 212] width 42 height 14
click at [353, 304] on span "Download PDF" at bounding box center [357, 304] width 35 height 8
click at [210, 99] on input "[DATE]" at bounding box center [281, 99] width 171 height 8
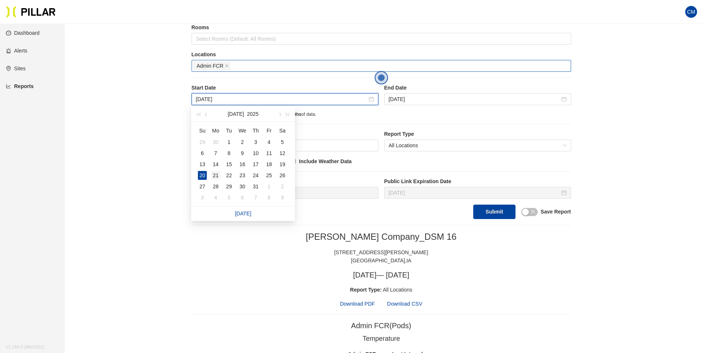
type input "[DATE]"
click at [219, 176] on div "21" at bounding box center [215, 175] width 9 height 9
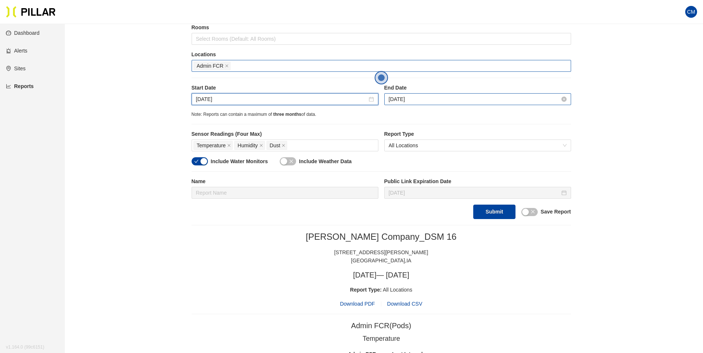
click at [402, 102] on input "[DATE]" at bounding box center [474, 99] width 171 height 8
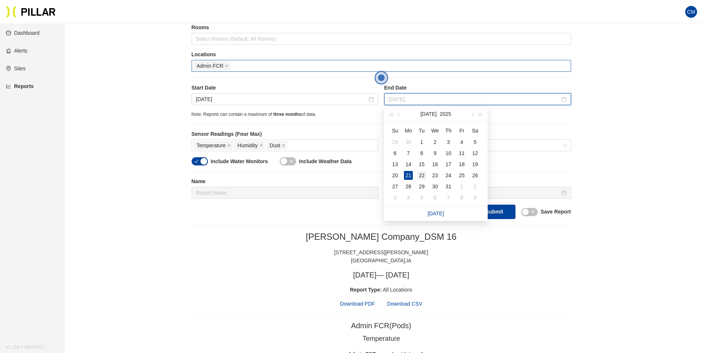
type input "[DATE]"
click at [422, 171] on td "22" at bounding box center [421, 175] width 13 height 11
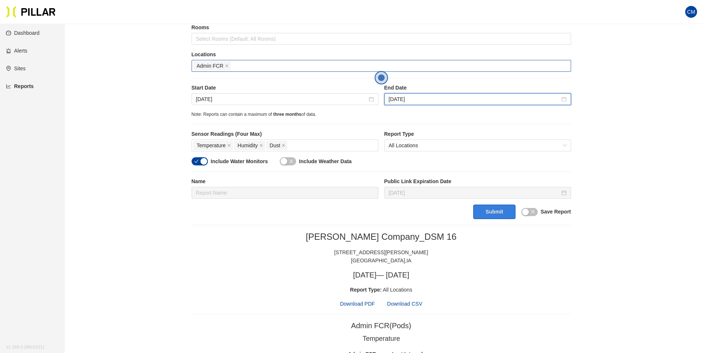
click at [483, 209] on button "Submit" at bounding box center [494, 212] width 42 height 14
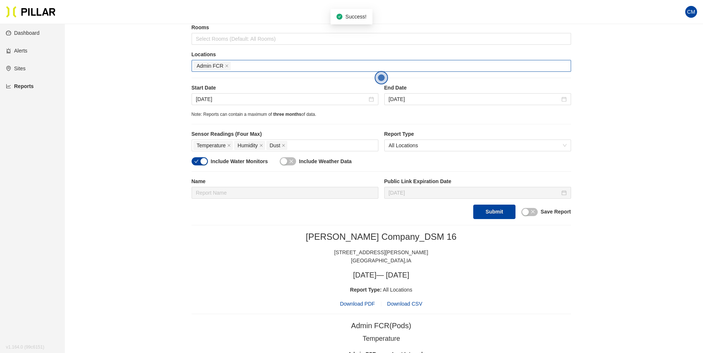
click at [369, 302] on span "Download PDF" at bounding box center [357, 304] width 35 height 8
click at [217, 102] on input "[DATE]" at bounding box center [281, 99] width 171 height 8
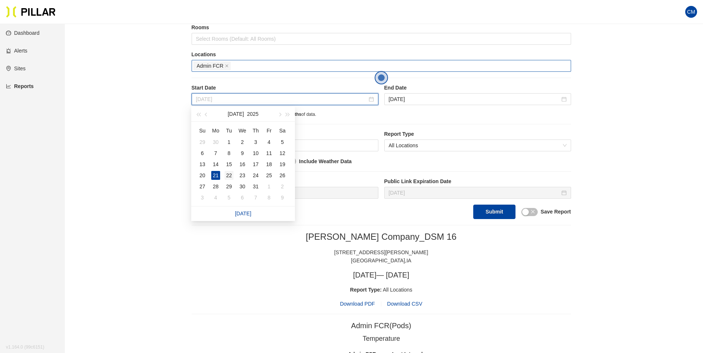
type input "[DATE]"
click at [230, 174] on div "22" at bounding box center [228, 175] width 9 height 9
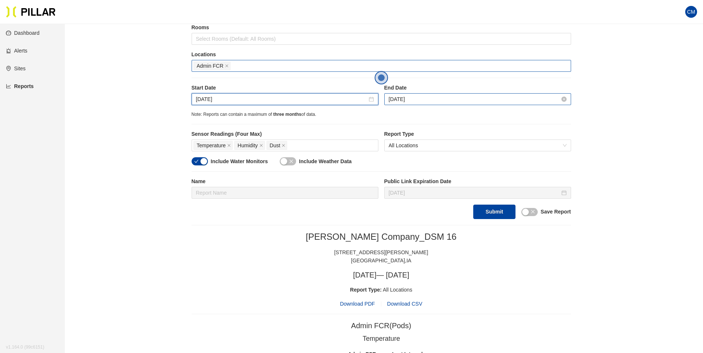
click at [397, 103] on input "[DATE]" at bounding box center [474, 99] width 171 height 8
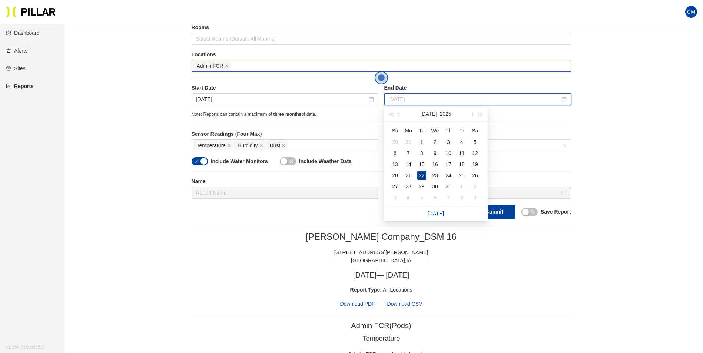
type input "[DATE]"
click at [436, 174] on div "23" at bounding box center [434, 175] width 9 height 9
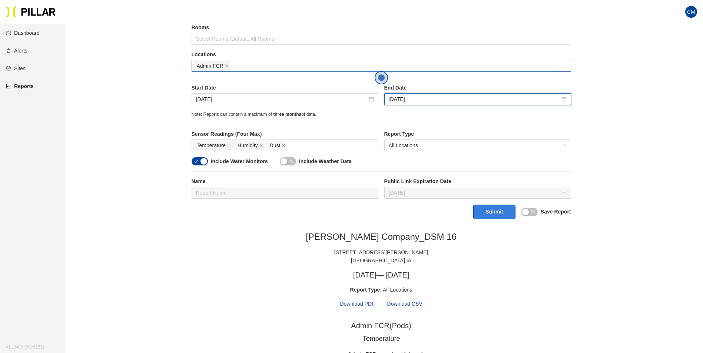
click at [491, 210] on button "Submit" at bounding box center [494, 212] width 42 height 14
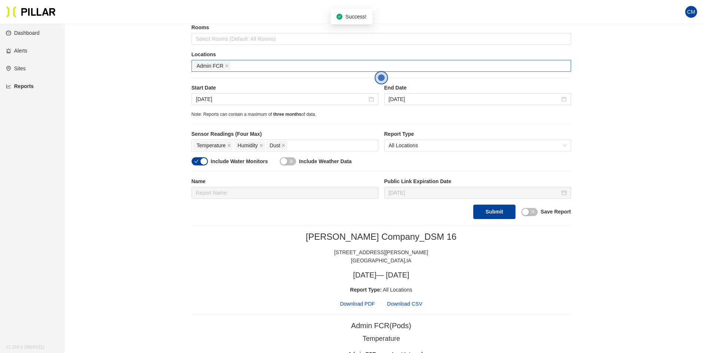
click at [366, 306] on span "Download PDF" at bounding box center [357, 304] width 35 height 8
drag, startPoint x: 197, startPoint y: 97, endPoint x: 223, endPoint y: 104, distance: 26.2
click at [197, 97] on input "[DATE]" at bounding box center [281, 99] width 171 height 8
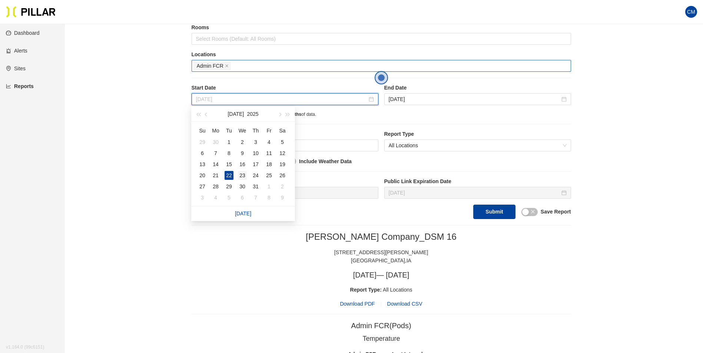
type input "[DATE]"
click at [246, 177] on div "23" at bounding box center [242, 175] width 9 height 9
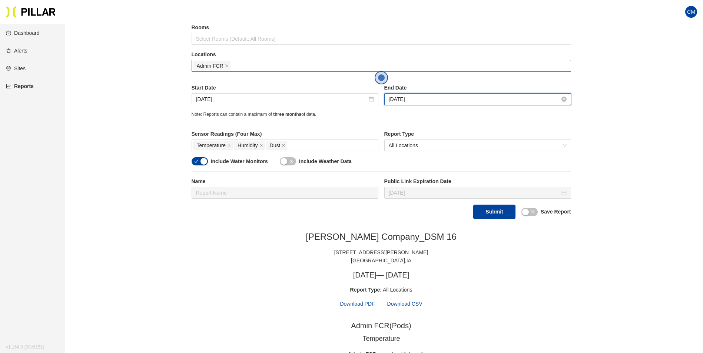
click at [404, 100] on input "[DATE]" at bounding box center [474, 99] width 171 height 8
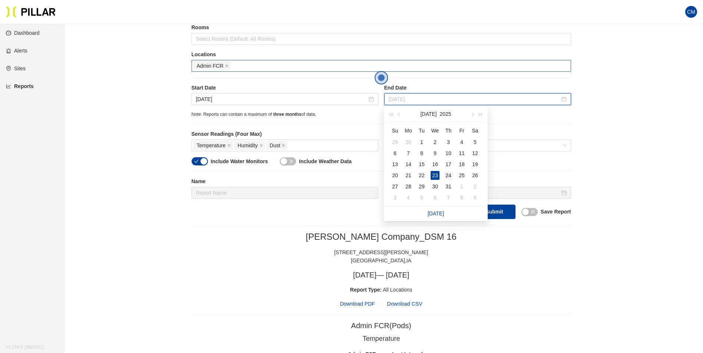
type input "[DATE]"
click at [446, 173] on div "24" at bounding box center [448, 175] width 9 height 9
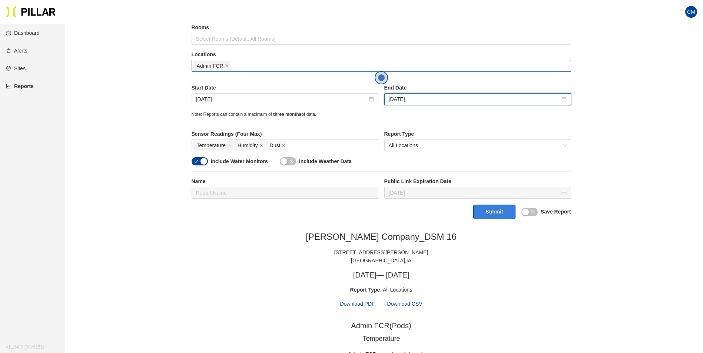
click at [497, 213] on button "Submit" at bounding box center [494, 212] width 42 height 14
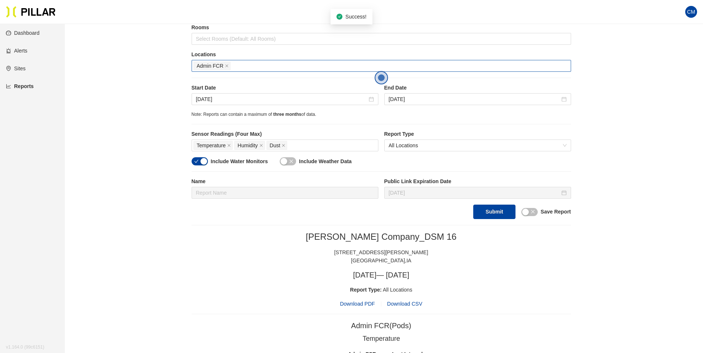
click at [355, 301] on span "Download PDF" at bounding box center [357, 304] width 35 height 8
drag, startPoint x: 613, startPoint y: 281, endPoint x: 525, endPoint y: 255, distance: 92.1
click at [212, 100] on input "[DATE]" at bounding box center [281, 99] width 171 height 8
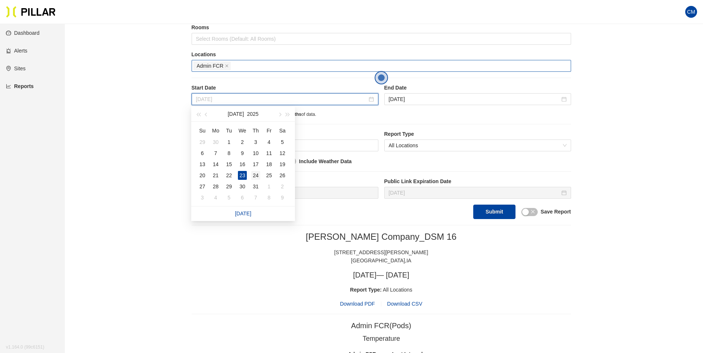
type input "[DATE]"
drag, startPoint x: 254, startPoint y: 173, endPoint x: 264, endPoint y: 166, distance: 13.3
click at [254, 174] on div "24" at bounding box center [255, 175] width 9 height 9
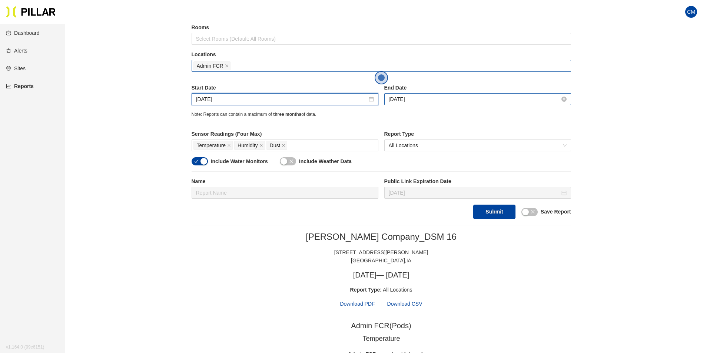
click at [409, 97] on input "[DATE]" at bounding box center [474, 99] width 171 height 8
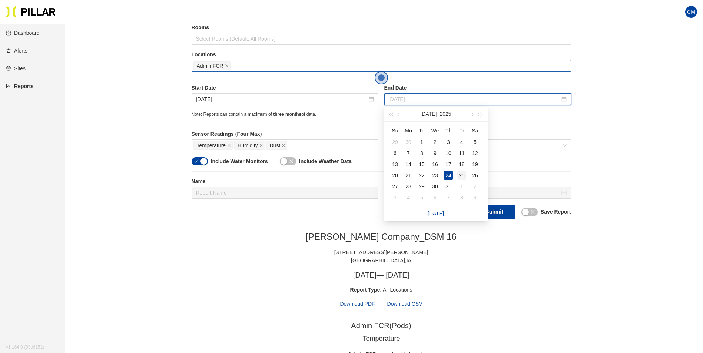
type input "[DATE]"
click at [463, 174] on div "25" at bounding box center [461, 175] width 9 height 9
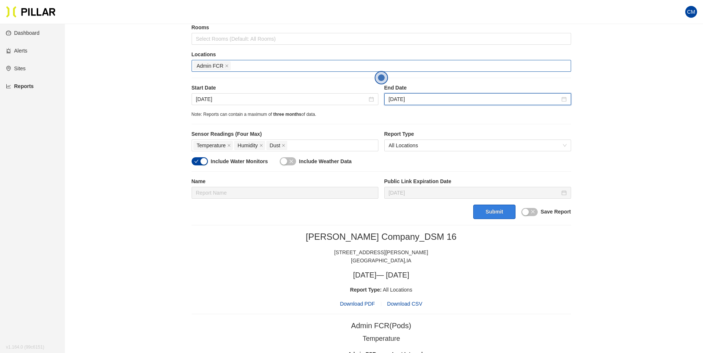
click at [495, 217] on button "Submit" at bounding box center [494, 212] width 42 height 14
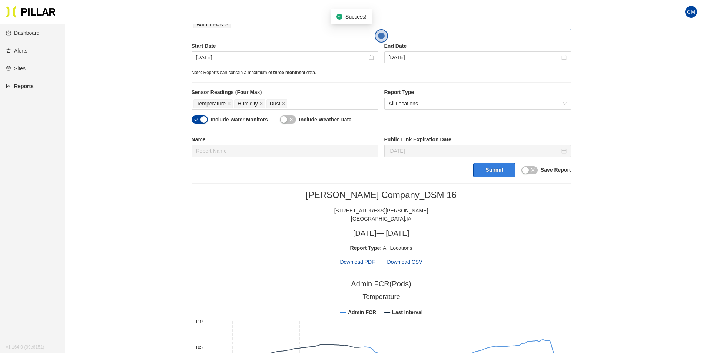
scroll to position [148, 0]
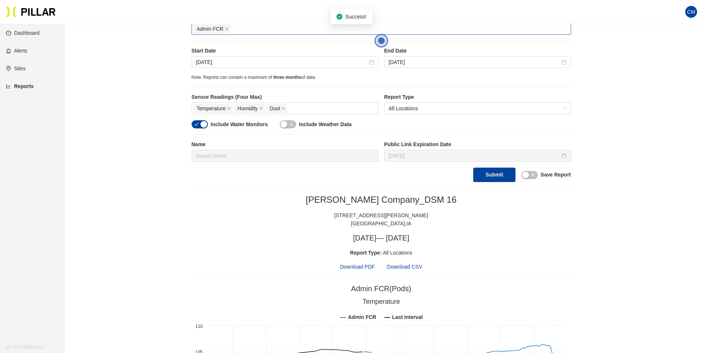
click at [367, 264] on span "Download PDF" at bounding box center [357, 267] width 35 height 8
drag, startPoint x: 198, startPoint y: 64, endPoint x: 203, endPoint y: 66, distance: 4.9
click at [198, 64] on input "[DATE]" at bounding box center [281, 62] width 171 height 8
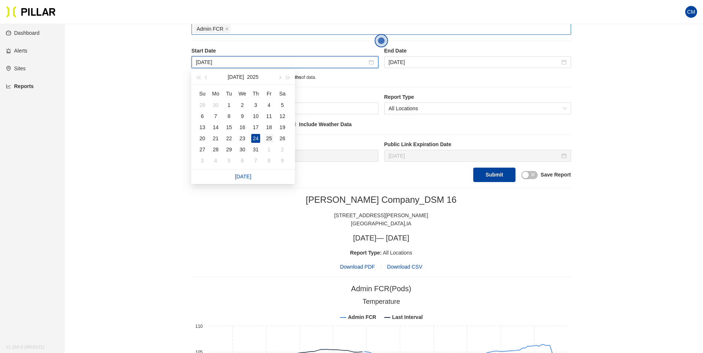
type input "[DATE]"
click at [268, 136] on div "25" at bounding box center [268, 138] width 9 height 9
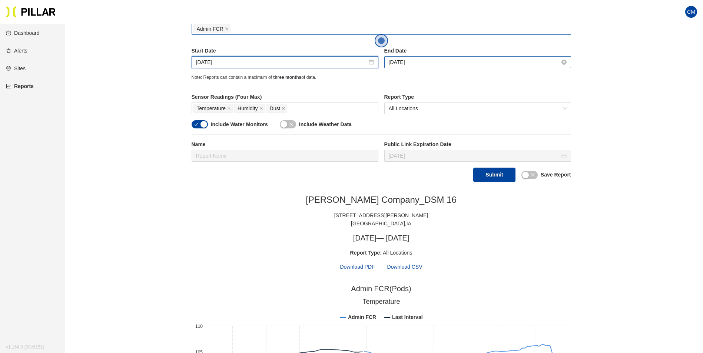
click at [417, 60] on input "[DATE]" at bounding box center [474, 62] width 171 height 8
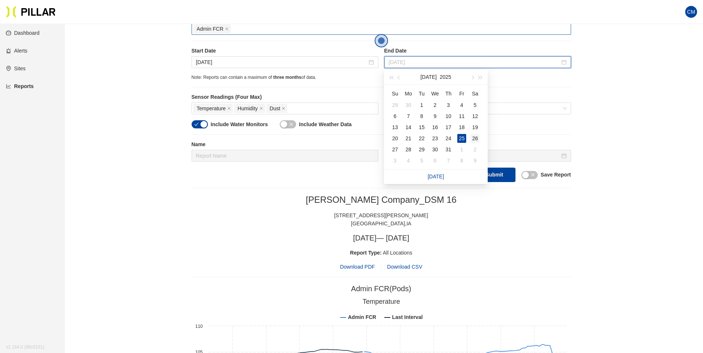
type input "[DATE]"
click at [472, 136] on div "26" at bounding box center [474, 138] width 9 height 9
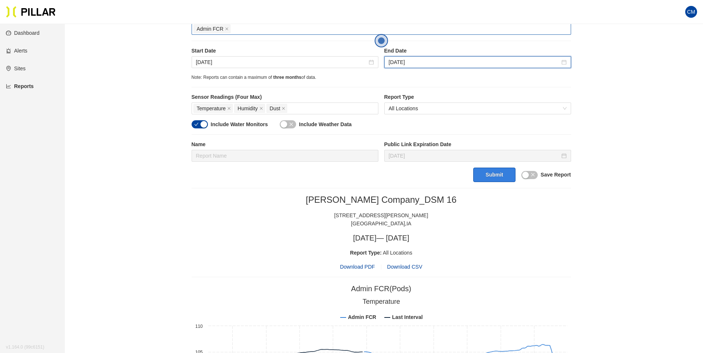
click at [492, 173] on button "Submit" at bounding box center [494, 175] width 42 height 14
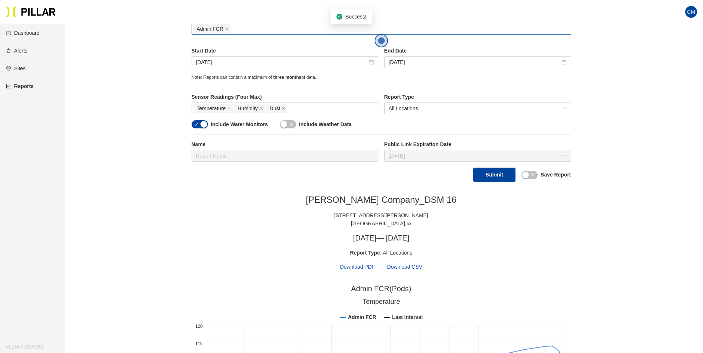
click at [357, 266] on span "Download PDF" at bounding box center [357, 267] width 35 height 8
drag, startPoint x: 206, startPoint y: 59, endPoint x: 244, endPoint y: 92, distance: 49.6
click at [206, 59] on input "[DATE]" at bounding box center [281, 62] width 171 height 8
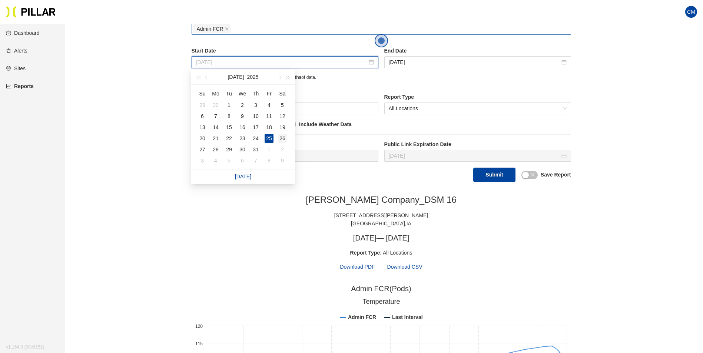
type input "[DATE]"
click at [284, 140] on div "26" at bounding box center [282, 138] width 9 height 9
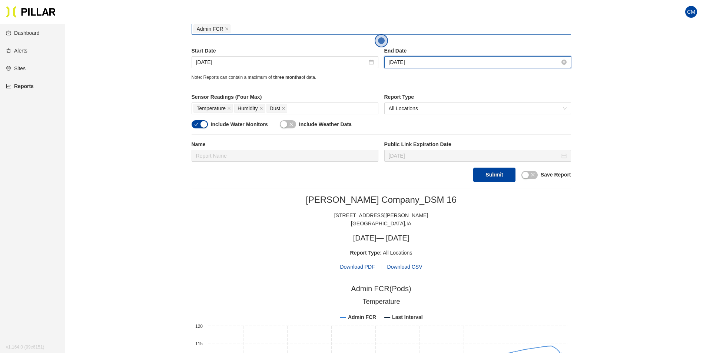
click at [415, 66] on input "[DATE]" at bounding box center [474, 62] width 171 height 8
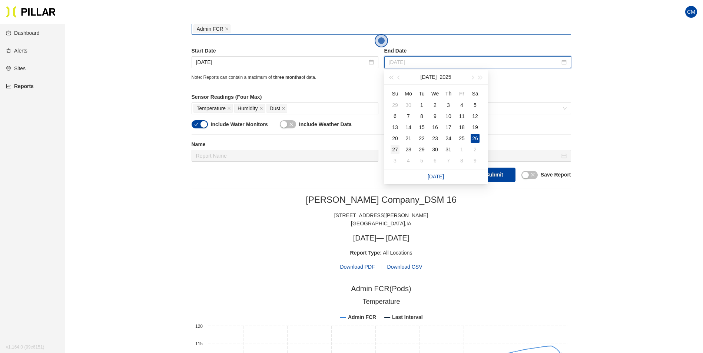
type input "[DATE]"
click at [396, 147] on div "27" at bounding box center [394, 149] width 9 height 9
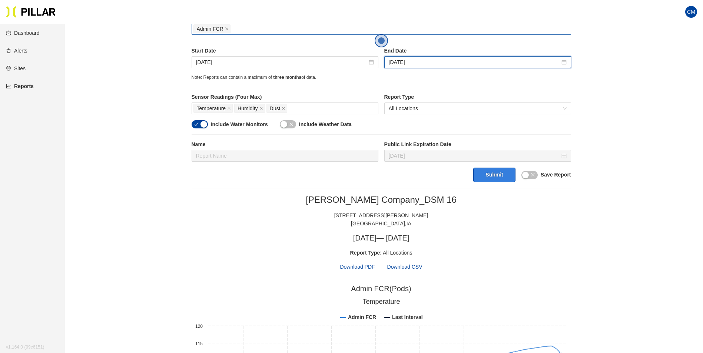
click at [499, 179] on button "Submit" at bounding box center [494, 175] width 42 height 14
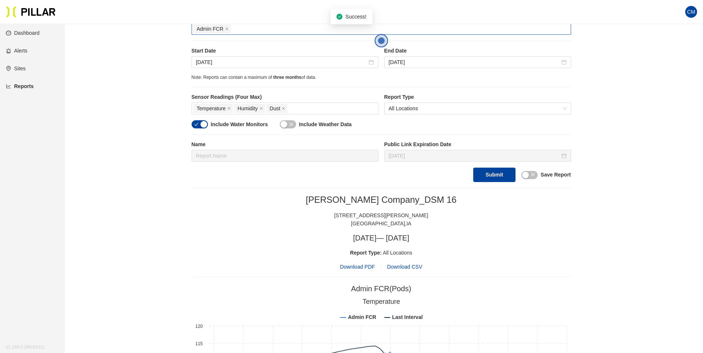
click at [362, 266] on span "Download PDF" at bounding box center [357, 267] width 35 height 8
click at [223, 69] on div "Start Date [DATE] End Date [DATE]" at bounding box center [381, 60] width 379 height 27
click at [212, 65] on input "[DATE]" at bounding box center [281, 62] width 171 height 8
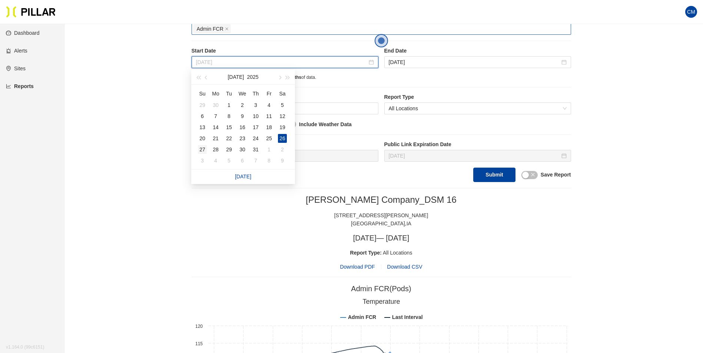
type input "[DATE]"
click at [201, 149] on div "27" at bounding box center [202, 149] width 9 height 9
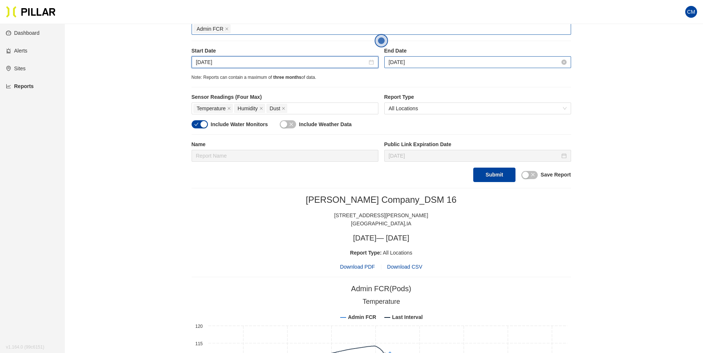
click at [415, 63] on input "[DATE]" at bounding box center [474, 62] width 171 height 8
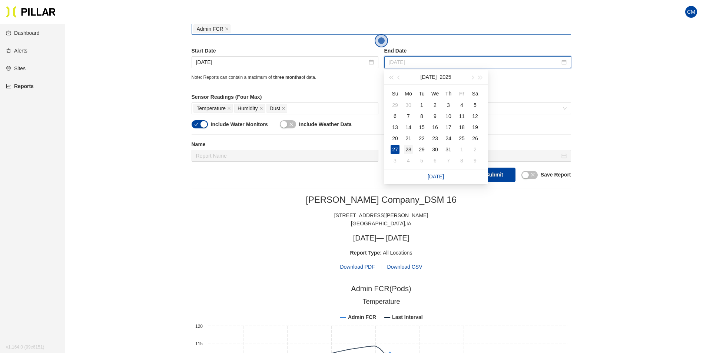
type input "[DATE]"
click at [410, 148] on div "28" at bounding box center [408, 149] width 9 height 9
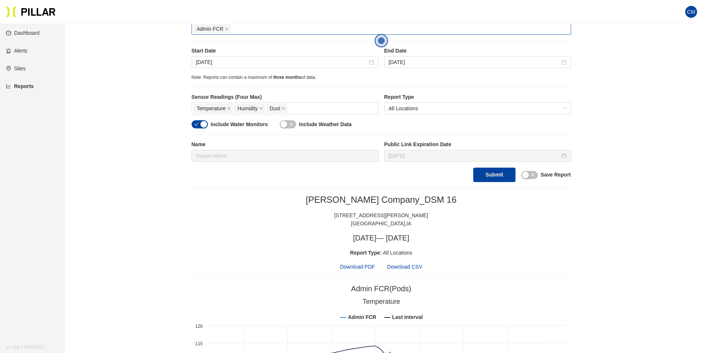
click at [543, 189] on section "Reports / Generate Historical Report / Site [PERSON_NAME] Company_DSM 16 Buildi…" at bounding box center [381, 329] width 379 height 894
click at [491, 179] on button "Submit" at bounding box center [494, 175] width 42 height 14
click at [357, 266] on span "Download PDF" at bounding box center [357, 267] width 35 height 8
click at [203, 60] on input "[DATE]" at bounding box center [281, 62] width 171 height 8
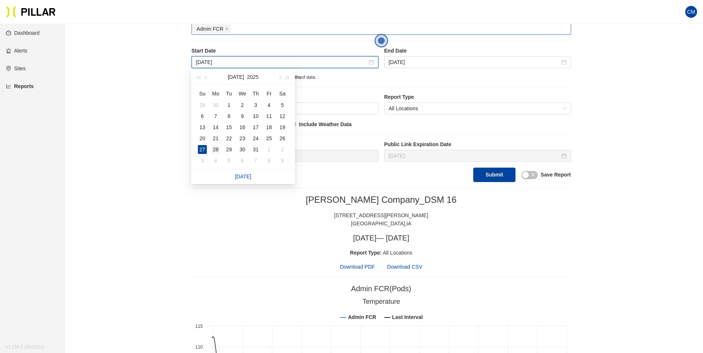
type input "[DATE]"
click at [214, 149] on div "28" at bounding box center [215, 149] width 9 height 9
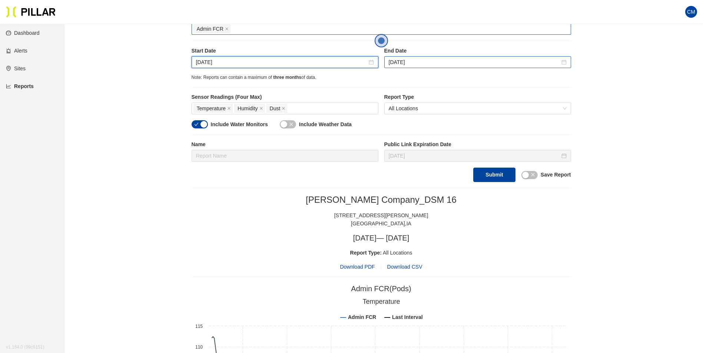
click at [414, 67] on div "[DATE]" at bounding box center [477, 62] width 187 height 12
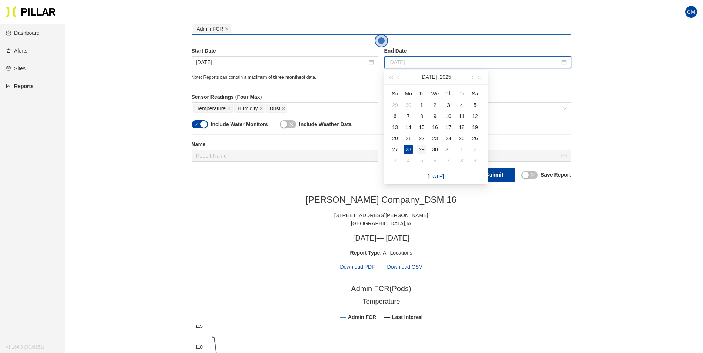
type input "[DATE]"
click at [424, 146] on div "29" at bounding box center [421, 149] width 9 height 9
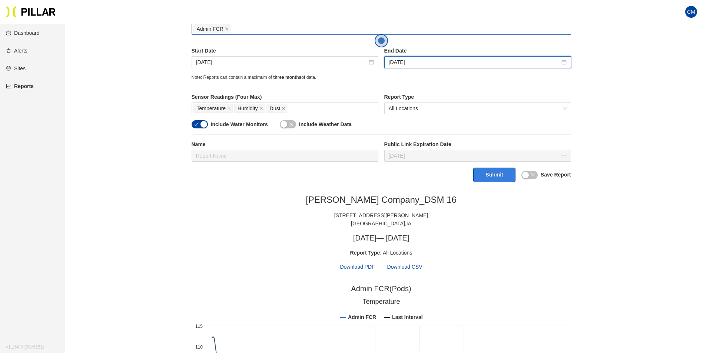
click at [477, 171] on button "Submit" at bounding box center [494, 175] width 42 height 14
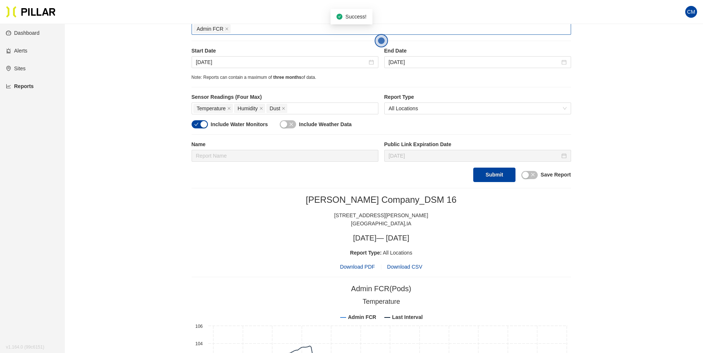
click at [359, 267] on span "Download PDF" at bounding box center [357, 267] width 35 height 8
click at [212, 56] on div "[DATE]" at bounding box center [285, 62] width 187 height 12
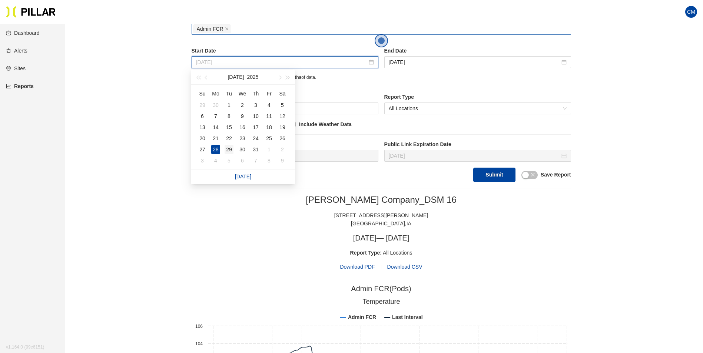
type input "[DATE]"
click at [231, 150] on div "29" at bounding box center [228, 149] width 9 height 9
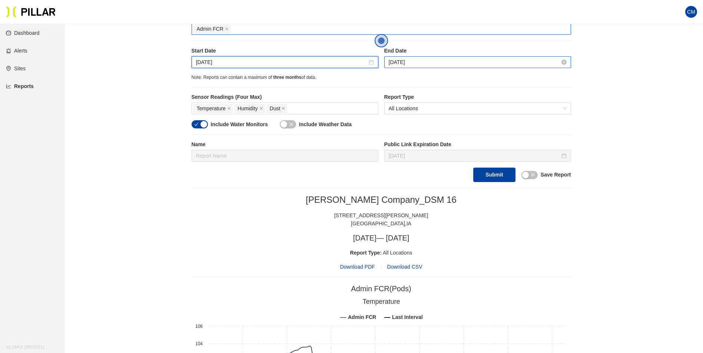
drag, startPoint x: 389, startPoint y: 66, endPoint x: 405, endPoint y: 73, distance: 17.6
click at [389, 66] on div "[DATE]" at bounding box center [478, 62] width 178 height 8
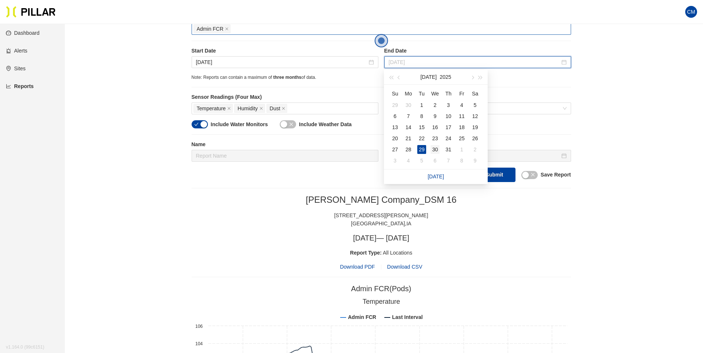
type input "[DATE]"
click at [438, 149] on div "30" at bounding box center [434, 149] width 9 height 9
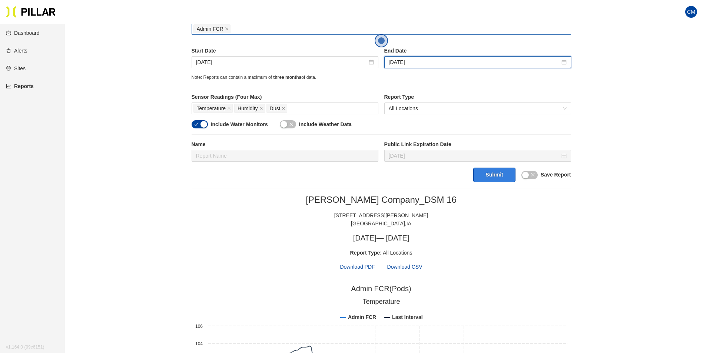
click at [489, 177] on button "Submit" at bounding box center [494, 175] width 42 height 14
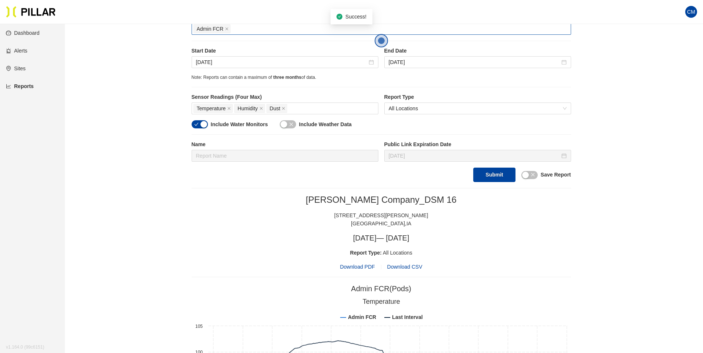
click at [366, 265] on span "Download PDF" at bounding box center [357, 267] width 35 height 8
click at [202, 59] on input "[DATE]" at bounding box center [281, 62] width 171 height 8
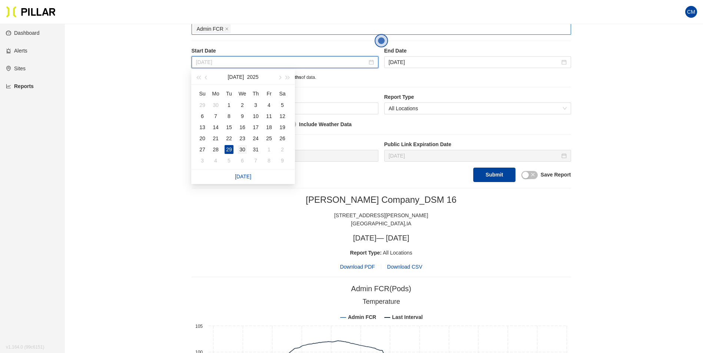
type input "[DATE]"
click at [243, 150] on div "30" at bounding box center [242, 149] width 9 height 9
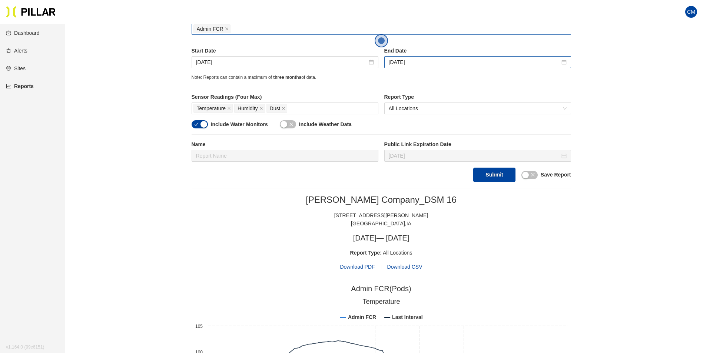
click at [402, 56] on div "[DATE]" at bounding box center [477, 62] width 187 height 12
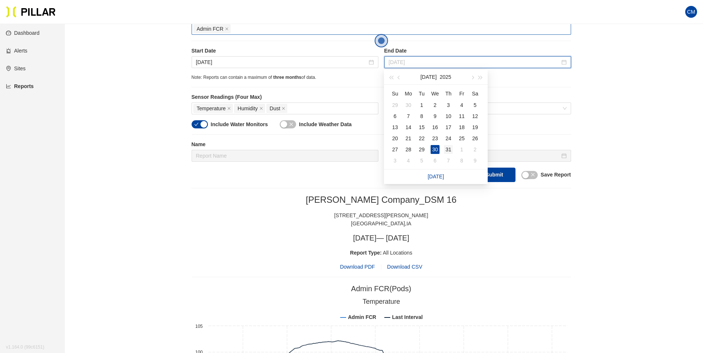
type input "[DATE]"
click at [448, 147] on div "31" at bounding box center [448, 149] width 9 height 9
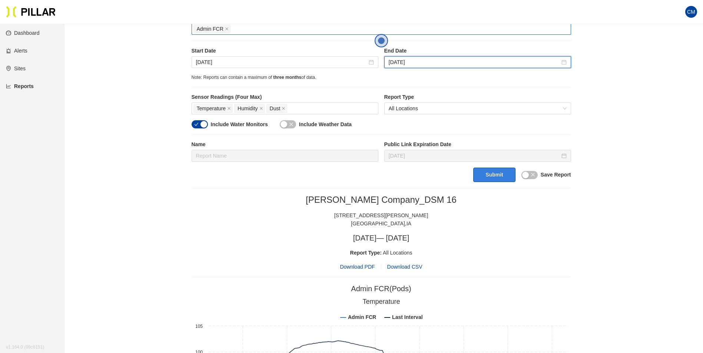
click at [502, 175] on button "Submit" at bounding box center [494, 175] width 42 height 14
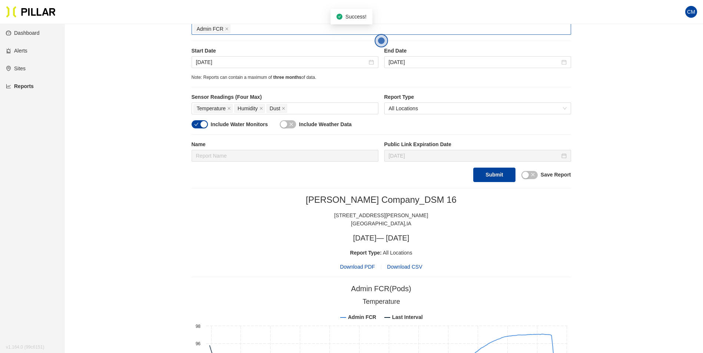
click at [371, 268] on span "Download PDF" at bounding box center [357, 267] width 35 height 8
click at [213, 65] on input "[DATE]" at bounding box center [281, 62] width 171 height 8
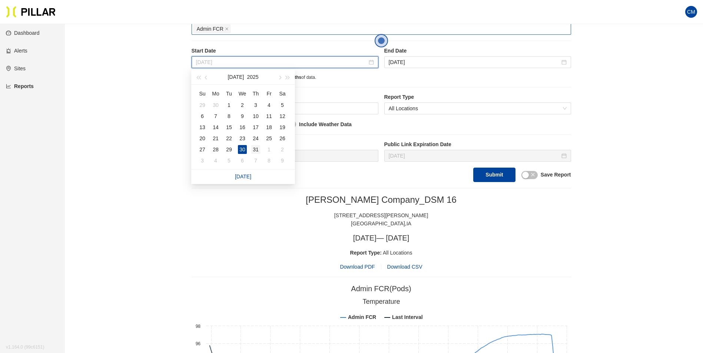
type input "[DATE]"
click at [253, 151] on div "31" at bounding box center [255, 149] width 9 height 9
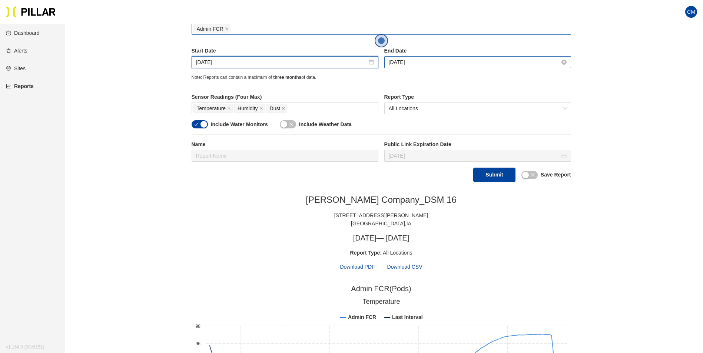
click at [403, 59] on input "[DATE]" at bounding box center [474, 62] width 171 height 8
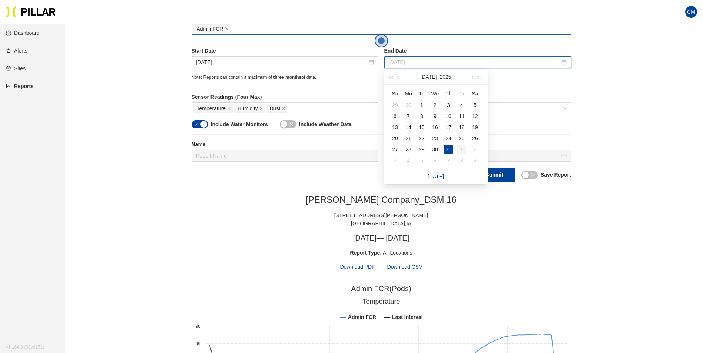
type input "[DATE]"
click at [460, 147] on div "1" at bounding box center [461, 149] width 9 height 9
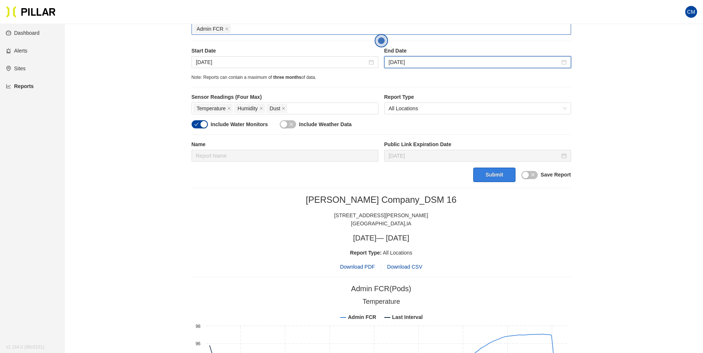
click at [489, 171] on button "Submit" at bounding box center [494, 175] width 42 height 14
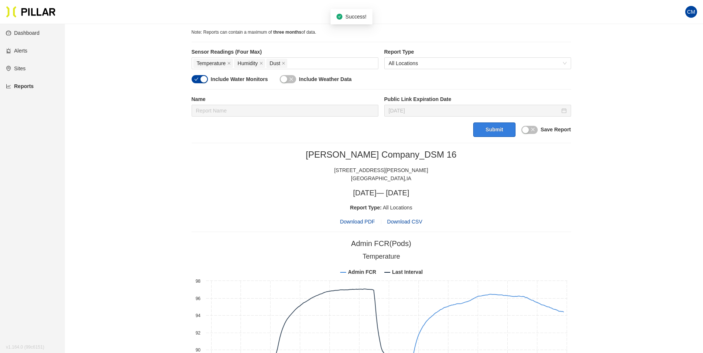
scroll to position [185, 0]
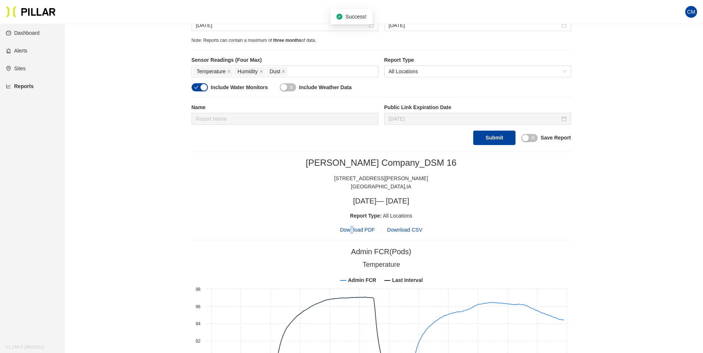
click at [353, 228] on span "Download PDF" at bounding box center [357, 230] width 35 height 8
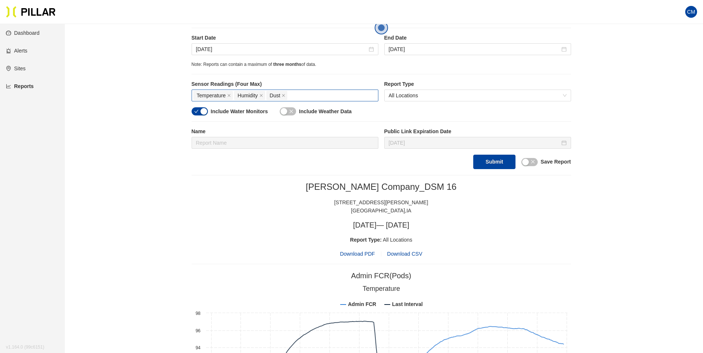
scroll to position [148, 0]
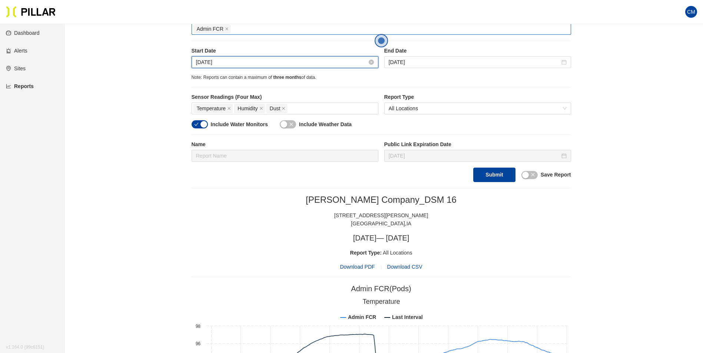
click at [207, 58] on input "[DATE]" at bounding box center [281, 62] width 171 height 8
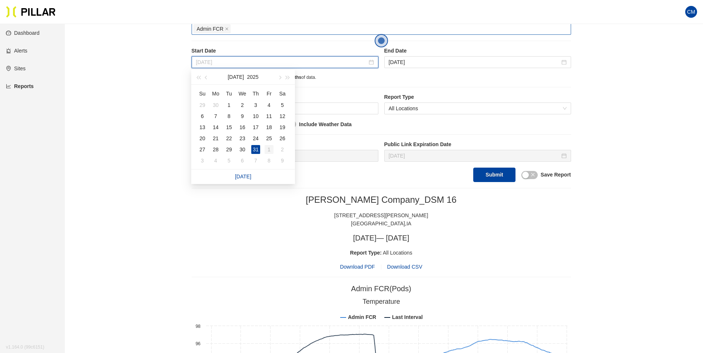
type input "[DATE]"
drag, startPoint x: 268, startPoint y: 148, endPoint x: 272, endPoint y: 143, distance: 5.9
click at [269, 148] on div "1" at bounding box center [268, 149] width 9 height 9
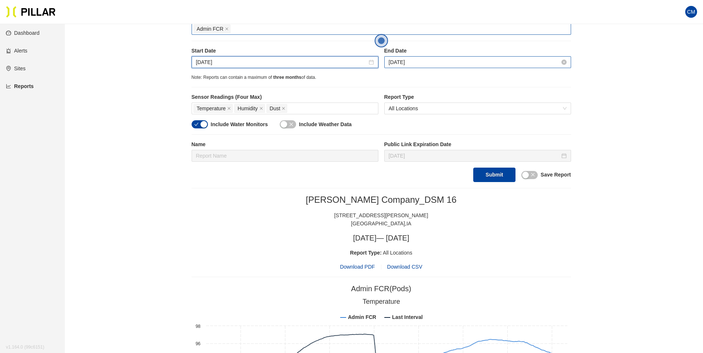
click at [418, 58] on input "[DATE]" at bounding box center [474, 62] width 171 height 8
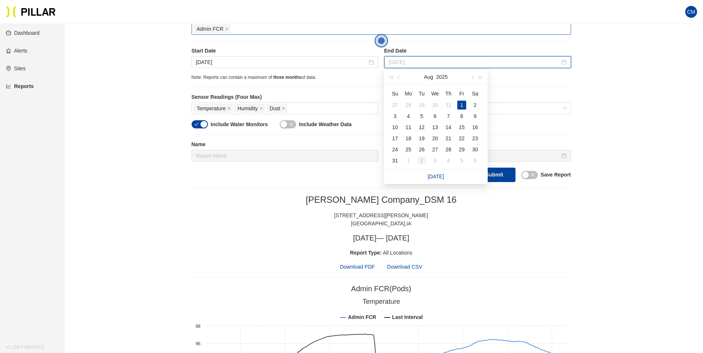
click at [418, 161] on div "2" at bounding box center [421, 160] width 9 height 9
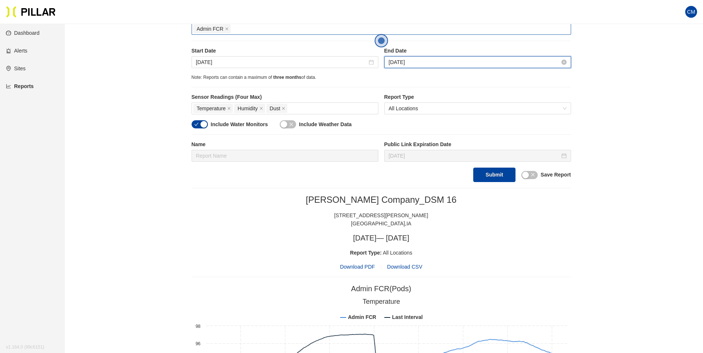
click at [410, 63] on input "[DATE]" at bounding box center [474, 62] width 171 height 8
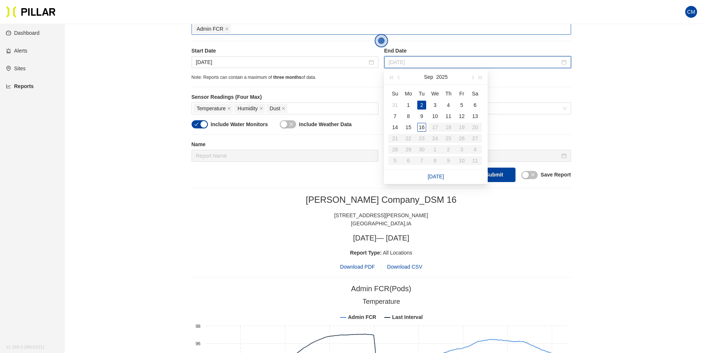
click at [418, 103] on div "2" at bounding box center [421, 105] width 9 height 9
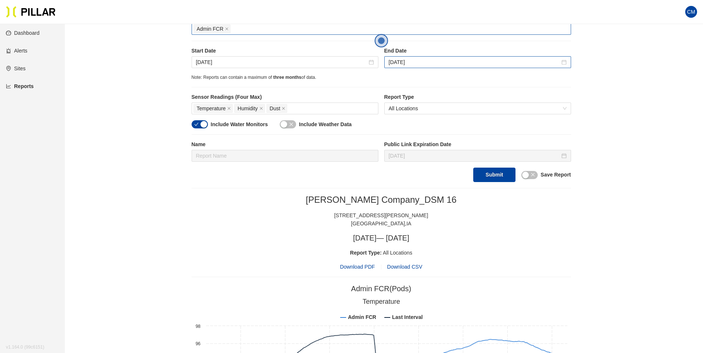
click at [408, 68] on div "[DATE]" at bounding box center [477, 62] width 187 height 12
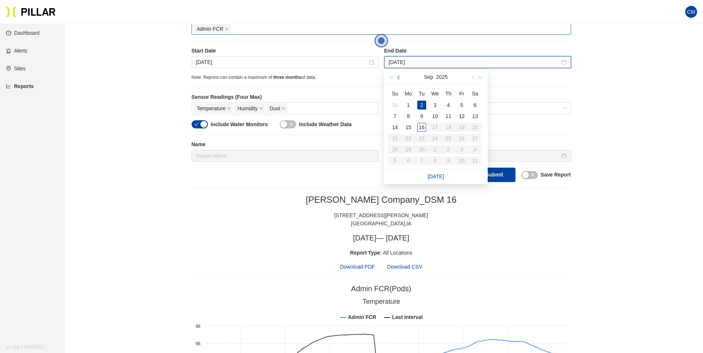
click at [401, 79] on button "button" at bounding box center [399, 77] width 8 height 15
type input "[DATE]"
click at [470, 102] on td "2" at bounding box center [474, 105] width 13 height 11
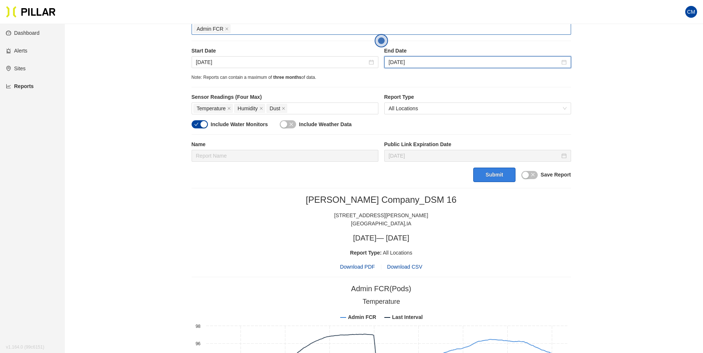
click at [499, 172] on button "Submit" at bounding box center [494, 175] width 42 height 14
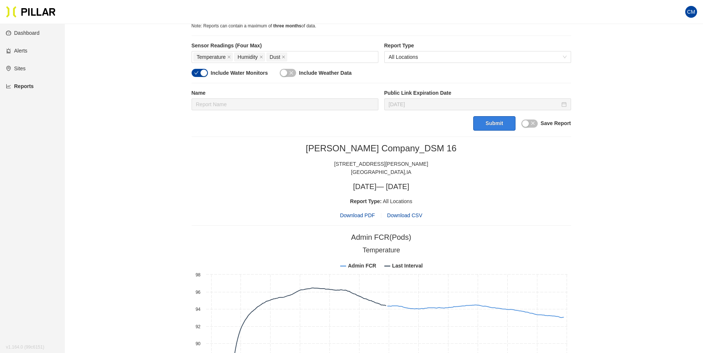
scroll to position [185, 0]
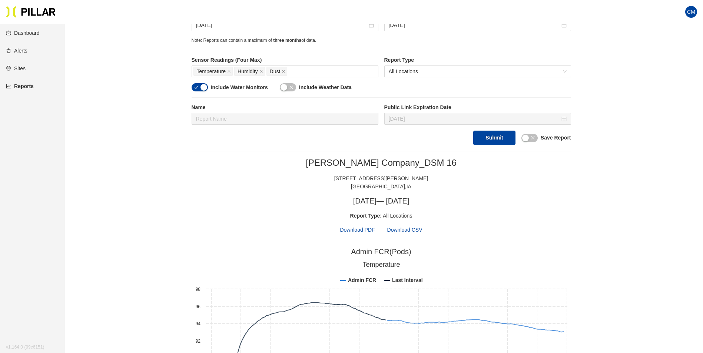
click at [369, 231] on span "Download PDF" at bounding box center [357, 230] width 35 height 8
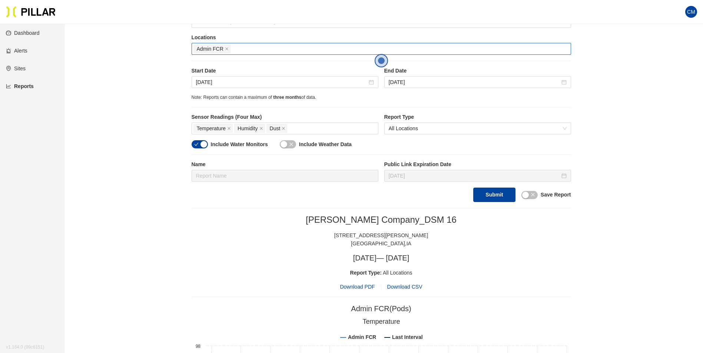
scroll to position [111, 0]
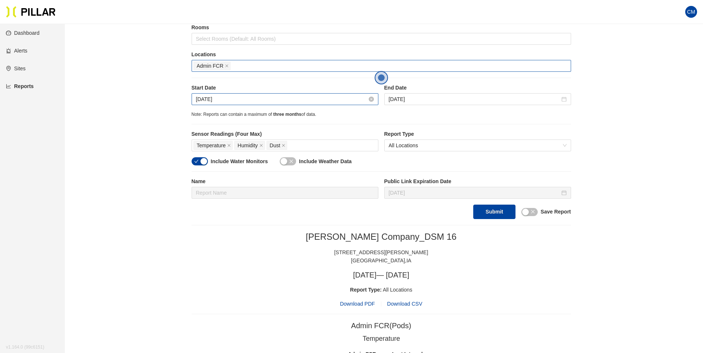
click at [201, 96] on input "[DATE]" at bounding box center [281, 99] width 171 height 8
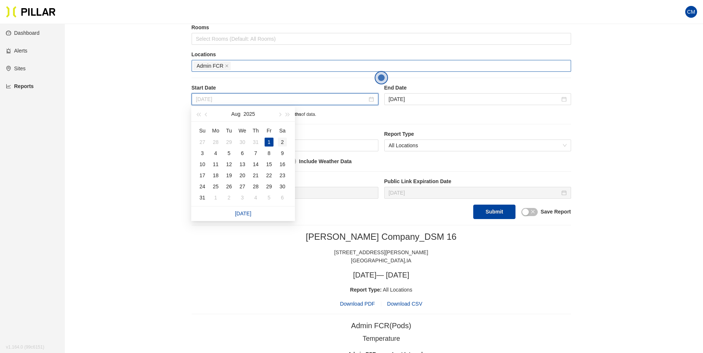
type input "[DATE]"
click at [282, 146] on div "2" at bounding box center [282, 142] width 9 height 9
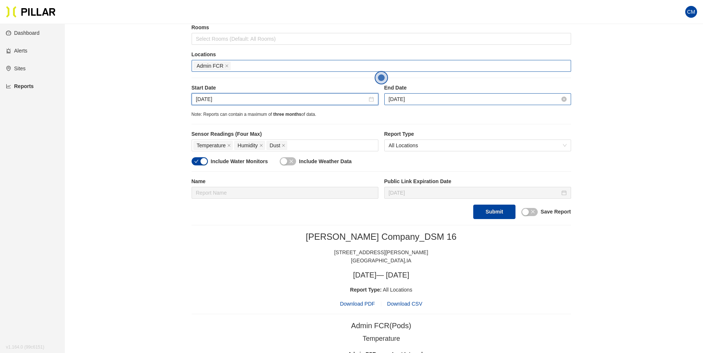
click at [406, 101] on input "[DATE]" at bounding box center [474, 99] width 171 height 8
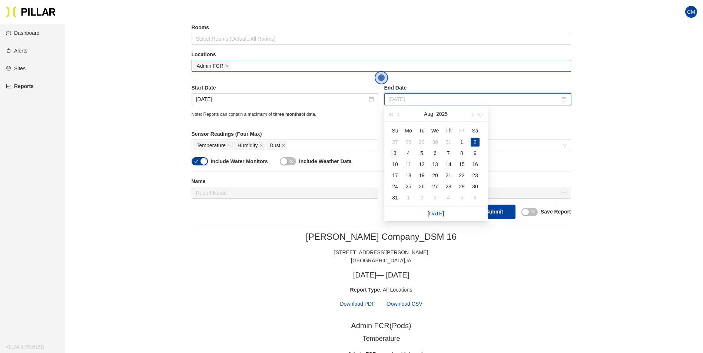
type input "Aug 3, 2025"
click at [396, 150] on div "3" at bounding box center [394, 153] width 9 height 9
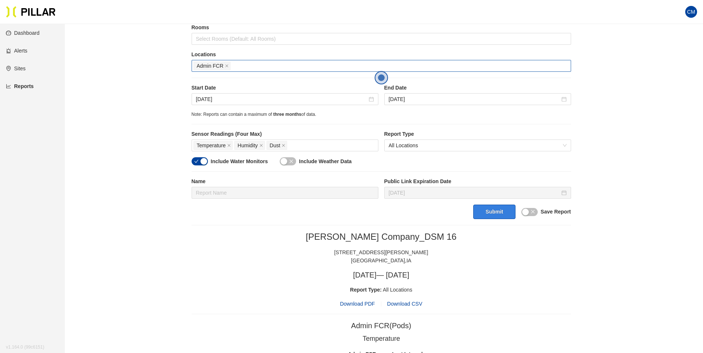
click at [492, 216] on button "Submit" at bounding box center [494, 212] width 42 height 14
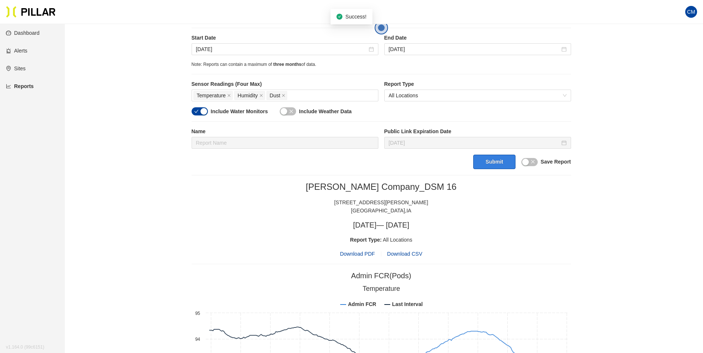
scroll to position [148, 0]
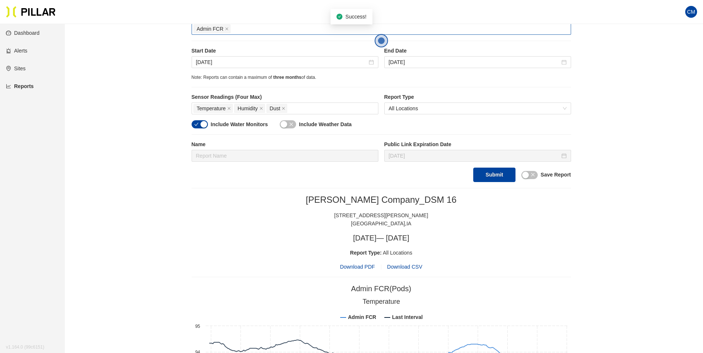
click at [358, 267] on span "Download PDF" at bounding box center [357, 267] width 35 height 8
click at [226, 62] on input "[DATE]" at bounding box center [281, 62] width 171 height 8
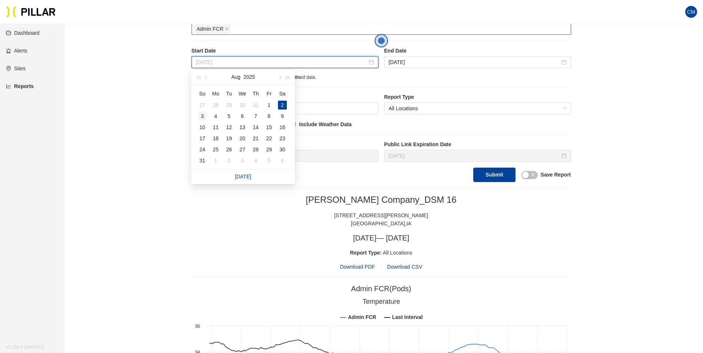
type input "Aug 3, 2025"
click at [201, 117] on div "3" at bounding box center [202, 116] width 9 height 9
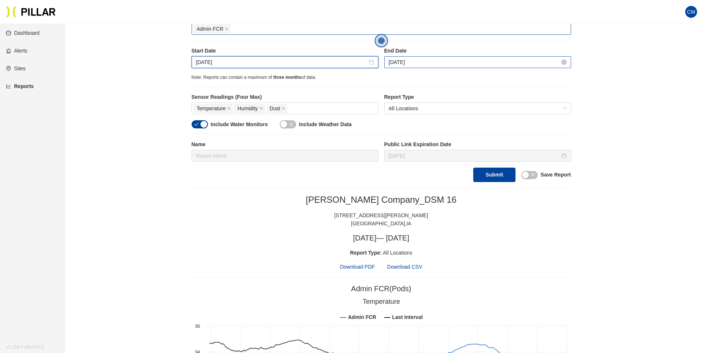
click at [408, 62] on input "Aug 3, 2025" at bounding box center [474, 62] width 171 height 8
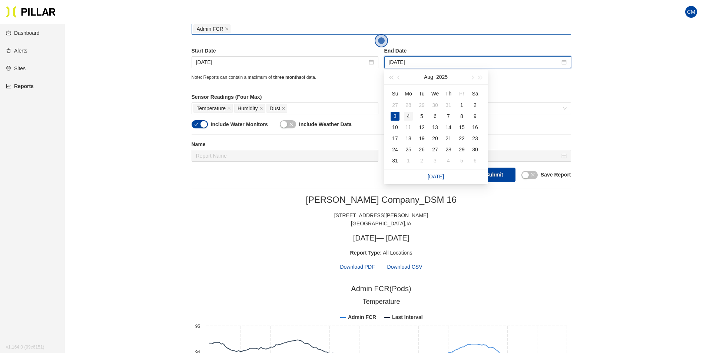
type input "[DATE]"
click at [408, 115] on div "4" at bounding box center [408, 116] width 9 height 9
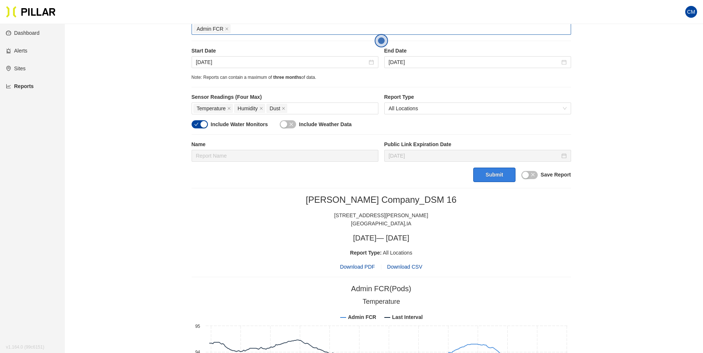
click at [492, 178] on button "Submit" at bounding box center [494, 175] width 42 height 14
click at [358, 268] on span "Download PDF" at bounding box center [357, 267] width 35 height 8
drag, startPoint x: 204, startPoint y: 63, endPoint x: 236, endPoint y: 71, distance: 32.0
click at [204, 63] on input "Aug 3, 2025" at bounding box center [281, 62] width 171 height 8
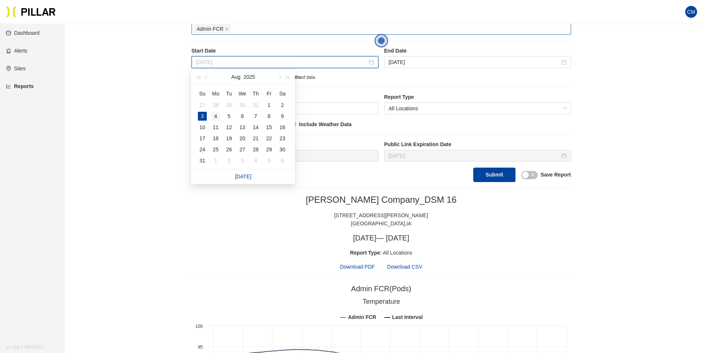
type input "[DATE]"
click at [217, 116] on div "4" at bounding box center [215, 116] width 9 height 9
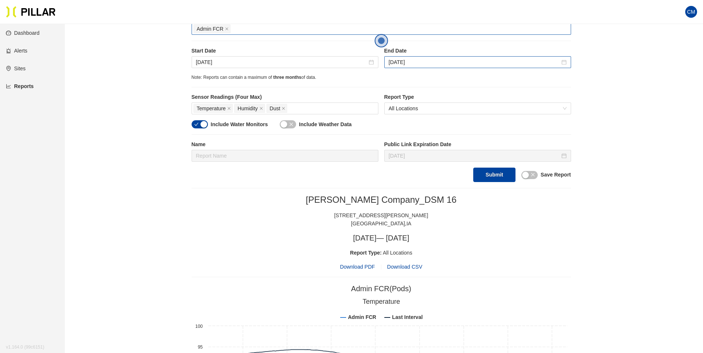
click at [422, 57] on div "[DATE]" at bounding box center [477, 62] width 187 height 12
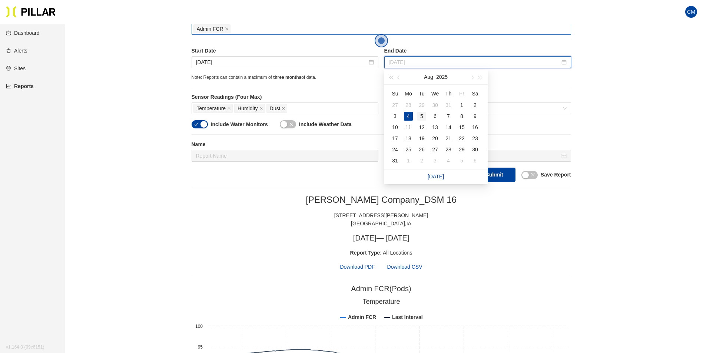
type input "[DATE]"
click at [420, 116] on div "5" at bounding box center [421, 116] width 9 height 9
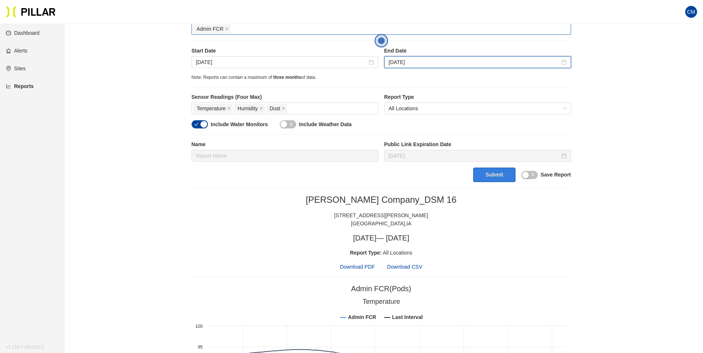
click at [487, 169] on button "Submit" at bounding box center [494, 175] width 42 height 14
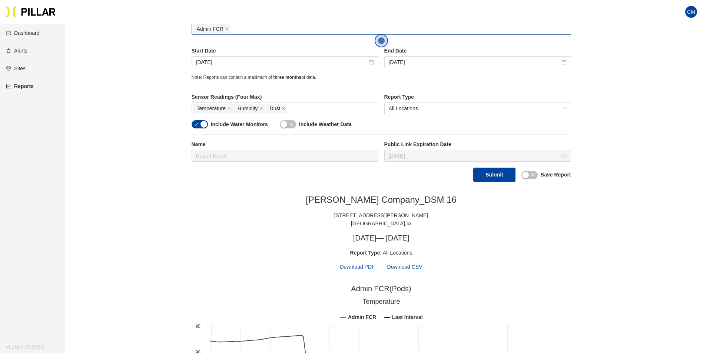
click at [363, 265] on span "Download PDF" at bounding box center [357, 267] width 35 height 8
click at [209, 61] on input "[DATE]" at bounding box center [281, 62] width 171 height 8
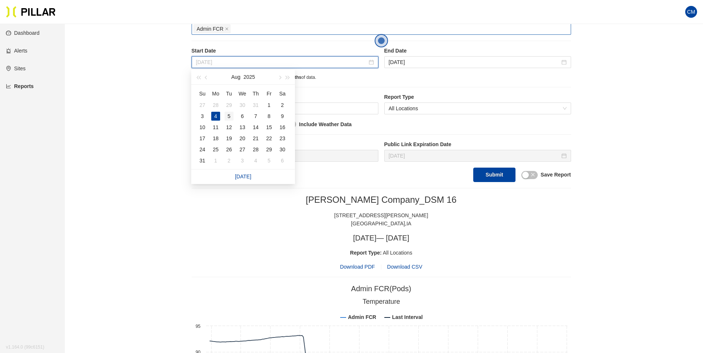
type input "[DATE]"
click at [230, 116] on div "5" at bounding box center [228, 116] width 9 height 9
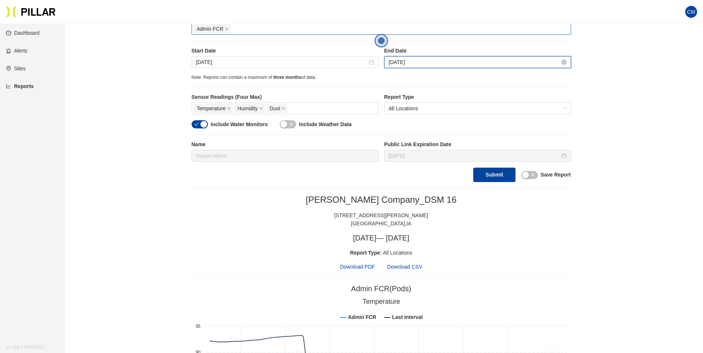
click at [399, 63] on input "[DATE]" at bounding box center [474, 62] width 171 height 8
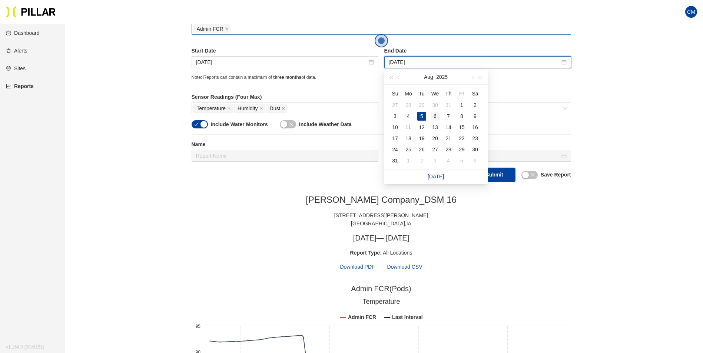
type input "[DATE]"
click at [433, 117] on div "6" at bounding box center [434, 116] width 9 height 9
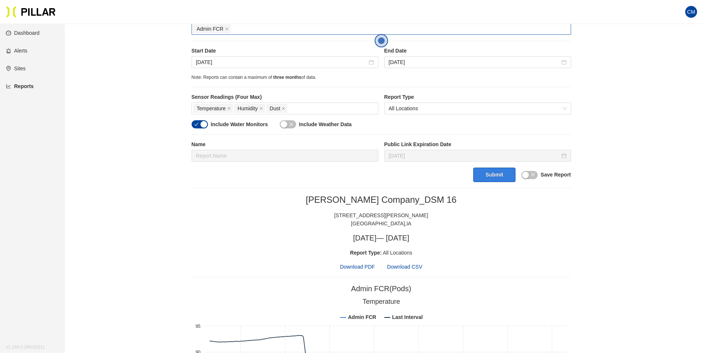
click at [483, 173] on button "Submit" at bounding box center [494, 175] width 42 height 14
click at [612, 148] on div "Reports / Generate Historical Report / Site Weitz Company_DSM 16 Buildings Sele…" at bounding box center [381, 329] width 596 height 894
click at [344, 267] on span "Download PDF" at bounding box center [357, 267] width 35 height 8
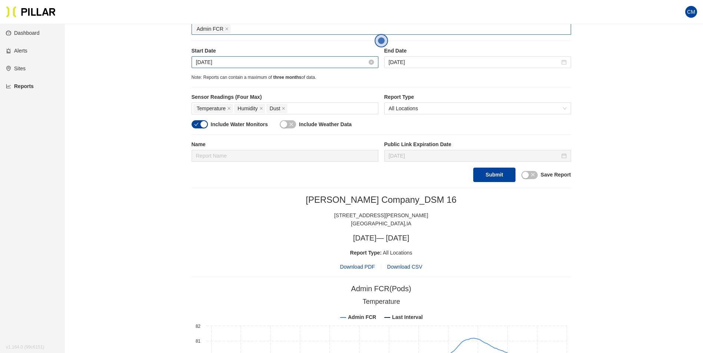
click at [219, 61] on input "[DATE]" at bounding box center [281, 62] width 171 height 8
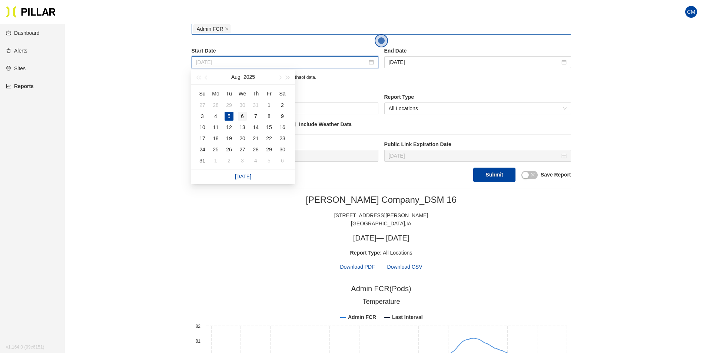
type input "[DATE]"
click at [242, 117] on div "6" at bounding box center [242, 116] width 9 height 9
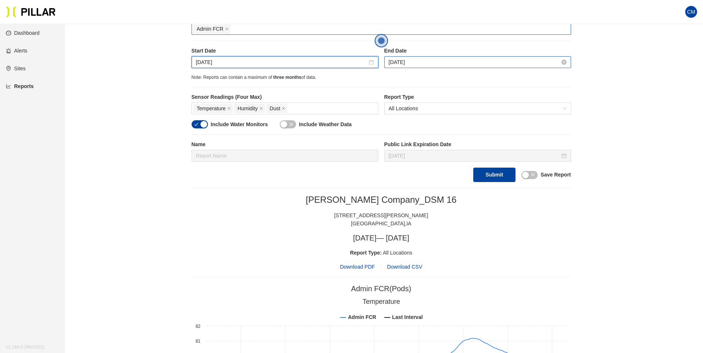
click at [401, 65] on input "[DATE]" at bounding box center [474, 62] width 171 height 8
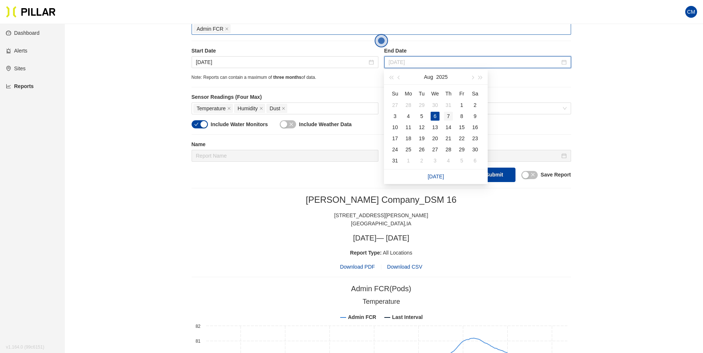
type input "[DATE]"
click at [449, 117] on div "7" at bounding box center [448, 116] width 9 height 9
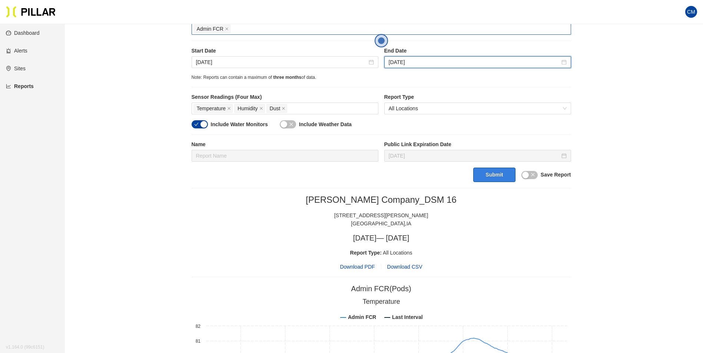
click at [490, 173] on button "Submit" at bounding box center [494, 175] width 42 height 14
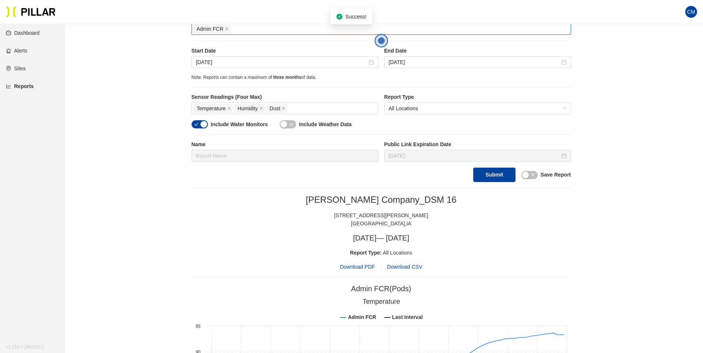
click at [365, 264] on span "Download PDF" at bounding box center [357, 267] width 35 height 8
drag, startPoint x: 191, startPoint y: 57, endPoint x: 204, endPoint y: 61, distance: 13.5
click at [191, 57] on div "Reports / Generate Historical Report / Site Weitz Company_DSM 16 Buildings Sele…" at bounding box center [381, 329] width 596 height 894
click at [212, 63] on input "[DATE]" at bounding box center [281, 62] width 171 height 8
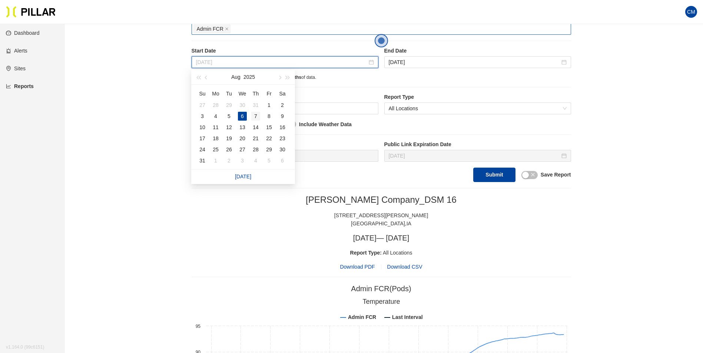
type input "[DATE]"
click at [257, 116] on div "7" at bounding box center [255, 116] width 9 height 9
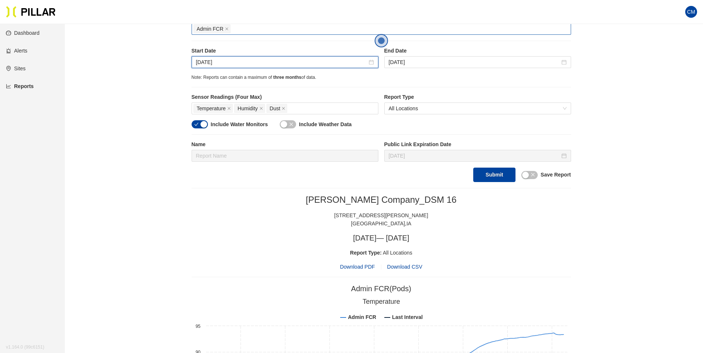
click at [392, 69] on div "Start Date Aug 7, 2025 End Date Aug 7, 2025" at bounding box center [381, 60] width 379 height 27
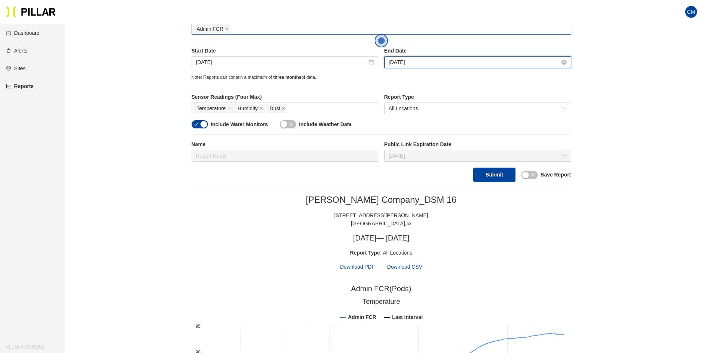
click at [397, 65] on input "[DATE]" at bounding box center [474, 62] width 171 height 8
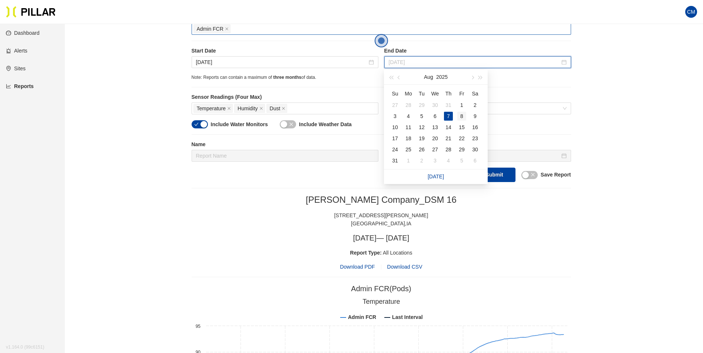
type input "[DATE]"
click at [459, 114] on div "8" at bounding box center [461, 116] width 9 height 9
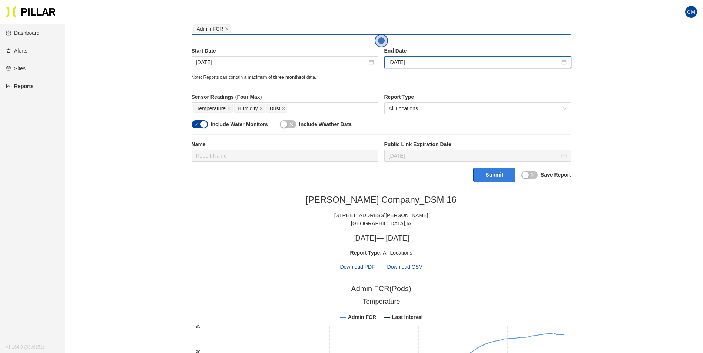
click at [494, 177] on button "Submit" at bounding box center [494, 175] width 42 height 14
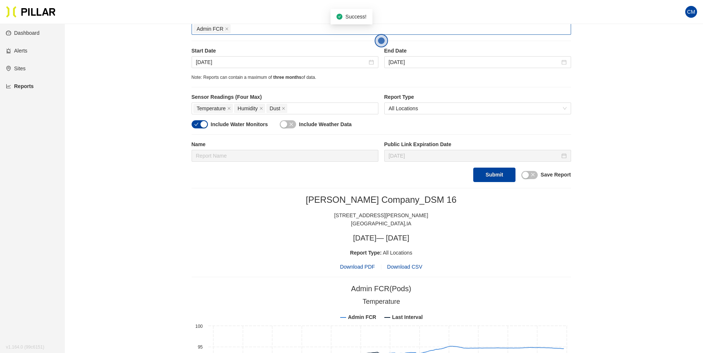
click at [355, 267] on span "Download PDF" at bounding box center [357, 267] width 35 height 8
click at [203, 62] on input "[DATE]" at bounding box center [281, 62] width 171 height 8
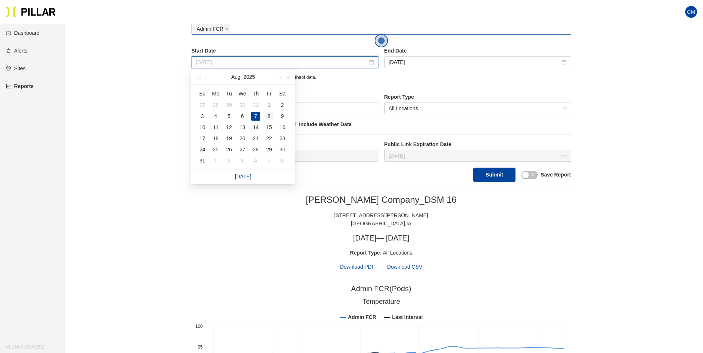
type input "[DATE]"
click at [266, 116] on div "8" at bounding box center [268, 116] width 9 height 9
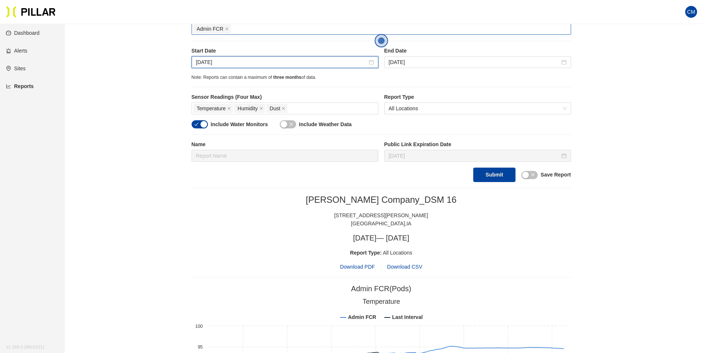
click at [412, 55] on div "End Date Aug 8, 2025" at bounding box center [477, 57] width 187 height 21
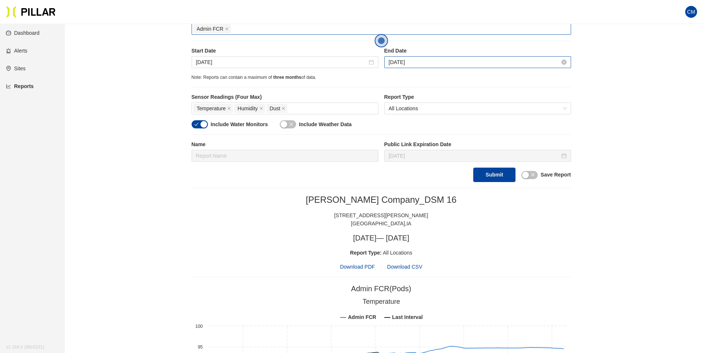
click at [418, 63] on input "[DATE]" at bounding box center [474, 62] width 171 height 8
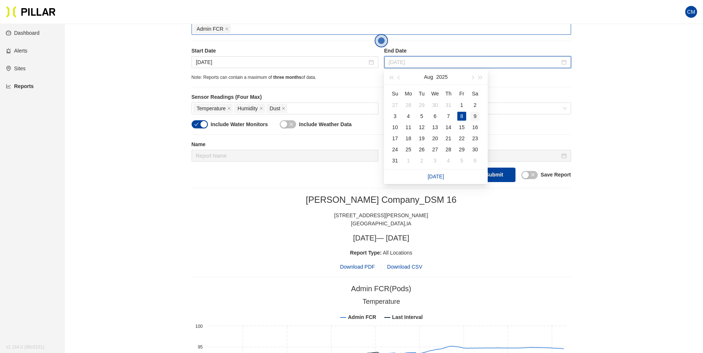
type input "[DATE]"
click at [479, 118] on div "9" at bounding box center [474, 116] width 9 height 9
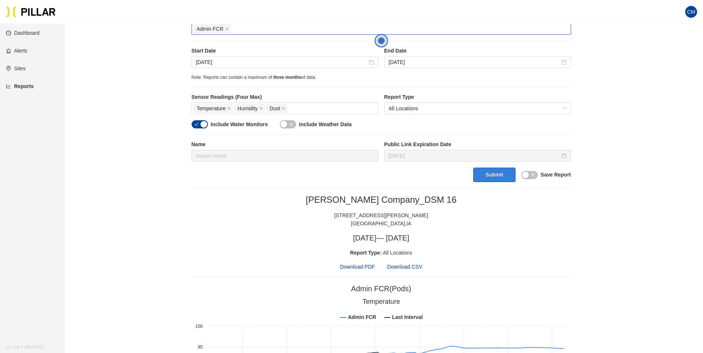
click at [495, 175] on button "Submit" at bounding box center [494, 175] width 42 height 14
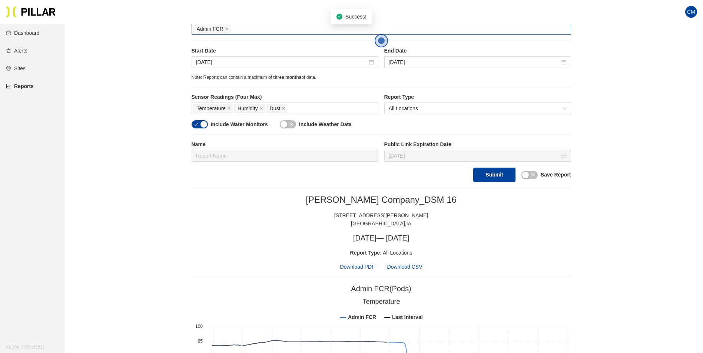
click at [360, 267] on span "Download PDF" at bounding box center [357, 267] width 35 height 8
click at [220, 64] on input "[DATE]" at bounding box center [281, 62] width 171 height 8
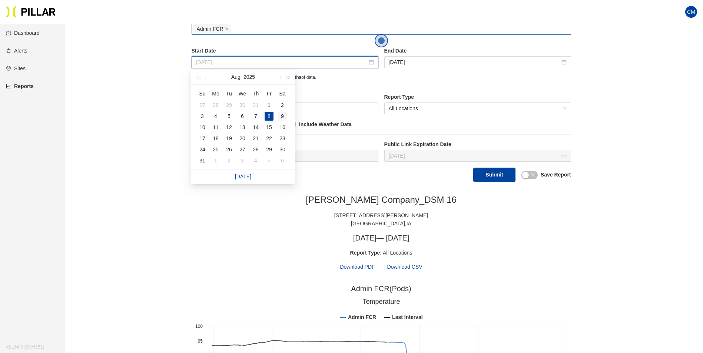
type input "[DATE]"
click at [281, 115] on div "9" at bounding box center [282, 116] width 9 height 9
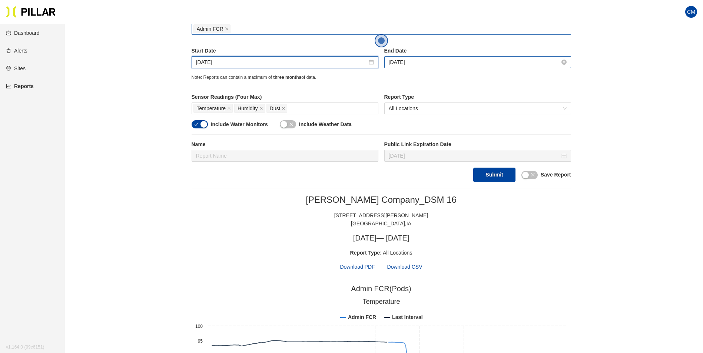
click at [394, 65] on input "[DATE]" at bounding box center [474, 62] width 171 height 8
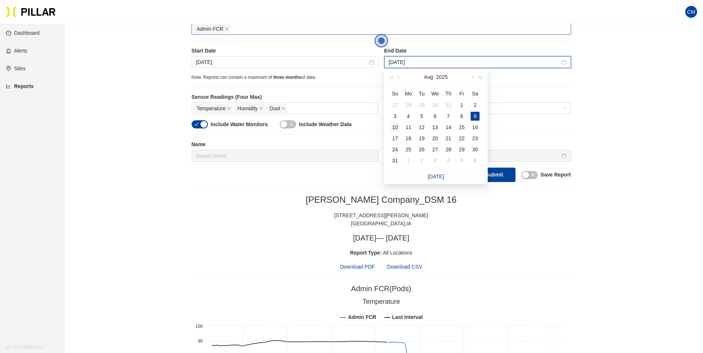
type input "[DATE]"
click at [391, 127] on div "10" at bounding box center [394, 127] width 9 height 9
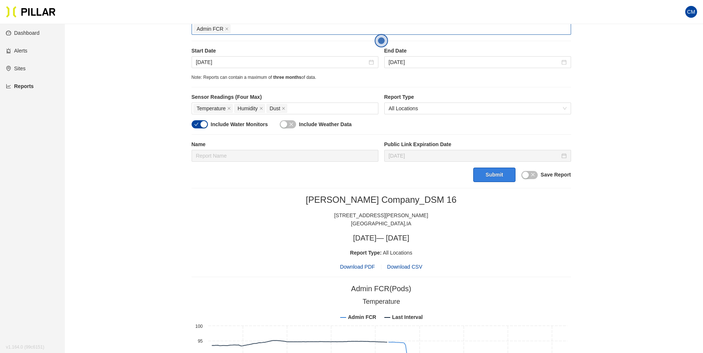
click at [486, 177] on button "Submit" at bounding box center [494, 175] width 42 height 14
click at [365, 266] on span "Download PDF" at bounding box center [357, 267] width 35 height 8
click at [206, 67] on div "[DATE]" at bounding box center [285, 62] width 187 height 12
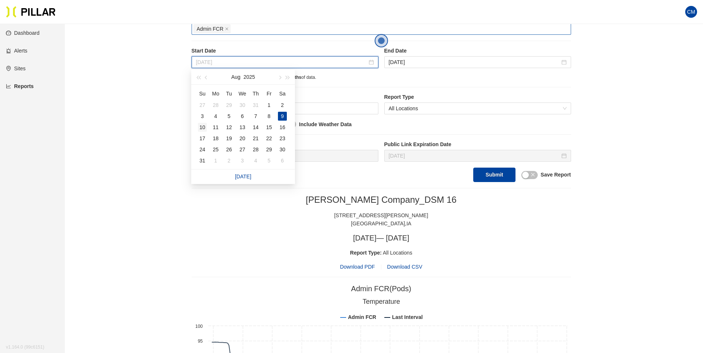
type input "[DATE]"
click at [202, 127] on div "10" at bounding box center [202, 127] width 9 height 9
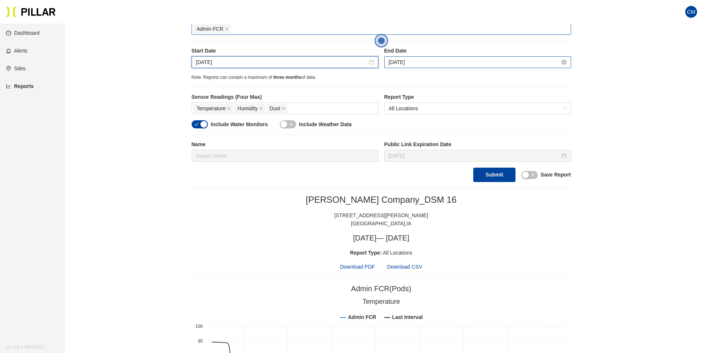
click at [427, 60] on input "[DATE]" at bounding box center [474, 62] width 171 height 8
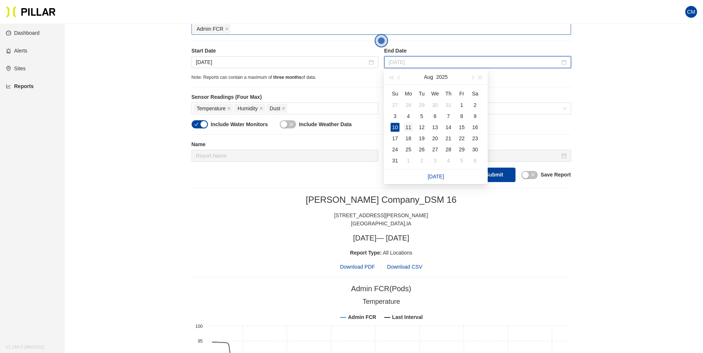
type input "[DATE]"
click at [404, 127] on div "11" at bounding box center [408, 127] width 9 height 9
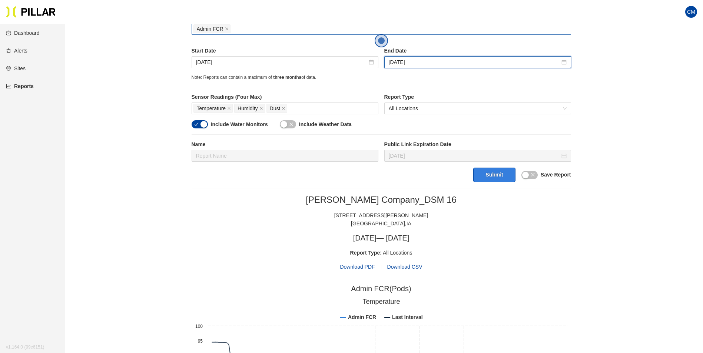
click at [493, 170] on button "Submit" at bounding box center [494, 175] width 42 height 14
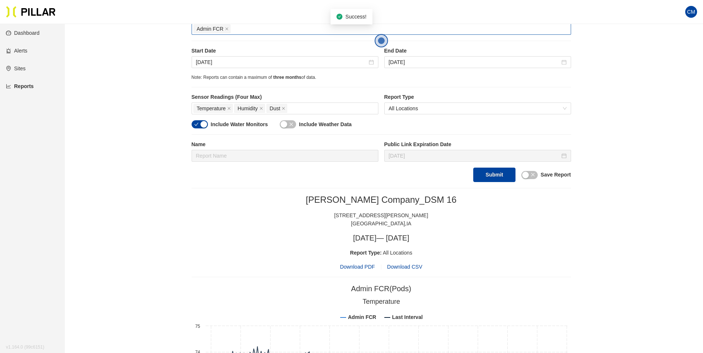
click at [367, 268] on span "Download PDF" at bounding box center [357, 267] width 35 height 8
click at [211, 65] on input "[DATE]" at bounding box center [281, 62] width 171 height 8
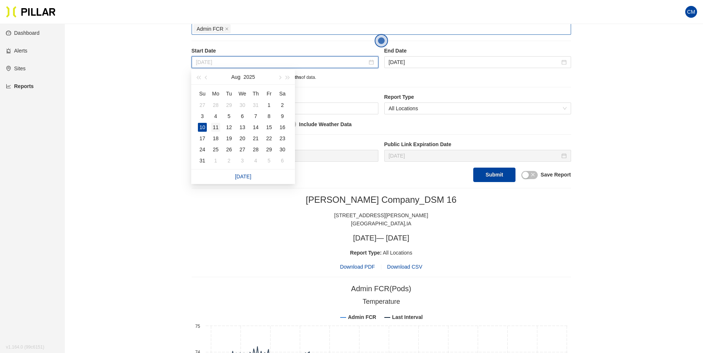
type input "[DATE]"
click at [218, 129] on div "11" at bounding box center [215, 127] width 9 height 9
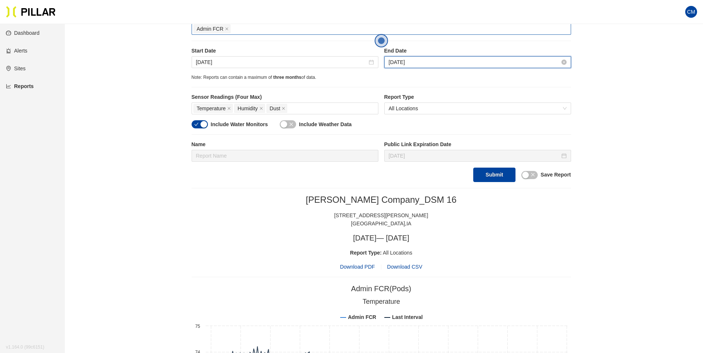
click at [396, 61] on input "[DATE]" at bounding box center [474, 62] width 171 height 8
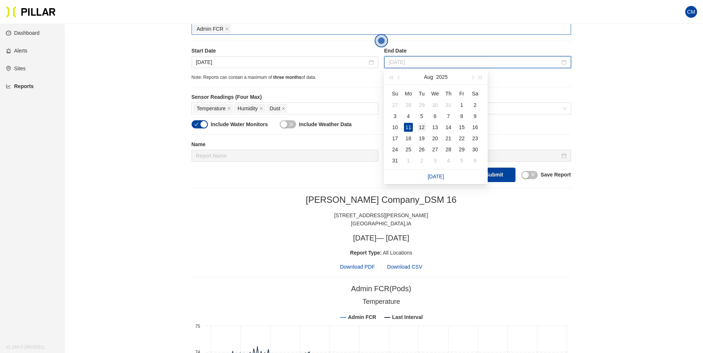
type input "[DATE]"
click at [422, 127] on div "12" at bounding box center [421, 127] width 9 height 9
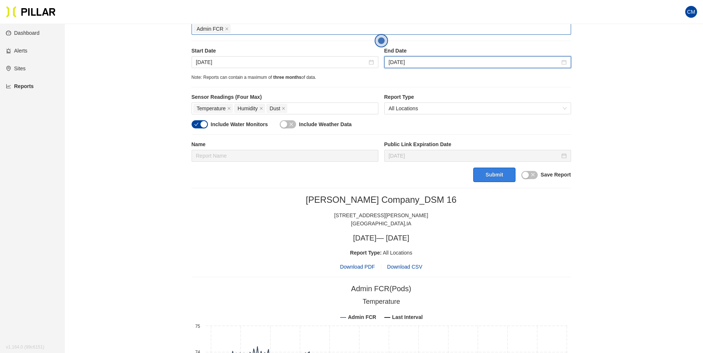
click at [487, 181] on button "Submit" at bounding box center [494, 175] width 42 height 14
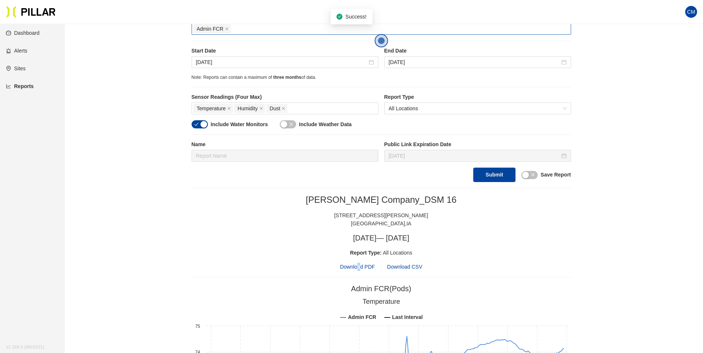
click at [359, 268] on span "Download PDF" at bounding box center [357, 267] width 35 height 8
click at [209, 62] on input "[DATE]" at bounding box center [281, 62] width 171 height 8
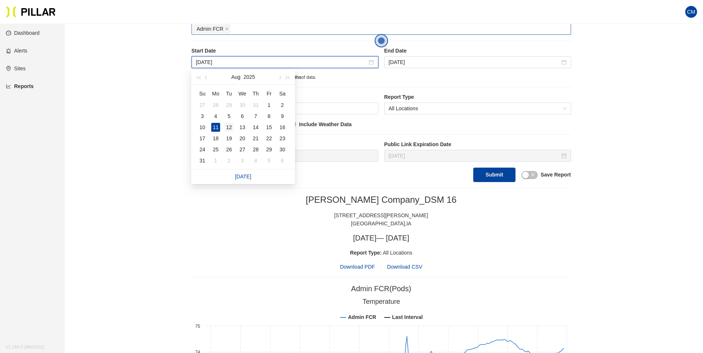
type input "[DATE]"
click at [230, 126] on div "12" at bounding box center [228, 127] width 9 height 9
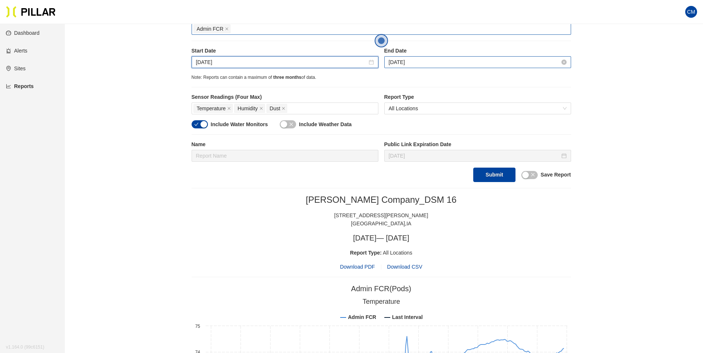
click at [402, 60] on input "[DATE]" at bounding box center [474, 62] width 171 height 8
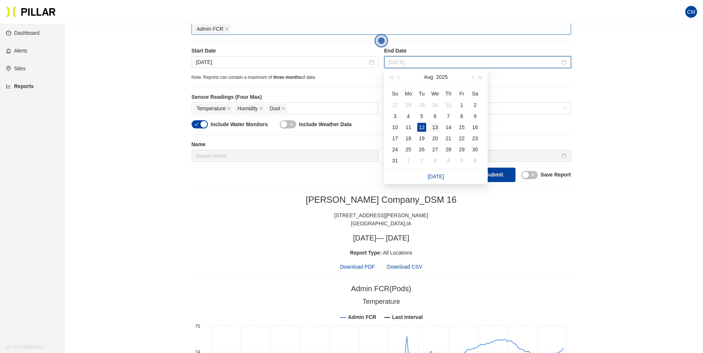
type input "[DATE]"
drag, startPoint x: 432, startPoint y: 125, endPoint x: 437, endPoint y: 132, distance: 8.7
click at [432, 125] on div "13" at bounding box center [434, 127] width 9 height 9
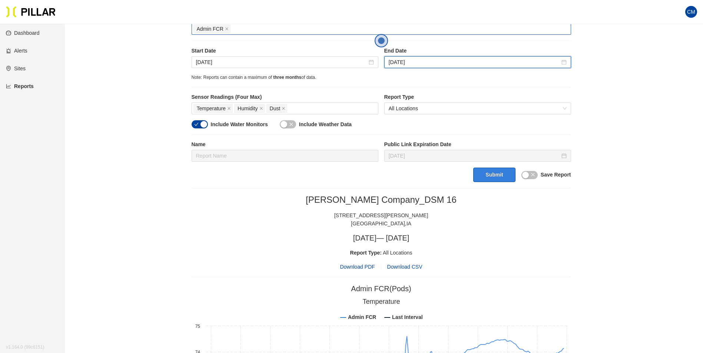
click at [490, 176] on button "Submit" at bounding box center [494, 175] width 42 height 14
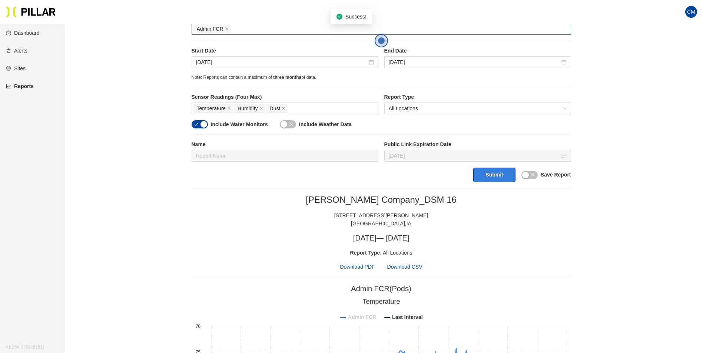
click at [365, 315] on tspan "Admin FCR" at bounding box center [362, 317] width 28 height 6
click at [357, 320] on tspan "Admin FCR" at bounding box center [362, 317] width 28 height 6
click at [362, 267] on span "Download PDF" at bounding box center [357, 267] width 35 height 8
drag, startPoint x: 514, startPoint y: 290, endPoint x: 515, endPoint y: 283, distance: 7.4
click at [515, 287] on div "Admin FCR (Pods)" at bounding box center [381, 288] width 379 height 11
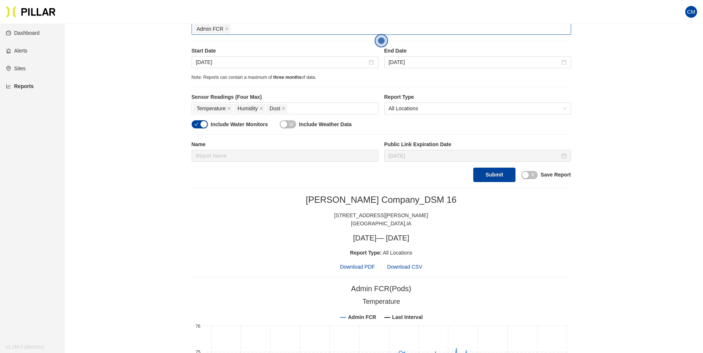
scroll to position [111, 0]
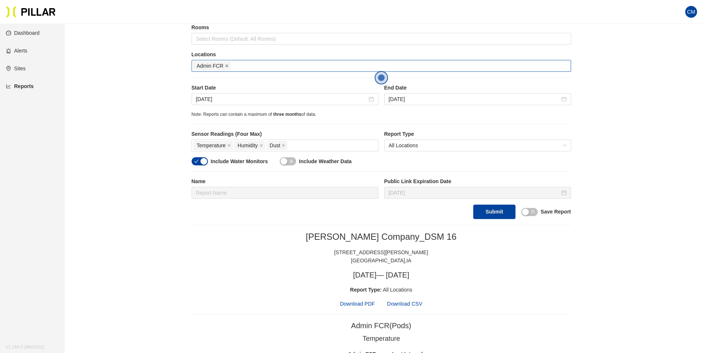
click at [225, 66] on icon "close" at bounding box center [227, 66] width 4 height 4
click at [225, 66] on div at bounding box center [381, 66] width 376 height 10
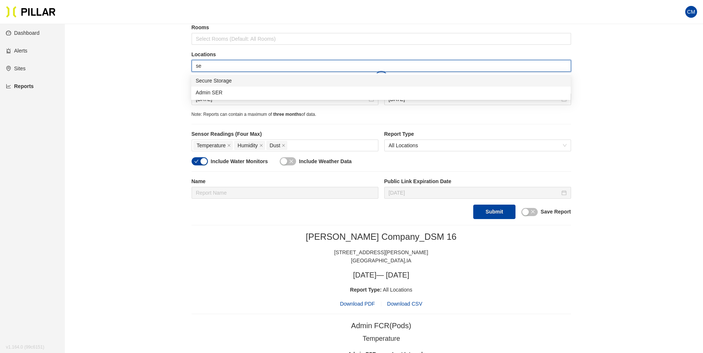
type input "ser"
click at [225, 80] on div "Admin SER" at bounding box center [381, 81] width 370 height 8
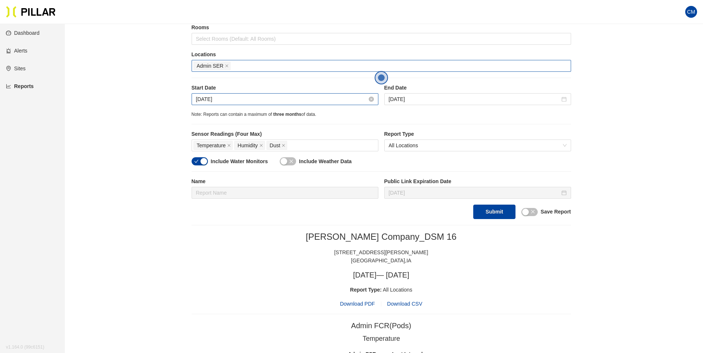
click at [215, 101] on input "[DATE]" at bounding box center [281, 99] width 171 height 8
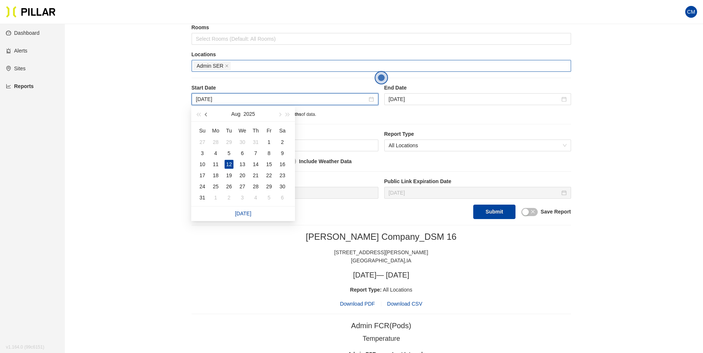
click at [206, 114] on span "button" at bounding box center [207, 115] width 4 height 4
type input "Jul 10, 2025"
click at [255, 152] on div "10" at bounding box center [255, 153] width 9 height 9
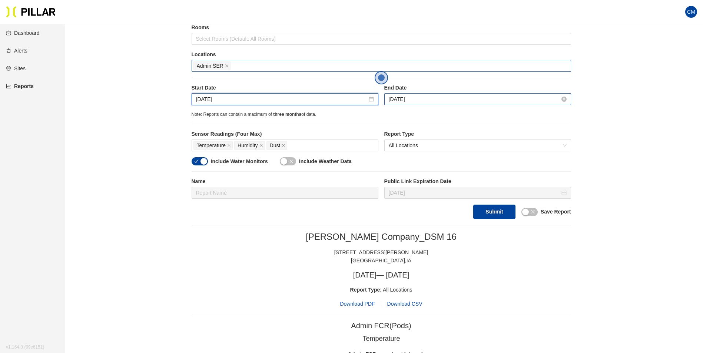
click at [393, 99] on input "[DATE]" at bounding box center [474, 99] width 171 height 8
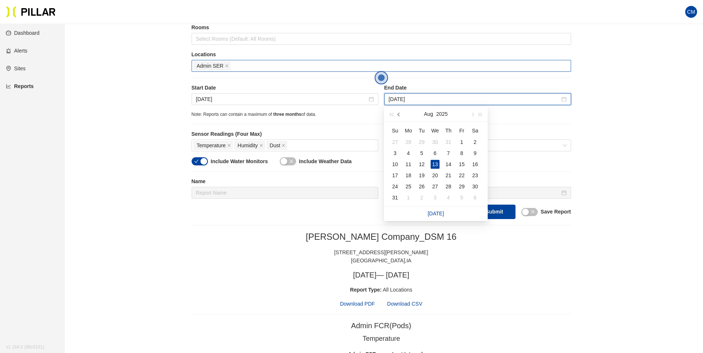
click at [402, 114] on button "button" at bounding box center [399, 114] width 8 height 15
type input "Jul 11, 2025"
click at [460, 154] on div "11" at bounding box center [461, 153] width 9 height 9
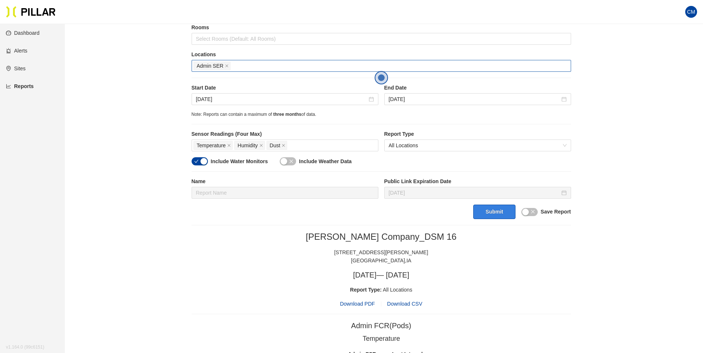
click at [501, 212] on button "Submit" at bounding box center [494, 212] width 42 height 14
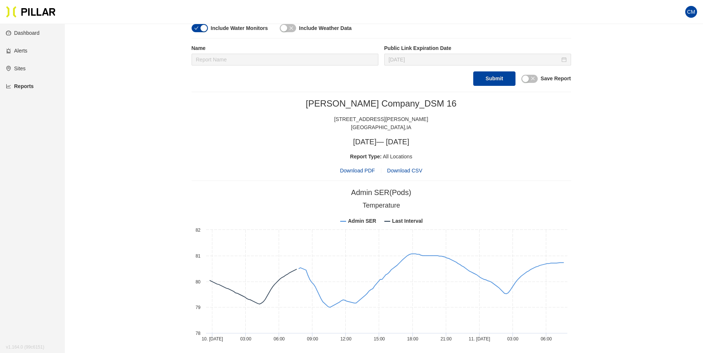
scroll to position [96, 0]
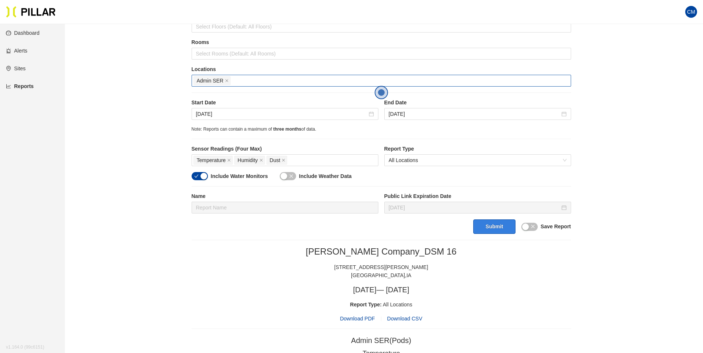
click at [485, 224] on button "Submit" at bounding box center [494, 227] width 42 height 14
click at [367, 320] on span "Download PDF" at bounding box center [357, 319] width 35 height 8
drag, startPoint x: 503, startPoint y: 70, endPoint x: 509, endPoint y: 60, distance: 11.4
drag, startPoint x: 509, startPoint y: 60, endPoint x: 495, endPoint y: 309, distance: 248.5
click at [495, 309] on div "Report Type: All Locations" at bounding box center [381, 305] width 379 height 8
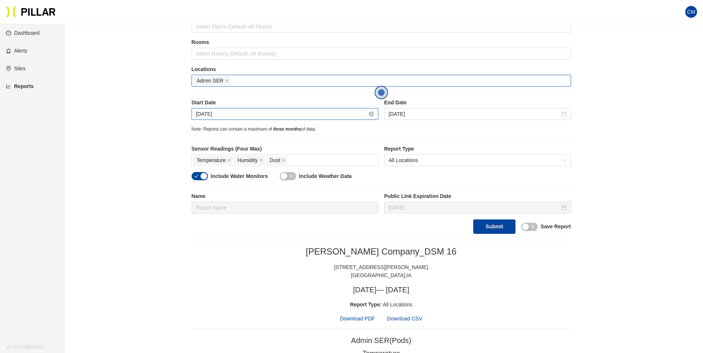
click at [207, 112] on input "Jul 10, 2025" at bounding box center [281, 114] width 171 height 8
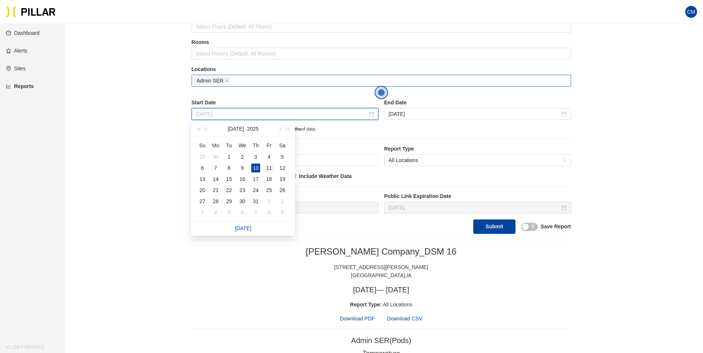
type input "Jul 11, 2025"
click at [266, 167] on div "11" at bounding box center [268, 168] width 9 height 9
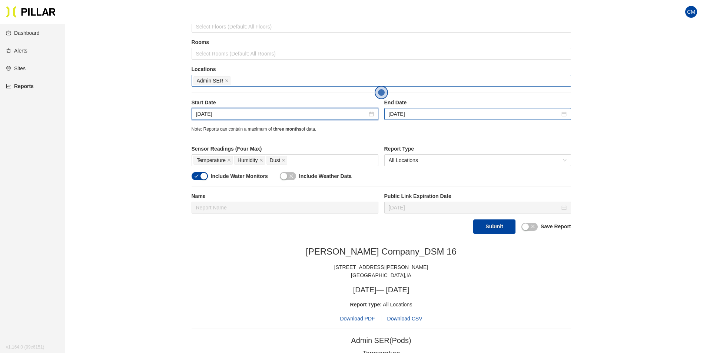
click at [386, 115] on div "Jul 11, 2025" at bounding box center [477, 114] width 187 height 12
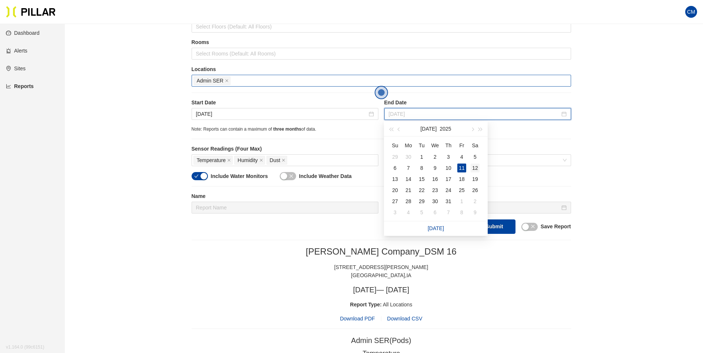
type input "Jul 12, 2025"
click at [475, 167] on div "12" at bounding box center [474, 168] width 9 height 9
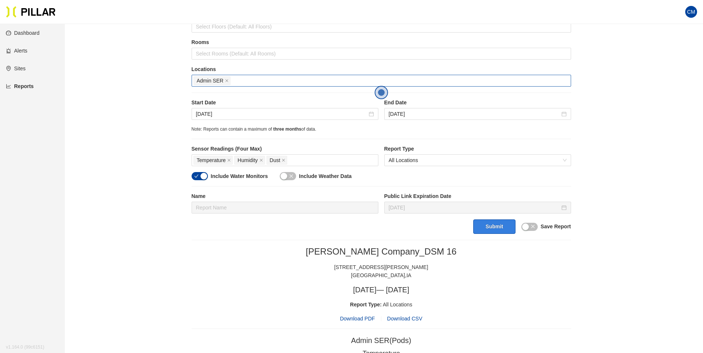
click at [494, 228] on button "Submit" at bounding box center [494, 227] width 42 height 14
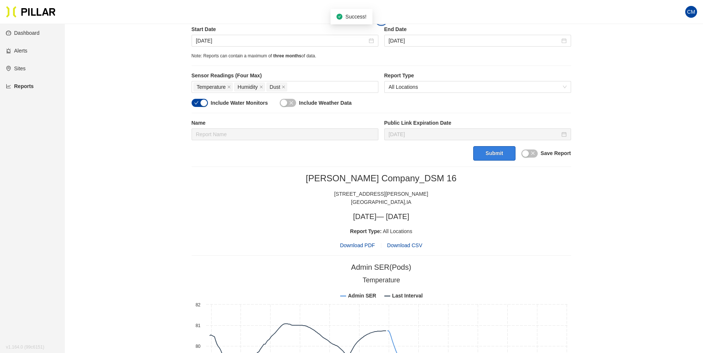
scroll to position [169, 0]
click at [366, 243] on span "Download PDF" at bounding box center [357, 246] width 35 height 8
drag, startPoint x: 216, startPoint y: 39, endPoint x: 226, endPoint y: 45, distance: 12.0
click at [215, 39] on input "Jul 11, 2025" at bounding box center [281, 41] width 171 height 8
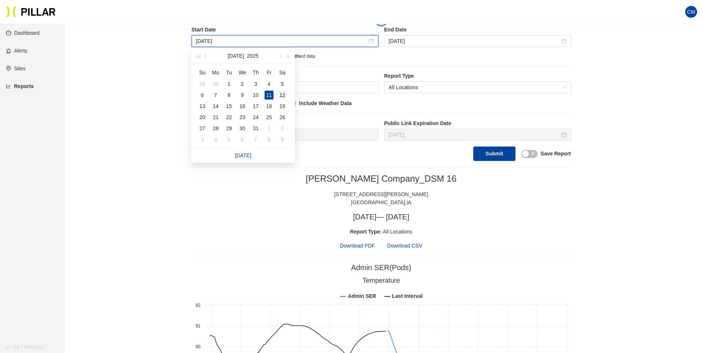
type input "Jul 12, 2025"
click at [285, 96] on div "12" at bounding box center [282, 95] width 9 height 9
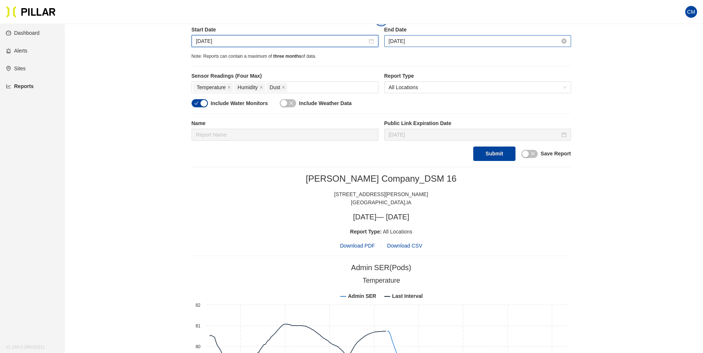
click at [423, 39] on input "Jul 12, 2025" at bounding box center [474, 41] width 171 height 8
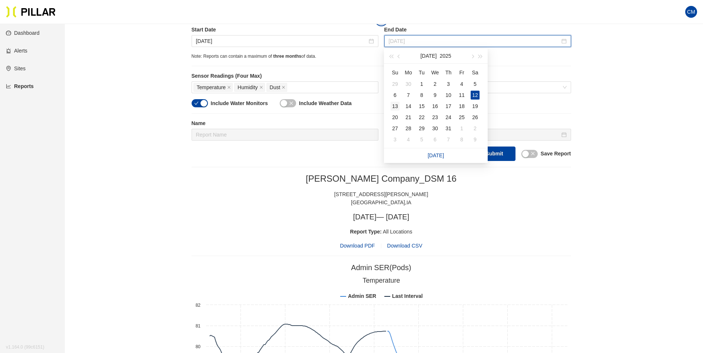
type input "Jul 13, 2025"
drag, startPoint x: 391, startPoint y: 106, endPoint x: 396, endPoint y: 108, distance: 4.7
click at [392, 107] on div "13" at bounding box center [394, 106] width 9 height 9
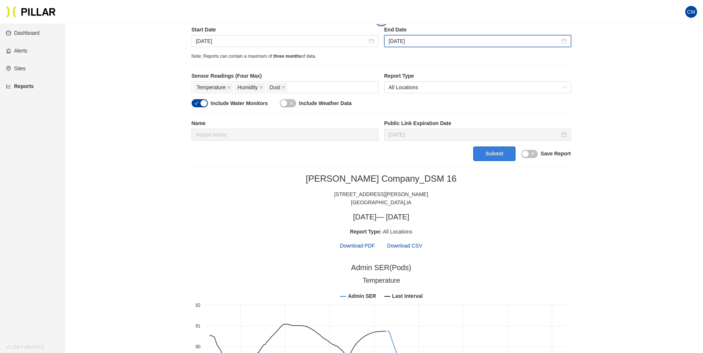
click at [494, 154] on button "Submit" at bounding box center [494, 154] width 42 height 14
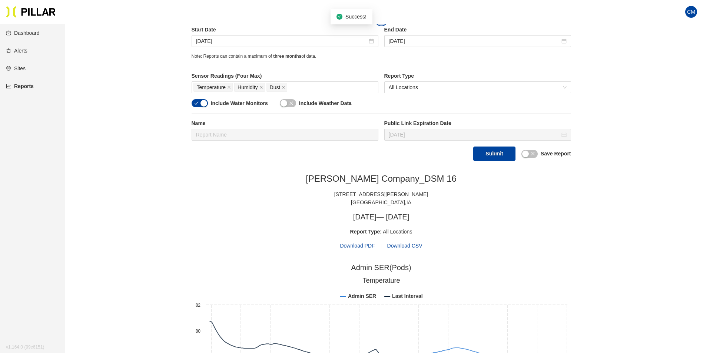
click at [369, 247] on span "Download PDF" at bounding box center [357, 246] width 35 height 8
click at [222, 41] on input "Jul 12, 2025" at bounding box center [281, 41] width 171 height 8
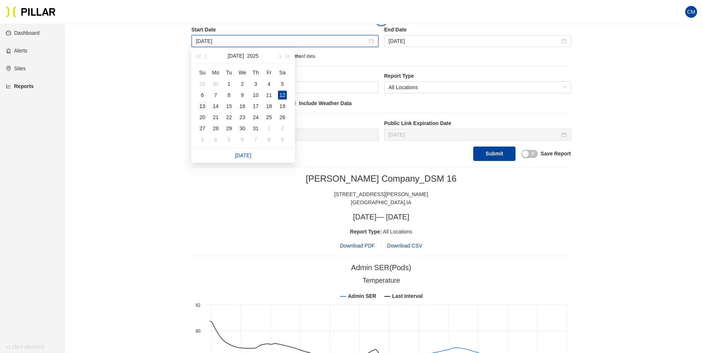
type input "Jul 13, 2025"
click at [200, 106] on div "13" at bounding box center [202, 106] width 9 height 9
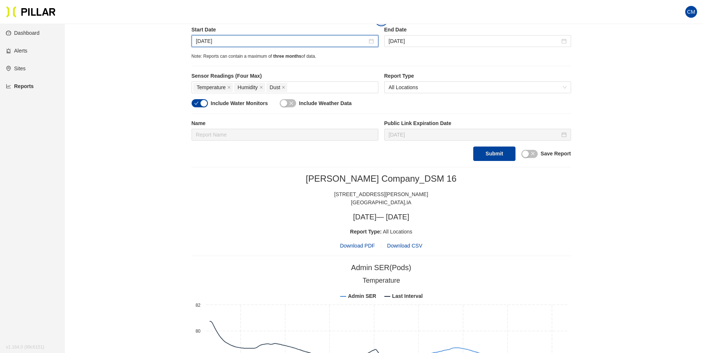
click at [408, 30] on label "End Date" at bounding box center [477, 30] width 187 height 8
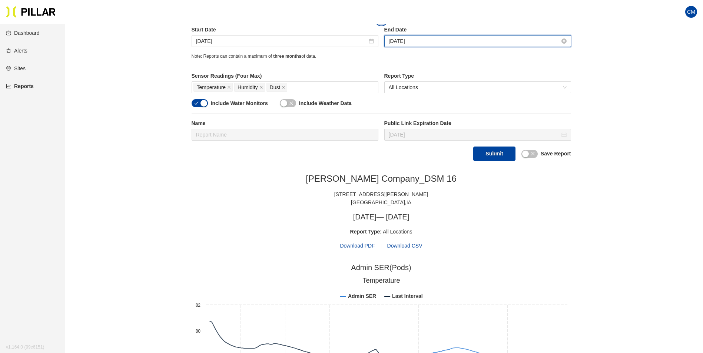
click at [410, 39] on input "Jul 13, 2025" at bounding box center [474, 41] width 171 height 8
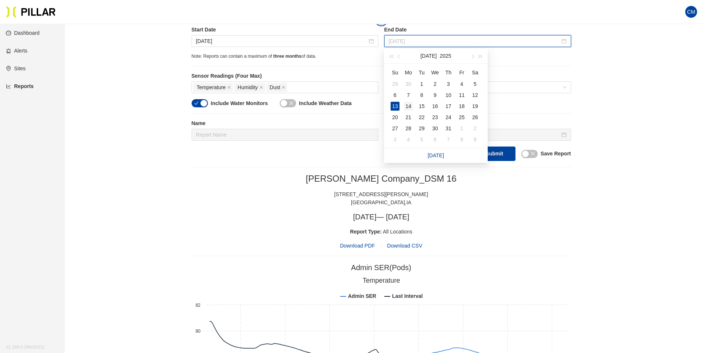
type input "Jul 14, 2025"
click at [413, 106] on td "14" at bounding box center [408, 106] width 13 height 11
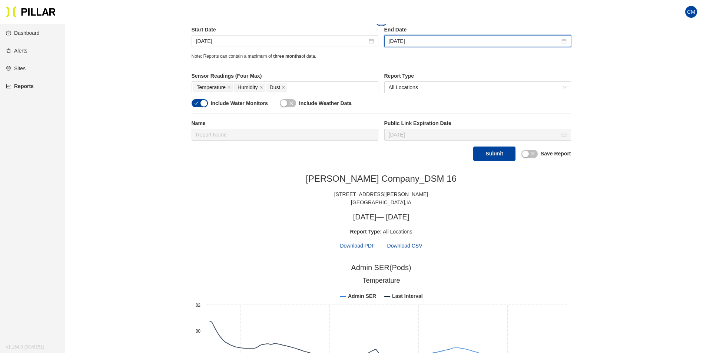
click at [491, 146] on div "Name Public Link Expiration Date Sep 30, 2025" at bounding box center [381, 133] width 379 height 27
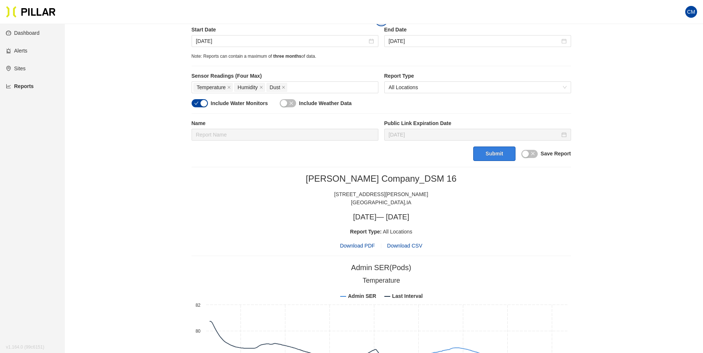
click at [495, 154] on button "Submit" at bounding box center [494, 154] width 42 height 14
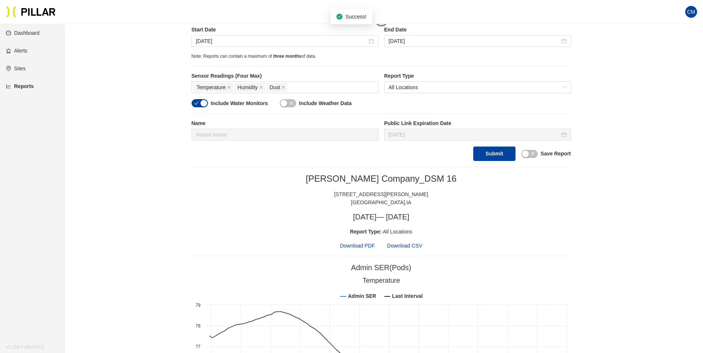
click at [357, 249] on span "Download PDF" at bounding box center [357, 246] width 35 height 8
click at [217, 41] on input "Jul 13, 2025" at bounding box center [281, 41] width 171 height 8
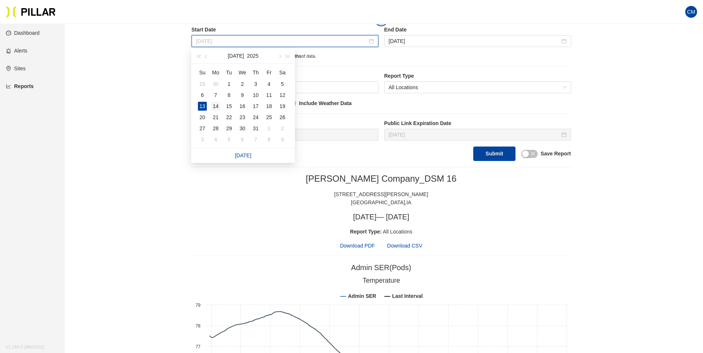
type input "Jul 14, 2025"
click at [217, 107] on div "14" at bounding box center [215, 106] width 9 height 9
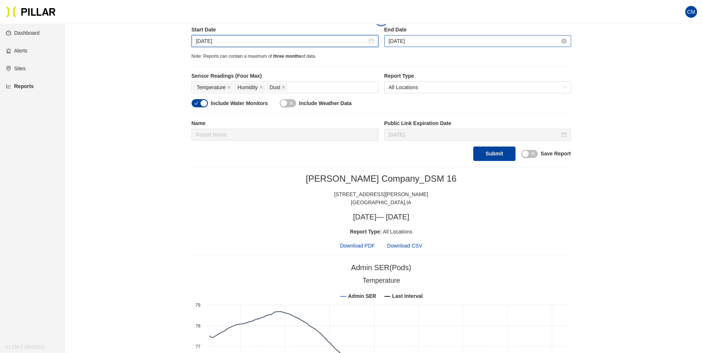
click at [433, 44] on input "Jul 14, 2025" at bounding box center [474, 41] width 171 height 8
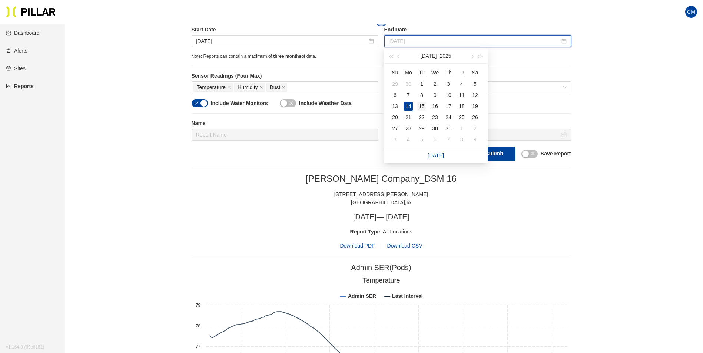
type input "Jul 15, 2025"
click at [421, 105] on div "15" at bounding box center [421, 106] width 9 height 9
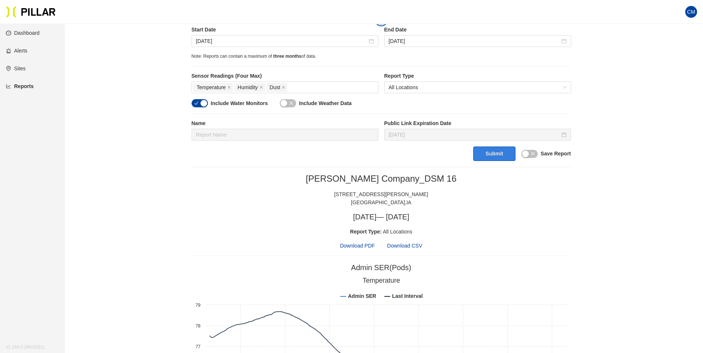
click at [502, 159] on button "Submit" at bounding box center [494, 154] width 42 height 14
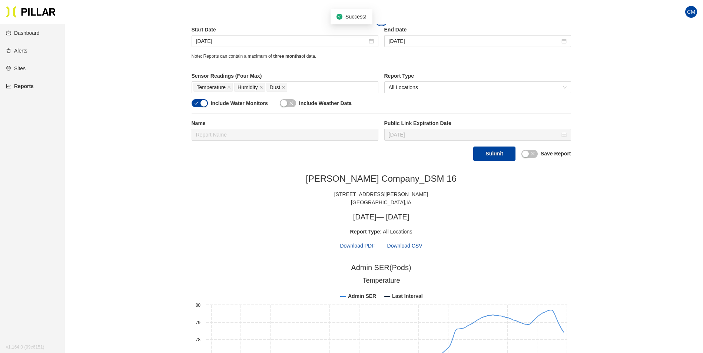
click at [360, 248] on span "Download PDF" at bounding box center [357, 246] width 35 height 8
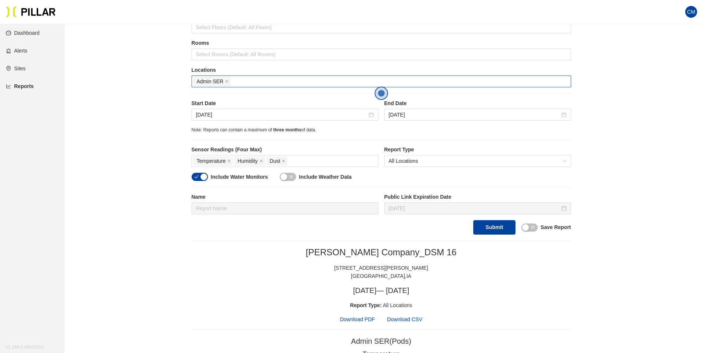
scroll to position [95, 0]
click at [204, 116] on input "Jul 14, 2025" at bounding box center [281, 115] width 171 height 8
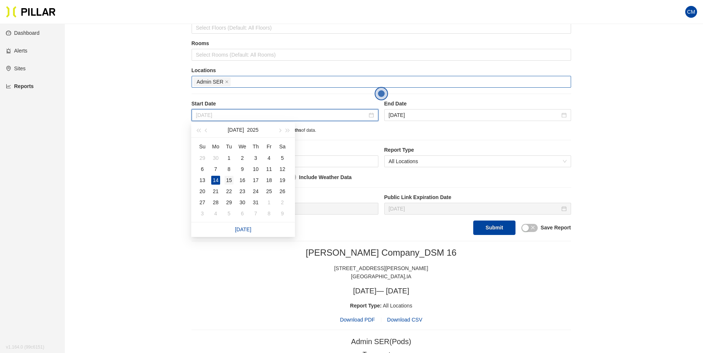
type input "Jul 15, 2025"
click at [227, 181] on div "15" at bounding box center [228, 180] width 9 height 9
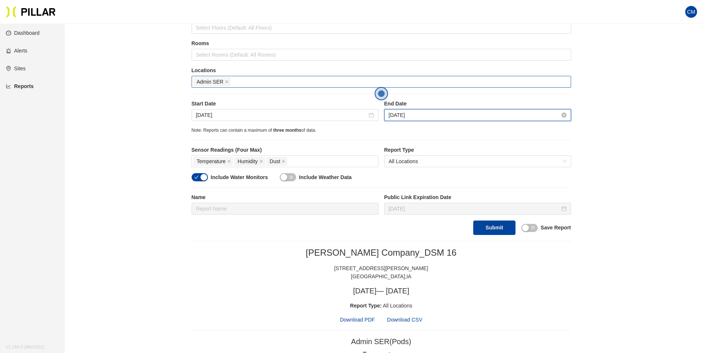
click at [420, 114] on input "Jul 15, 2025" at bounding box center [474, 115] width 171 height 8
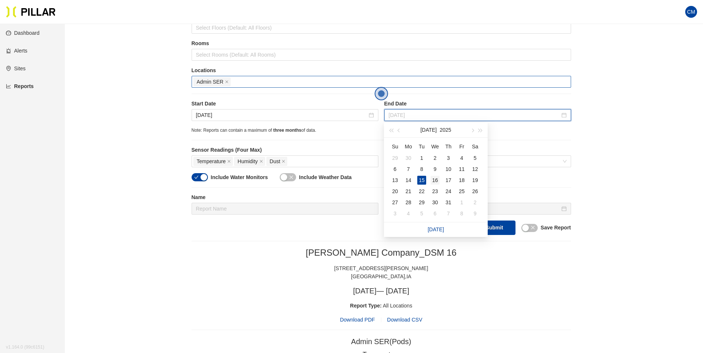
type input "Jul 16, 2025"
click at [437, 177] on div "16" at bounding box center [434, 180] width 9 height 9
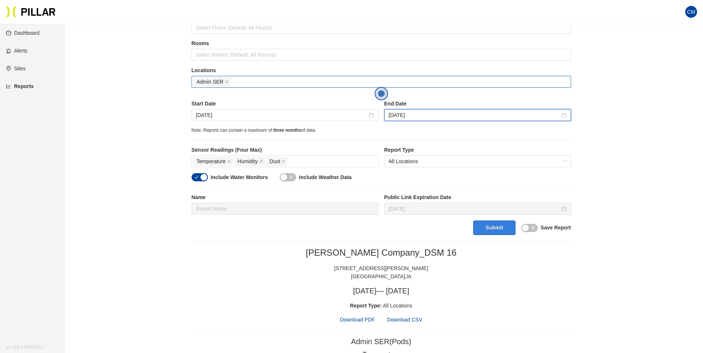
click at [487, 233] on button "Submit" at bounding box center [494, 228] width 42 height 14
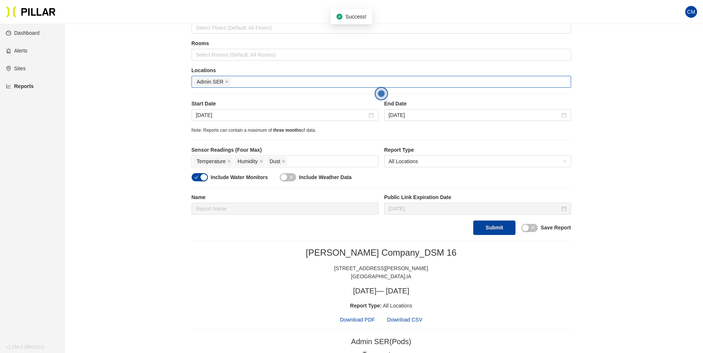
click at [362, 321] on span "Download PDF" at bounding box center [357, 320] width 35 height 8
click at [216, 120] on div "Jul 15, 2025" at bounding box center [285, 115] width 187 height 12
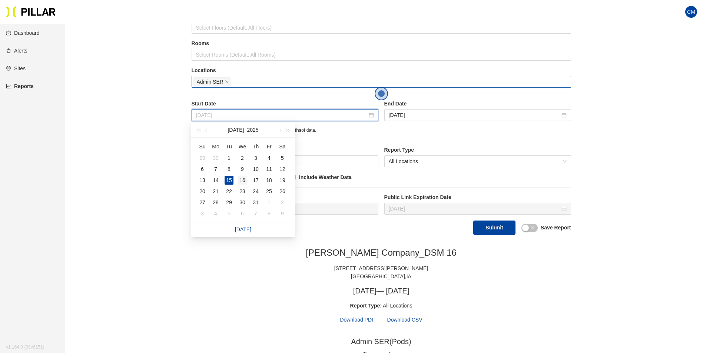
type input "Jul 16, 2025"
click at [240, 181] on div "16" at bounding box center [242, 180] width 9 height 9
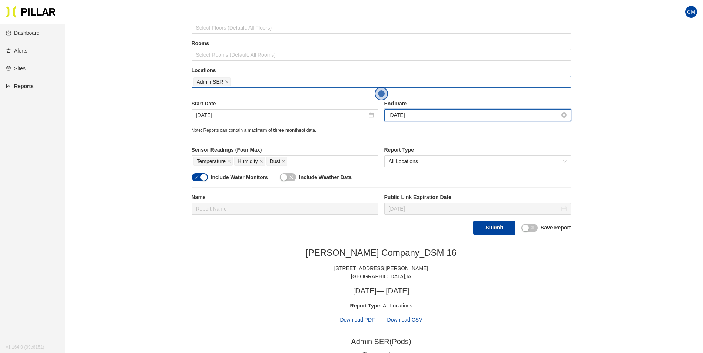
click at [406, 119] on input "Jul 16, 2025" at bounding box center [474, 115] width 171 height 8
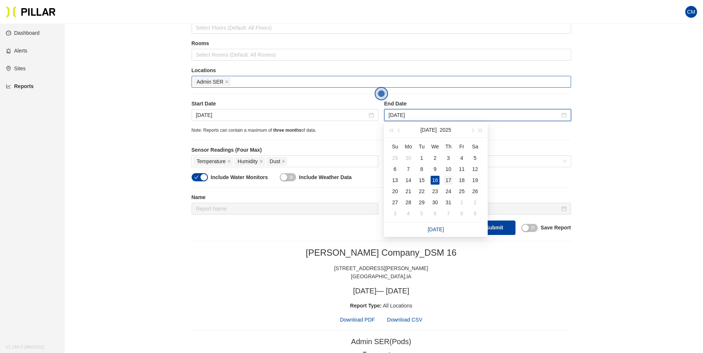
type input "Jul 17, 2025"
click at [450, 179] on div "17" at bounding box center [448, 180] width 9 height 9
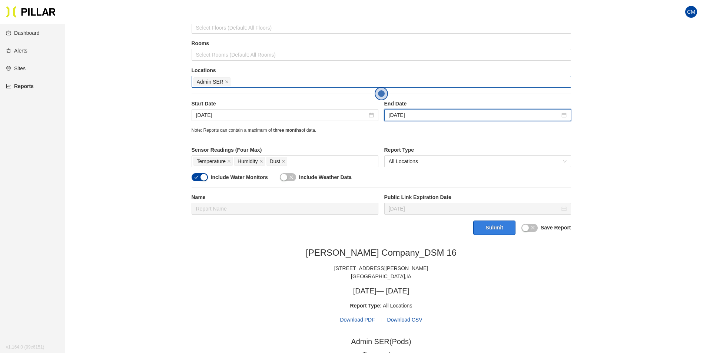
click at [494, 229] on button "Submit" at bounding box center [494, 228] width 42 height 14
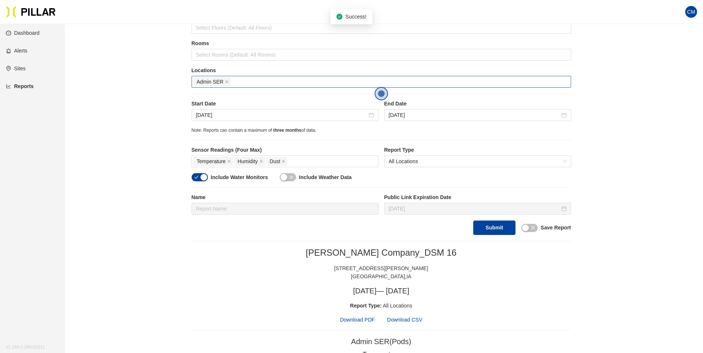
click at [366, 319] on span "Download PDF" at bounding box center [357, 320] width 35 height 8
click at [216, 111] on input "Jul 16, 2025" at bounding box center [281, 115] width 171 height 8
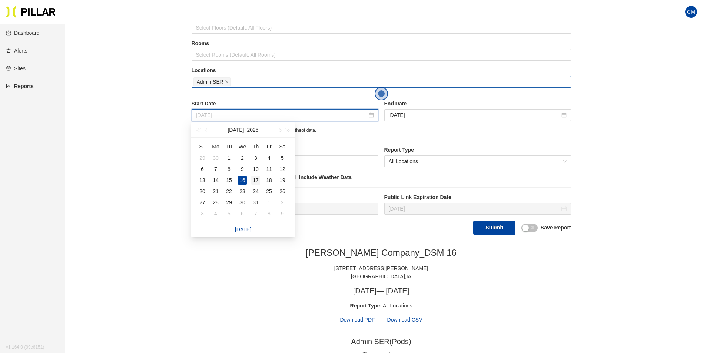
type input "Jul 17, 2025"
click at [254, 180] on div "17" at bounding box center [255, 180] width 9 height 9
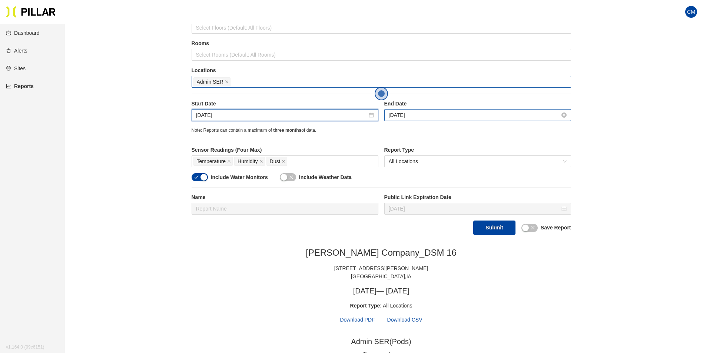
click at [416, 113] on input "Jul 17, 2025" at bounding box center [474, 115] width 171 height 8
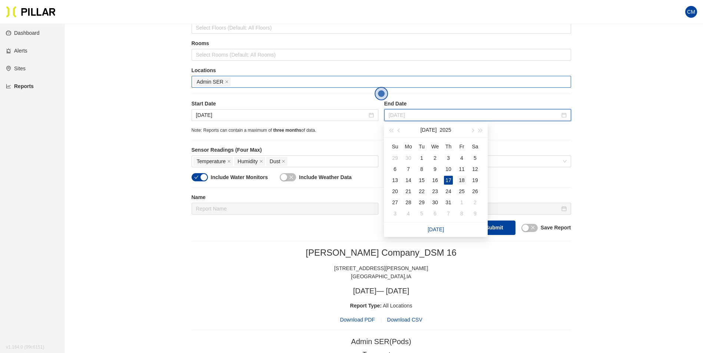
type input "Jul 18, 2025"
click at [463, 182] on div "18" at bounding box center [461, 180] width 9 height 9
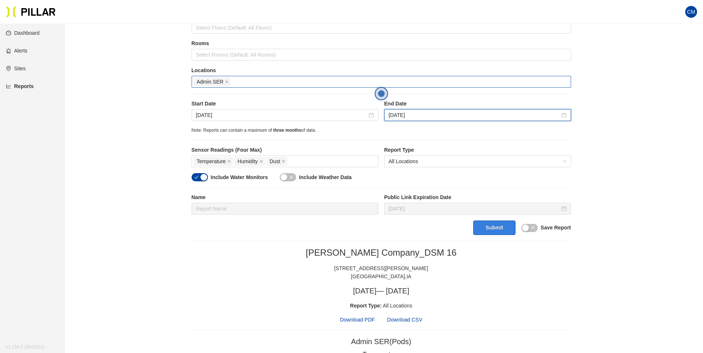
click at [498, 228] on button "Submit" at bounding box center [494, 228] width 42 height 14
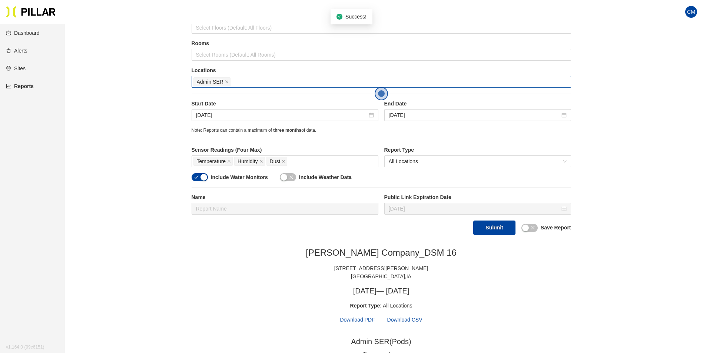
click at [357, 323] on span "Download PDF" at bounding box center [357, 320] width 35 height 8
click at [216, 115] on input "Jul 17, 2025" at bounding box center [281, 115] width 171 height 8
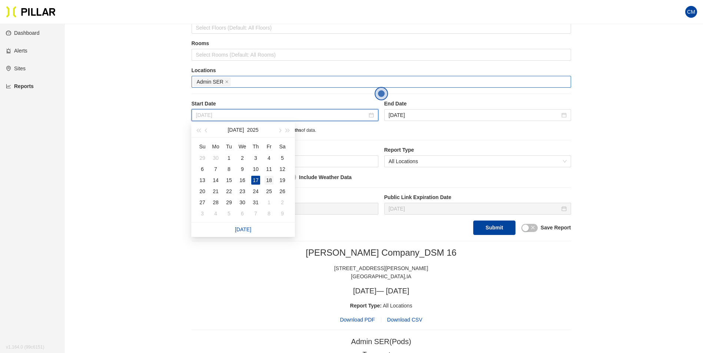
type input "Jul 18, 2025"
click at [269, 182] on div "18" at bounding box center [268, 180] width 9 height 9
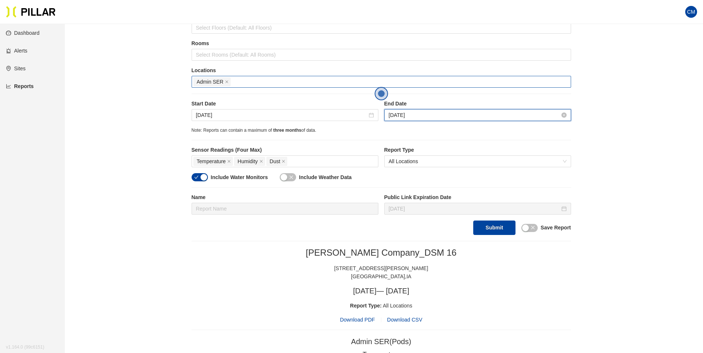
click at [411, 119] on input "Jul 18, 2025" at bounding box center [474, 115] width 171 height 8
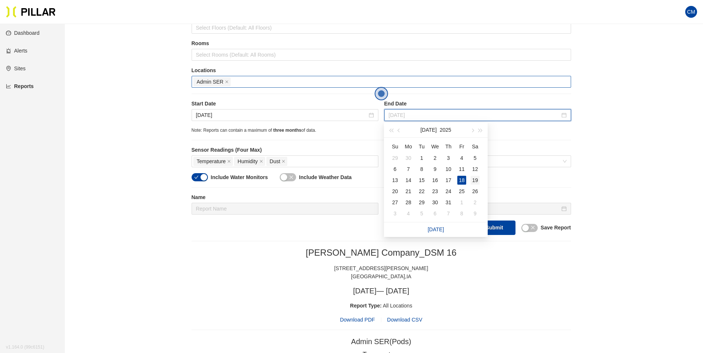
type input "Jul 19, 2025"
click at [479, 183] on div "19" at bounding box center [474, 180] width 9 height 9
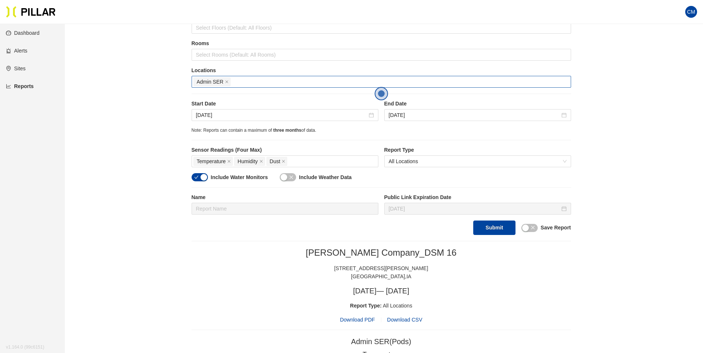
click at [497, 231] on button "Submit" at bounding box center [494, 228] width 42 height 14
click at [362, 321] on span "Download PDF" at bounding box center [357, 320] width 35 height 8
click at [208, 120] on div "Jul 18, 2025" at bounding box center [285, 115] width 187 height 12
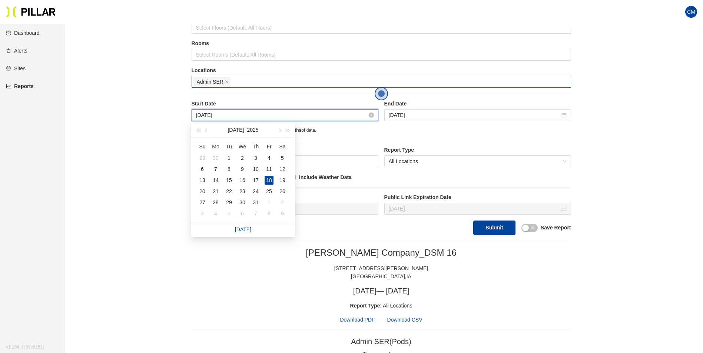
click at [209, 117] on input "Jul 18, 2025" at bounding box center [281, 115] width 171 height 8
type input "Jul 19, 2025"
drag, startPoint x: 279, startPoint y: 181, endPoint x: 304, endPoint y: 159, distance: 33.3
click at [279, 181] on div "19" at bounding box center [282, 180] width 9 height 9
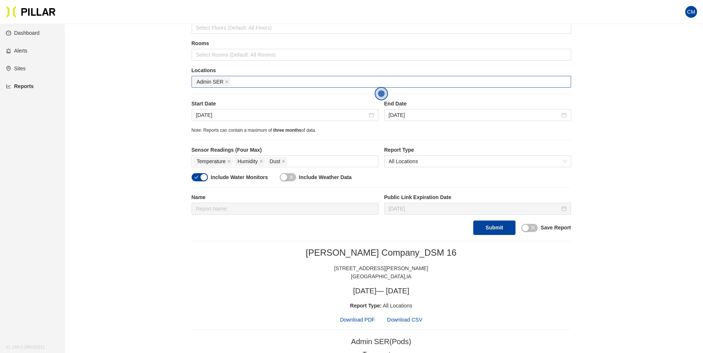
click at [414, 105] on label "End Date" at bounding box center [477, 104] width 187 height 8
click at [413, 117] on input "Jul 19, 2025" at bounding box center [474, 115] width 171 height 8
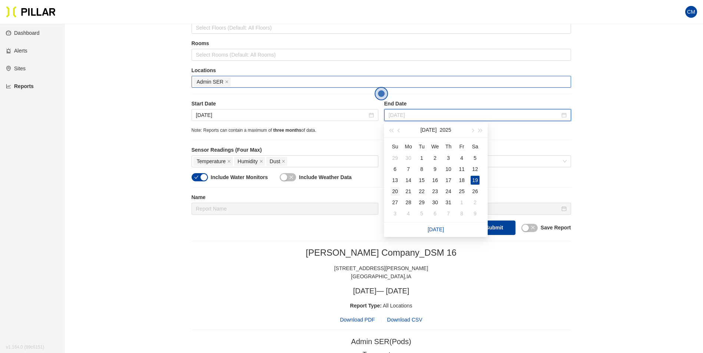
type input "Jul 20, 2025"
click at [398, 190] on div "20" at bounding box center [394, 191] width 9 height 9
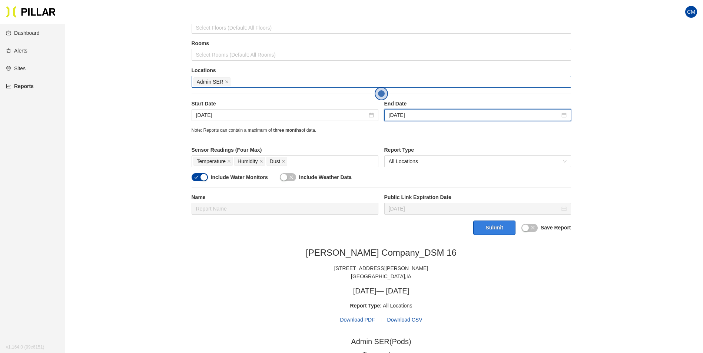
click at [509, 224] on button "Submit" at bounding box center [494, 228] width 42 height 14
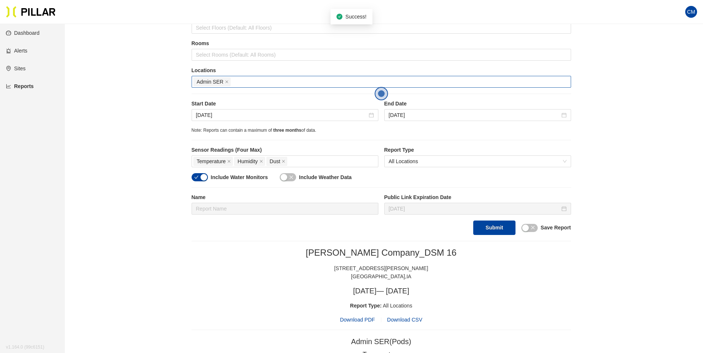
click at [359, 316] on span "Download PDF" at bounding box center [357, 320] width 35 height 8
click at [207, 119] on input "Jul 19, 2025" at bounding box center [281, 115] width 171 height 8
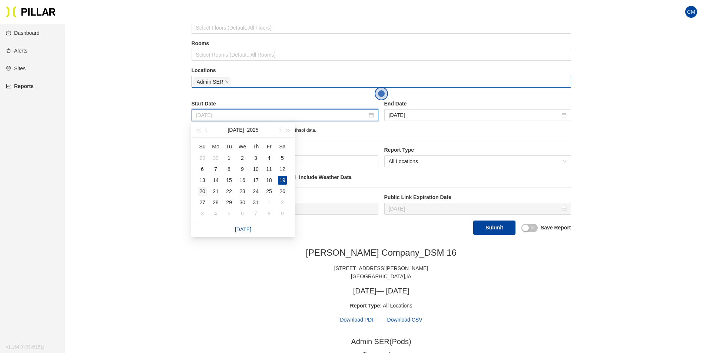
type input "Jul 20, 2025"
click at [203, 190] on div "20" at bounding box center [202, 191] width 9 height 9
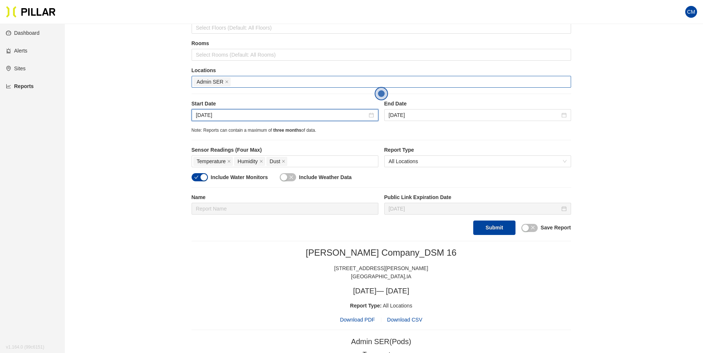
click at [449, 122] on div "Start Date Jul 20, 2025 End Date Jul 20, 2025" at bounding box center [381, 113] width 379 height 27
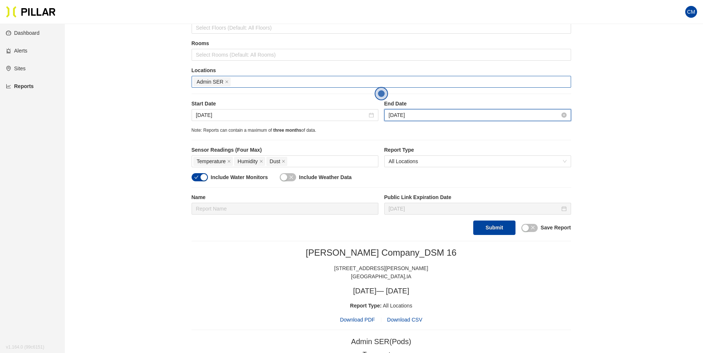
click at [447, 115] on input "Jul 20, 2025" at bounding box center [474, 115] width 171 height 8
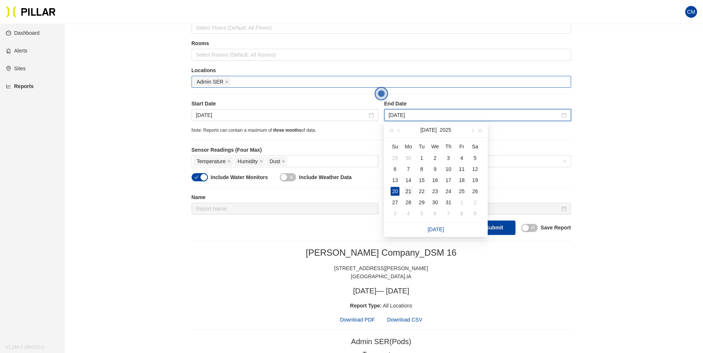
type input "Jul 21, 2025"
click at [409, 192] on div "21" at bounding box center [408, 191] width 9 height 9
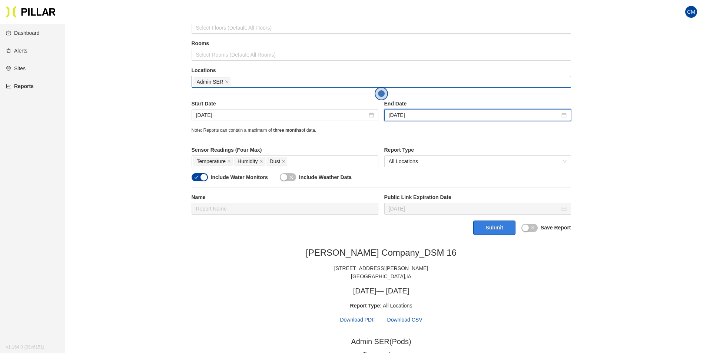
click at [499, 233] on button "Submit" at bounding box center [494, 228] width 42 height 14
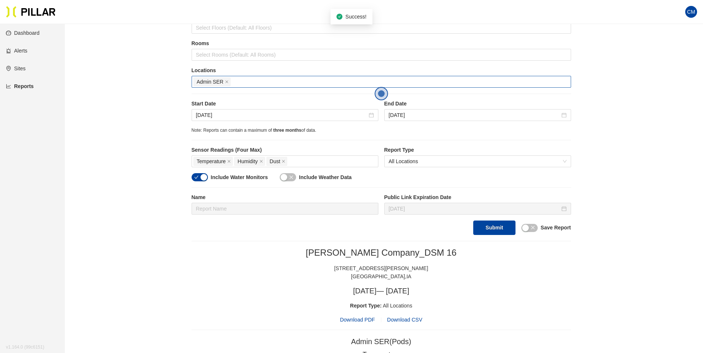
click at [359, 317] on span "Download PDF" at bounding box center [357, 320] width 35 height 8
click at [211, 114] on input "Jul 20, 2025" at bounding box center [281, 115] width 171 height 8
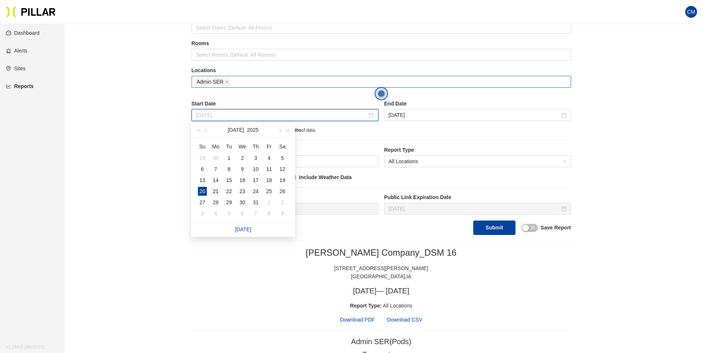
type input "Jul 21, 2025"
click at [215, 193] on div "21" at bounding box center [215, 191] width 9 height 9
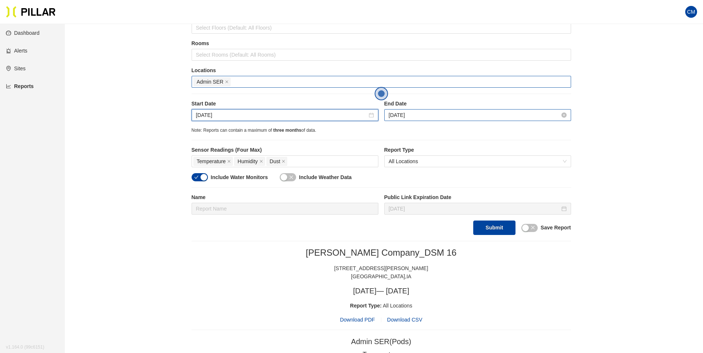
click at [423, 113] on input "Jul 21, 2025" at bounding box center [474, 115] width 171 height 8
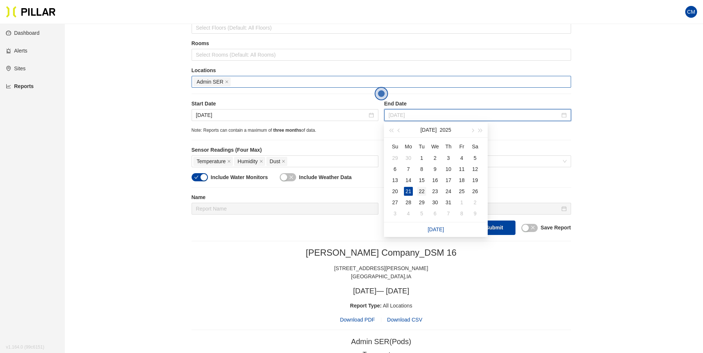
type input "Jul 22, 2025"
click at [425, 190] on div "22" at bounding box center [421, 191] width 9 height 9
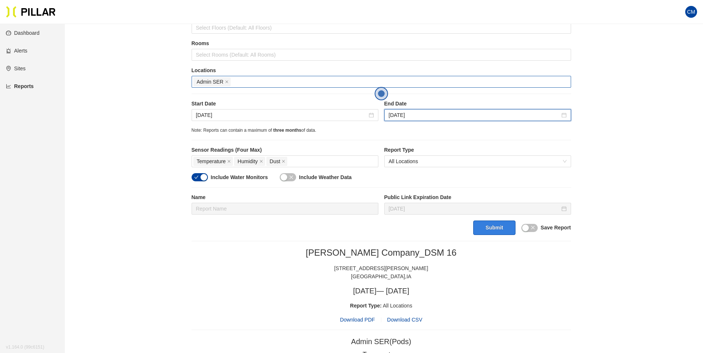
click at [489, 222] on button "Submit" at bounding box center [494, 228] width 42 height 14
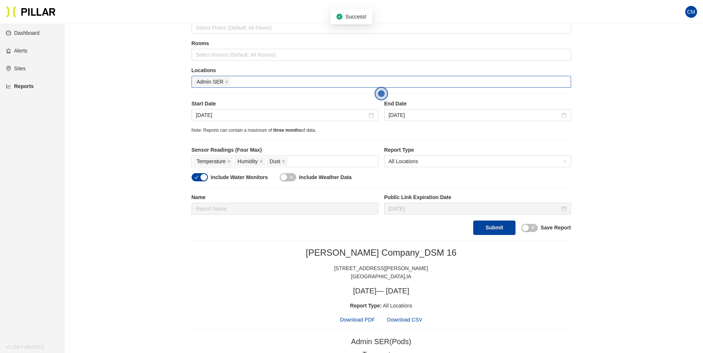
click at [362, 320] on span "Download PDF" at bounding box center [357, 320] width 35 height 8
click at [212, 116] on input "Jul 21, 2025" at bounding box center [281, 115] width 171 height 8
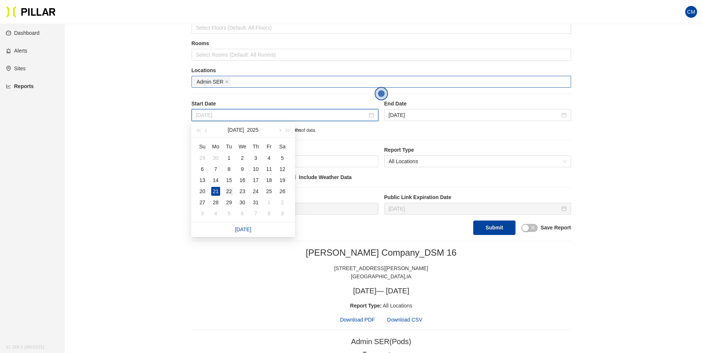
type input "Jul 22, 2025"
click at [227, 190] on div "22" at bounding box center [228, 191] width 9 height 9
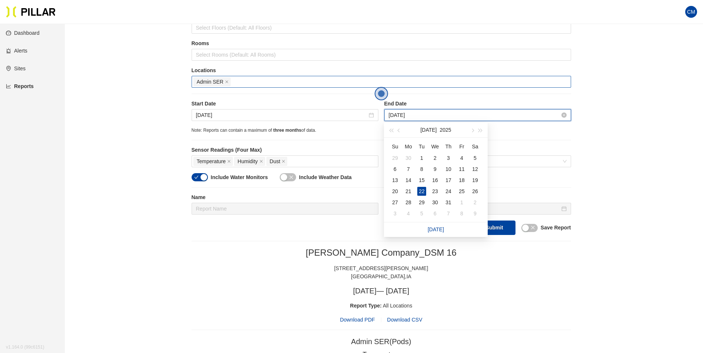
click at [427, 117] on input "Jul 22, 2025" at bounding box center [474, 115] width 171 height 8
type input "Jul 23, 2025"
click at [433, 194] on div "23" at bounding box center [434, 191] width 9 height 9
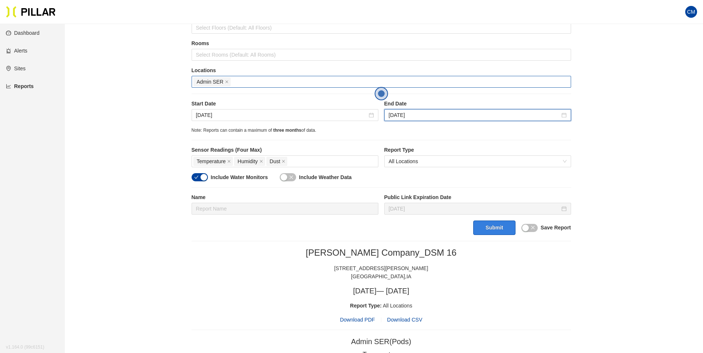
click at [504, 231] on button "Submit" at bounding box center [494, 228] width 42 height 14
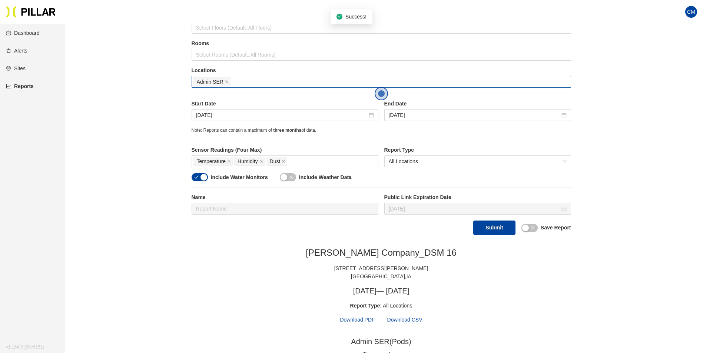
click at [356, 320] on span "Download PDF" at bounding box center [357, 320] width 35 height 8
drag, startPoint x: 213, startPoint y: 116, endPoint x: 229, endPoint y: 123, distance: 17.8
click at [213, 116] on input "Jul 22, 2025" at bounding box center [281, 115] width 171 height 8
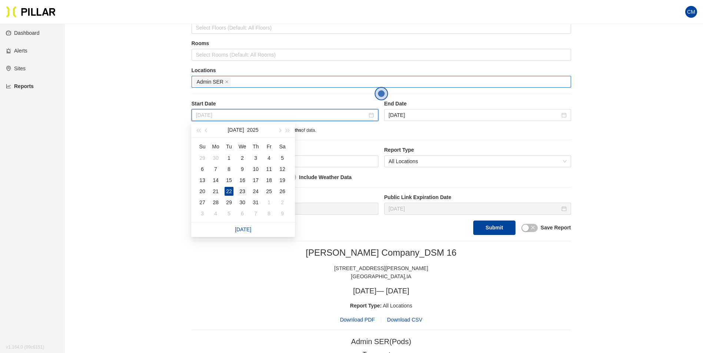
type input "Jul 23, 2025"
click at [238, 192] on div "23" at bounding box center [242, 191] width 9 height 9
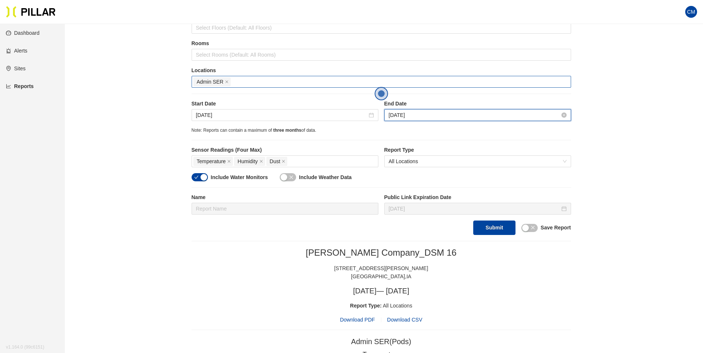
click at [399, 113] on input "Jul 23, 2025" at bounding box center [474, 115] width 171 height 8
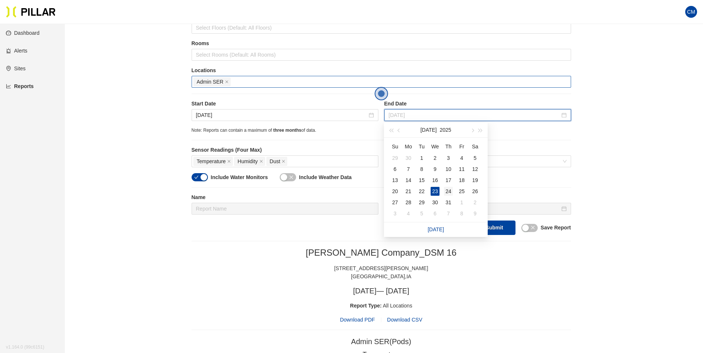
type input "Jul 24, 2025"
click at [446, 192] on div "24" at bounding box center [448, 191] width 9 height 9
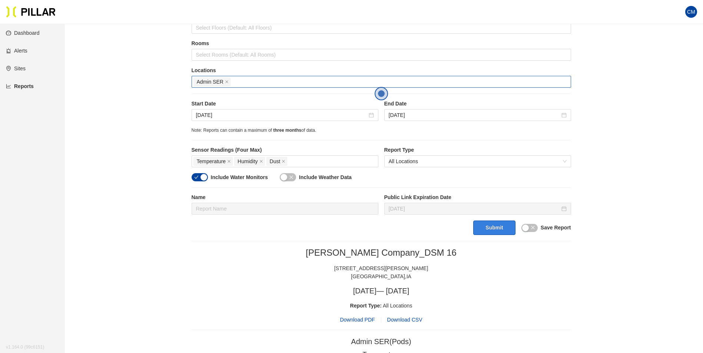
click at [482, 223] on button "Submit" at bounding box center [494, 228] width 42 height 14
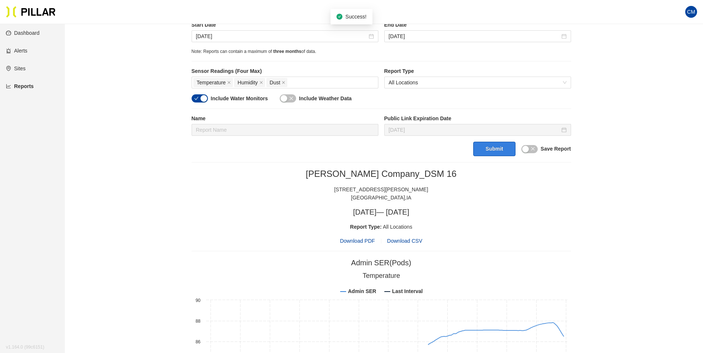
scroll to position [169, 0]
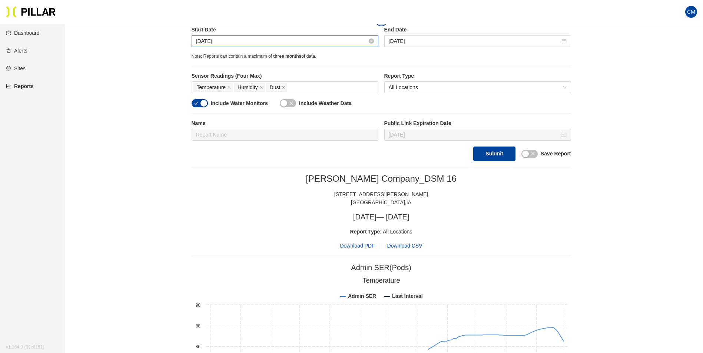
click at [207, 45] on input "Jul 23, 2025" at bounding box center [281, 41] width 171 height 8
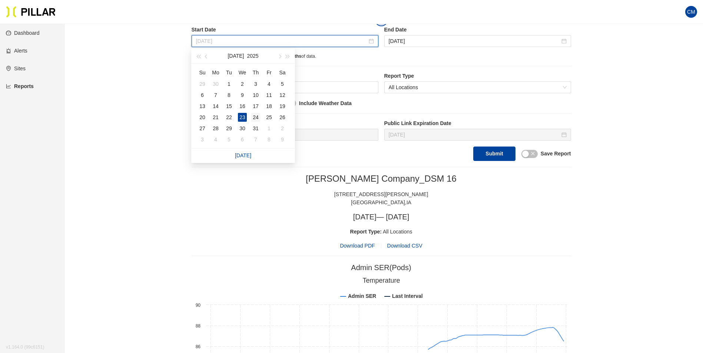
type input "Jul 24, 2025"
click at [255, 116] on div "24" at bounding box center [255, 117] width 9 height 9
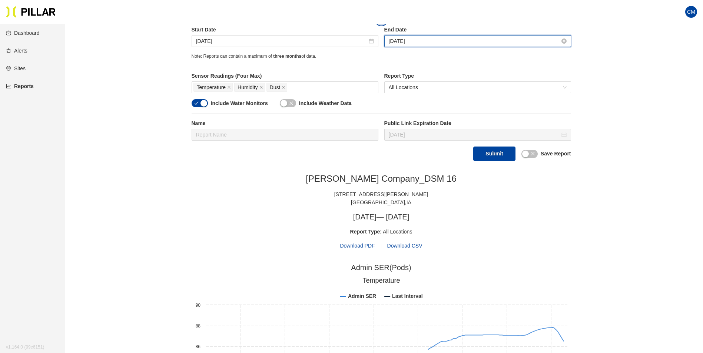
click at [413, 43] on input "Jul 24, 2025" at bounding box center [474, 41] width 171 height 8
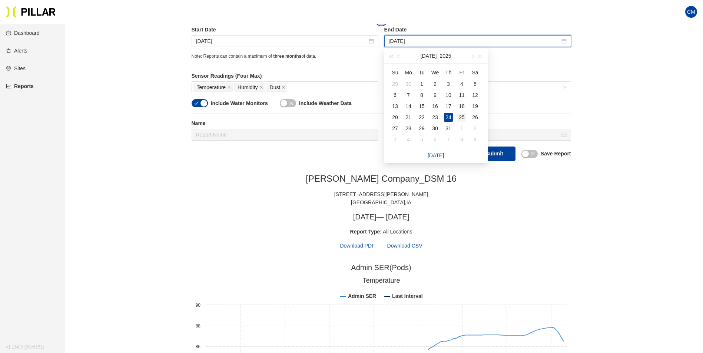
type input "Jul 25, 2025"
click at [459, 117] on div "25" at bounding box center [461, 117] width 9 height 9
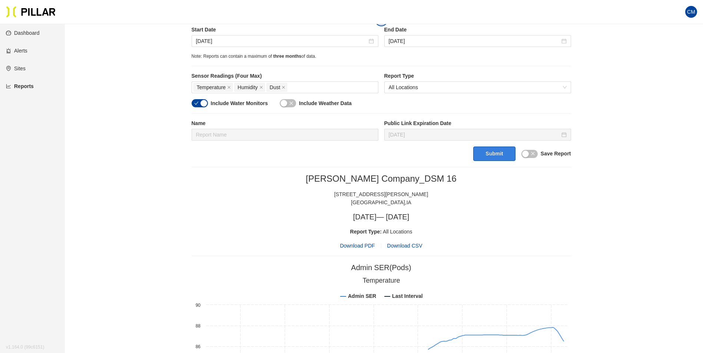
click at [497, 153] on button "Submit" at bounding box center [494, 154] width 42 height 14
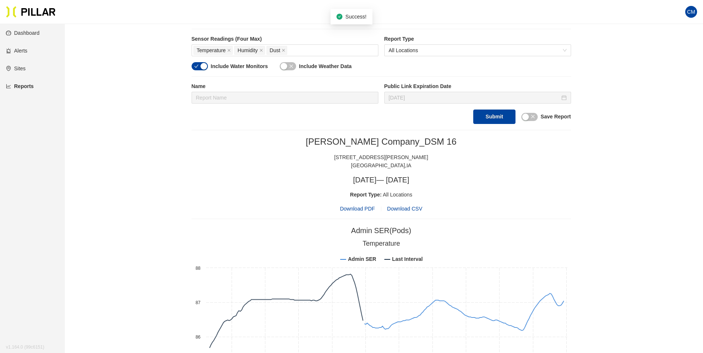
click at [354, 209] on span "Download PDF" at bounding box center [357, 209] width 35 height 8
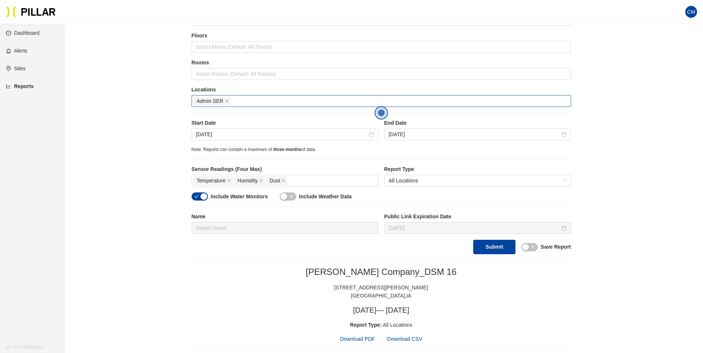
scroll to position [58, 0]
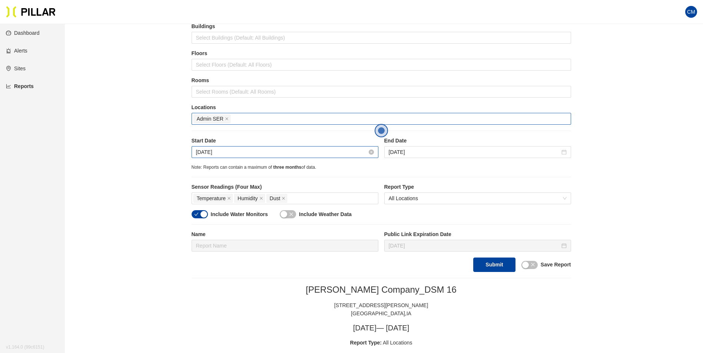
drag, startPoint x: 214, startPoint y: 151, endPoint x: 225, endPoint y: 155, distance: 12.0
click at [214, 151] on input "Jul 24, 2025" at bounding box center [281, 152] width 171 height 8
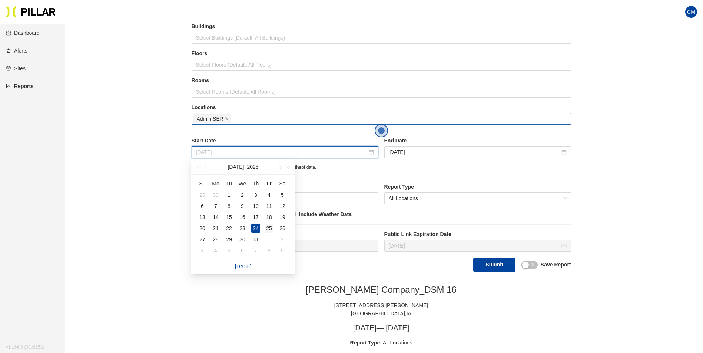
type input "Jul 25, 2025"
click at [271, 230] on div "25" at bounding box center [268, 228] width 9 height 9
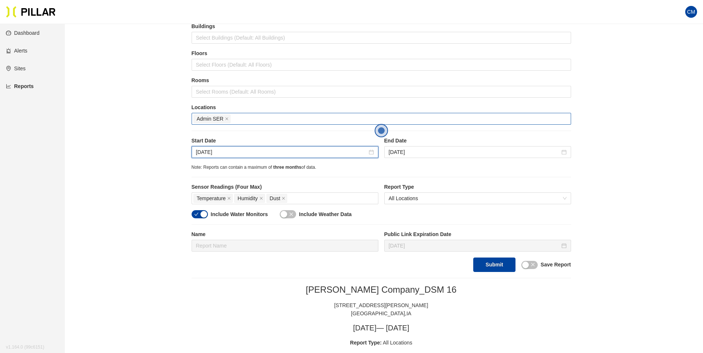
click at [396, 164] on div "Note: Reports can contain a maximum of three months of data." at bounding box center [381, 167] width 379 height 7
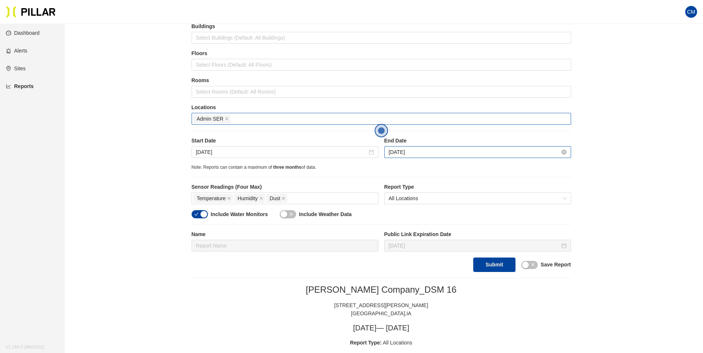
click at [405, 153] on input "Jul 25, 2025" at bounding box center [474, 152] width 171 height 8
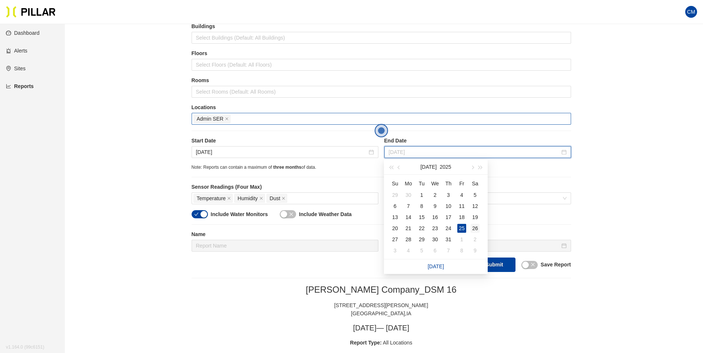
type input "Jul 26, 2025"
click at [476, 226] on div "26" at bounding box center [474, 228] width 9 height 9
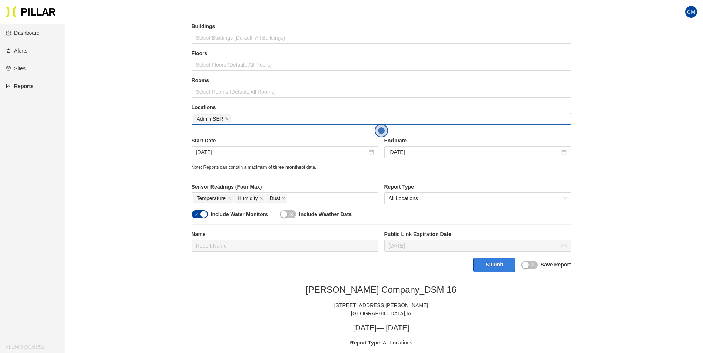
click at [497, 266] on button "Submit" at bounding box center [494, 265] width 42 height 14
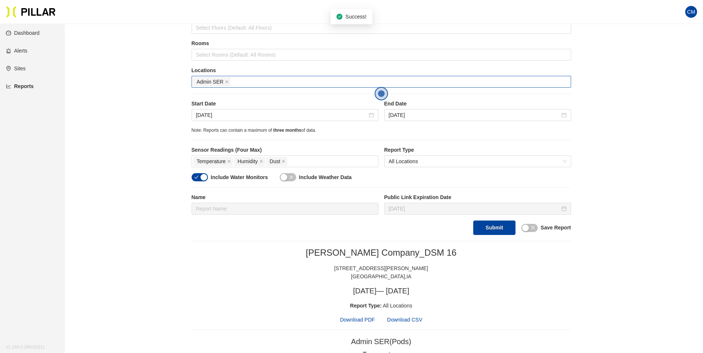
click at [353, 320] on span "Download PDF" at bounding box center [357, 320] width 35 height 8
drag, startPoint x: 227, startPoint y: 113, endPoint x: 233, endPoint y: 114, distance: 5.8
click at [227, 113] on input "Jul 25, 2025" at bounding box center [281, 115] width 171 height 8
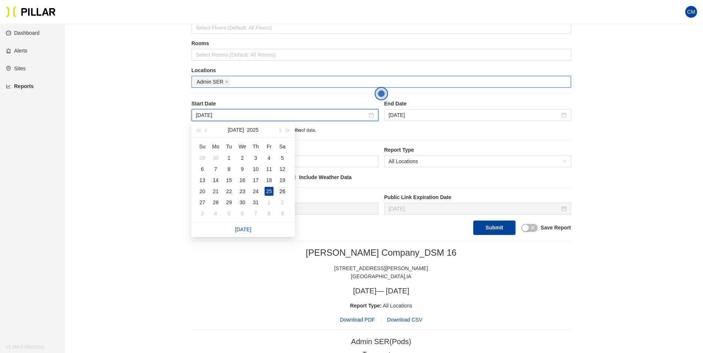
type input "Jul 26, 2025"
click at [283, 190] on div "26" at bounding box center [282, 191] width 9 height 9
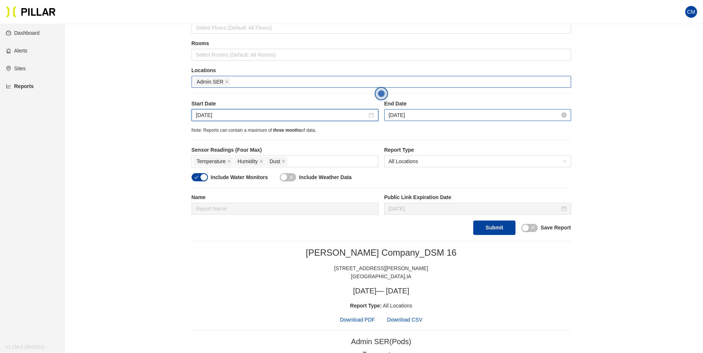
click at [433, 113] on input "Jul 26, 2025" at bounding box center [474, 115] width 171 height 8
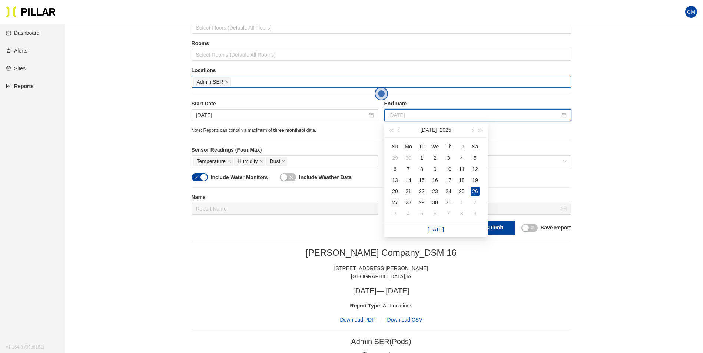
type input "[DATE]"
click at [396, 205] on div "27" at bounding box center [394, 202] width 9 height 9
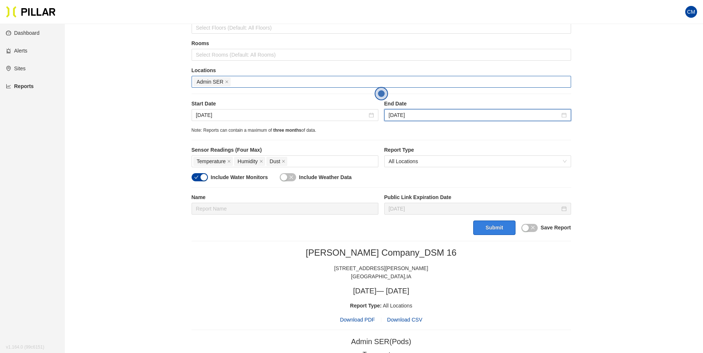
click at [492, 234] on button "Submit" at bounding box center [494, 228] width 42 height 14
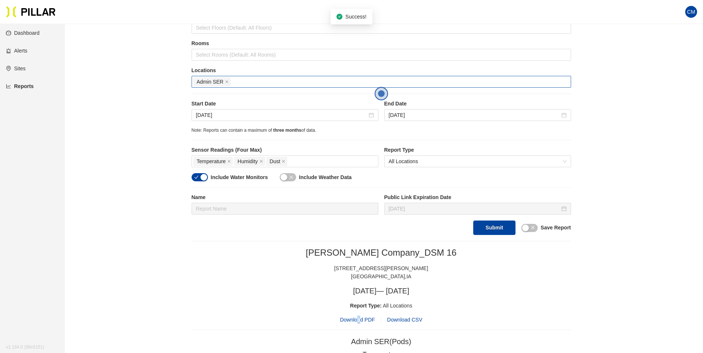
click at [359, 319] on span "Download PDF" at bounding box center [357, 320] width 35 height 8
click at [235, 119] on input "Jul 26, 2025" at bounding box center [281, 115] width 171 height 8
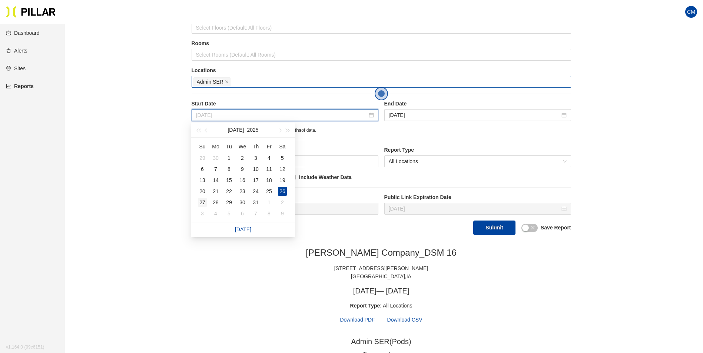
type input "[DATE]"
click at [202, 205] on div "27" at bounding box center [202, 202] width 9 height 9
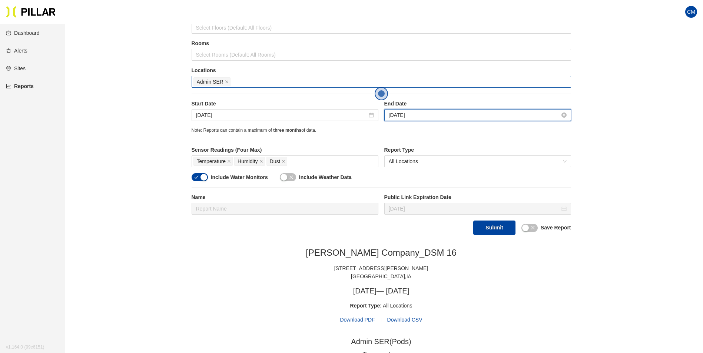
click at [393, 119] on input "[DATE]" at bounding box center [474, 115] width 171 height 8
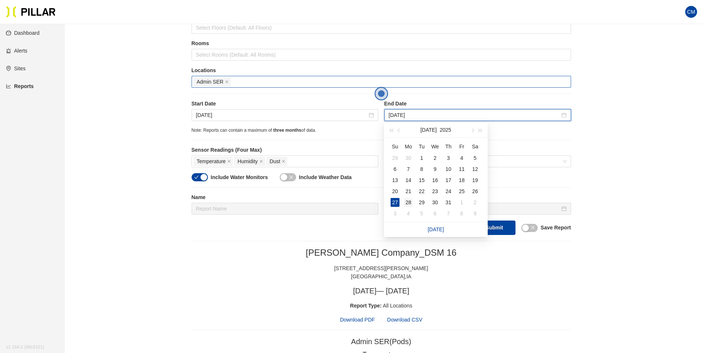
type input "[DATE]"
click at [409, 203] on div "28" at bounding box center [408, 202] width 9 height 9
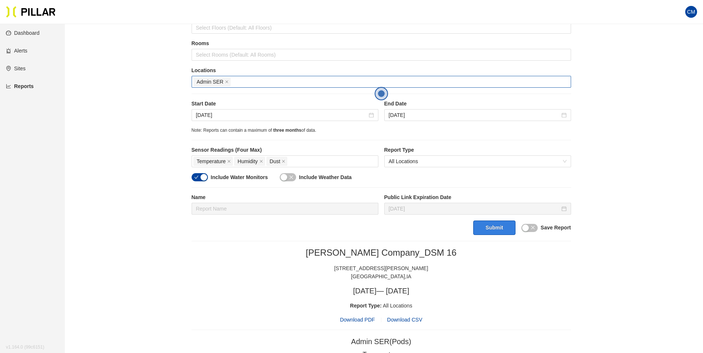
click at [488, 229] on button "Submit" at bounding box center [494, 228] width 42 height 14
click at [351, 322] on span "Download PDF" at bounding box center [357, 320] width 35 height 8
click at [205, 114] on input "[DATE]" at bounding box center [281, 115] width 171 height 8
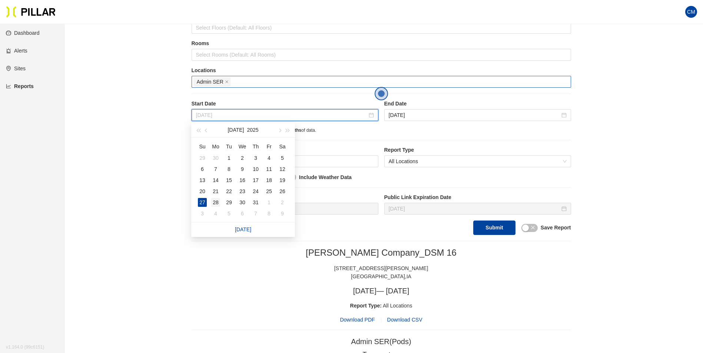
type input "[DATE]"
click at [214, 203] on div "28" at bounding box center [215, 202] width 9 height 9
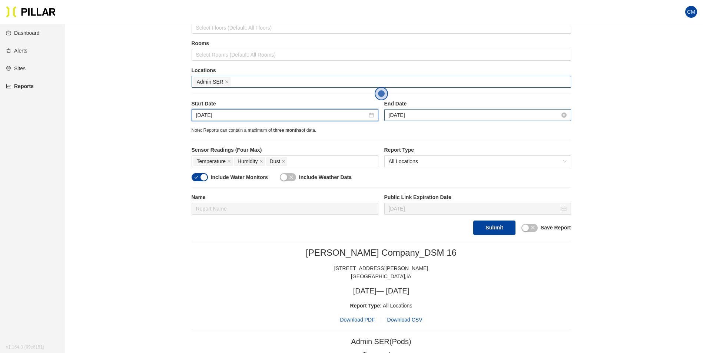
click at [423, 117] on input "[DATE]" at bounding box center [474, 115] width 171 height 8
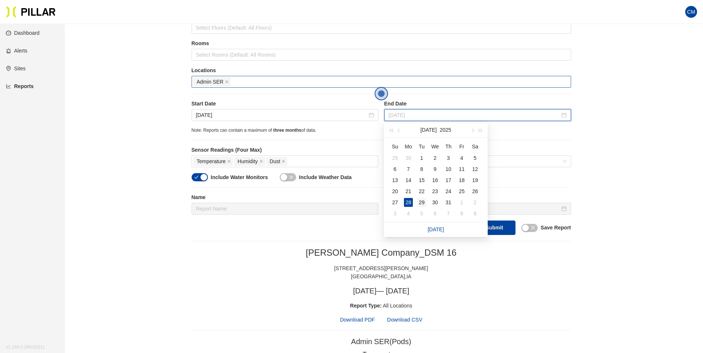
type input "[DATE]"
drag, startPoint x: 424, startPoint y: 200, endPoint x: 440, endPoint y: 206, distance: 16.6
click at [424, 201] on div "29" at bounding box center [421, 202] width 9 height 9
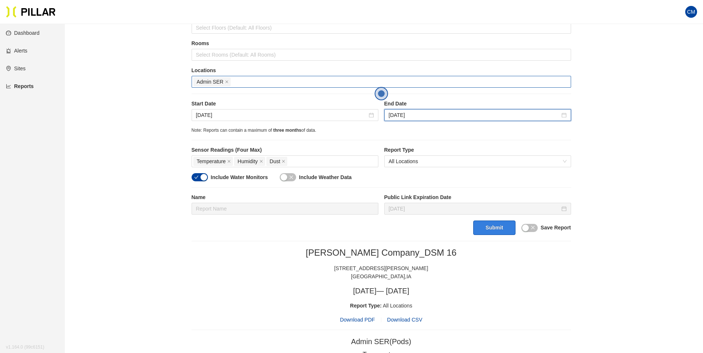
click at [492, 229] on button "Submit" at bounding box center [494, 228] width 42 height 14
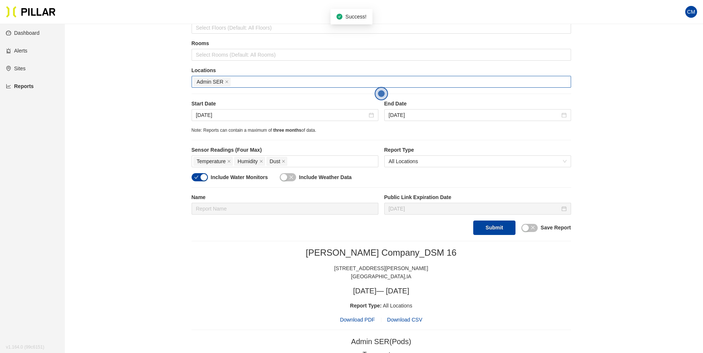
click at [357, 319] on span "Download PDF" at bounding box center [357, 320] width 35 height 8
click at [200, 114] on input "[DATE]" at bounding box center [281, 115] width 171 height 8
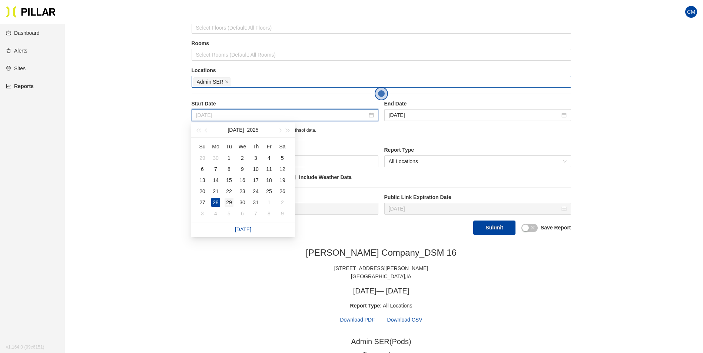
type input "[DATE]"
click at [224, 204] on div "29" at bounding box center [228, 202] width 9 height 9
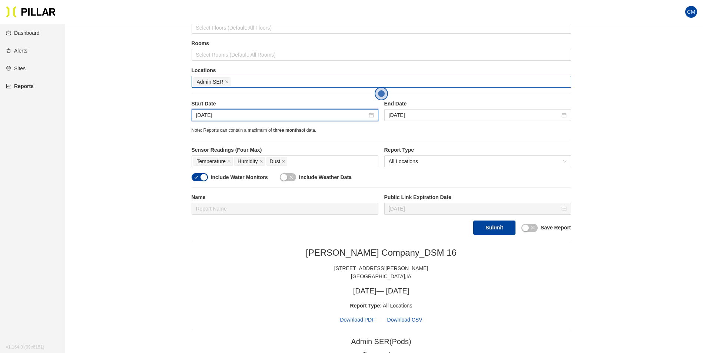
click at [458, 107] on label "End Date" at bounding box center [477, 104] width 187 height 8
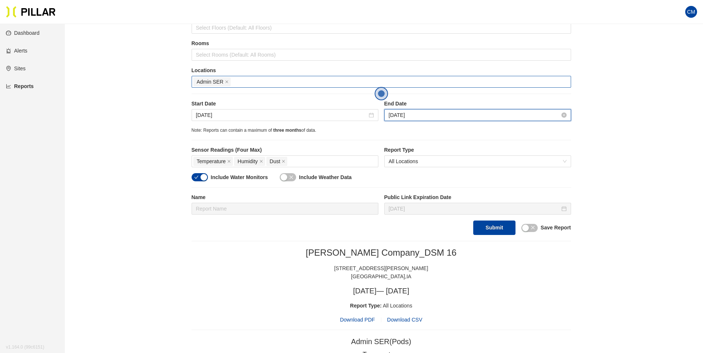
click at [432, 114] on input "[DATE]" at bounding box center [474, 115] width 171 height 8
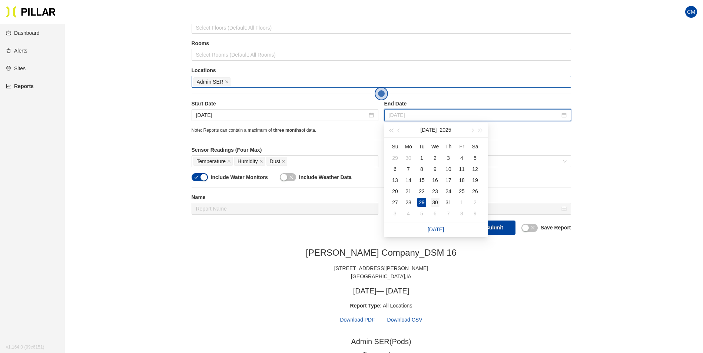
type input "[DATE]"
click at [439, 204] on div "30" at bounding box center [434, 202] width 9 height 9
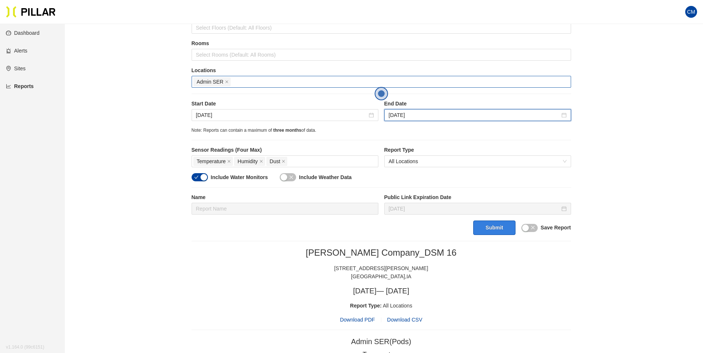
click at [487, 234] on button "Submit" at bounding box center [494, 228] width 42 height 14
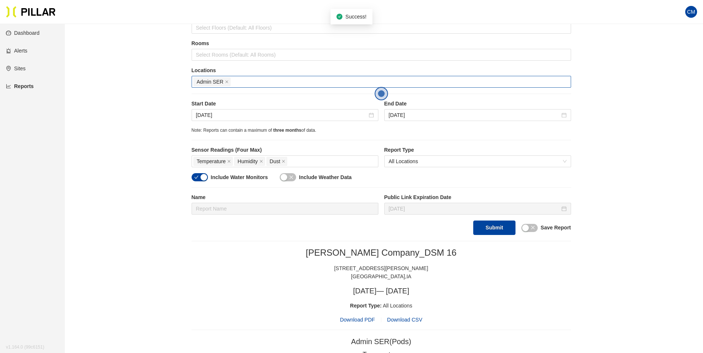
click at [364, 317] on span "Download PDF" at bounding box center [357, 320] width 35 height 8
click at [204, 114] on input "[DATE]" at bounding box center [281, 115] width 171 height 8
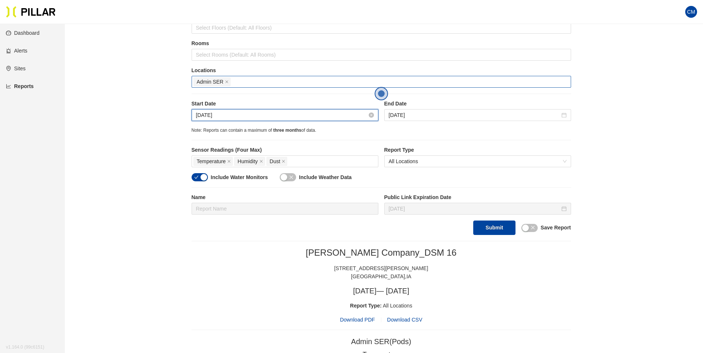
click at [217, 114] on input "[DATE]" at bounding box center [281, 115] width 171 height 8
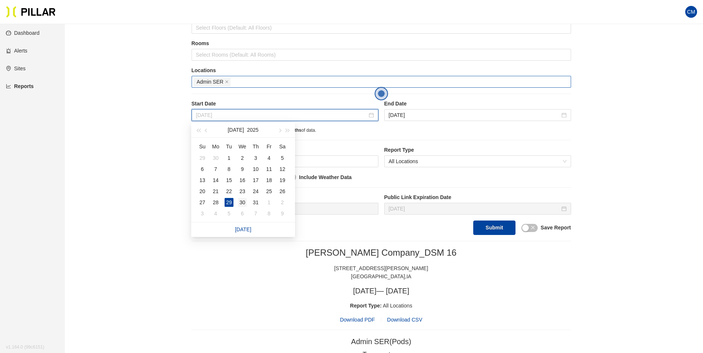
type input "[DATE]"
click at [239, 201] on div "30" at bounding box center [242, 202] width 9 height 9
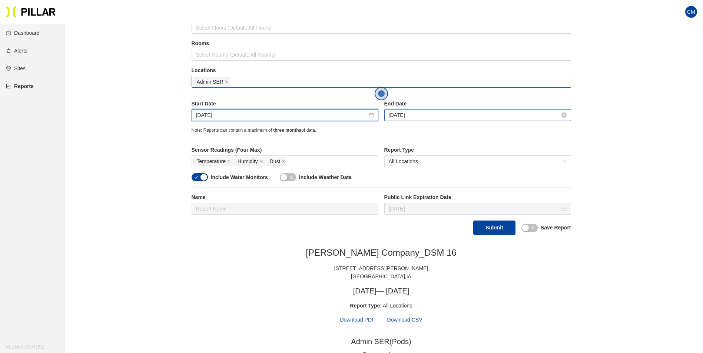
click at [391, 119] on input "[DATE]" at bounding box center [474, 115] width 171 height 8
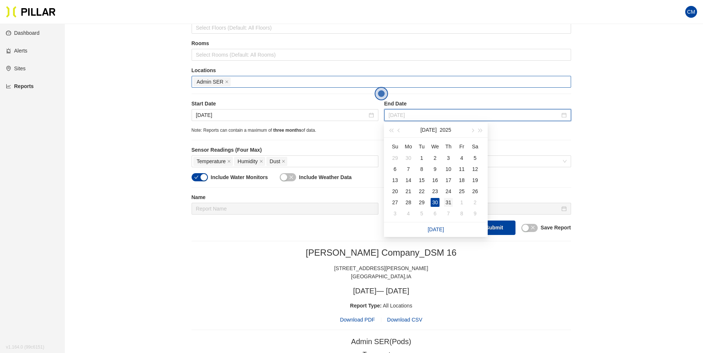
type input "[DATE]"
click at [452, 203] on div "31" at bounding box center [448, 202] width 9 height 9
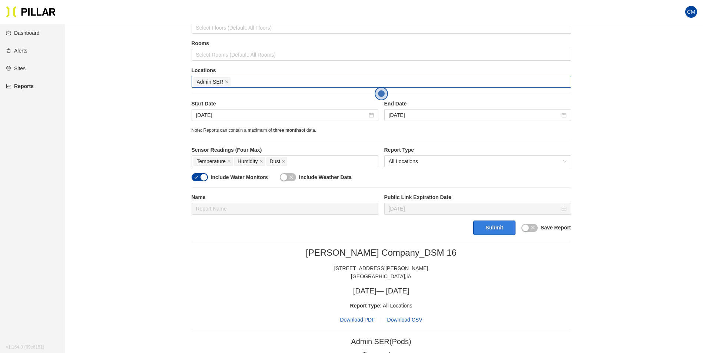
click at [492, 223] on button "Submit" at bounding box center [494, 228] width 42 height 14
click at [363, 321] on span "Download PDF" at bounding box center [357, 320] width 35 height 8
click at [219, 113] on input "[DATE]" at bounding box center [281, 115] width 171 height 8
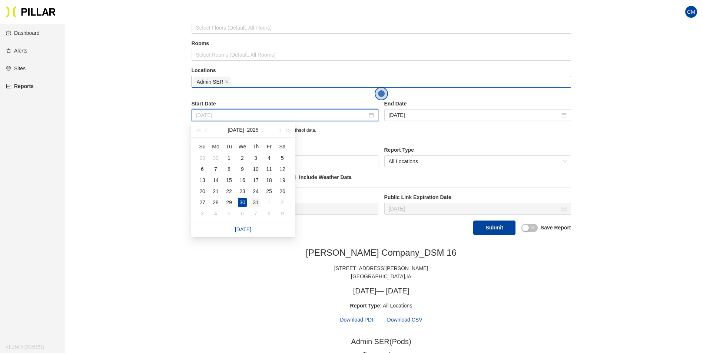
type input "[DATE]"
click at [259, 201] on div "31" at bounding box center [255, 202] width 9 height 9
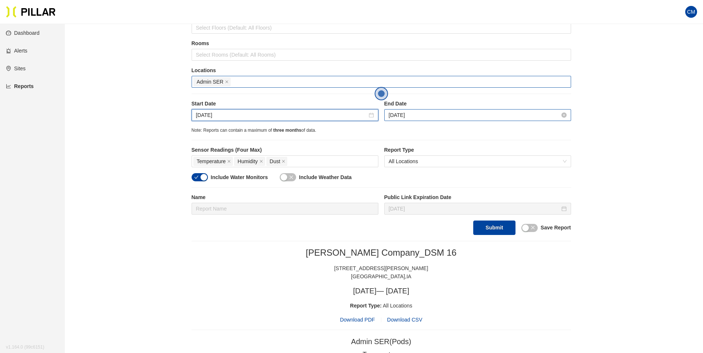
click at [402, 117] on input "[DATE]" at bounding box center [474, 115] width 171 height 8
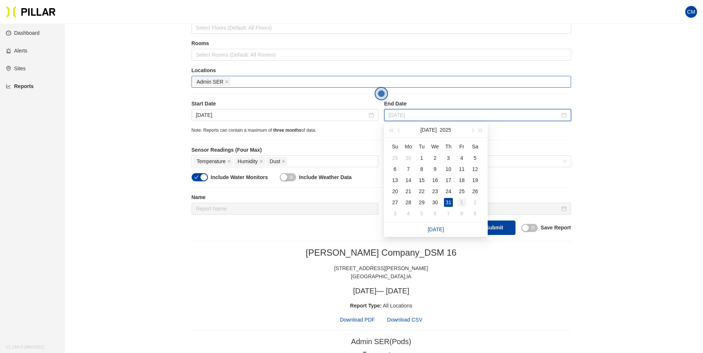
type input "[DATE]"
click at [462, 203] on div "1" at bounding box center [461, 202] width 9 height 9
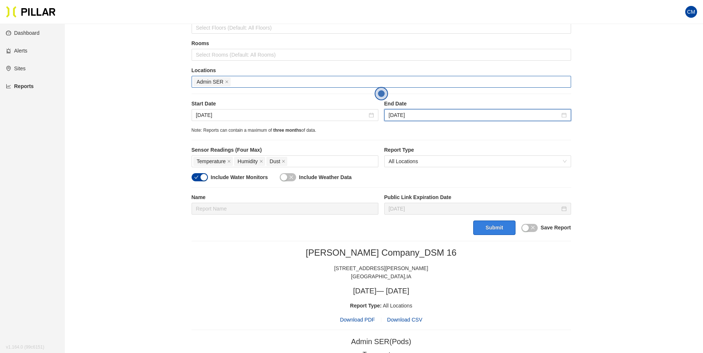
click at [483, 222] on button "Submit" at bounding box center [494, 228] width 42 height 14
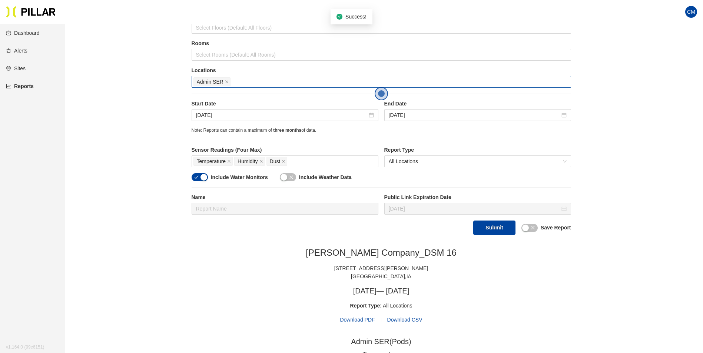
click at [364, 317] on span "Download PDF" at bounding box center [357, 320] width 35 height 8
click at [206, 114] on input "[DATE]" at bounding box center [281, 115] width 171 height 8
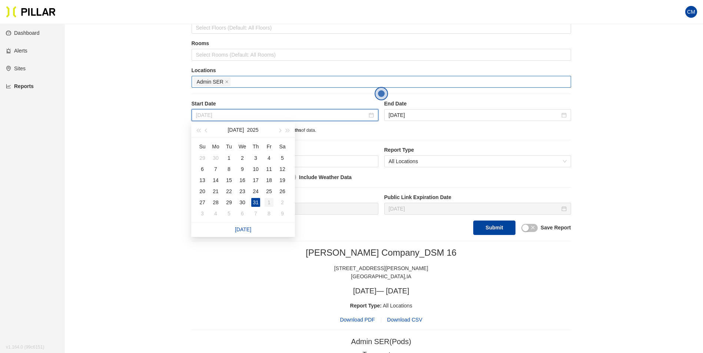
type input "[DATE]"
click at [266, 202] on div "1" at bounding box center [268, 202] width 9 height 9
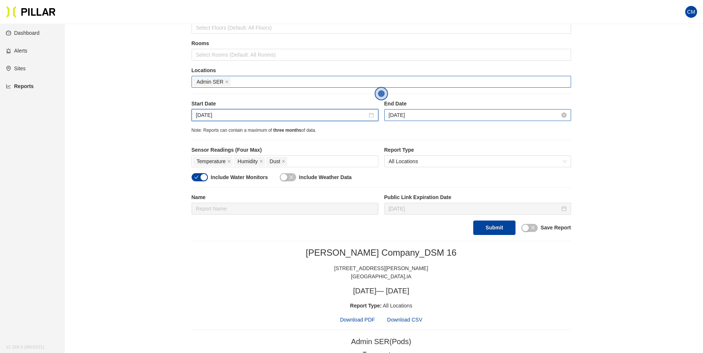
click at [395, 118] on input "[DATE]" at bounding box center [474, 115] width 171 height 8
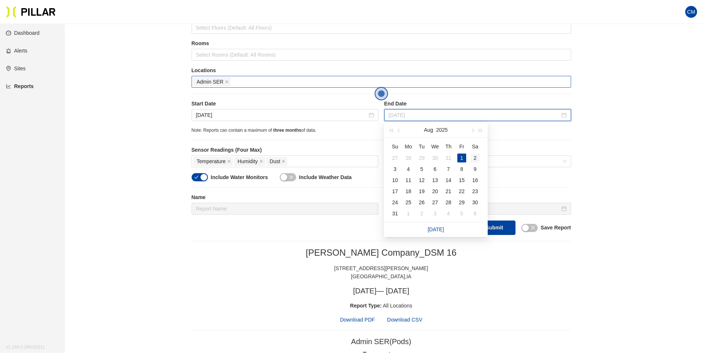
type input "[DATE]"
click at [475, 154] on div "2" at bounding box center [474, 158] width 9 height 9
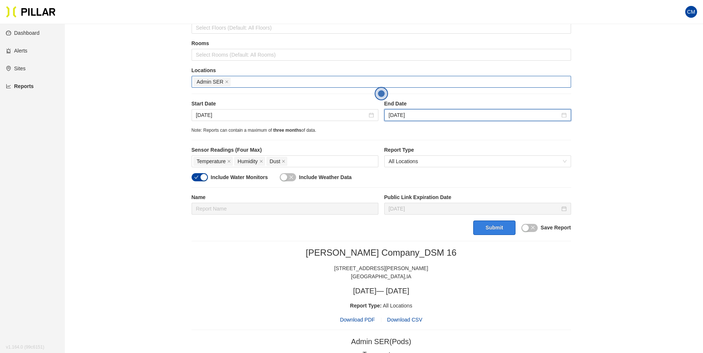
click at [496, 229] on button "Submit" at bounding box center [494, 228] width 42 height 14
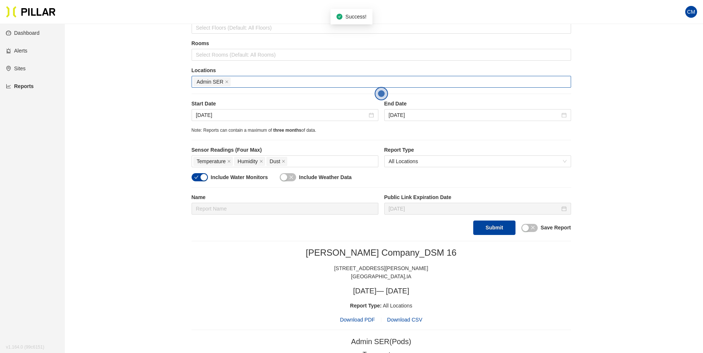
click at [370, 267] on div "[STREET_ADDRESS][PERSON_NAME]" at bounding box center [381, 268] width 379 height 8
click at [360, 320] on span "Download PDF" at bounding box center [357, 320] width 35 height 8
click at [218, 116] on input "[DATE]" at bounding box center [281, 115] width 171 height 8
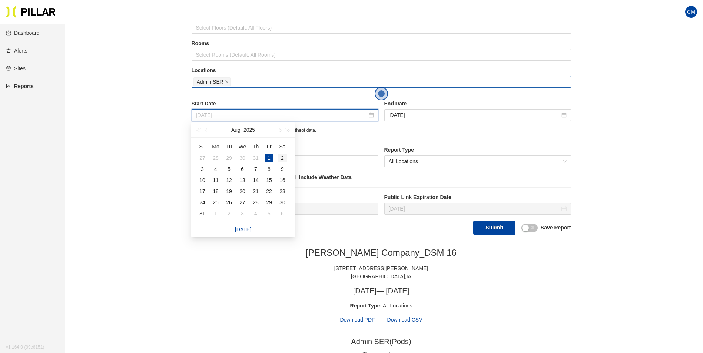
type input "[DATE]"
click at [284, 159] on div "2" at bounding box center [282, 158] width 9 height 9
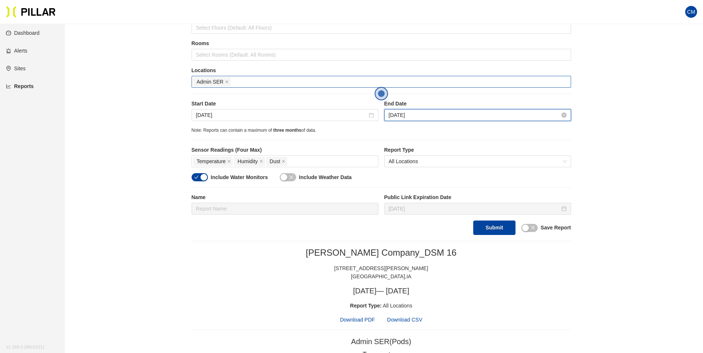
click at [418, 119] on input "[DATE]" at bounding box center [474, 115] width 171 height 8
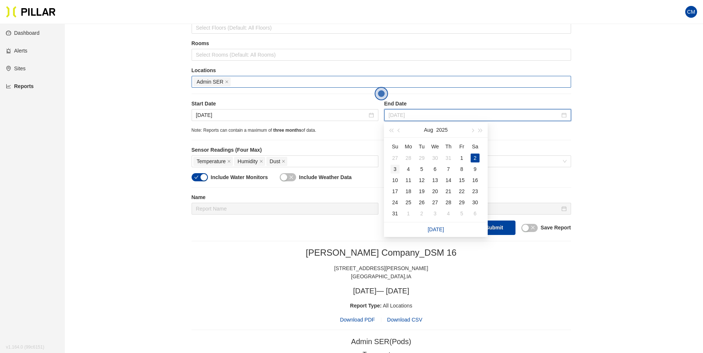
type input "Aug 3, 2025"
click at [392, 168] on div "3" at bounding box center [394, 169] width 9 height 9
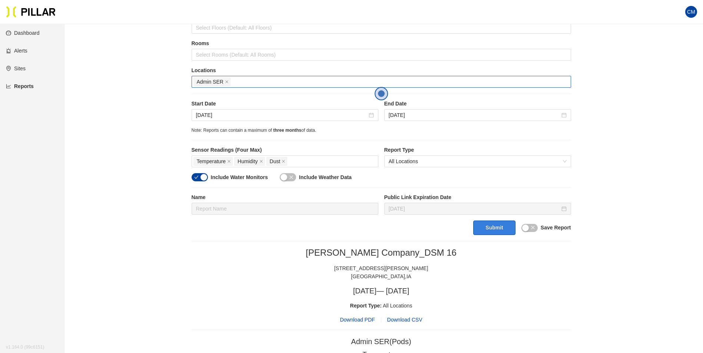
click at [492, 232] on button "Submit" at bounding box center [494, 228] width 42 height 14
click at [356, 322] on span "Download PDF" at bounding box center [357, 320] width 35 height 8
click at [202, 115] on input "[DATE]" at bounding box center [281, 115] width 171 height 8
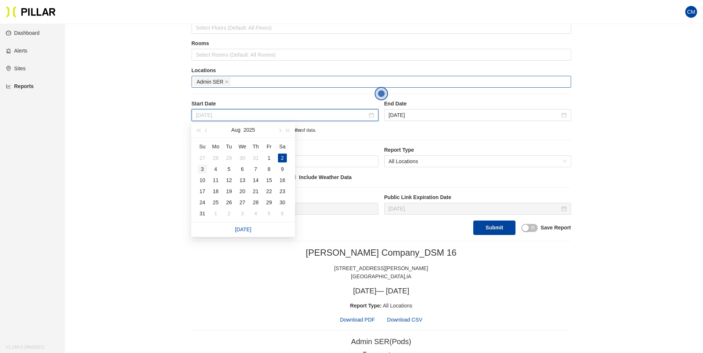
type input "Aug 3, 2025"
click at [203, 169] on div "3" at bounding box center [202, 169] width 9 height 9
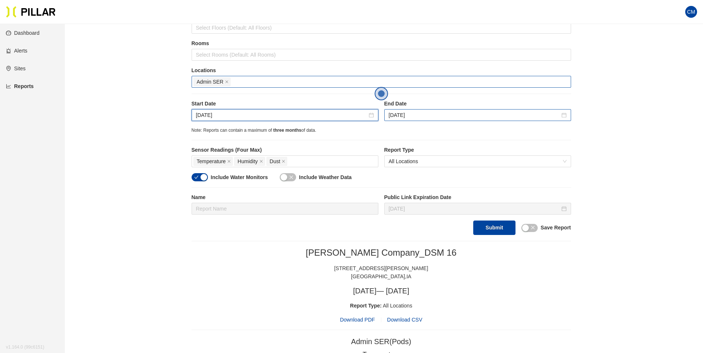
click at [400, 121] on div "Aug 3, 2025" at bounding box center [477, 115] width 187 height 12
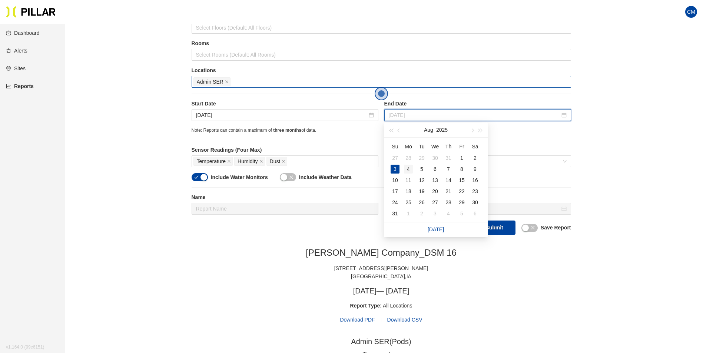
type input "[DATE]"
click at [407, 166] on div "4" at bounding box center [408, 169] width 9 height 9
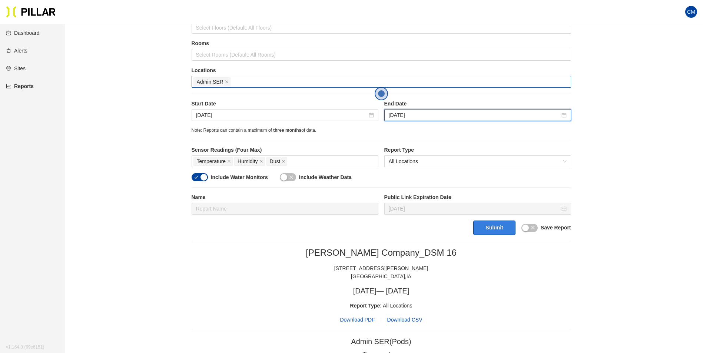
click at [503, 228] on button "Submit" at bounding box center [494, 228] width 42 height 14
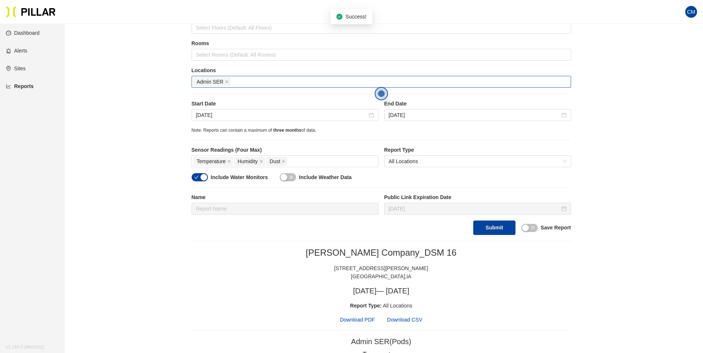
click at [363, 319] on span "Download PDF" at bounding box center [357, 320] width 35 height 8
click at [213, 113] on input "Aug 3, 2025" at bounding box center [281, 115] width 171 height 8
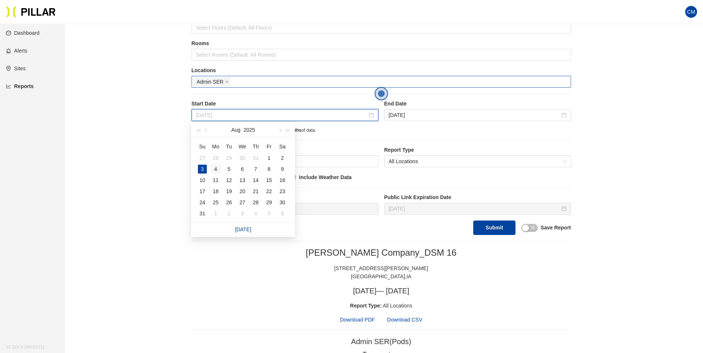
type input "[DATE]"
click at [215, 171] on div "4" at bounding box center [215, 169] width 9 height 9
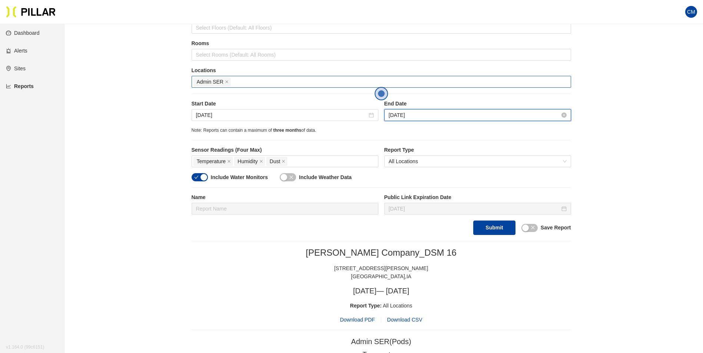
click at [424, 118] on input "[DATE]" at bounding box center [474, 115] width 171 height 8
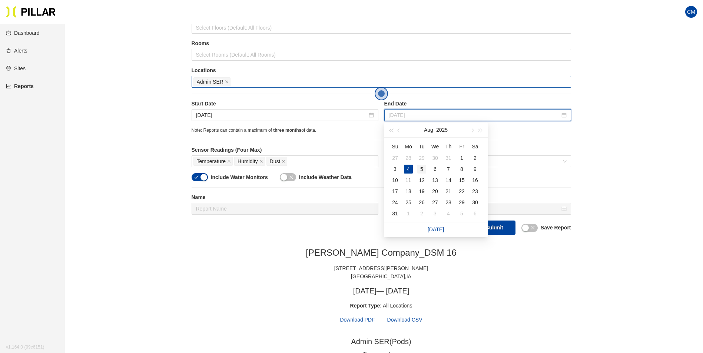
type input "[DATE]"
click at [420, 169] on div "5" at bounding box center [421, 169] width 9 height 9
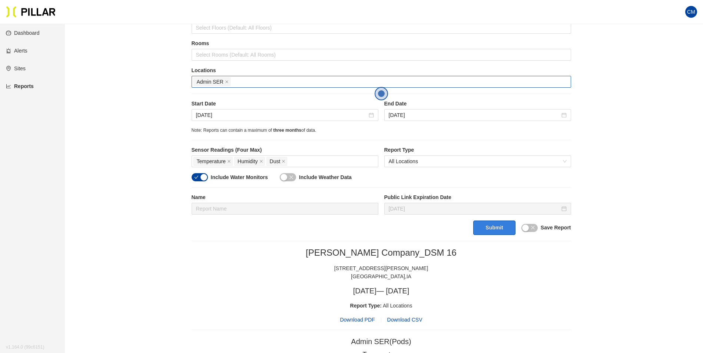
click at [503, 230] on button "Submit" at bounding box center [494, 228] width 42 height 14
click at [364, 321] on span "Download PDF" at bounding box center [357, 320] width 35 height 8
click at [216, 112] on input "[DATE]" at bounding box center [281, 115] width 171 height 8
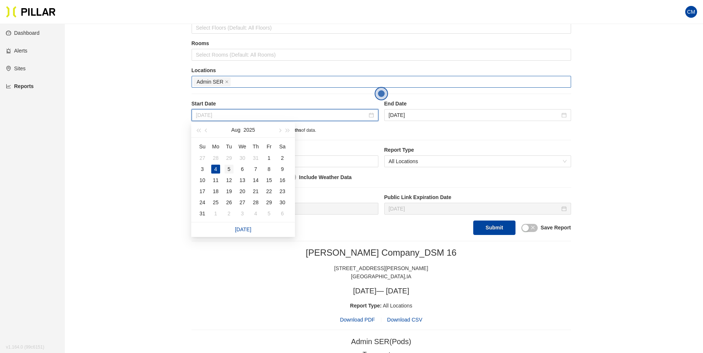
type input "[DATE]"
click at [227, 171] on div "5" at bounding box center [228, 169] width 9 height 9
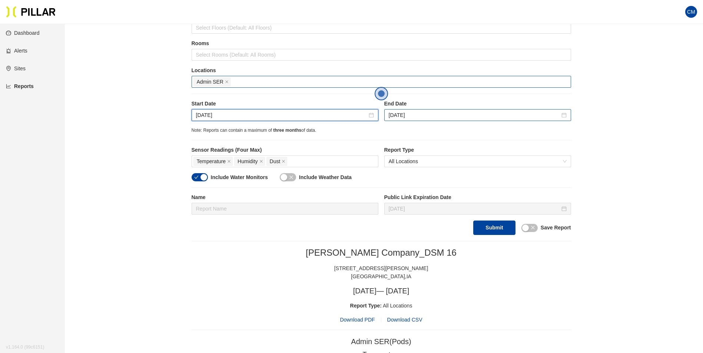
click at [423, 110] on div "[DATE]" at bounding box center [477, 115] width 187 height 12
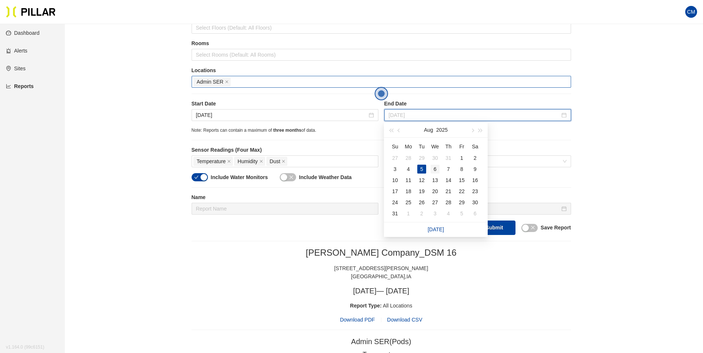
type input "[DATE]"
click at [436, 167] on div "6" at bounding box center [434, 169] width 9 height 9
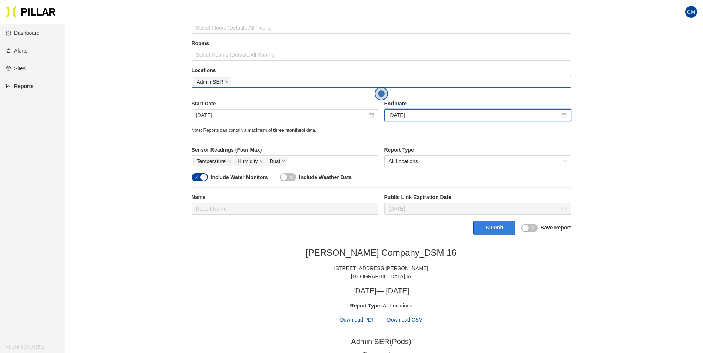
click at [501, 231] on button "Submit" at bounding box center [494, 228] width 42 height 14
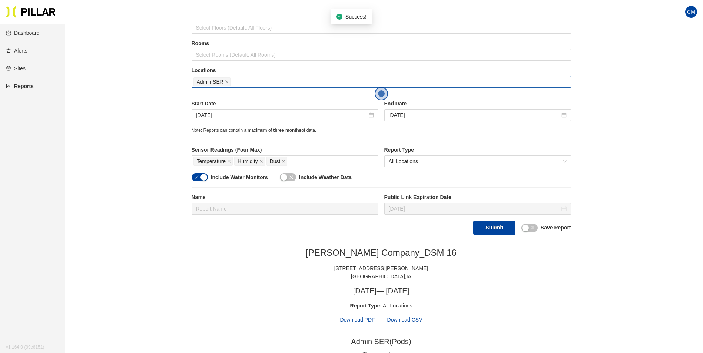
click at [365, 320] on span "Download PDF" at bounding box center [357, 320] width 35 height 8
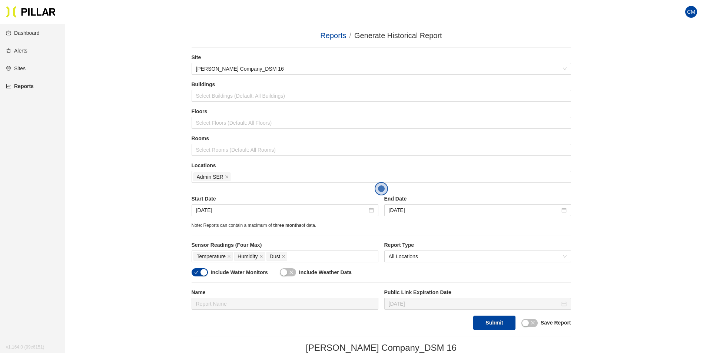
scroll to position [95, 0]
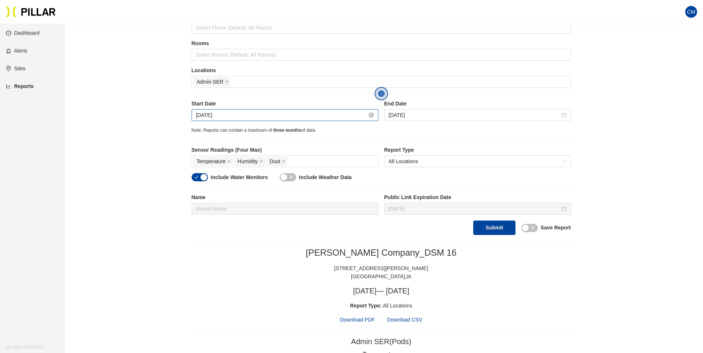
click at [203, 115] on input "[DATE]" at bounding box center [281, 115] width 171 height 8
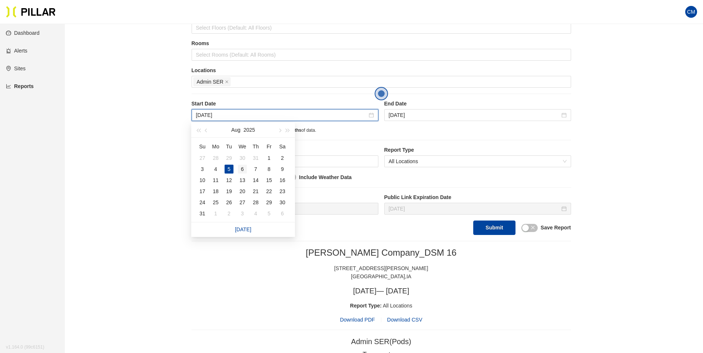
type input "[DATE]"
click at [240, 167] on div "6" at bounding box center [242, 169] width 9 height 9
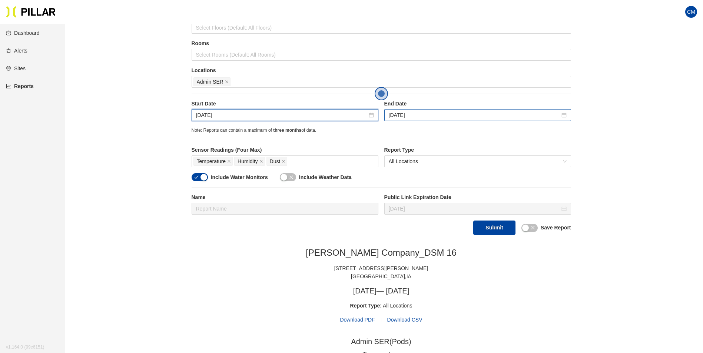
click at [424, 110] on div "[DATE]" at bounding box center [477, 115] width 187 height 12
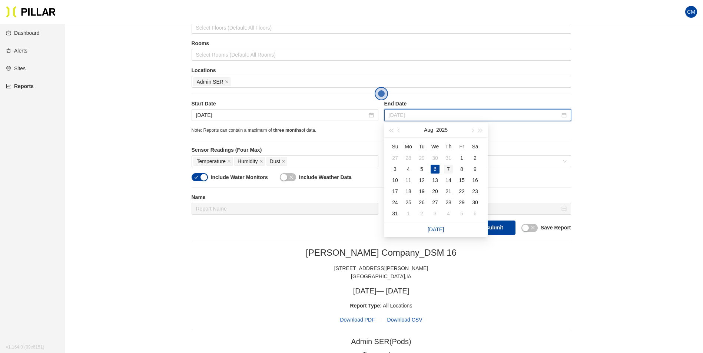
type input "[DATE]"
click at [450, 170] on div "7" at bounding box center [448, 169] width 9 height 9
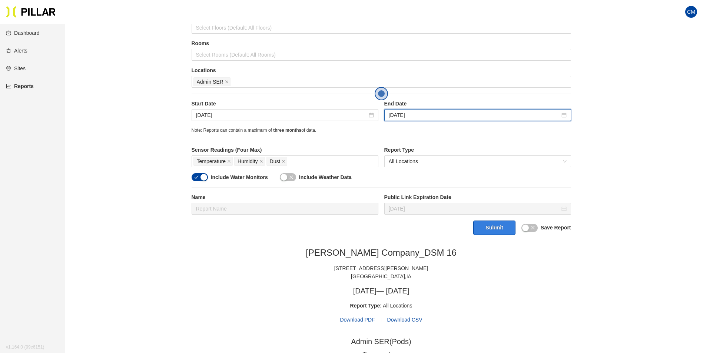
click at [490, 227] on button "Submit" at bounding box center [494, 228] width 42 height 14
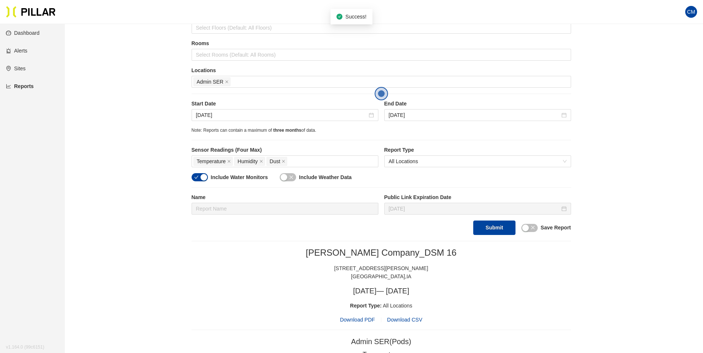
click at [357, 321] on span "Download PDF" at bounding box center [357, 320] width 35 height 8
click at [206, 111] on input "[DATE]" at bounding box center [281, 115] width 171 height 8
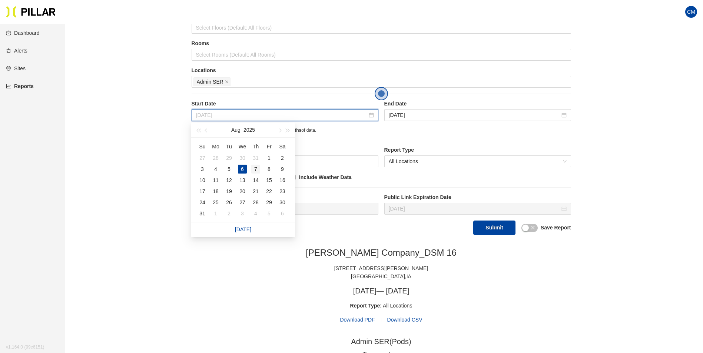
type input "[DATE]"
click at [256, 169] on div "7" at bounding box center [255, 169] width 9 height 9
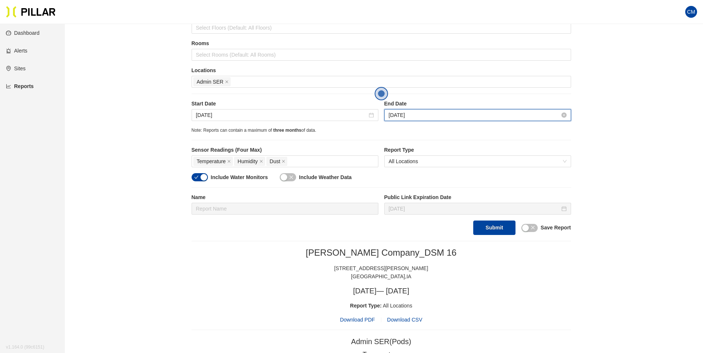
click at [412, 116] on input "[DATE]" at bounding box center [474, 115] width 171 height 8
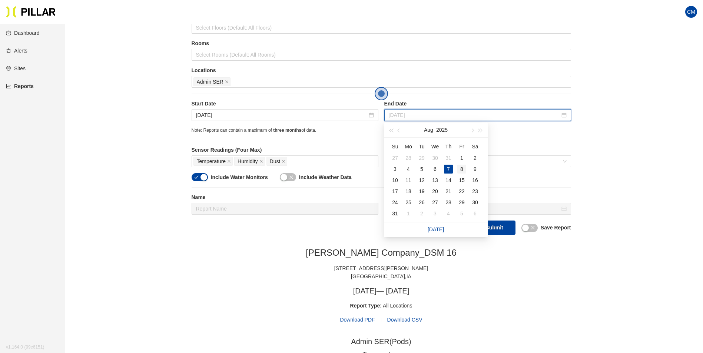
type input "[DATE]"
click at [462, 168] on div "8" at bounding box center [461, 169] width 9 height 9
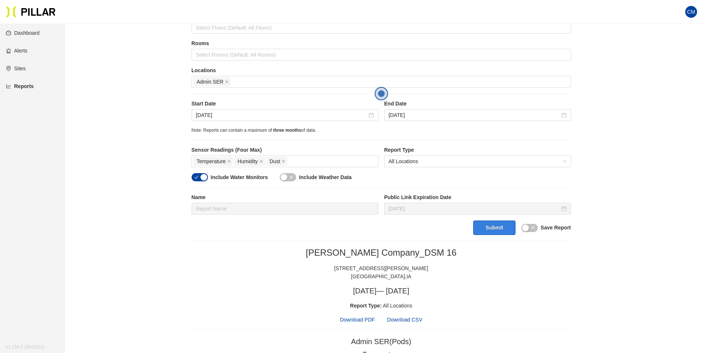
click at [499, 223] on button "Submit" at bounding box center [494, 228] width 42 height 14
click at [365, 320] on span "Download PDF" at bounding box center [357, 320] width 35 height 8
click at [209, 111] on input "[DATE]" at bounding box center [281, 115] width 171 height 8
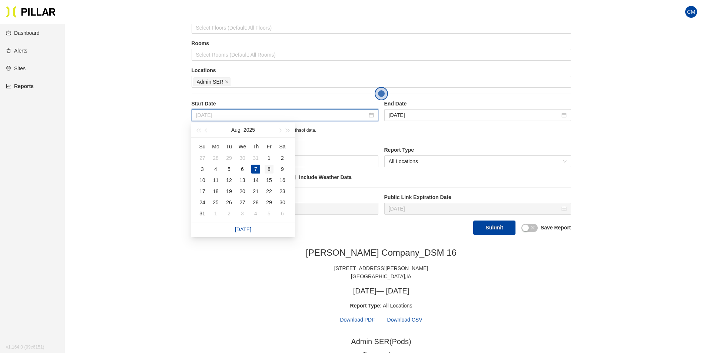
type input "[DATE]"
click at [268, 169] on div "8" at bounding box center [268, 169] width 9 height 9
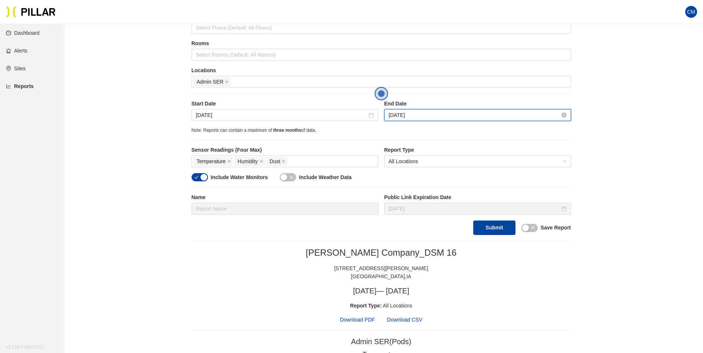
click at [407, 119] on input "[DATE]" at bounding box center [474, 115] width 171 height 8
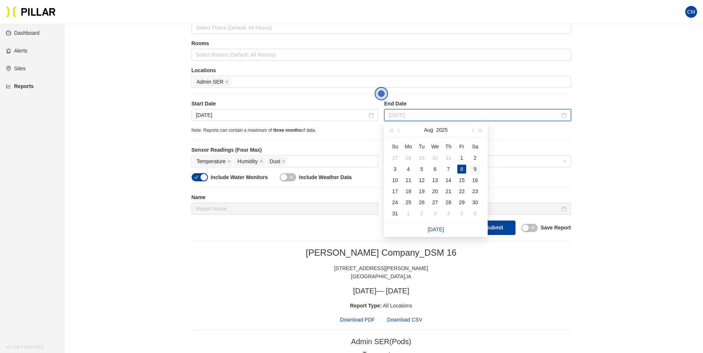
type input "[DATE]"
click at [477, 168] on div "9" at bounding box center [474, 169] width 9 height 9
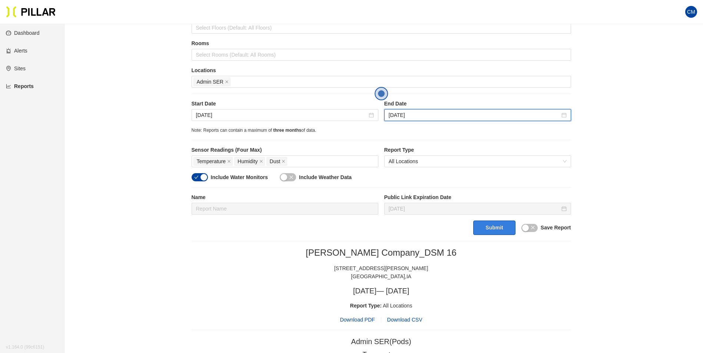
click at [495, 225] on button "Submit" at bounding box center [494, 228] width 42 height 14
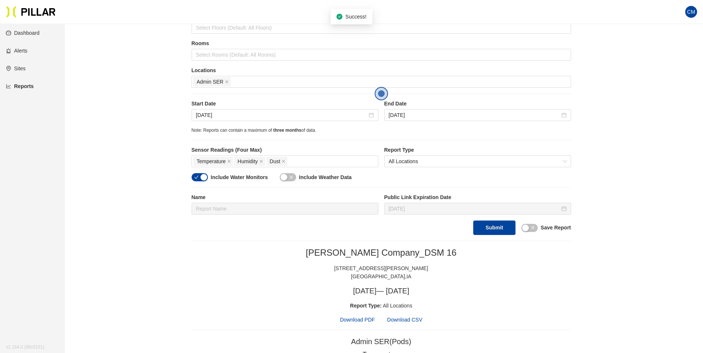
click at [358, 316] on div "[PERSON_NAME] Company_DSM 16 [STREET_ADDRESS][PERSON_NAME] [DATE] — [DATE] Repo…" at bounding box center [381, 285] width 379 height 77
click at [357, 319] on span "Download PDF" at bounding box center [357, 320] width 35 height 8
drag, startPoint x: 201, startPoint y: 115, endPoint x: 208, endPoint y: 117, distance: 7.6
click at [201, 115] on input "[DATE]" at bounding box center [281, 115] width 171 height 8
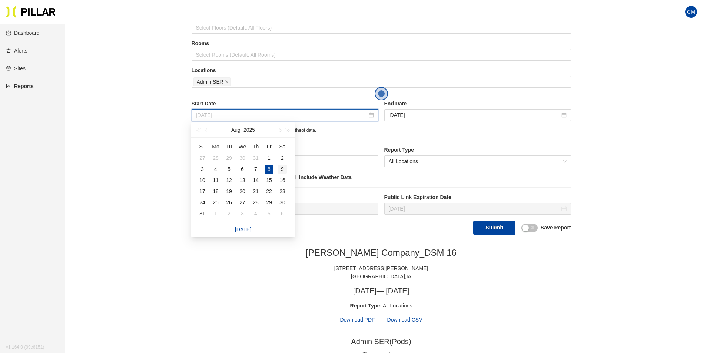
type input "[DATE]"
click at [280, 167] on div "9" at bounding box center [282, 169] width 9 height 9
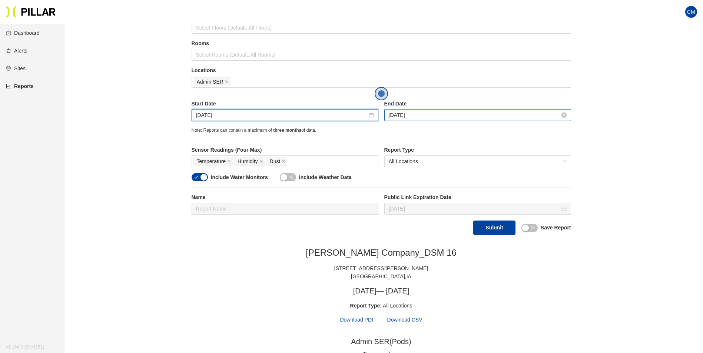
click at [393, 118] on input "[DATE]" at bounding box center [474, 115] width 171 height 8
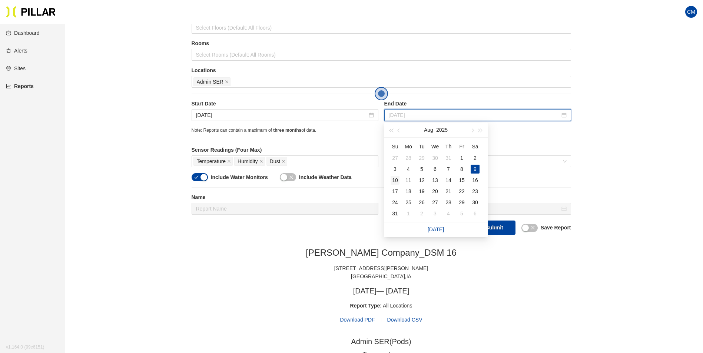
type input "[DATE]"
click at [397, 177] on div "10" at bounding box center [394, 180] width 9 height 9
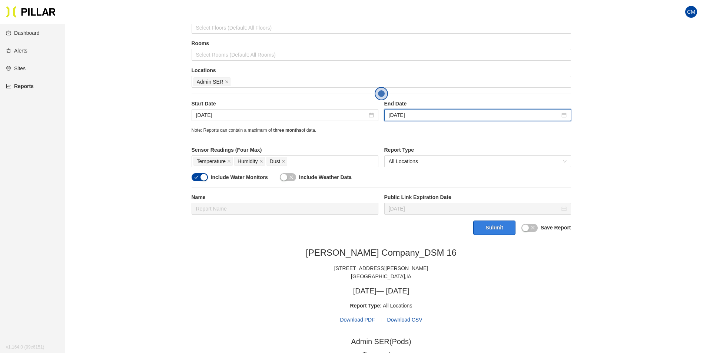
click at [495, 229] on button "Submit" at bounding box center [494, 228] width 42 height 14
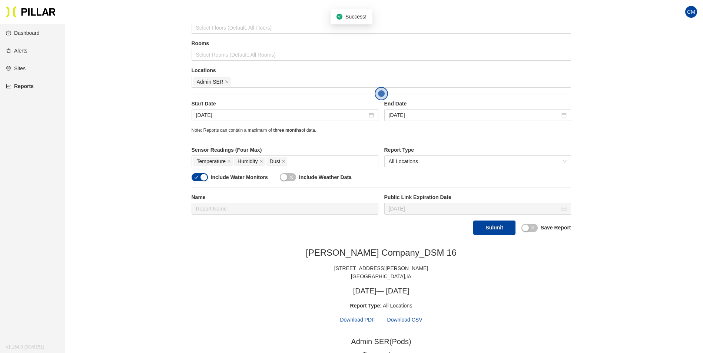
click at [354, 317] on span "Download PDF" at bounding box center [357, 320] width 35 height 8
click at [208, 118] on input "[DATE]" at bounding box center [281, 115] width 171 height 8
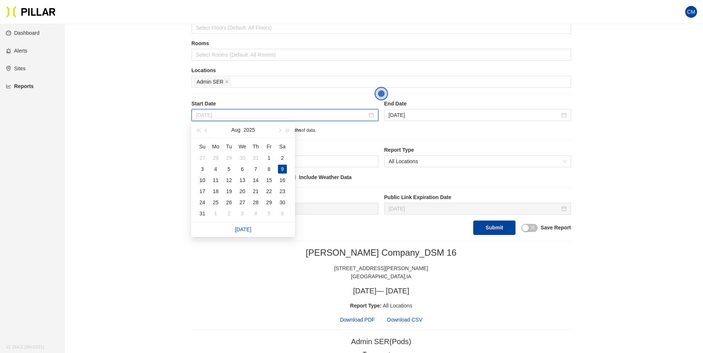
type input "[DATE]"
click at [200, 184] on div "10" at bounding box center [202, 180] width 9 height 9
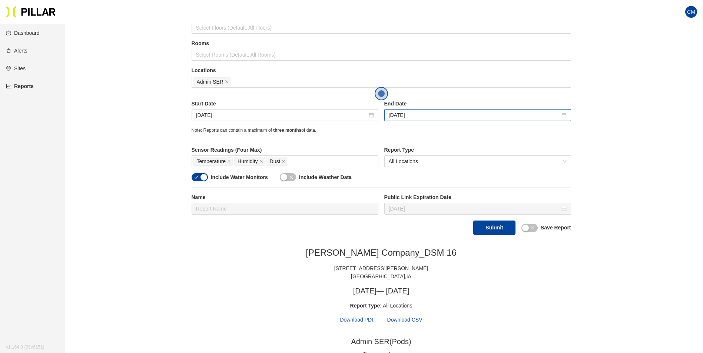
click at [405, 120] on div "[DATE]" at bounding box center [477, 115] width 187 height 12
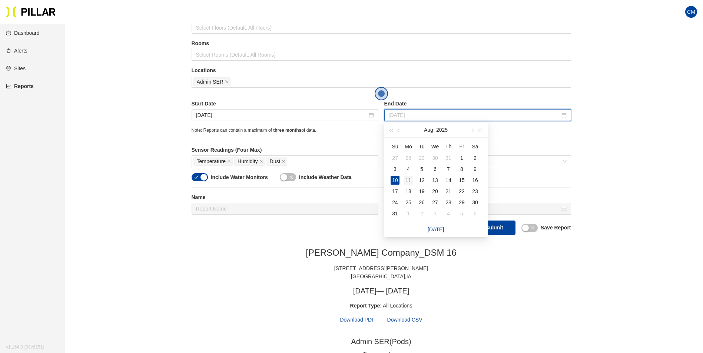
type input "[DATE]"
click at [410, 179] on div "11" at bounding box center [408, 180] width 9 height 9
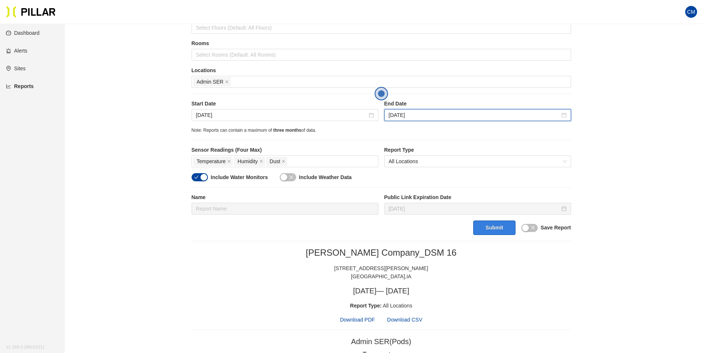
click at [492, 229] on button "Submit" at bounding box center [494, 228] width 42 height 14
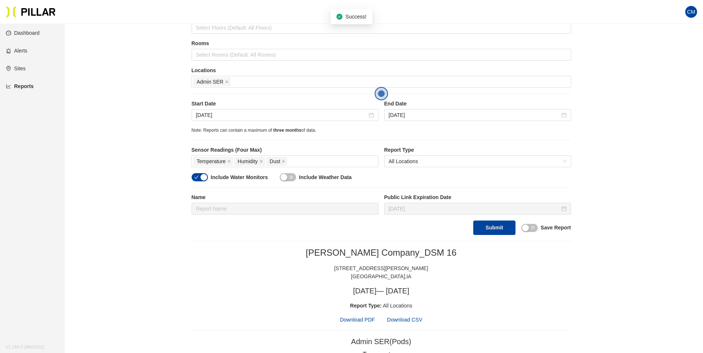
click at [357, 321] on span "Download PDF" at bounding box center [357, 320] width 35 height 8
click at [218, 119] on input "[DATE]" at bounding box center [281, 115] width 171 height 8
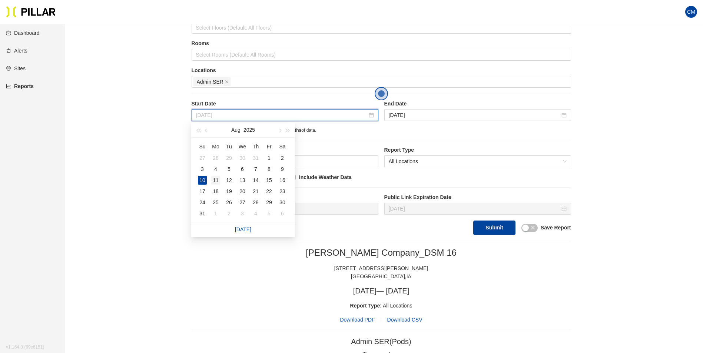
type input "[DATE]"
click at [213, 179] on div "11" at bounding box center [215, 180] width 9 height 9
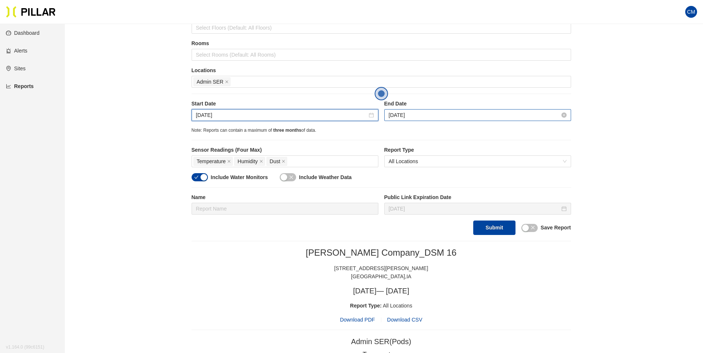
click at [418, 119] on input "[DATE]" at bounding box center [474, 115] width 171 height 8
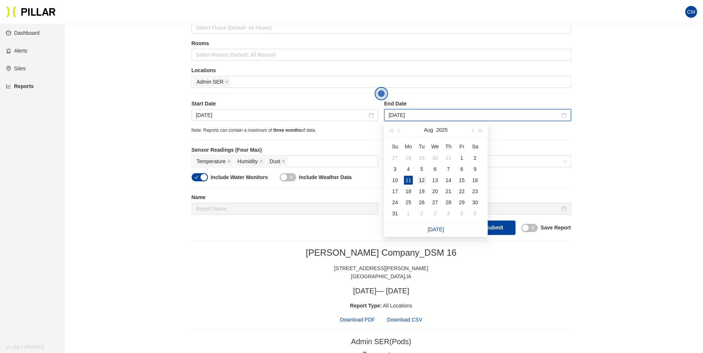
type input "[DATE]"
click at [424, 182] on div "12" at bounding box center [421, 180] width 9 height 9
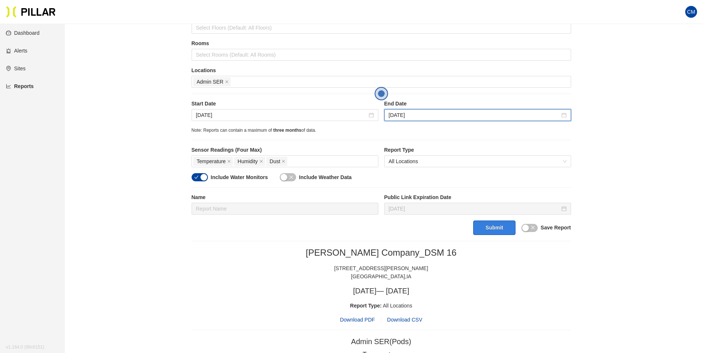
click at [506, 231] on button "Submit" at bounding box center [494, 228] width 42 height 14
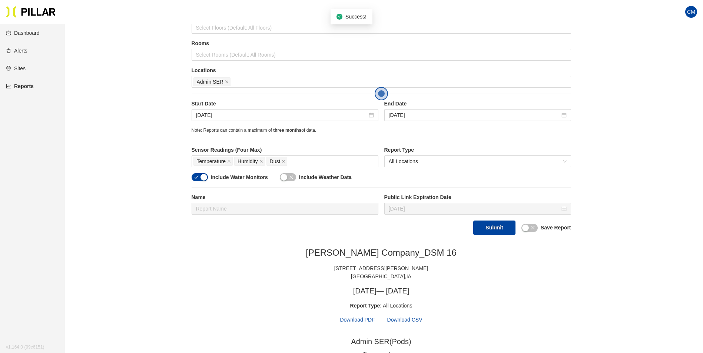
click at [352, 322] on span "Download PDF" at bounding box center [357, 320] width 35 height 8
click at [209, 116] on input "[DATE]" at bounding box center [281, 115] width 171 height 8
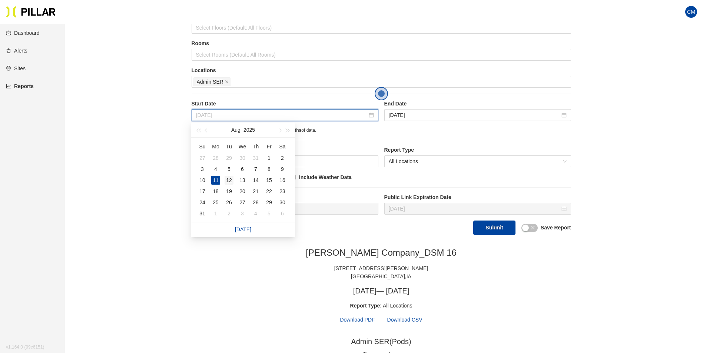
type input "[DATE]"
click at [229, 178] on div "12" at bounding box center [228, 180] width 9 height 9
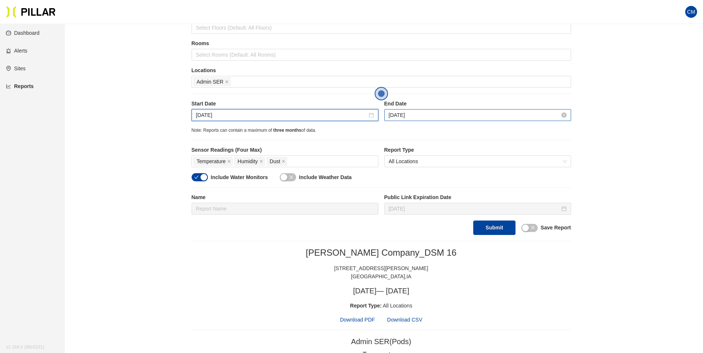
click at [416, 117] on input "[DATE]" at bounding box center [474, 115] width 171 height 8
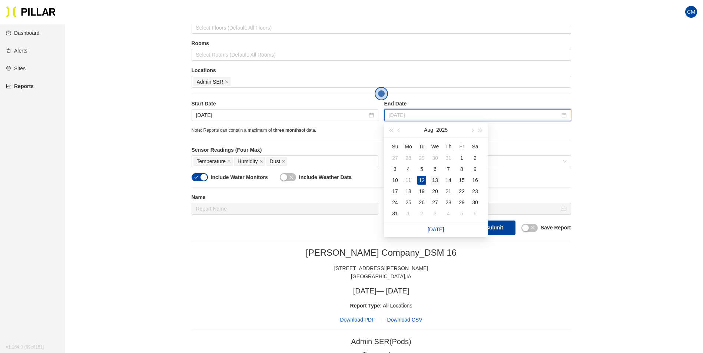
type input "[DATE]"
click at [433, 181] on div "13" at bounding box center [434, 180] width 9 height 9
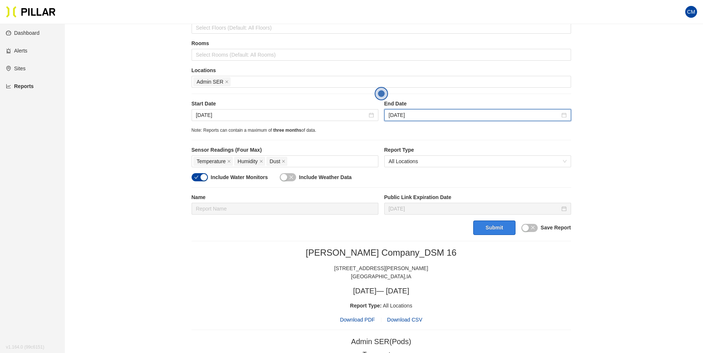
click at [489, 227] on button "Submit" at bounding box center [494, 228] width 42 height 14
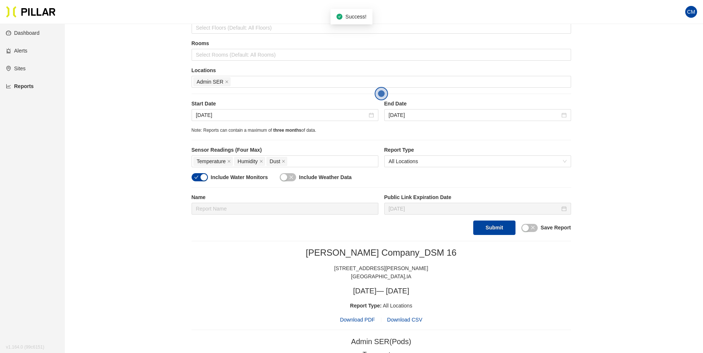
click at [364, 321] on span "Download PDF" at bounding box center [357, 320] width 35 height 8
click at [228, 81] on icon "close" at bounding box center [227, 82] width 4 height 4
click at [228, 82] on div at bounding box center [381, 82] width 376 height 10
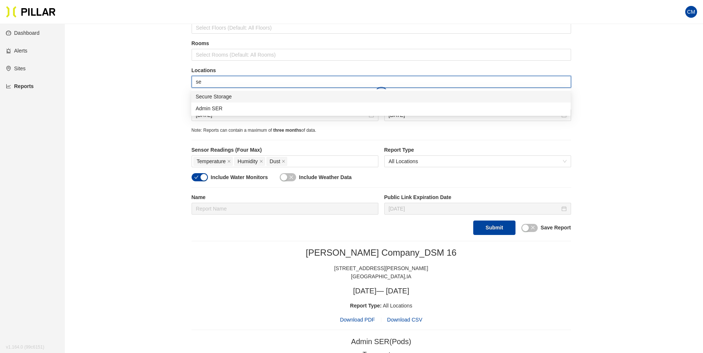
type input "sec"
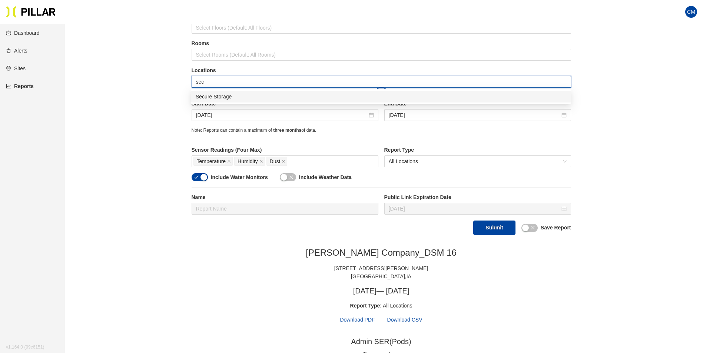
click at [233, 94] on div "Secure Storage" at bounding box center [381, 97] width 370 height 8
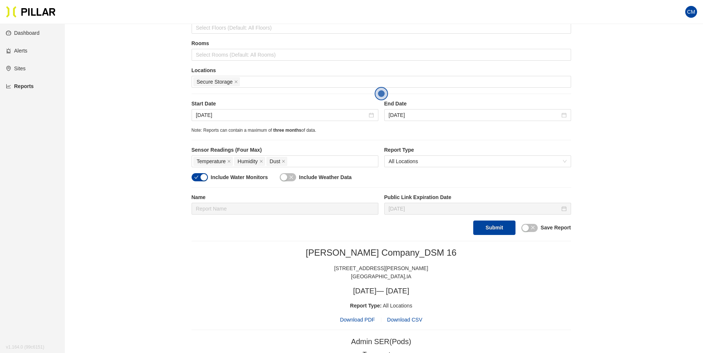
click at [197, 120] on div "[DATE]" at bounding box center [285, 115] width 187 height 12
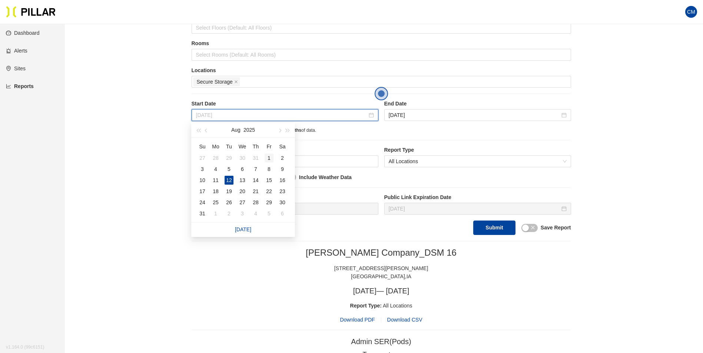
type input "[DATE]"
click at [266, 158] on div "1" at bounding box center [268, 158] width 9 height 9
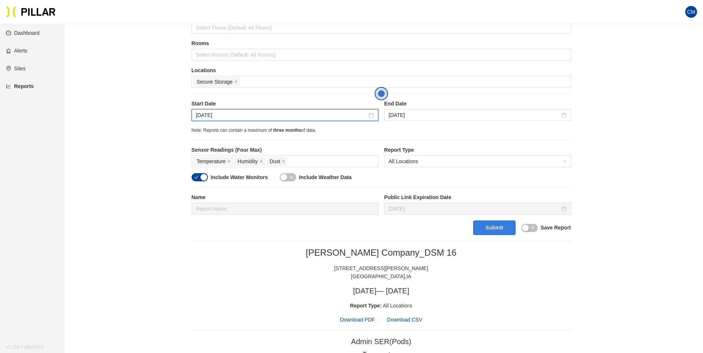
click at [493, 232] on button "Submit" at bounding box center [494, 228] width 42 height 14
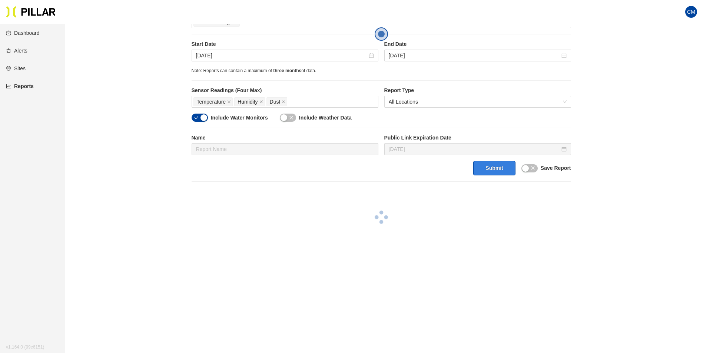
scroll to position [169, 0]
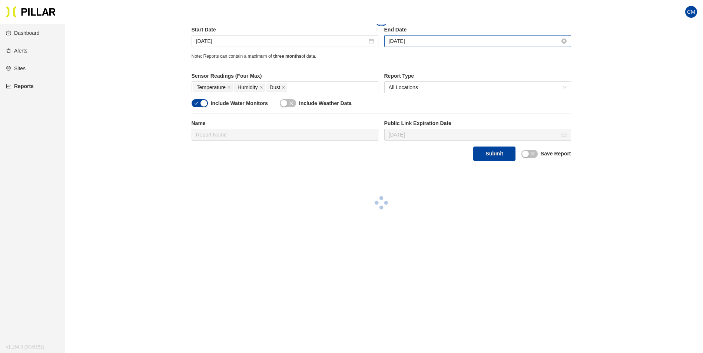
click at [431, 42] on input "[DATE]" at bounding box center [474, 41] width 171 height 8
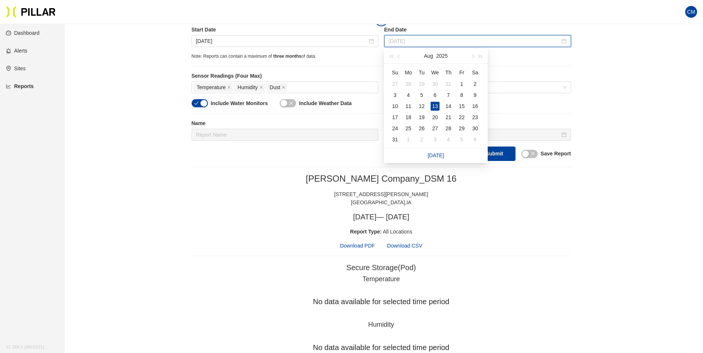
type input "[DATE]"
click at [433, 105] on div "13" at bounding box center [434, 106] width 9 height 9
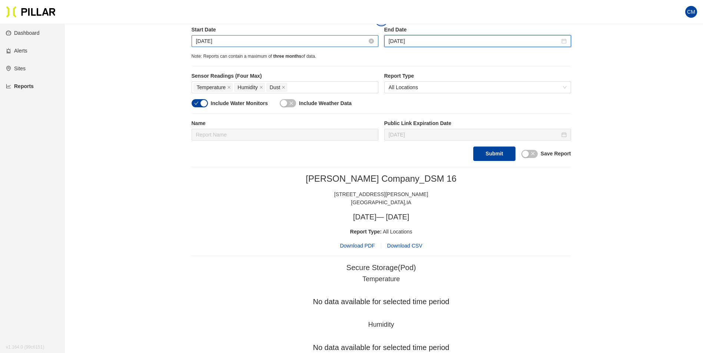
click at [244, 39] on input "[DATE]" at bounding box center [281, 41] width 171 height 8
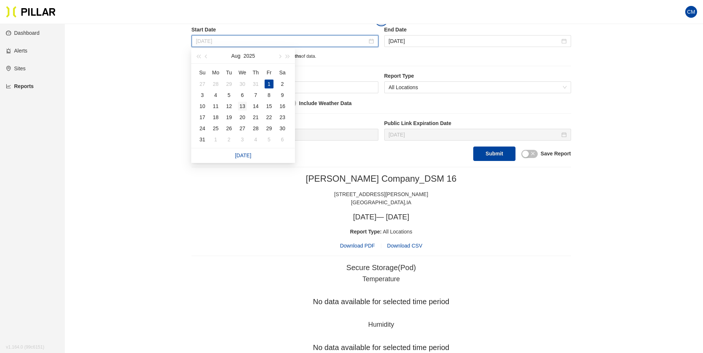
type input "[DATE]"
click at [244, 106] on div "13" at bounding box center [242, 106] width 9 height 9
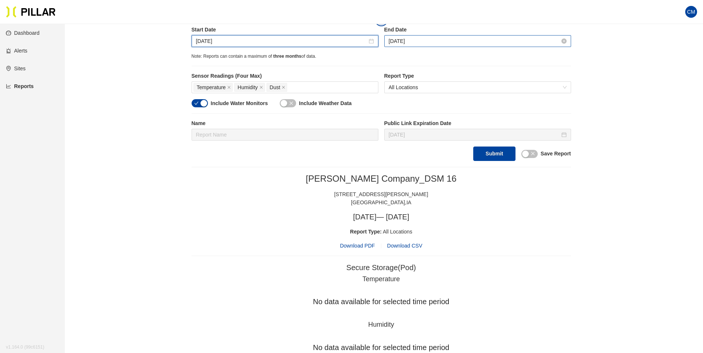
click at [419, 43] on input "[DATE]" at bounding box center [474, 41] width 171 height 8
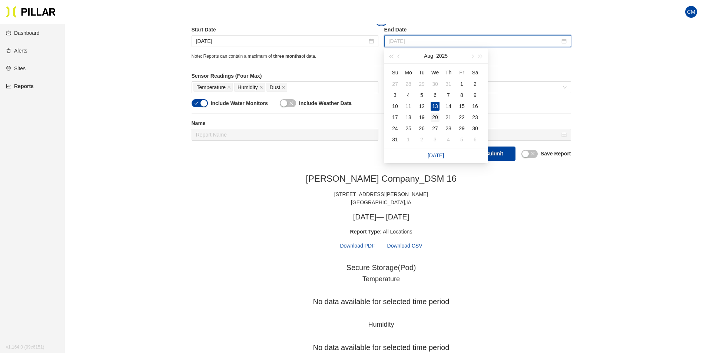
type input "[DATE]"
click at [433, 117] on div "20" at bounding box center [434, 117] width 9 height 9
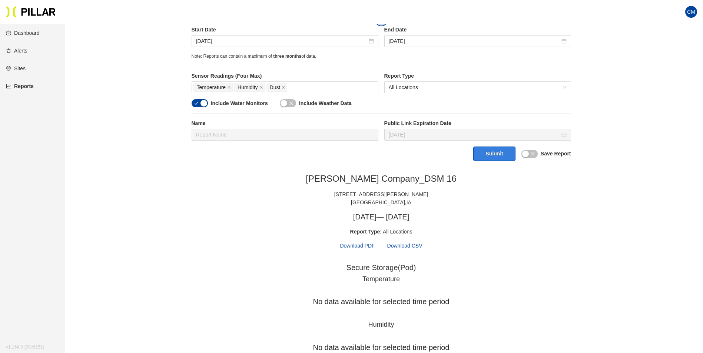
click at [474, 150] on button "Submit" at bounding box center [494, 154] width 42 height 14
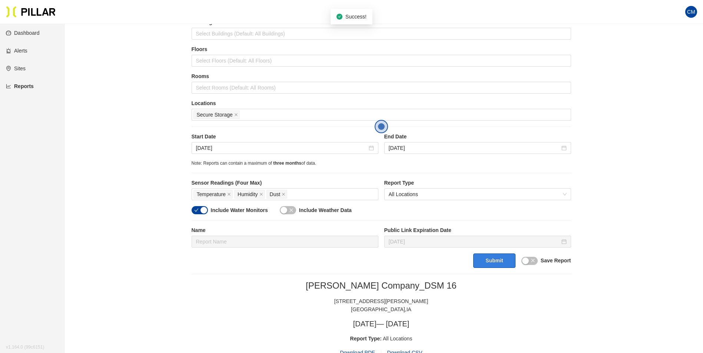
scroll to position [62, 0]
click at [204, 146] on input "[DATE]" at bounding box center [281, 148] width 171 height 8
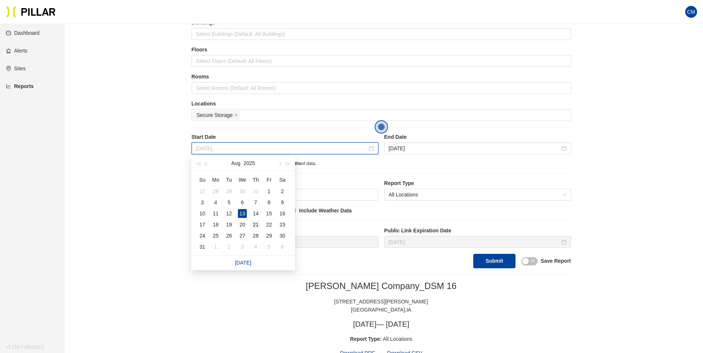
type input "[DATE]"
click at [254, 224] on div "21" at bounding box center [255, 224] width 9 height 9
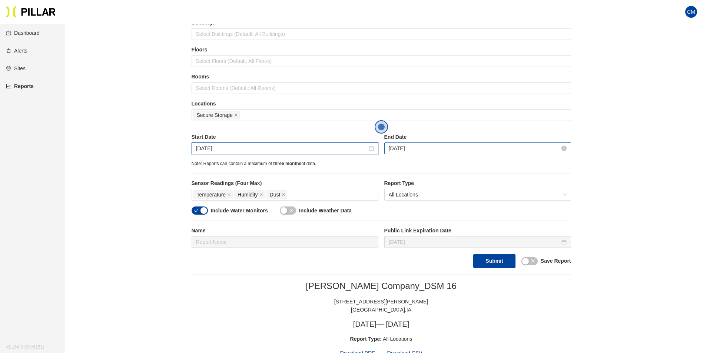
click at [409, 150] on input "[DATE]" at bounding box center [474, 148] width 171 height 8
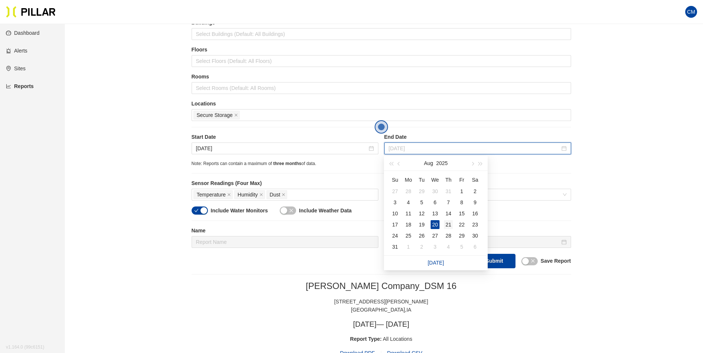
click at [450, 227] on div "21" at bounding box center [448, 224] width 9 height 9
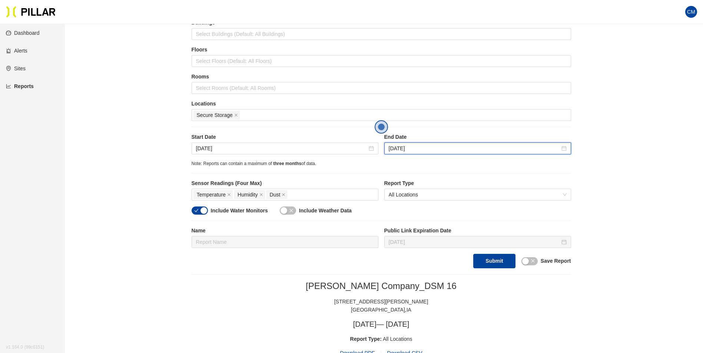
click at [398, 143] on div "[DATE]" at bounding box center [477, 149] width 187 height 12
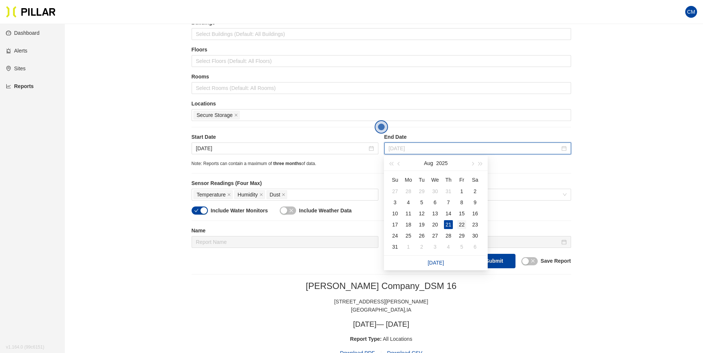
type input "[DATE]"
click at [462, 227] on div "22" at bounding box center [461, 224] width 9 height 9
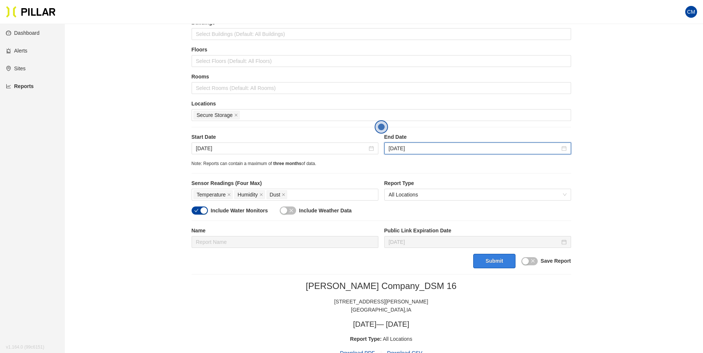
click at [483, 259] on button "Submit" at bounding box center [494, 261] width 42 height 14
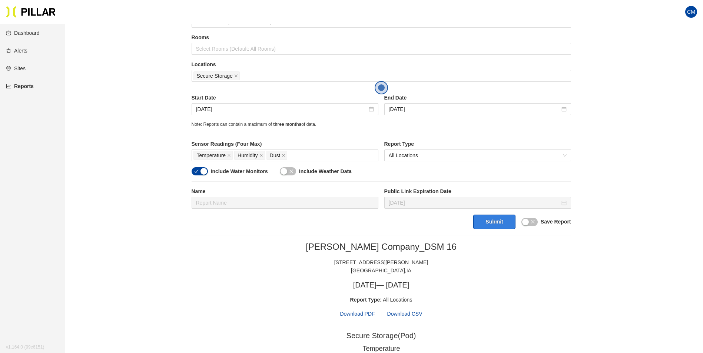
scroll to position [99, 0]
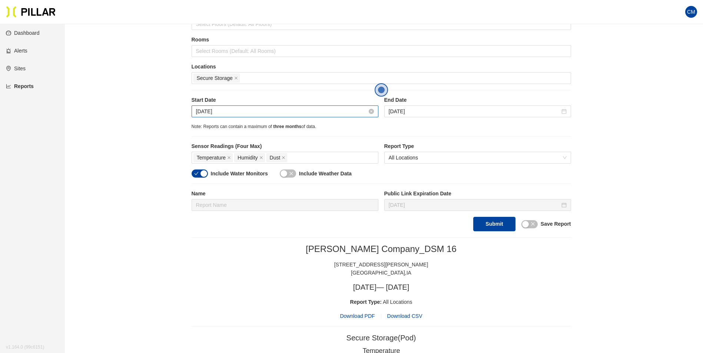
click at [210, 110] on input "[DATE]" at bounding box center [281, 111] width 171 height 8
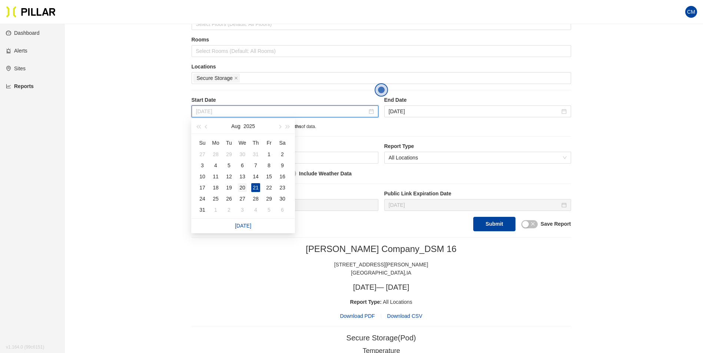
type input "[DATE]"
click at [244, 187] on div "20" at bounding box center [242, 187] width 9 height 9
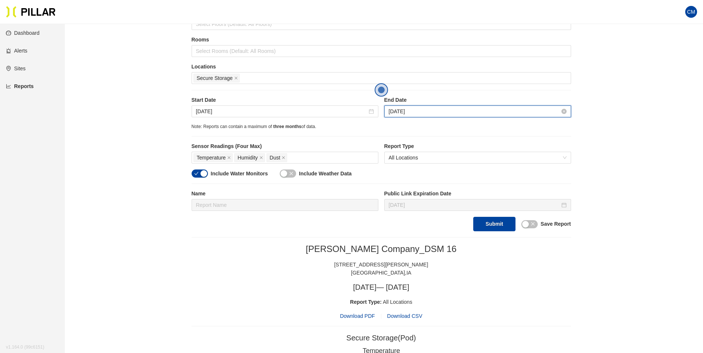
click at [406, 113] on input "[DATE]" at bounding box center [474, 111] width 171 height 8
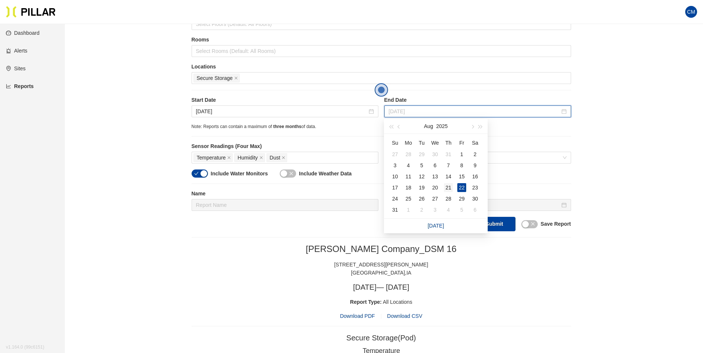
type input "[DATE]"
click at [452, 186] on div "21" at bounding box center [448, 187] width 9 height 9
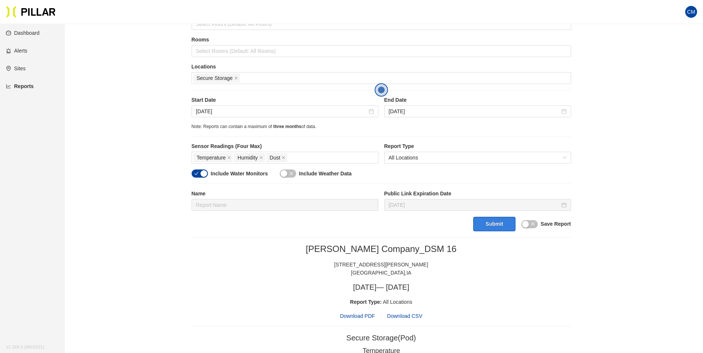
drag, startPoint x: 483, startPoint y: 219, endPoint x: 517, endPoint y: 196, distance: 41.3
click at [483, 219] on button "Submit" at bounding box center [494, 224] width 42 height 14
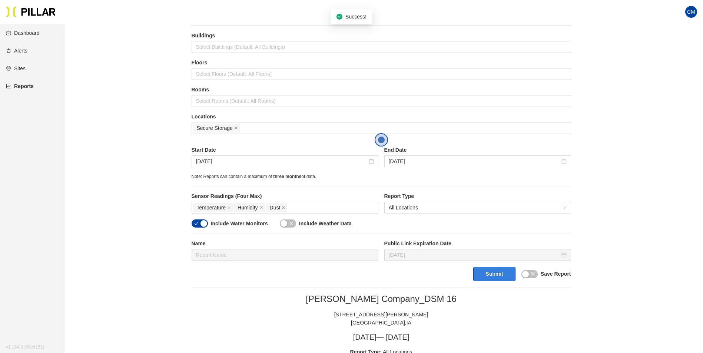
scroll to position [0, 0]
